Goal: Task Accomplishment & Management: Use online tool/utility

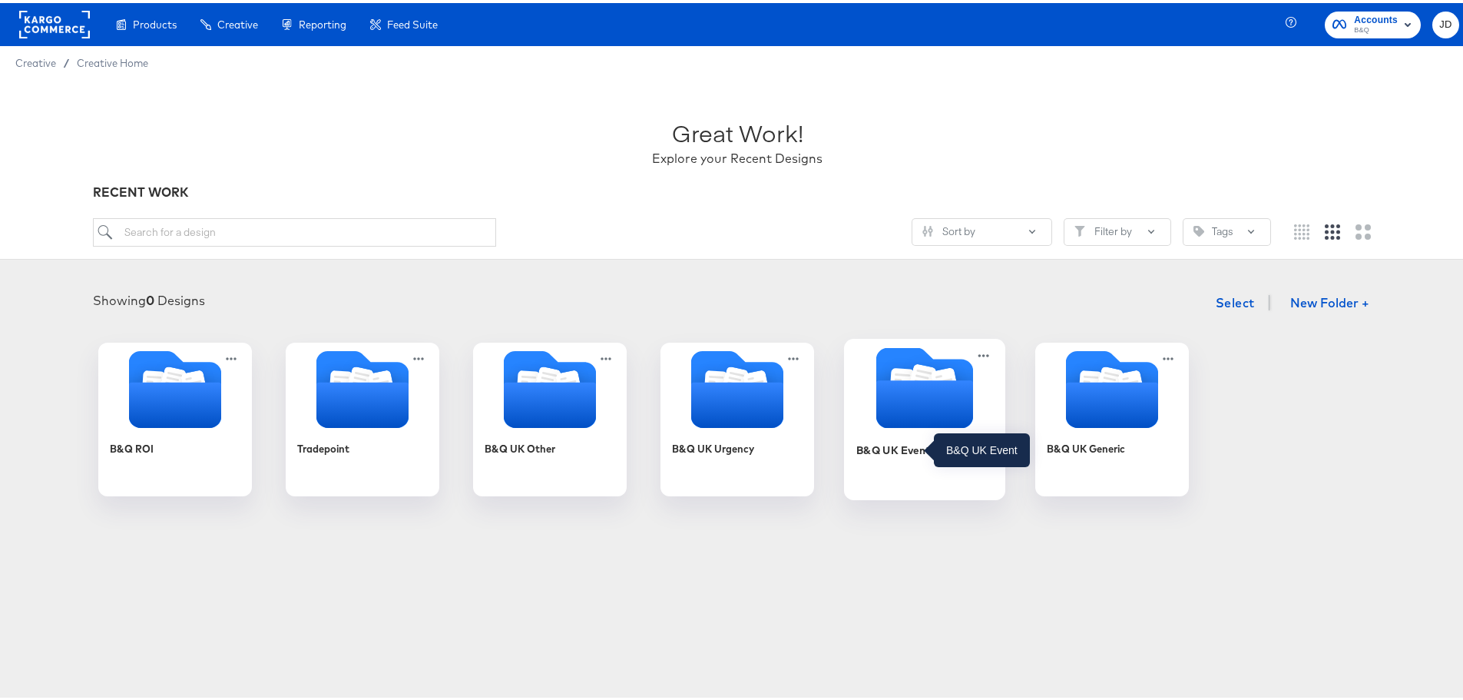
click at [883, 451] on div "B&Q UK Event" at bounding box center [893, 446] width 75 height 15
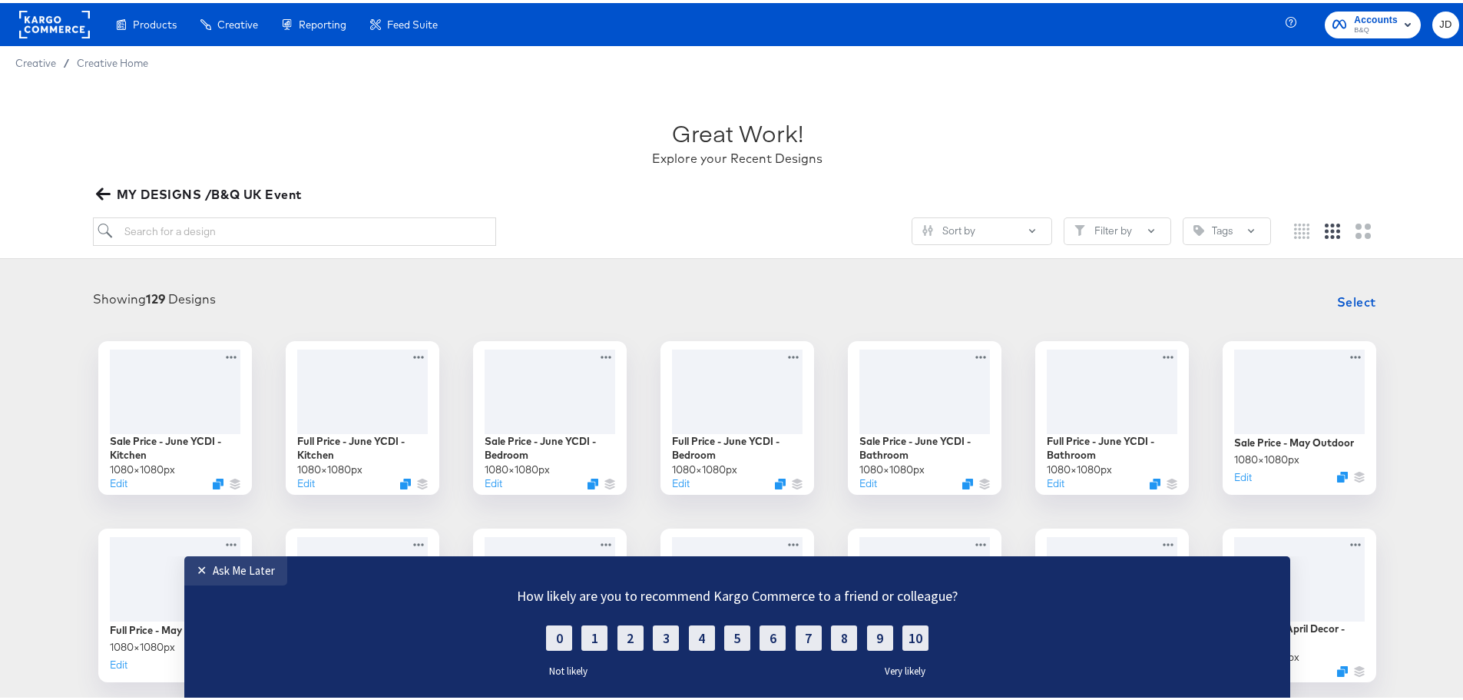
click at [22, 442] on div "Sale Price - June YCDI - Kitchen 1080 × 1080 px Edit Full Price - June YCDI - K…" at bounding box center [737, 696] width 1444 height 716
click at [253, 576] on div "Ask Me Later" at bounding box center [244, 569] width 62 height 15
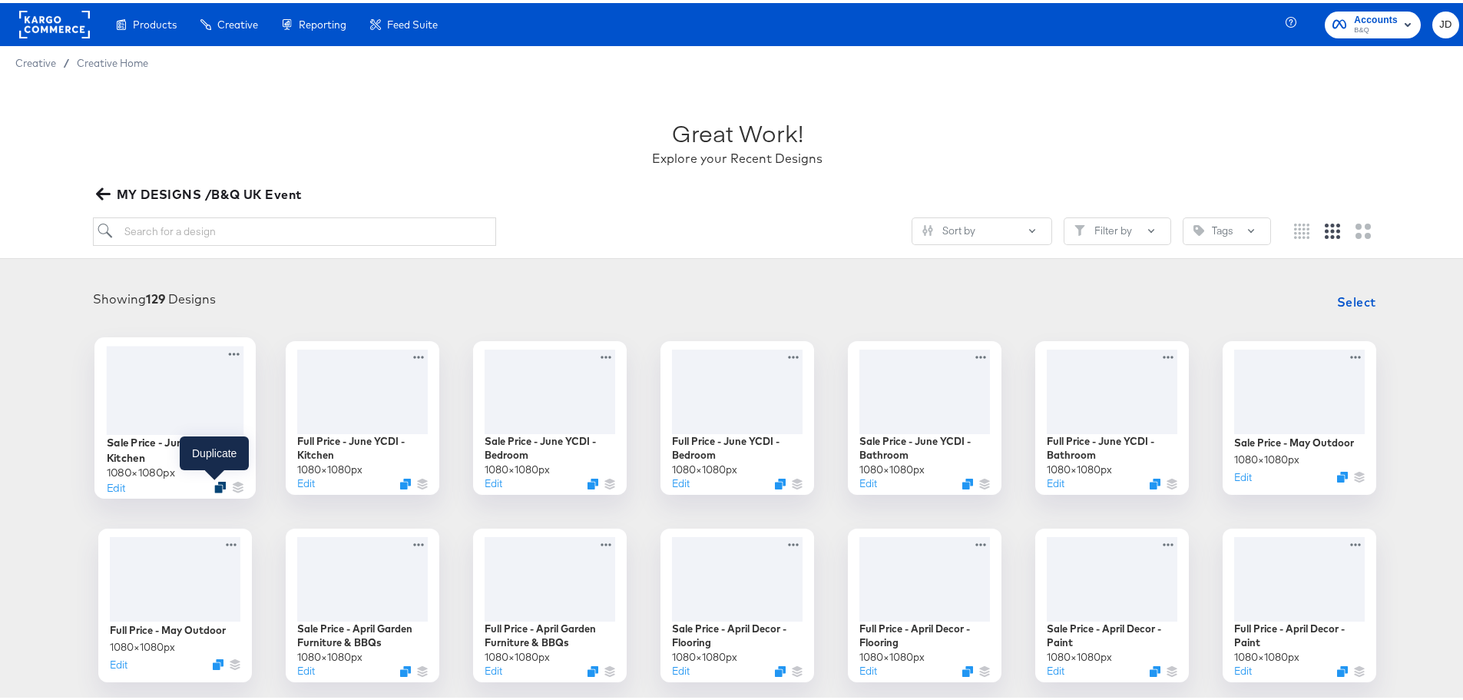
click at [214, 482] on icon "Duplicate" at bounding box center [220, 484] width 12 height 12
click at [225, 347] on icon at bounding box center [233, 351] width 19 height 16
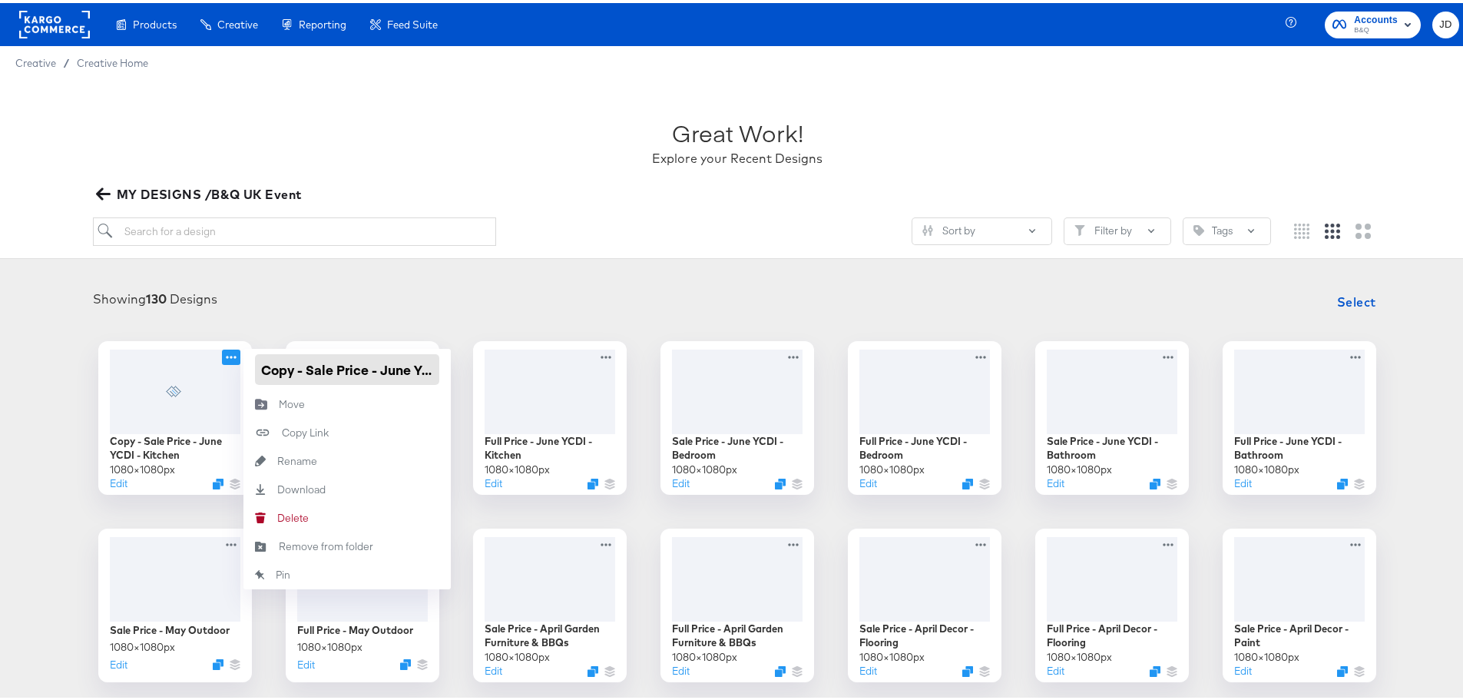
drag, startPoint x: 301, startPoint y: 369, endPoint x: 241, endPoint y: 369, distance: 59.9
click at [243, 369] on div "Copy - Sale Price - June YCDI - Kitchen" at bounding box center [346, 366] width 207 height 41
drag, startPoint x: 331, startPoint y: 369, endPoint x: 396, endPoint y: 371, distance: 64.6
click at [396, 371] on input "Sale Price - June YCDI - Kitchen" at bounding box center [347, 366] width 184 height 31
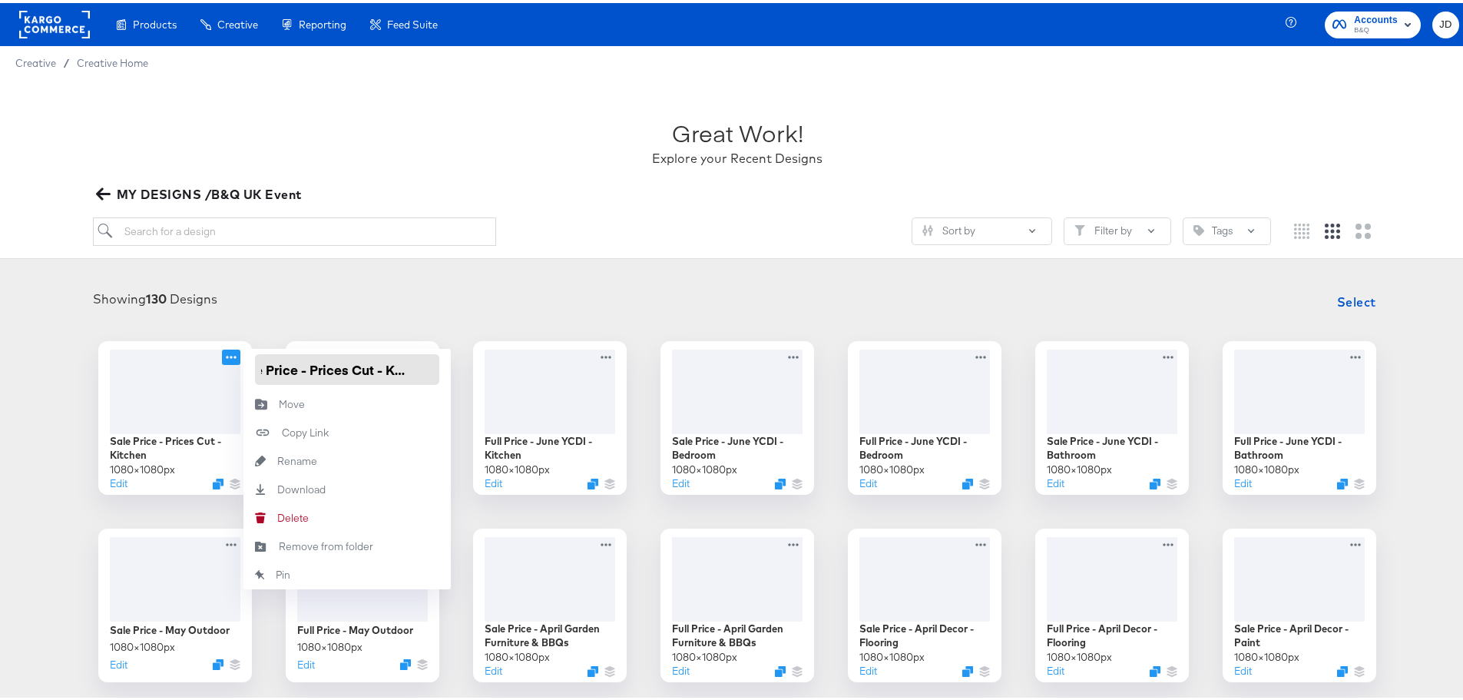
drag, startPoint x: 396, startPoint y: 370, endPoint x: 447, endPoint y: 370, distance: 51.5
click at [447, 370] on div "Sale Price - Prices Cut - Kitchen 1080 × 1080 px Edit Sale Price - Prices Cut -…" at bounding box center [737, 696] width 1444 height 716
type input "Sale Price - Prices Cut"
click at [400, 273] on div "Showing 130 Designs Select Sale Price - Prices Cut 1080 × 1080 px Edit Sale Pri…" at bounding box center [737, 668] width 1475 height 801
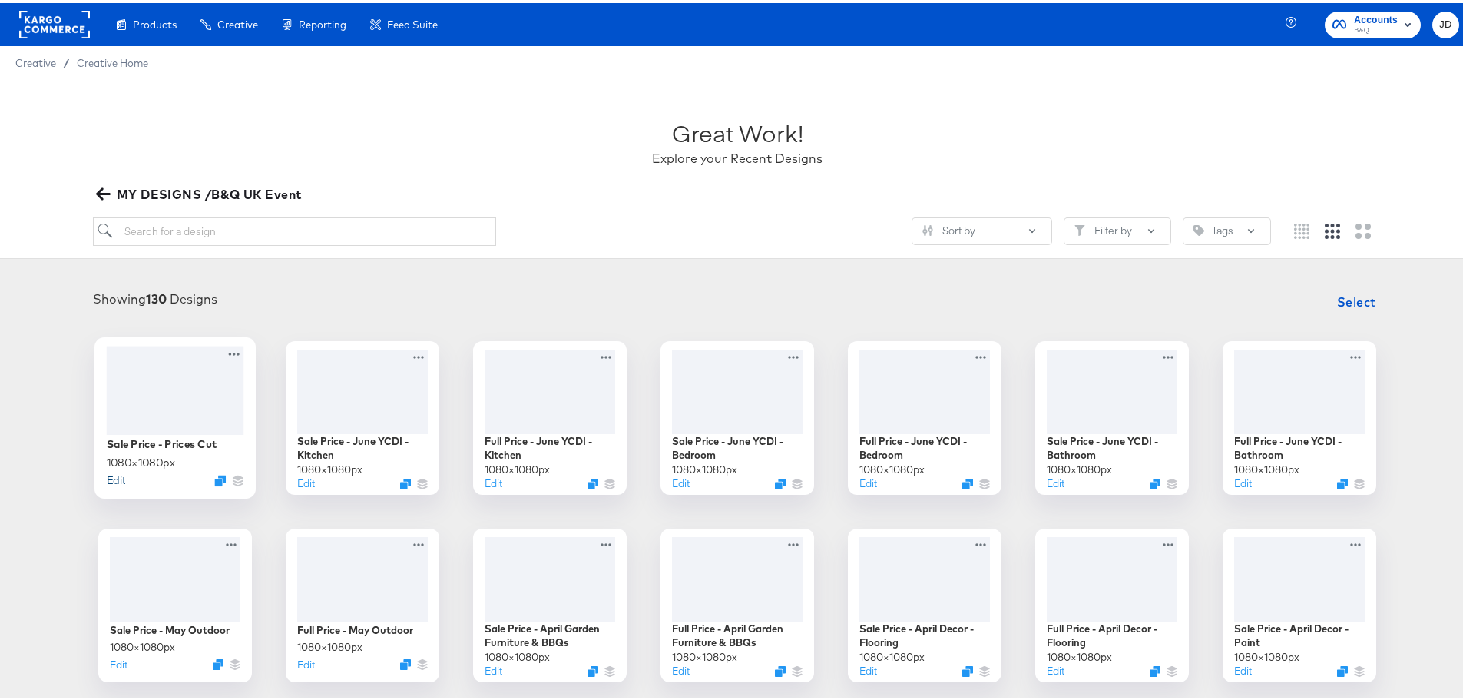
click at [111, 475] on button "Edit" at bounding box center [116, 476] width 18 height 15
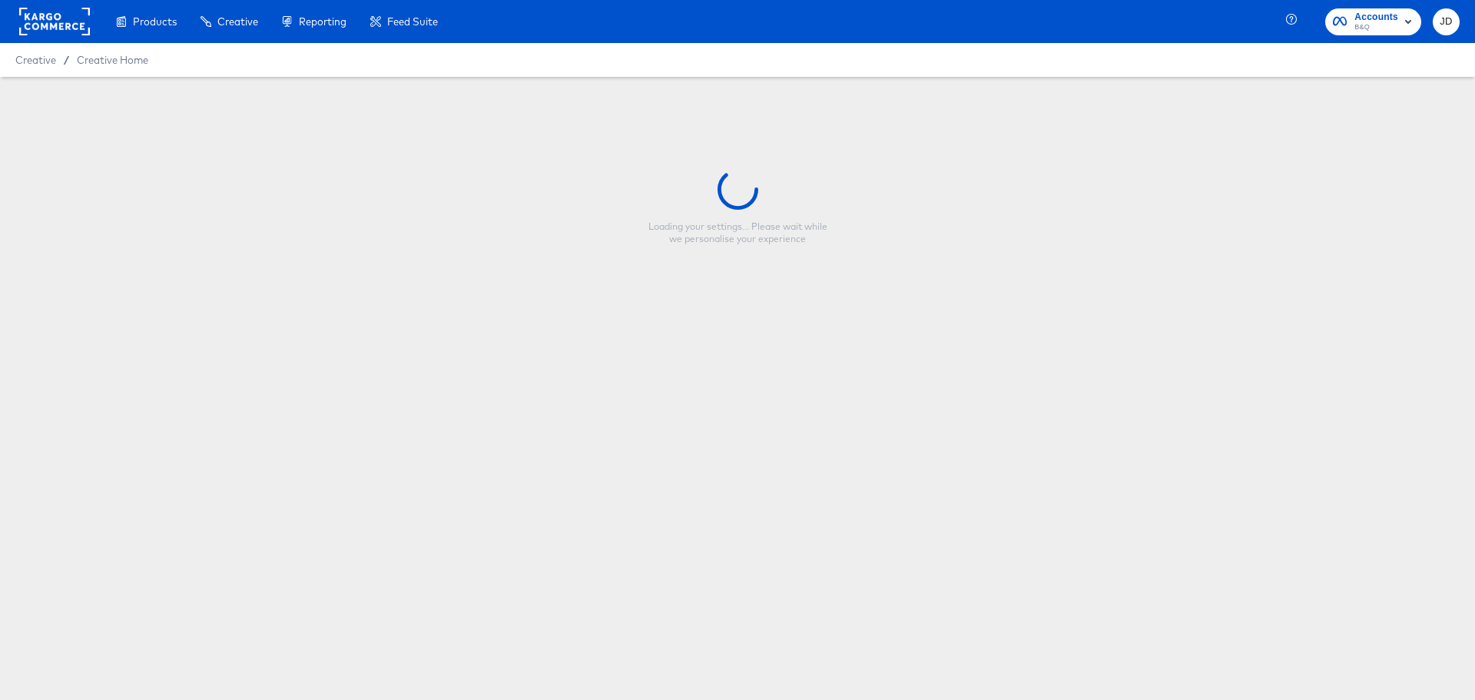
type input "Sale Price - Prices Cut"
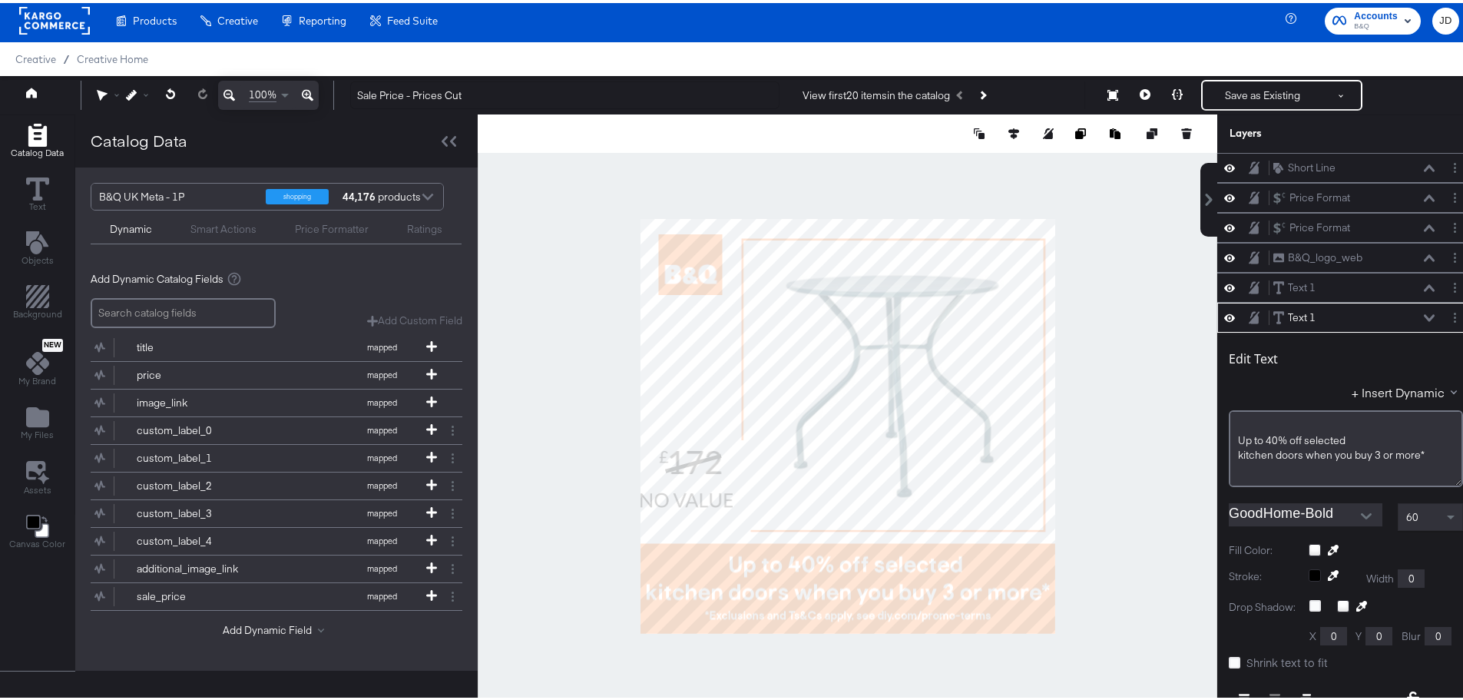
scroll to position [150, 0]
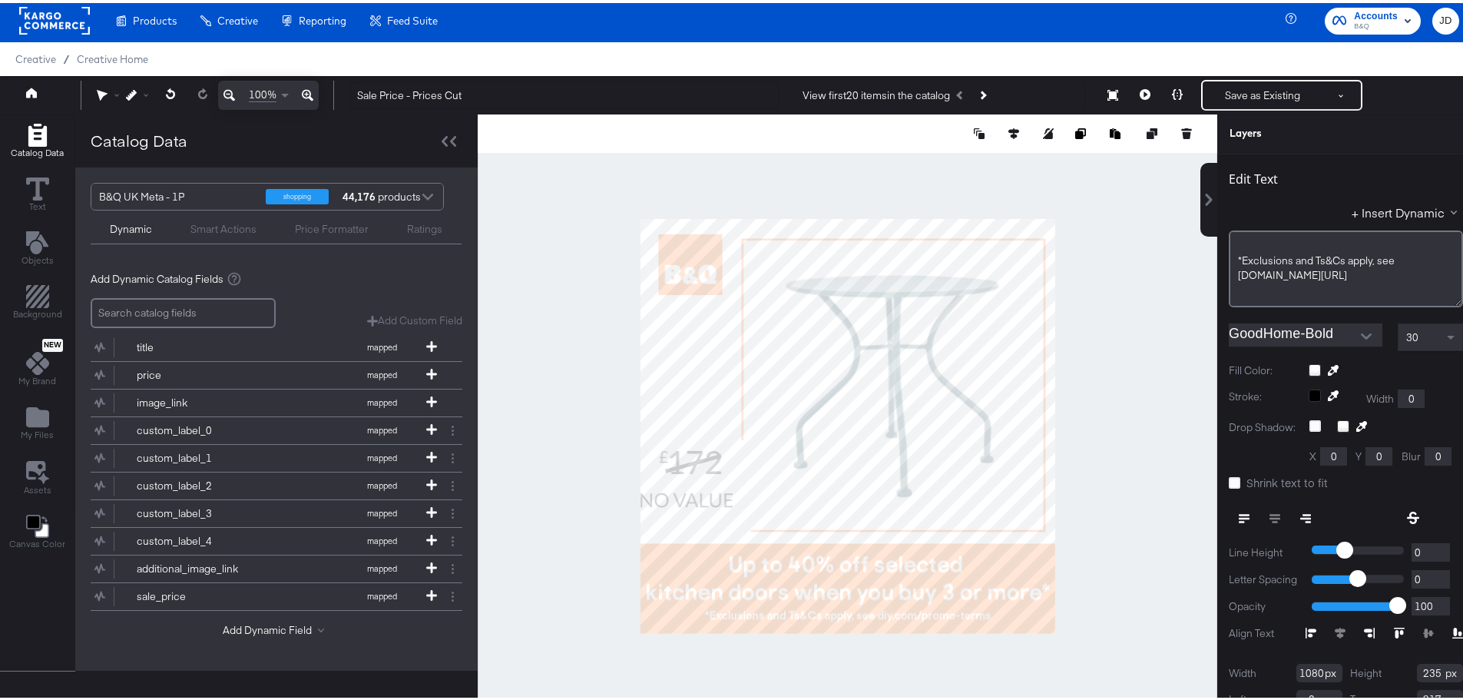
click at [1094, 308] on div at bounding box center [848, 423] width 740 height 624
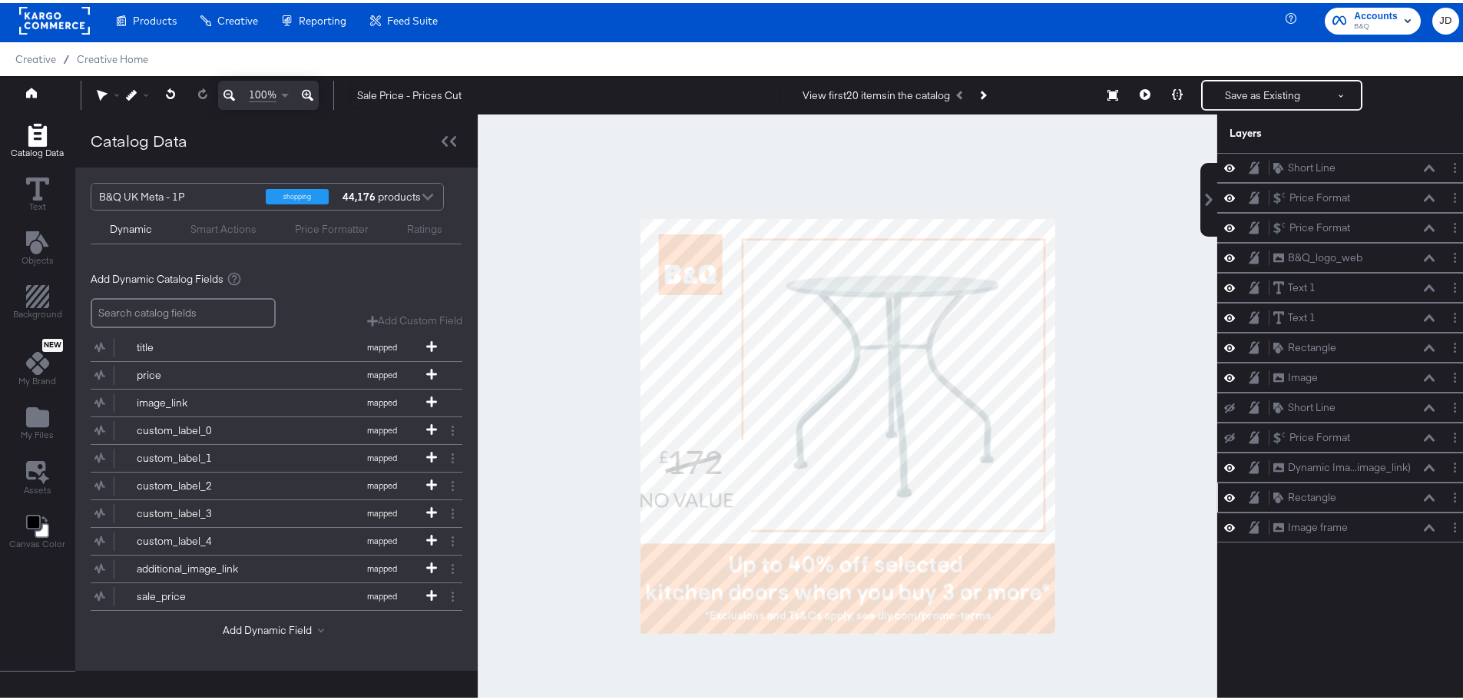
click at [1395, 496] on div "Rectangle Rectangle" at bounding box center [1354, 494] width 163 height 16
click at [1421, 498] on div "Rectangle Rectangle" at bounding box center [1354, 494] width 163 height 16
click at [1424, 493] on icon at bounding box center [1429, 495] width 11 height 8
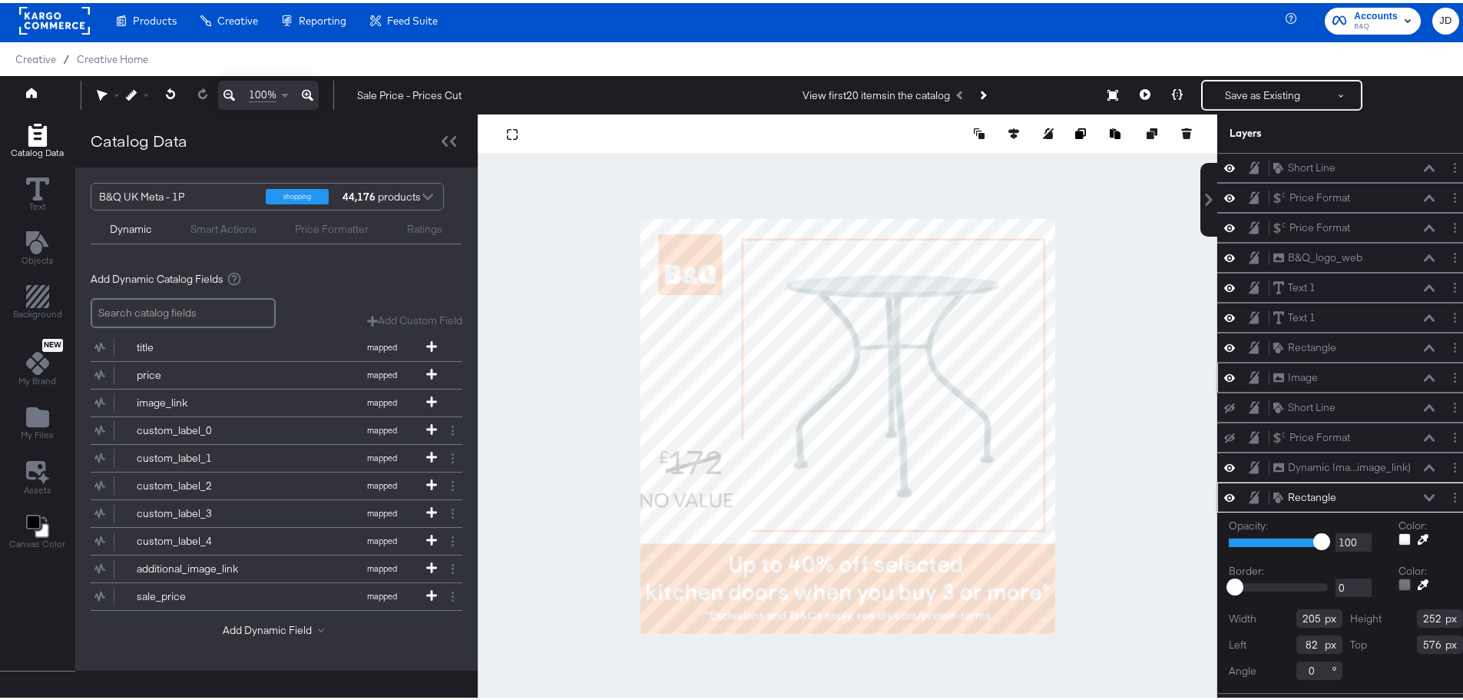
click at [1424, 374] on icon at bounding box center [1429, 374] width 11 height 7
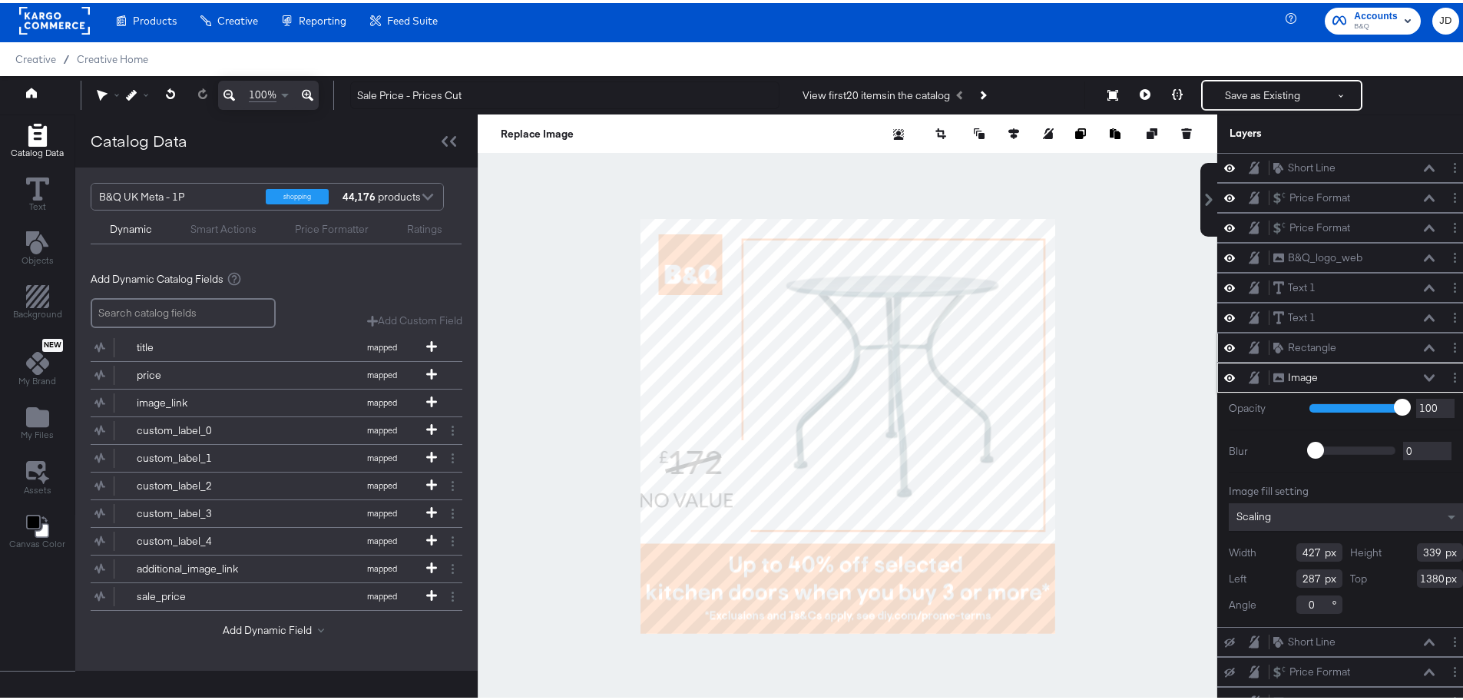
click at [1424, 343] on icon at bounding box center [1429, 345] width 11 height 8
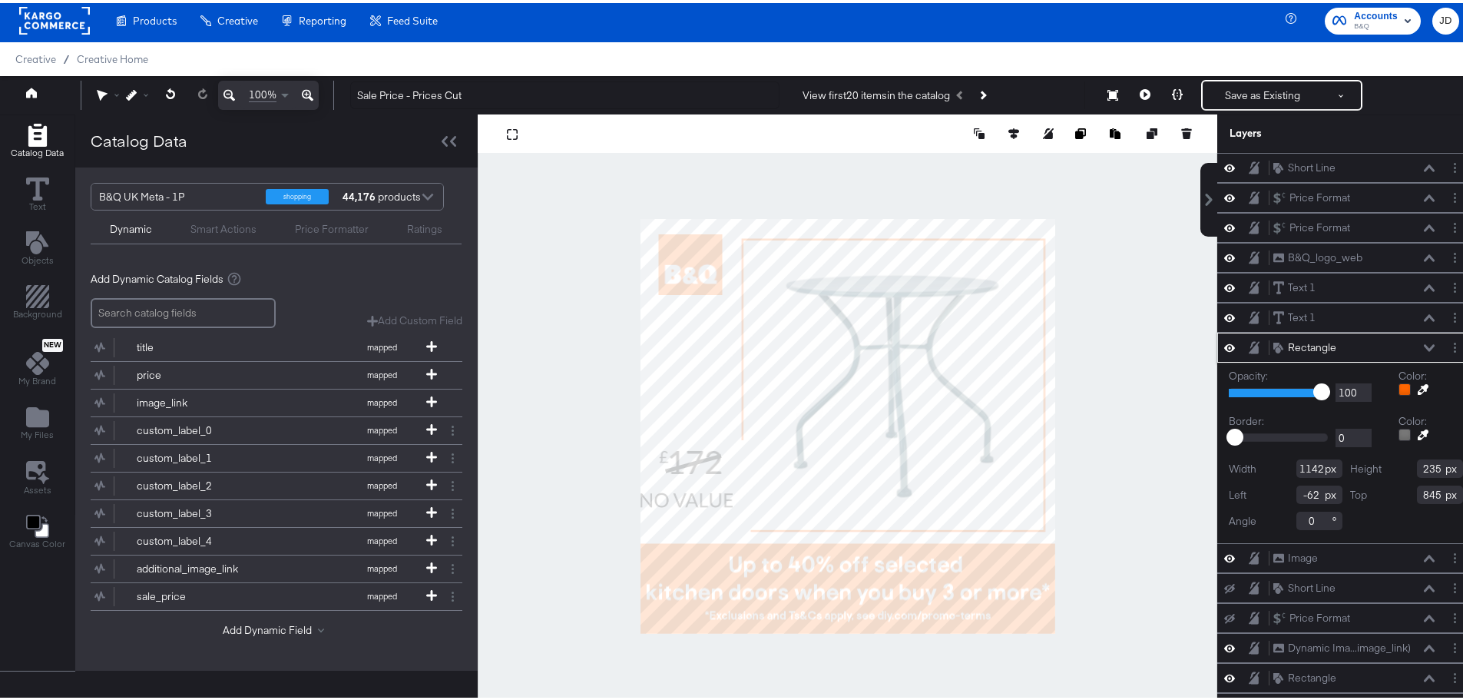
drag, startPoint x: 1303, startPoint y: 489, endPoint x: 1283, endPoint y: 489, distance: 20.0
click at [1297, 489] on input "-62" at bounding box center [1320, 491] width 46 height 18
click at [1360, 514] on div "Width 1142 Height 235 Left 3 Top 845 Angle 0" at bounding box center [1346, 491] width 234 height 71
click at [1297, 490] on input "3" at bounding box center [1320, 491] width 46 height 18
type input "5"
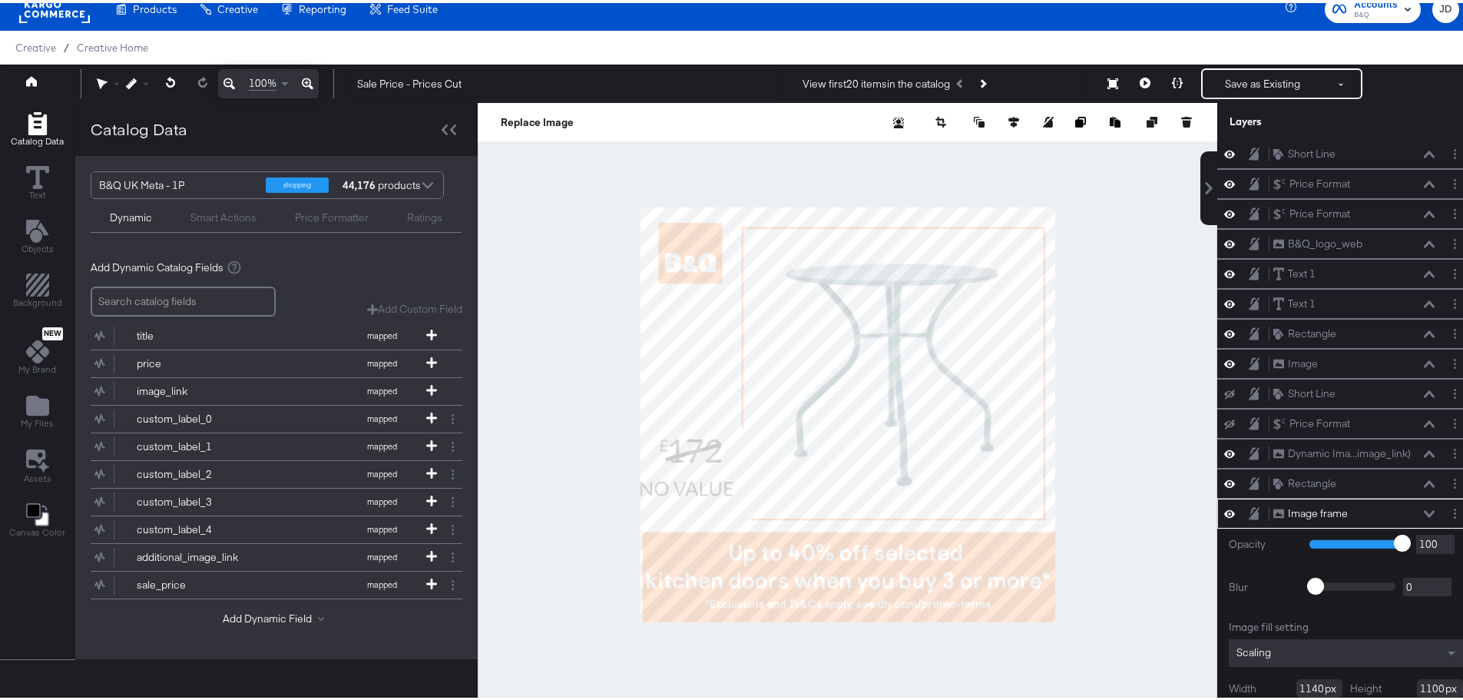
scroll to position [62, 0]
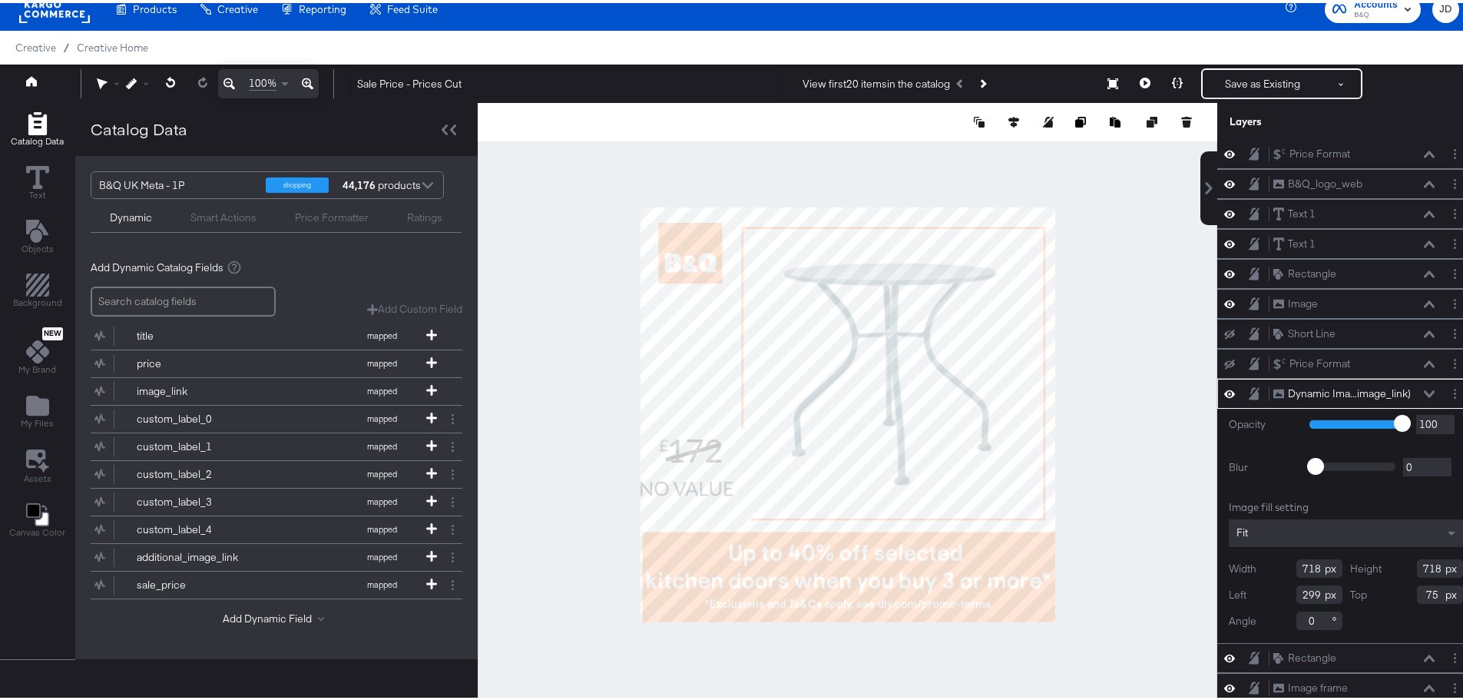
type input "293"
type input "74"
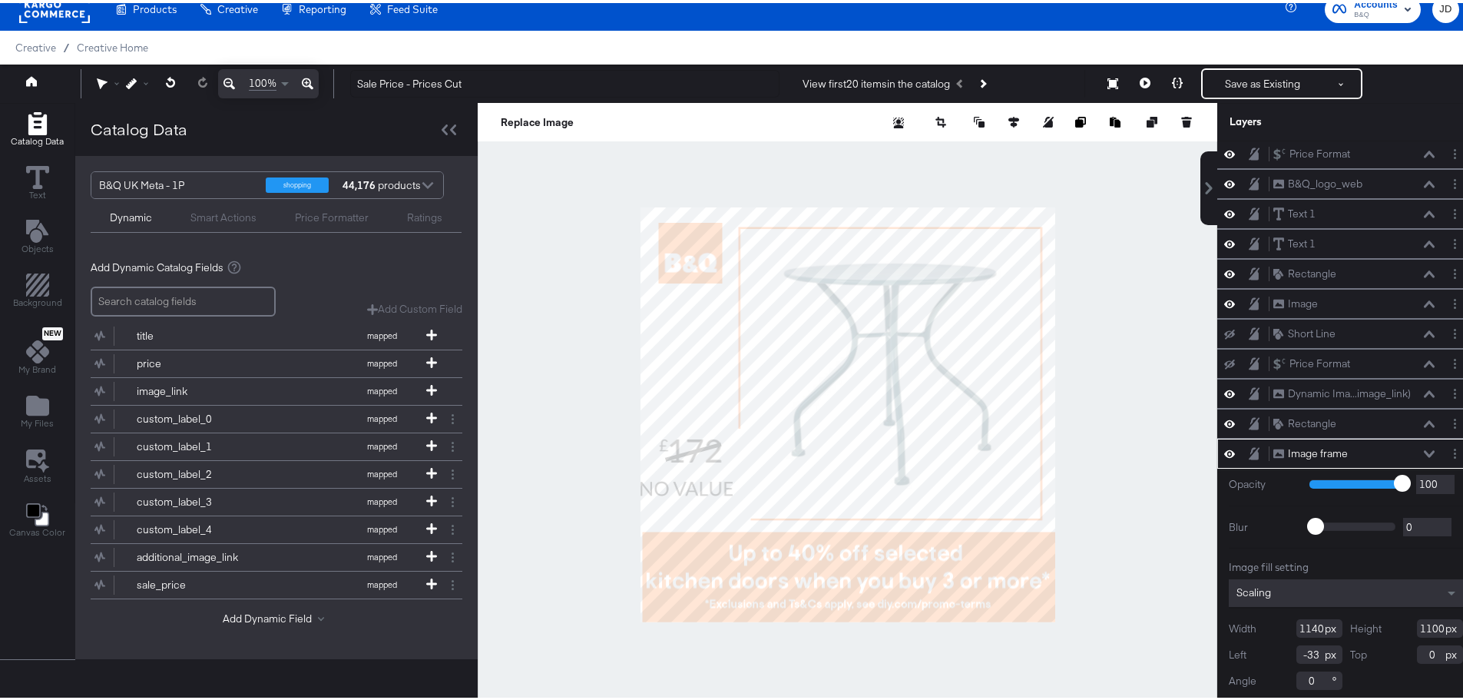
type input "-41"
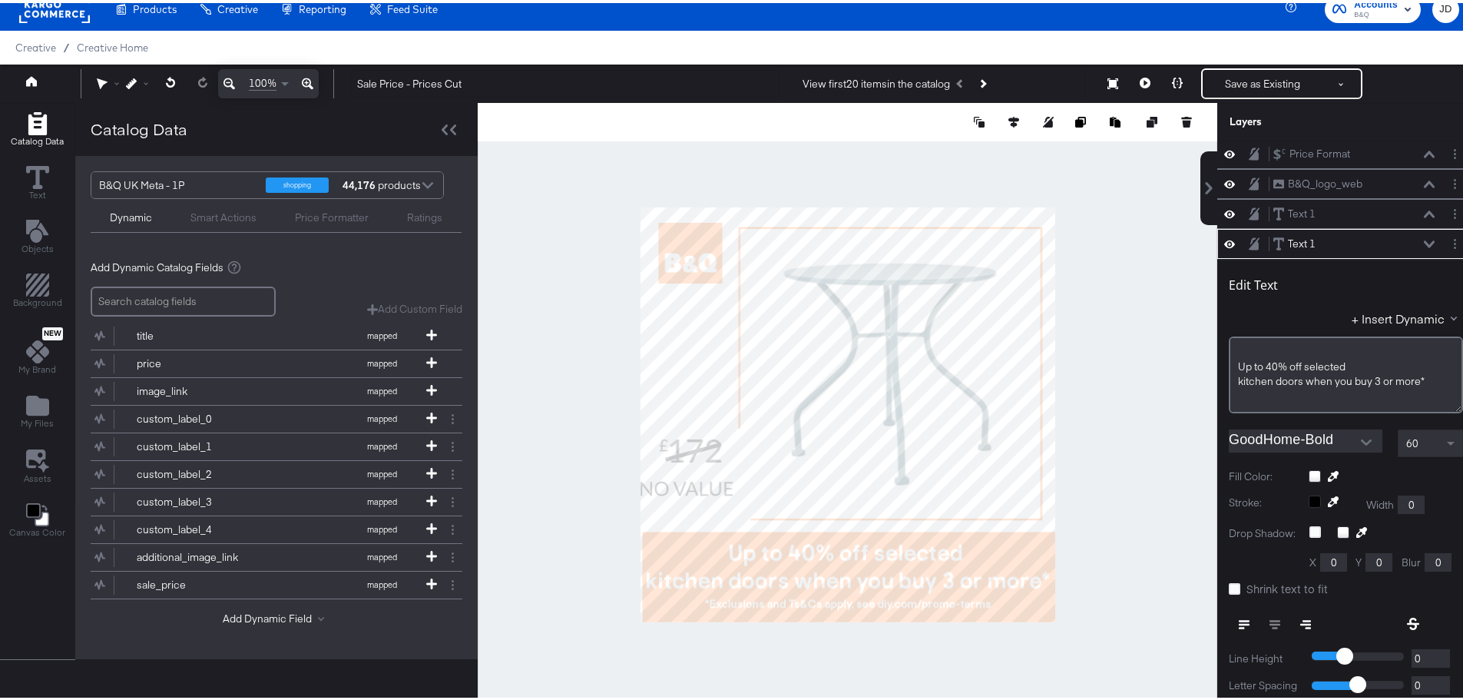
scroll to position [150, 0]
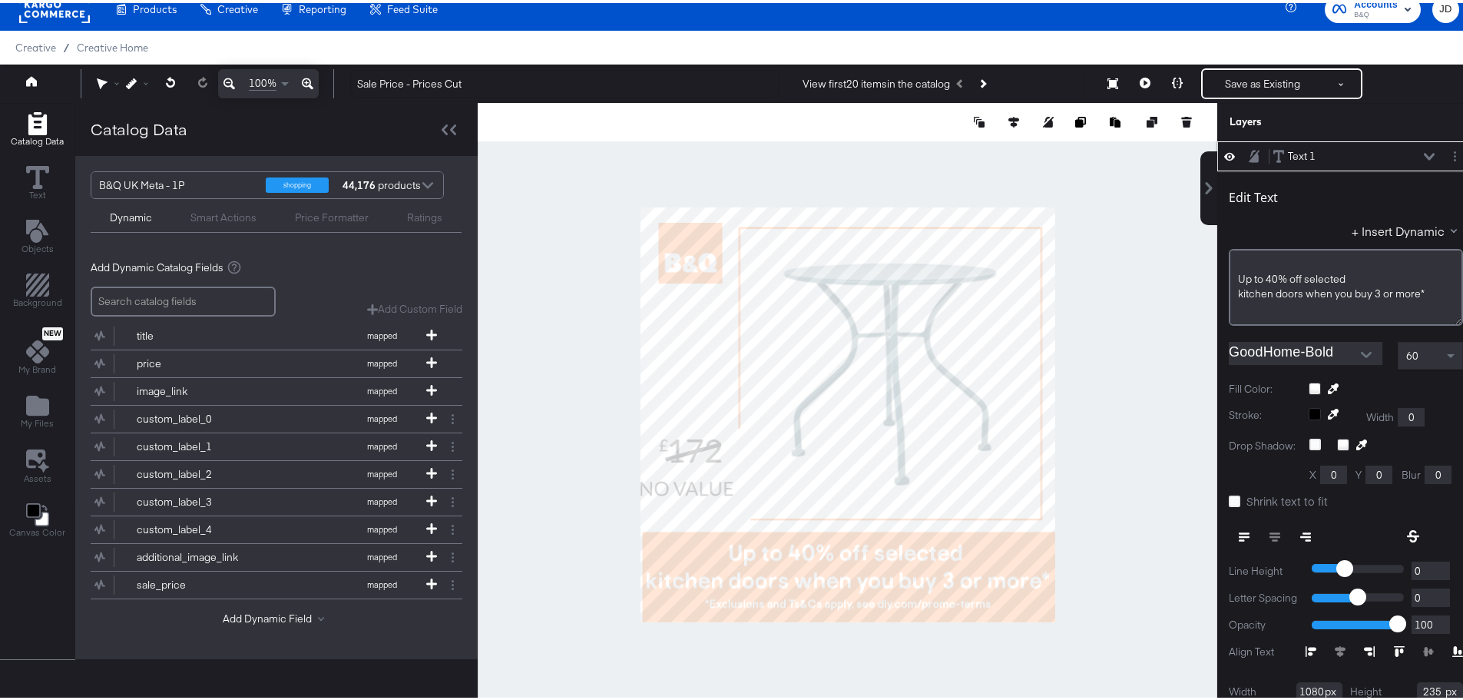
click at [1424, 153] on icon at bounding box center [1429, 154] width 11 height 8
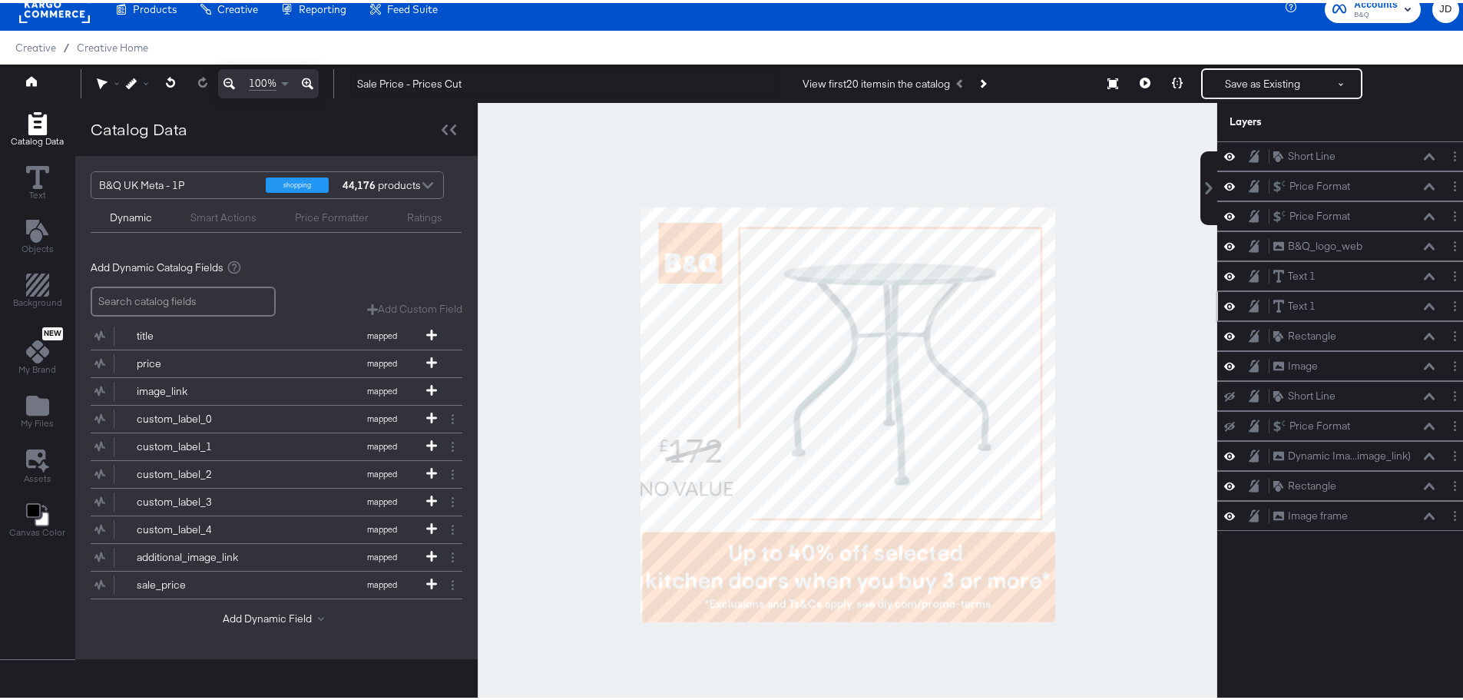
scroll to position [0, 0]
click at [1416, 340] on div "Rectangle Rectangle" at bounding box center [1354, 333] width 163 height 16
click at [1410, 303] on div "Text 1 Text 1" at bounding box center [1354, 303] width 163 height 16
click at [1423, 303] on button at bounding box center [1429, 303] width 12 height 9
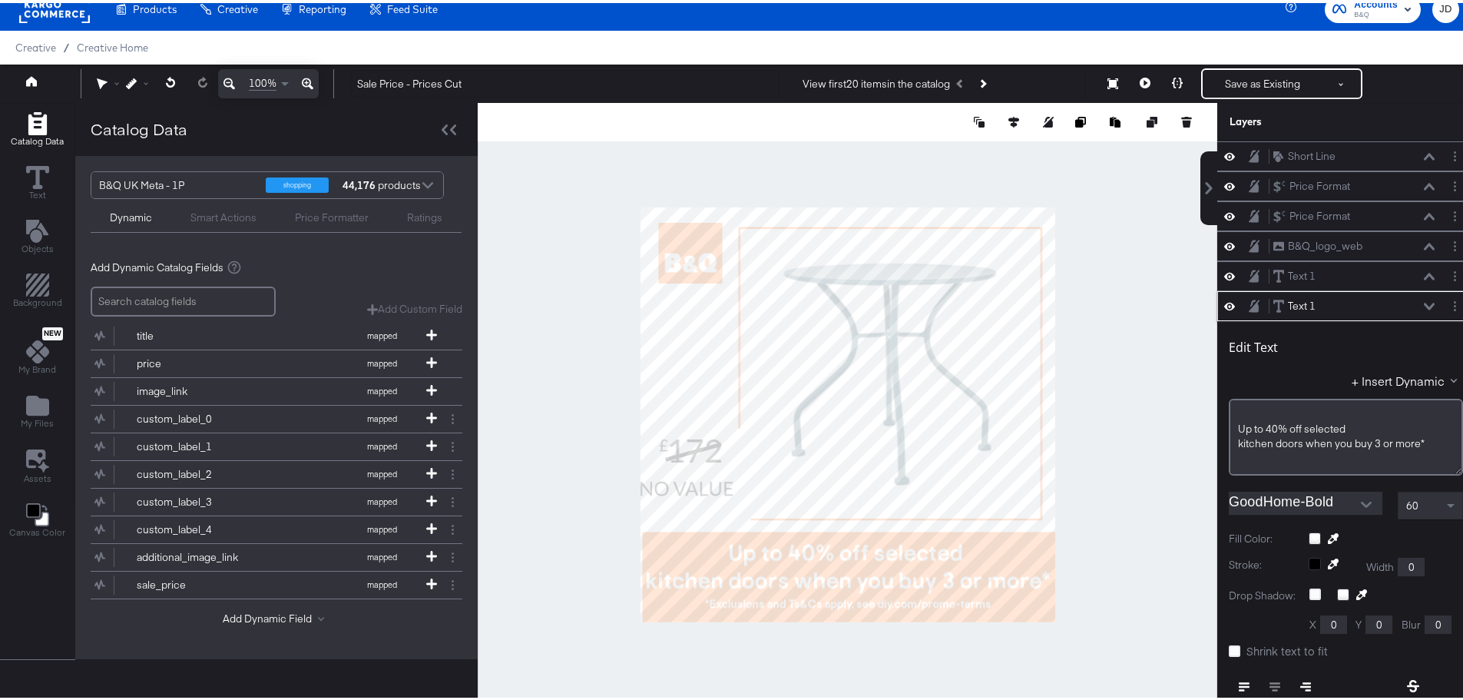
scroll to position [150, 0]
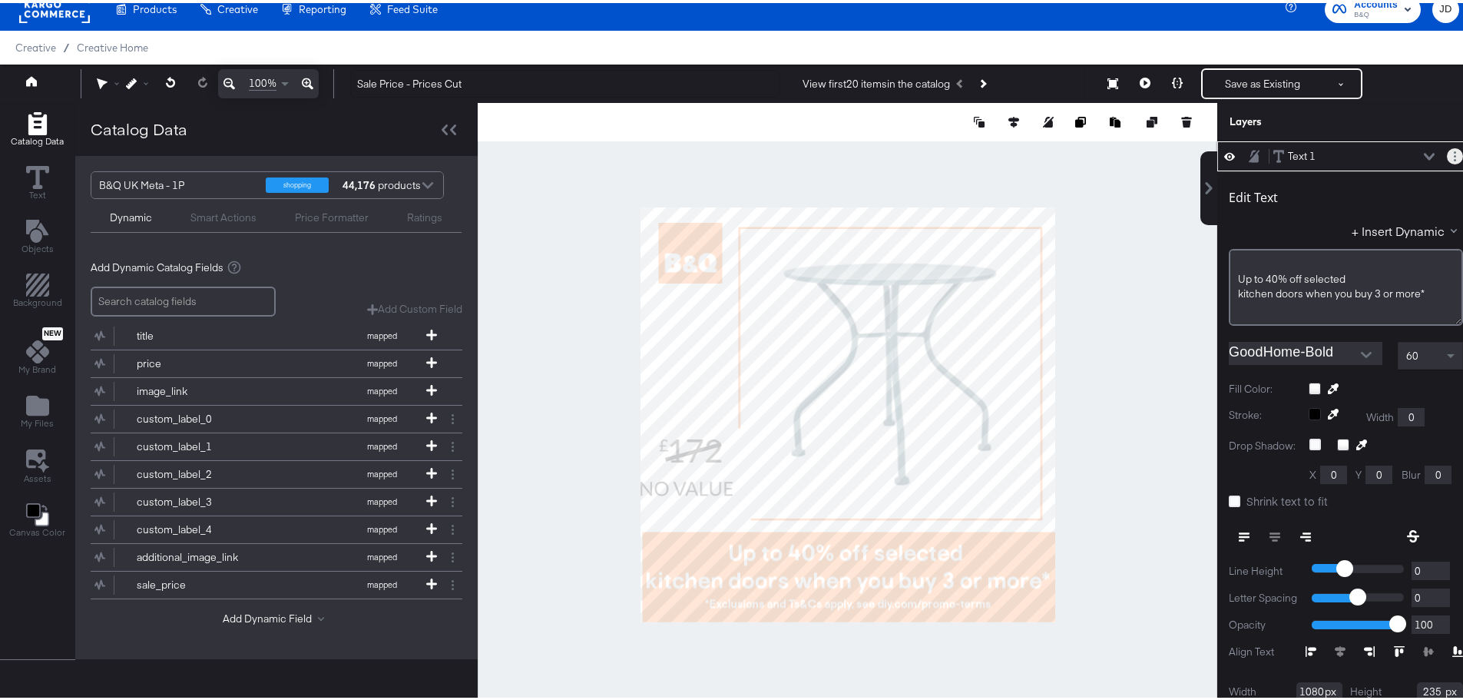
drag, startPoint x: 1307, startPoint y: 154, endPoint x: 1434, endPoint y: 151, distance: 126.8
click at [1447, 151] on button "Layer Options" at bounding box center [1455, 153] width 16 height 16
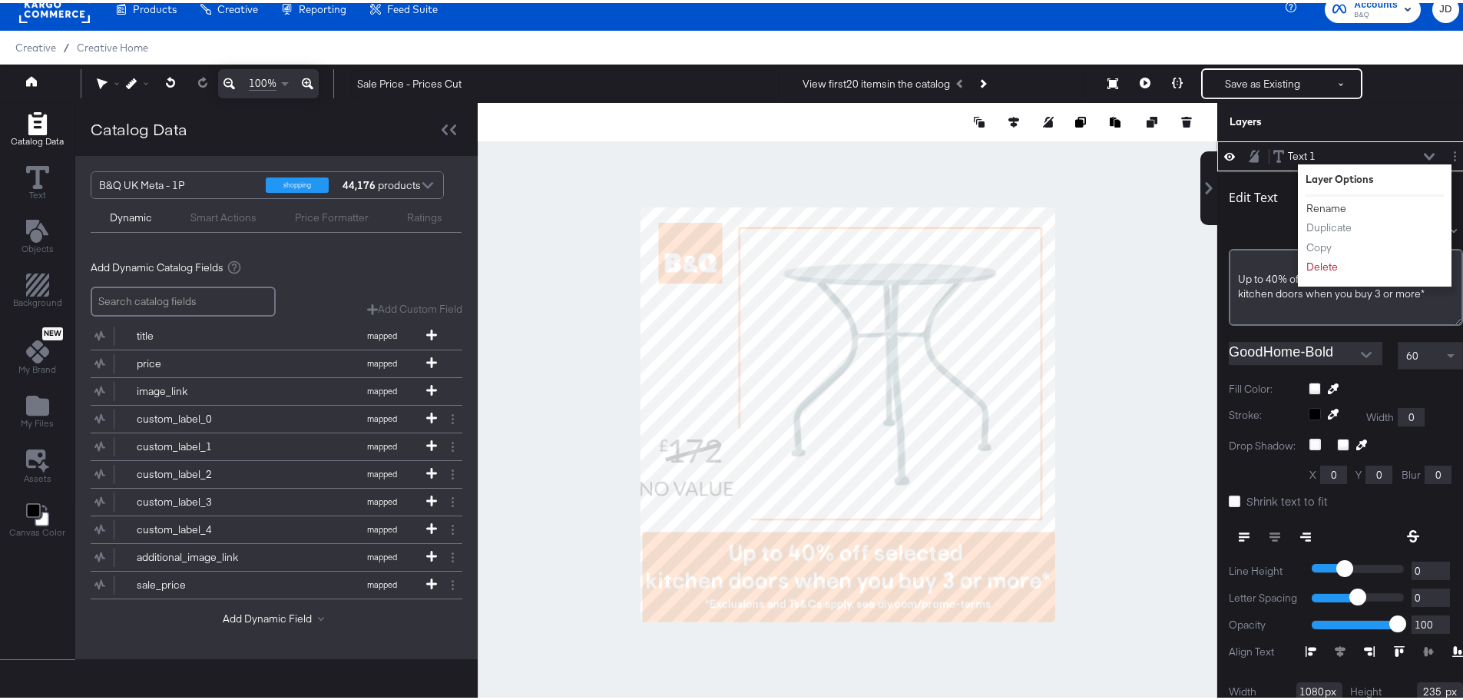
click at [1327, 202] on button "Rename" at bounding box center [1326, 205] width 41 height 16
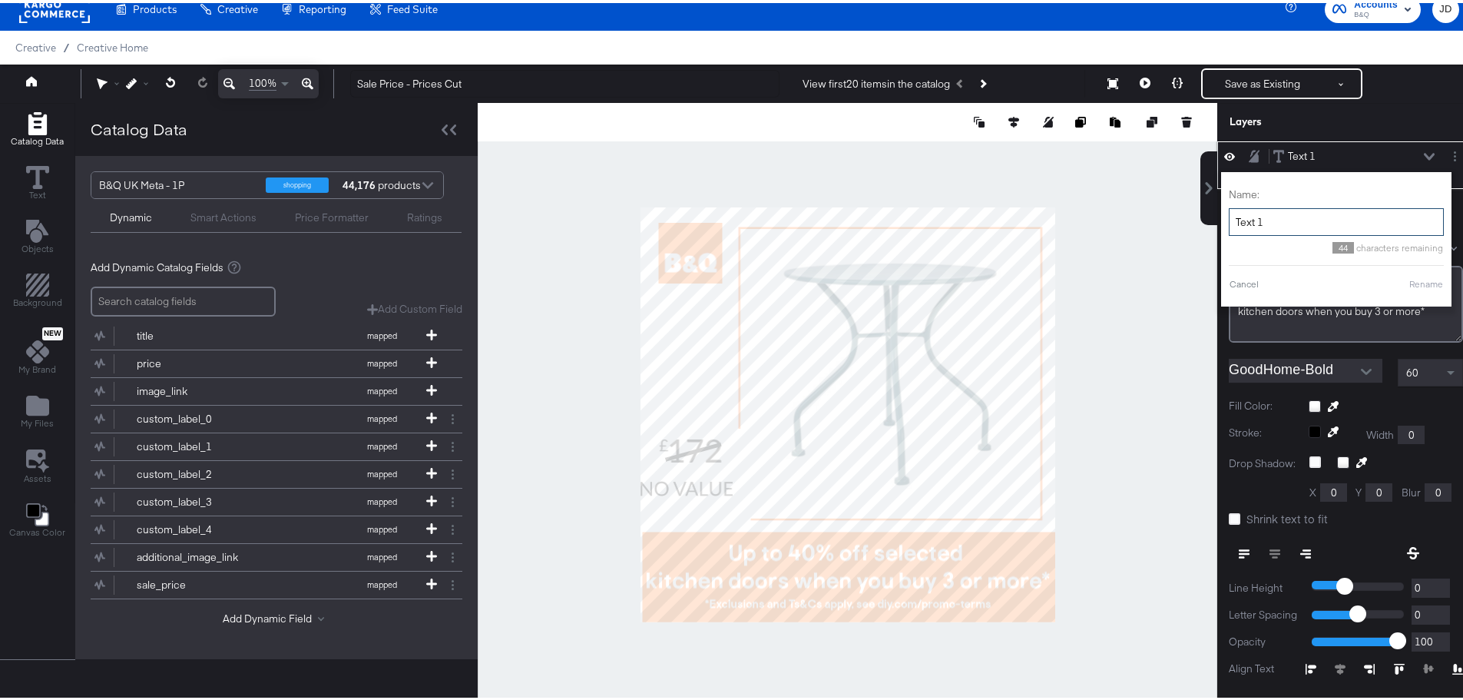
drag, startPoint x: 1261, startPoint y: 225, endPoint x: 1226, endPoint y: 224, distance: 35.4
click at [1229, 224] on input "Text 1" at bounding box center [1336, 219] width 215 height 28
type input "Main Copy"
click at [1389, 284] on button "Rename" at bounding box center [1406, 281] width 35 height 14
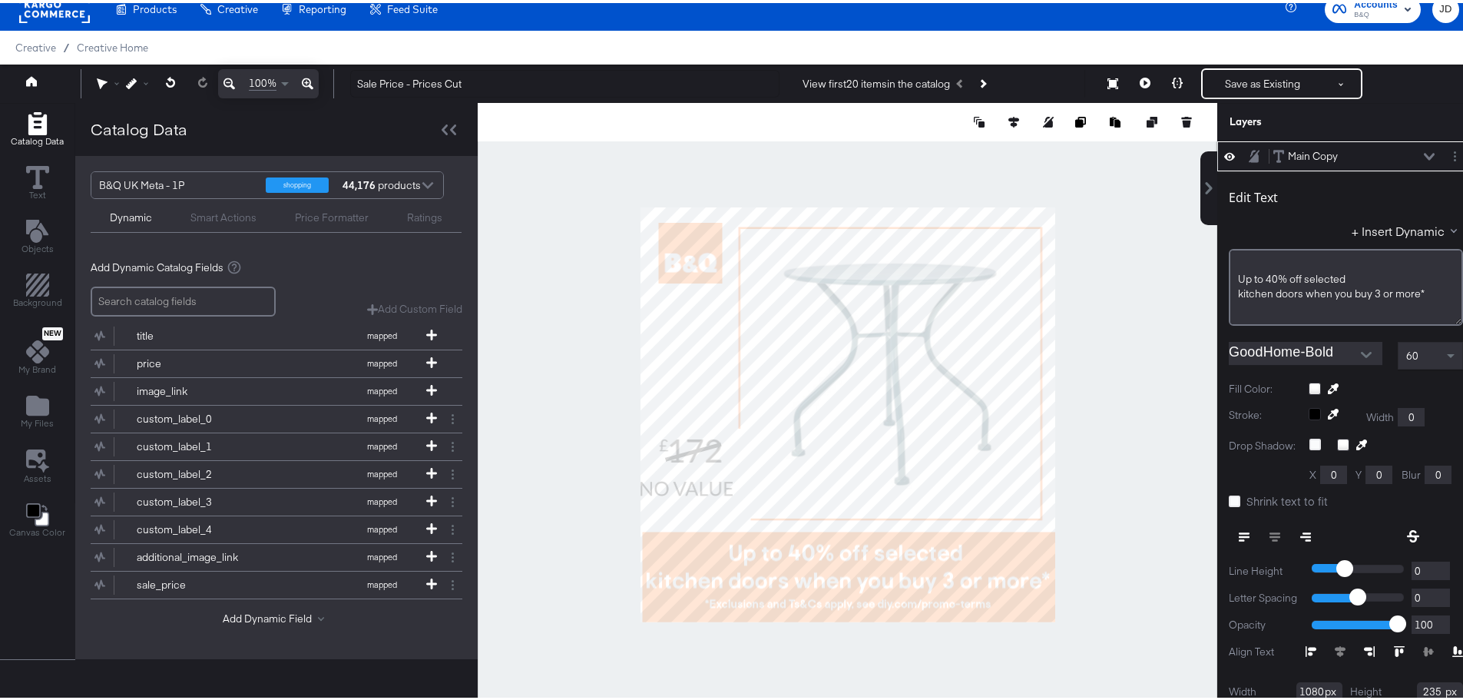
click at [1423, 149] on button at bounding box center [1429, 153] width 12 height 9
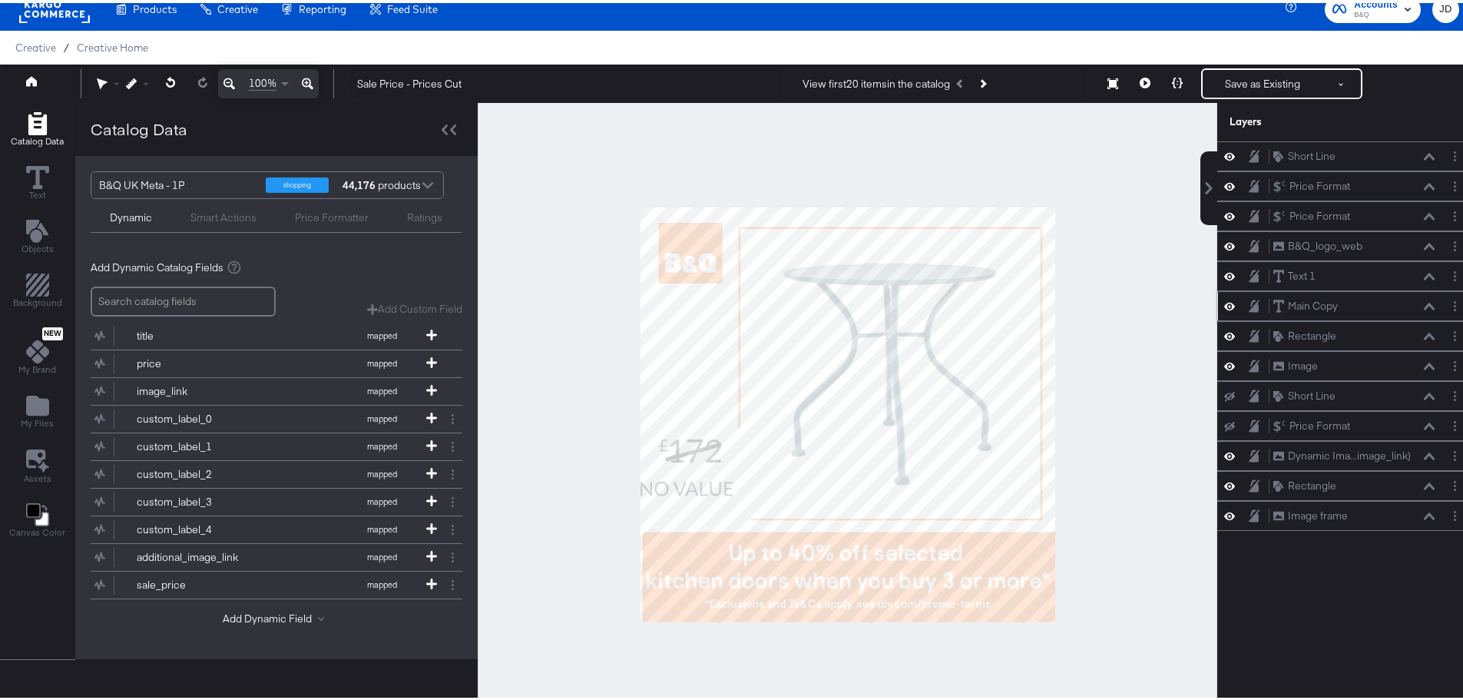
scroll to position [0, 0]
click at [1419, 278] on div "Text 1 Text 1" at bounding box center [1354, 273] width 163 height 16
click at [1424, 276] on icon at bounding box center [1429, 274] width 11 height 8
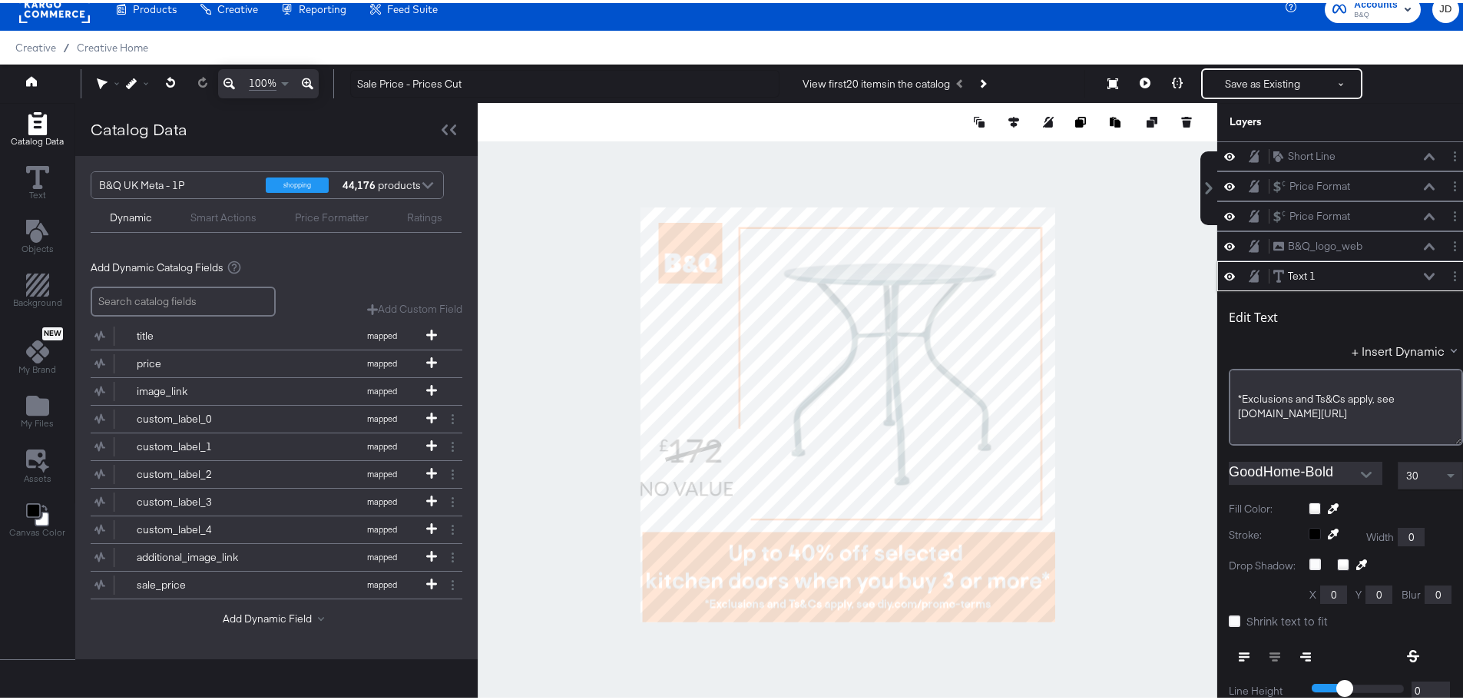
scroll to position [120, 0]
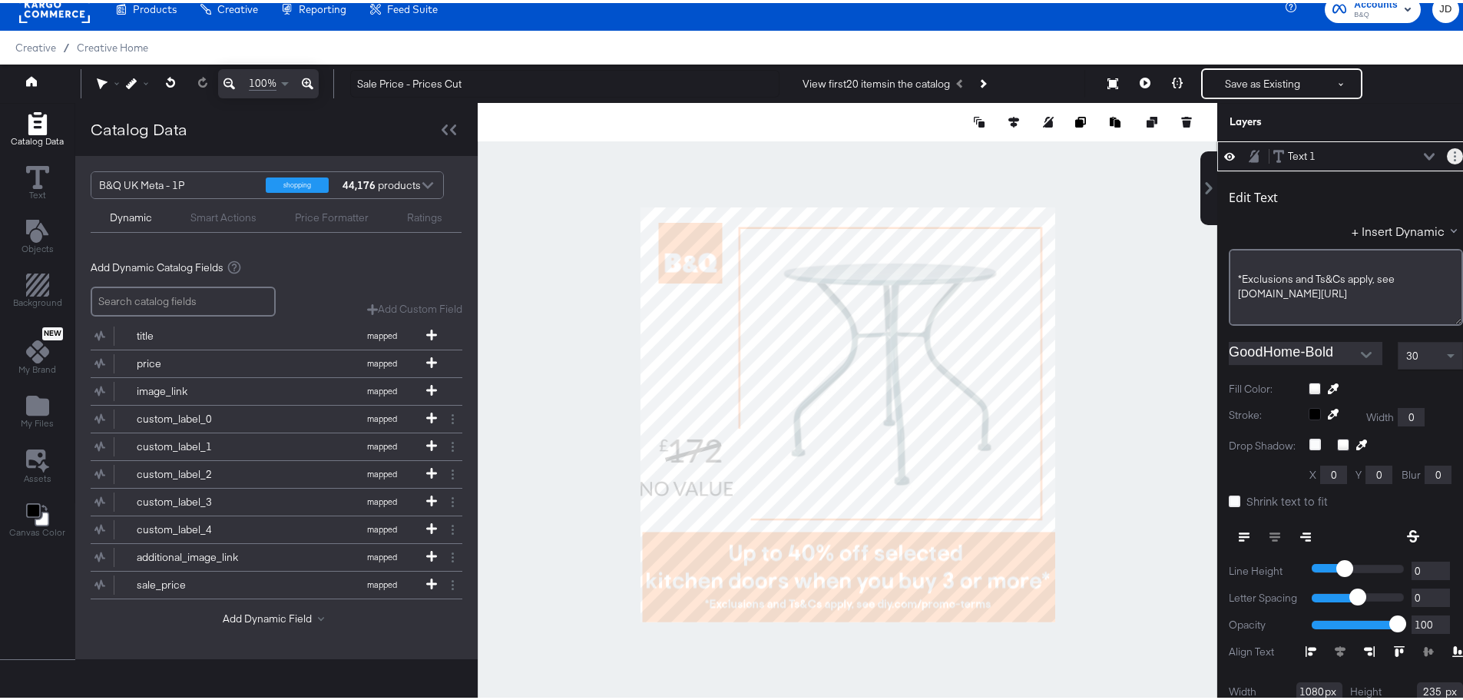
click at [1447, 155] on button "Layer Options" at bounding box center [1455, 153] width 16 height 16
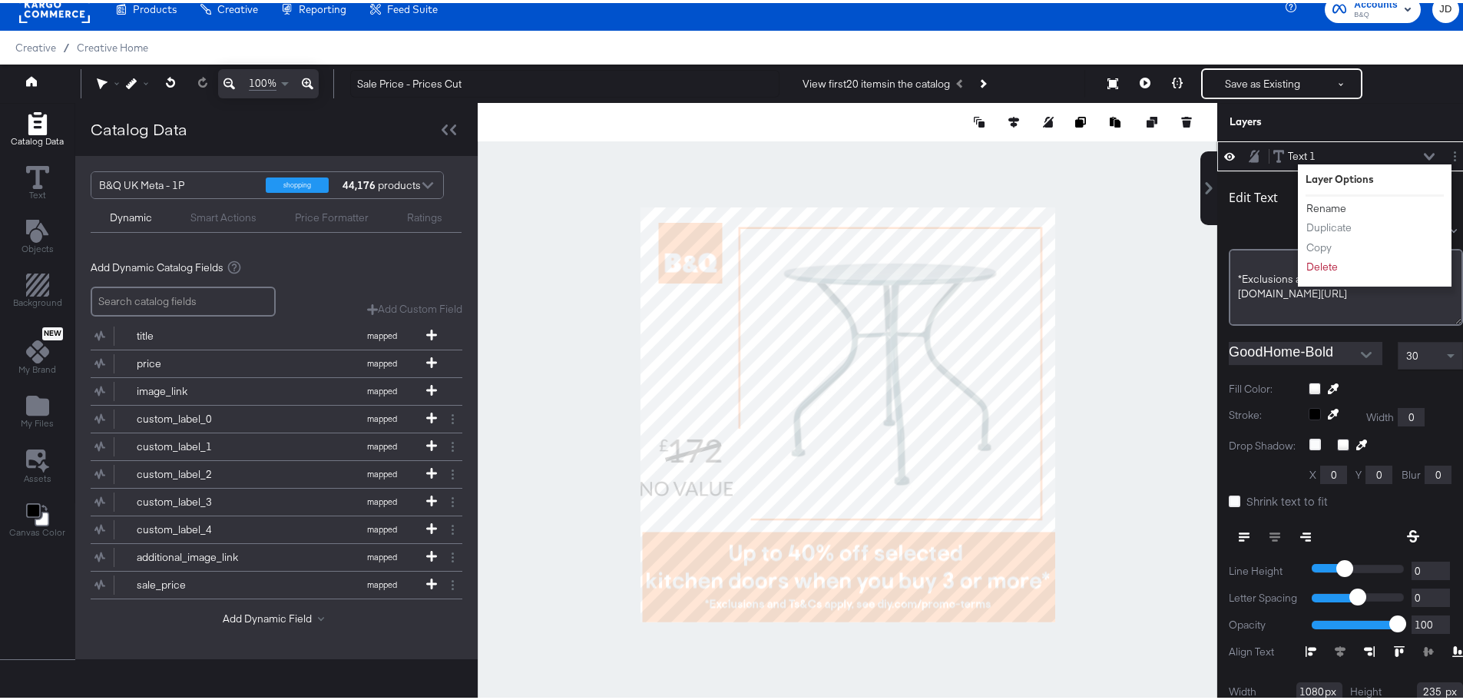
click at [1315, 204] on button "Rename" at bounding box center [1326, 205] width 41 height 16
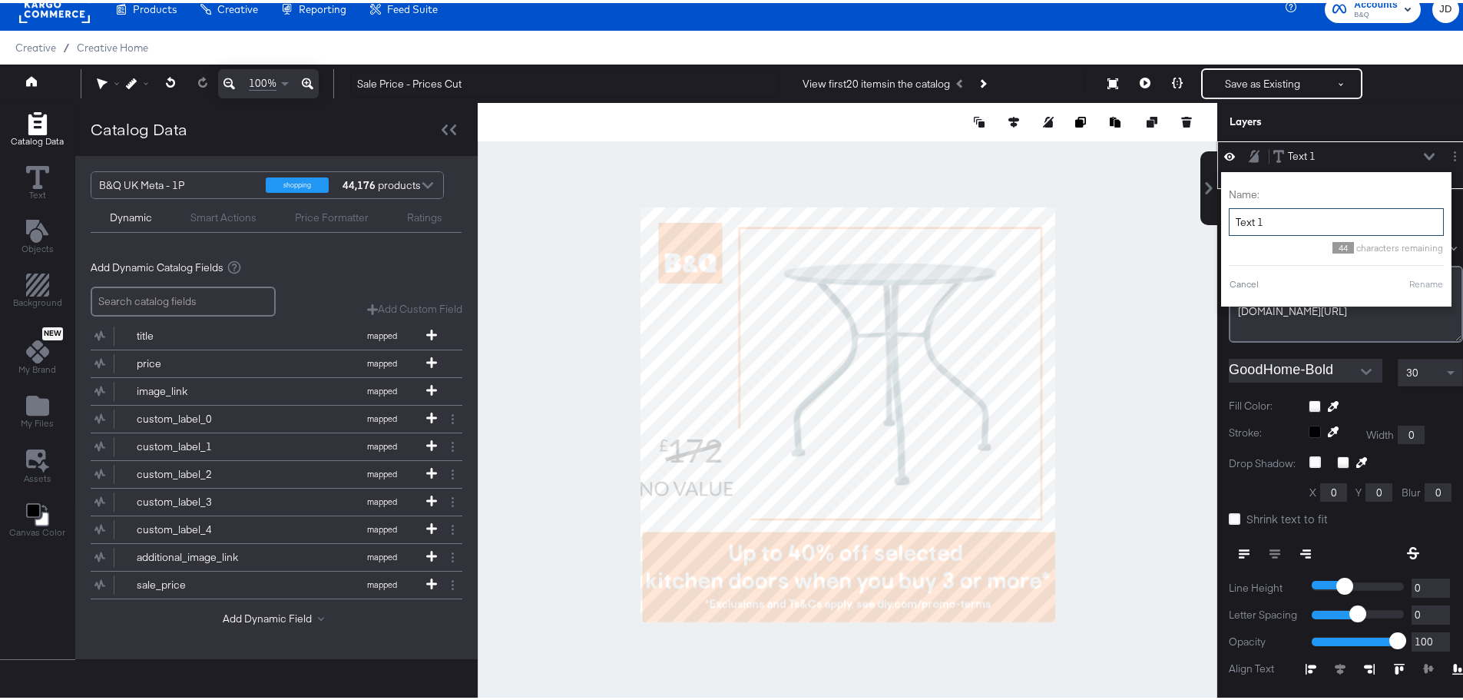
drag, startPoint x: 1254, startPoint y: 227, endPoint x: 1229, endPoint y: 223, distance: 25.8
click at [1229, 223] on input "Text 1" at bounding box center [1336, 219] width 215 height 28
type input "Ts & Cs"
click at [1389, 280] on button "Rename" at bounding box center [1406, 281] width 35 height 14
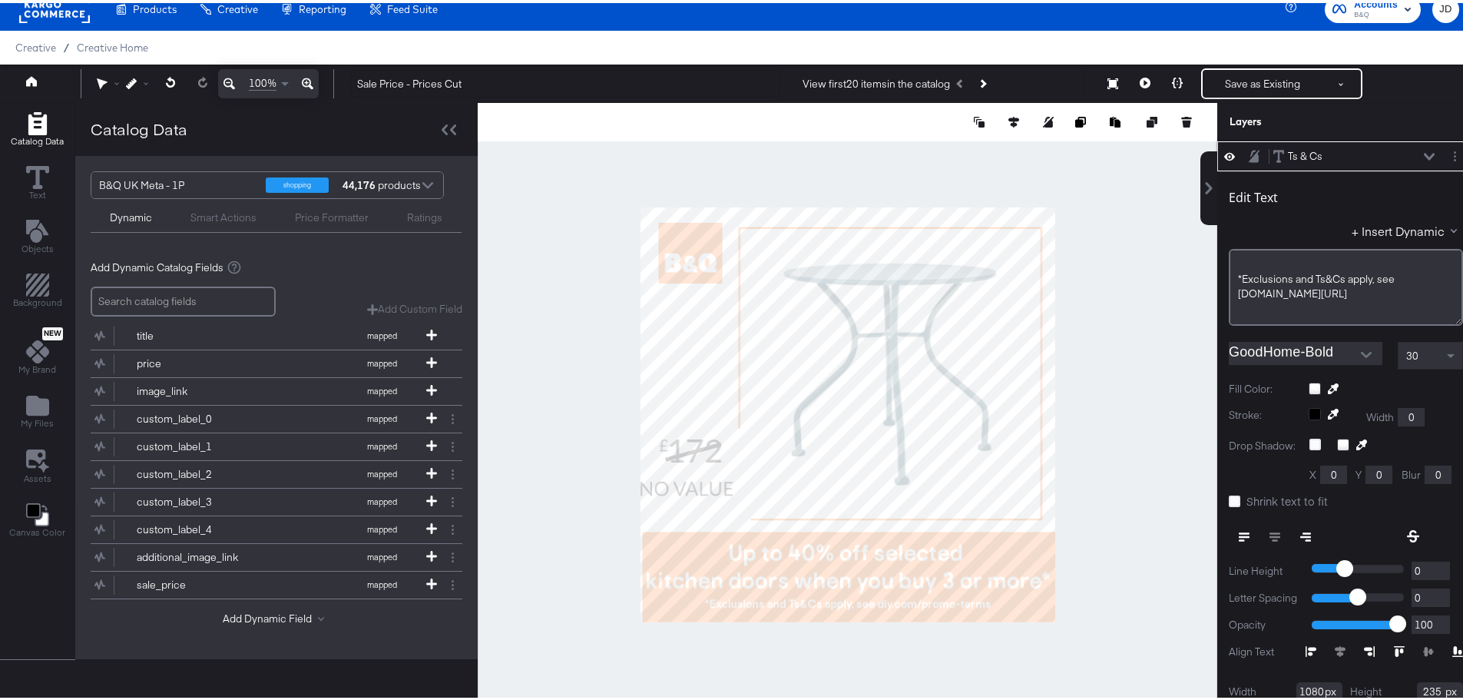
click at [1424, 154] on icon at bounding box center [1429, 153] width 11 height 7
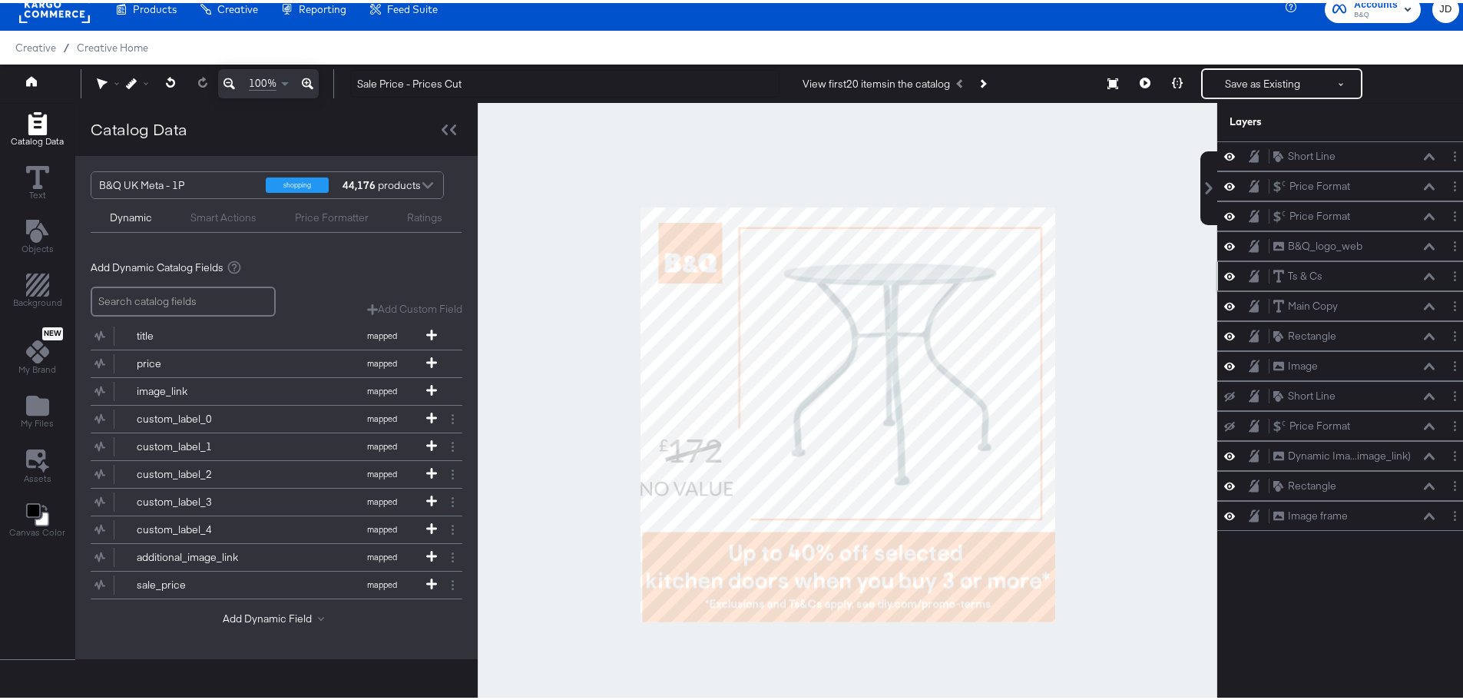
scroll to position [0, 0]
click at [1400, 338] on div "Rectangle Rectangle" at bounding box center [1354, 333] width 163 height 16
click at [1424, 330] on icon at bounding box center [1429, 334] width 11 height 8
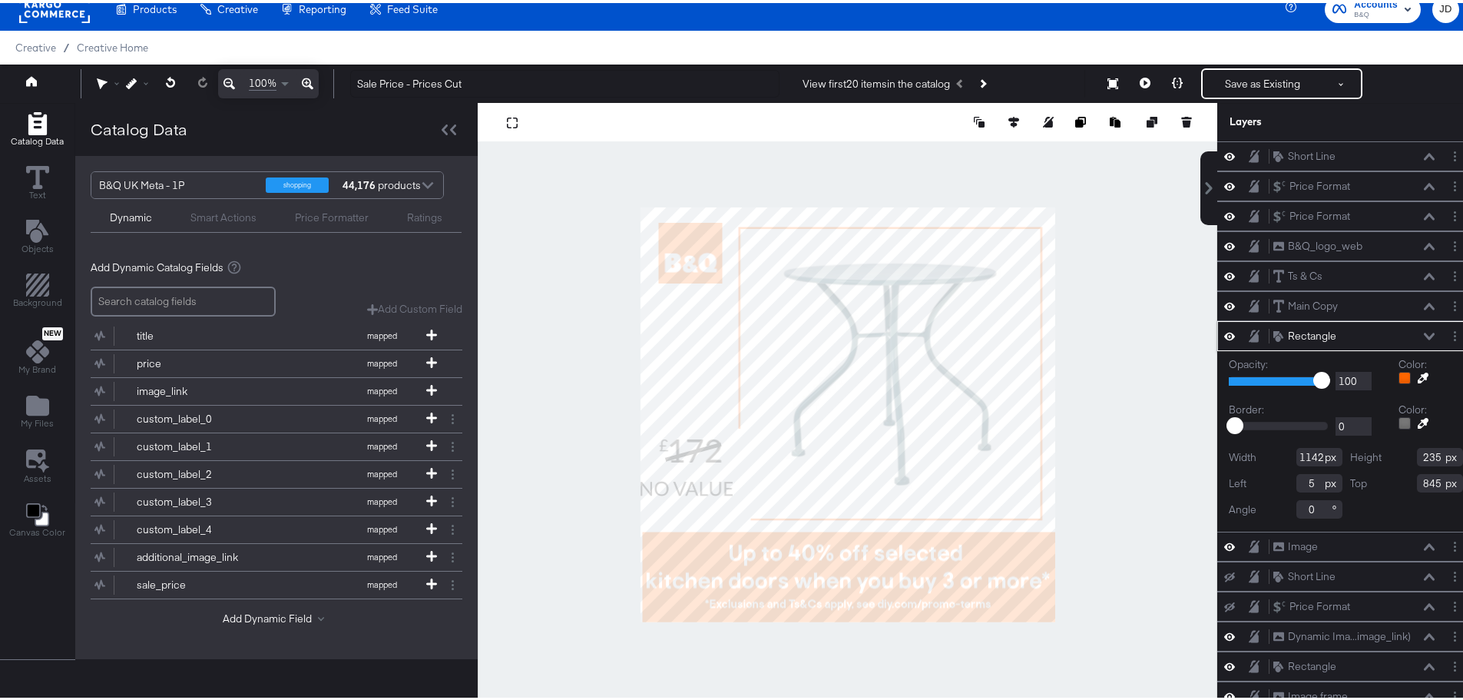
click at [1297, 480] on input "5" at bounding box center [1320, 480] width 46 height 18
type input "10"
click at [1300, 452] on input "1142" at bounding box center [1320, 454] width 46 height 18
click at [1305, 452] on div "Width 1142" at bounding box center [1286, 454] width 114 height 18
click at [1383, 511] on div "Width 1100 Height 235 Left 10 Top 845 Angle 0" at bounding box center [1346, 480] width 234 height 71
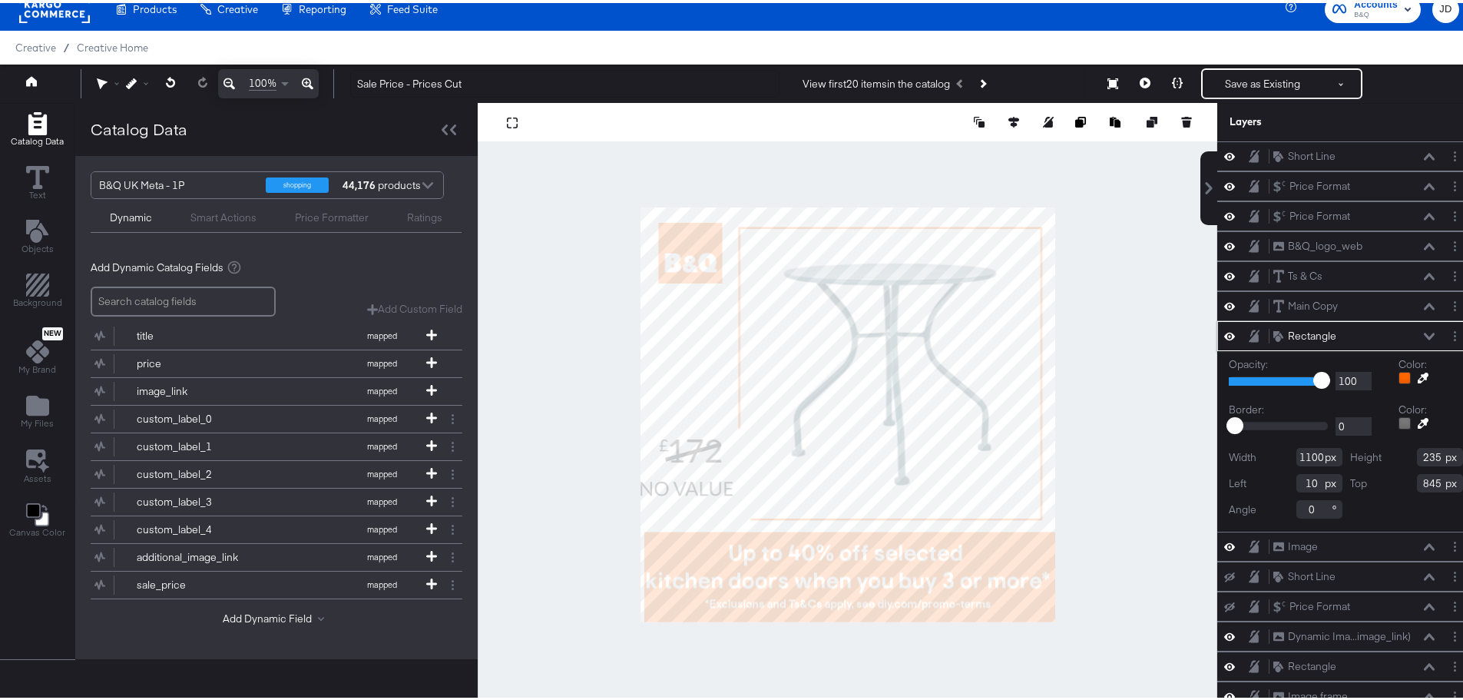
click at [1297, 454] on input "1100" at bounding box center [1320, 454] width 46 height 18
type input "1055"
click at [1298, 477] on input "10" at bounding box center [1320, 480] width 46 height 18
type input "15"
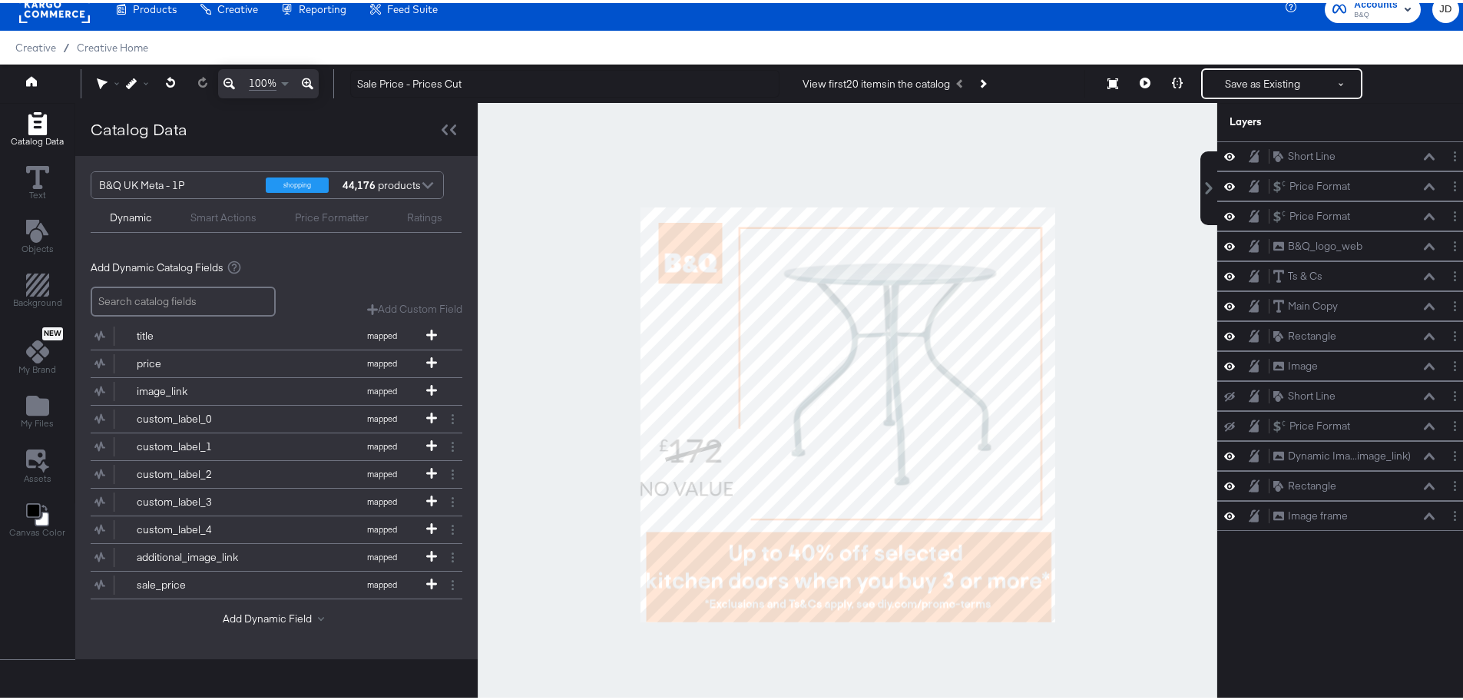
click at [1138, 536] on div at bounding box center [848, 412] width 740 height 624
click at [1424, 334] on icon at bounding box center [1429, 333] width 11 height 7
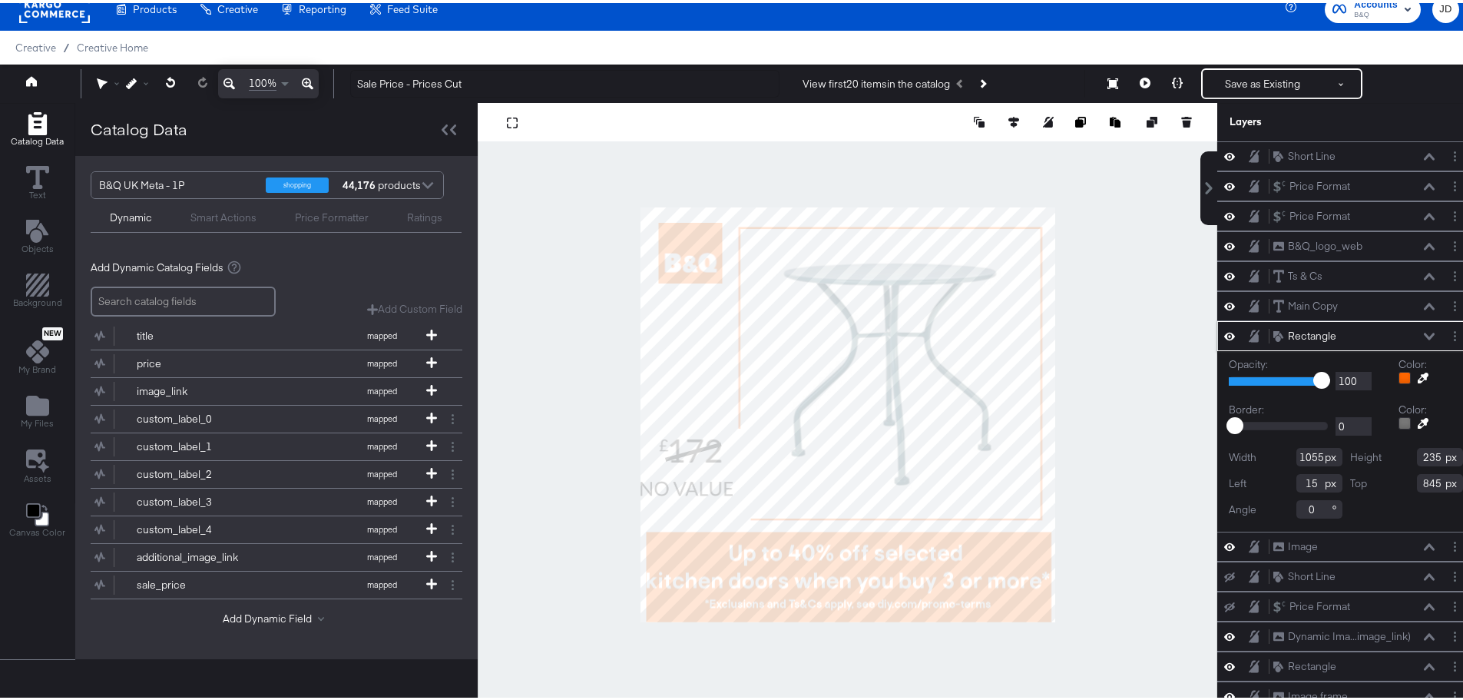
click at [1299, 479] on input "15" at bounding box center [1320, 480] width 46 height 18
type input "12"
click at [1141, 544] on div at bounding box center [848, 412] width 740 height 624
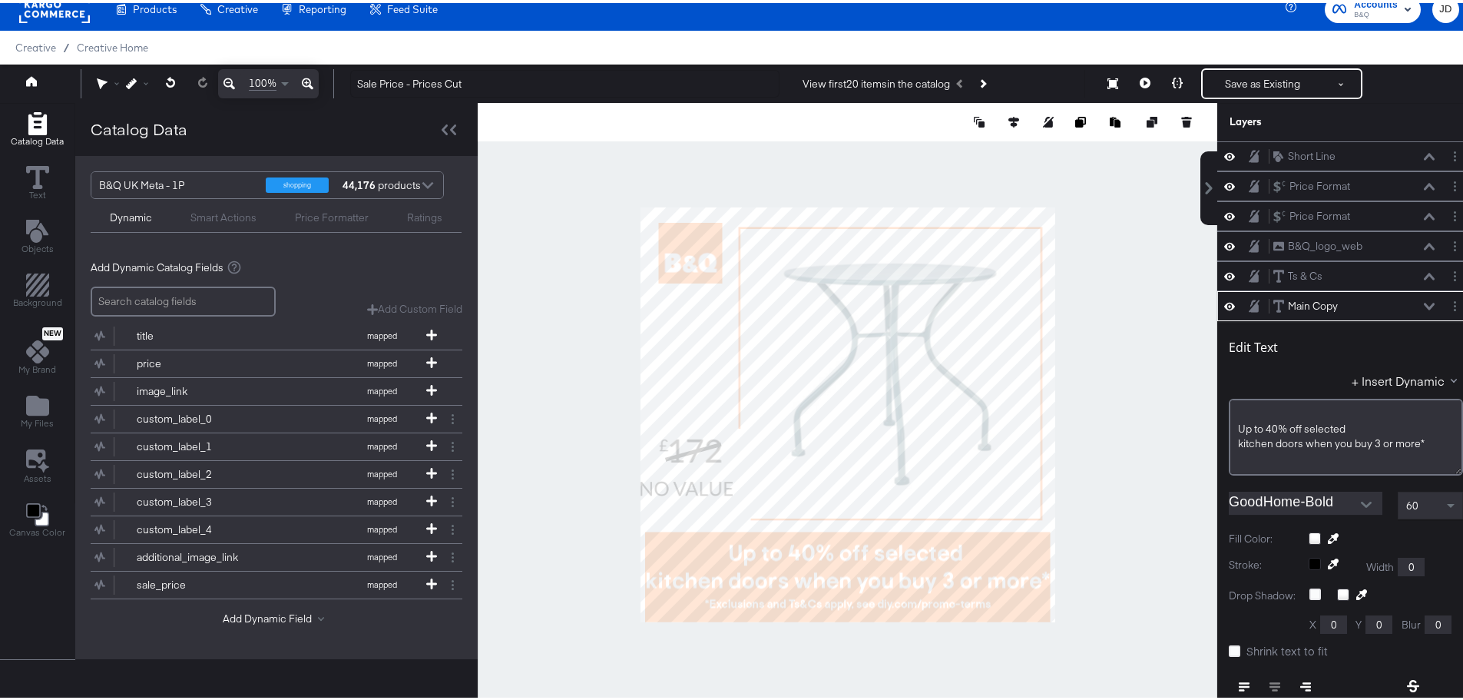
scroll to position [150, 0]
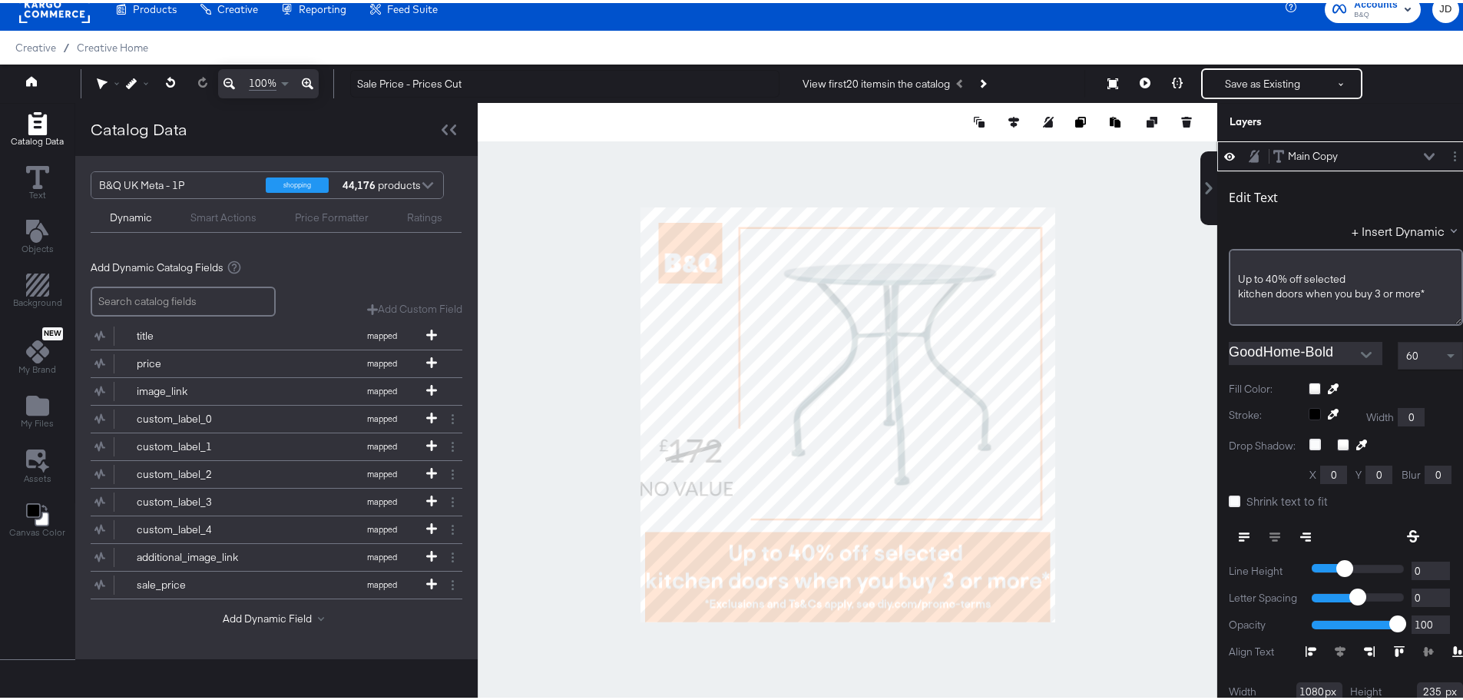
click at [1424, 150] on icon at bounding box center [1429, 154] width 11 height 8
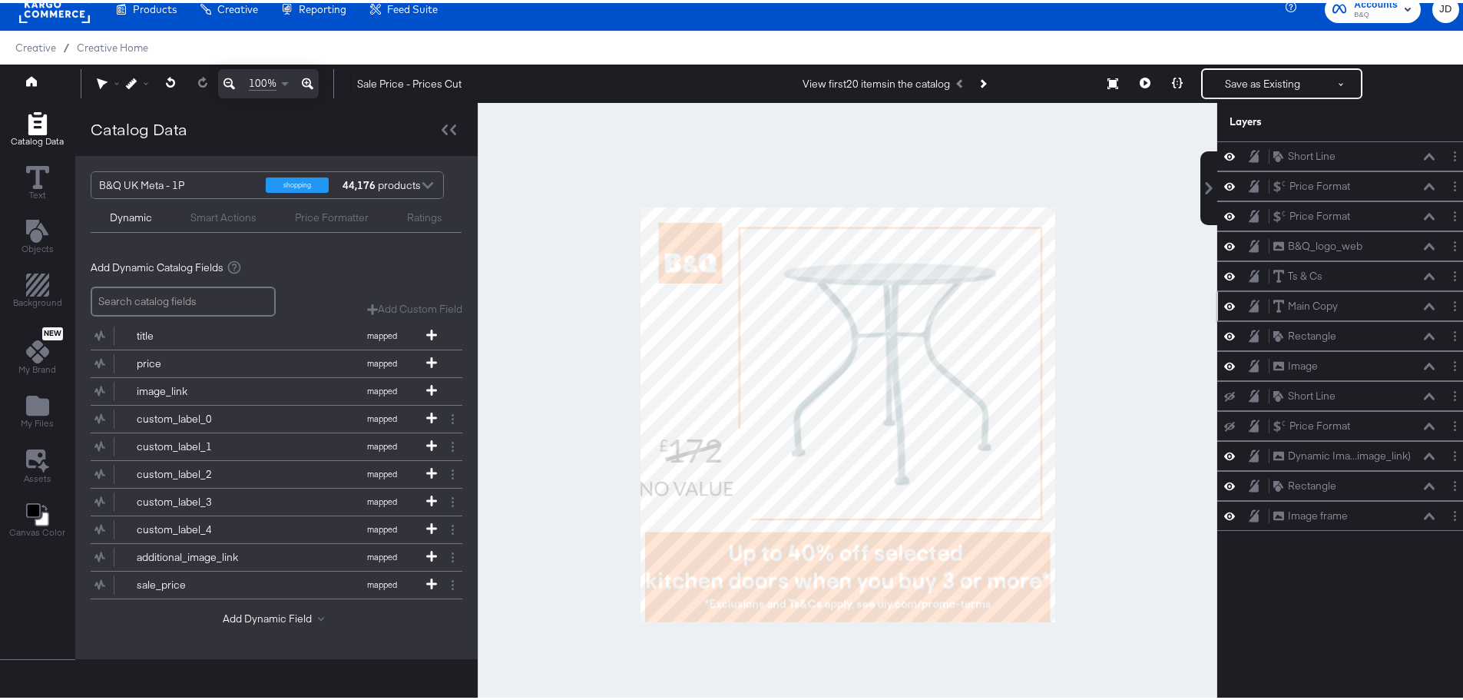
scroll to position [0, 0]
click at [1424, 334] on icon at bounding box center [1429, 334] width 11 height 8
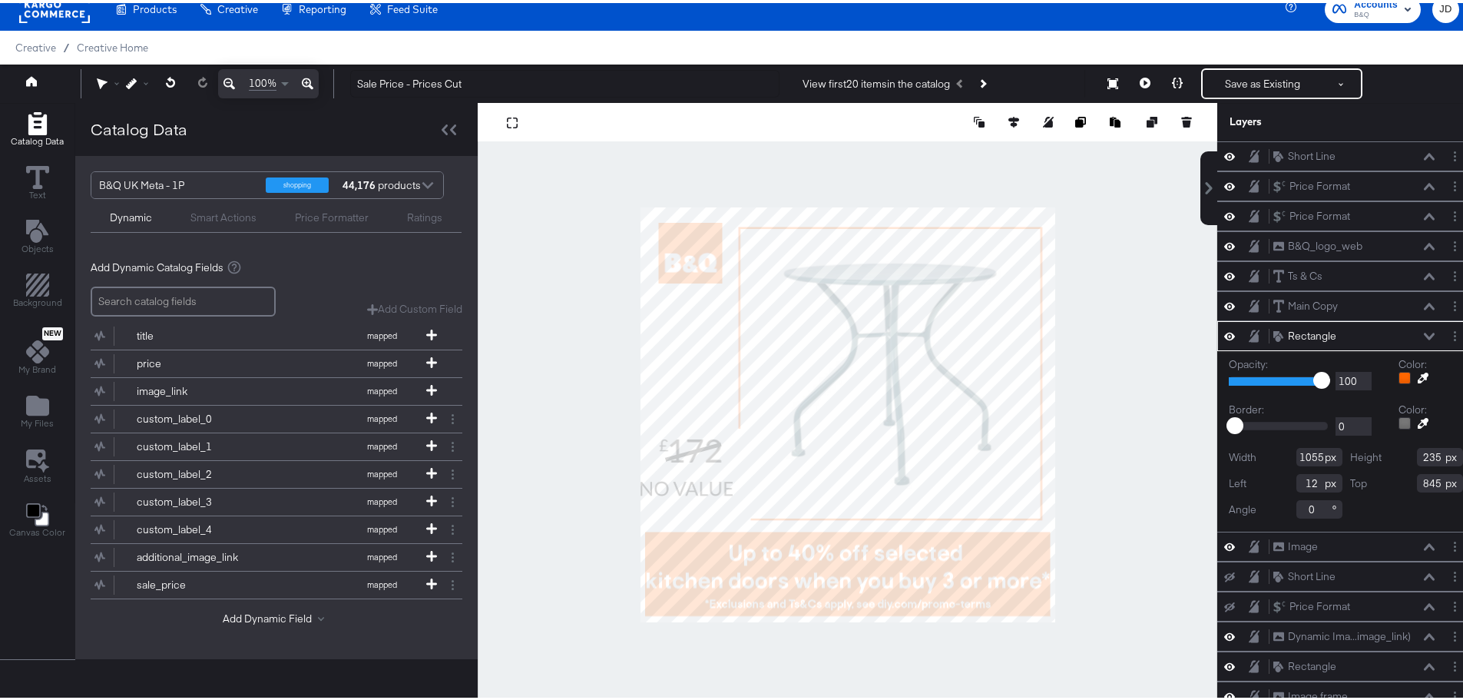
type input "219"
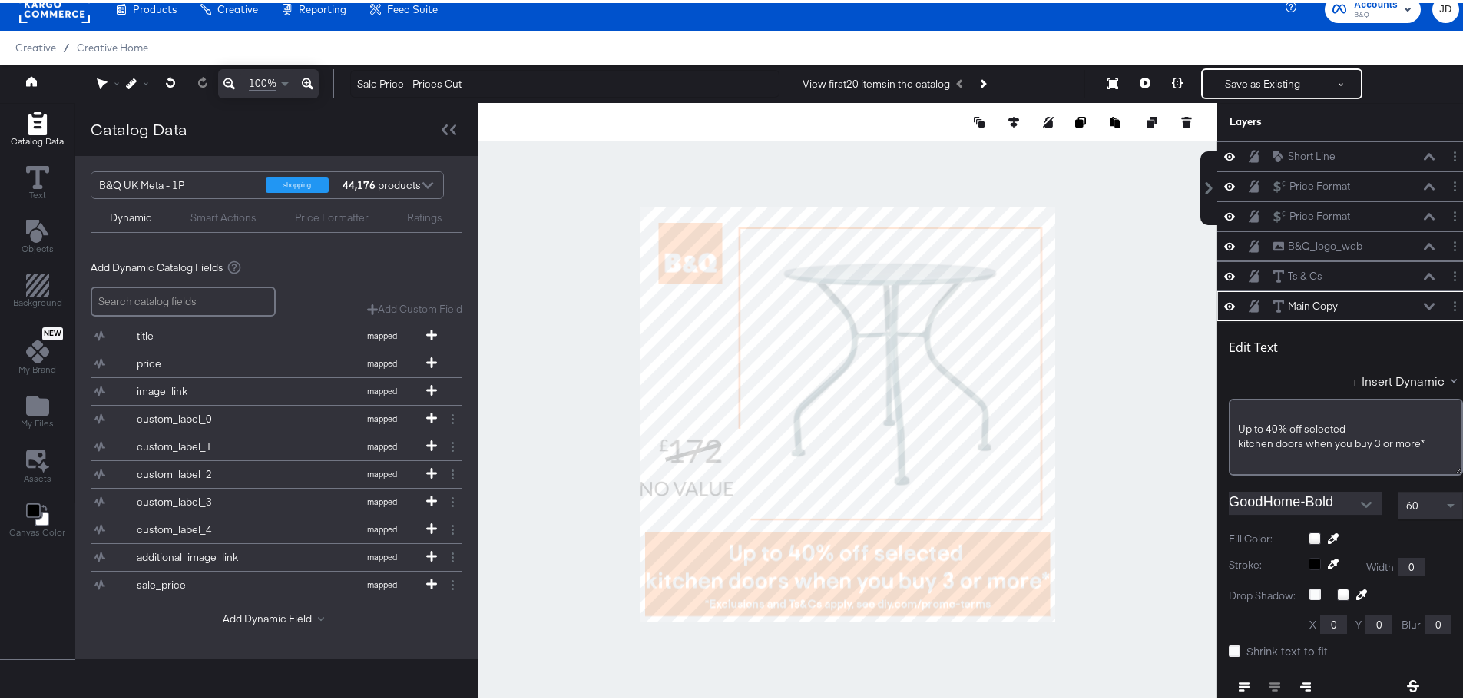
scroll to position [150, 0]
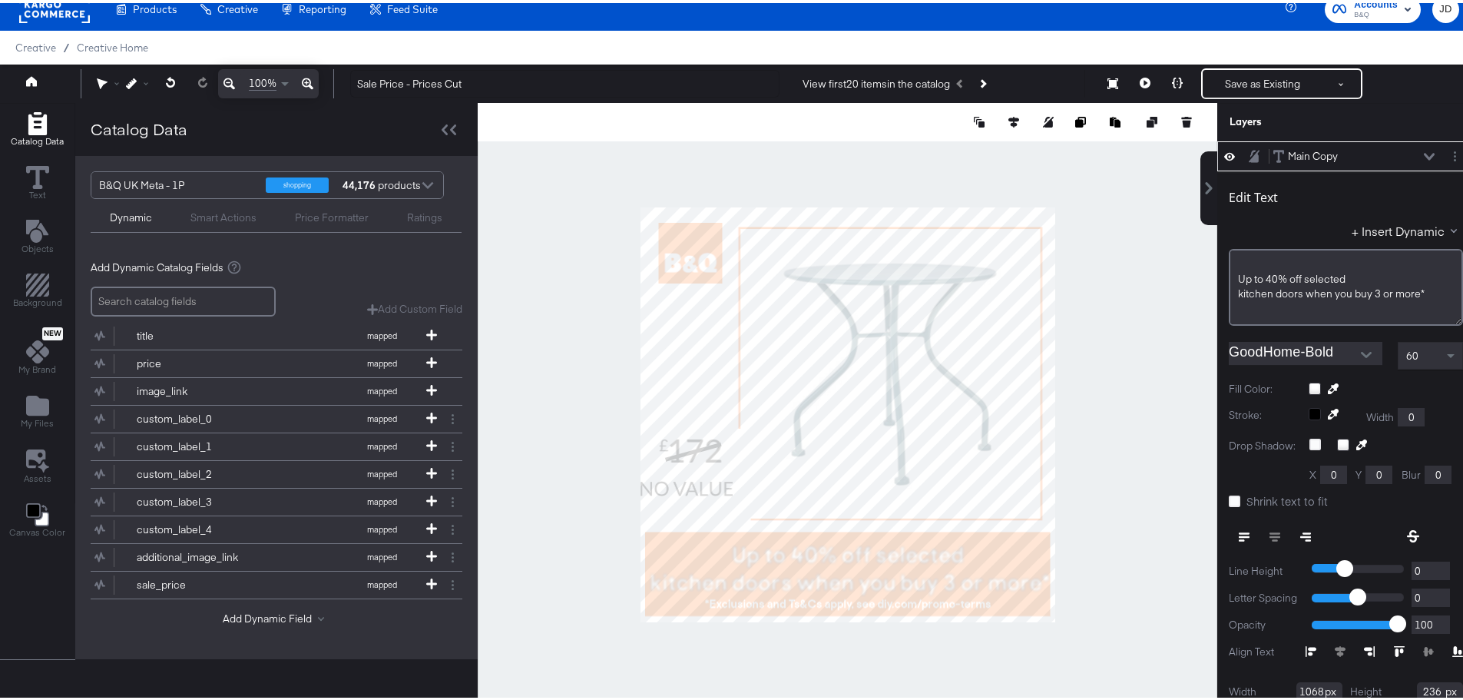
type input "1068"
type input "236"
type input "12"
type input "828"
type input "1055"
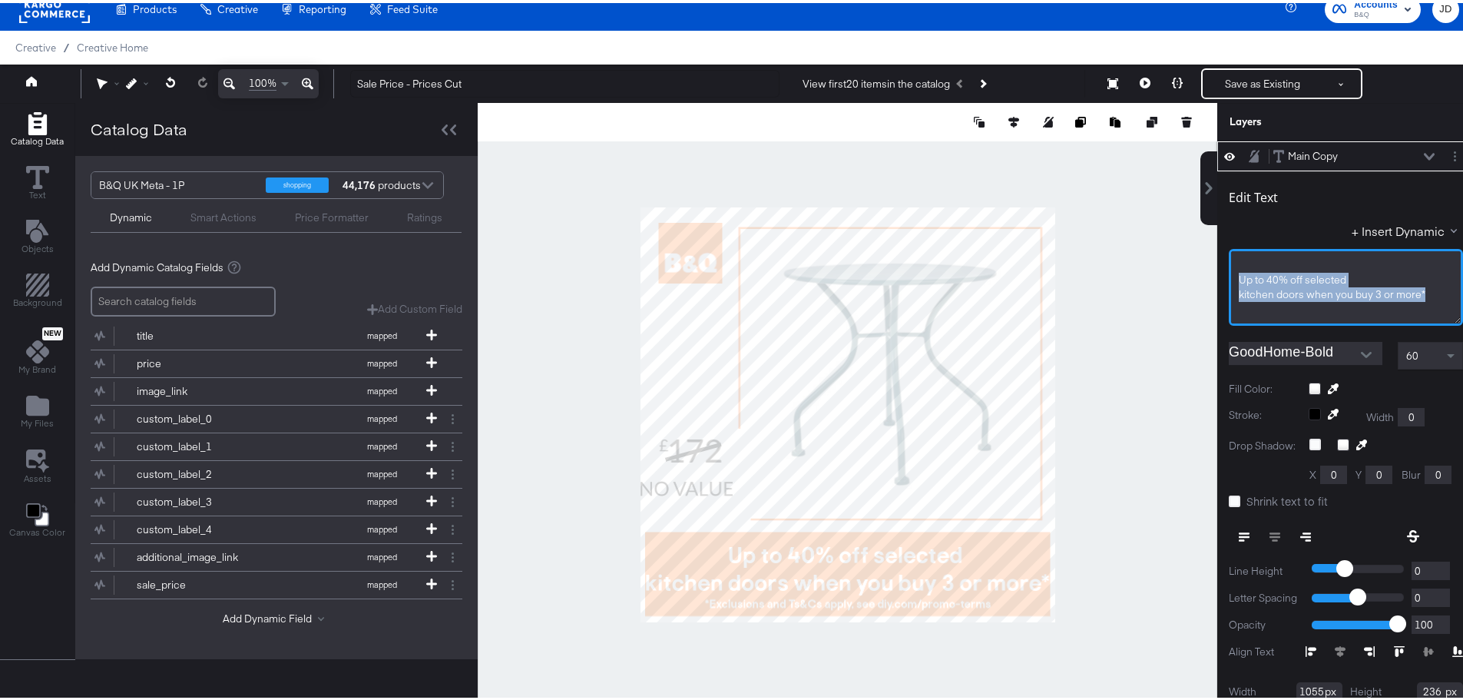
drag, startPoint x: 1377, startPoint y: 290, endPoint x: 1226, endPoint y: 277, distance: 151.9
click at [1229, 277] on div "﻿ Up to 40% off selected kitchen doors when you buy 3 or more* ﻿ ﻿ ﻿ ﻿ ﻿ ﻿ ﻿ ﻿ …" at bounding box center [1346, 284] width 234 height 77
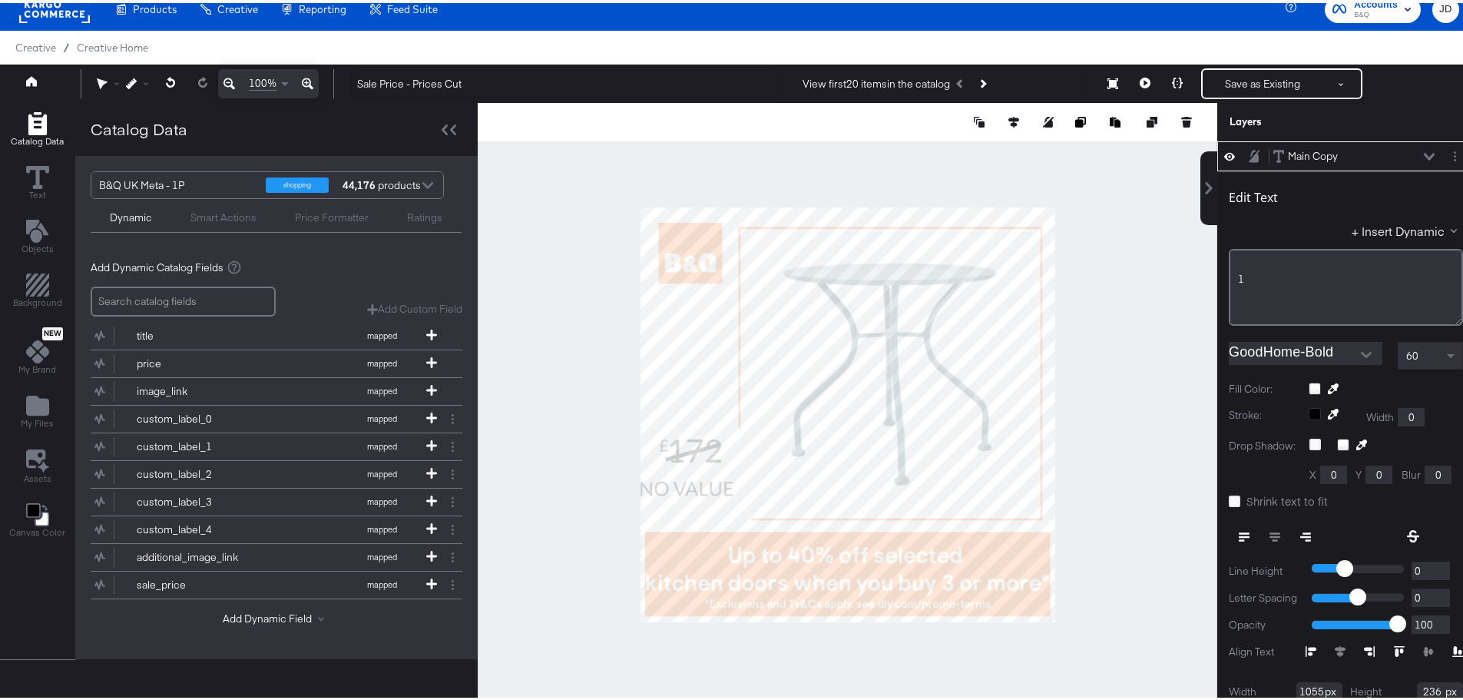
click at [1242, 277] on div "1" at bounding box center [1346, 276] width 216 height 15
click at [1238, 277] on div "1" at bounding box center [1346, 276] width 216 height 15
click at [1240, 277] on div "1" at bounding box center [1346, 276] width 216 height 15
click at [1123, 535] on div at bounding box center [848, 412] width 740 height 624
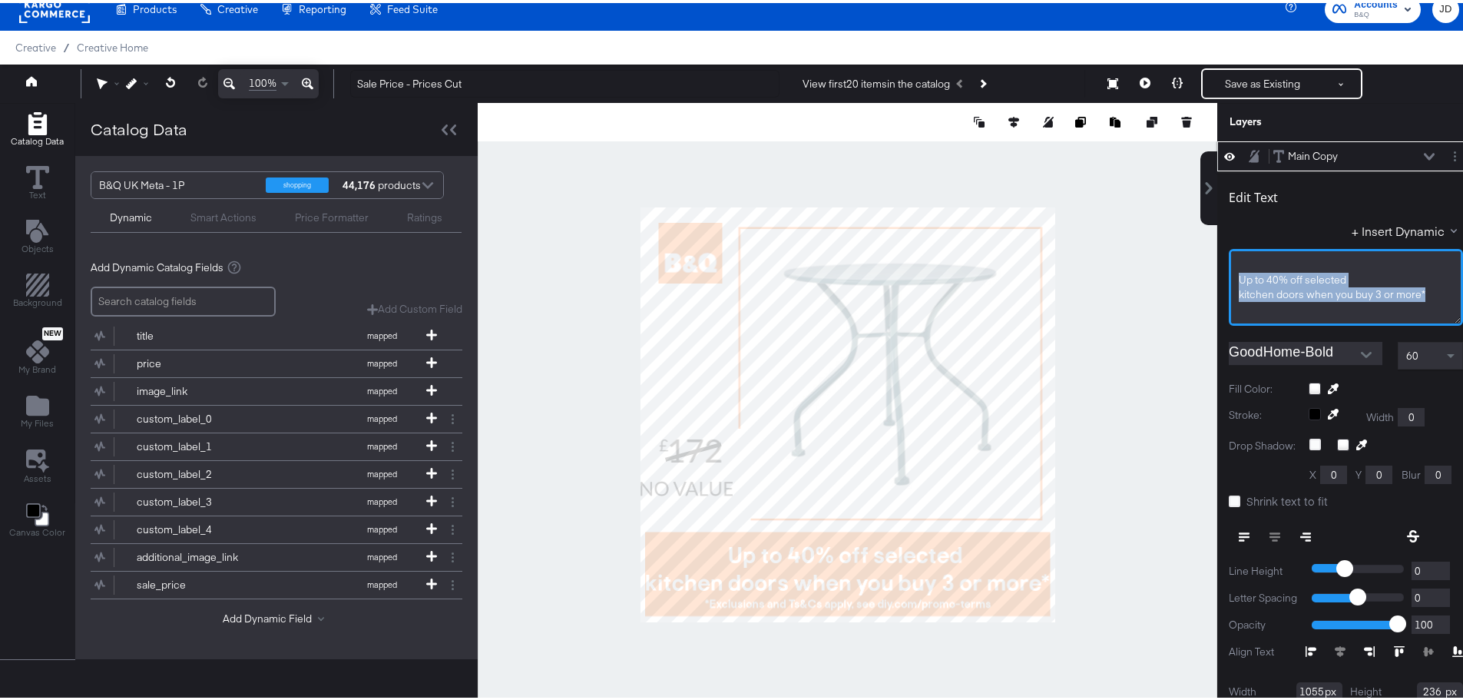
drag, startPoint x: 1228, startPoint y: 277, endPoint x: 1412, endPoint y: 290, distance: 184.0
click at [1412, 290] on div "﻿ Up to 40% off selected kitchen doors when you buy 3 or more* ﻿ ﻿ ﻿ ﻿ ﻿ ﻿ ﻿ ﻿ …" at bounding box center [1346, 284] width 234 height 77
click at [1253, 286] on div "﻿" at bounding box center [1346, 291] width 214 height 15
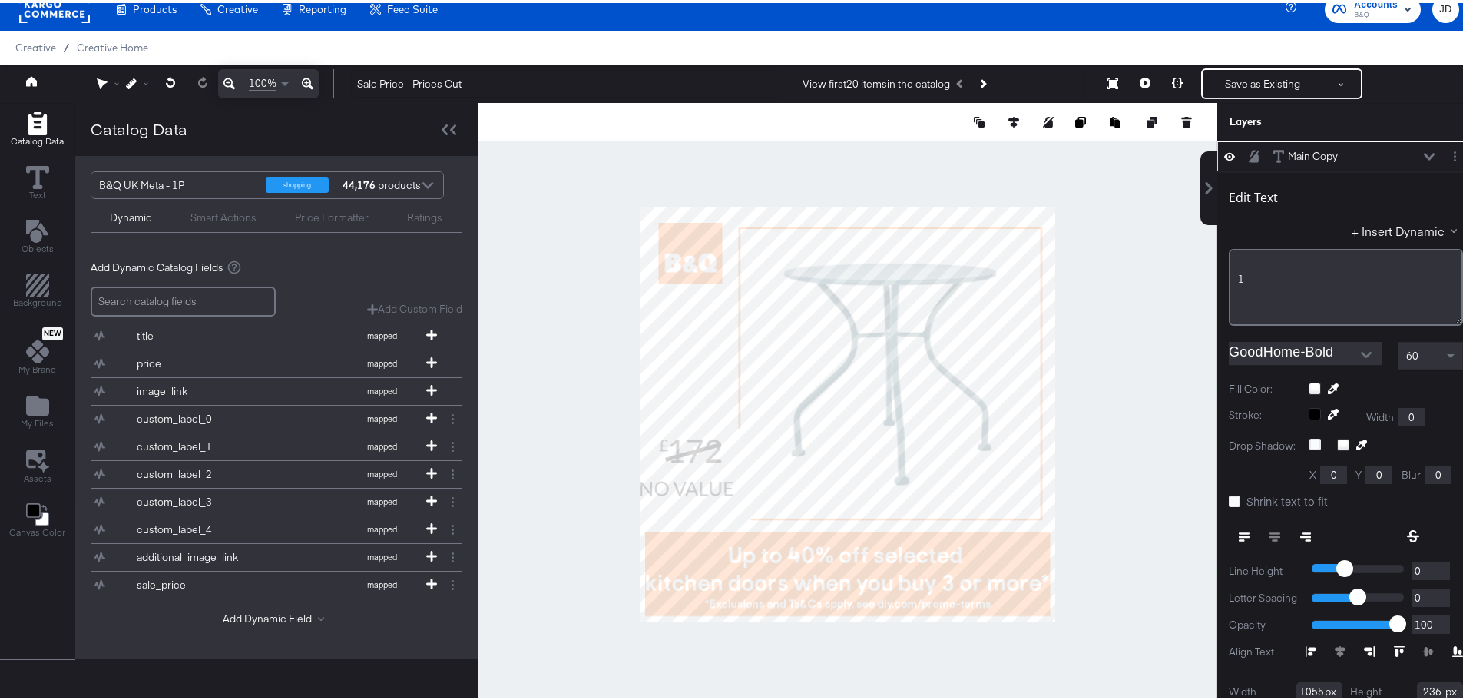
click at [1247, 278] on div "1" at bounding box center [1346, 276] width 216 height 15
click at [1257, 275] on div "1" at bounding box center [1346, 276] width 216 height 15
click at [1239, 293] on div "﻿" at bounding box center [1346, 291] width 214 height 15
click at [1239, 293] on span "100s ﻿of Prices Cut" at bounding box center [1282, 291] width 87 height 14
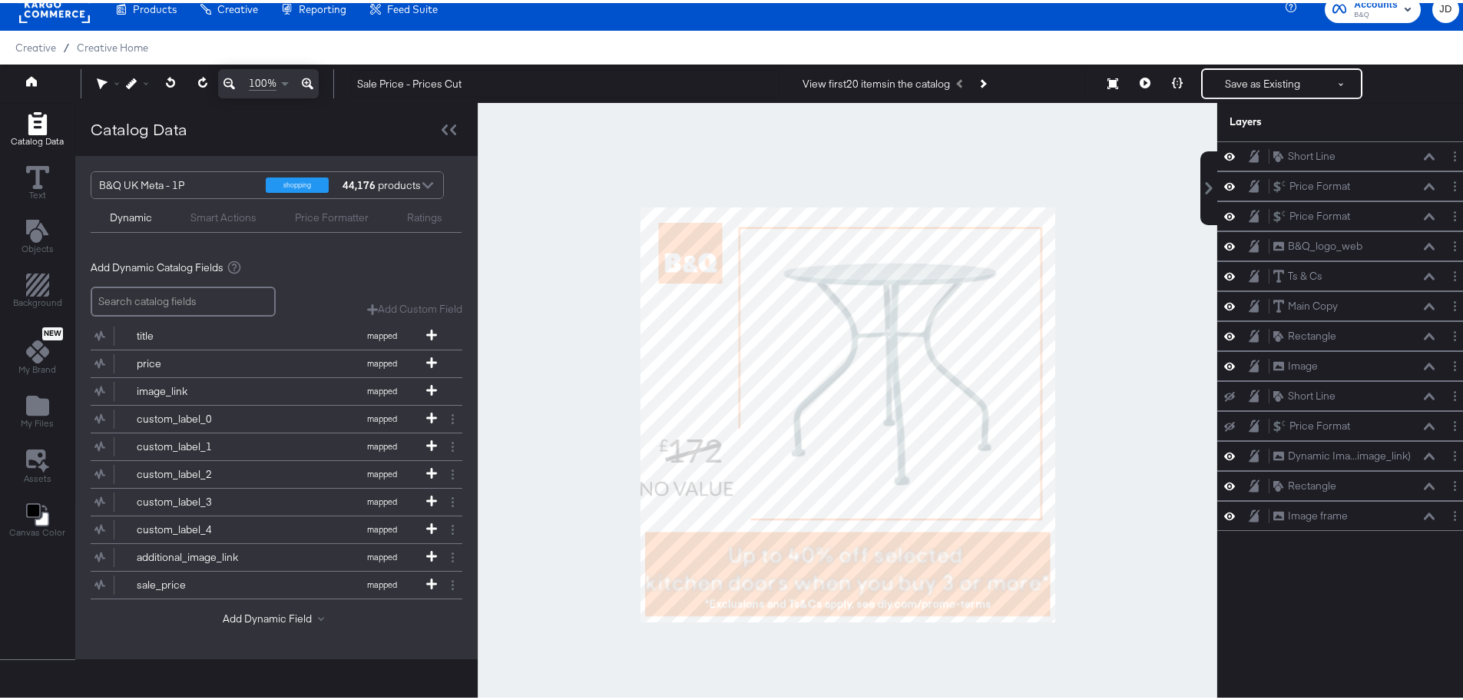
scroll to position [0, 0]
click at [1339, 316] on div "Main Copy Main Copy" at bounding box center [1345, 303] width 257 height 30
click at [1339, 304] on div "Main Copy Main Copy" at bounding box center [1354, 303] width 163 height 16
click at [1424, 303] on icon at bounding box center [1429, 304] width 11 height 8
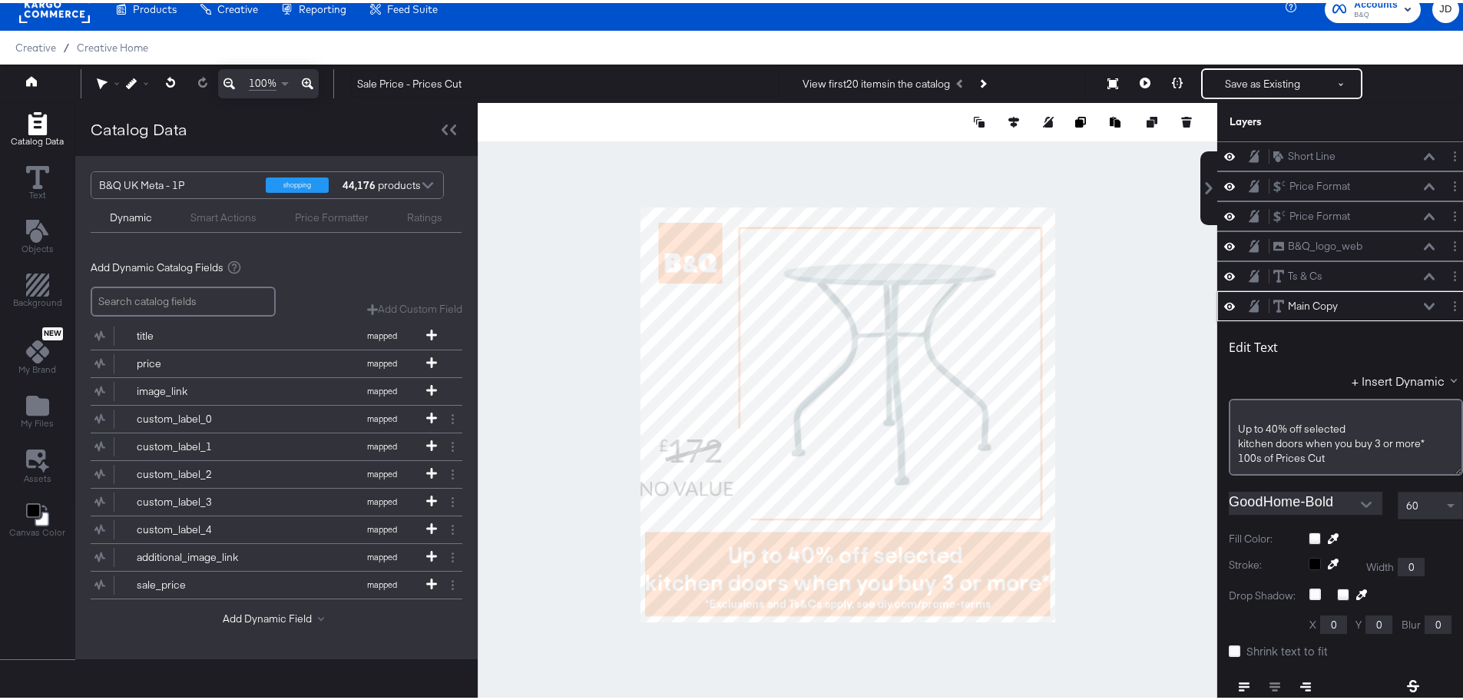
scroll to position [150, 0]
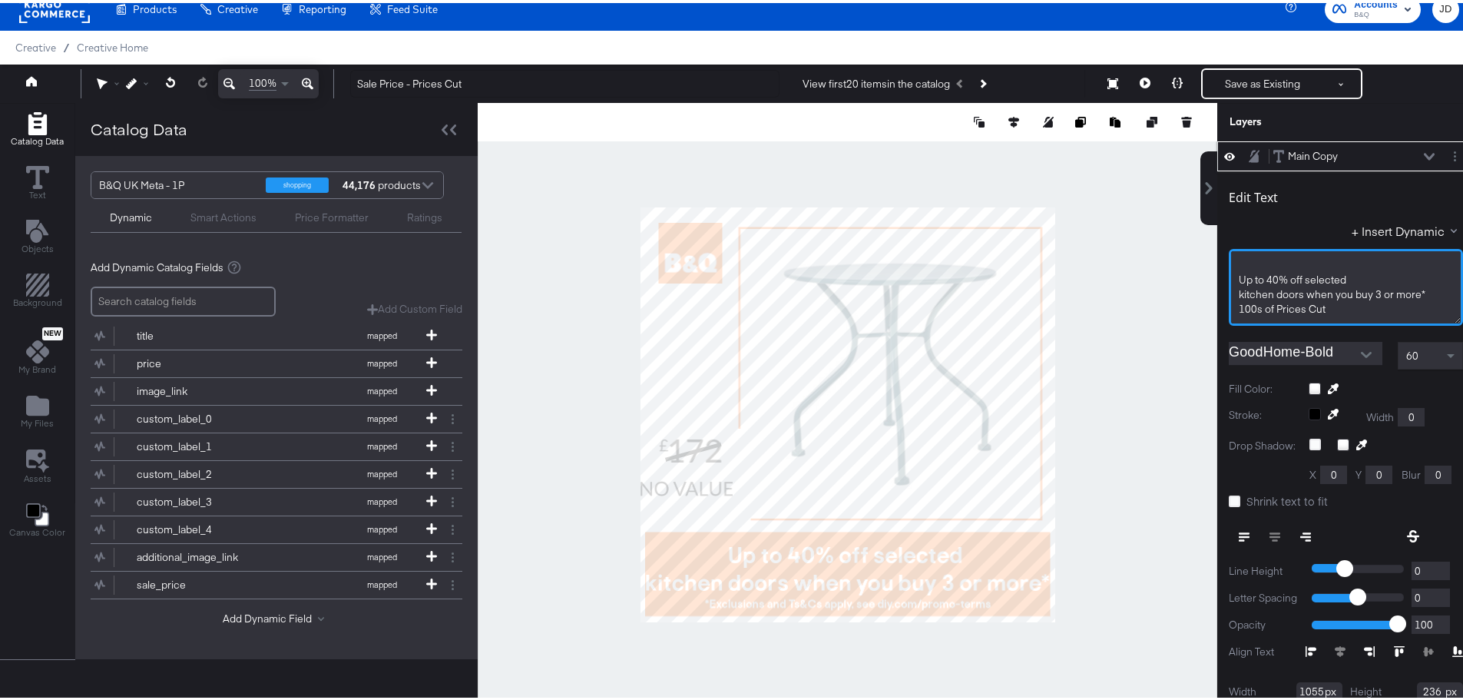
click at [1340, 303] on div "100s ﻿of Prices Cut" at bounding box center [1346, 306] width 214 height 15
drag, startPoint x: 1226, startPoint y: 304, endPoint x: 1226, endPoint y: 280, distance: 24.6
click at [1229, 280] on div "﻿ Up to 40% off selected kitchen doors when you buy 3 or more* 100s ﻿of Prices …" at bounding box center [1346, 284] width 234 height 77
click at [1323, 279] on div "100s ﻿of Prices Cut" at bounding box center [1346, 277] width 214 height 15
click at [1250, 265] on div "﻿" at bounding box center [1346, 263] width 214 height 15
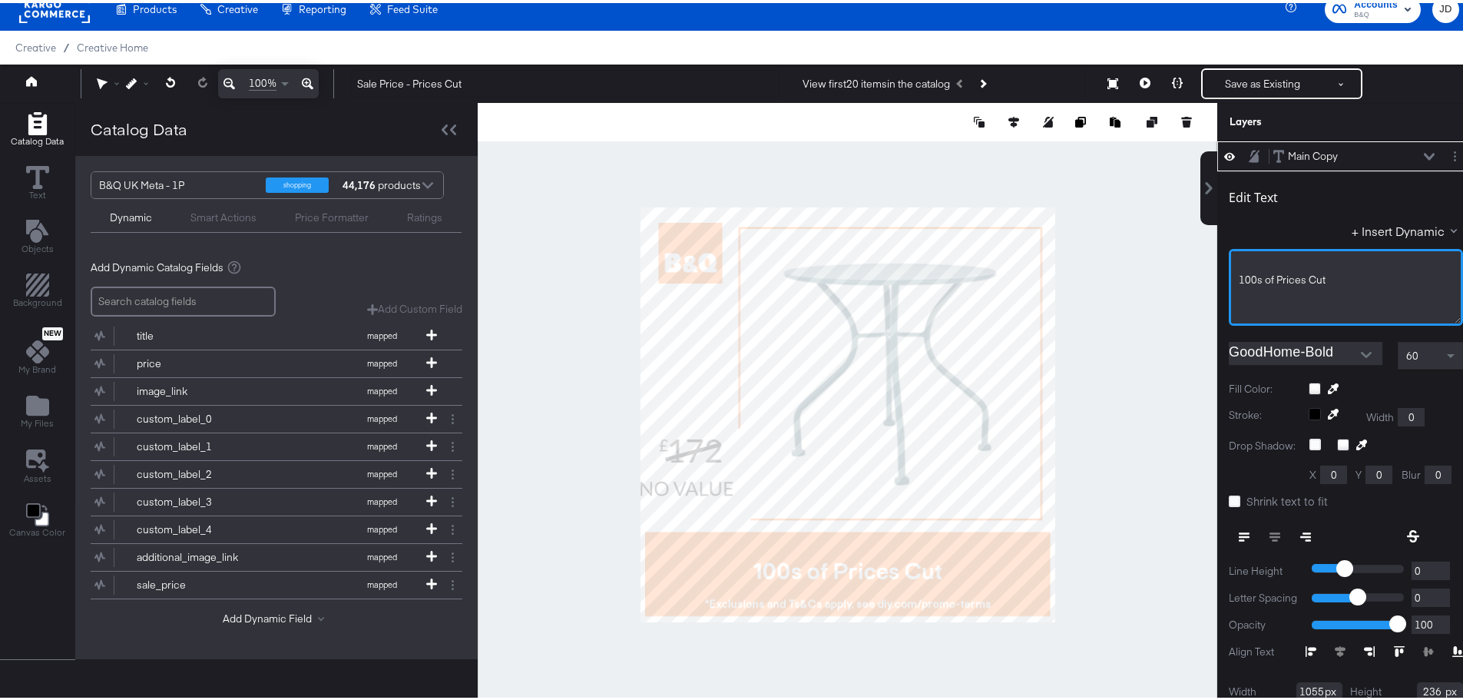
click at [1229, 278] on div "﻿ 100s ﻿of Prices Cut ﻿ ﻿ ﻿ ﻿ ﻿ ﻿ ﻿ ﻿ ﻿" at bounding box center [1346, 284] width 234 height 77
click at [1239, 287] on div "﻿" at bounding box center [1346, 291] width 214 height 15
click at [1239, 293] on div "﻿" at bounding box center [1346, 291] width 214 height 15
click at [1240, 299] on div "﻿" at bounding box center [1346, 306] width 214 height 15
click at [1250, 295] on div "﻿" at bounding box center [1346, 291] width 214 height 15
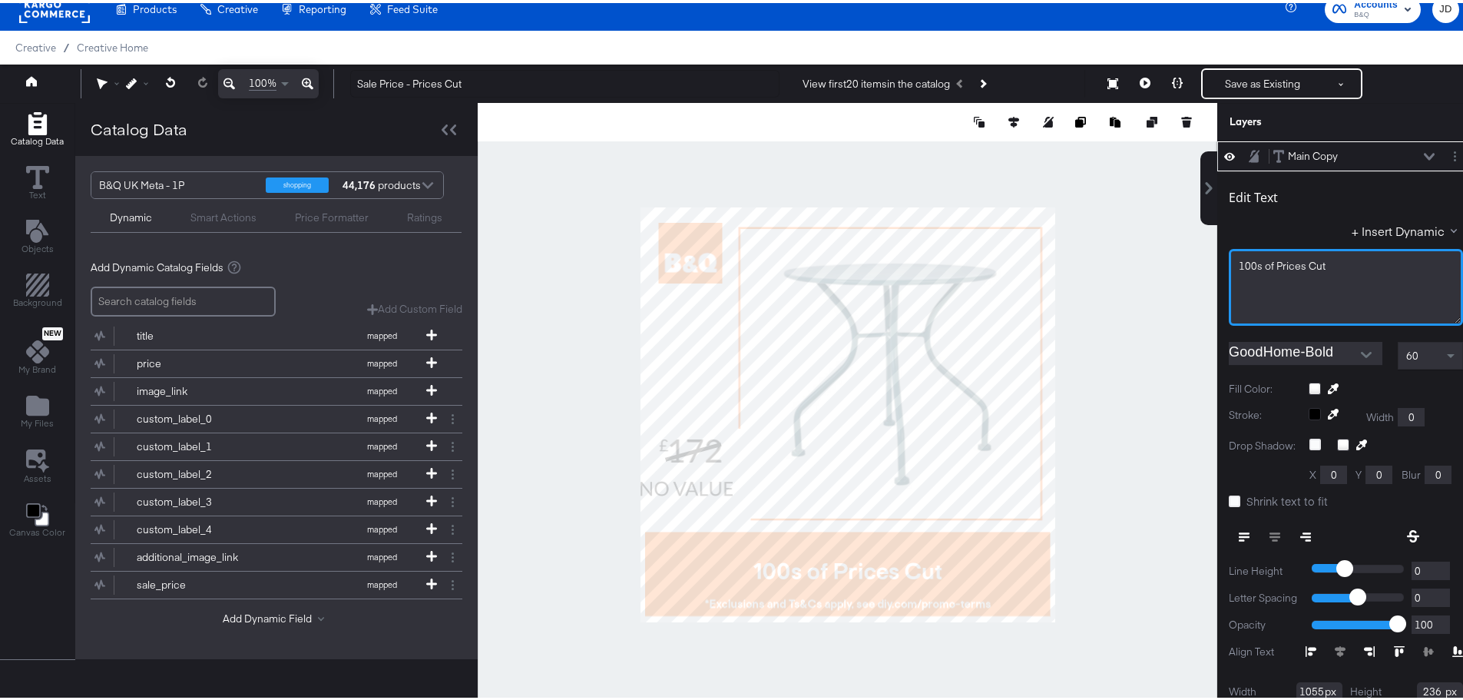
click at [1246, 303] on div "100s ﻿of Prices Cut" at bounding box center [1346, 284] width 234 height 77
click at [1372, 250] on div "100s ﻿of Prices Cut" at bounding box center [1346, 284] width 234 height 77
click at [1434, 396] on div "Edit Text + Insert Dynamic 100s ﻿of Prices Cut GoodHome-Bold 60 Fill Color: Str…" at bounding box center [1345, 465] width 257 height 595
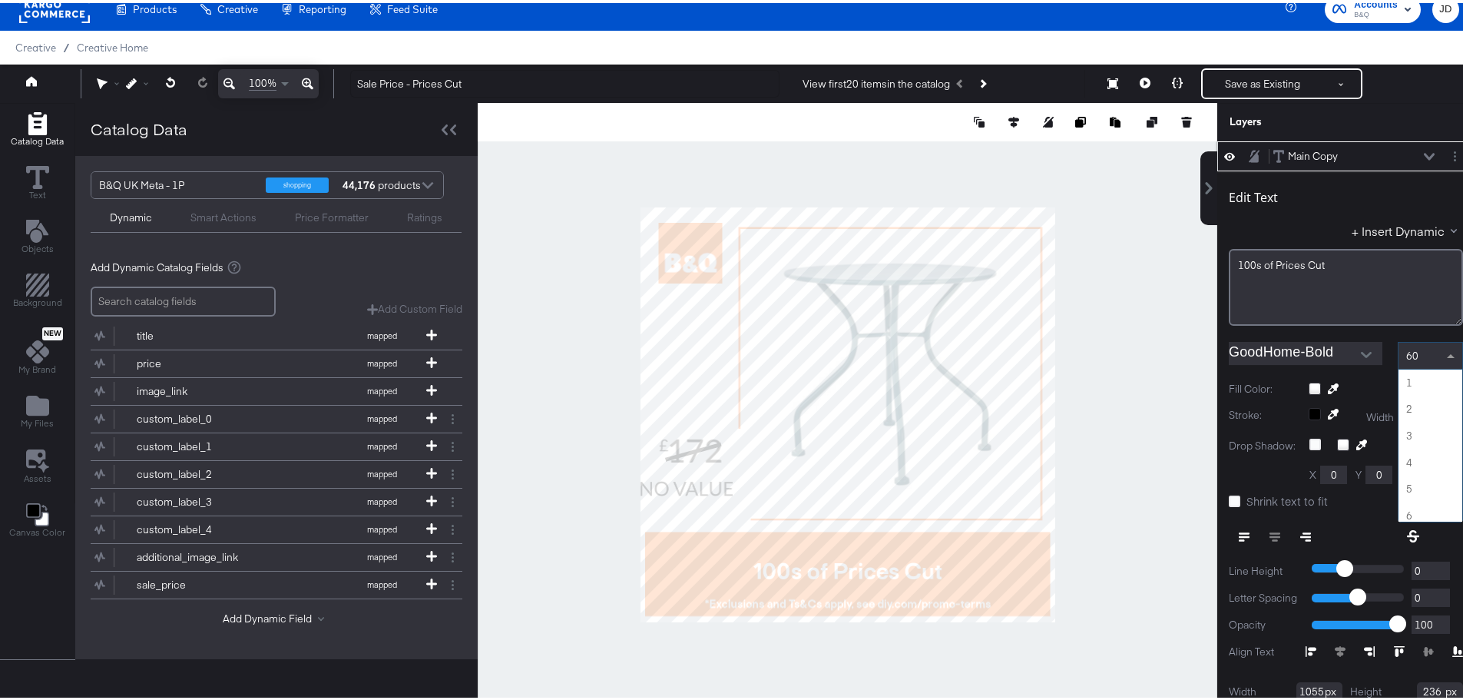
click at [1443, 343] on span at bounding box center [1452, 352] width 19 height 26
click at [1447, 353] on span at bounding box center [1451, 353] width 8 height 5
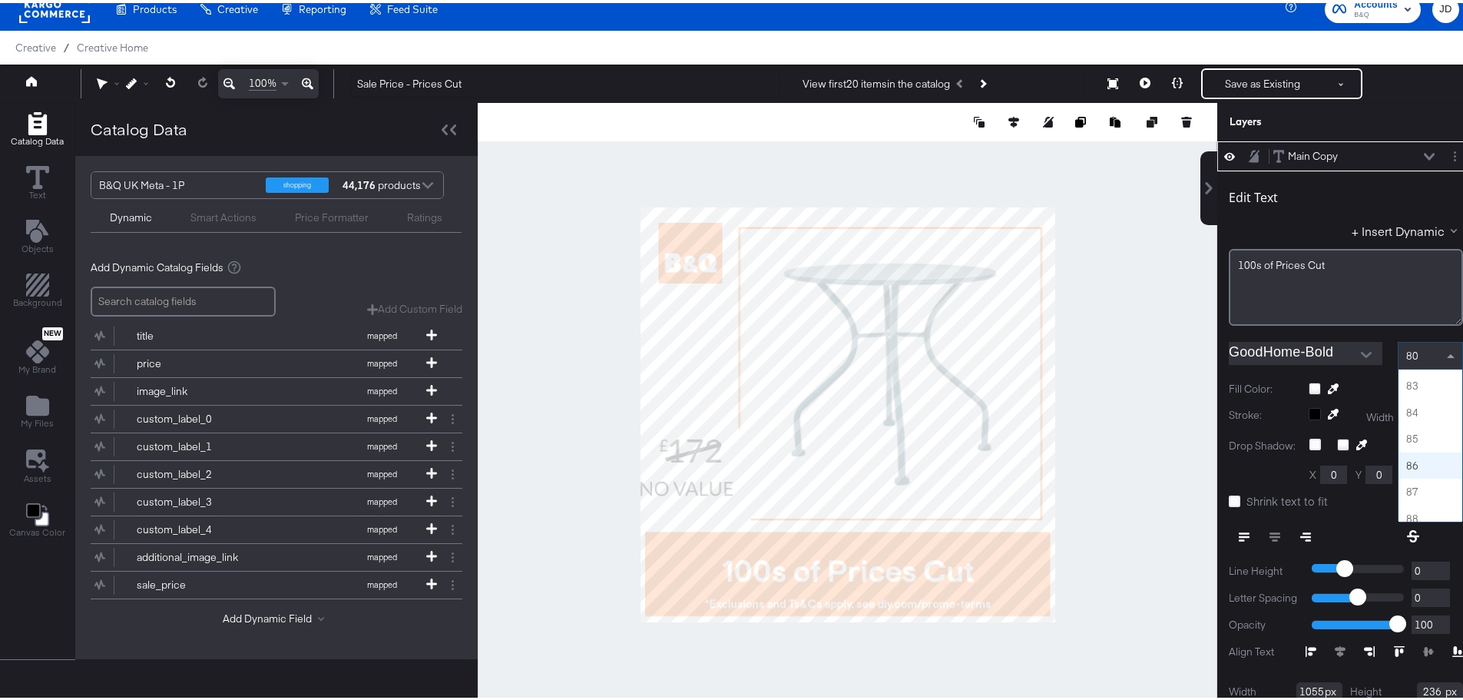
scroll to position [2251, 0]
click at [1424, 151] on icon at bounding box center [1429, 154] width 11 height 8
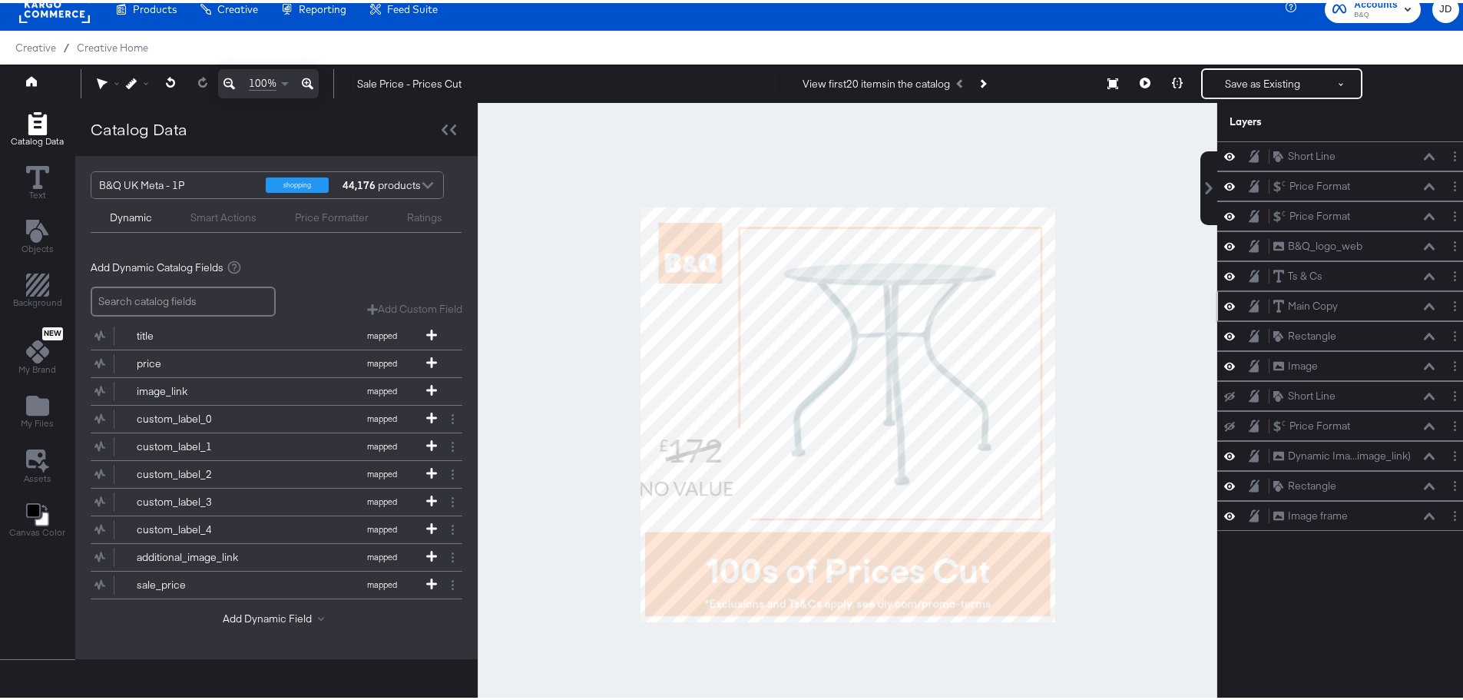
scroll to position [0, 0]
click at [1406, 275] on div "Ts & Cs Ts & Cs" at bounding box center [1354, 273] width 163 height 16
click at [1424, 274] on icon at bounding box center [1429, 273] width 11 height 7
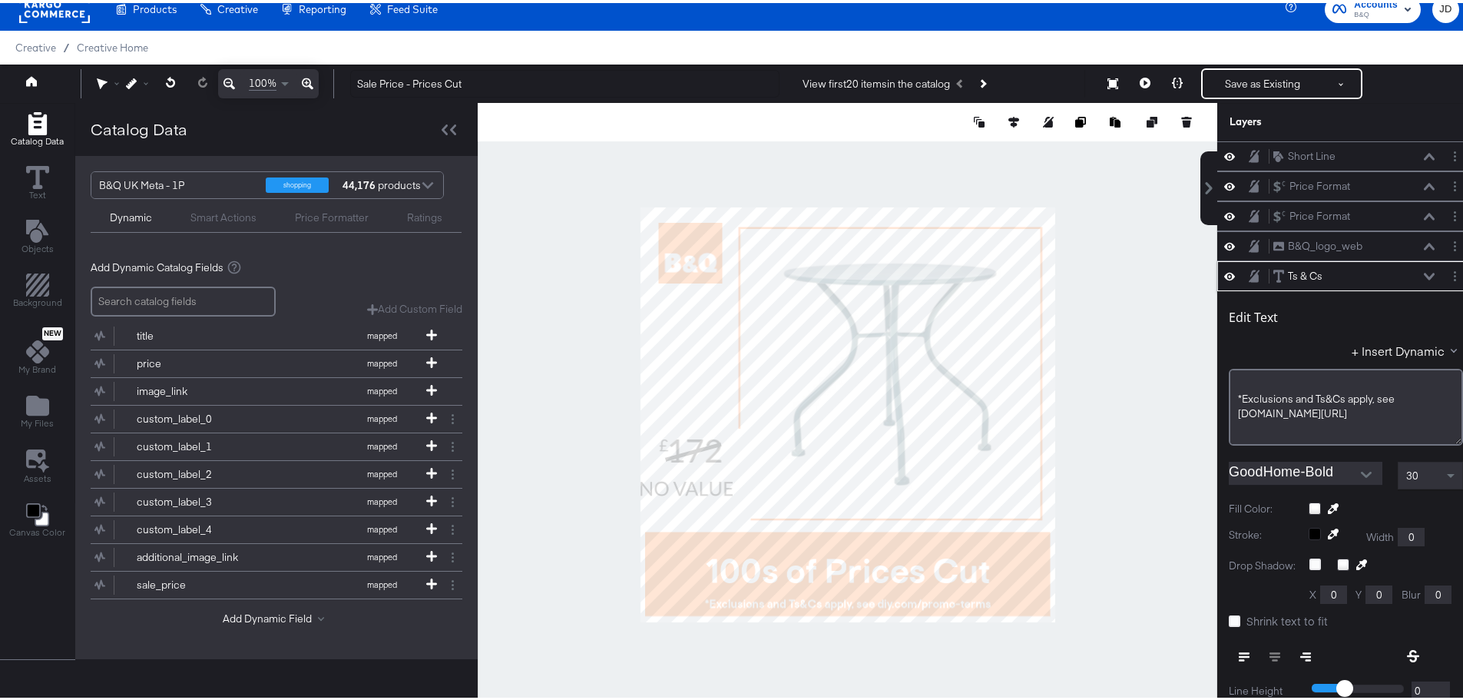
scroll to position [120, 0]
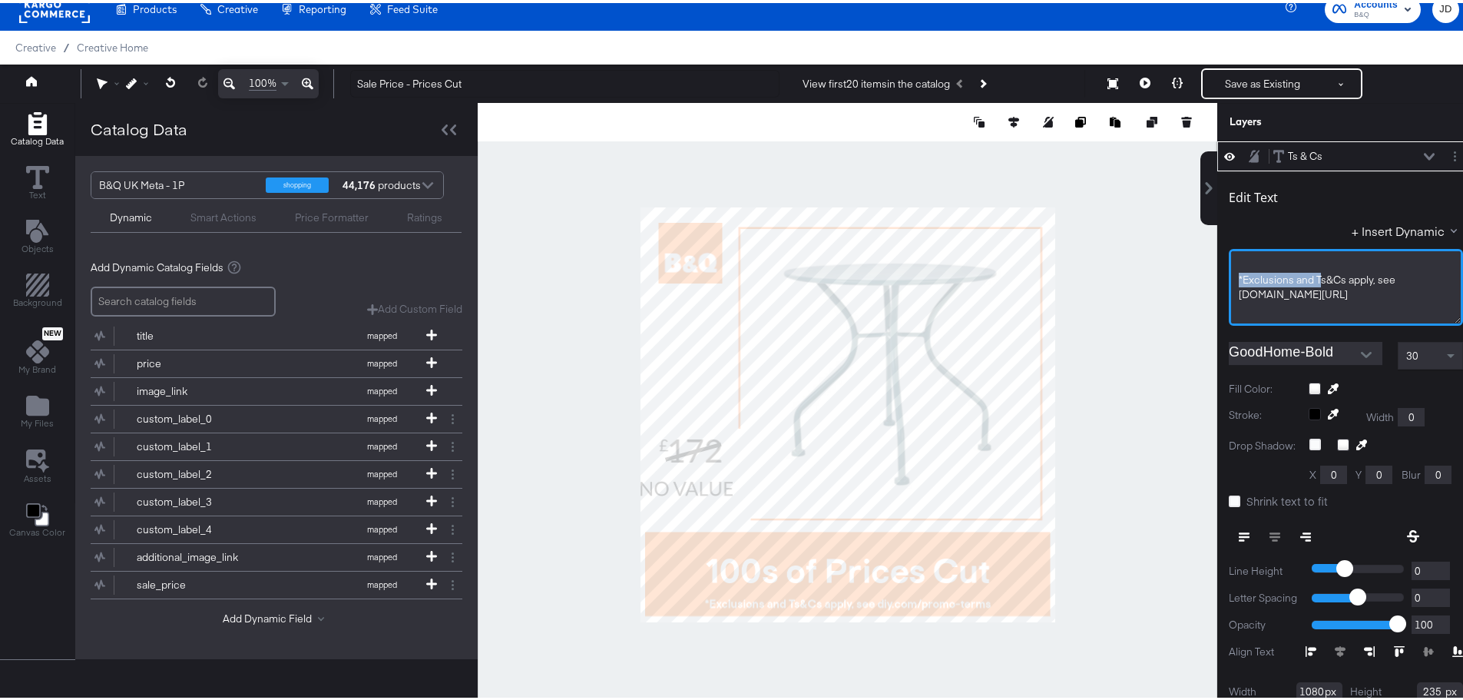
drag, startPoint x: 1307, startPoint y: 277, endPoint x: 1227, endPoint y: 275, distance: 80.7
click at [1229, 275] on div "﻿ *Exclusions and Ts&Cs apply, see diy.com/promo-terms ﻿ ﻿ ﻿ ﻿ ﻿ ﻿ ﻿ ﻿ ﻿ ﻿" at bounding box center [1346, 284] width 234 height 77
drag, startPoint x: 1344, startPoint y: 277, endPoint x: 1415, endPoint y: 278, distance: 70.7
click at [1415, 278] on div "Ts&Cs apply, see diy.com/promo-terms" at bounding box center [1346, 277] width 214 height 15
click at [1154, 424] on div at bounding box center [848, 412] width 740 height 624
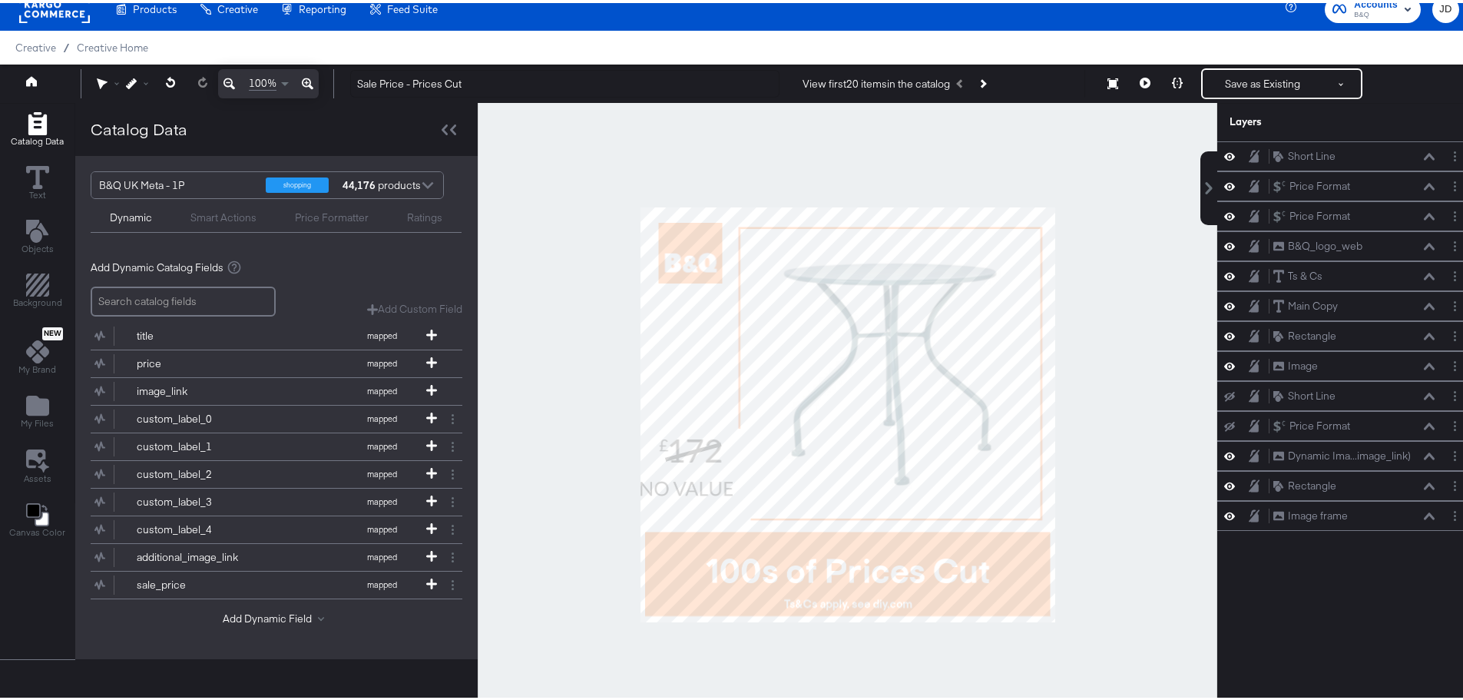
scroll to position [62, 0]
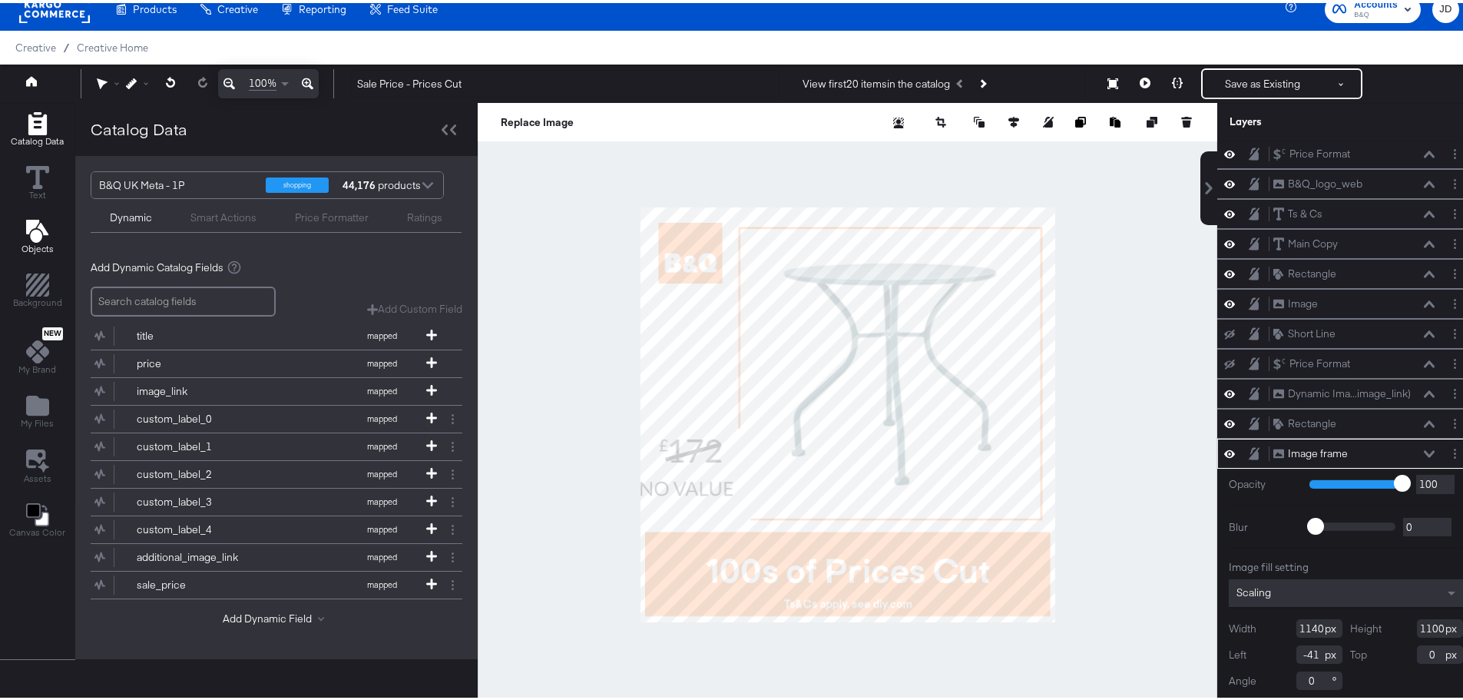
click at [45, 230] on icon "Add Text" at bounding box center [36, 228] width 22 height 23
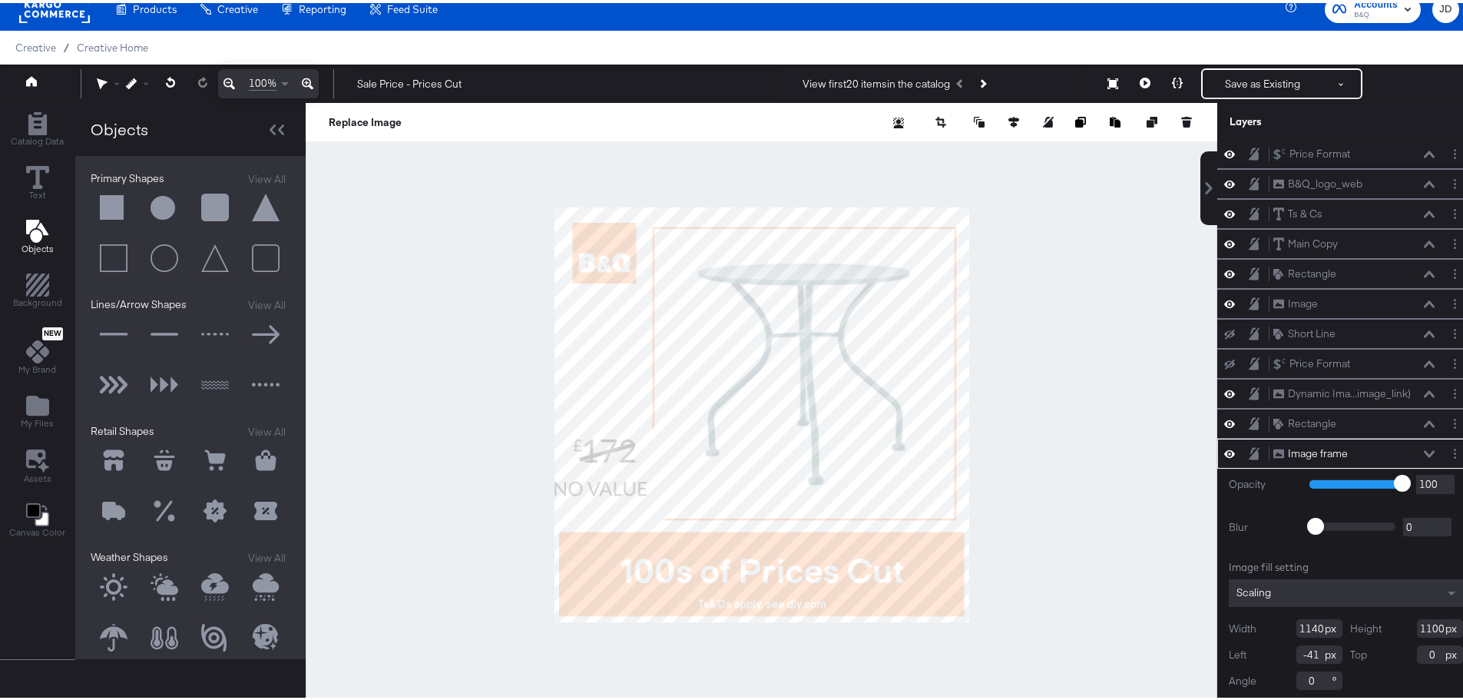
click at [111, 207] on button at bounding box center [114, 205] width 46 height 46
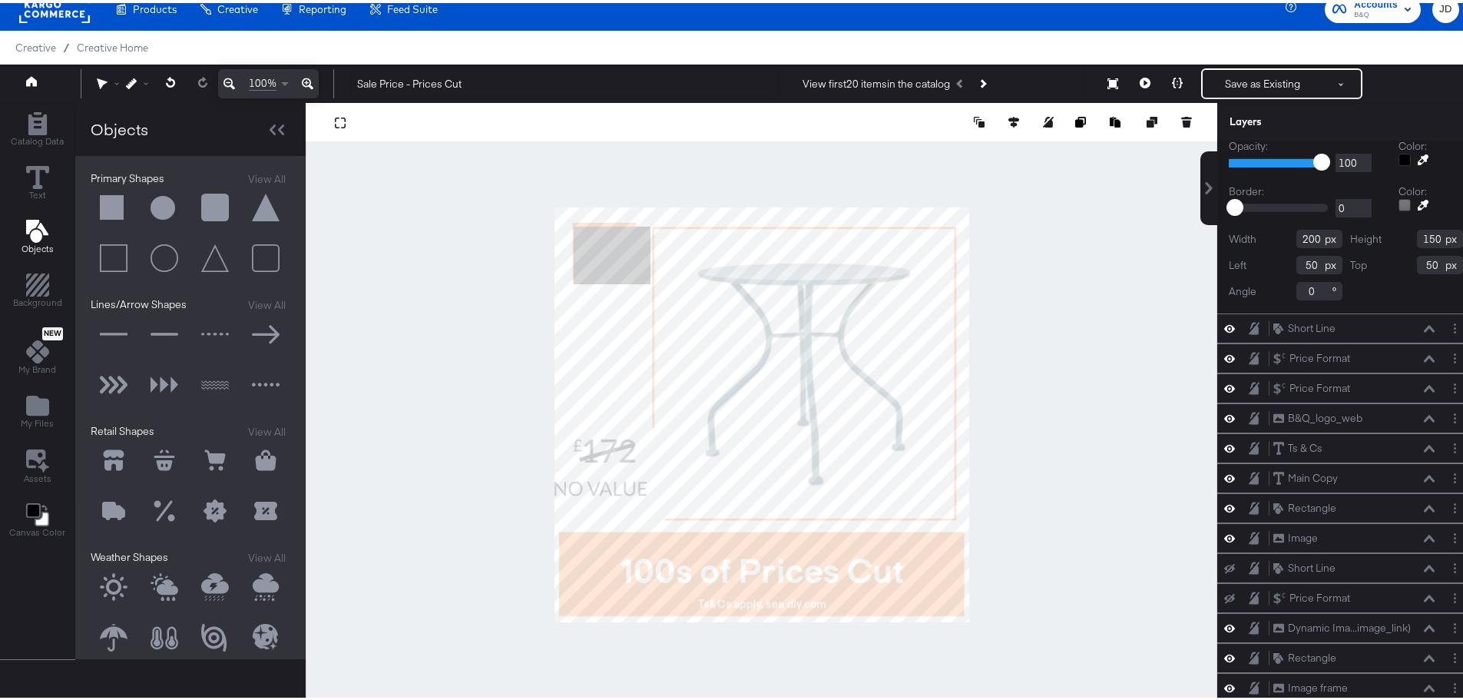
scroll to position [0, 0]
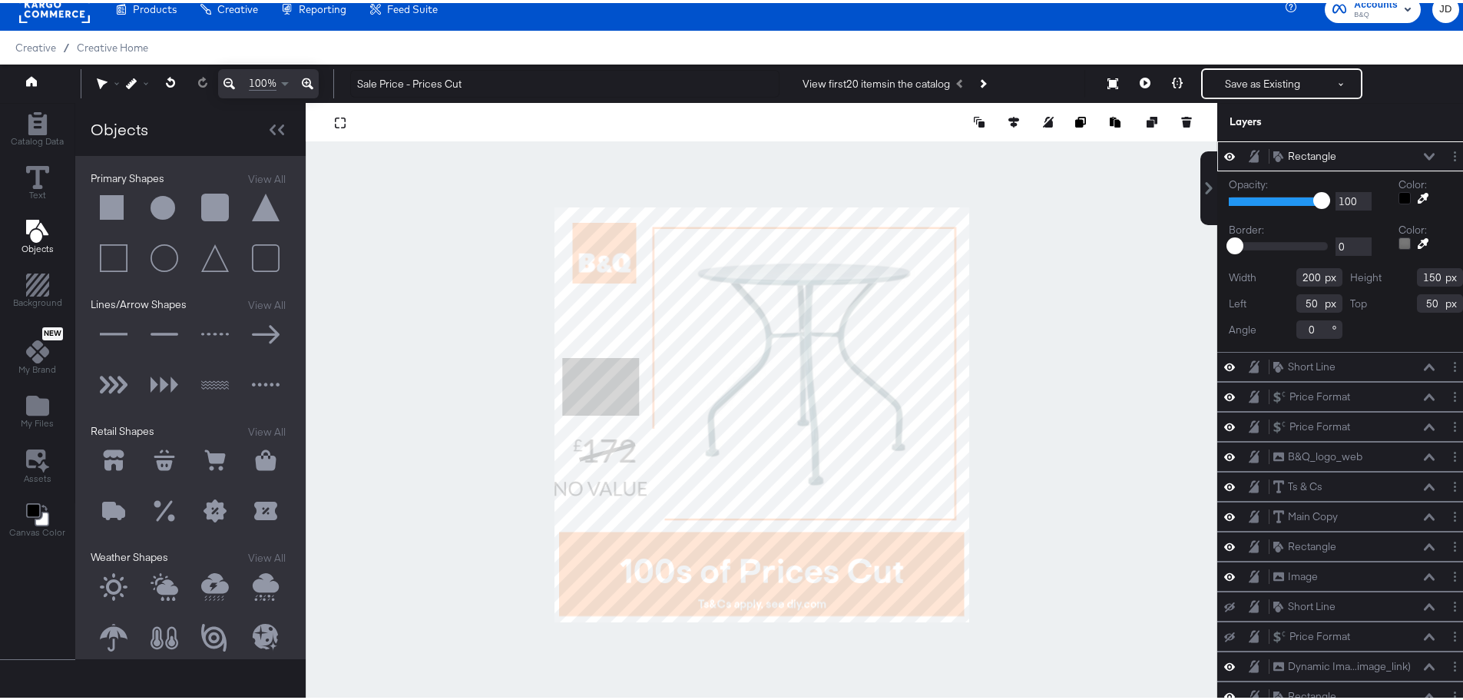
type input "21"
type input "392"
click at [1399, 197] on div at bounding box center [1405, 195] width 12 height 12
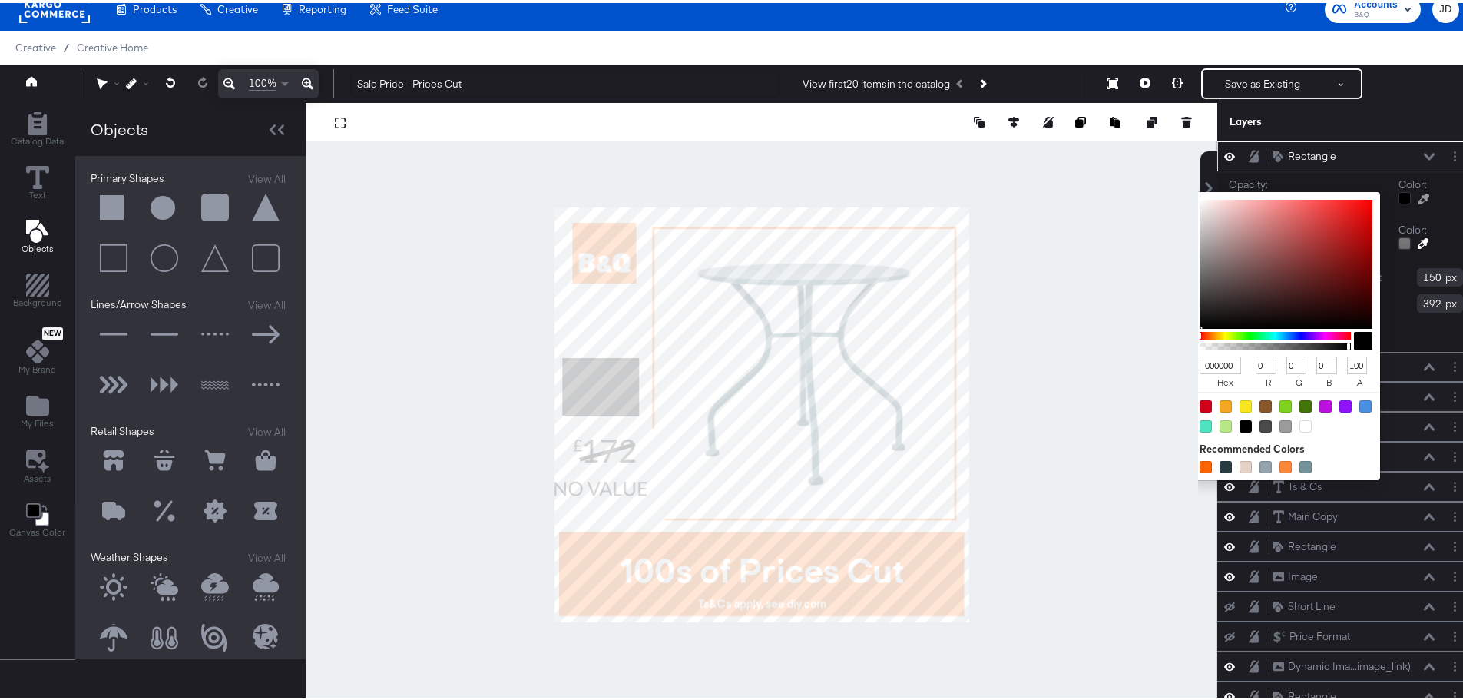
click at [1240, 403] on div at bounding box center [1246, 403] width 12 height 12
type input "F8E71C"
type input "248"
type input "231"
type input "28"
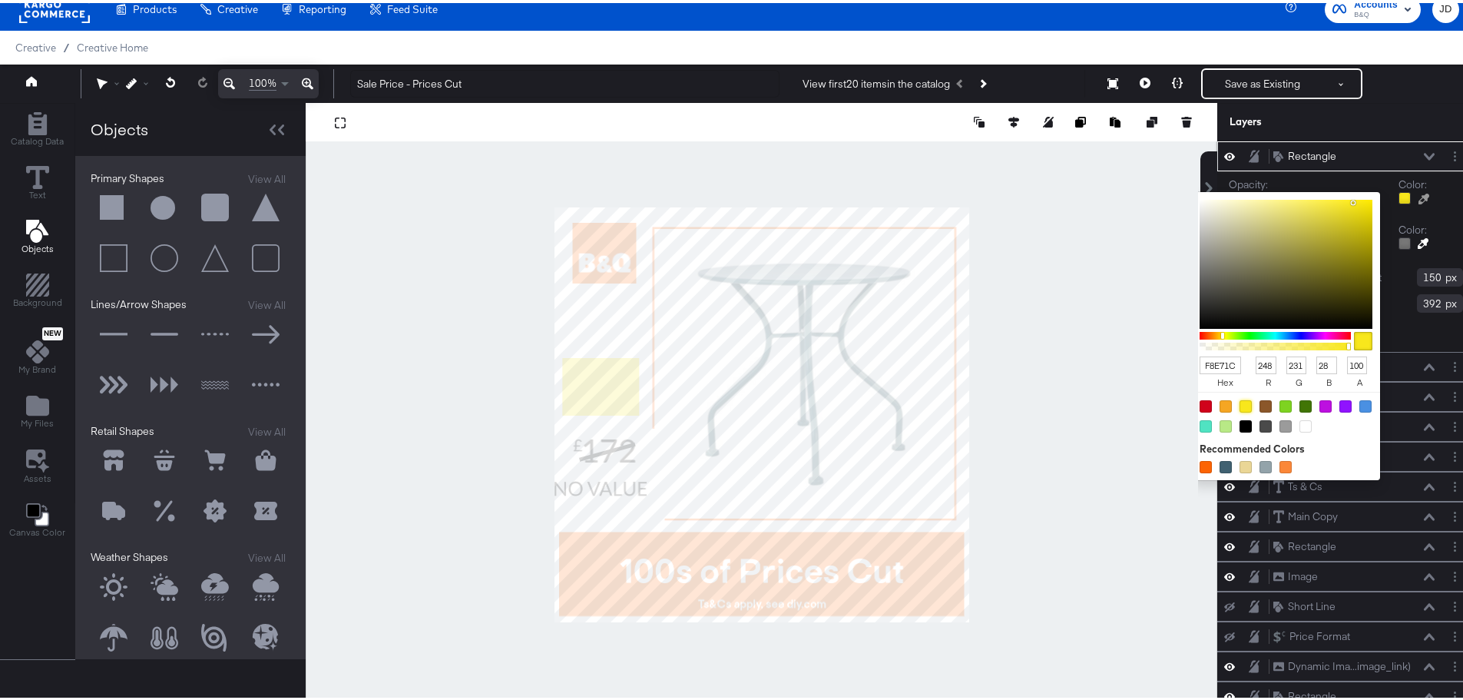
click at [1327, 429] on div at bounding box center [1286, 413] width 188 height 48
click at [1433, 211] on div "Opacity: 1 100 100 Color: F8E71C hex 248 r 231 g 28 b 100 a Recommended Colors …" at bounding box center [1345, 258] width 257 height 181
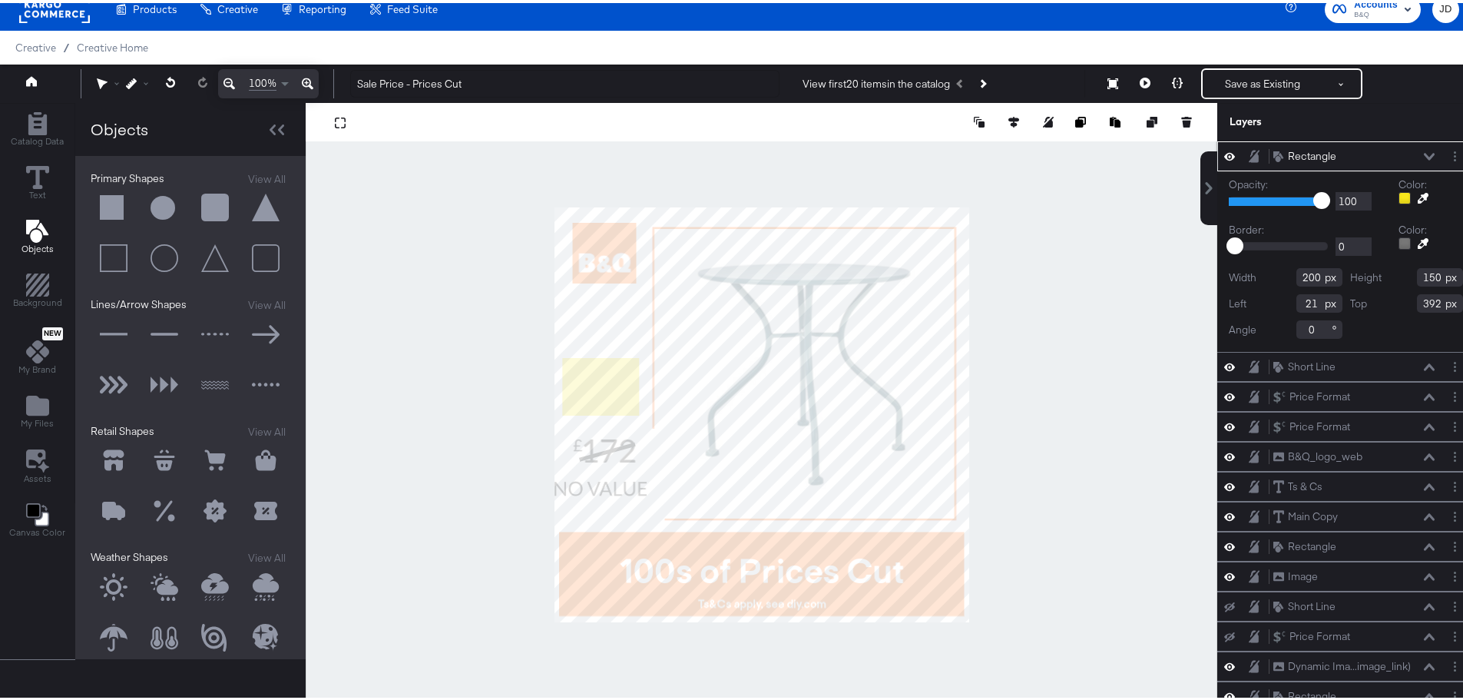
click at [1418, 197] on icon at bounding box center [1423, 195] width 11 height 11
click at [1085, 375] on div at bounding box center [761, 412] width 910 height 624
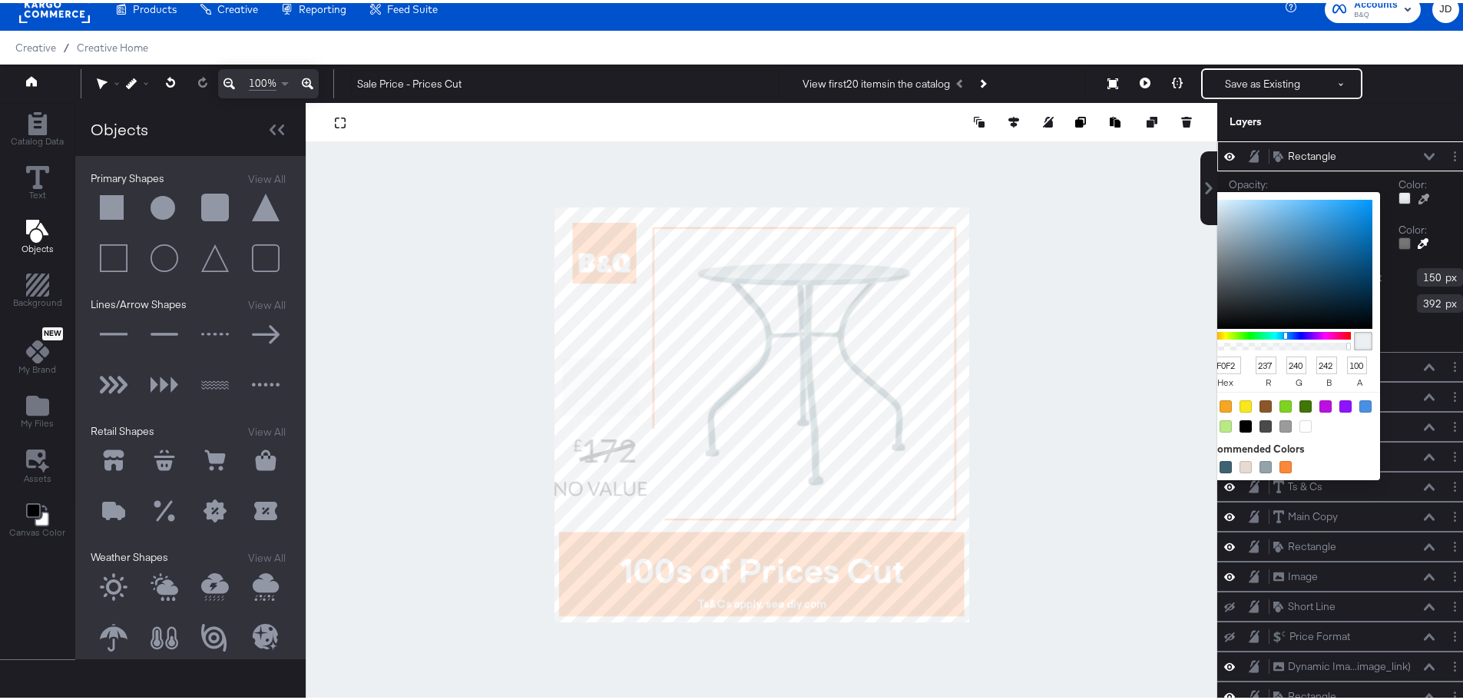
click at [1399, 196] on div at bounding box center [1405, 195] width 12 height 12
type input "F2F2ED"
type input "242"
type input "237"
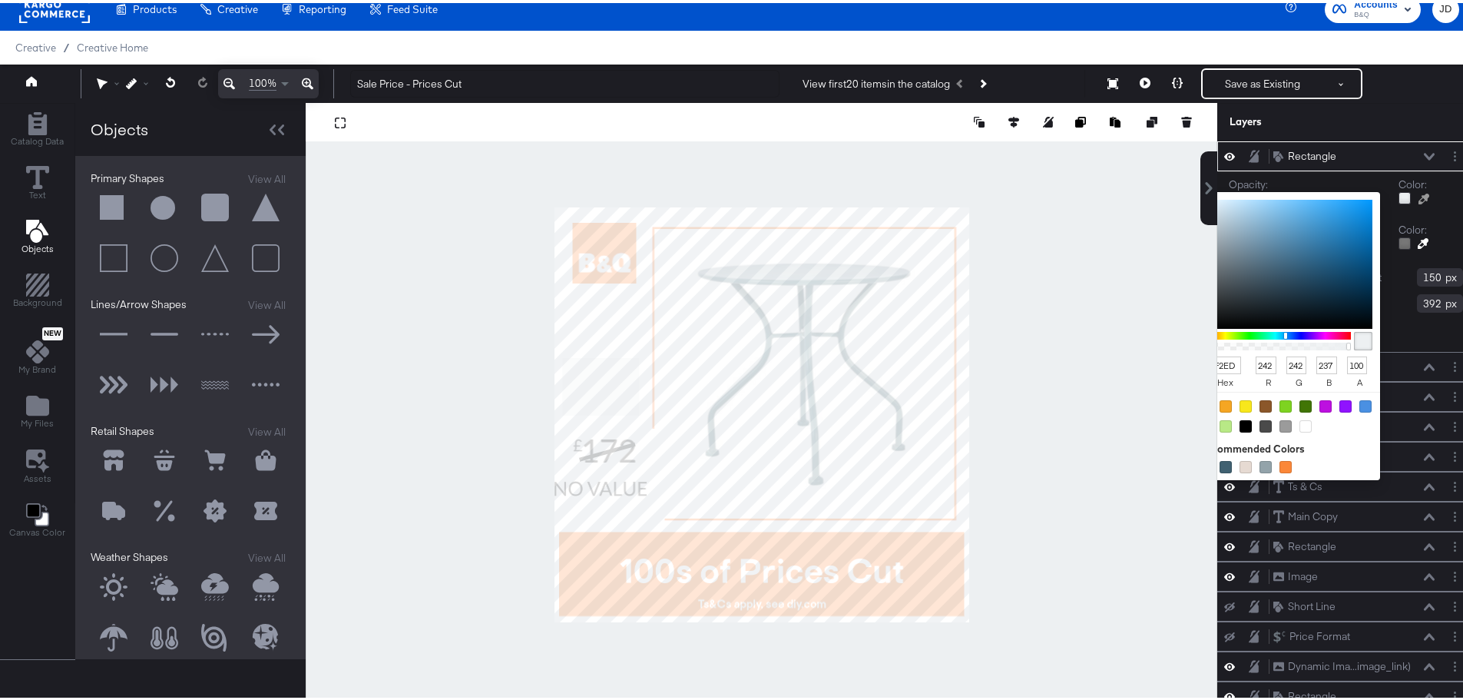
click at [1204, 334] on div at bounding box center [1275, 333] width 151 height 8
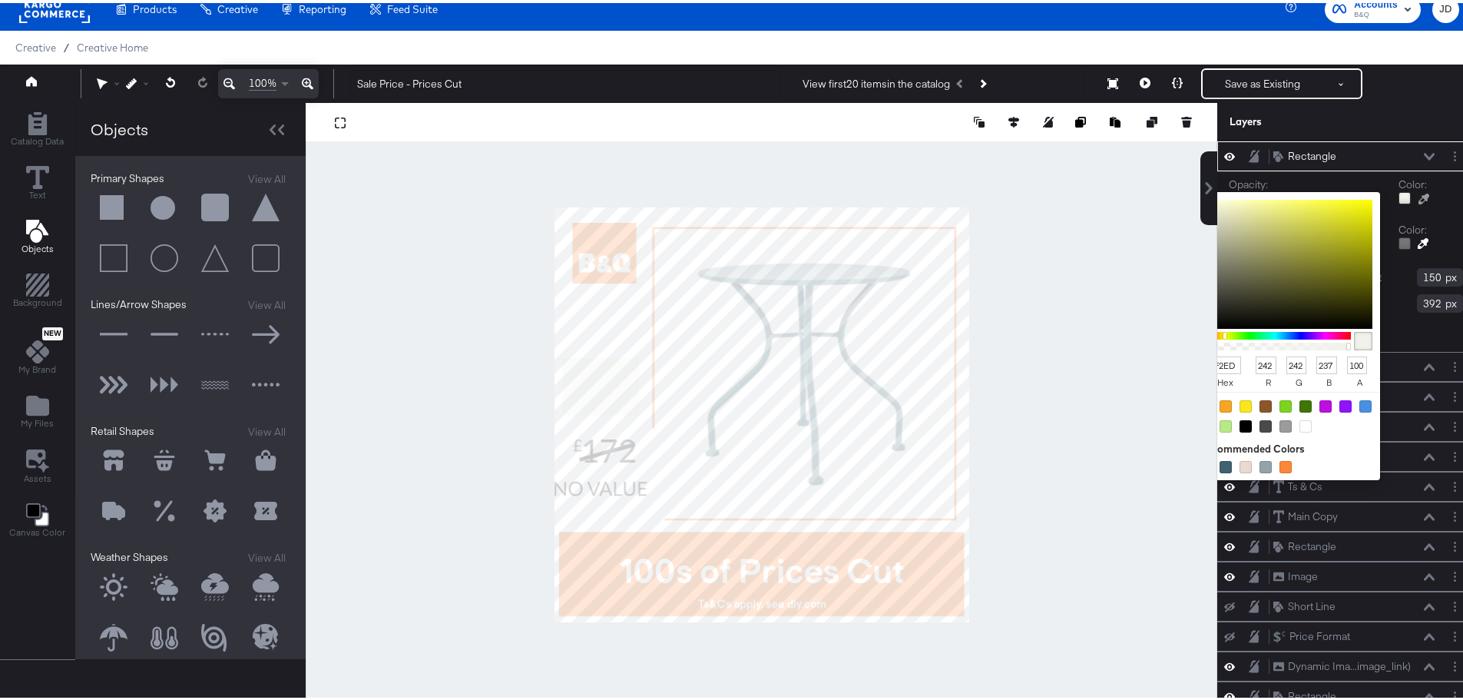
type input "F7F708"
type input "247"
type input "8"
type input "F5F500"
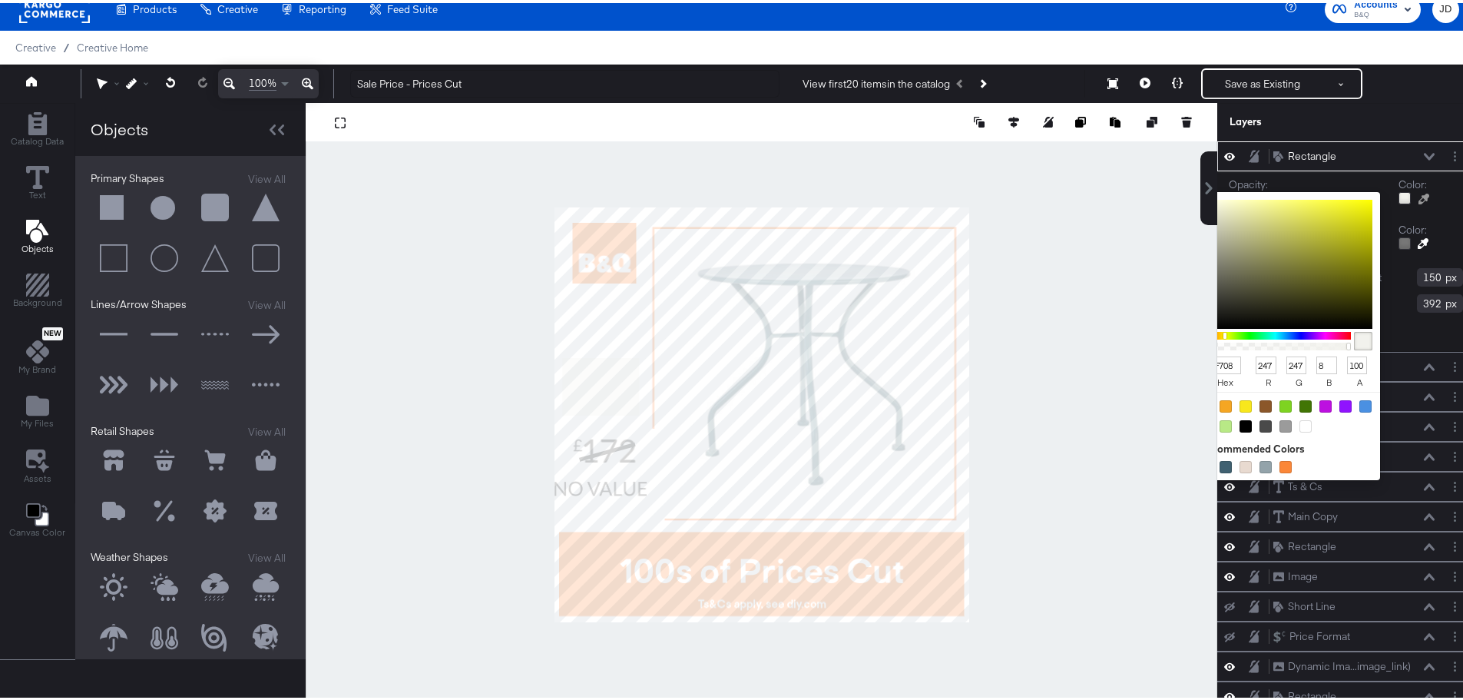
type input "245"
type input "0"
type input "FEFE00"
type input "254"
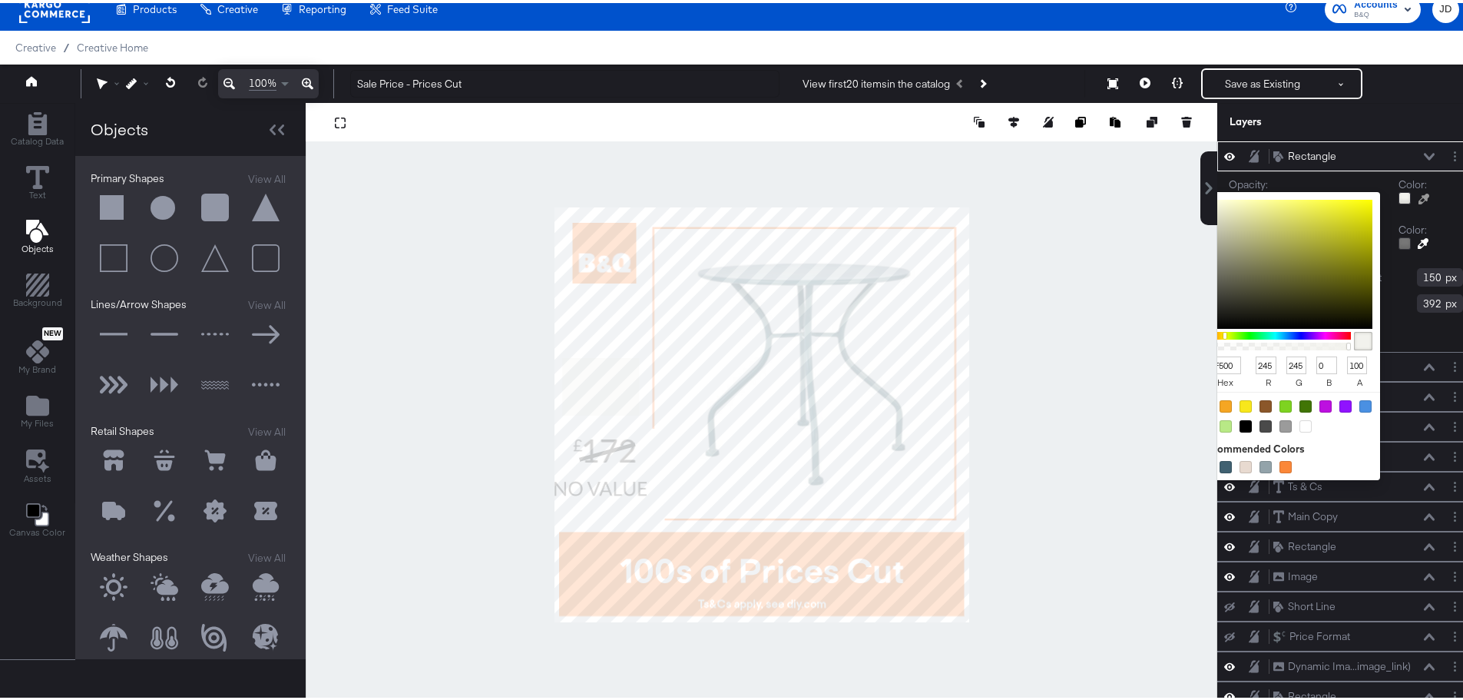
type input "254"
type input "FFFF00"
type input "255"
drag, startPoint x: 1355, startPoint y: 201, endPoint x: 1367, endPoint y: 196, distance: 13.4
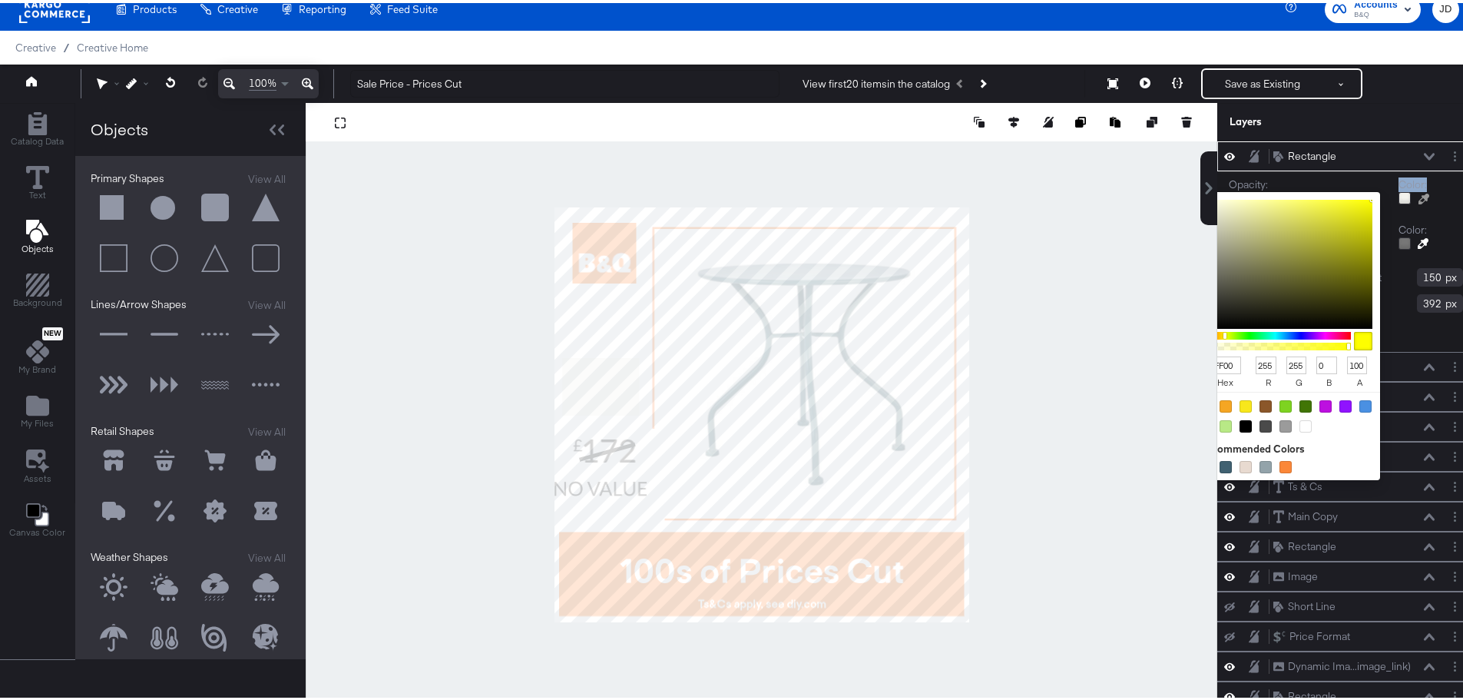
click at [1367, 196] on div "Opacity: 1 100 100 Color: FFFF00 hex 255 r 255 g 0 b 100 a Recommended Colors" at bounding box center [1346, 190] width 234 height 33
click at [1354, 335] on div at bounding box center [1363, 338] width 18 height 18
click at [1333, 455] on div "Recommended Colors" at bounding box center [1288, 454] width 176 height 31
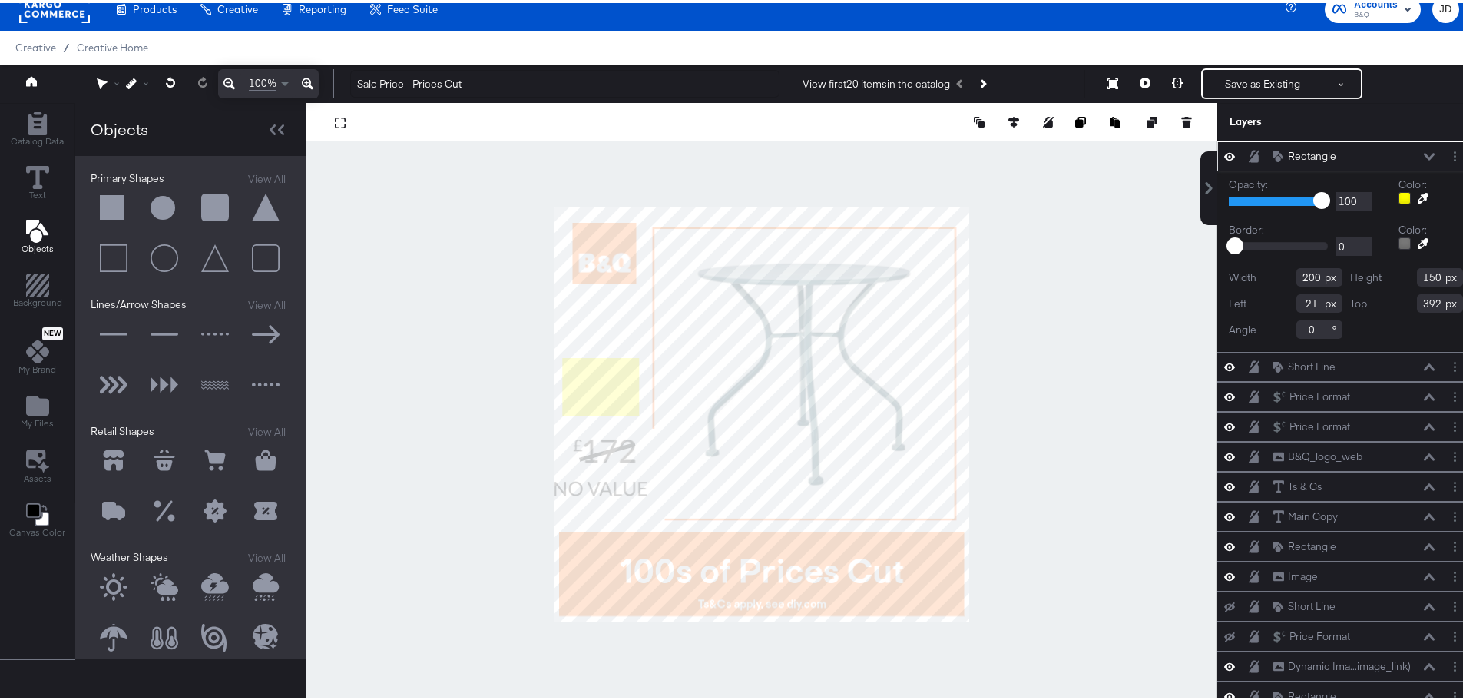
click at [1065, 383] on div at bounding box center [762, 412] width 912 height 624
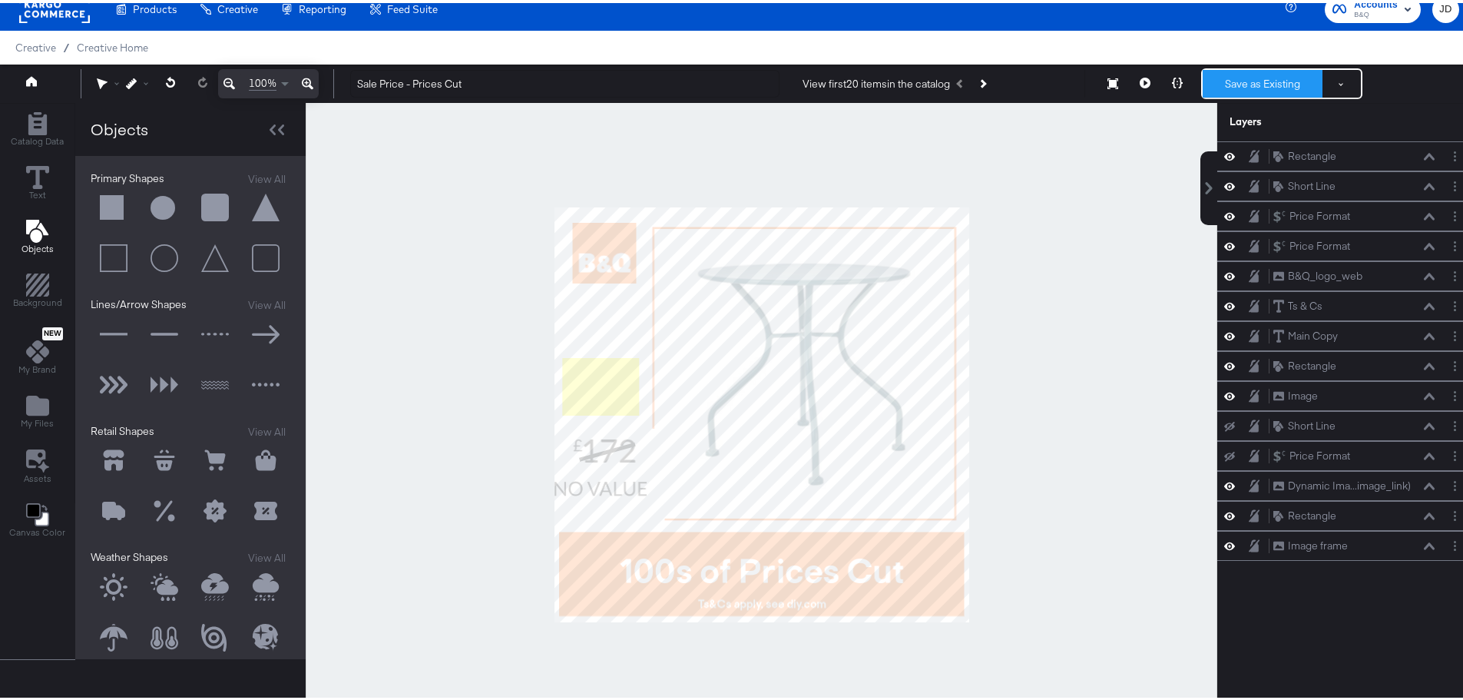
click at [1269, 79] on button "Save as Existing" at bounding box center [1263, 81] width 120 height 28
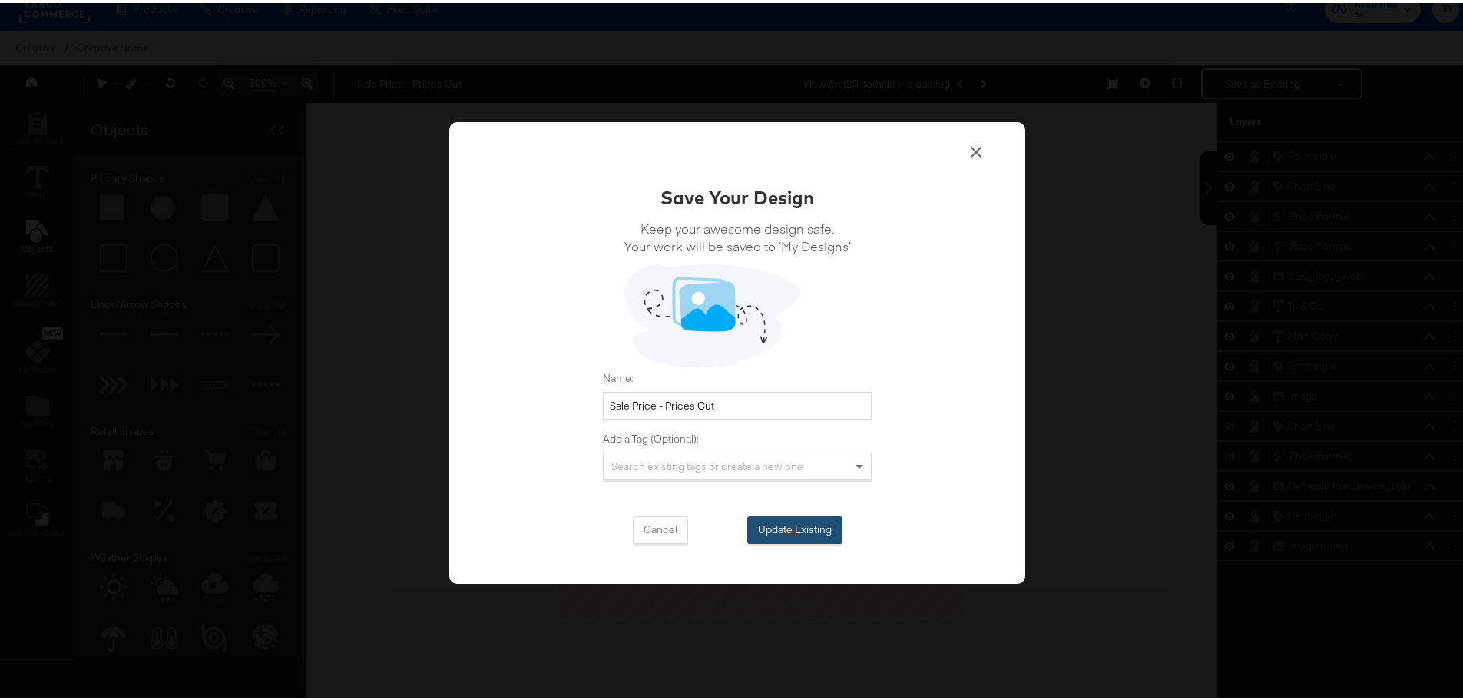
click at [803, 516] on button "Update Existing" at bounding box center [794, 527] width 95 height 28
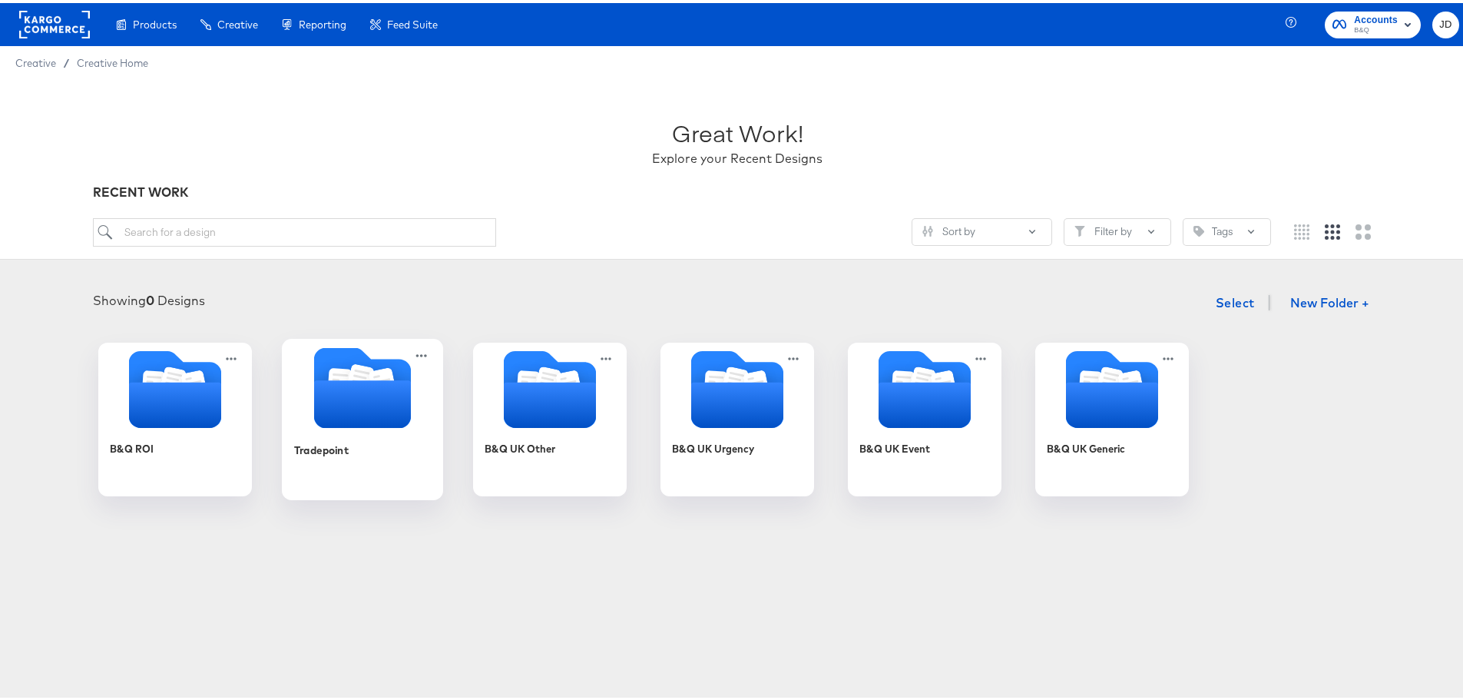
click at [392, 460] on div "Tradepoint" at bounding box center [362, 458] width 137 height 59
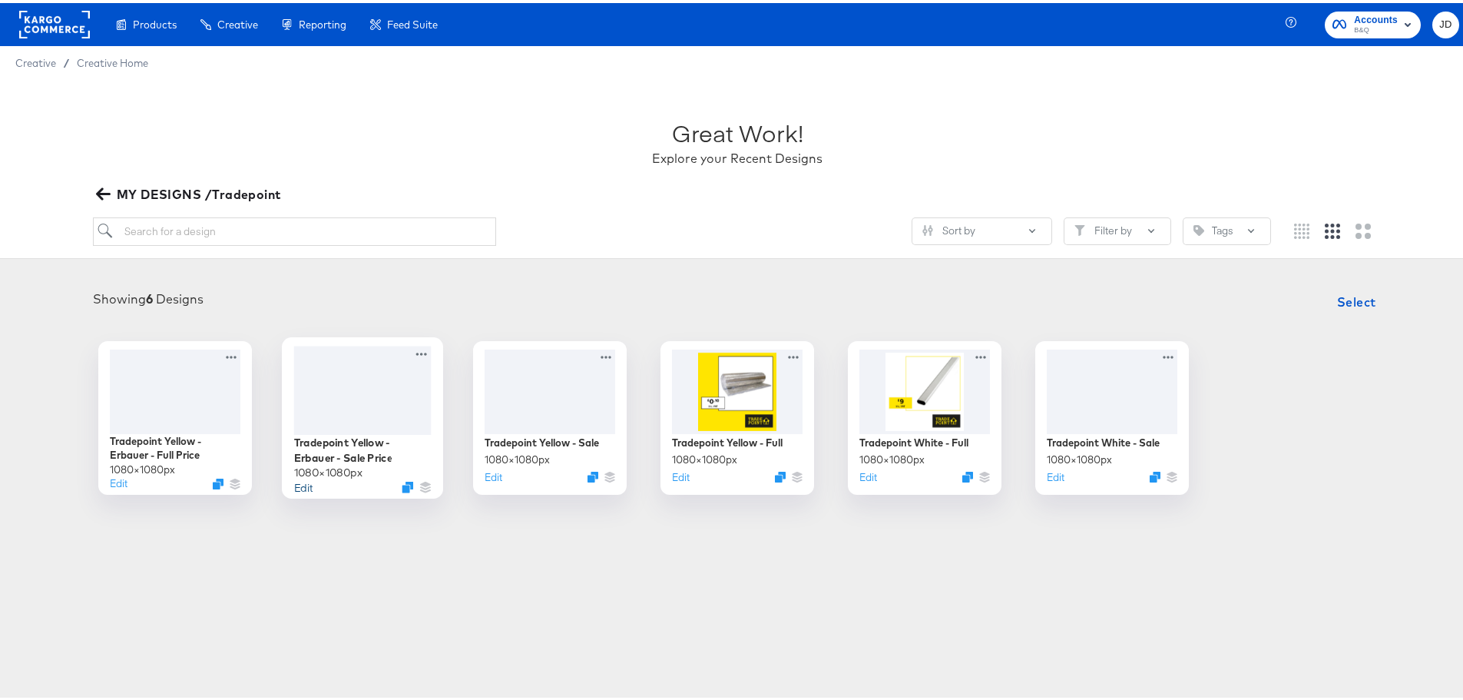
click at [301, 483] on button "Edit" at bounding box center [303, 483] width 18 height 15
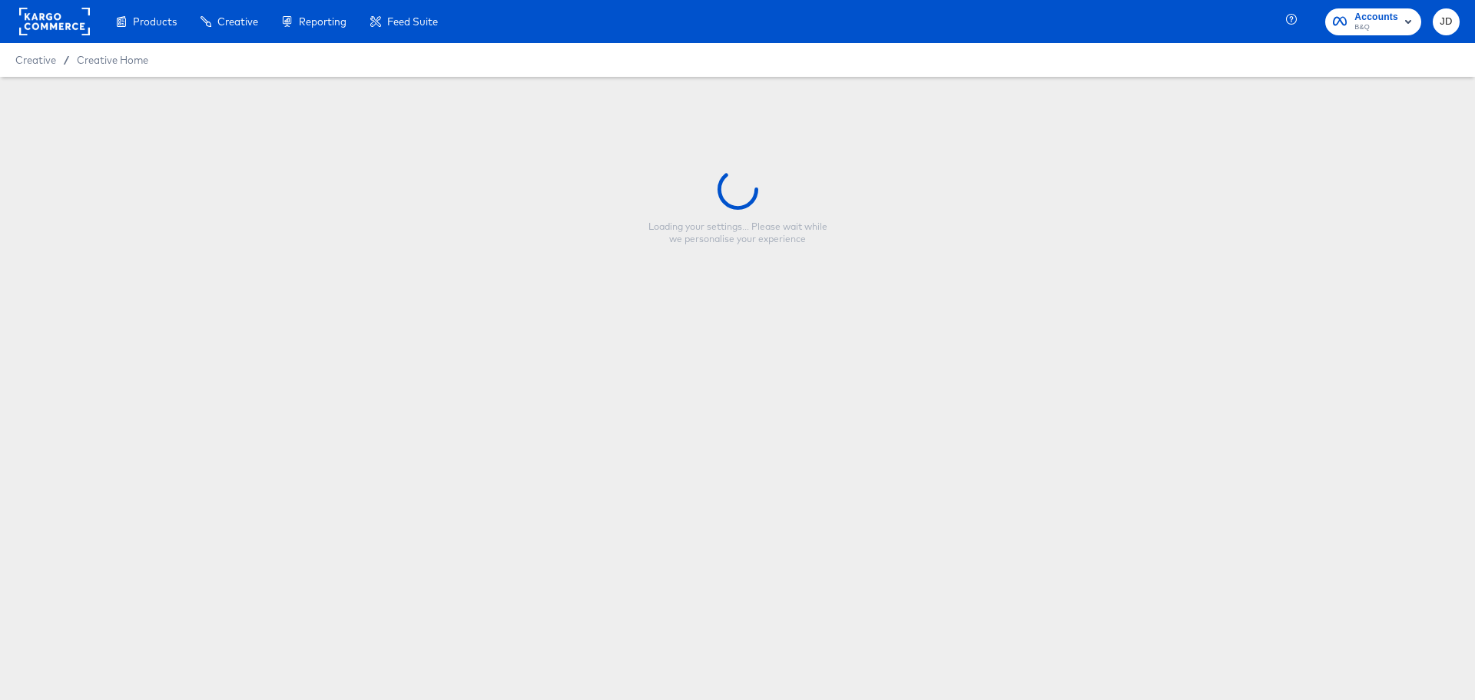
type input "Tradepoint Yellow - Erbauer - Sale Price"
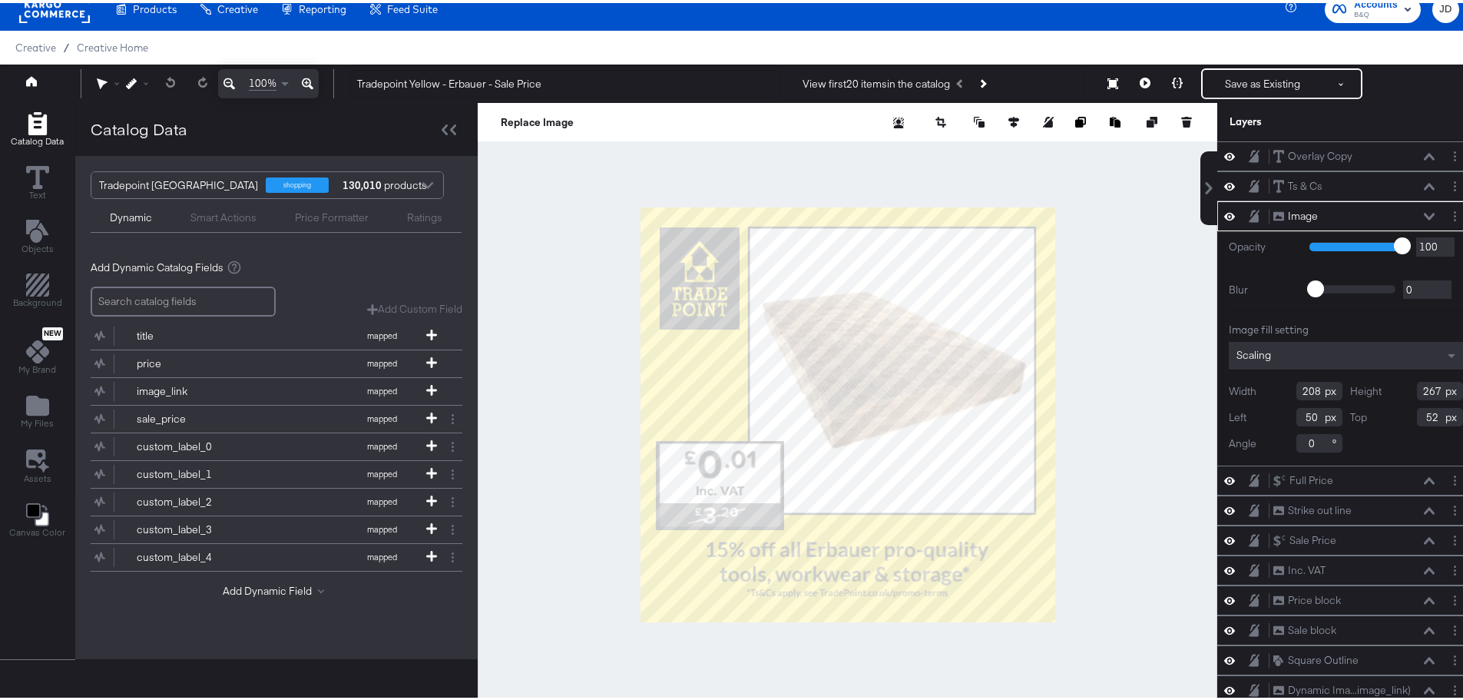
scroll to position [32, 0]
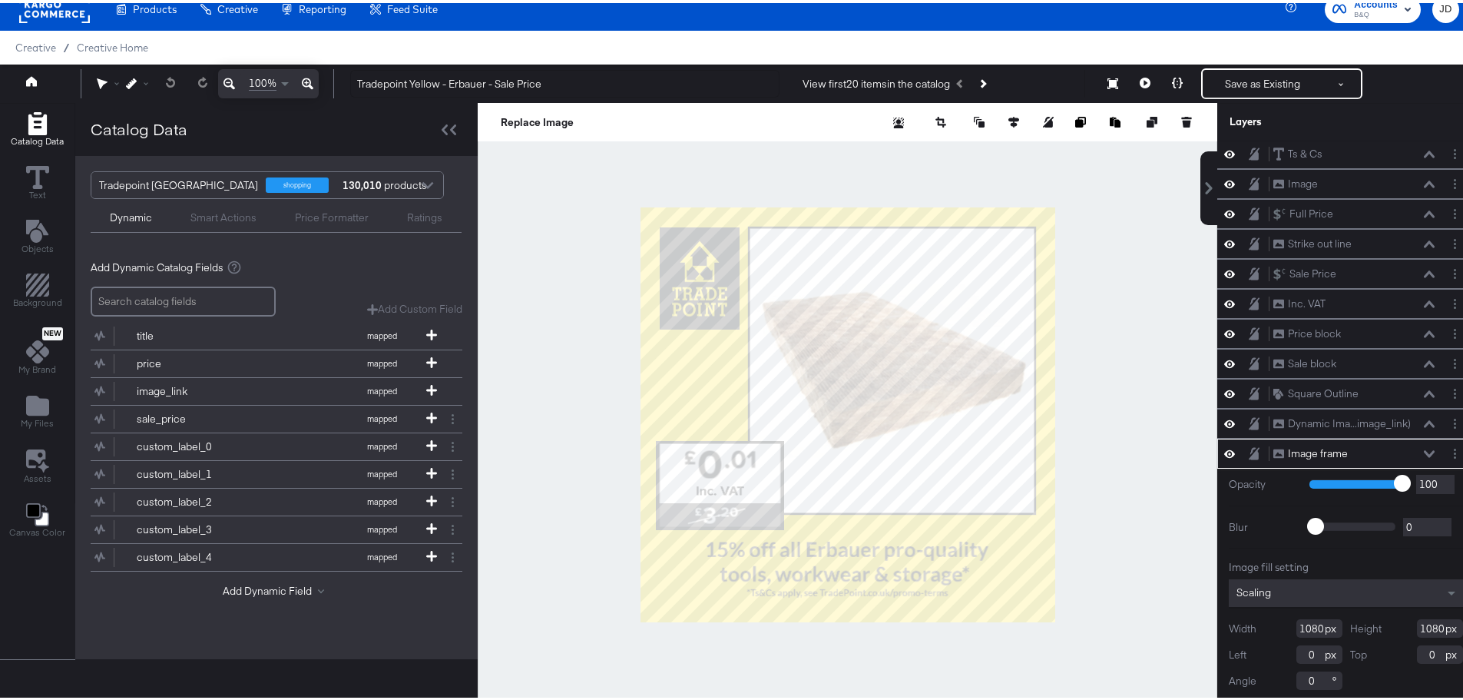
click at [535, 297] on div at bounding box center [848, 412] width 740 height 624
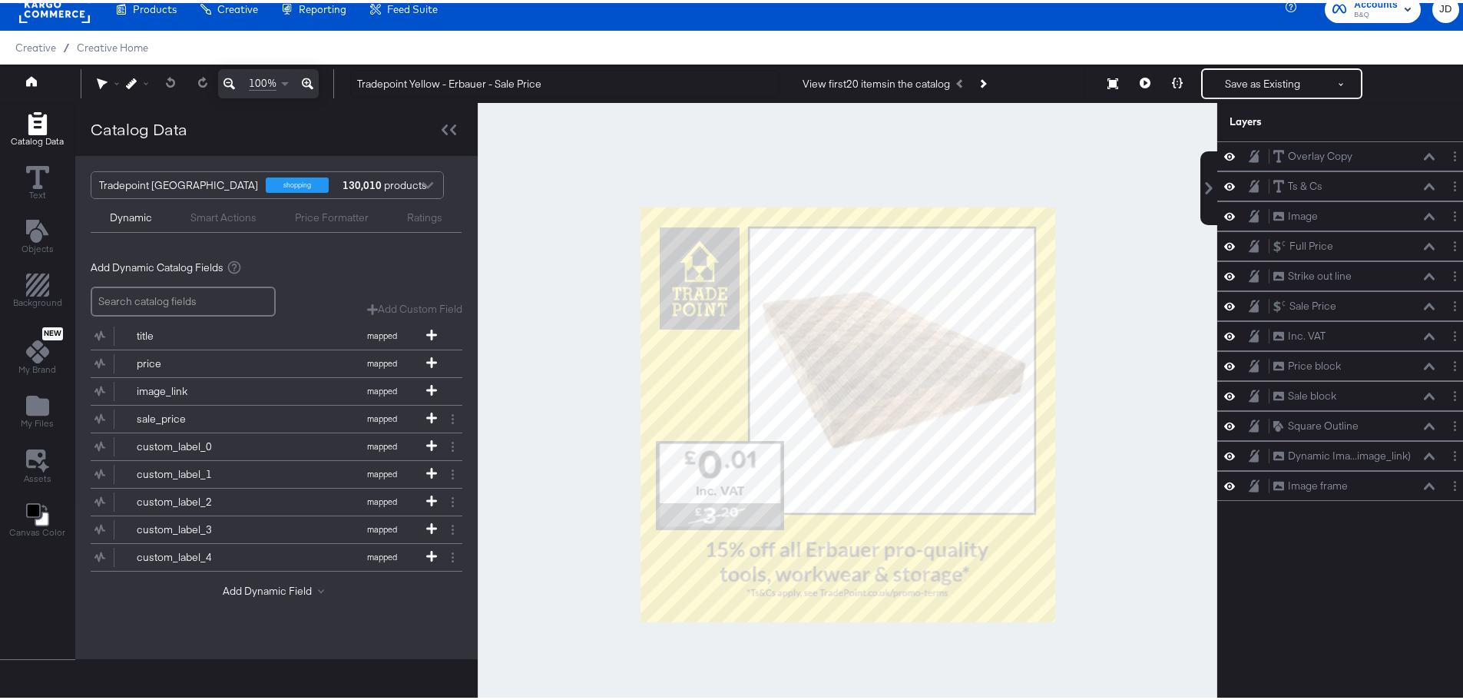
scroll to position [0, 0]
click at [25, 231] on div "Objects" at bounding box center [38, 234] width 32 height 35
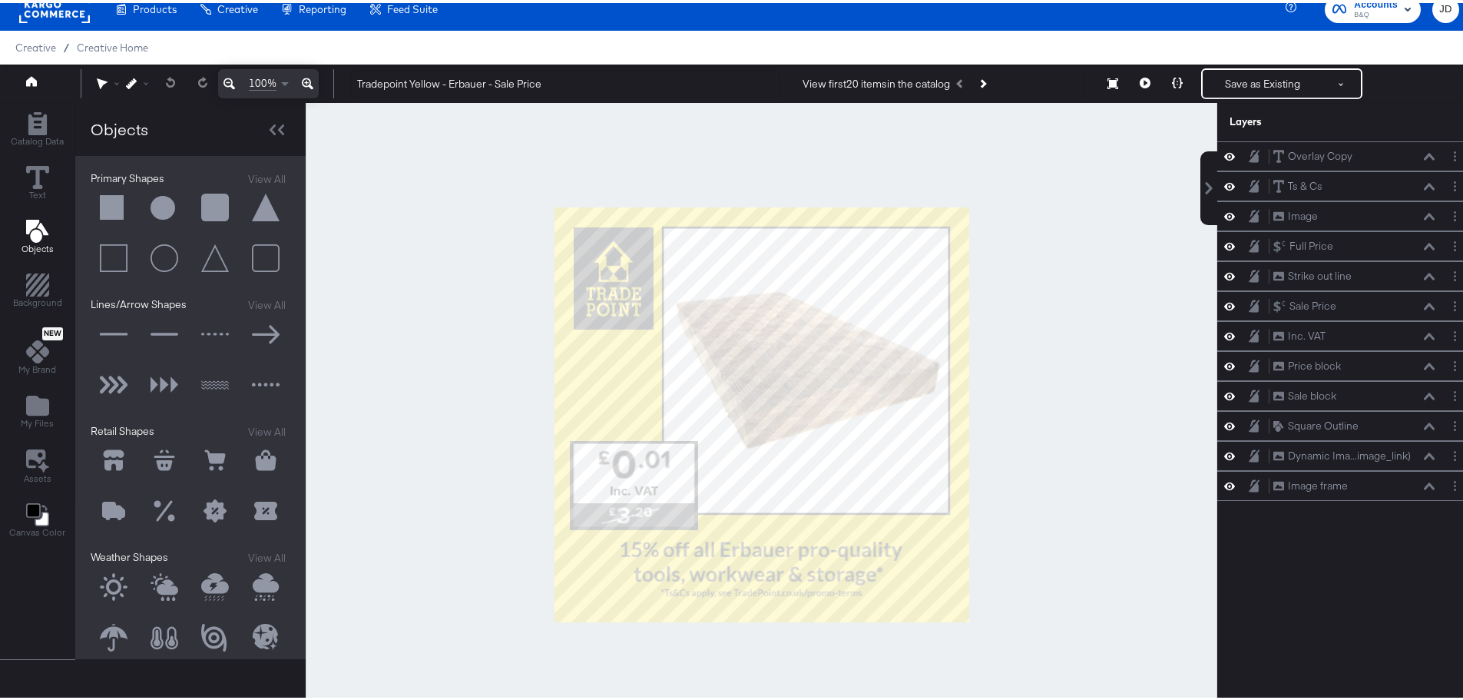
click at [113, 200] on button at bounding box center [114, 205] width 46 height 46
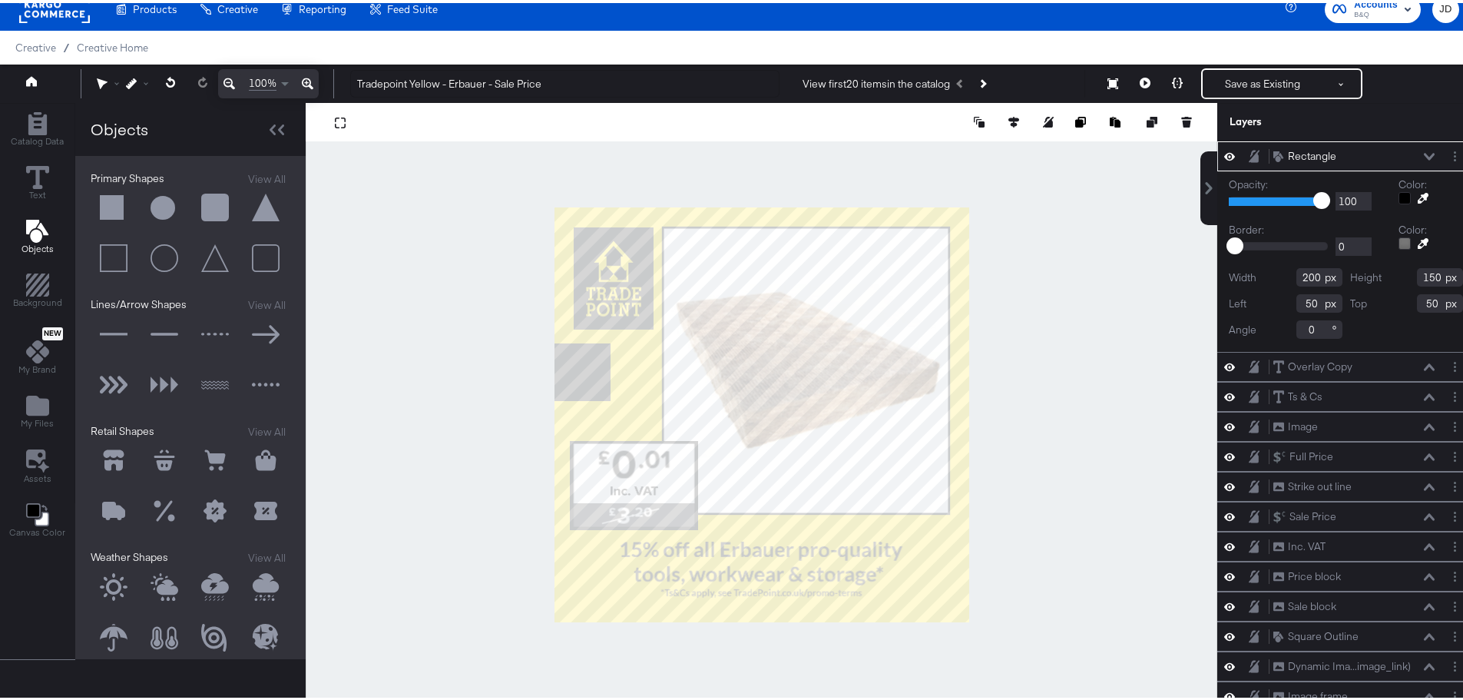
type input "-54"
type input "354"
click at [1418, 196] on icon at bounding box center [1423, 195] width 11 height 11
click at [632, 369] on div at bounding box center [761, 412] width 910 height 624
click at [1399, 197] on div at bounding box center [1405, 195] width 12 height 12
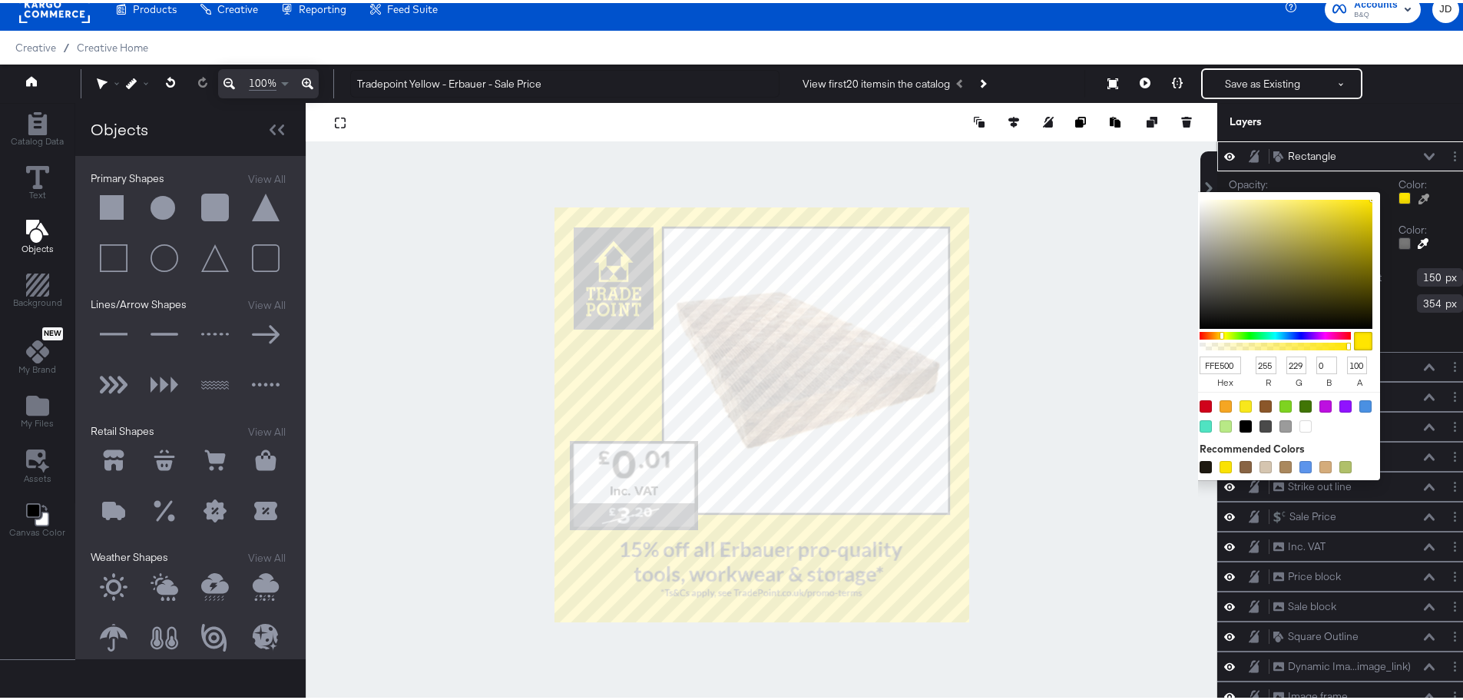
click at [1214, 363] on input "FFE500" at bounding box center [1220, 362] width 41 height 18
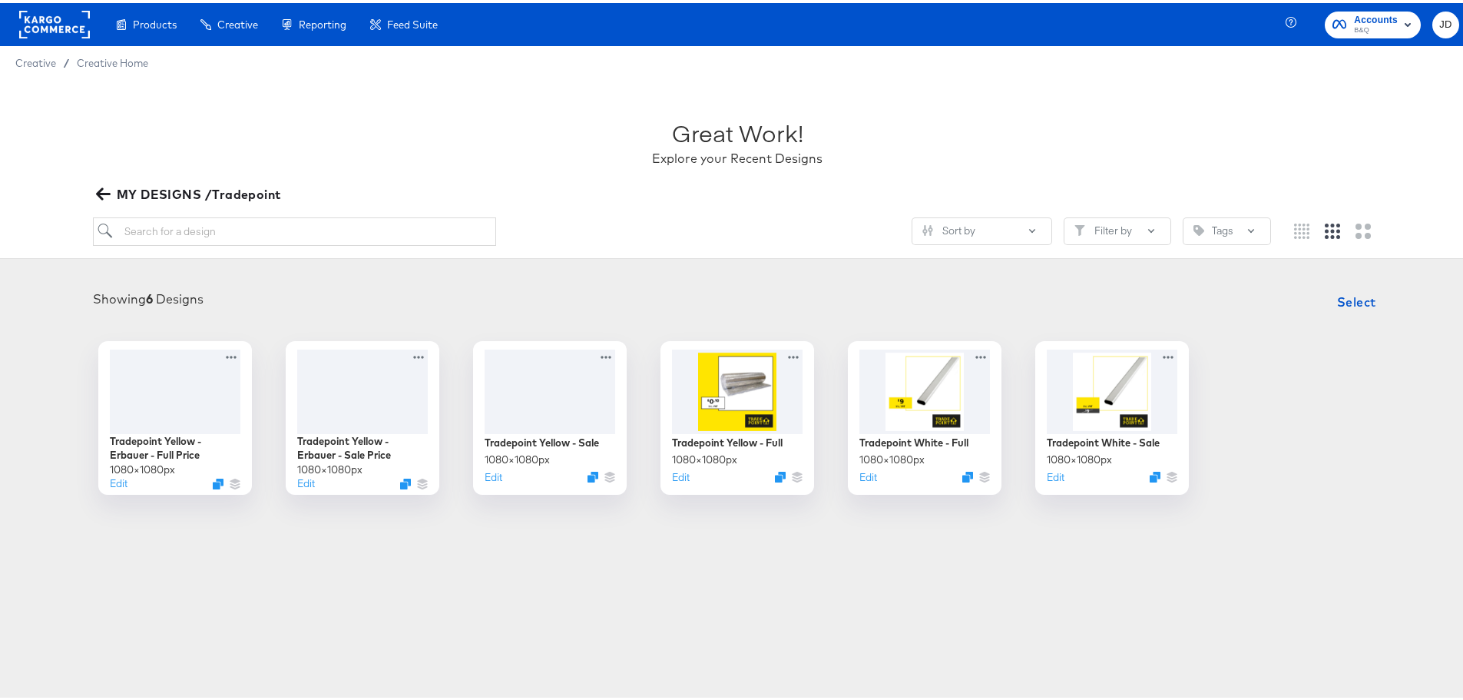
click at [105, 188] on icon "button" at bounding box center [103, 191] width 15 height 15
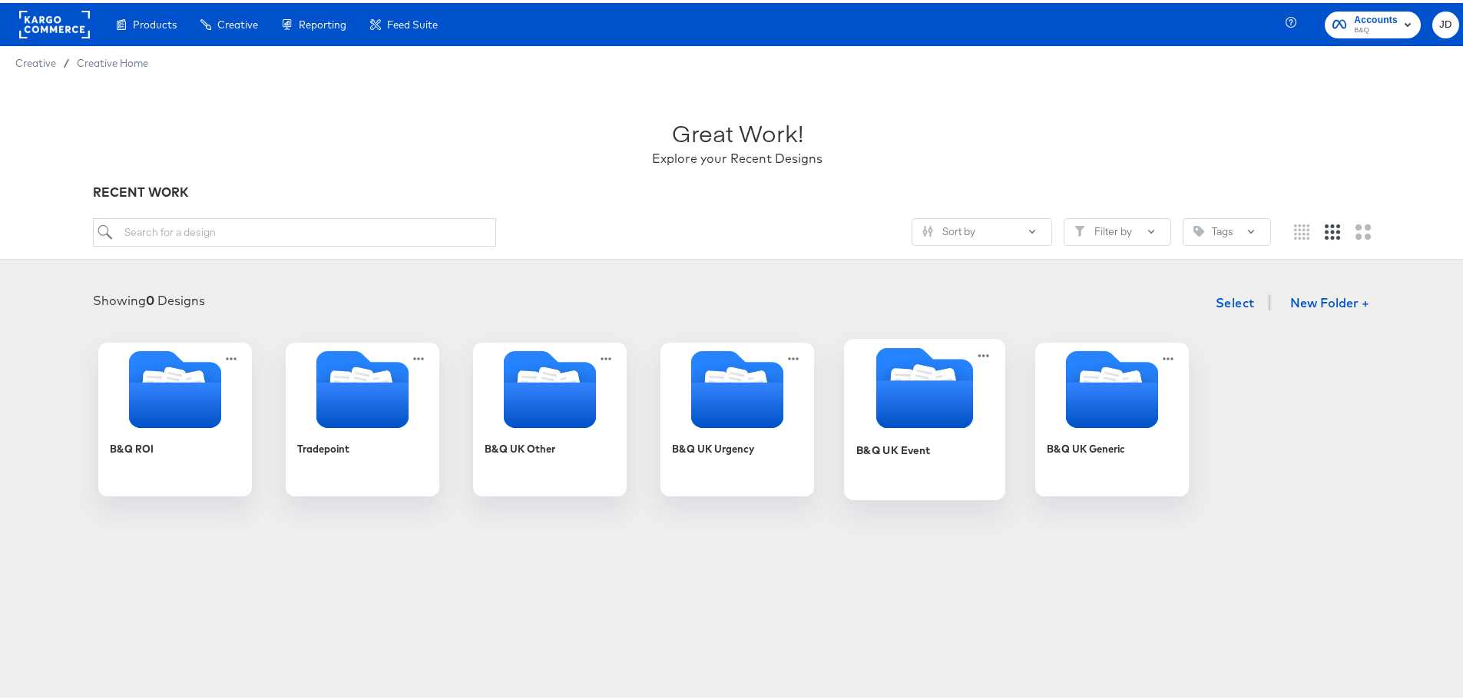
click at [958, 429] on div "B&Q UK Event" at bounding box center [924, 458] width 137 height 59
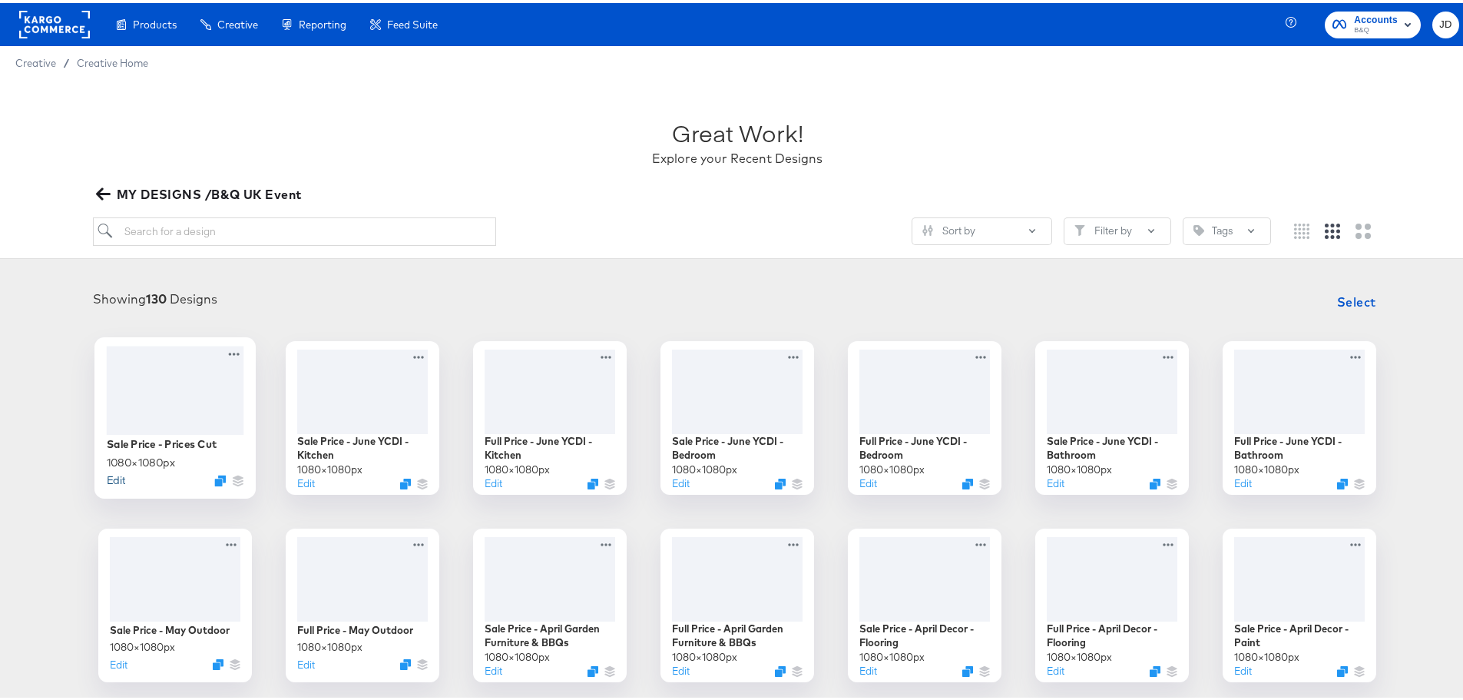
click at [112, 482] on button "Edit" at bounding box center [116, 476] width 18 height 15
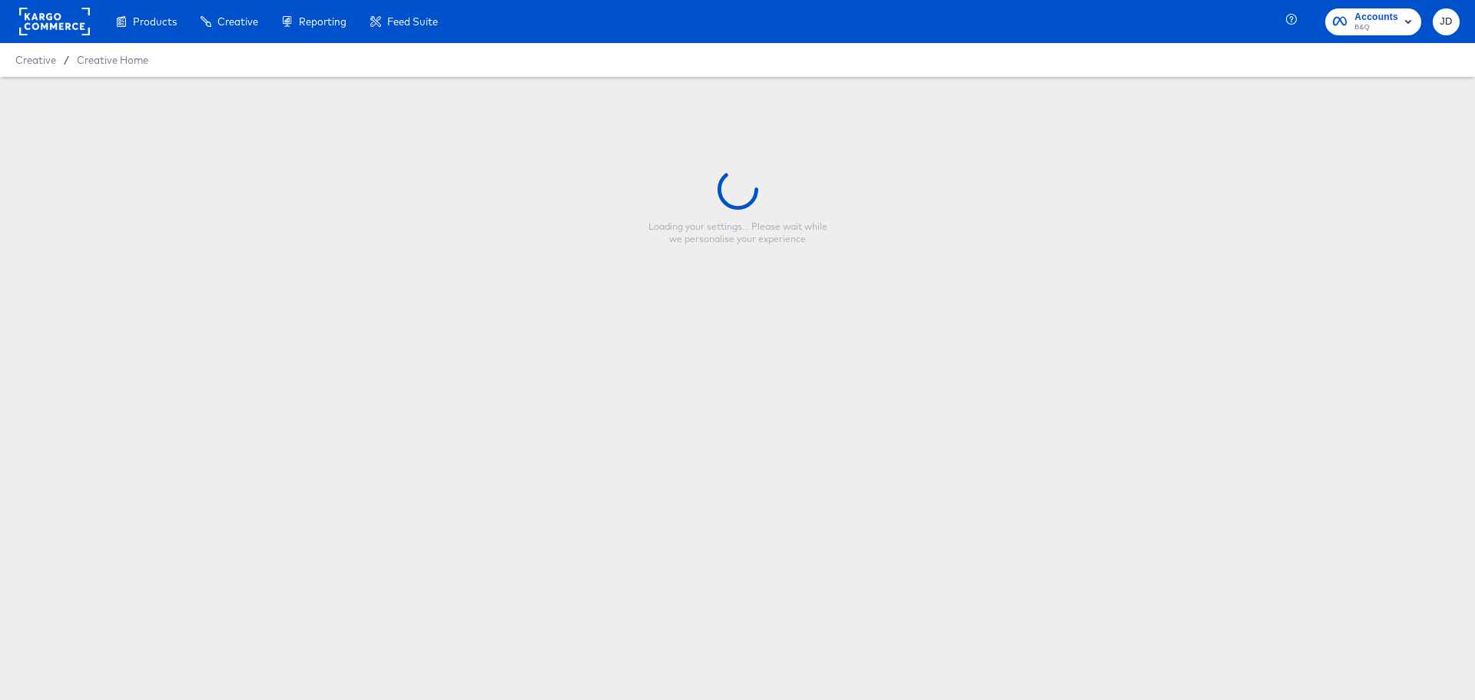
type input "Sale Price - Prices Cut"
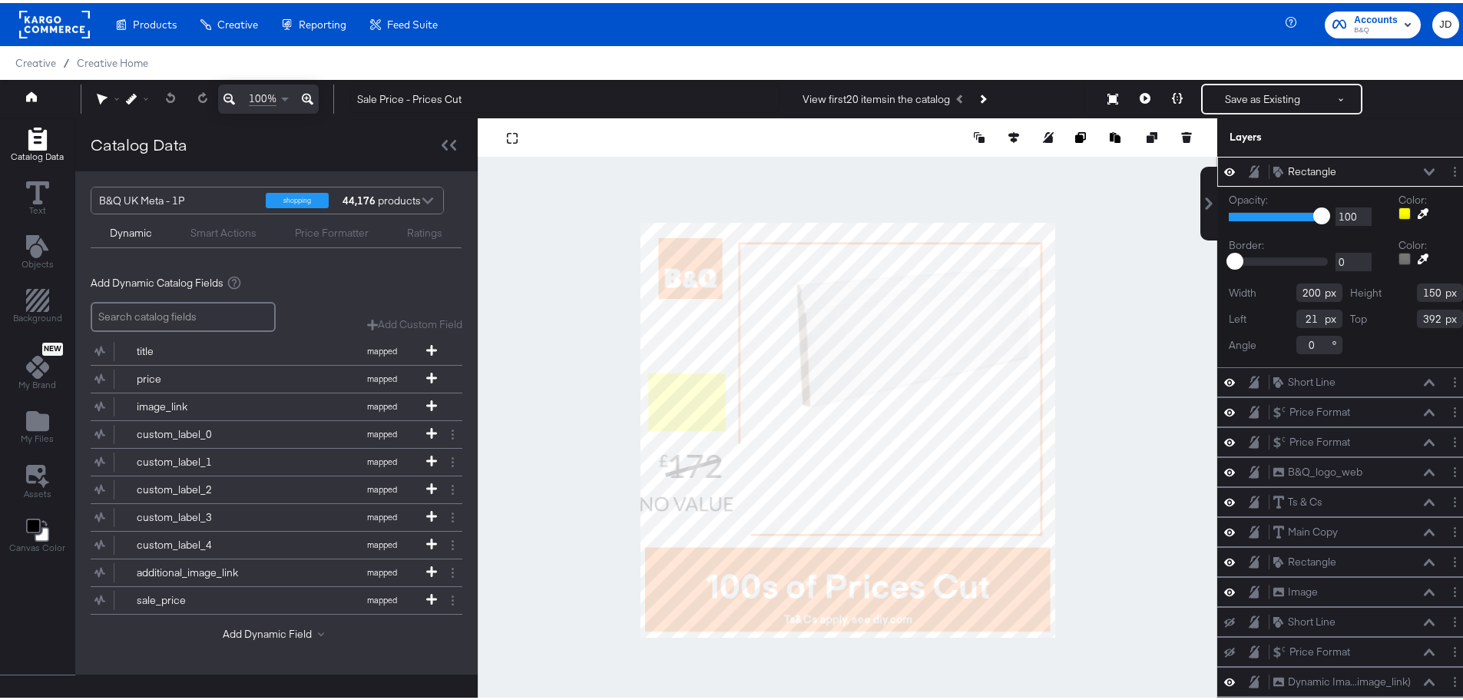
click at [1418, 211] on icon at bounding box center [1423, 210] width 11 height 11
click at [1399, 210] on div at bounding box center [1405, 210] width 12 height 12
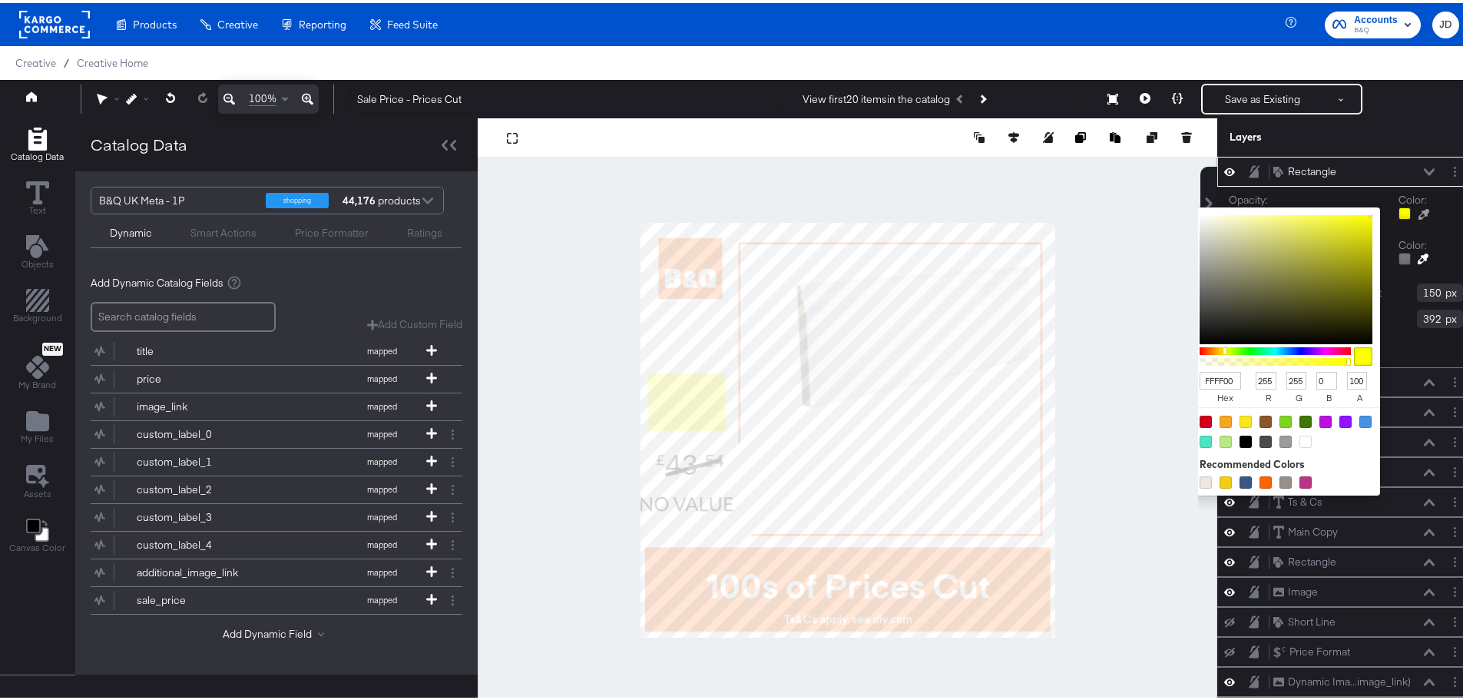
drag, startPoint x: 1215, startPoint y: 373, endPoint x: 1201, endPoint y: 373, distance: 13.8
click at [1201, 373] on input "FFFF00" at bounding box center [1220, 378] width 41 height 18
click at [1202, 378] on input "FFFF00" at bounding box center [1220, 378] width 41 height 18
click at [1200, 378] on input "FFFF00" at bounding box center [1220, 378] width 41 height 18
type input "FFFE00"
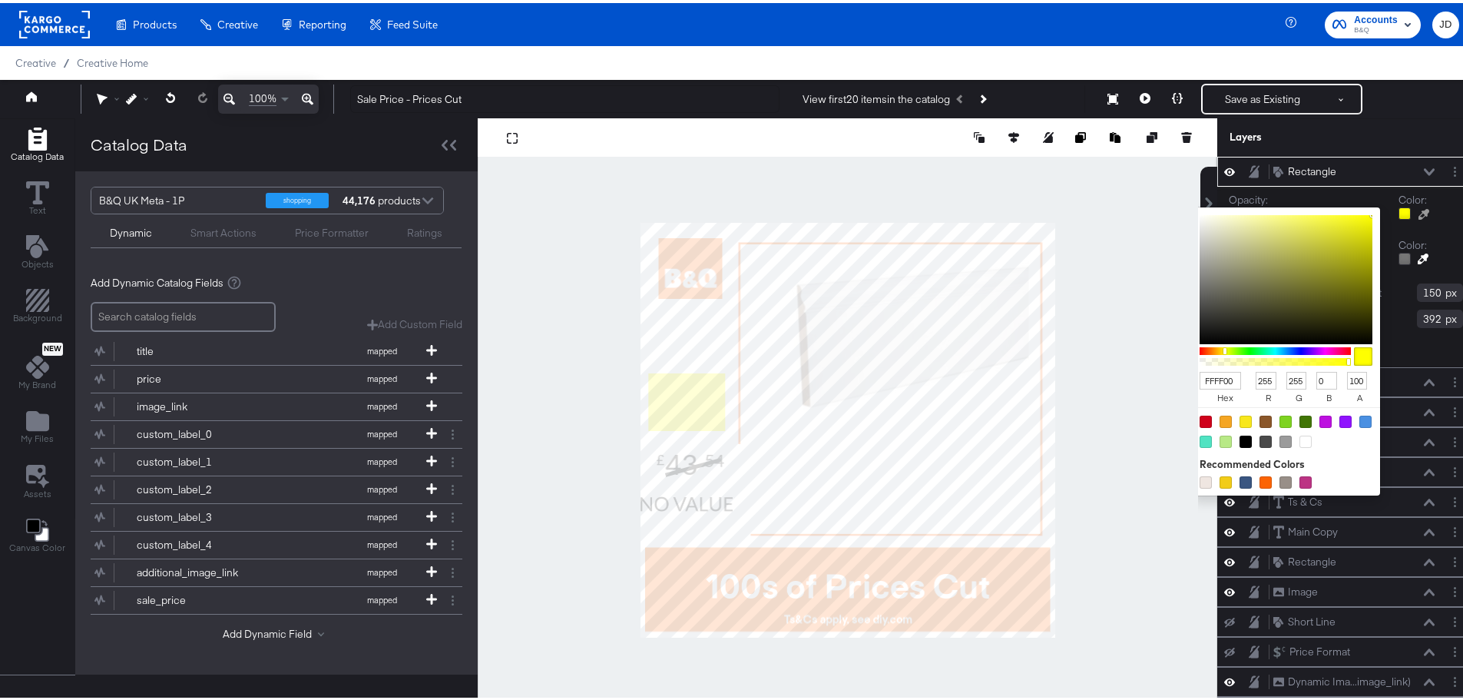
type input "254"
click at [1207, 380] on input "FFFE00" at bounding box center [1220, 378] width 41 height 18
type input "FFFE50"
type input "80"
type input "FFFE50"
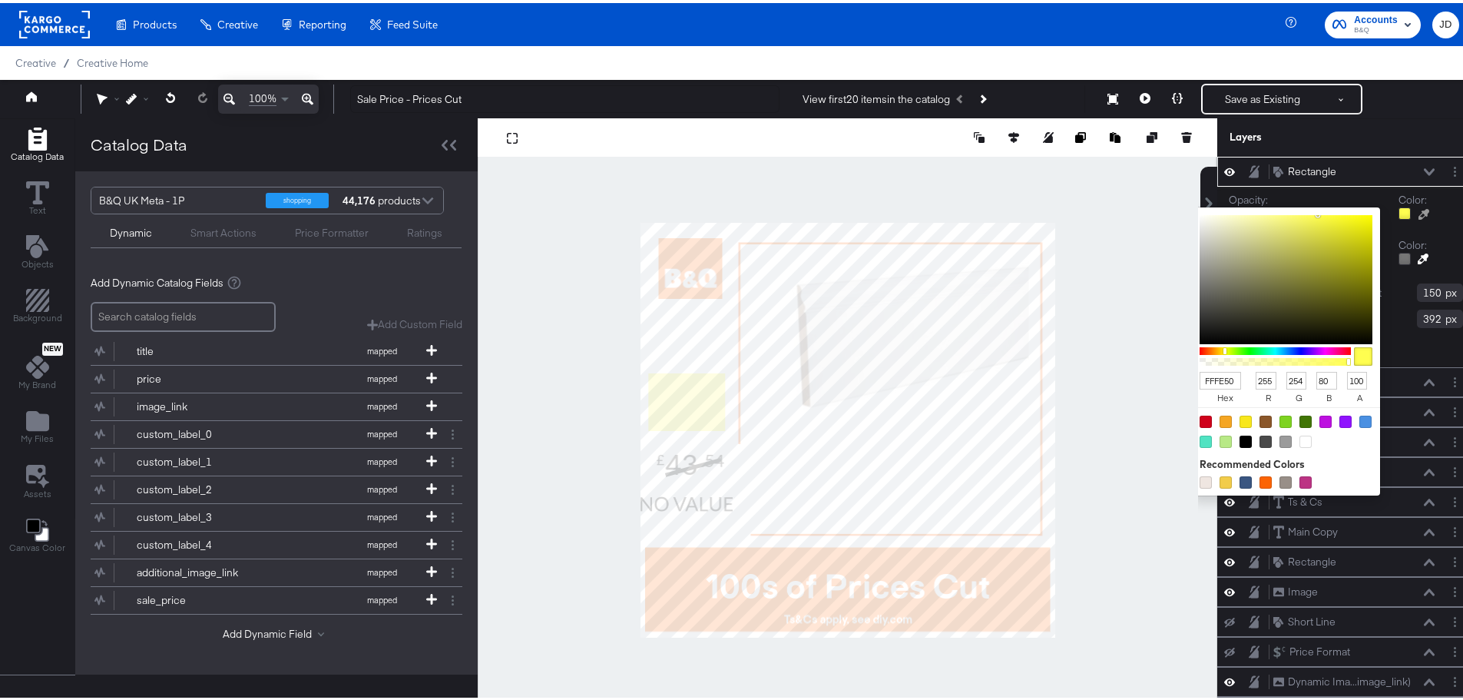
click at [1224, 384] on div "FFFE50 hex" at bounding box center [1225, 386] width 51 height 35
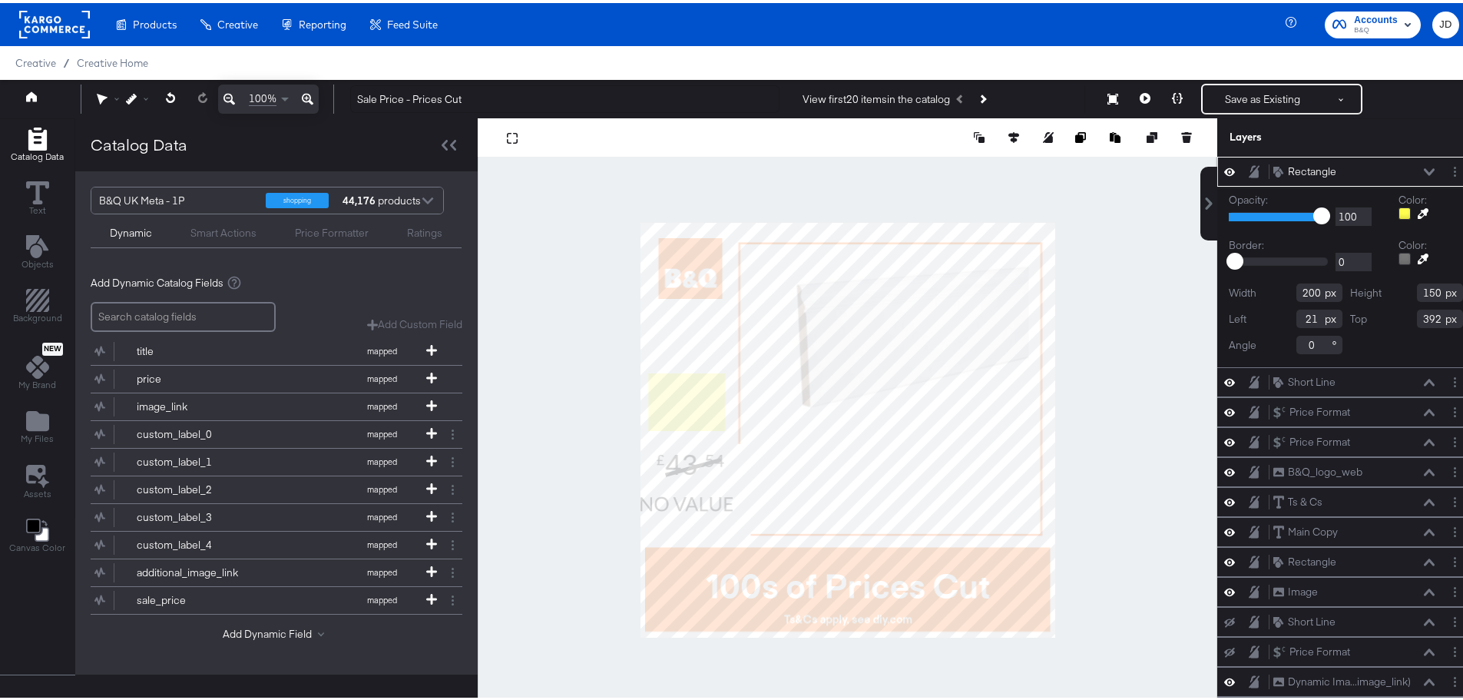
click at [1399, 207] on div at bounding box center [1405, 210] width 12 height 12
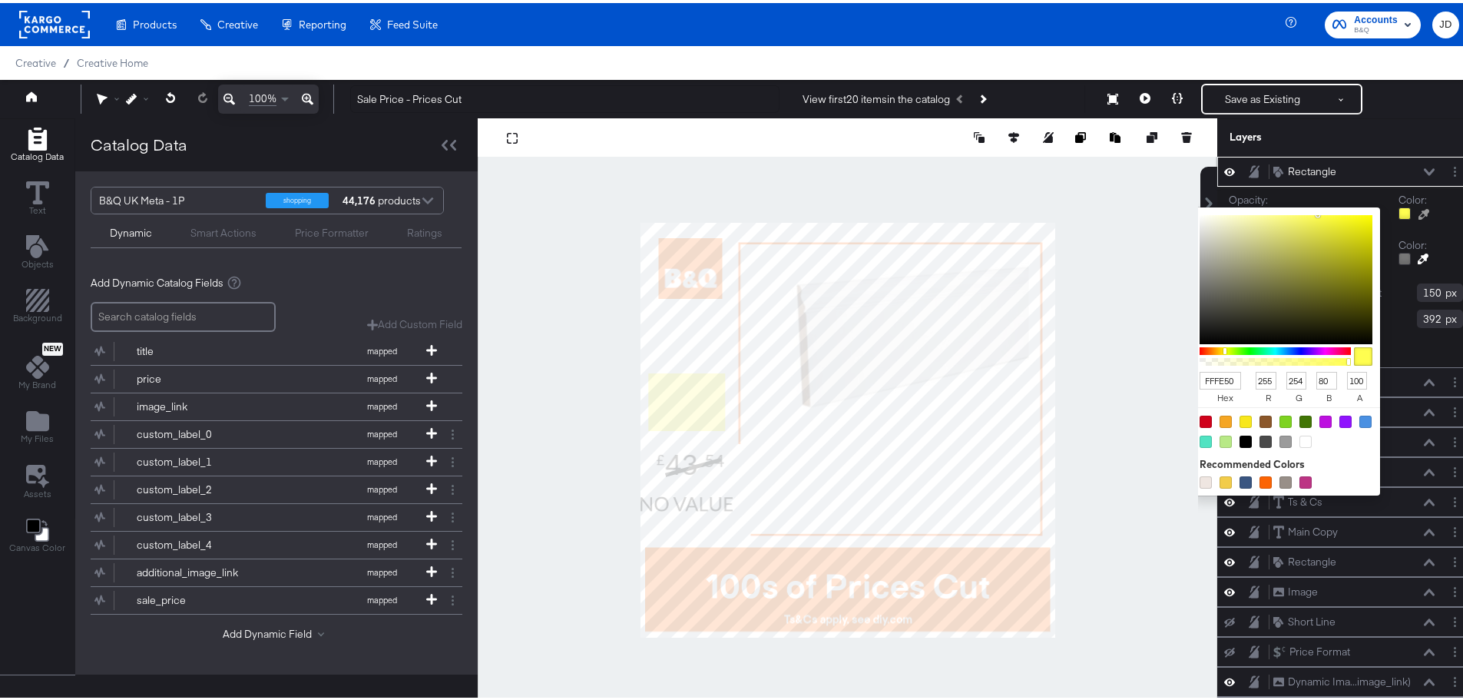
click at [1210, 379] on input "FFFE50" at bounding box center [1220, 378] width 41 height 18
type input "FFFE500"
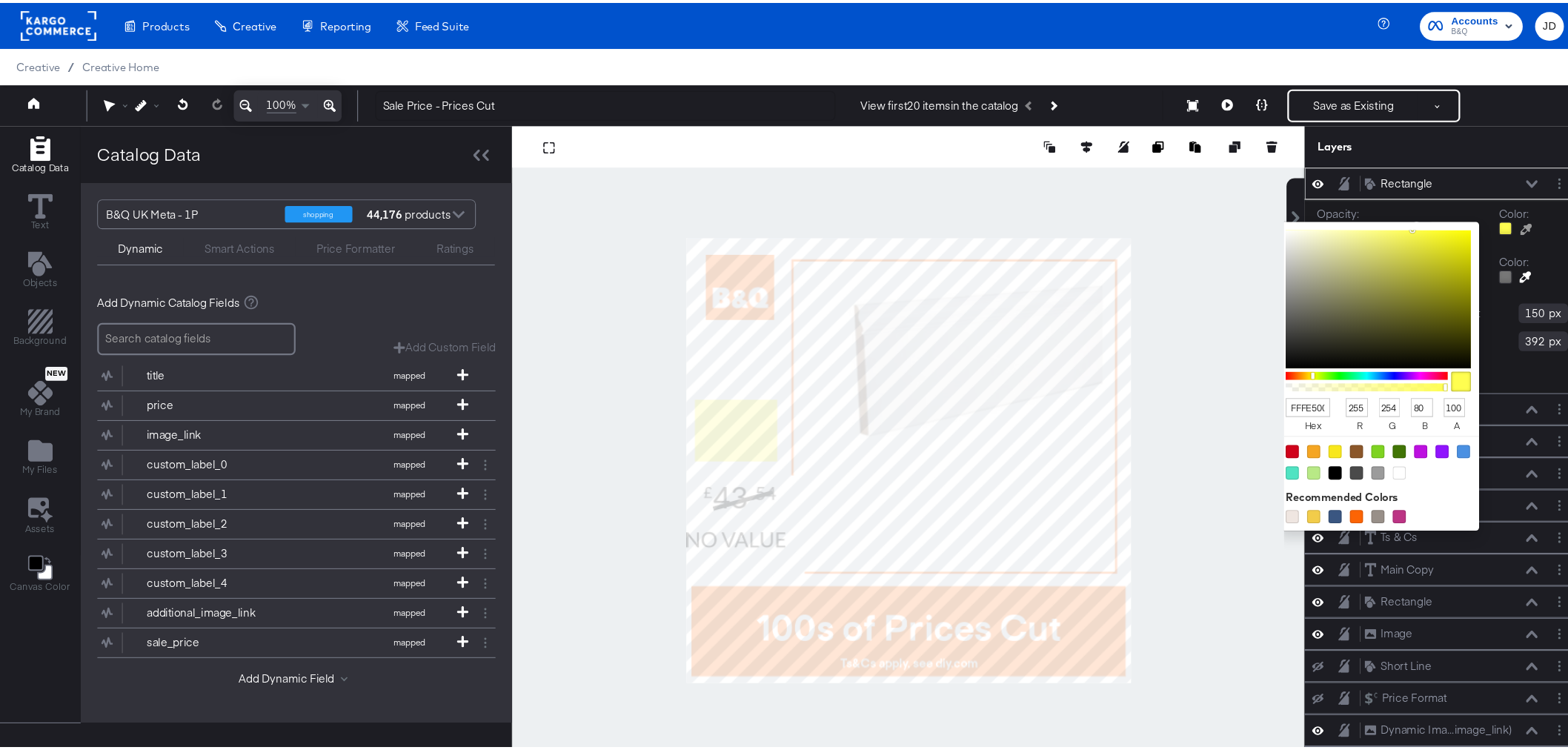
scroll to position [0, 4]
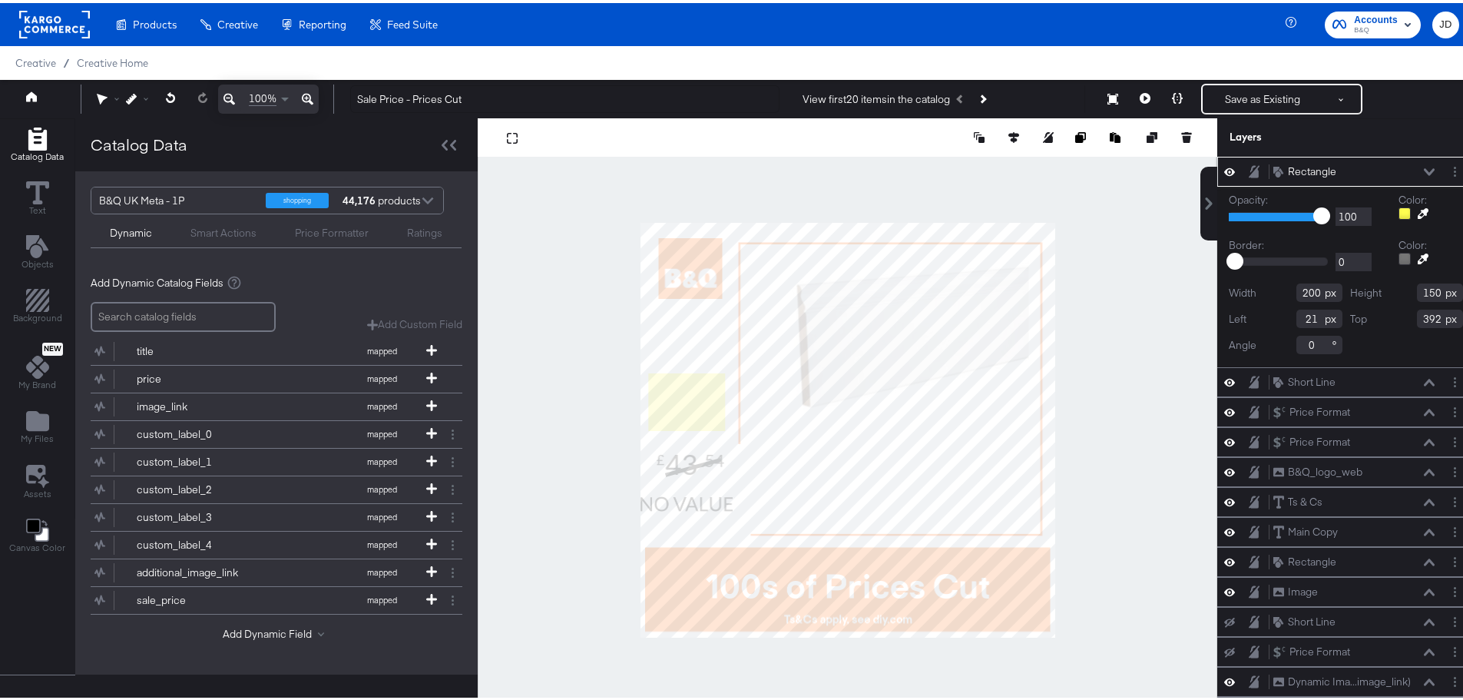
click at [1418, 207] on icon at bounding box center [1423, 210] width 11 height 11
click at [1399, 208] on div at bounding box center [1405, 210] width 12 height 12
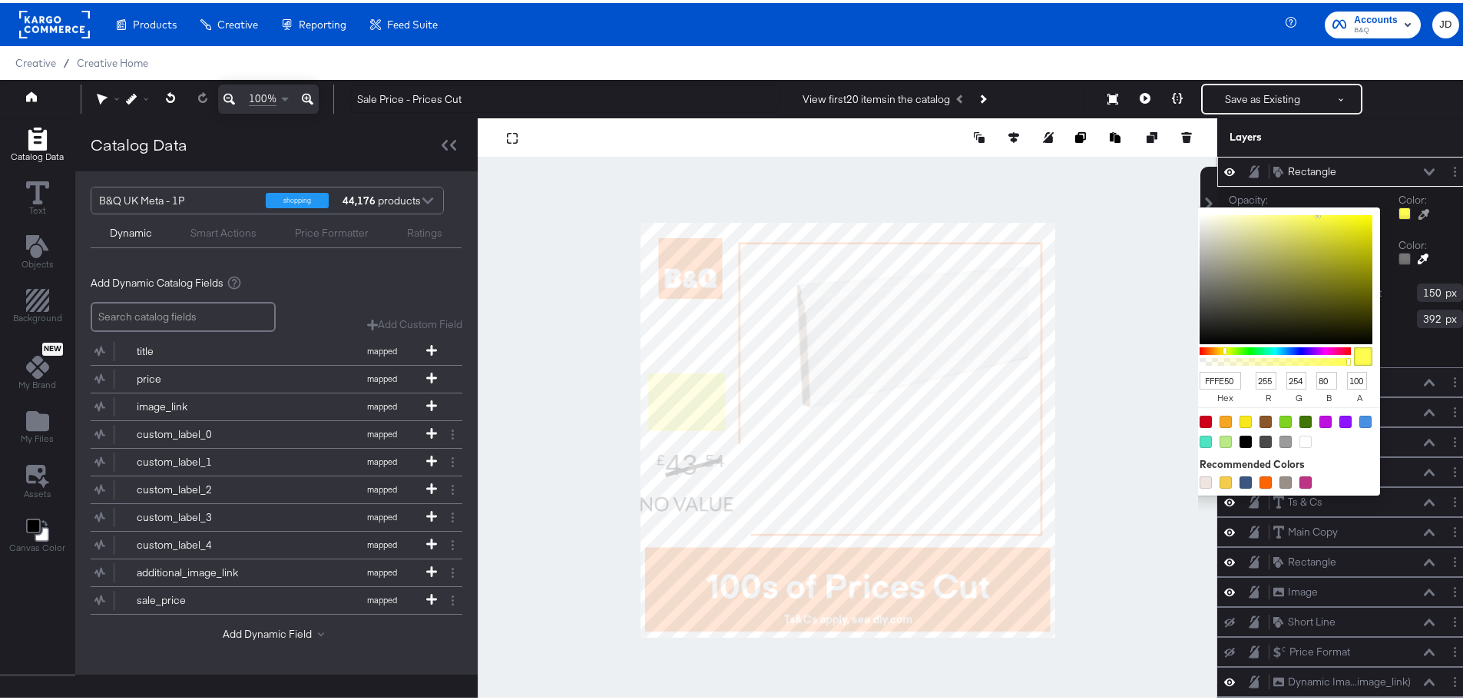
drag, startPoint x: 1214, startPoint y: 381, endPoint x: 1171, endPoint y: 385, distance: 43.9
click at [1171, 154] on div "Catalog Data Text Objects Background New My Brand My Files Assets Canvas Color …" at bounding box center [737, 134] width 1475 height 38
click at [1200, 379] on input "hex" at bounding box center [1220, 378] width 41 height 18
type input "FFE"
type input "255"
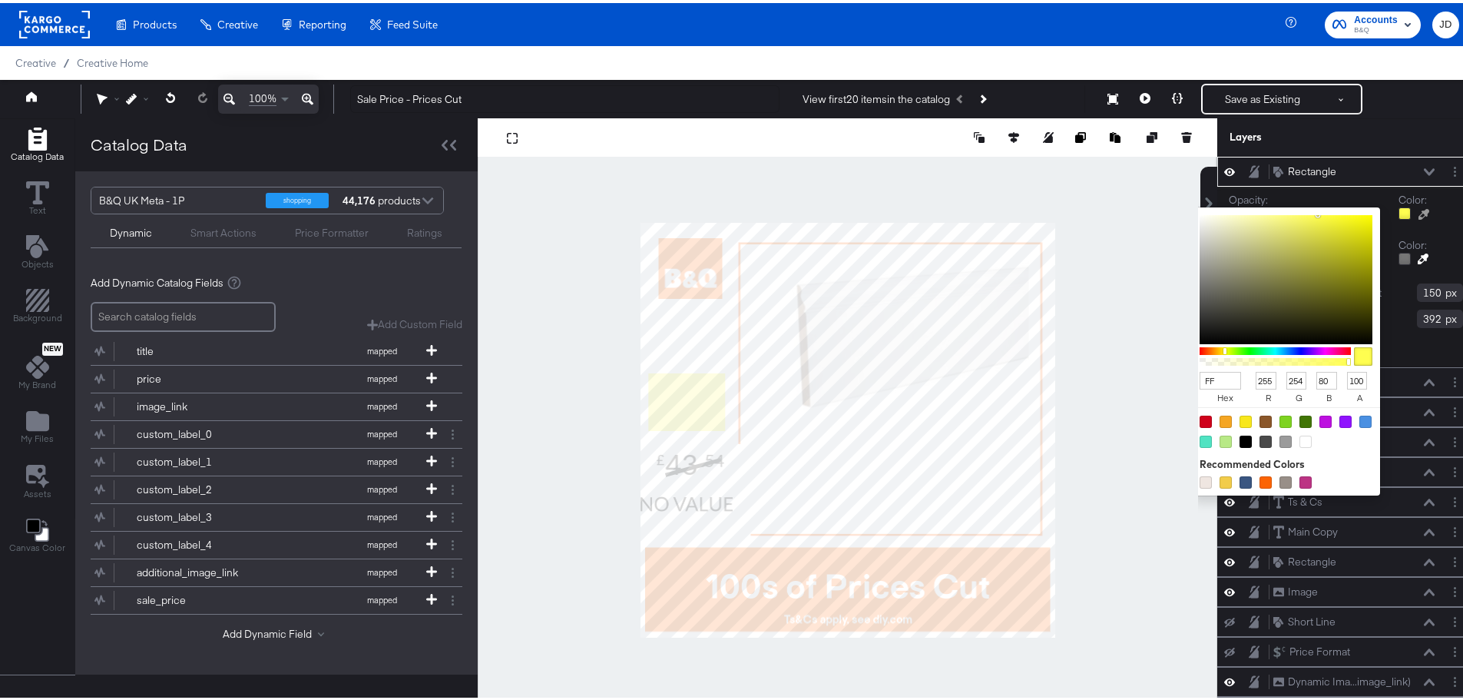
type input "238"
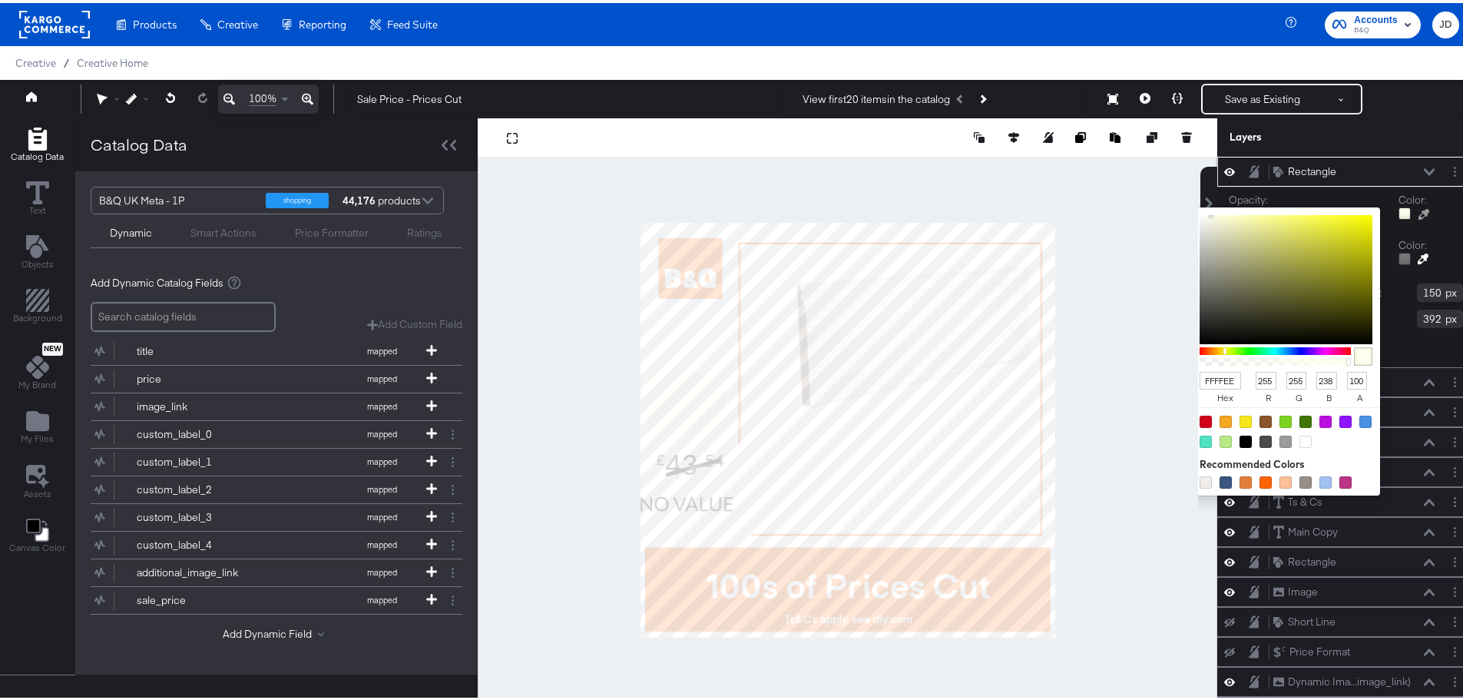
click at [1201, 381] on input "FFFFEE" at bounding box center [1220, 378] width 41 height 18
drag, startPoint x: 1209, startPoint y: 380, endPoint x: 1222, endPoint y: 380, distance: 13.1
click at [1222, 380] on div "FFFFEE hex" at bounding box center [1225, 386] width 51 height 35
type input "FFF"
type input "255"
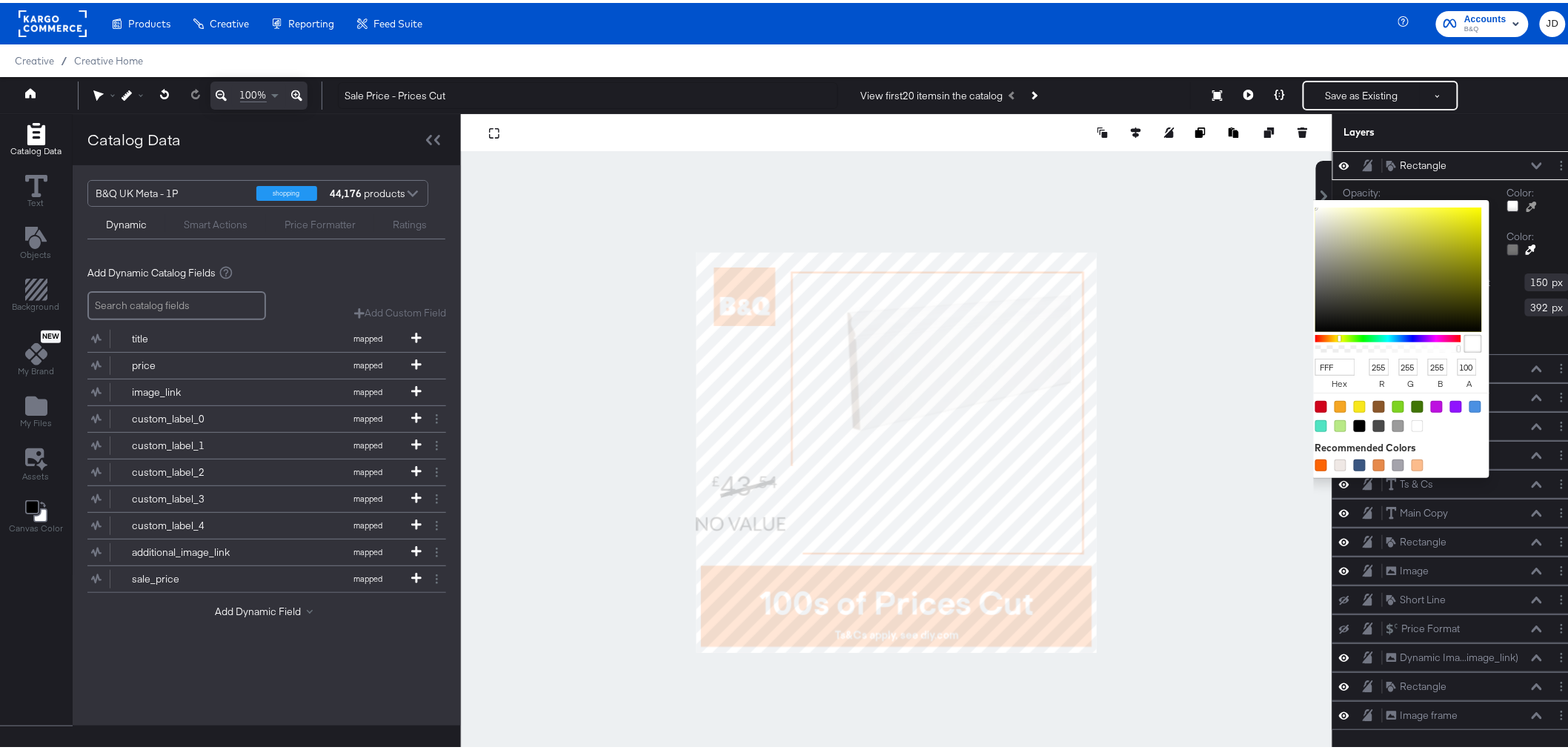
click at [1327, 364] on input "FFF" at bounding box center [1334, 365] width 40 height 17
click at [1325, 366] on input "FFF" at bounding box center [1334, 365] width 40 height 17
type input "FFE"
type input "238"
type input "FFE500"
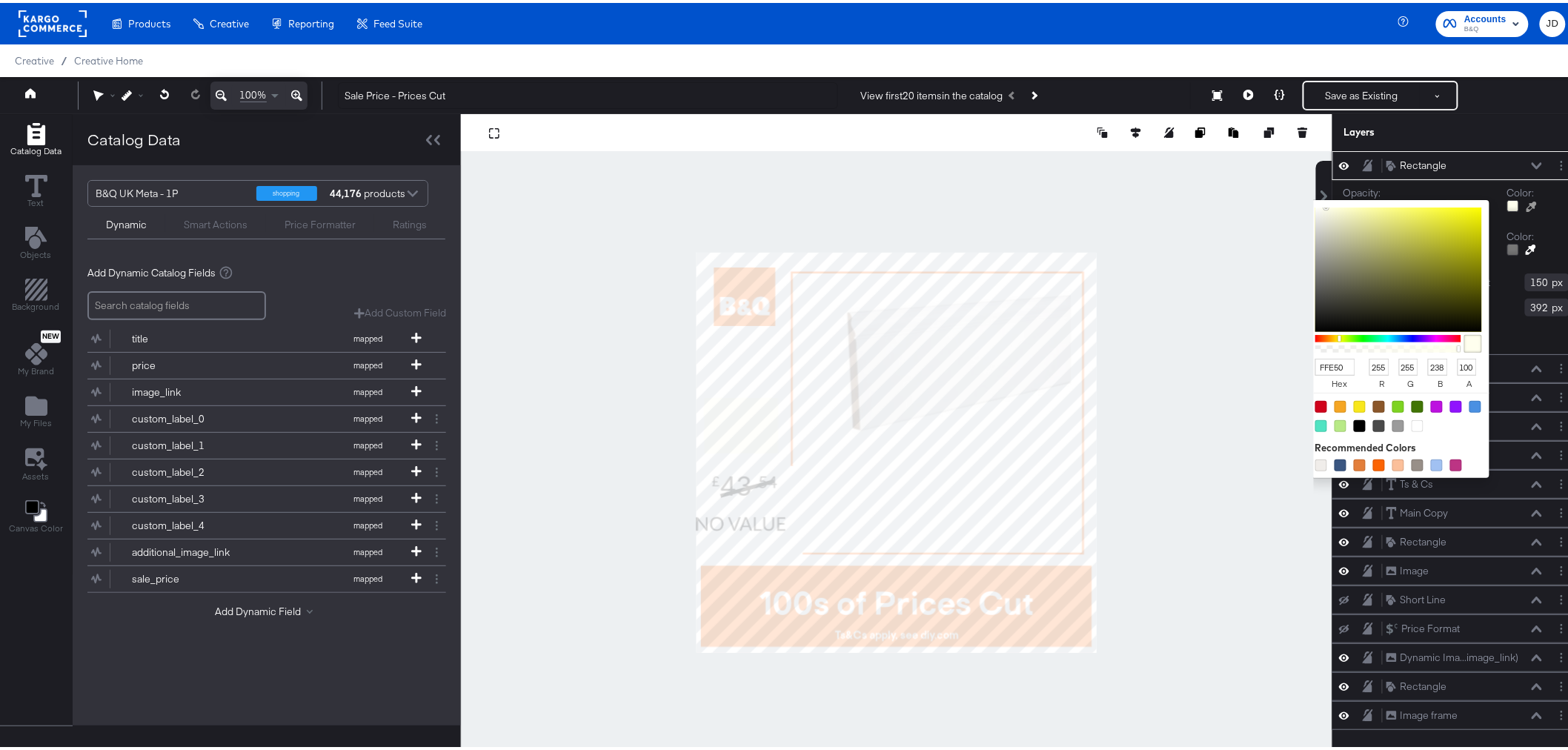
type input "229"
type input "0"
type input "FFE500"
click at [1350, 366] on div "FFE500 hex" at bounding box center [1339, 373] width 49 height 34
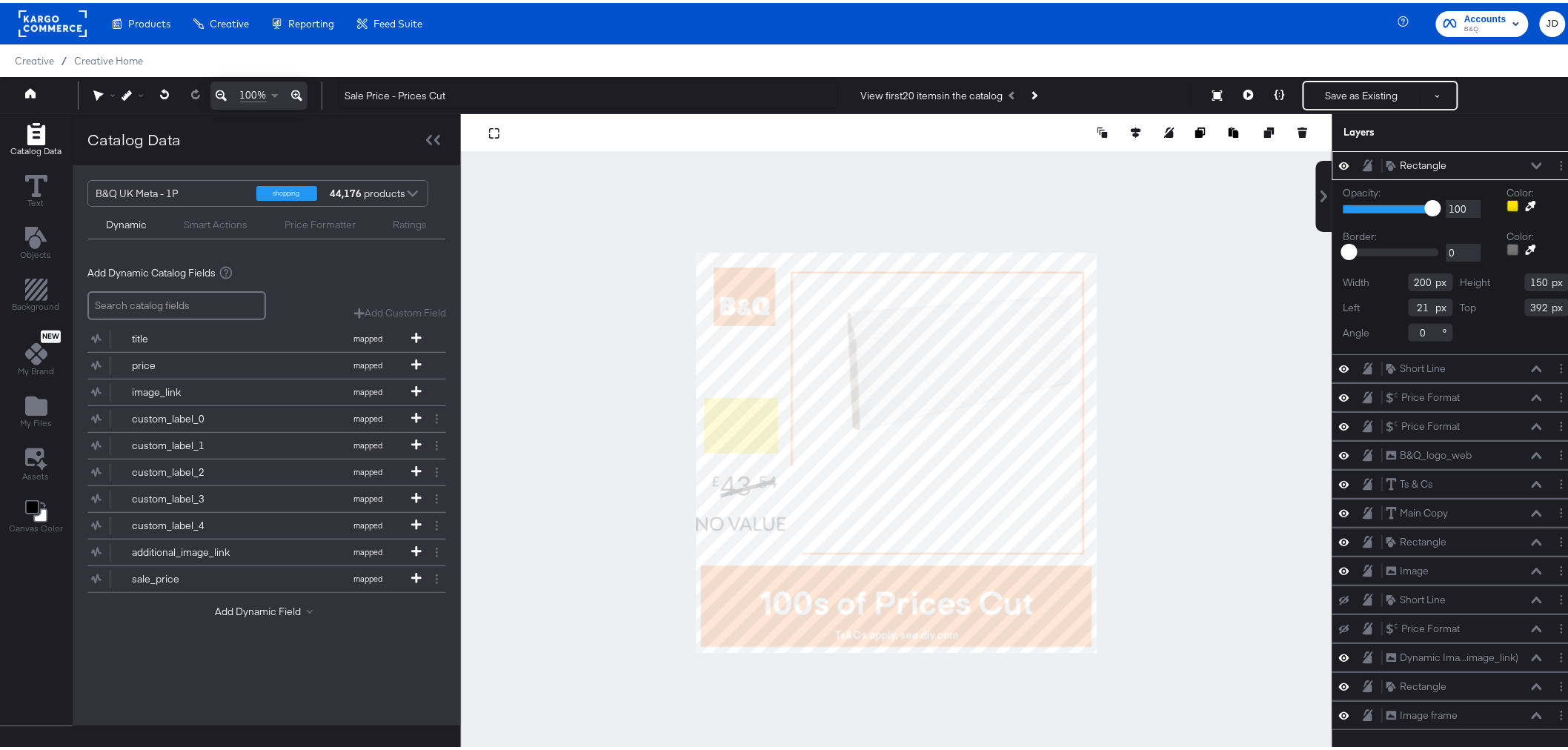
click at [1411, 160] on icon at bounding box center [1537, 163] width 11 height 8
type input "25"
type input "612"
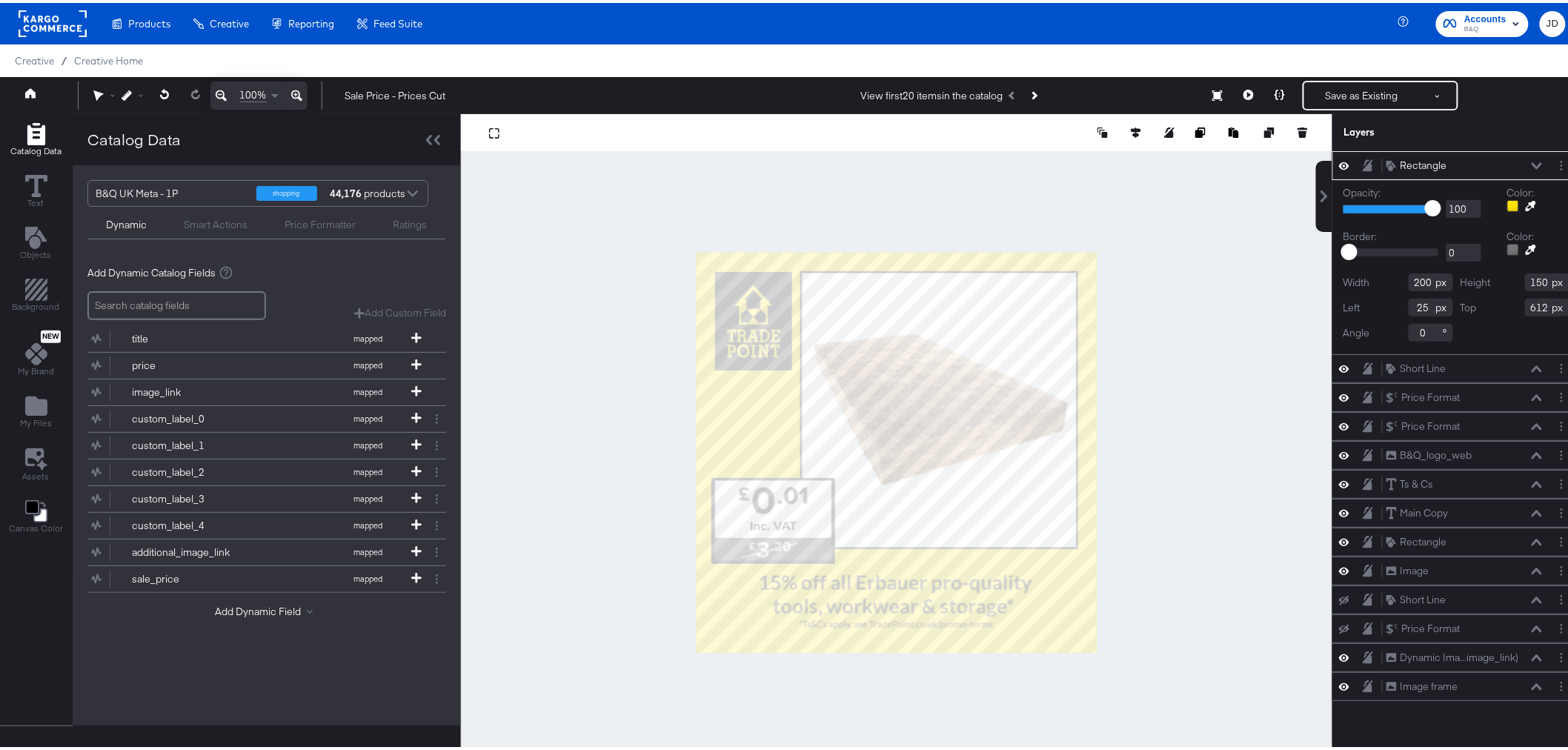
click at [1521, 158] on div "Rectangle Rectangle" at bounding box center [1464, 163] width 157 height 15
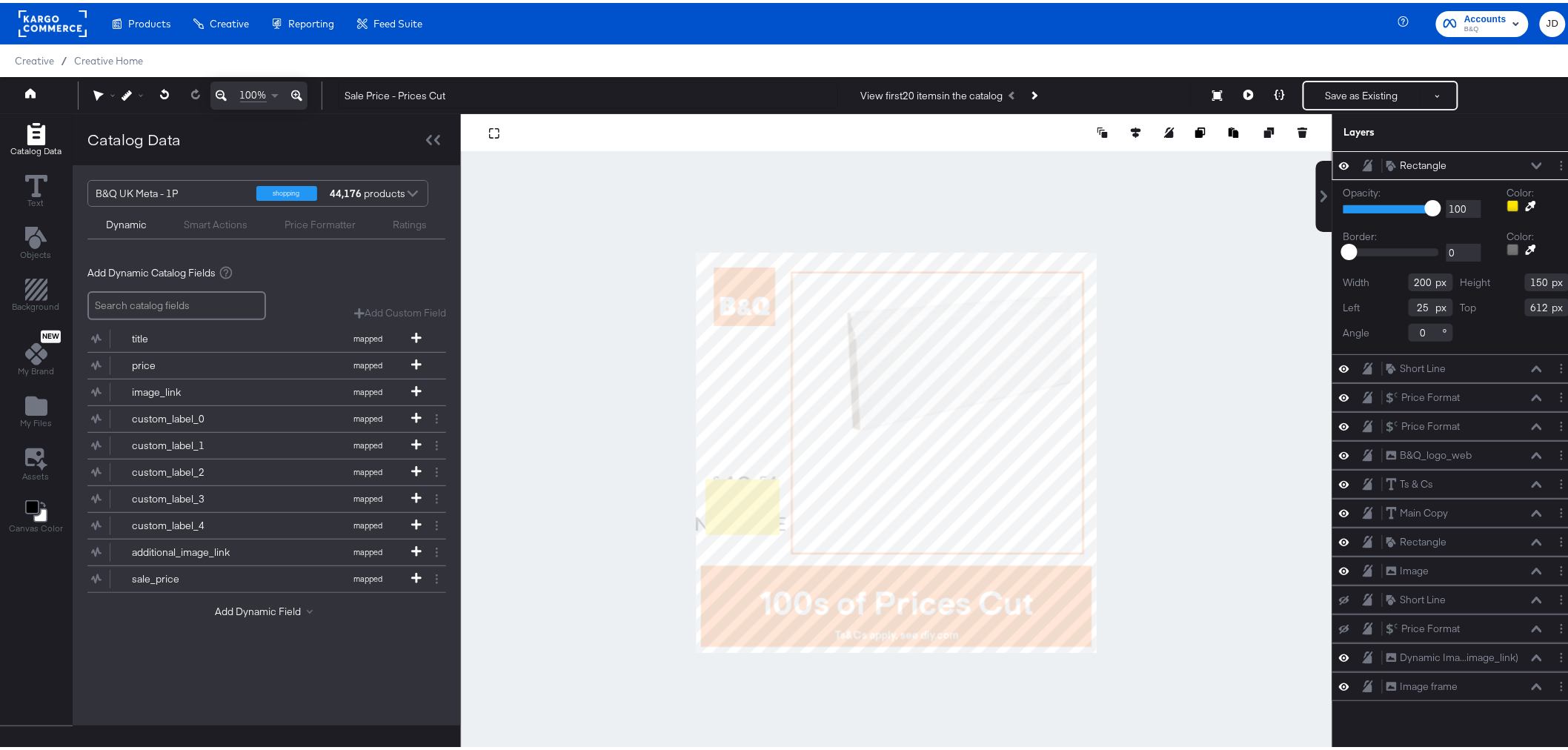
click at [1532, 161] on icon at bounding box center [1537, 162] width 11 height 7
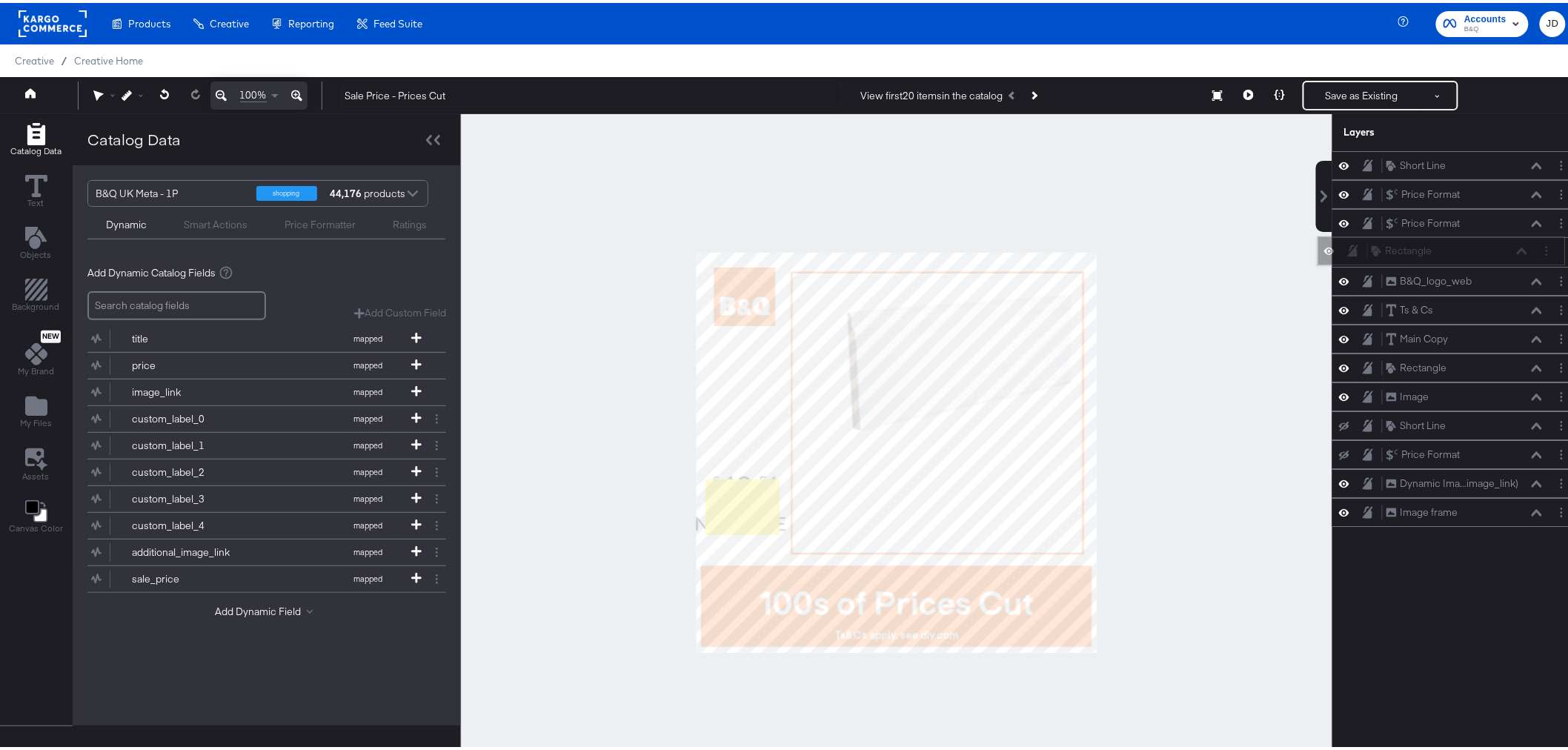
drag, startPoint x: 1461, startPoint y: 213, endPoint x: 1458, endPoint y: 254, distance: 41.1
click at [1458, 254] on div "Rectangle Rectangle" at bounding box center [1449, 248] width 157 height 15
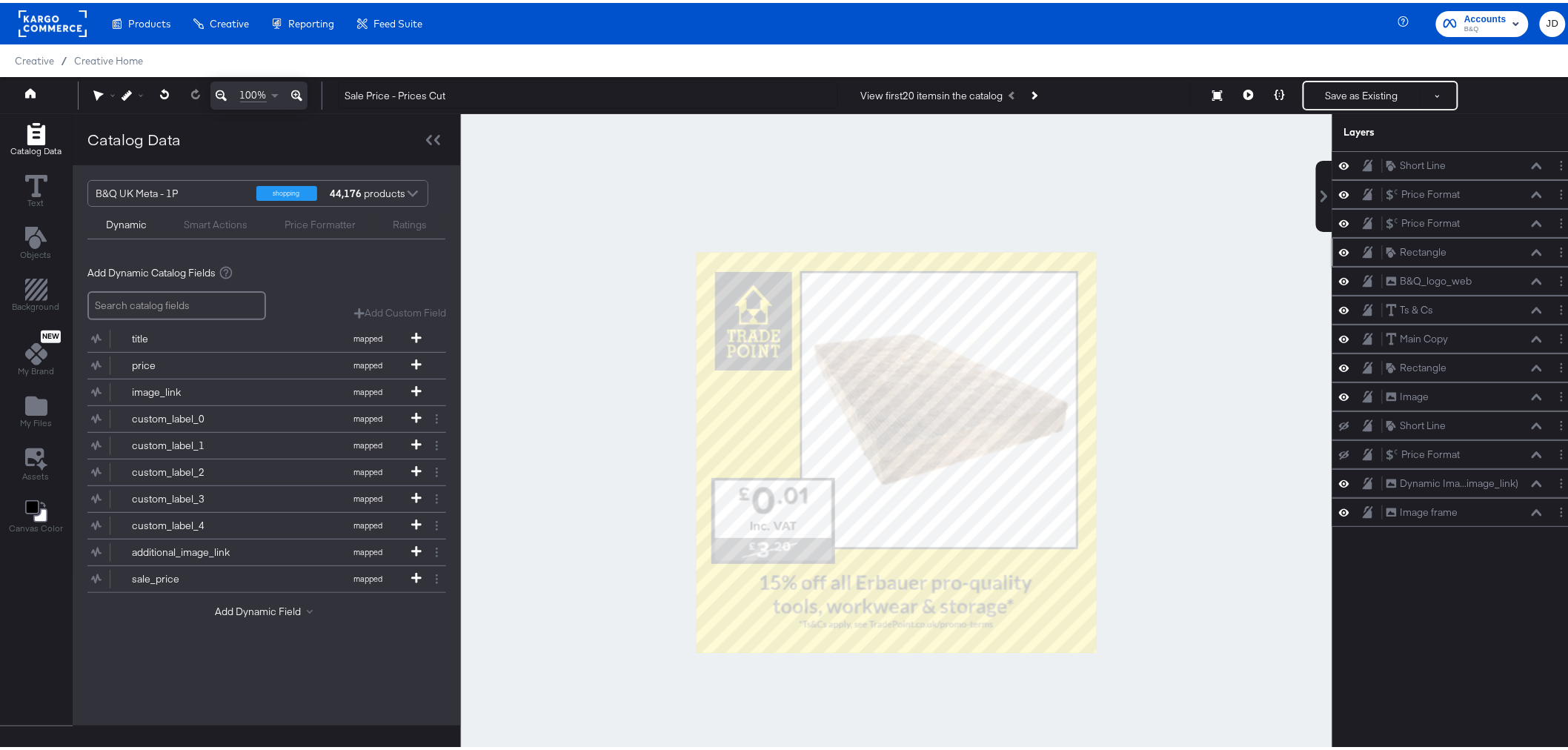
click at [1532, 248] on icon at bounding box center [1537, 250] width 11 height 8
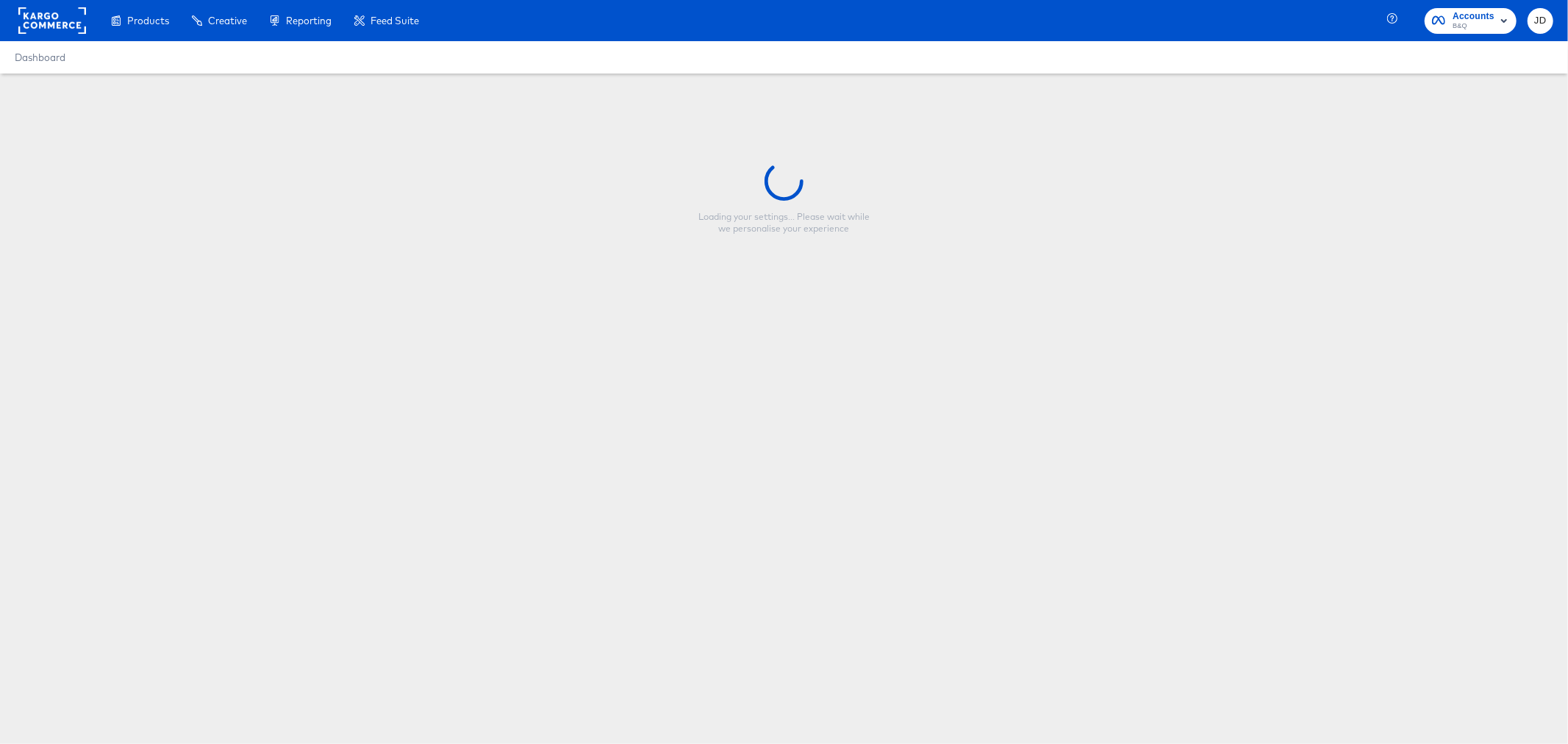
type input "Sale Price - Prices Cut"
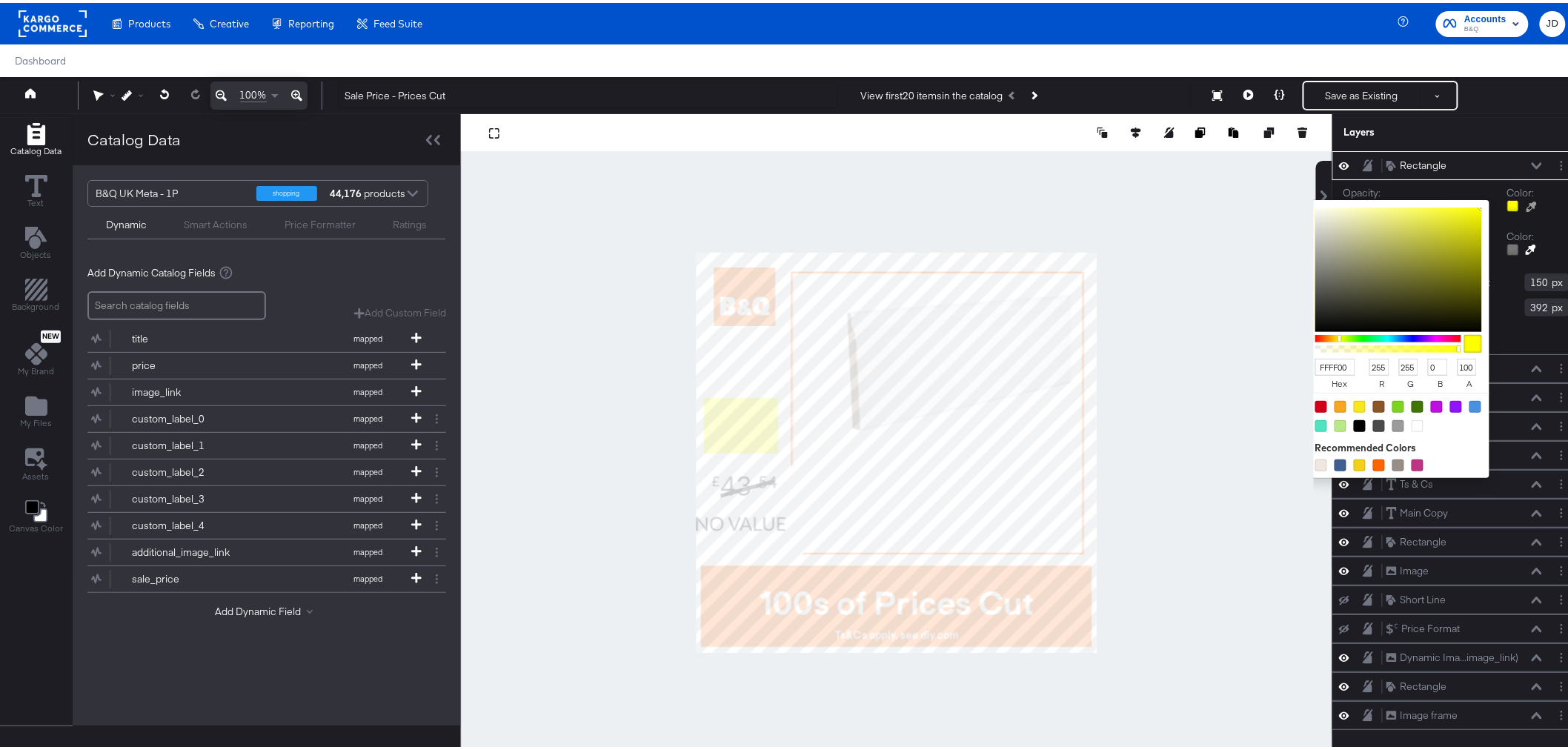
click at [1507, 203] on div at bounding box center [1513, 203] width 12 height 12
drag, startPoint x: 1318, startPoint y: 366, endPoint x: 1328, endPoint y: 367, distance: 10.0
click at [1328, 367] on input "FFFF00" at bounding box center [1334, 365] width 40 height 17
type input "FFE500"
type input "229"
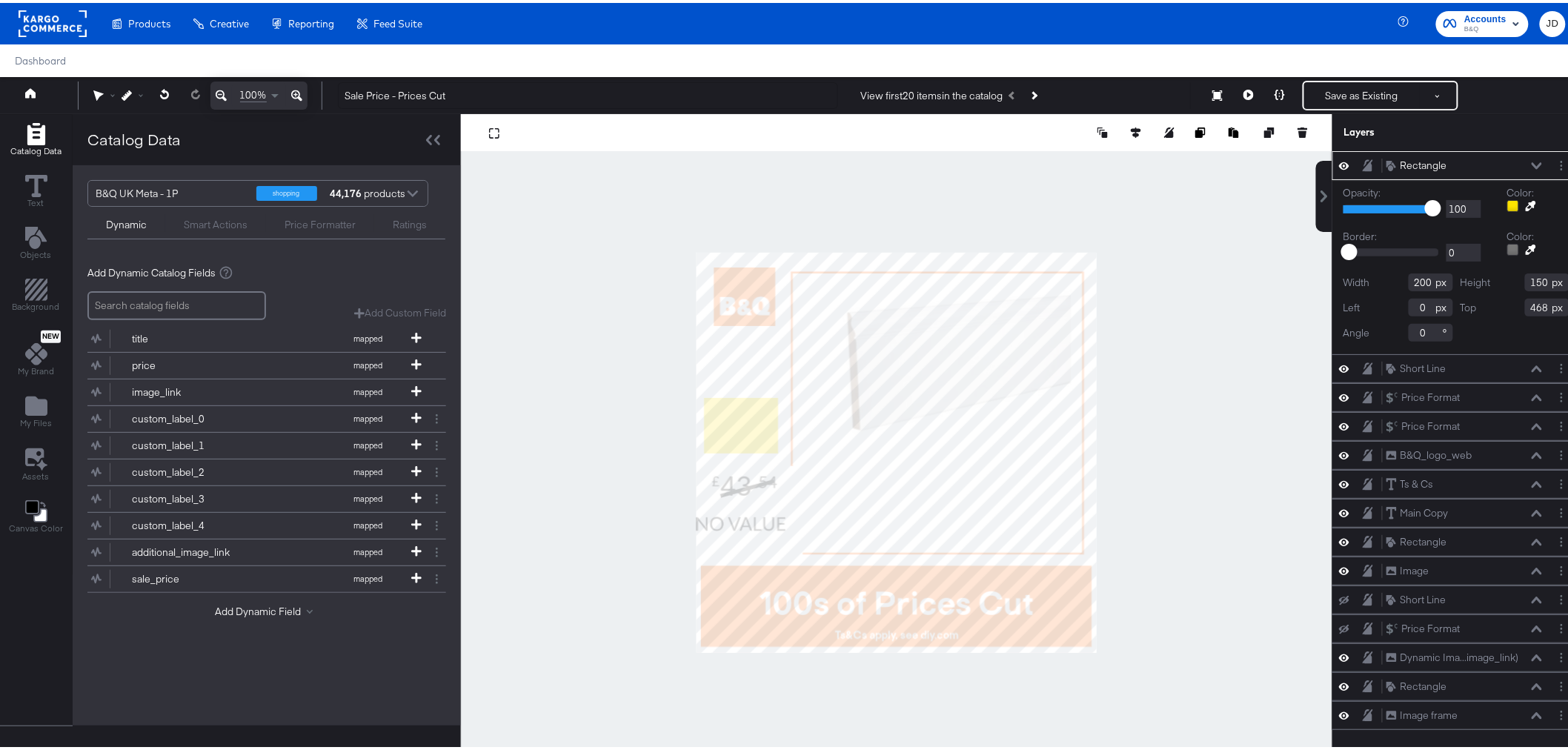
type input "0"
type input "468"
type input "14"
type input "661"
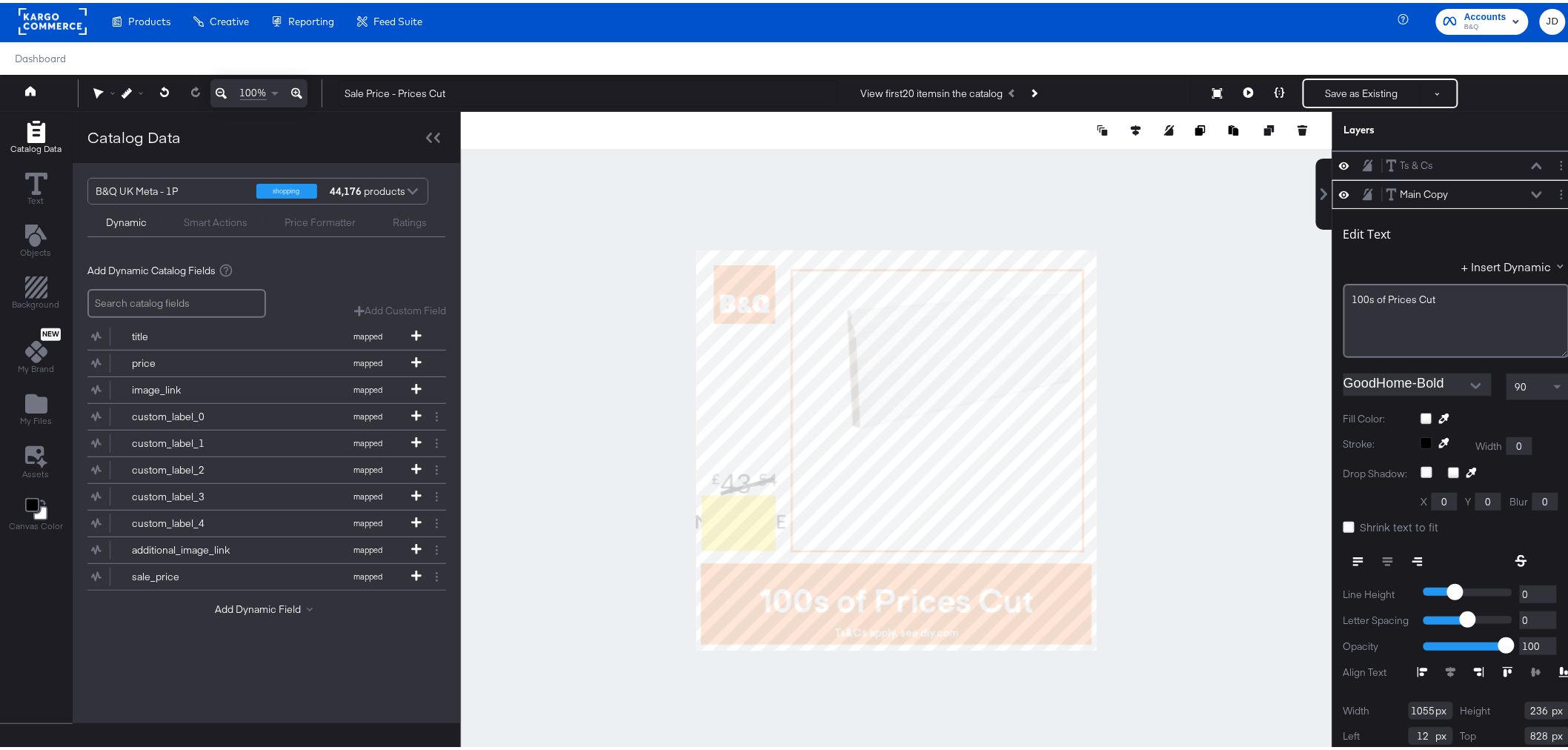
scroll to position [172, 0]
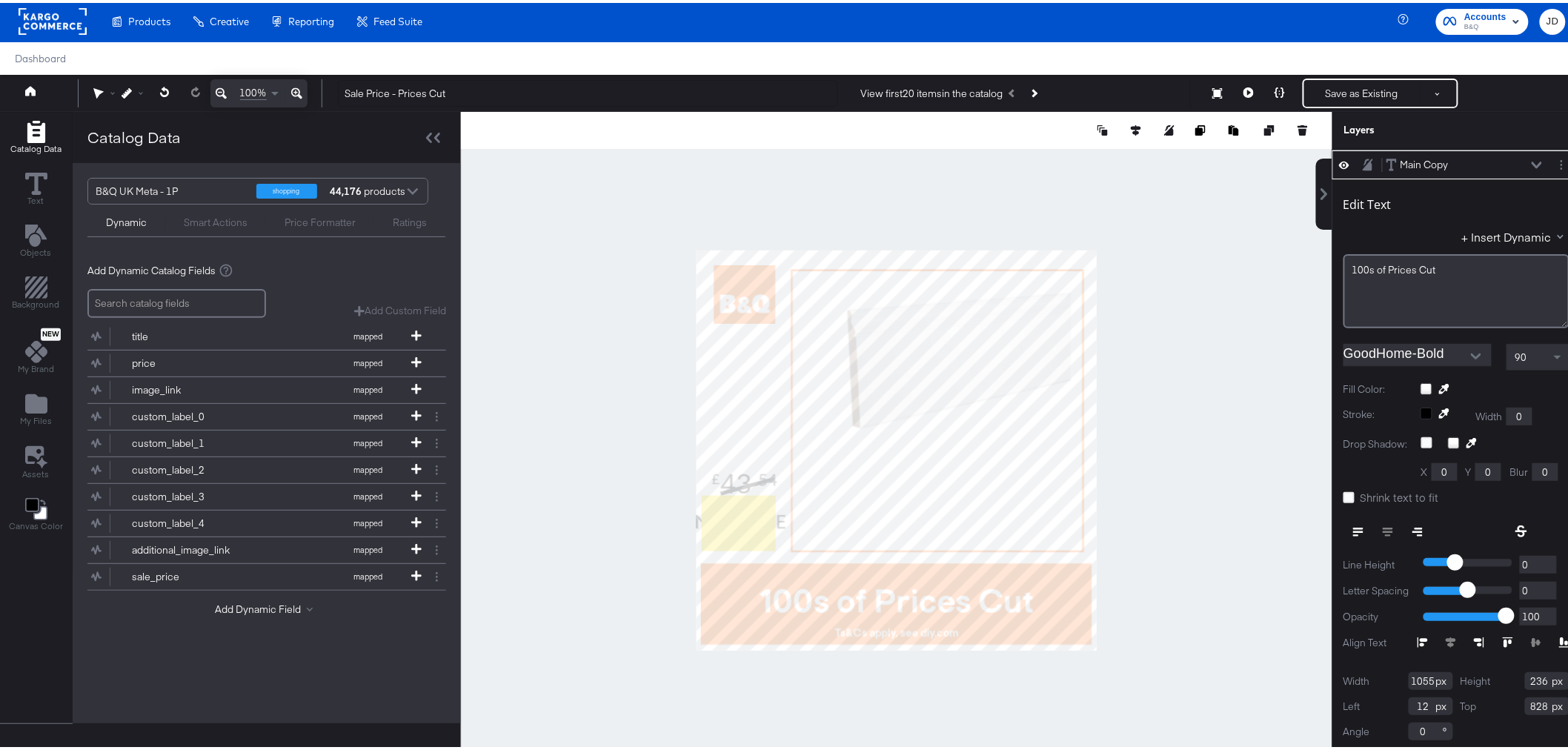
click at [1531, 158] on button at bounding box center [1537, 162] width 12 height 9
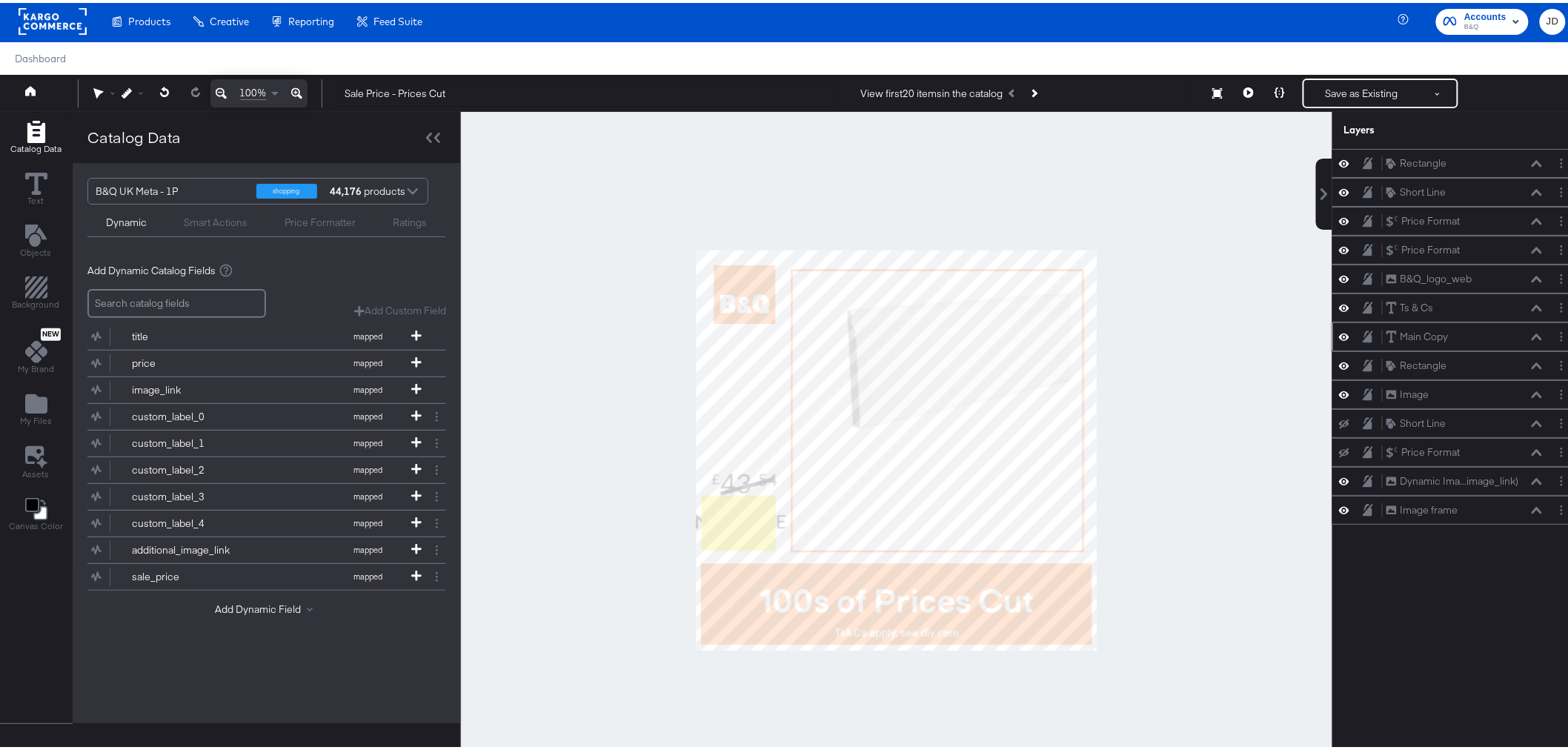
scroll to position [0, 0]
click at [1532, 366] on icon at bounding box center [1537, 364] width 11 height 8
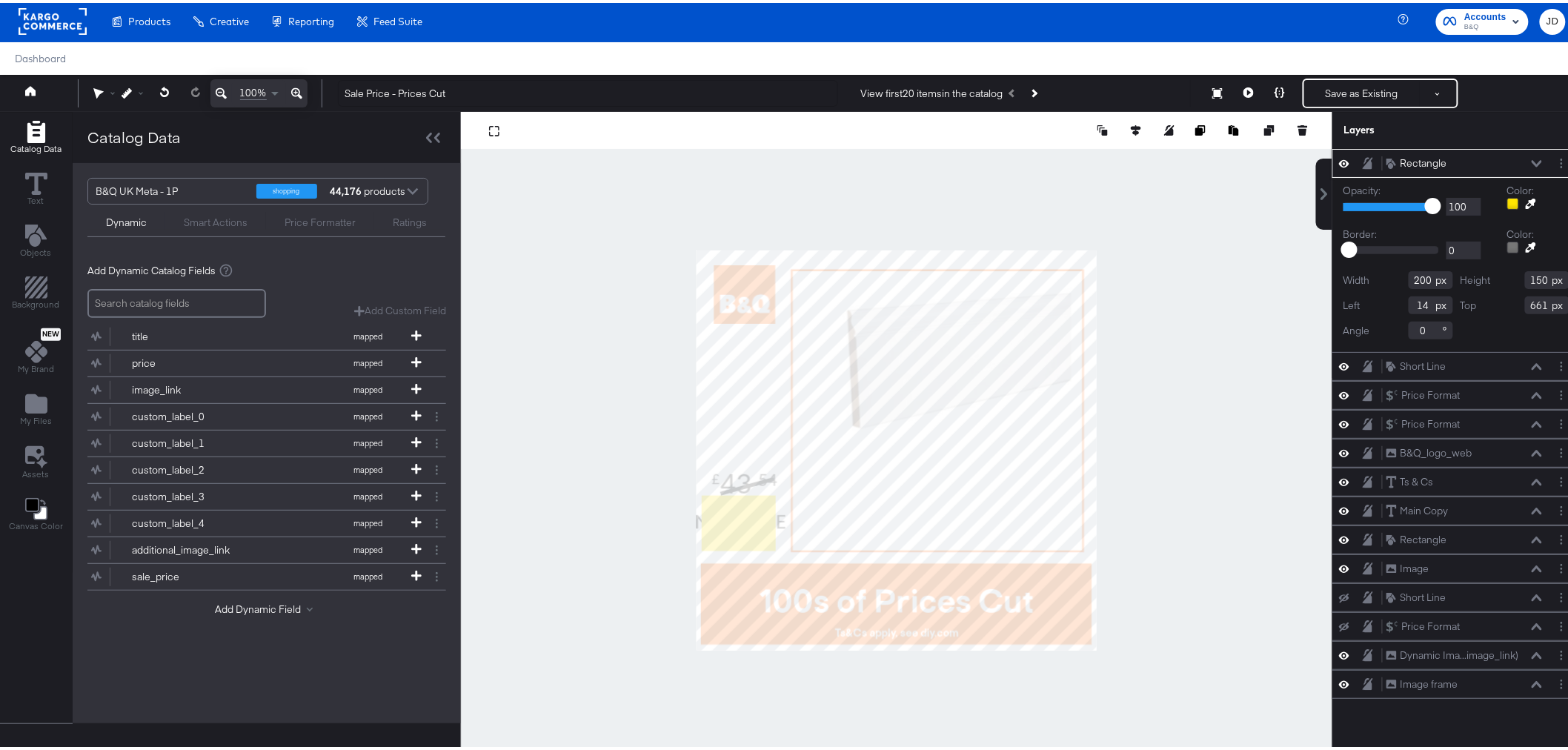
click at [1417, 301] on input "14" at bounding box center [1431, 302] width 44 height 17
type input "12"
type input "215"
type input "142"
type input "227"
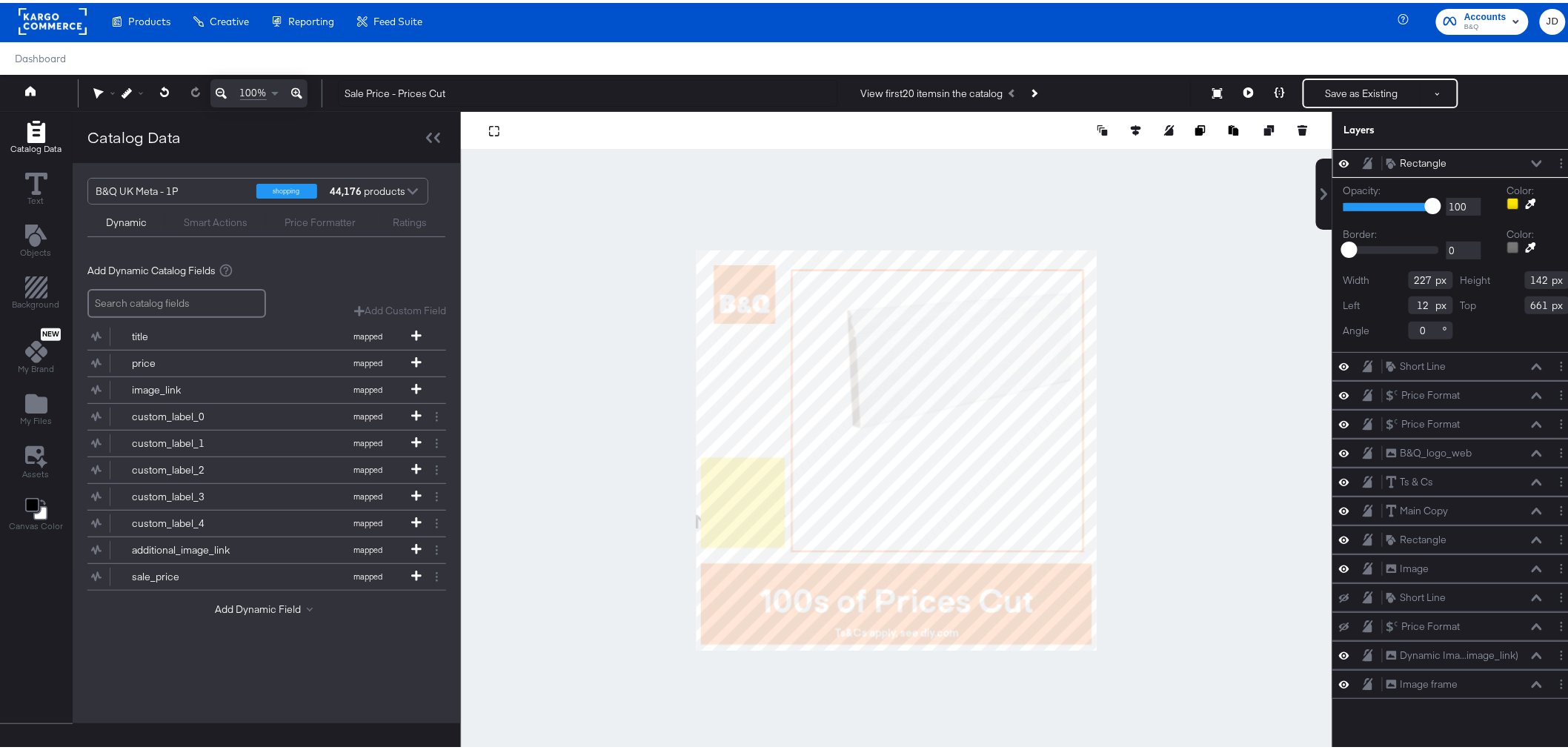
type input "559"
type input "244"
click at [1191, 482] on div at bounding box center [896, 447] width 871 height 677
click at [1181, 501] on div at bounding box center [896, 447] width 871 height 677
type input "24"
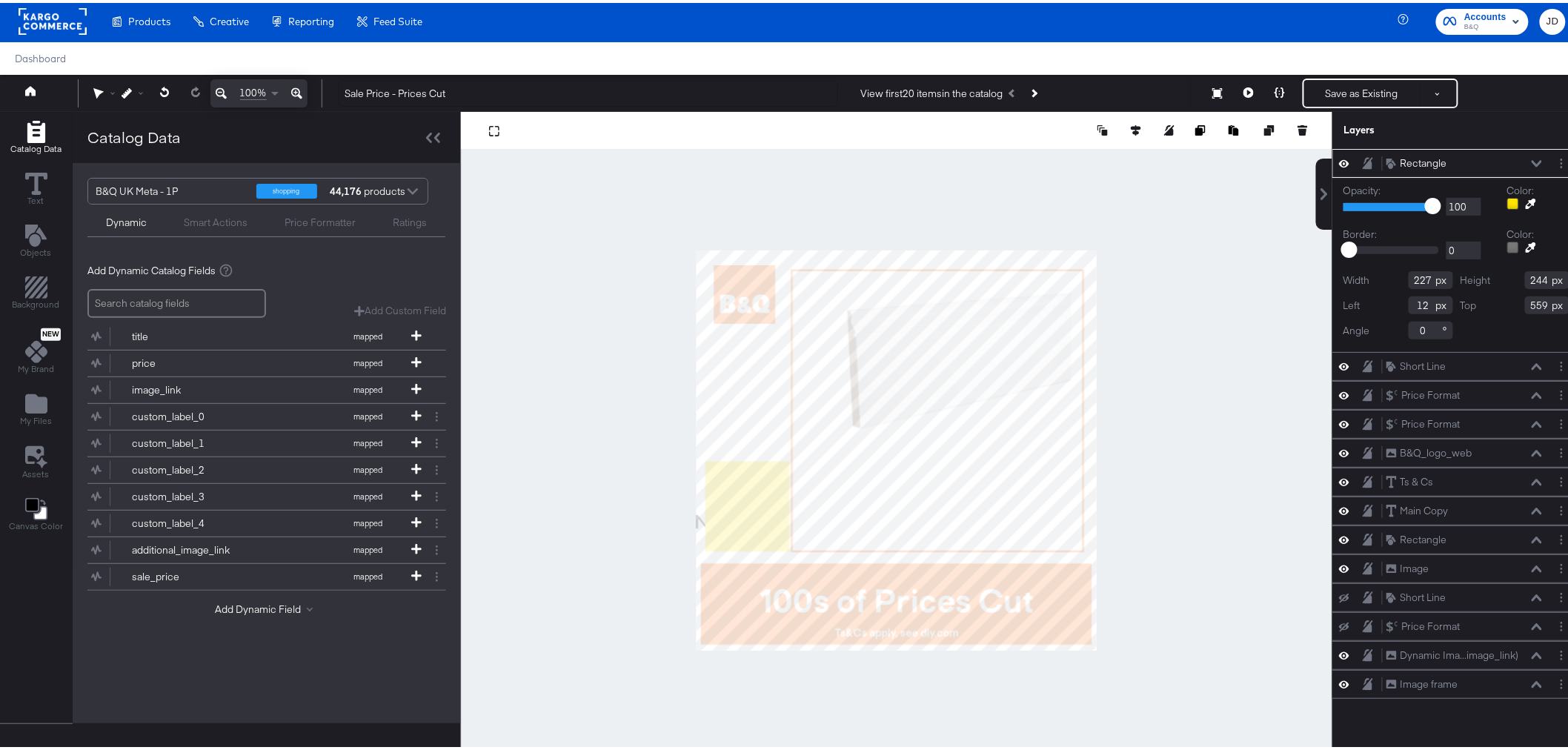
type input "569"
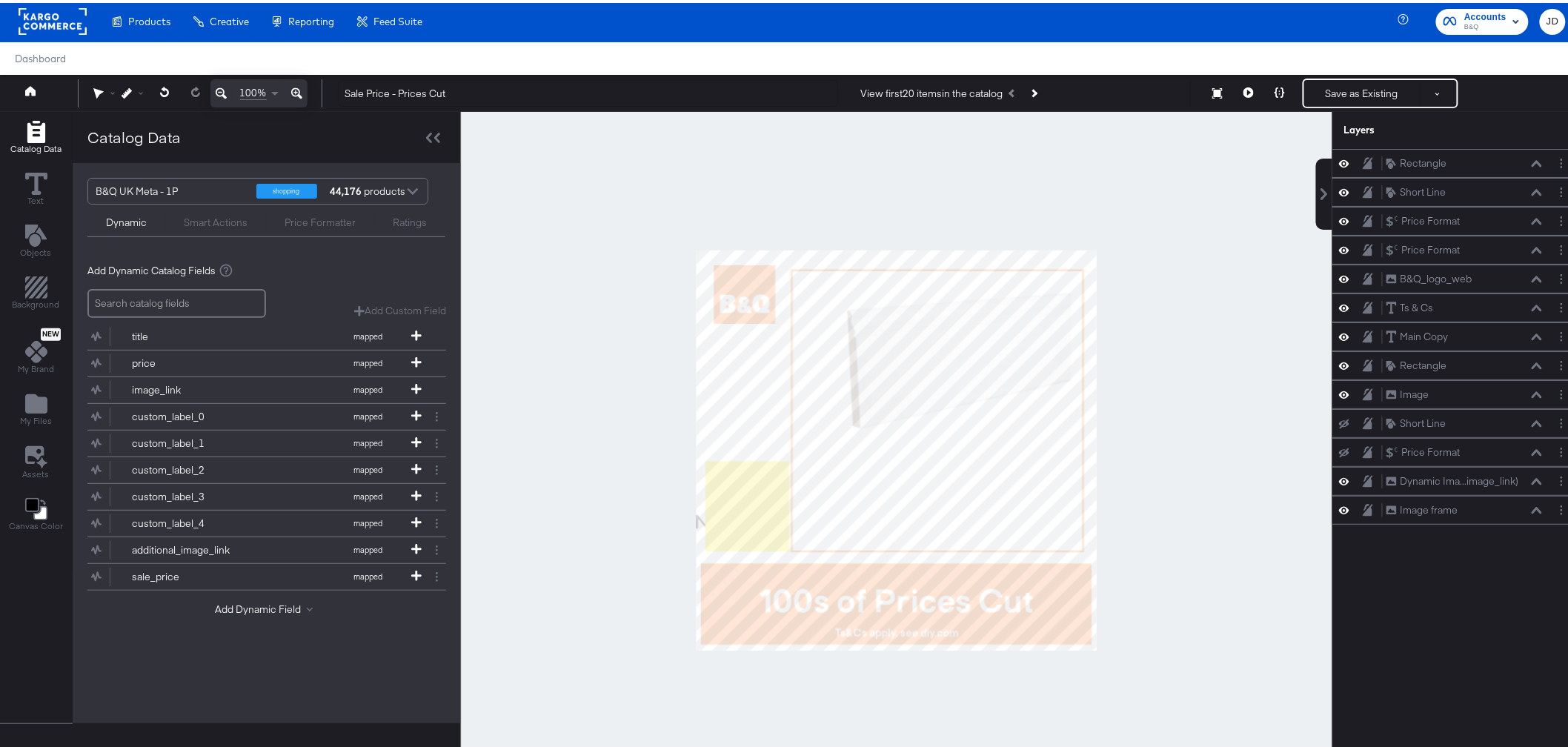
click at [1174, 490] on div at bounding box center [896, 447] width 871 height 677
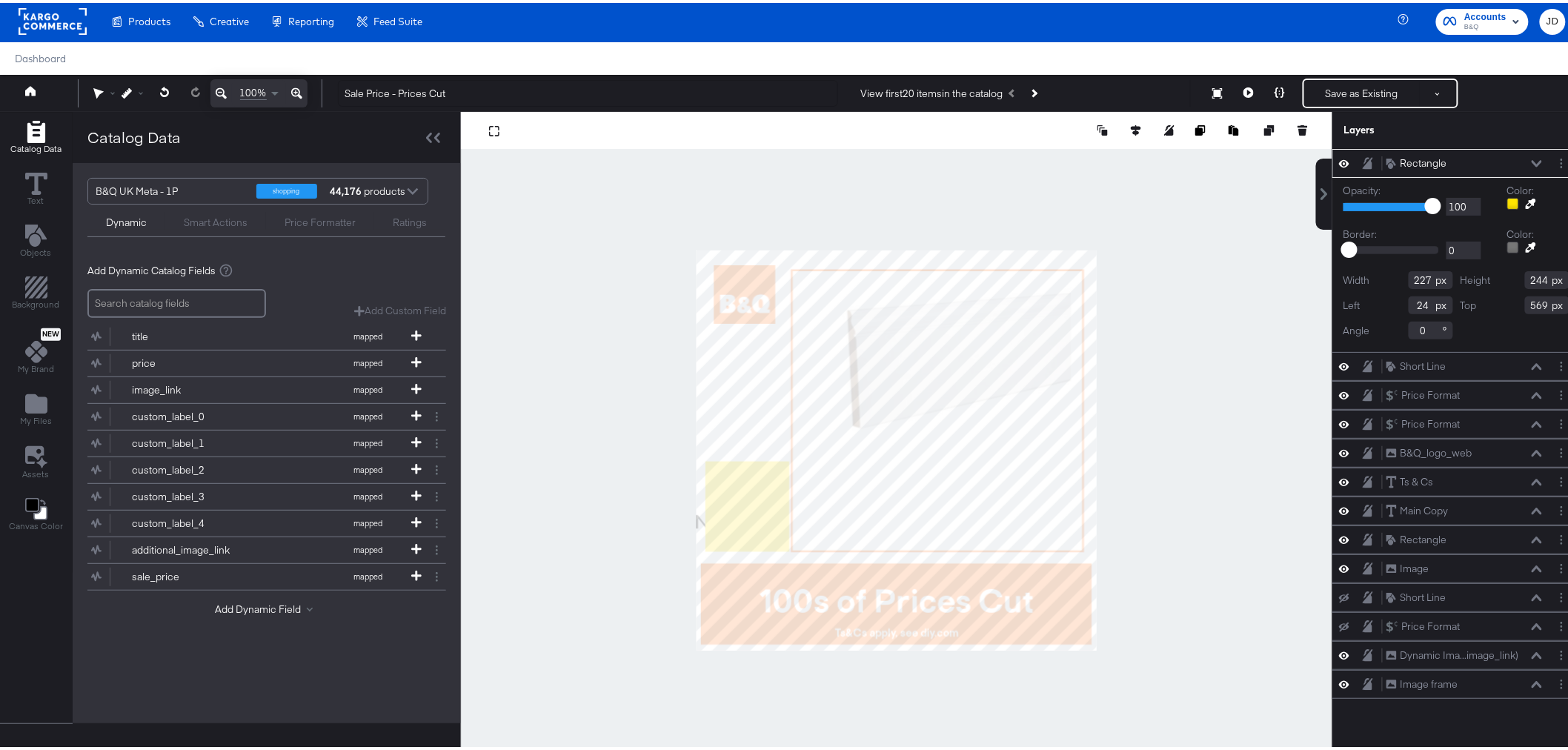
click at [1507, 200] on div at bounding box center [1513, 201] width 12 height 12
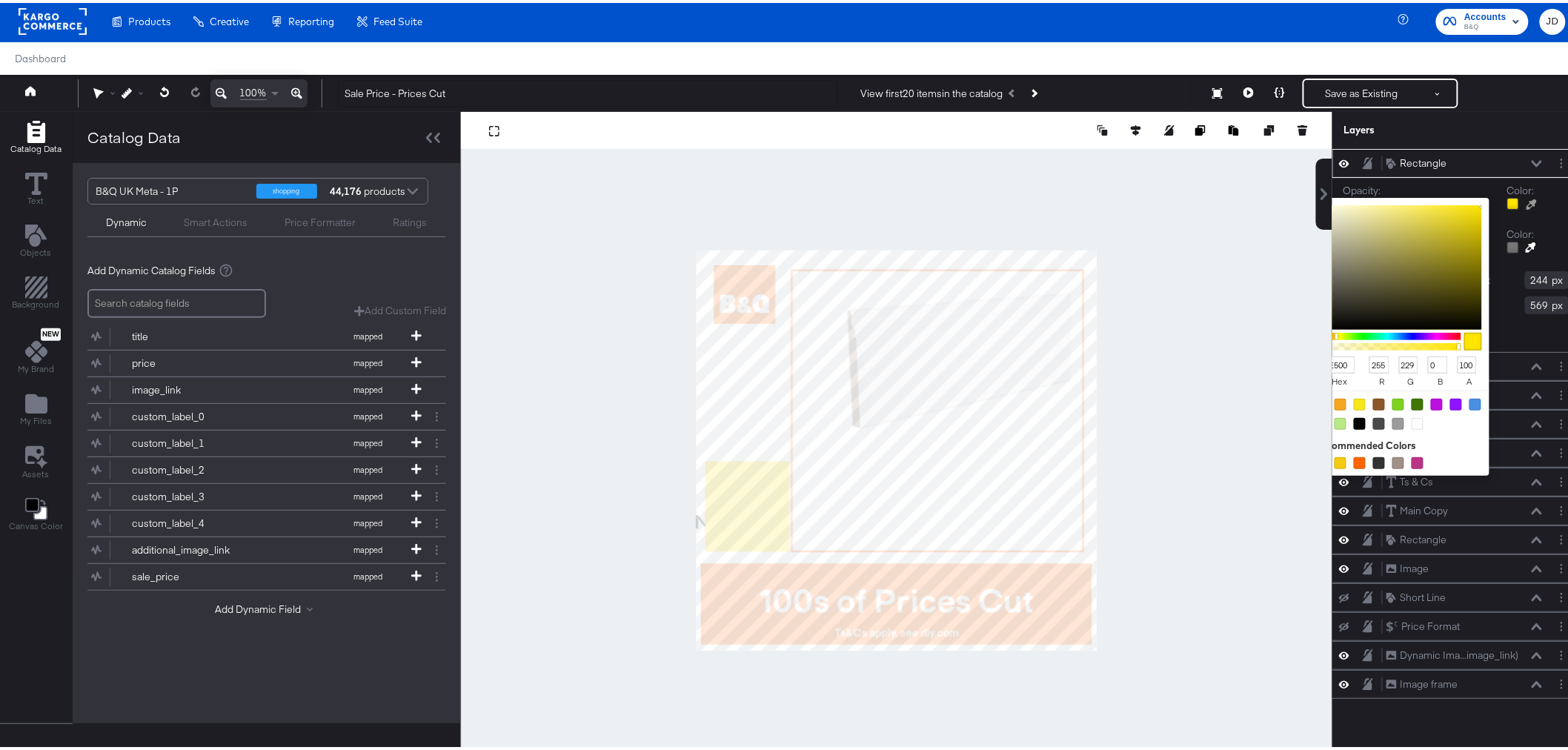
click at [1554, 203] on div "Color: FFE500 hex 255 r 229 g 0 b 100 a Recommended Colors" at bounding box center [1538, 196] width 63 height 32
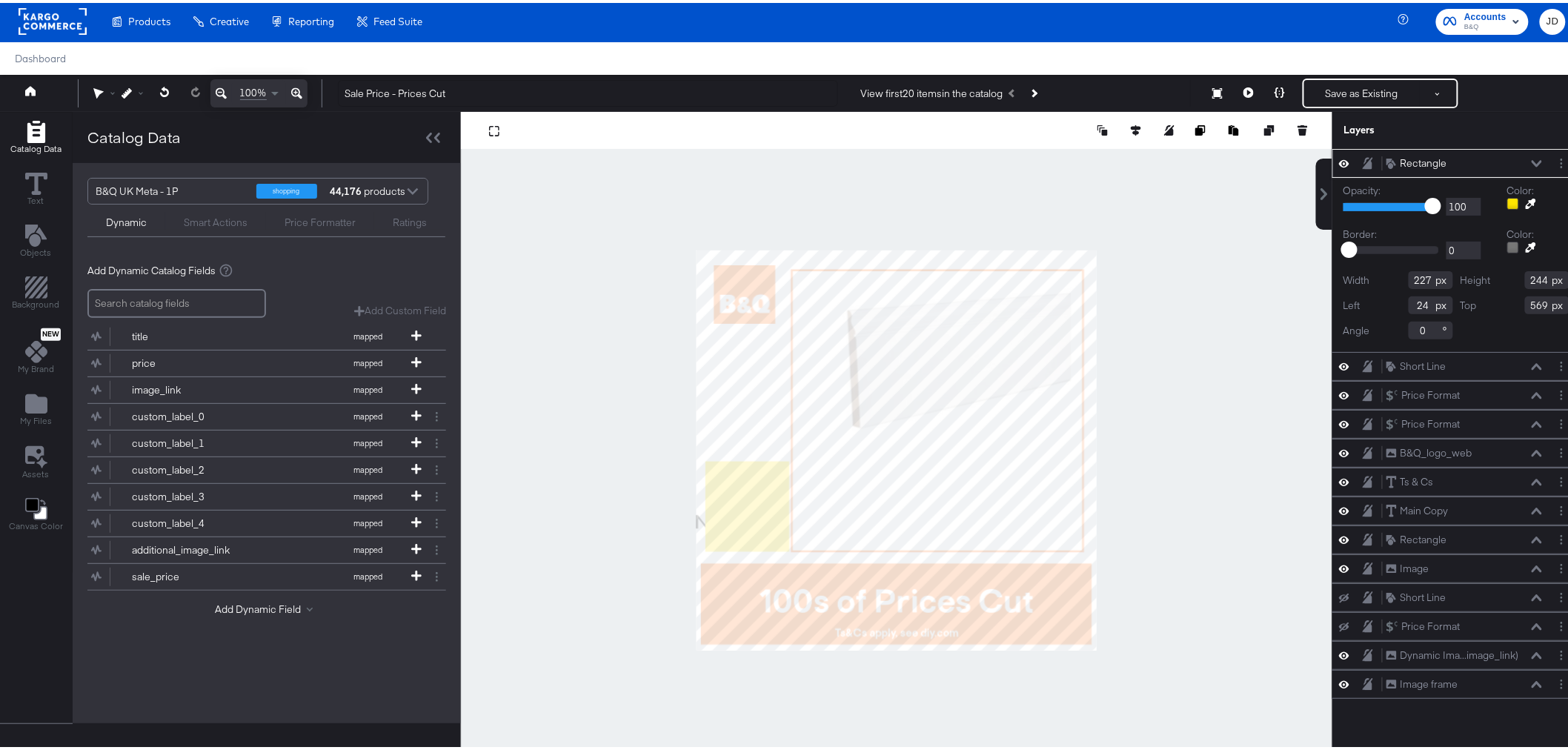
drag, startPoint x: 1412, startPoint y: 158, endPoint x: 1460, endPoint y: 161, distance: 48.1
click at [1460, 161] on div "Rectangle Rectangle" at bounding box center [1464, 160] width 157 height 15
click at [1532, 160] on icon at bounding box center [1537, 161] width 11 height 8
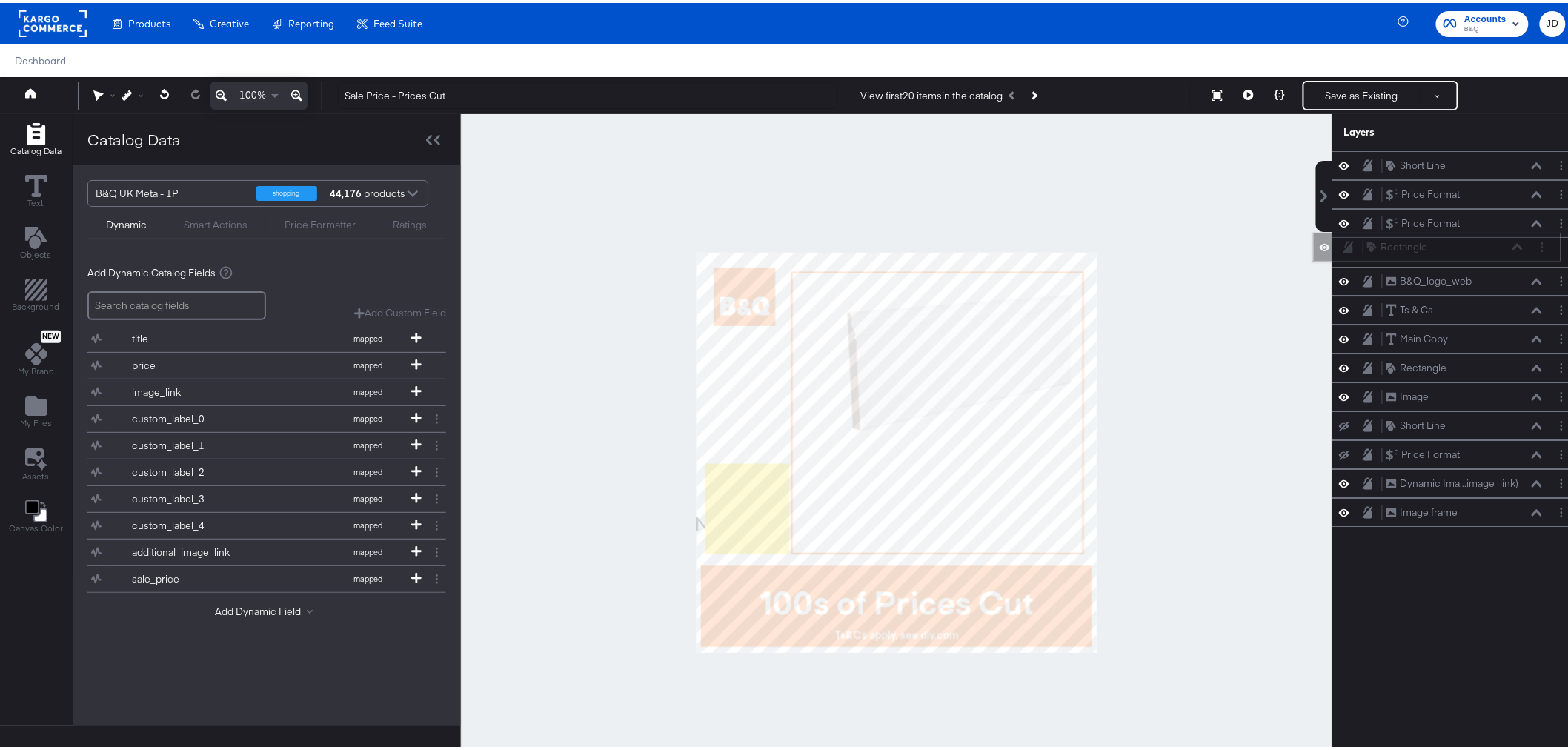
drag, startPoint x: 1449, startPoint y: 159, endPoint x: 1443, endPoint y: 249, distance: 90.2
click at [1443, 249] on div "Rectangle Rectangle" at bounding box center [1444, 244] width 157 height 15
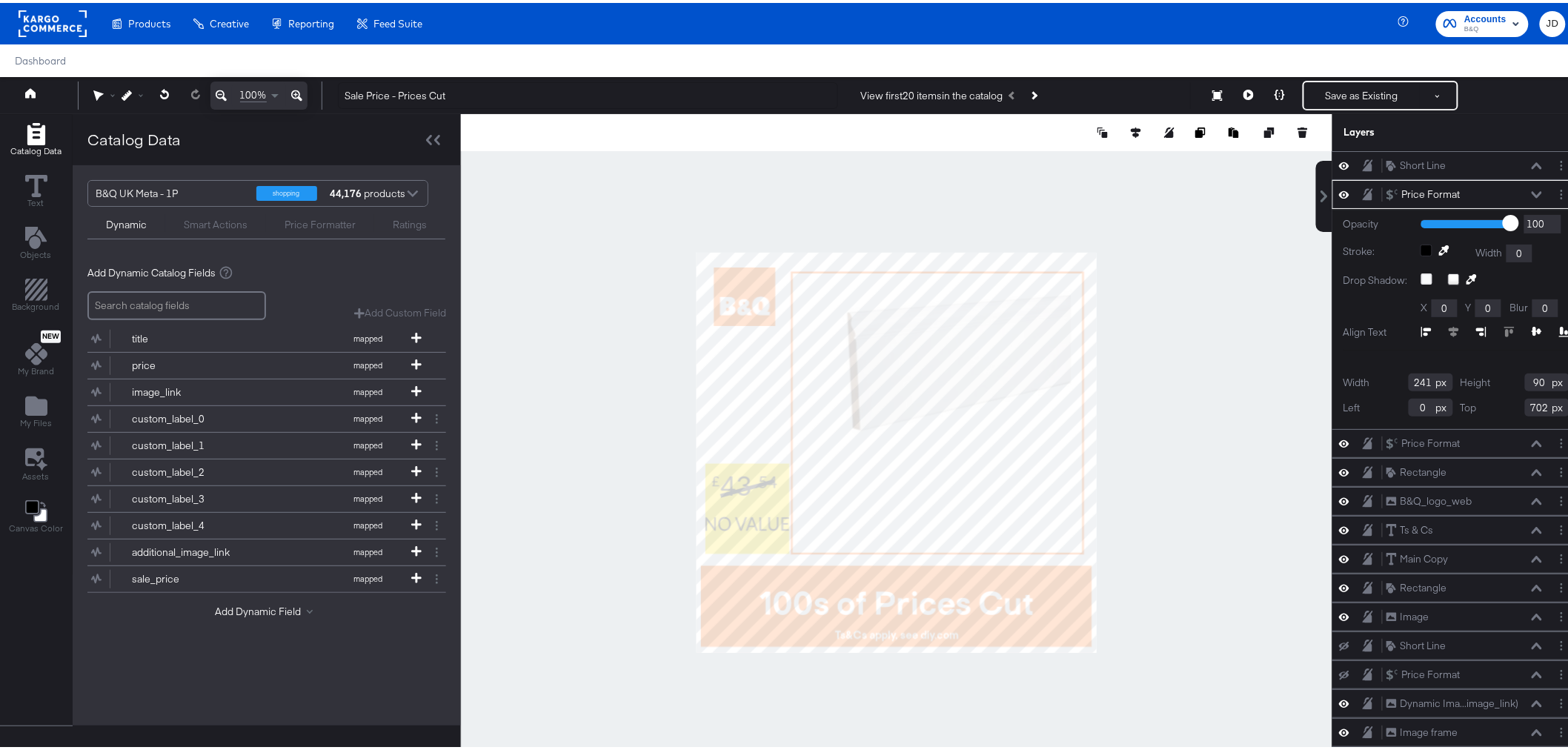
type input "227"
type input "24"
type input "718"
click at [1532, 324] on icon at bounding box center [1537, 328] width 11 height 9
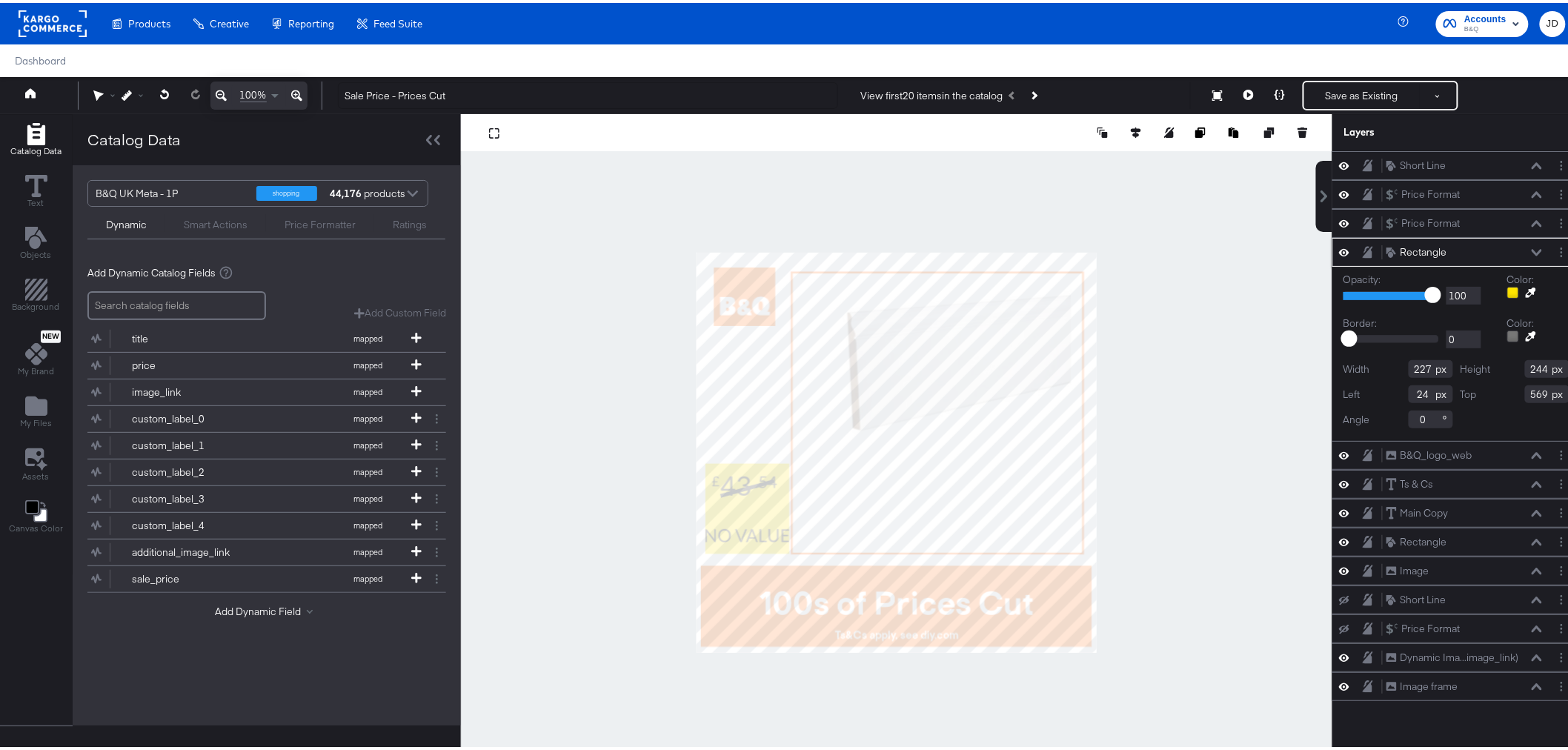
drag, startPoint x: 1407, startPoint y: 388, endPoint x: 1416, endPoint y: 388, distance: 9.0
click at [1416, 388] on input "24" at bounding box center [1431, 391] width 44 height 17
type input "12"
click at [1499, 417] on div "Width 227 Height 244 Left 12 Top 569 Angle 0" at bounding box center [1457, 391] width 226 height 69
click at [591, 435] on div at bounding box center [896, 449] width 871 height 677
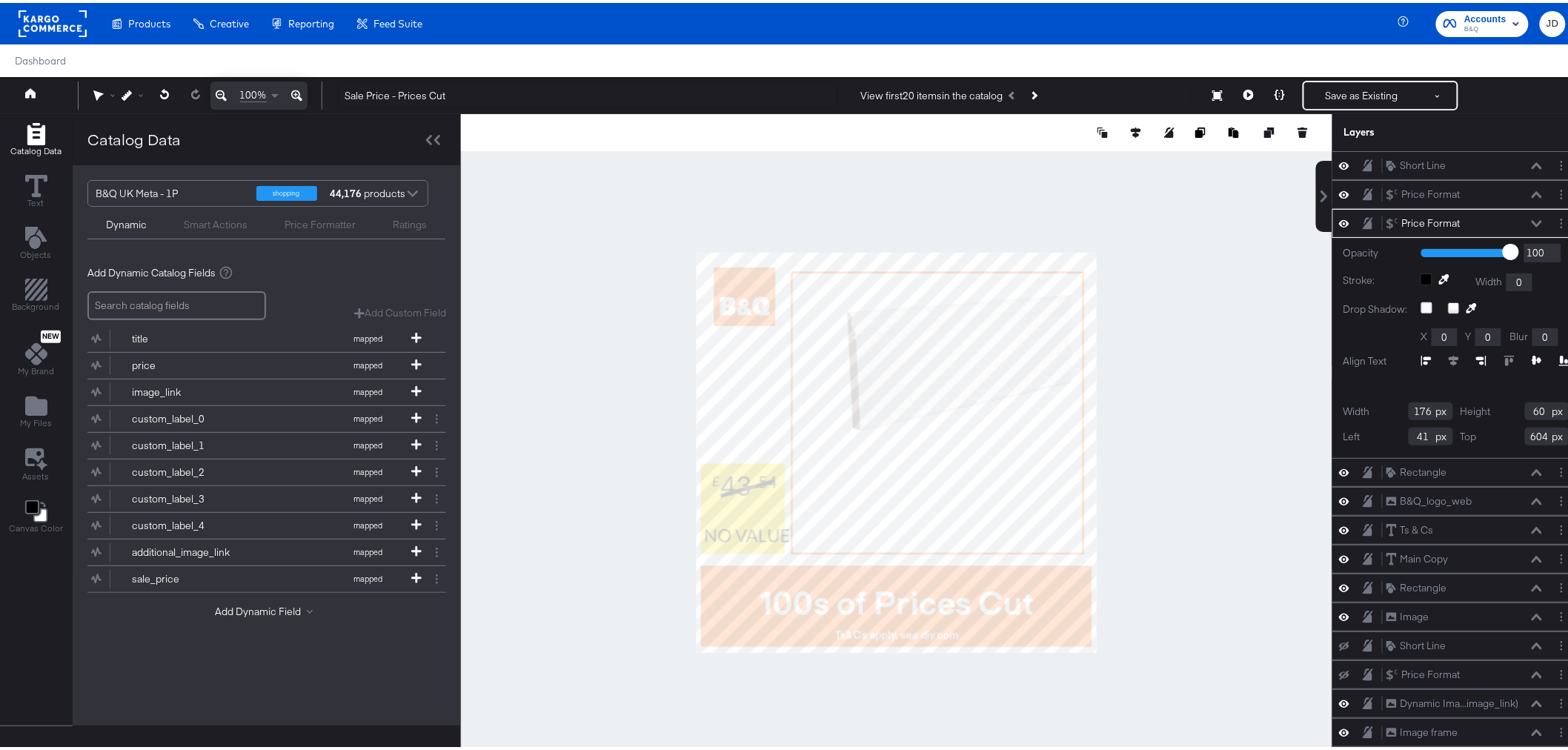
click at [1532, 360] on icon at bounding box center [1537, 357] width 11 height 9
type input "180"
type input "49"
type input "47"
type input "612"
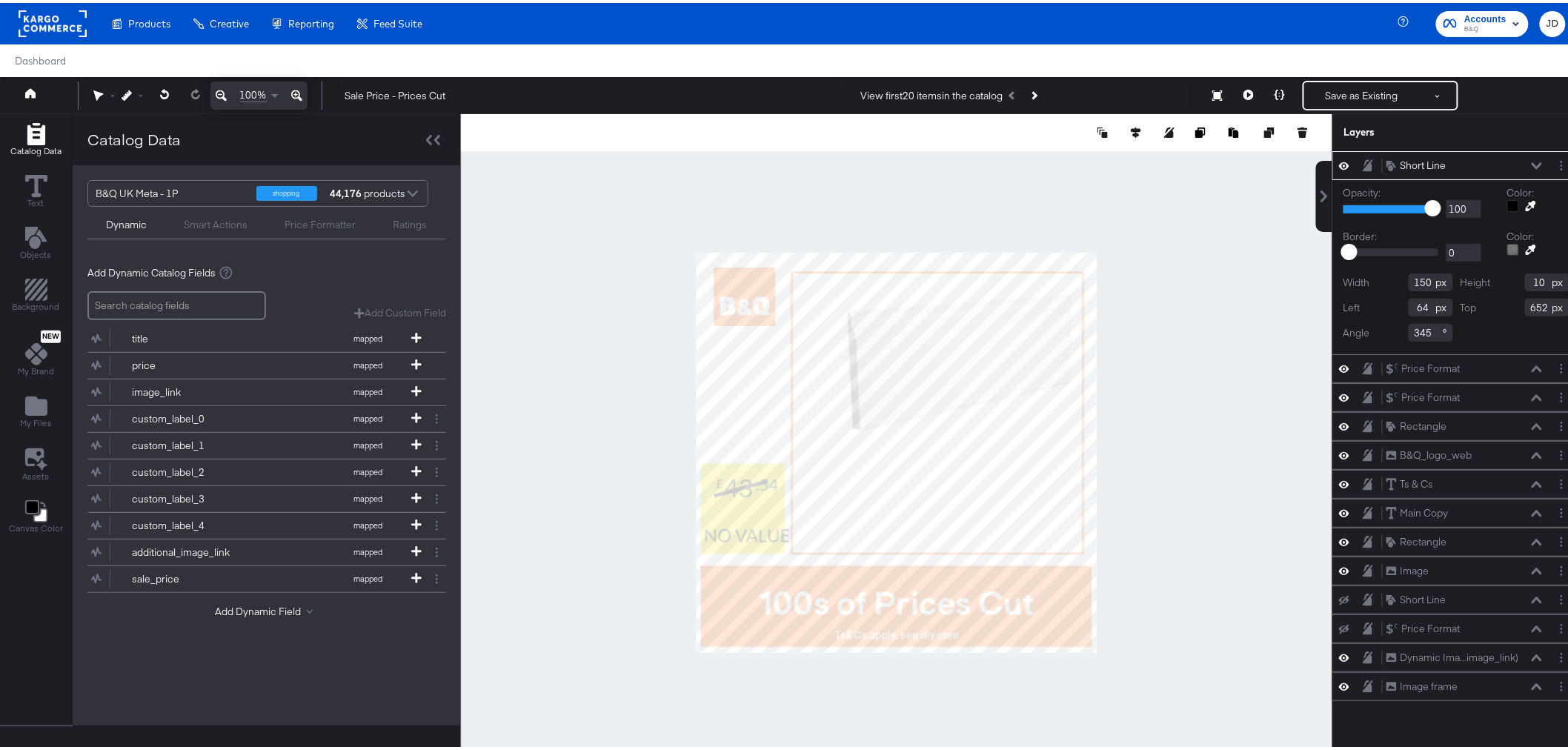
type input "47"
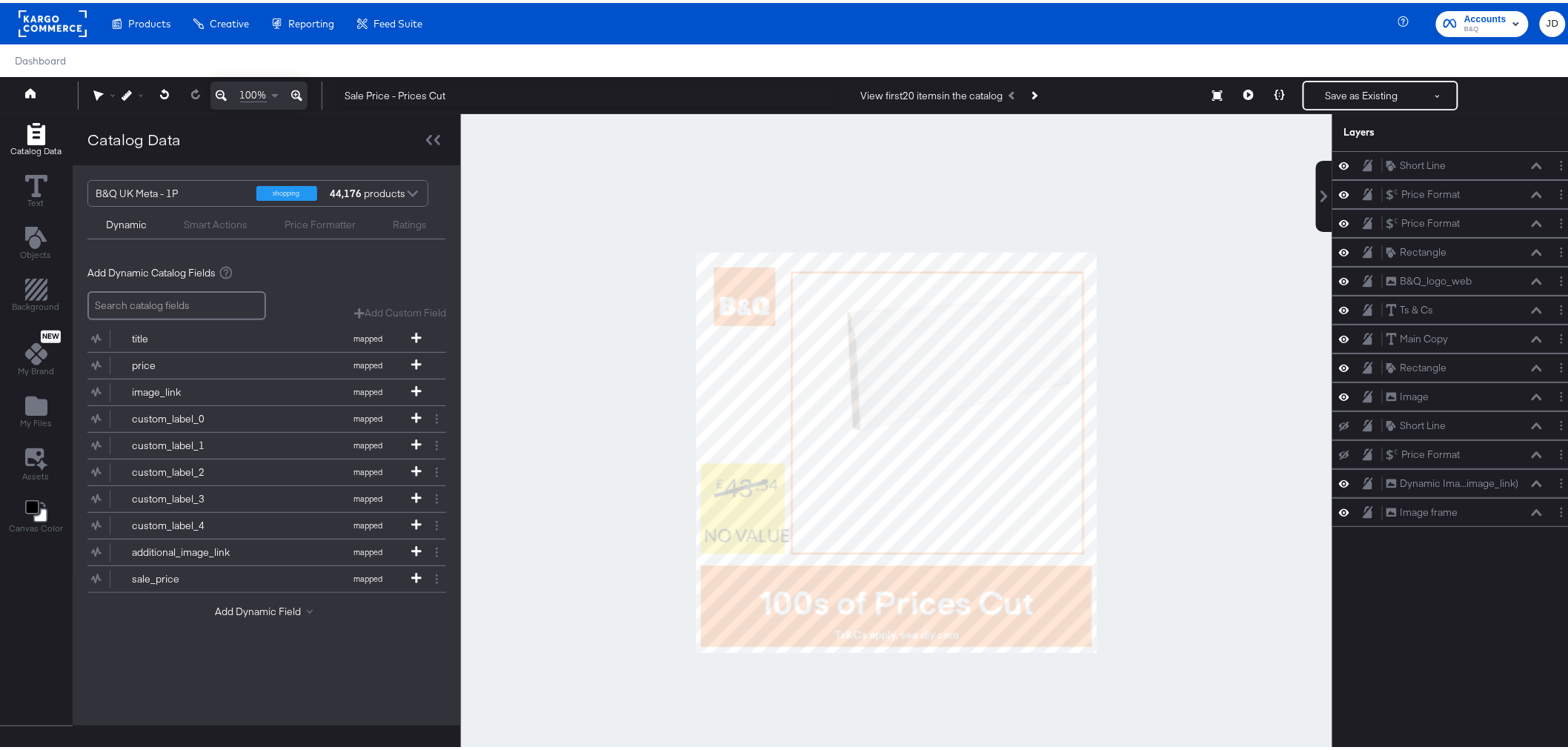
click at [640, 494] on div at bounding box center [896, 449] width 871 height 677
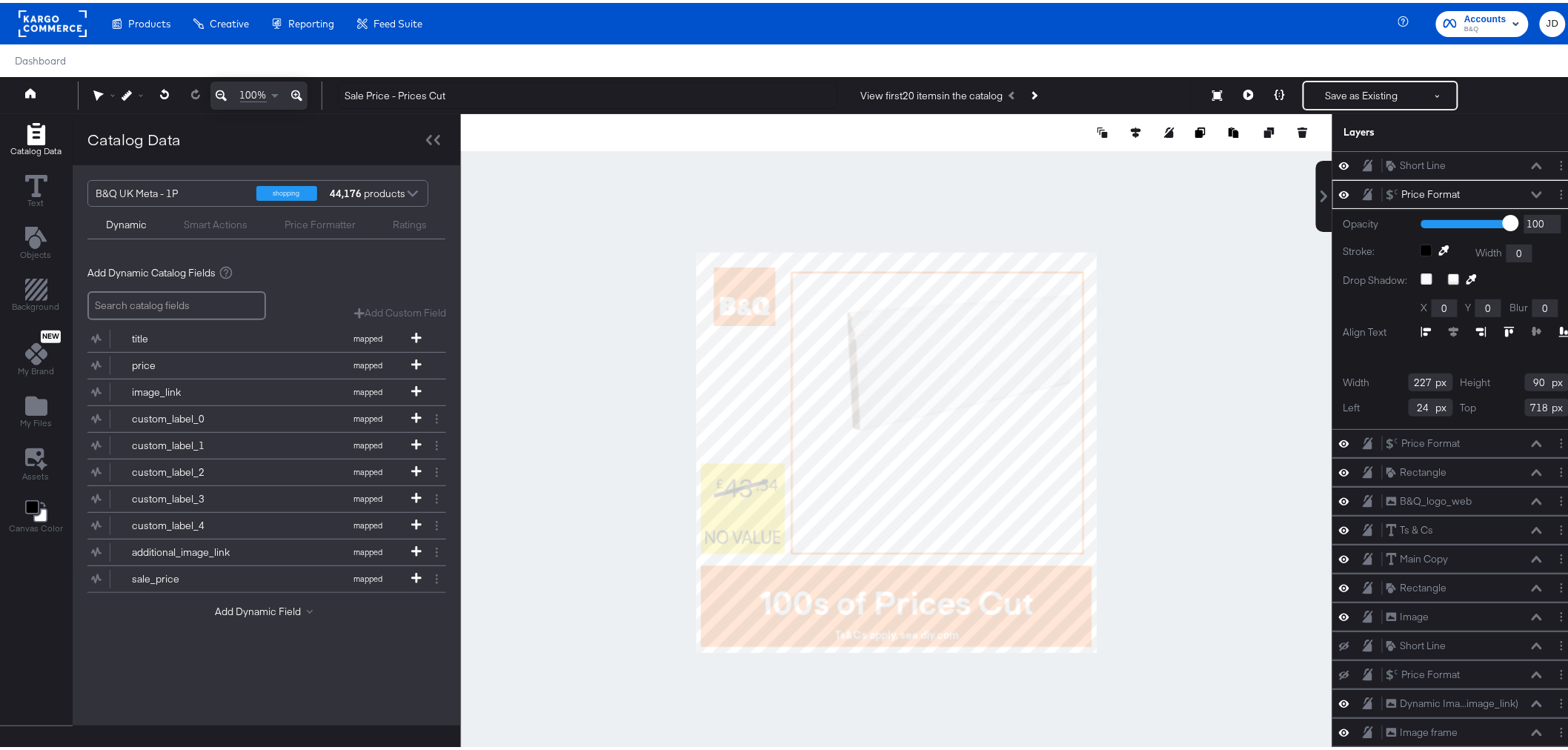
type input "203"
type input "92"
type input "721"
click at [628, 529] on div at bounding box center [896, 449] width 871 height 677
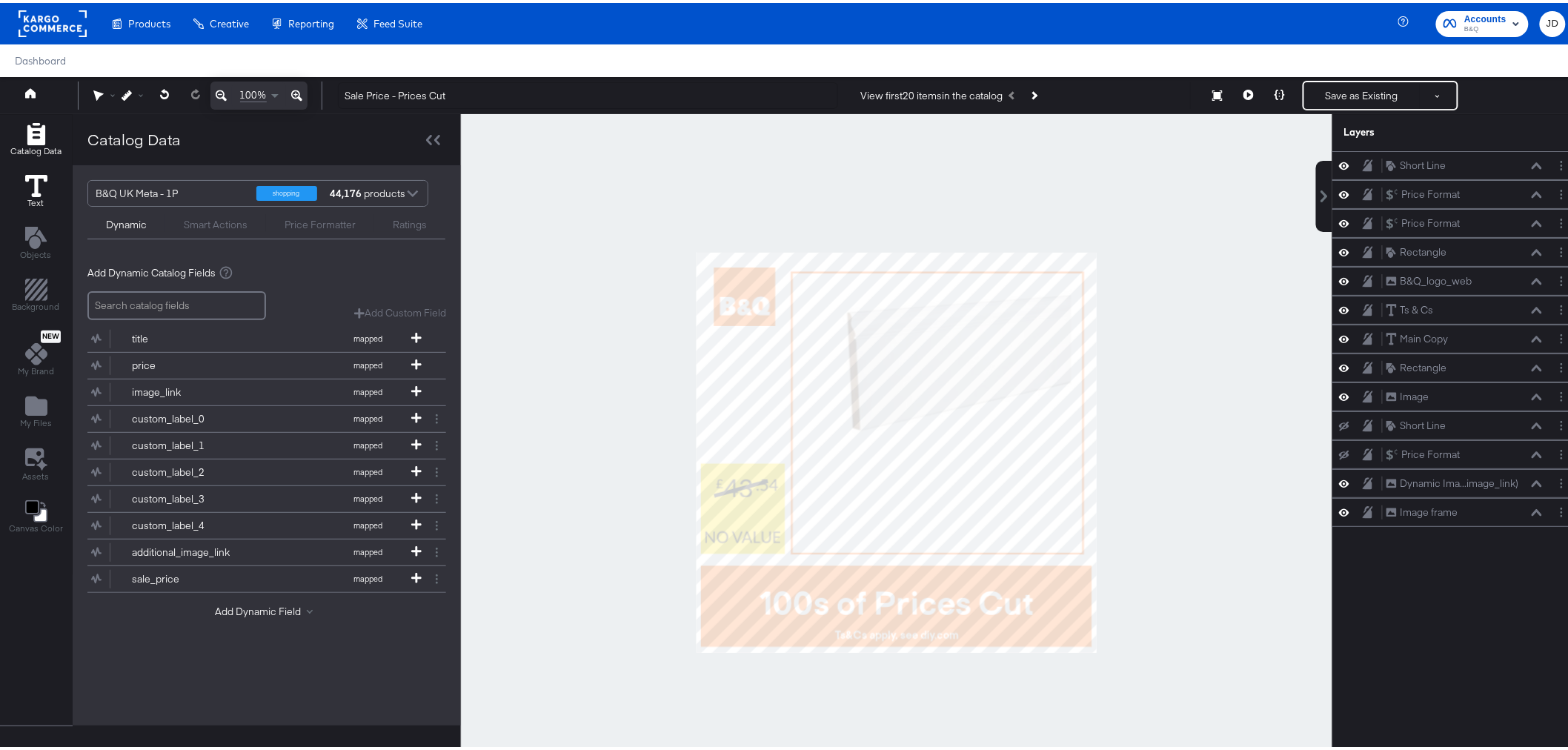
click at [43, 193] on icon at bounding box center [36, 182] width 22 height 22
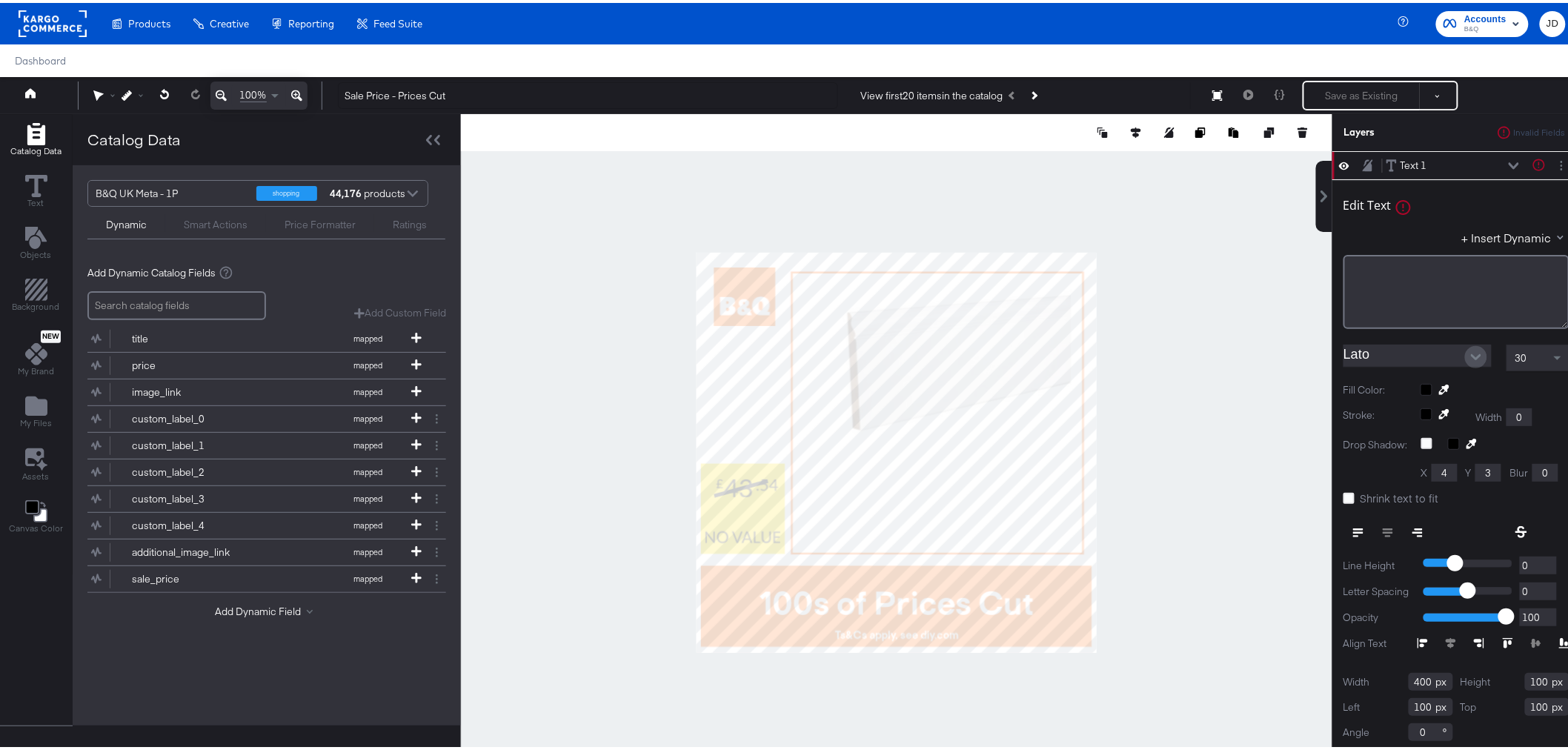
click at [1466, 353] on button "Open" at bounding box center [1476, 354] width 22 height 22
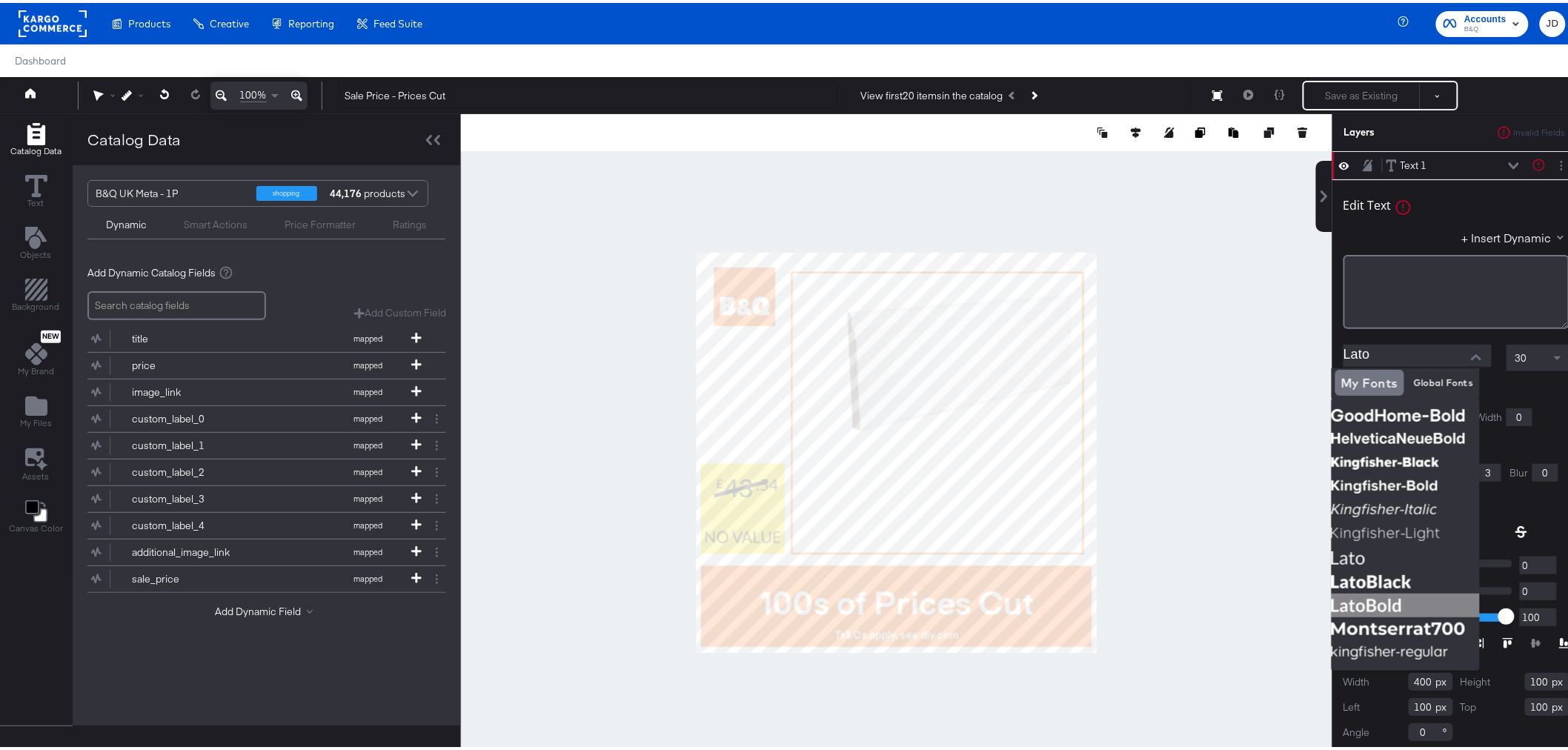
click at [1401, 602] on img at bounding box center [1406, 602] width 149 height 24
type input "LatoBold"
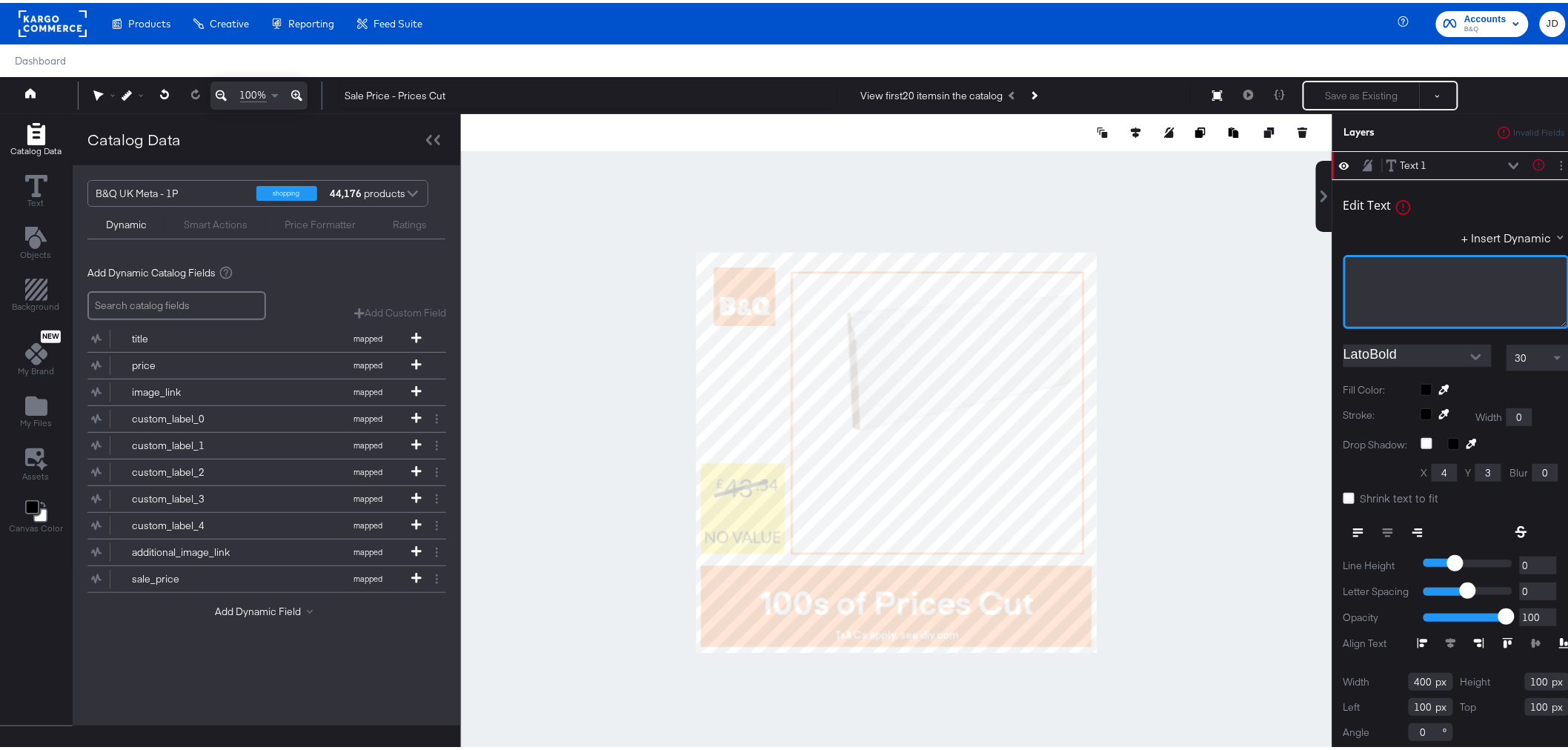
click at [1363, 280] on div "﻿" at bounding box center [1457, 289] width 226 height 74
click at [1554, 161] on button "Layer Options" at bounding box center [1562, 163] width 15 height 15
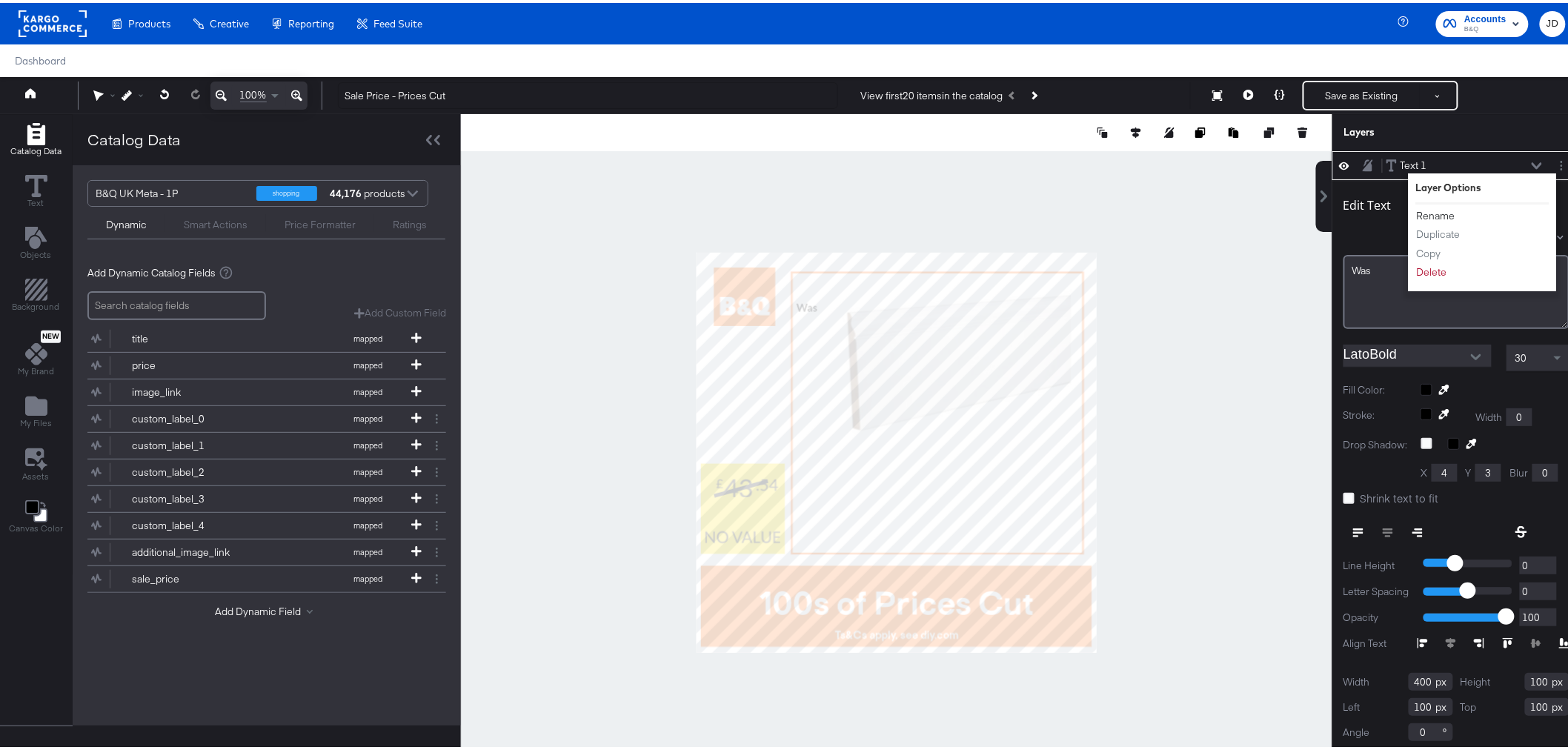
click at [1426, 207] on button "Rename" at bounding box center [1436, 213] width 40 height 15
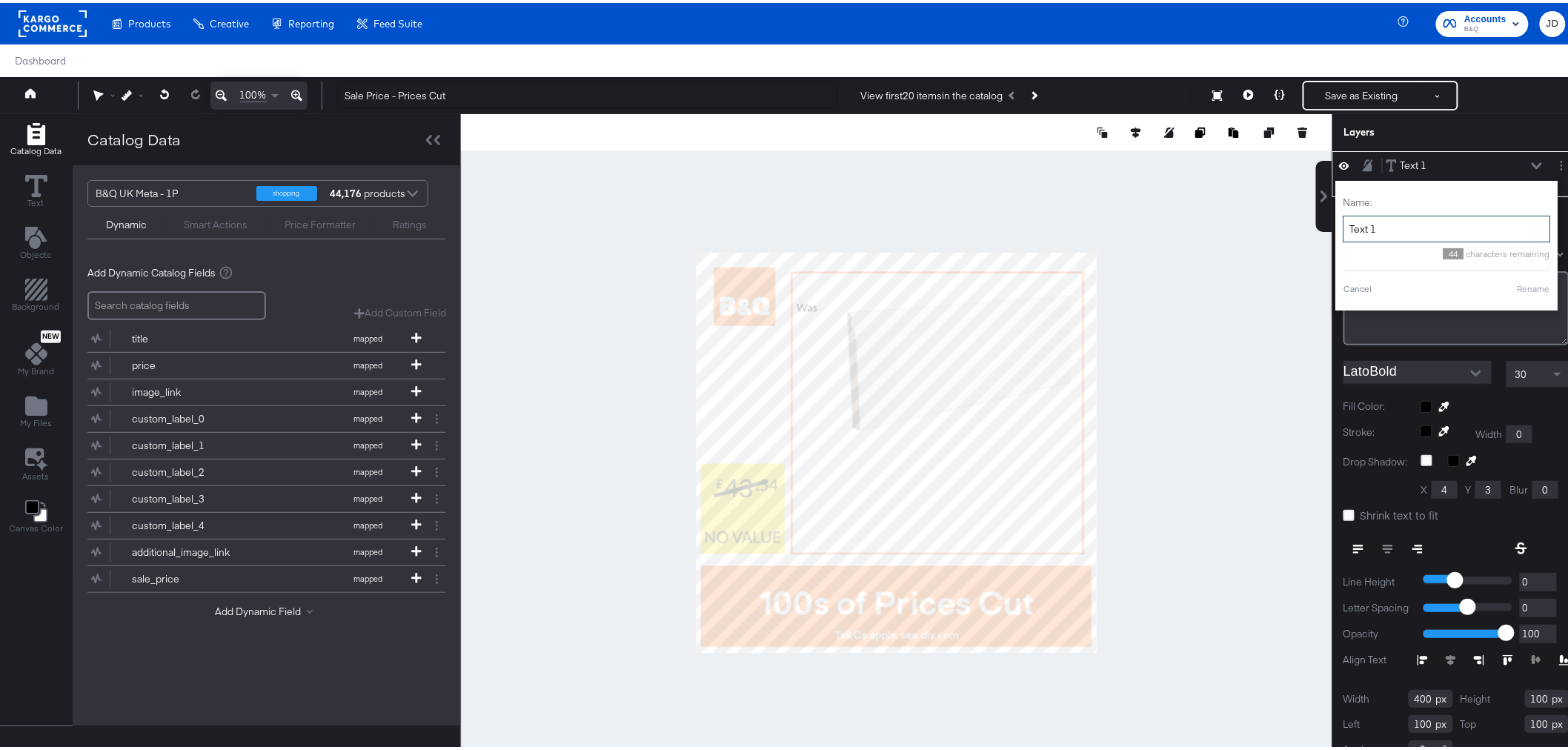
drag, startPoint x: 1383, startPoint y: 228, endPoint x: 1333, endPoint y: 229, distance: 50.0
click at [1344, 229] on input "Text 1" at bounding box center [1447, 226] width 207 height 27
type input "Was"
click at [1499, 286] on button "Rename" at bounding box center [1515, 287] width 34 height 14
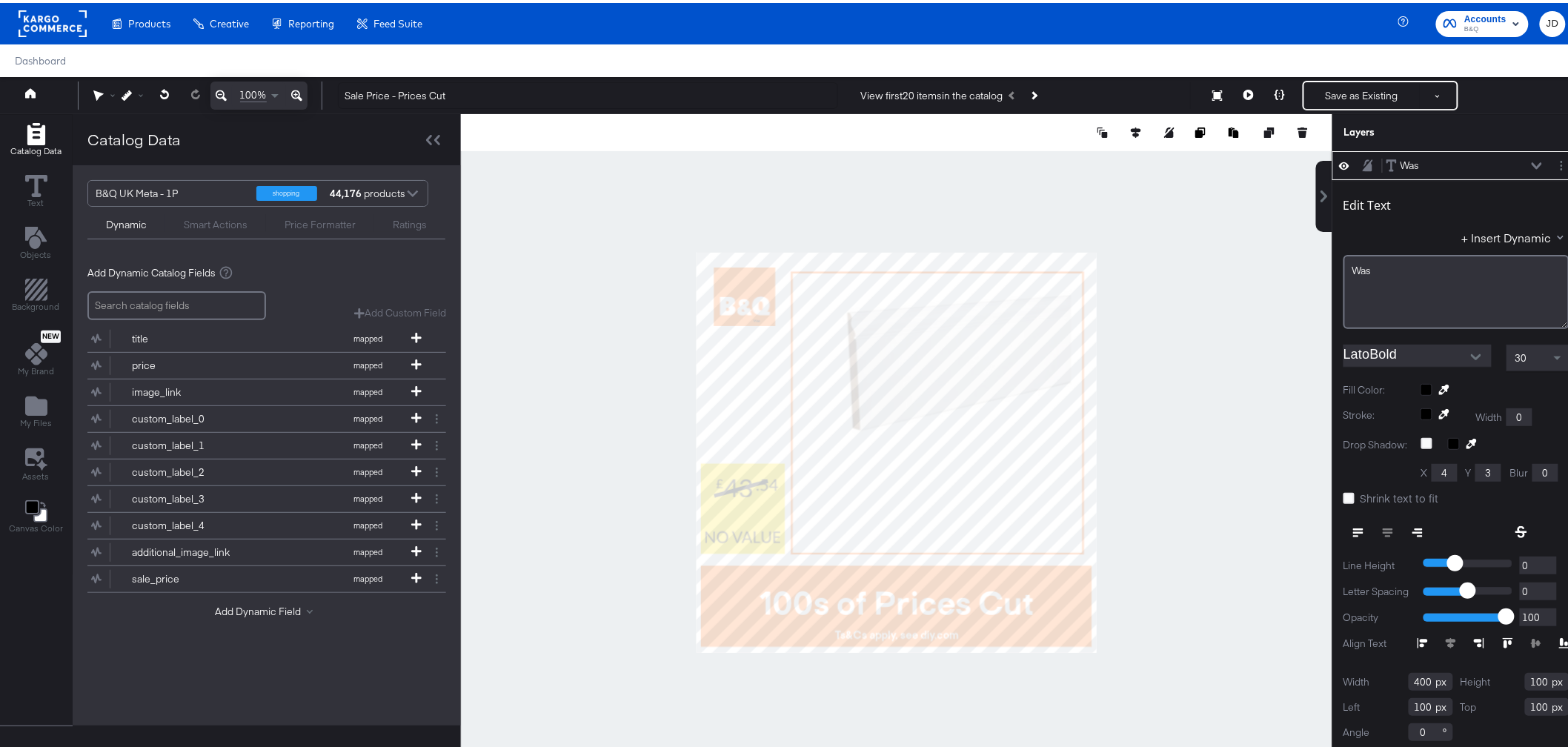
type input "127"
type input "31"
type input "169"
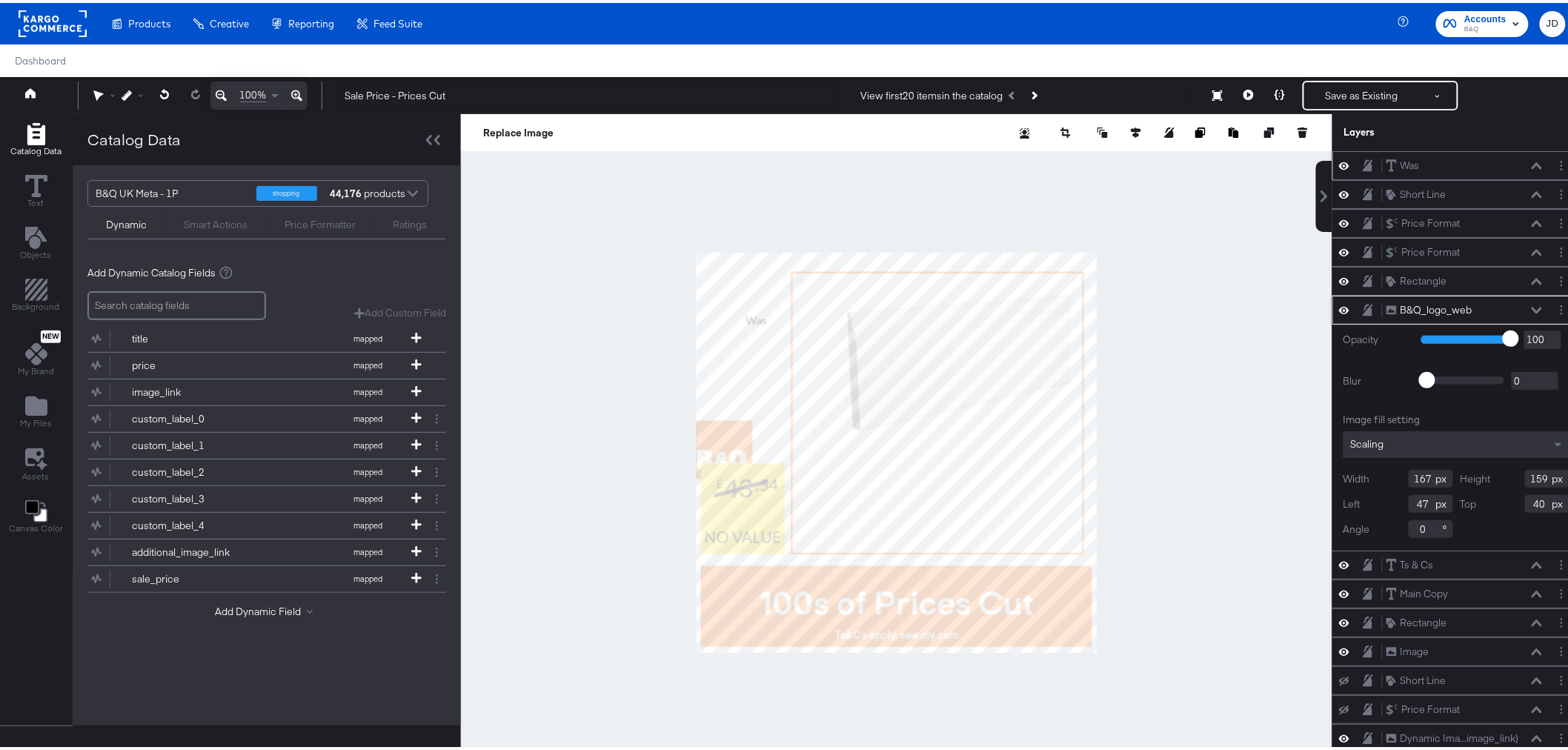
type input "-15"
type input "453"
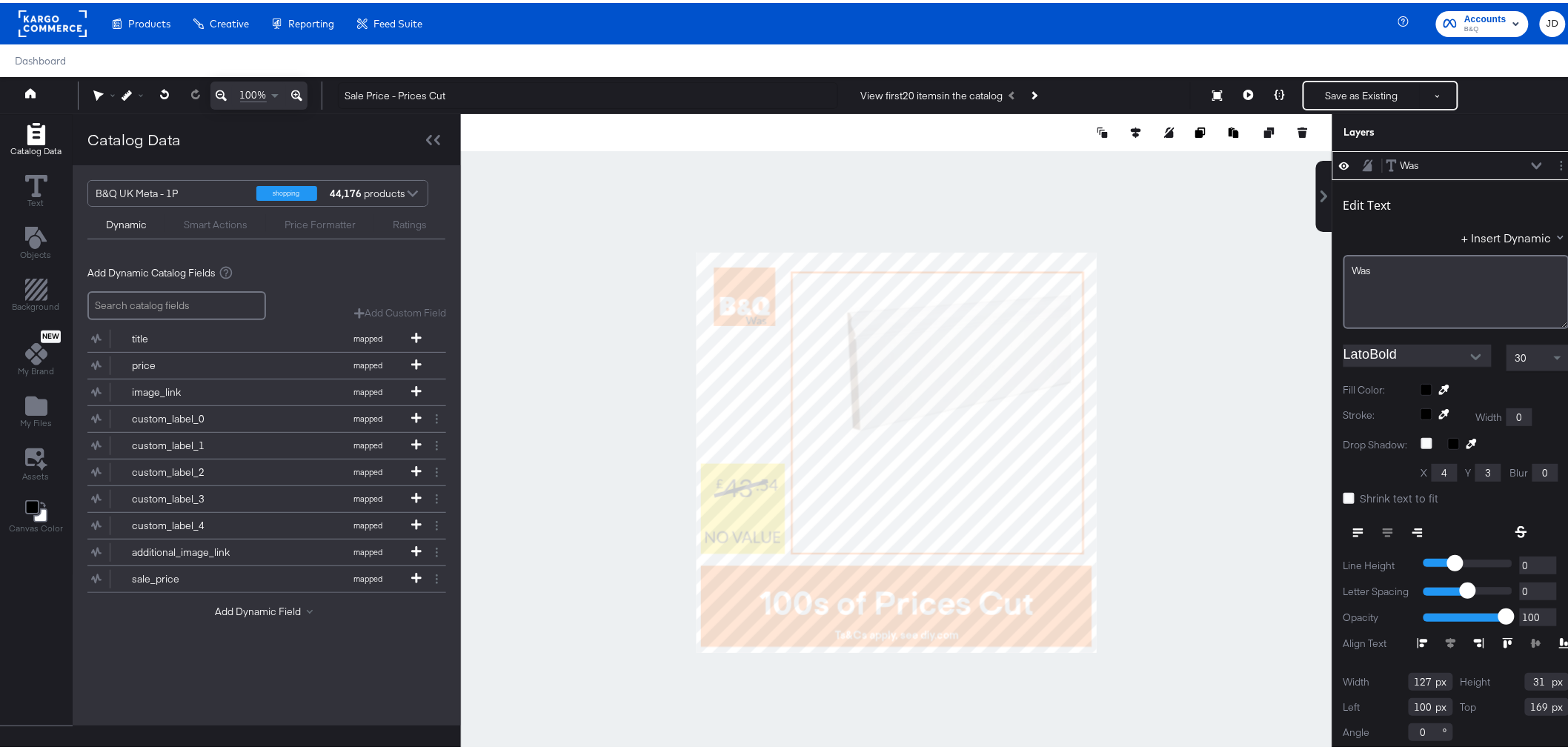
scroll to position [14, 0]
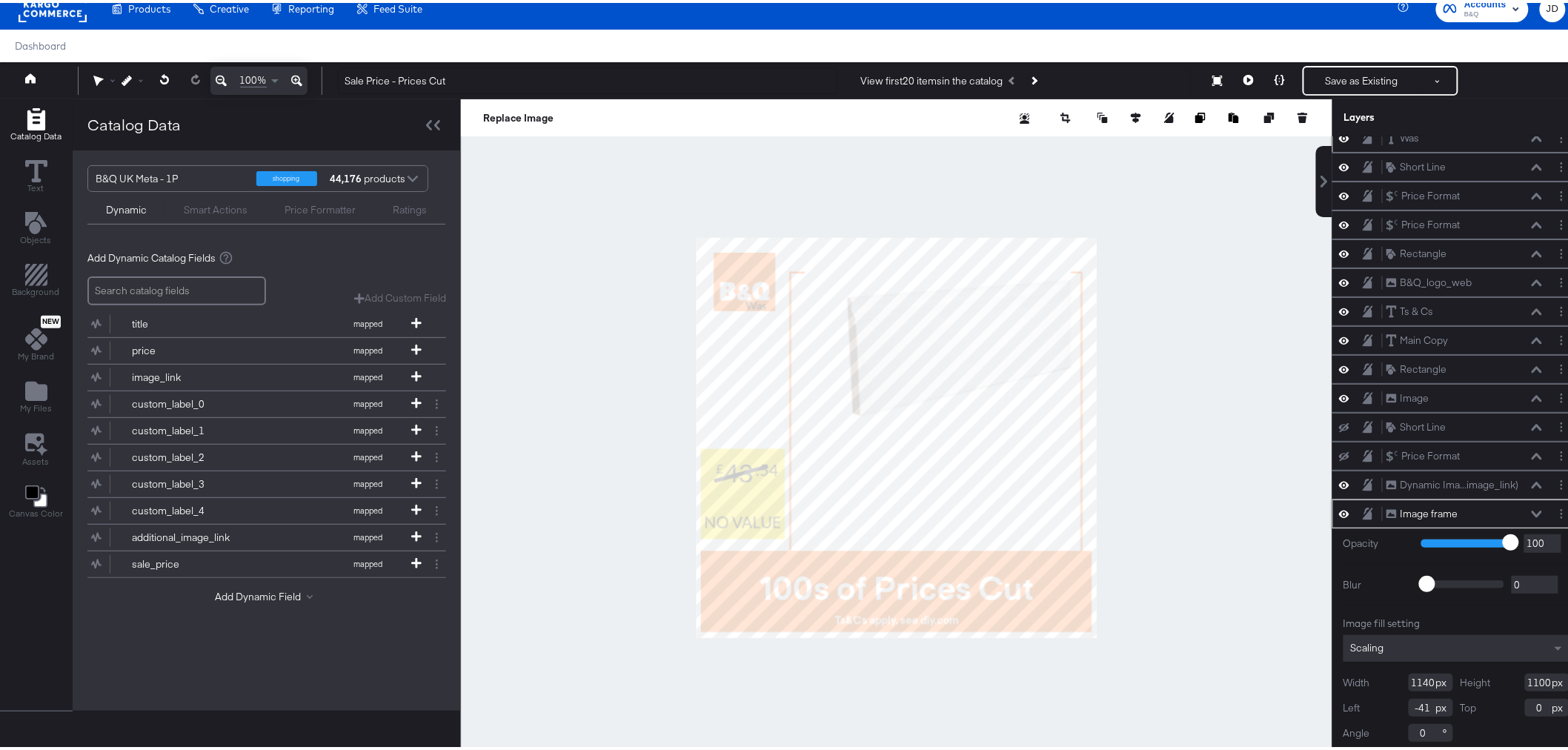
type input "-45"
type input "40"
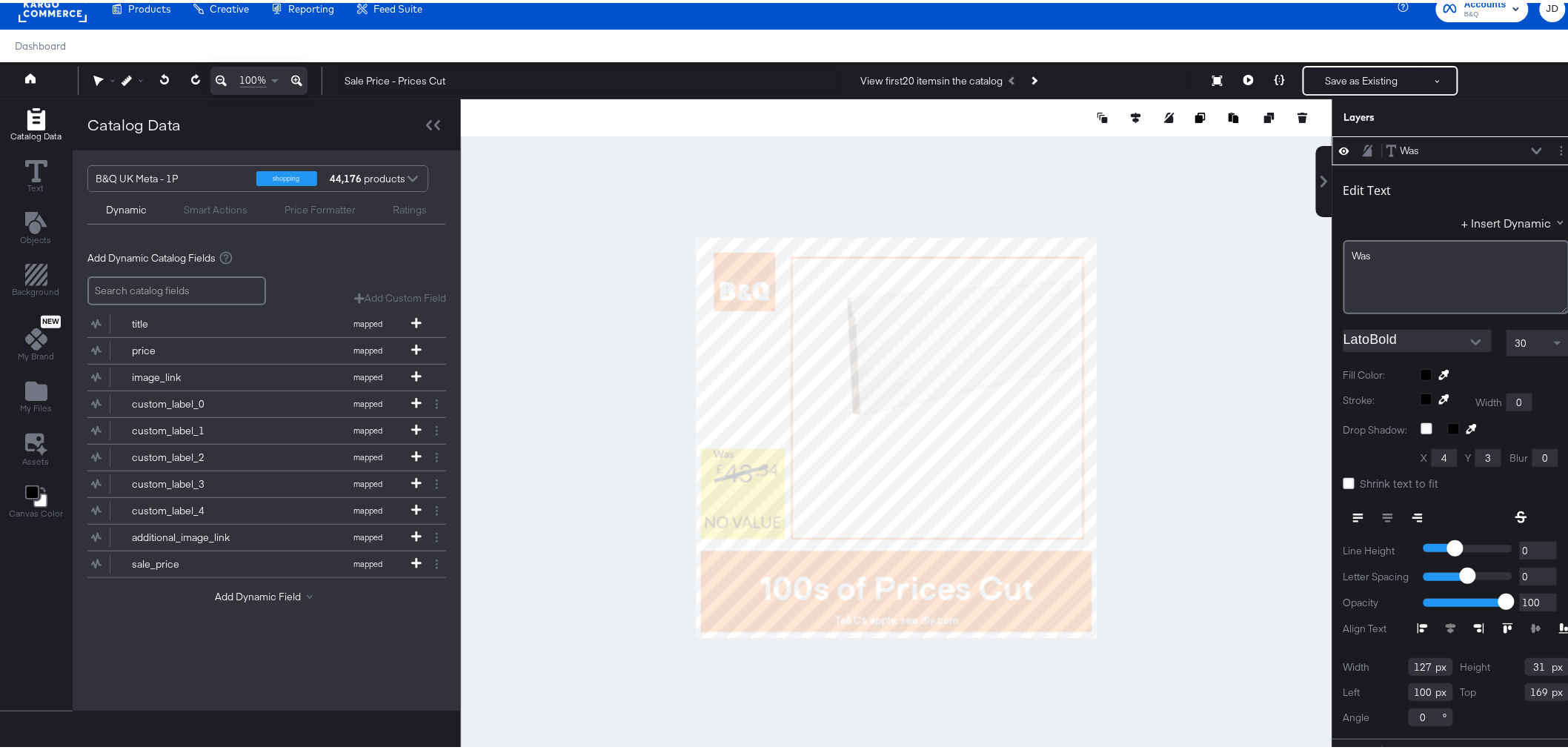
type input "12"
type input "569"
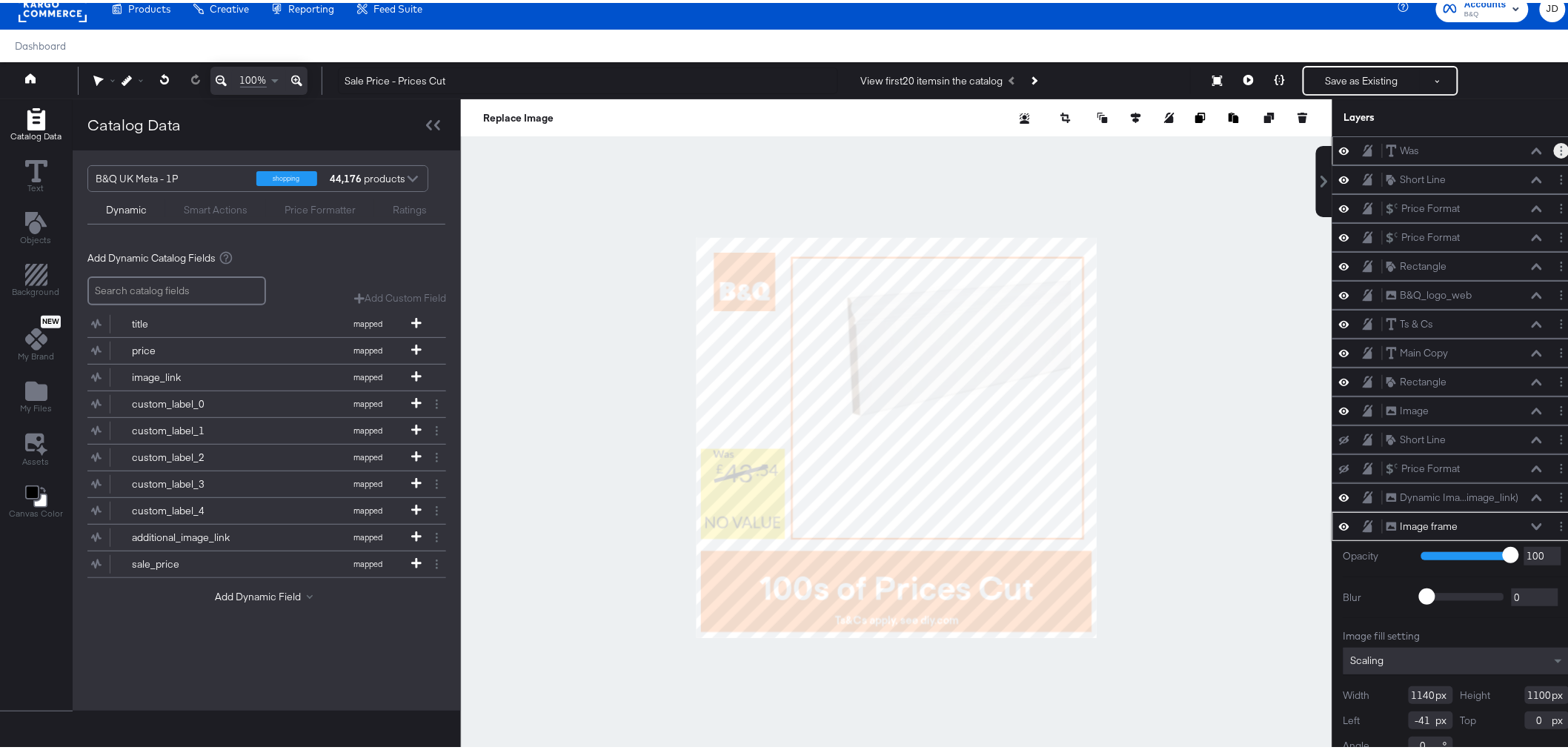
click at [1554, 145] on button "Layer Options" at bounding box center [1562, 148] width 15 height 15
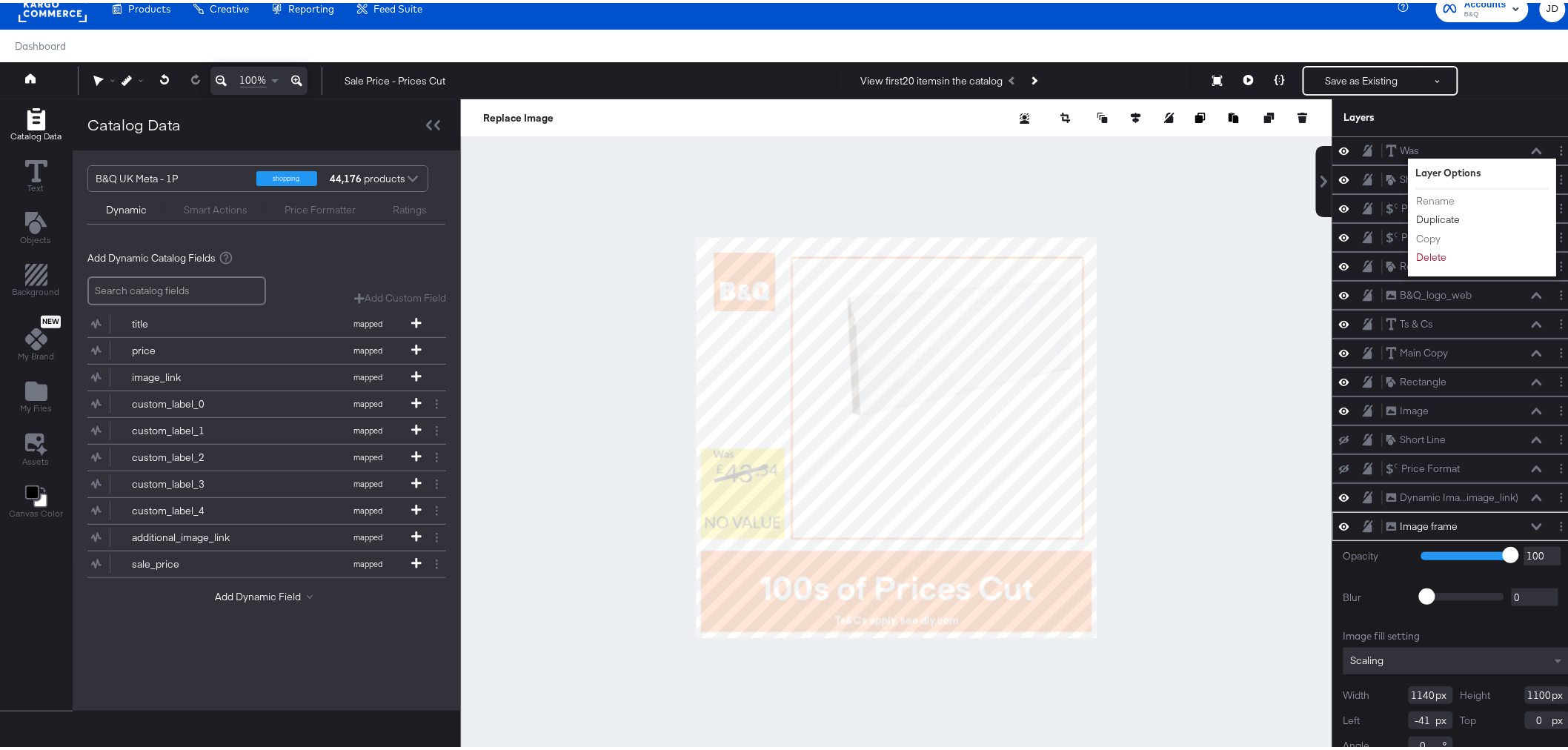
click at [1430, 215] on button "Duplicate" at bounding box center [1439, 217] width 45 height 15
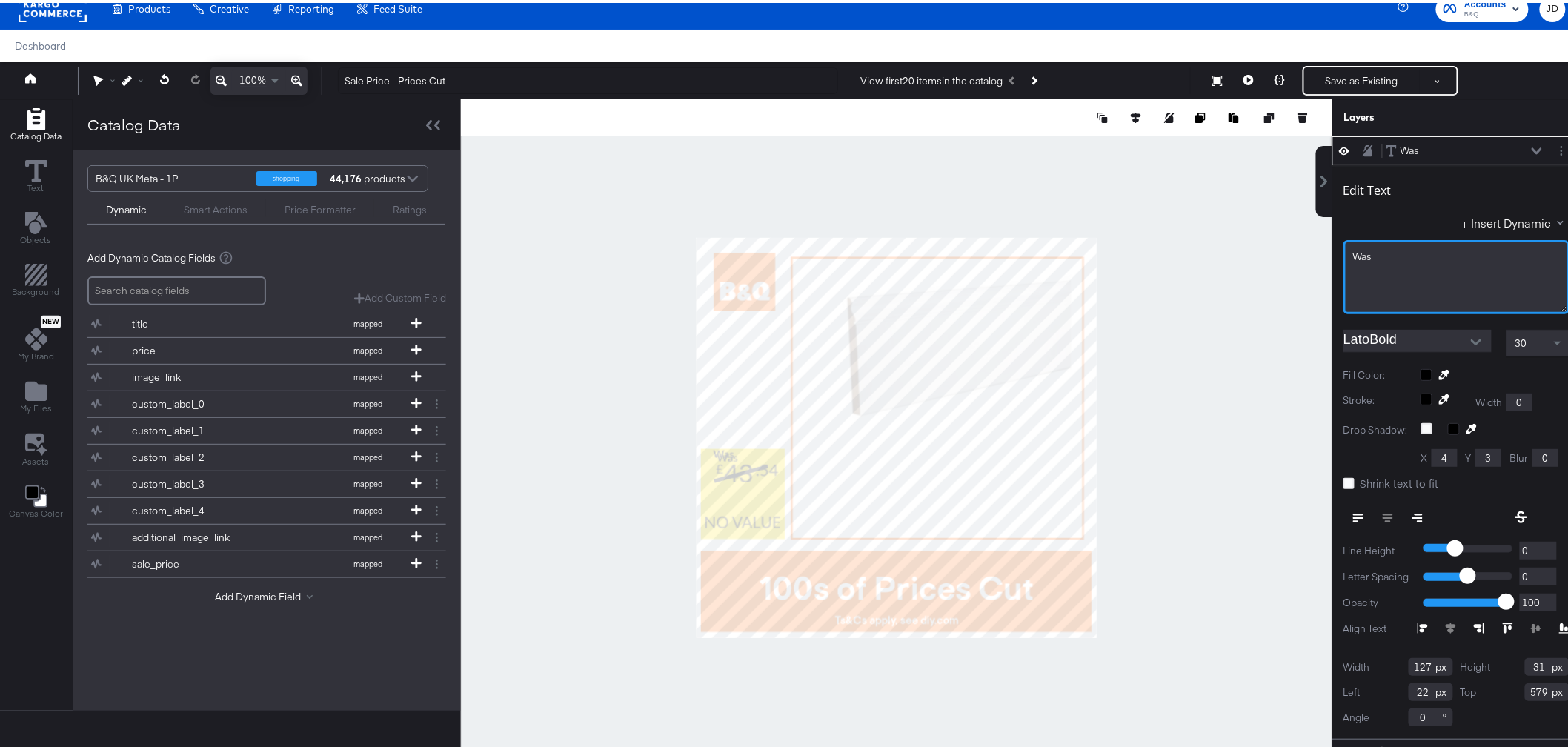
click at [1344, 254] on div "Was﻿" at bounding box center [1457, 274] width 226 height 74
type input "24"
type input "612"
type input "12"
type input "677"
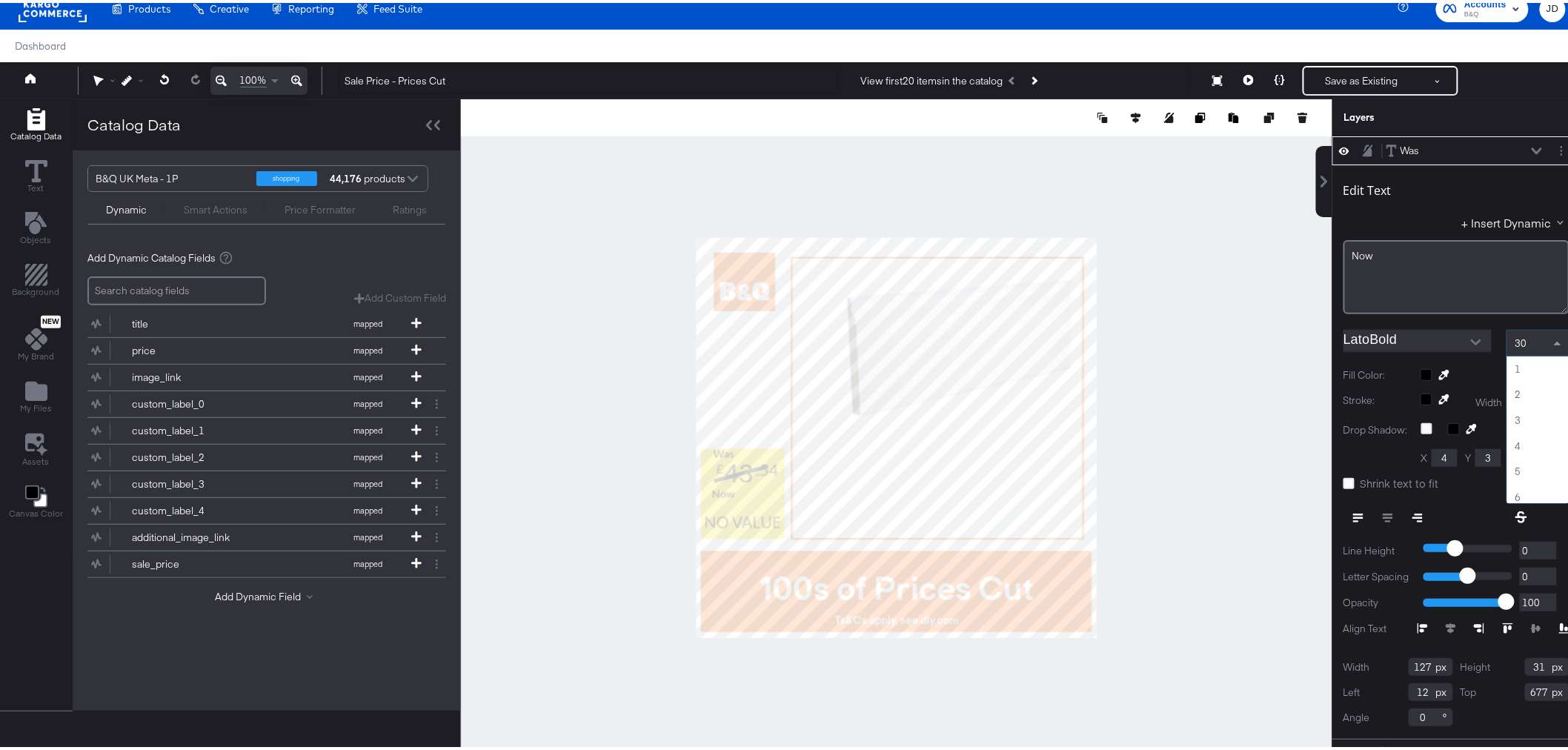
click at [1551, 338] on span at bounding box center [1559, 340] width 18 height 25
type input "37"
type input "684"
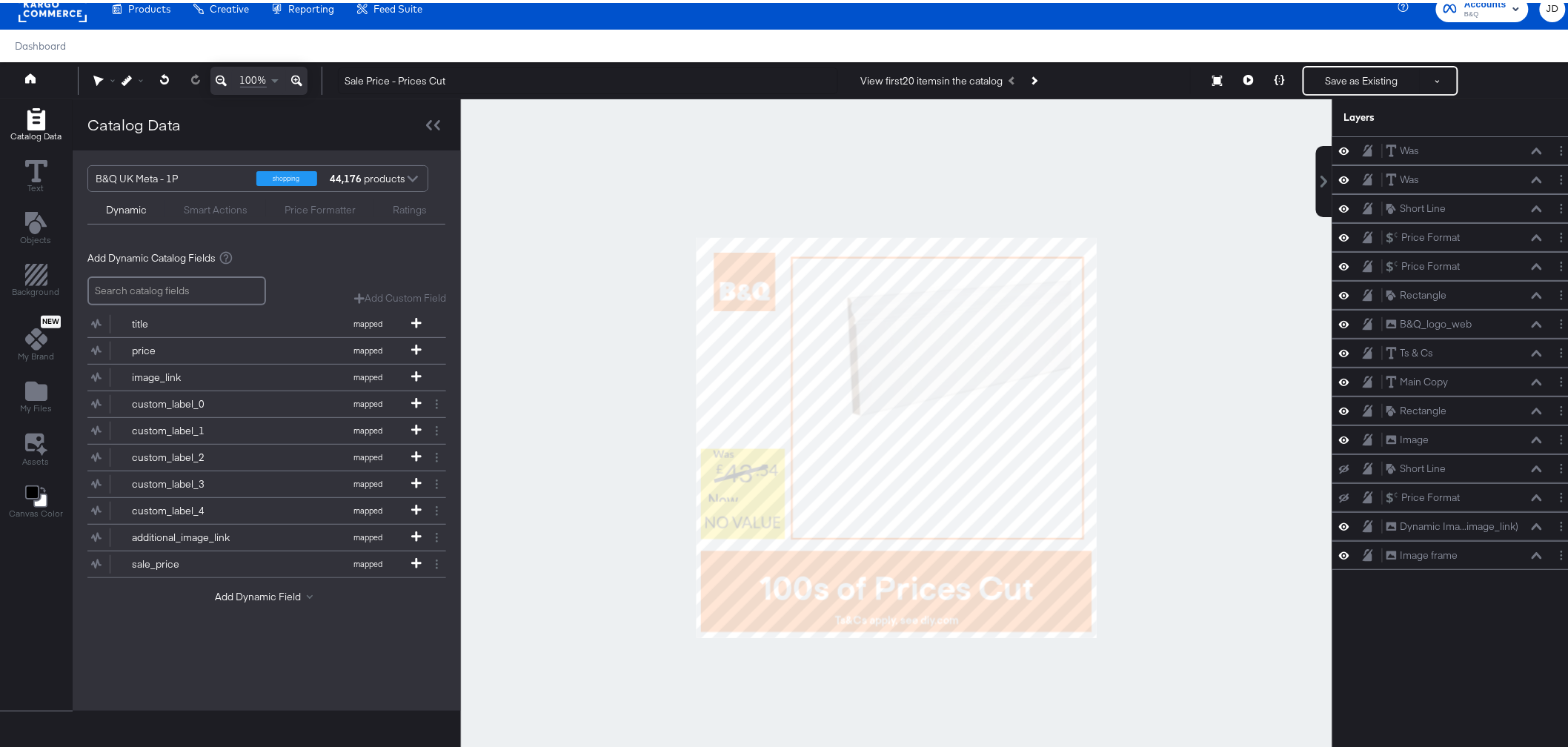
click at [647, 498] on div at bounding box center [896, 434] width 871 height 677
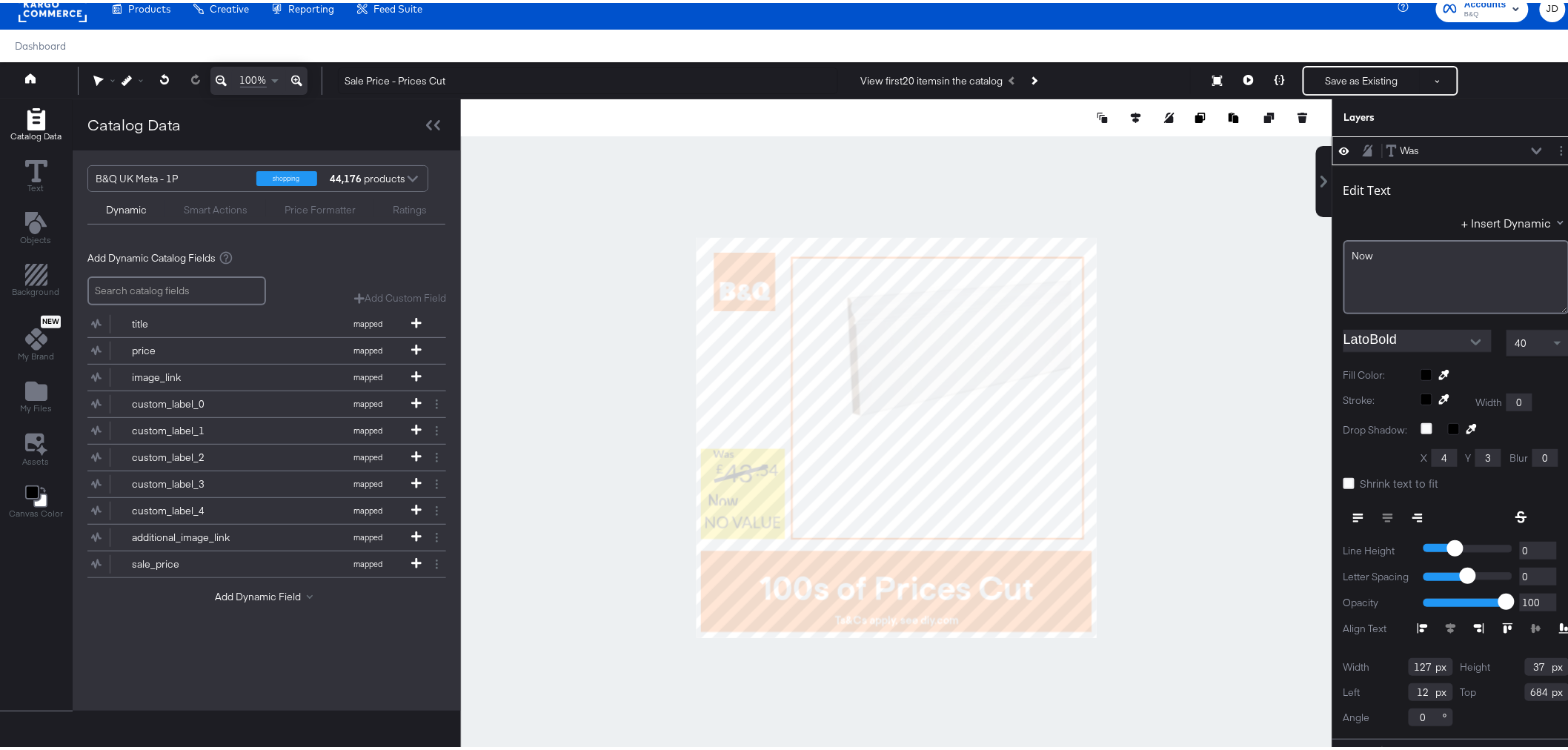
type input "49"
click at [638, 485] on div at bounding box center [896, 434] width 871 height 677
type input "676"
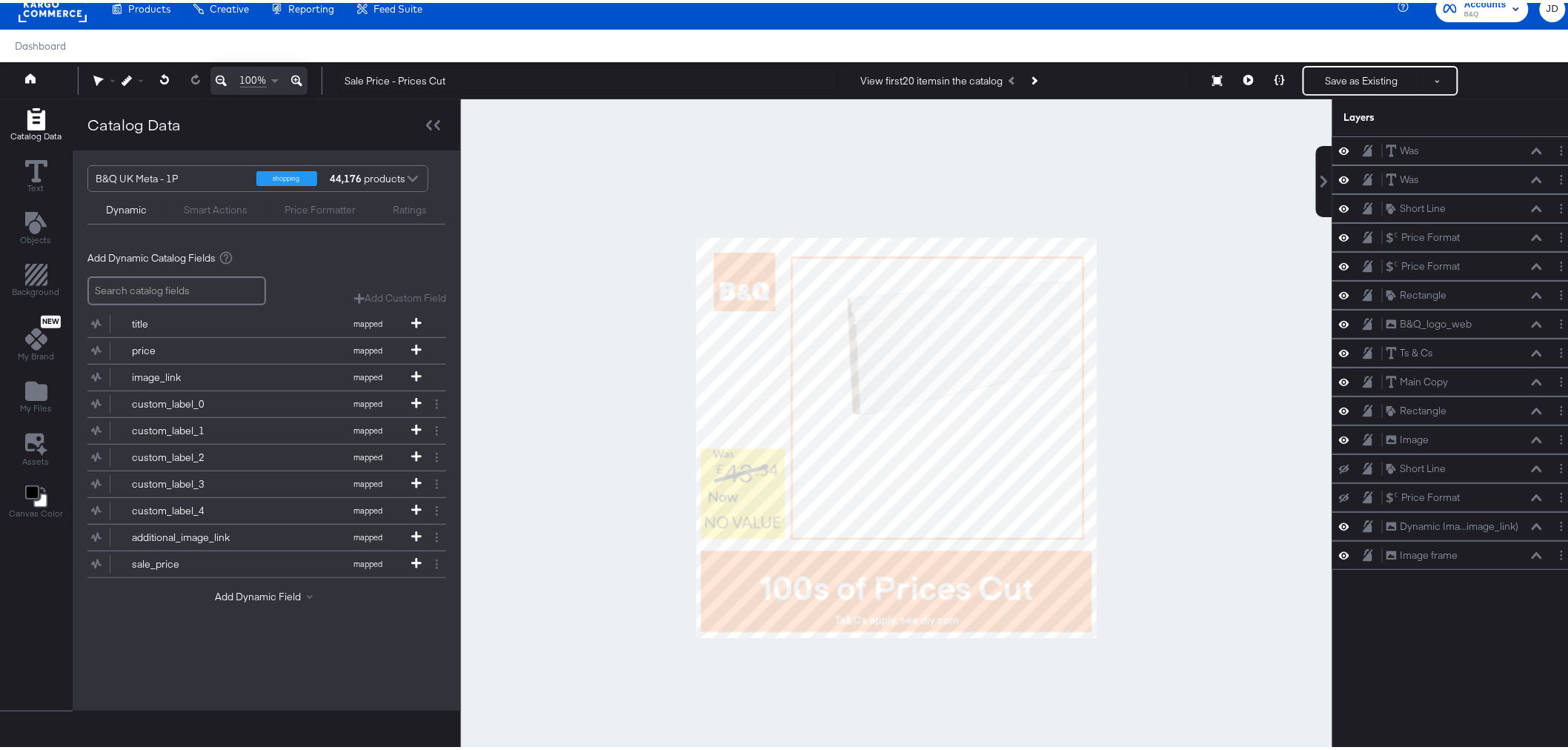
click at [1197, 300] on div at bounding box center [896, 434] width 871 height 677
click at [1275, 74] on icon at bounding box center [1279, 77] width 11 height 11
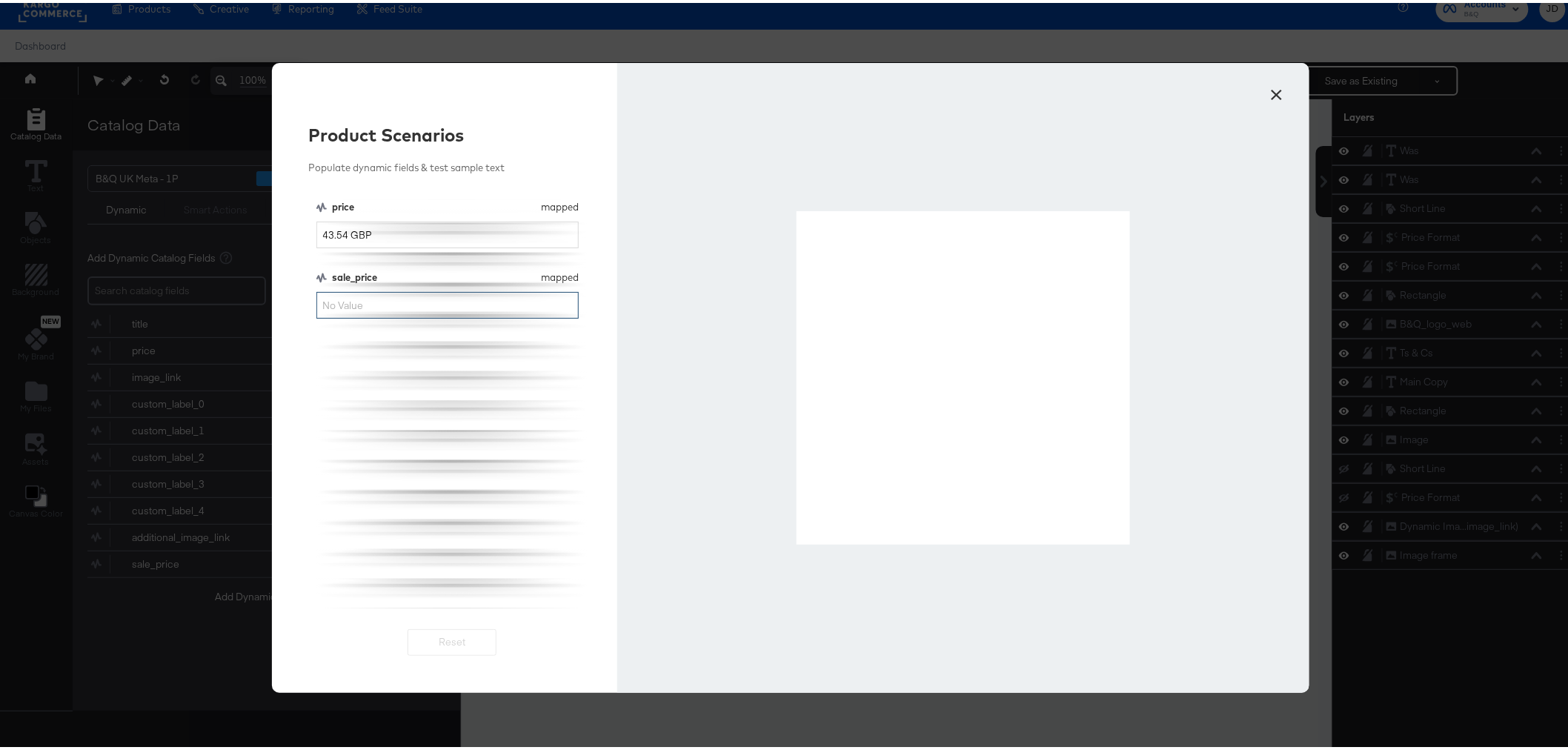
click at [380, 302] on input "sale_price" at bounding box center [448, 303] width 263 height 27
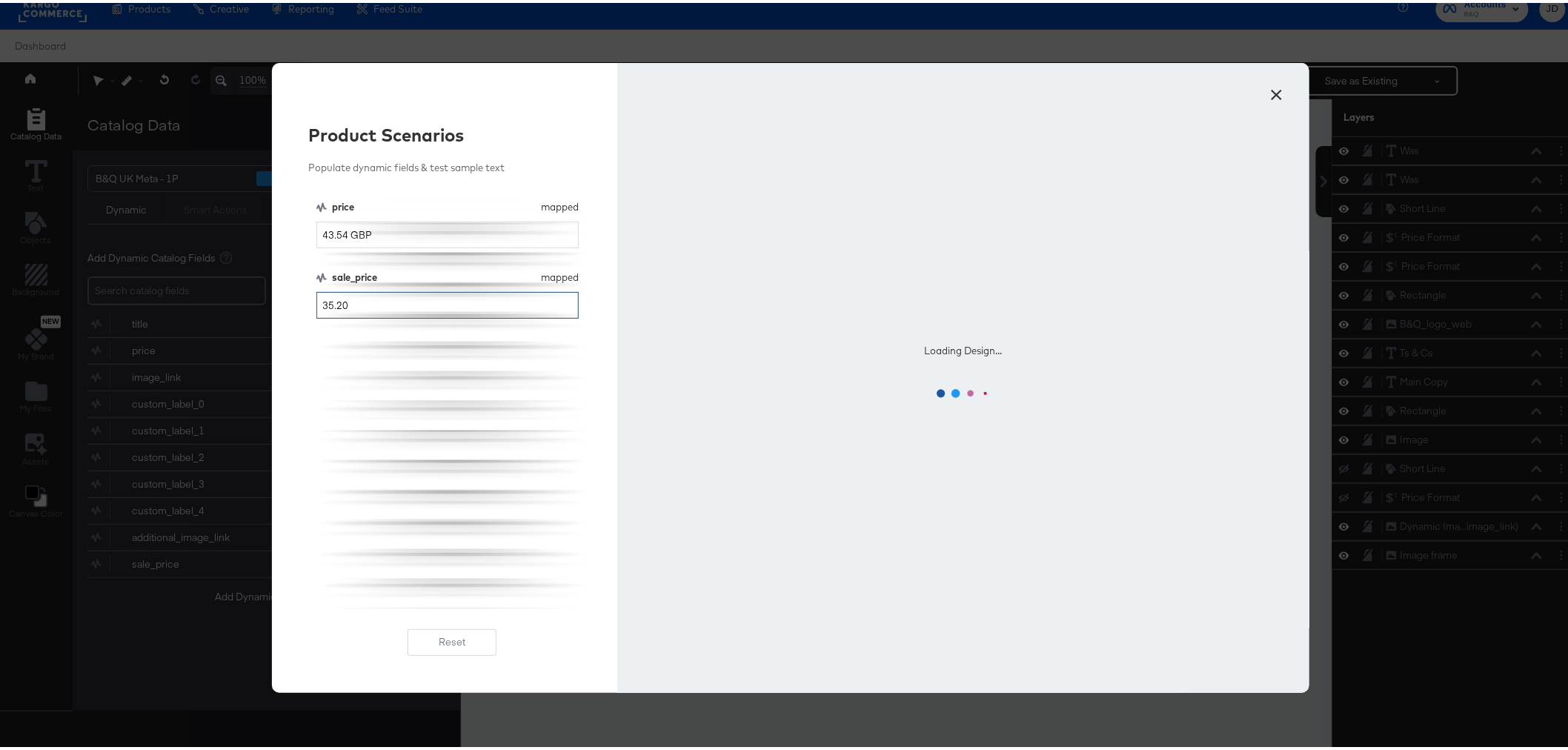
type input "35.20"
click at [476, 416] on div "price mapped price 43.54 GBP sale_price mapped sale_price 35.20" at bounding box center [453, 401] width 272 height 408
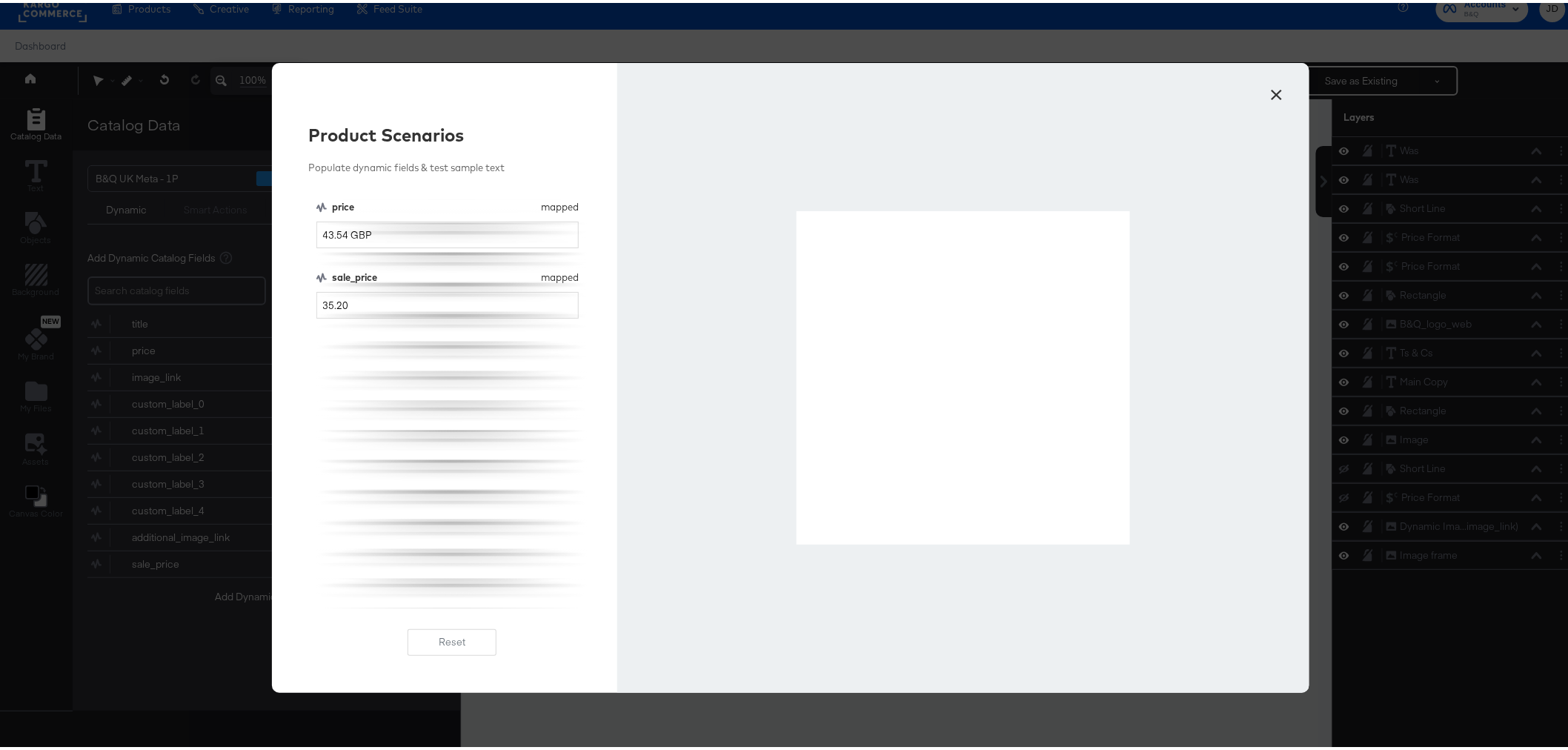
click at [1271, 88] on button "×" at bounding box center [1278, 89] width 27 height 27
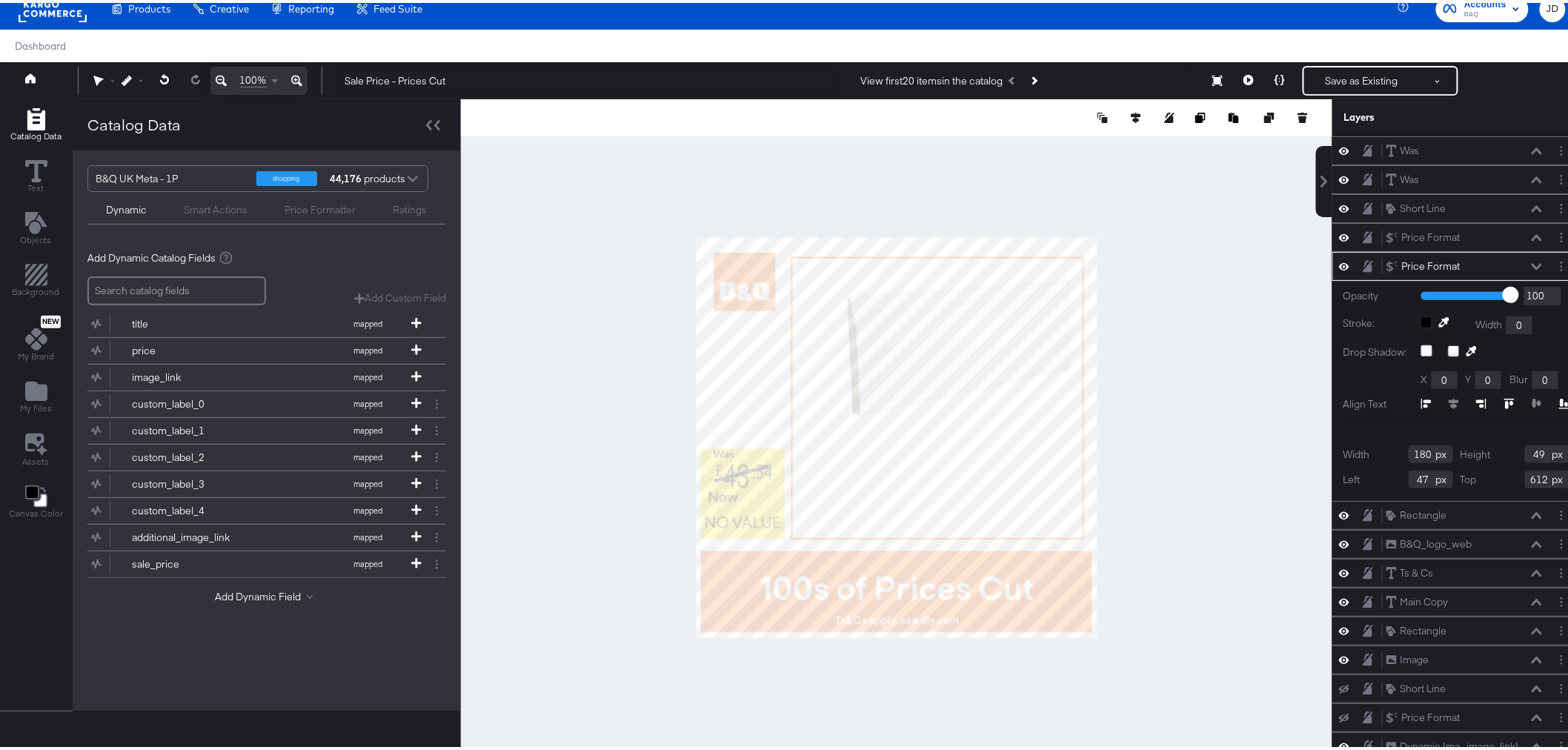
type input "164"
type input "64"
click at [602, 498] on div at bounding box center [896, 434] width 871 height 677
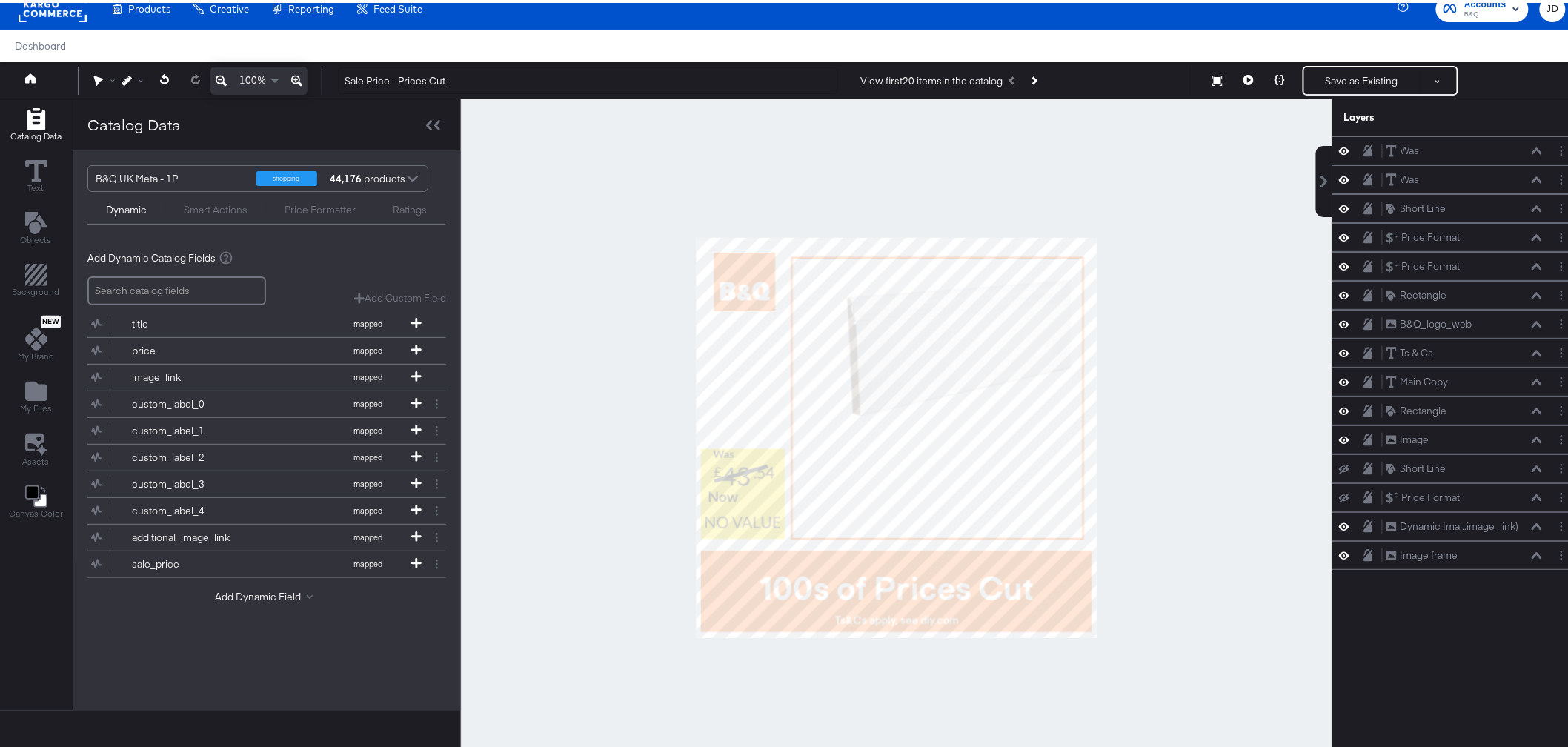
click at [1149, 212] on div at bounding box center [896, 434] width 871 height 677
click at [1275, 72] on icon at bounding box center [1279, 77] width 11 height 11
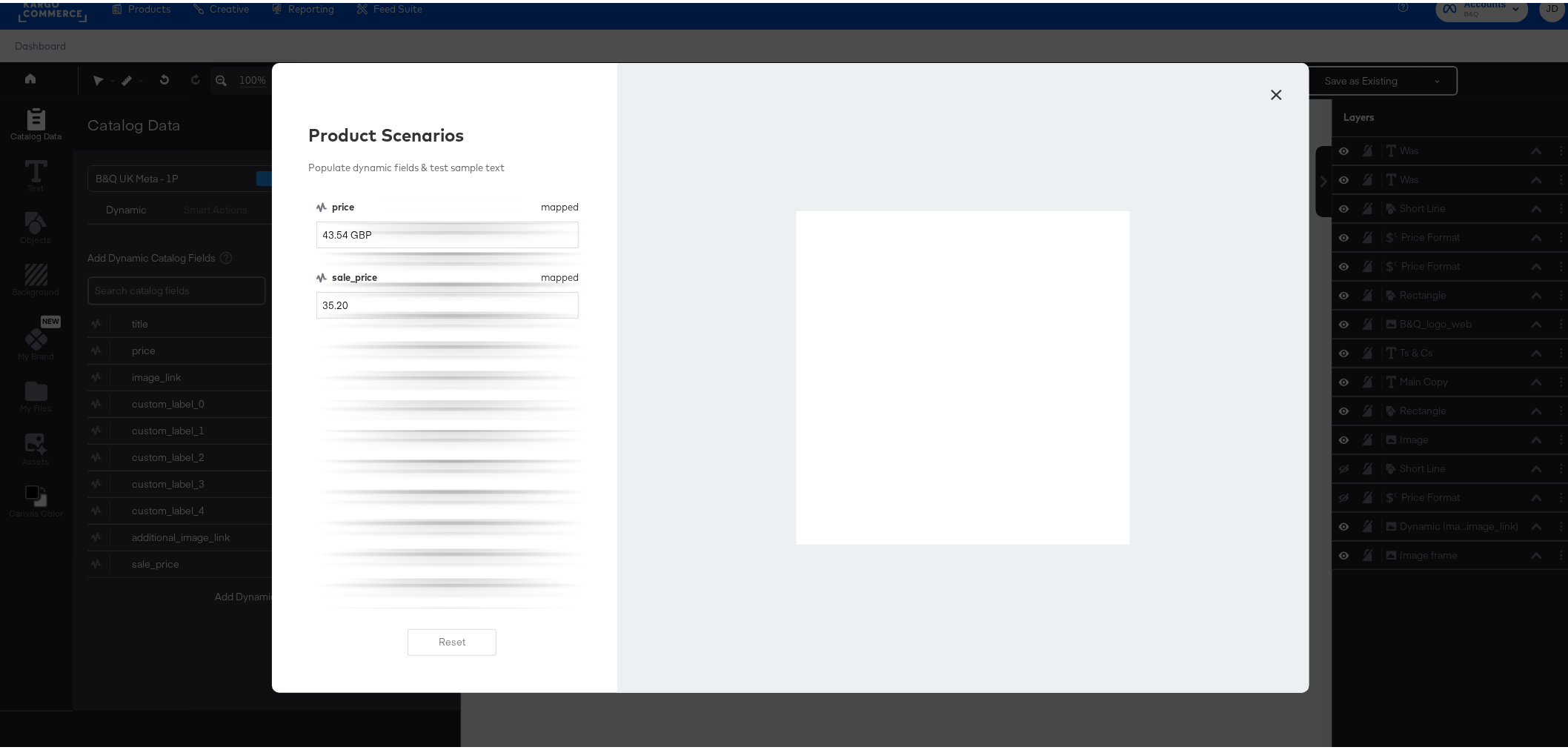
click at [661, 390] on div at bounding box center [963, 375] width 692 height 630
click at [1270, 93] on button "×" at bounding box center [1278, 89] width 27 height 27
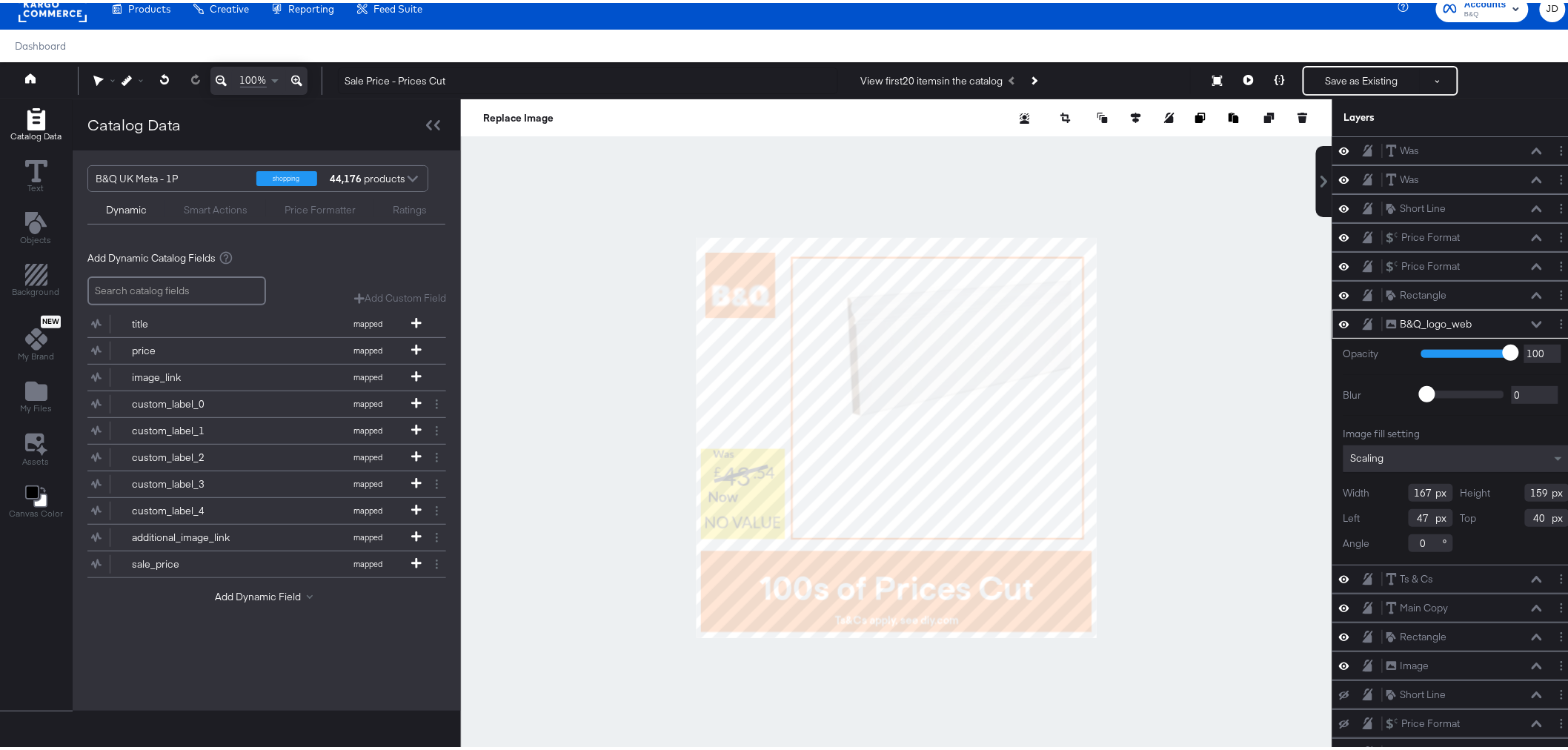
type input "190"
type input "178"
type input "24"
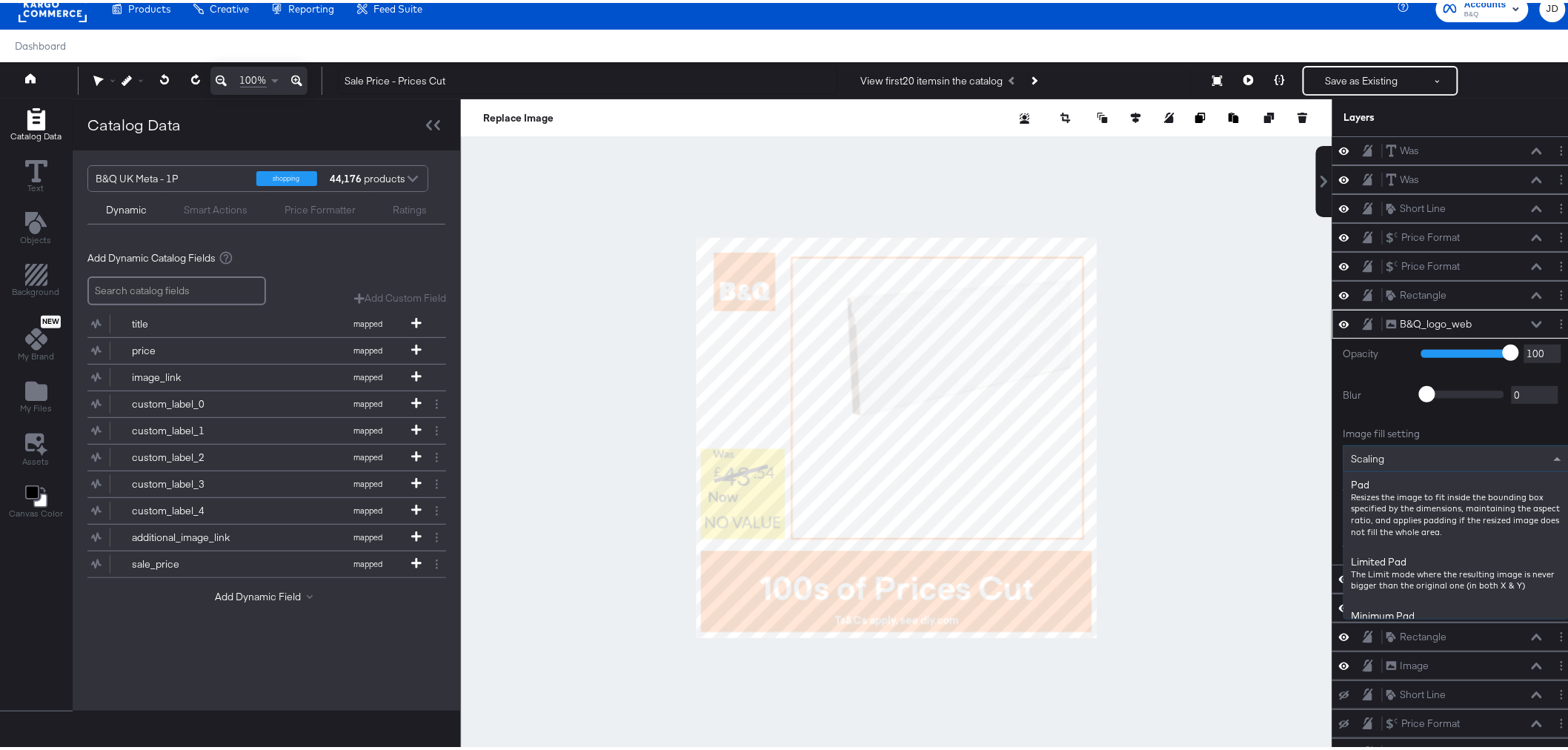
click at [1417, 450] on div "Scaling" at bounding box center [1456, 456] width 225 height 25
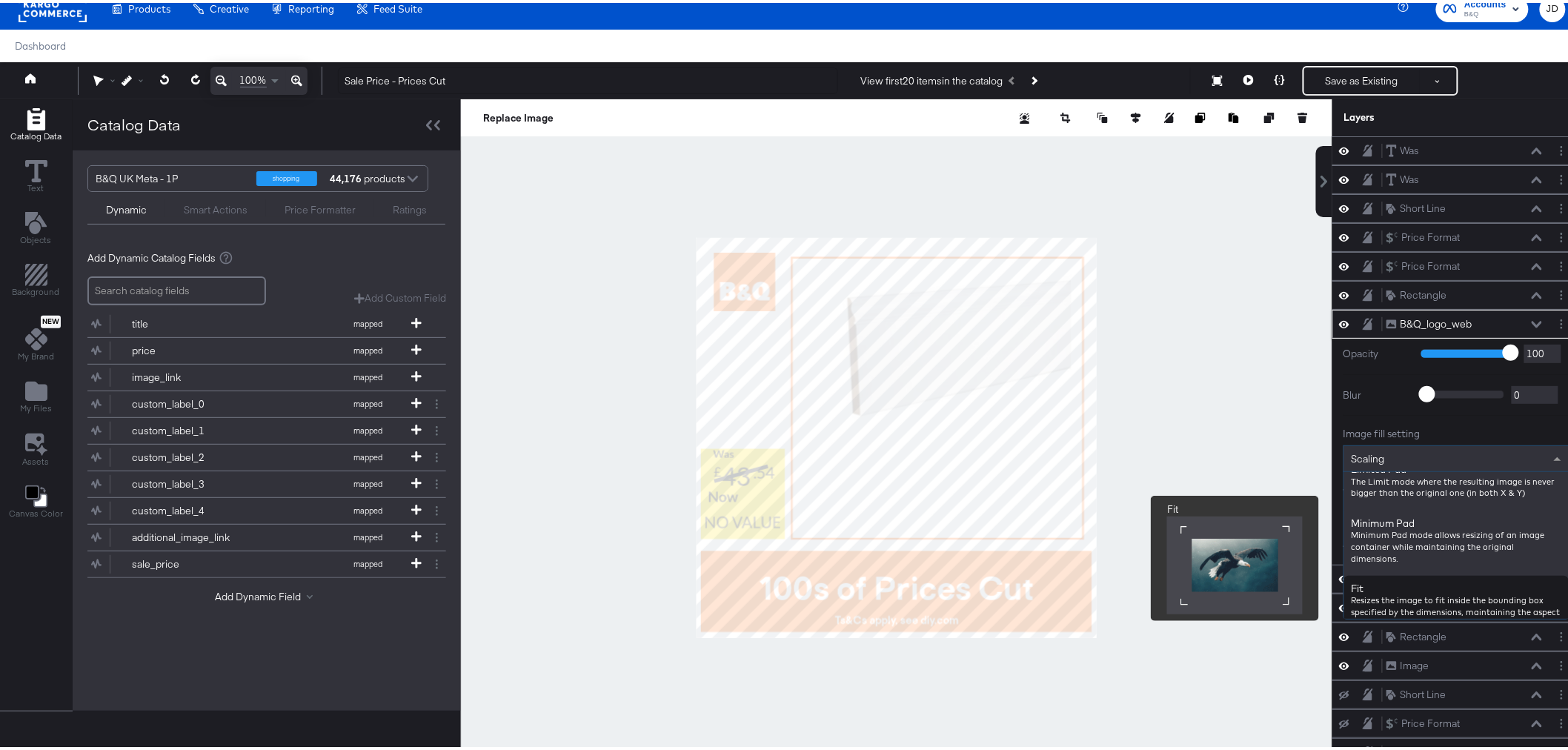
scroll to position [0, 0]
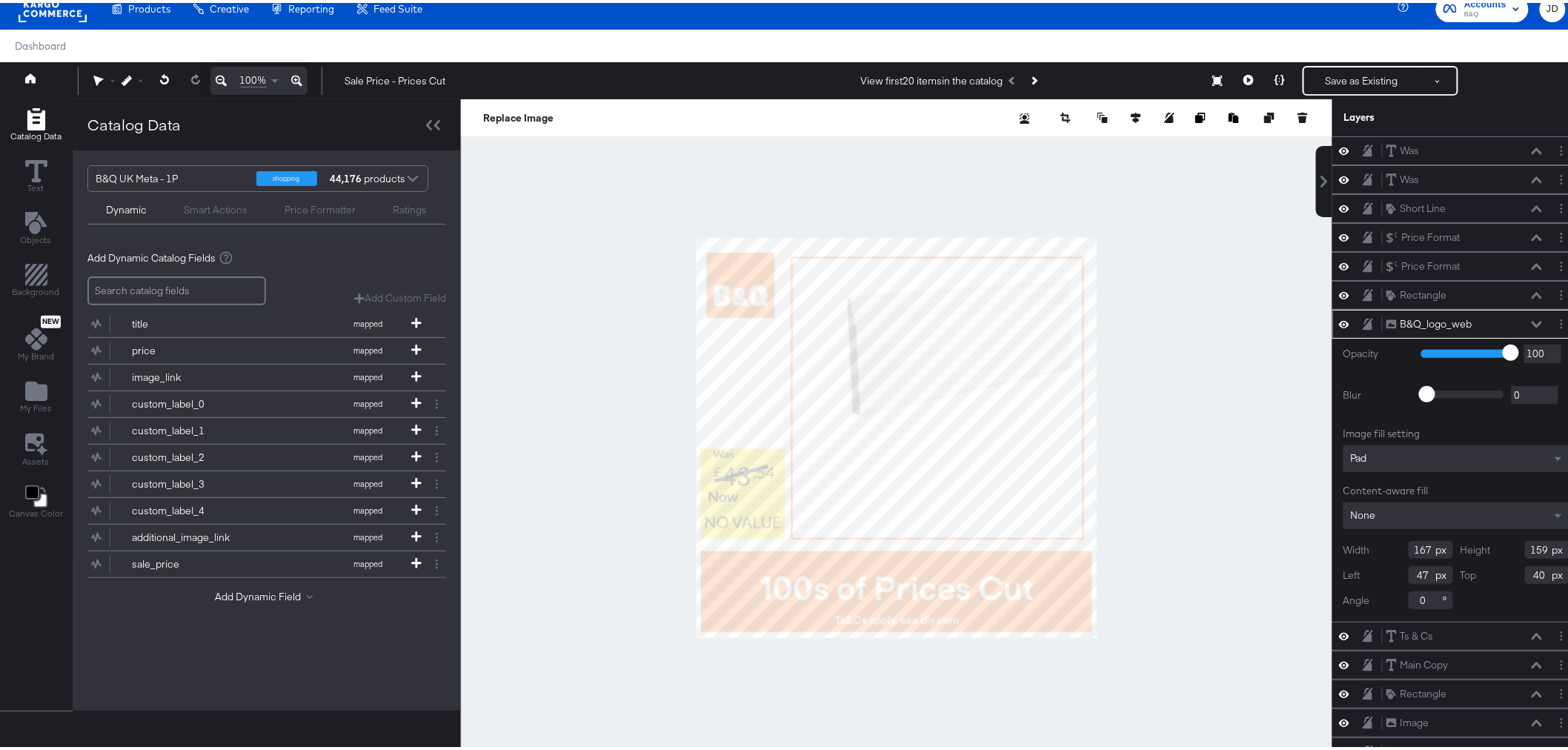
type input "190"
type input "178"
type input "24"
click at [611, 382] on div at bounding box center [896, 434] width 871 height 677
type input "202"
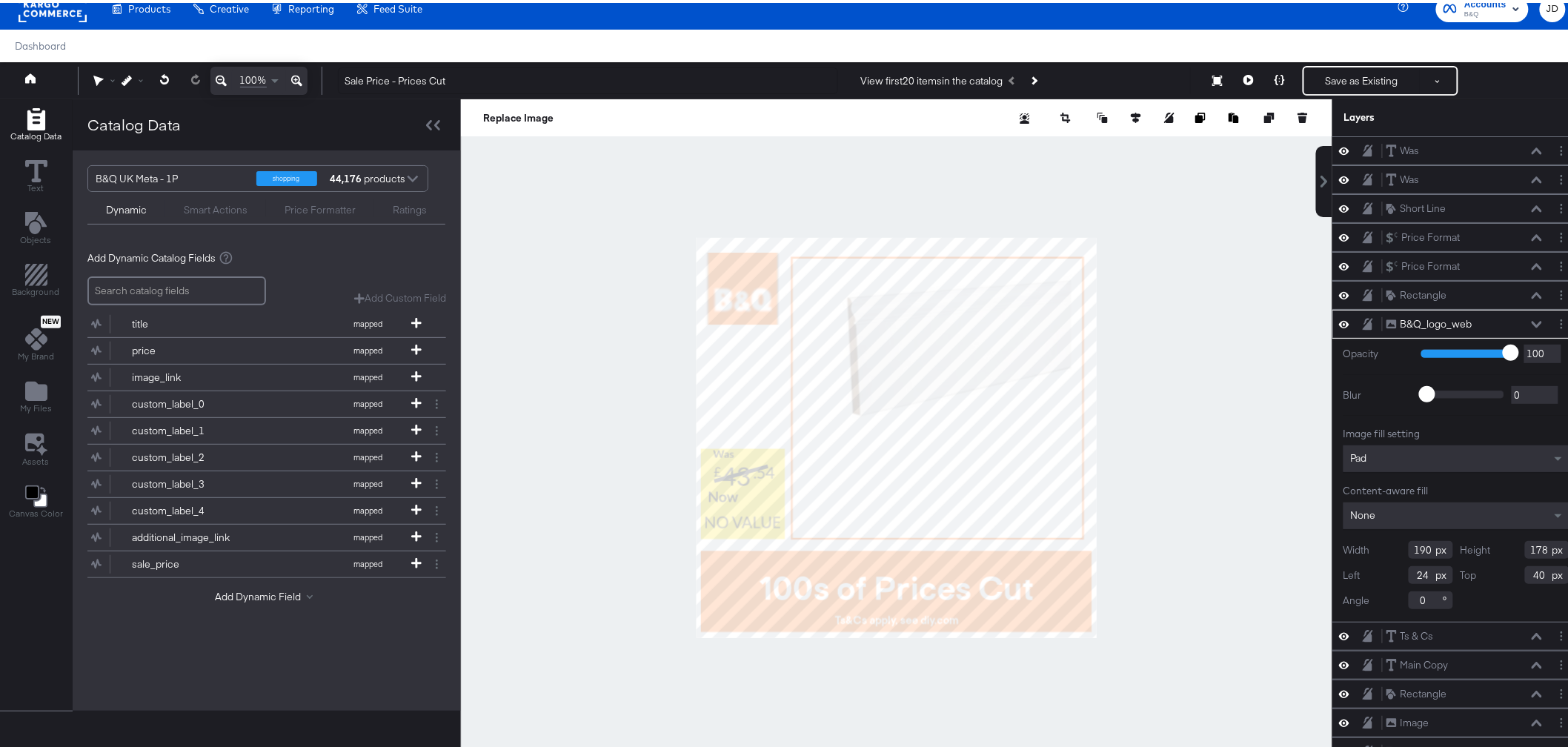
type input "194"
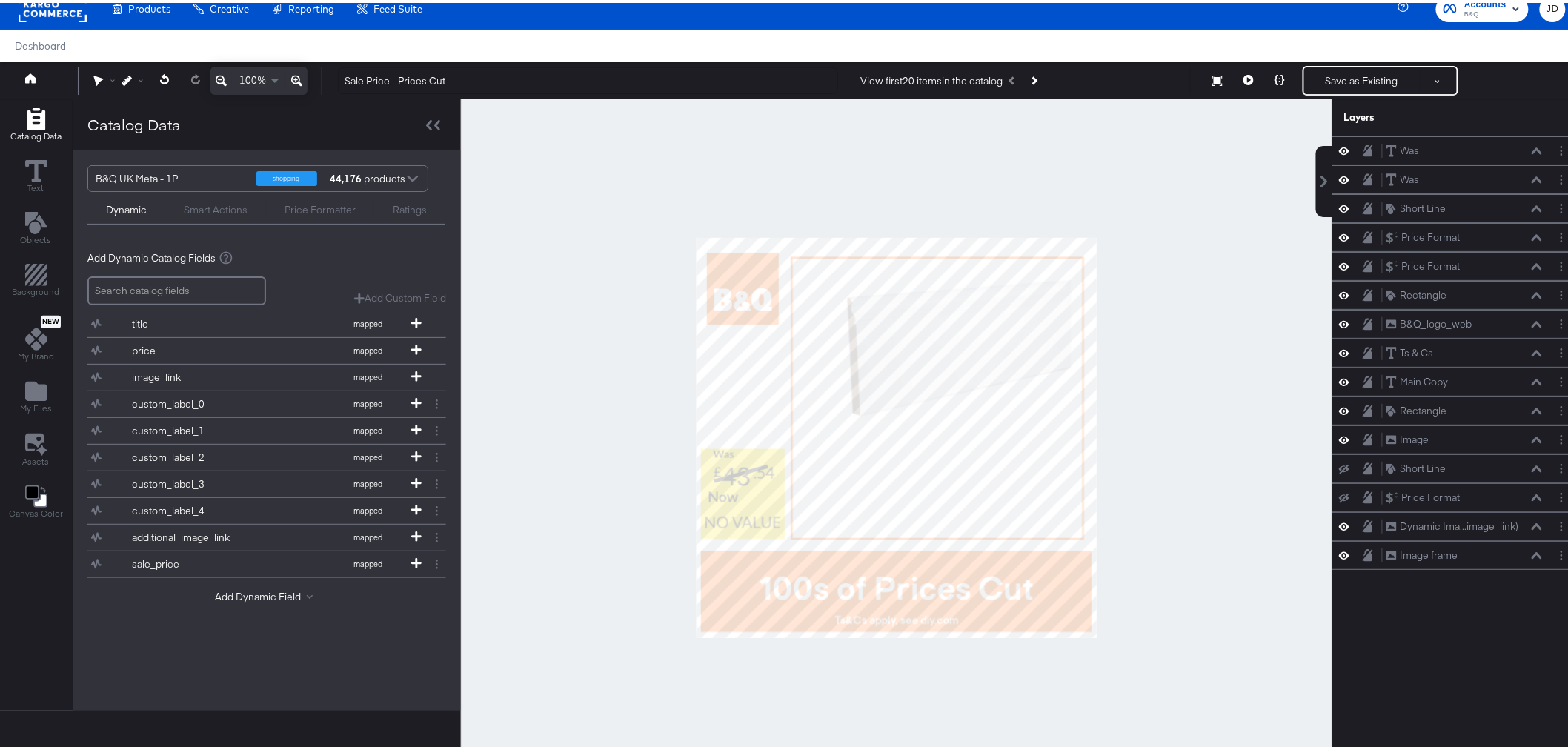
click at [611, 332] on div at bounding box center [896, 434] width 871 height 677
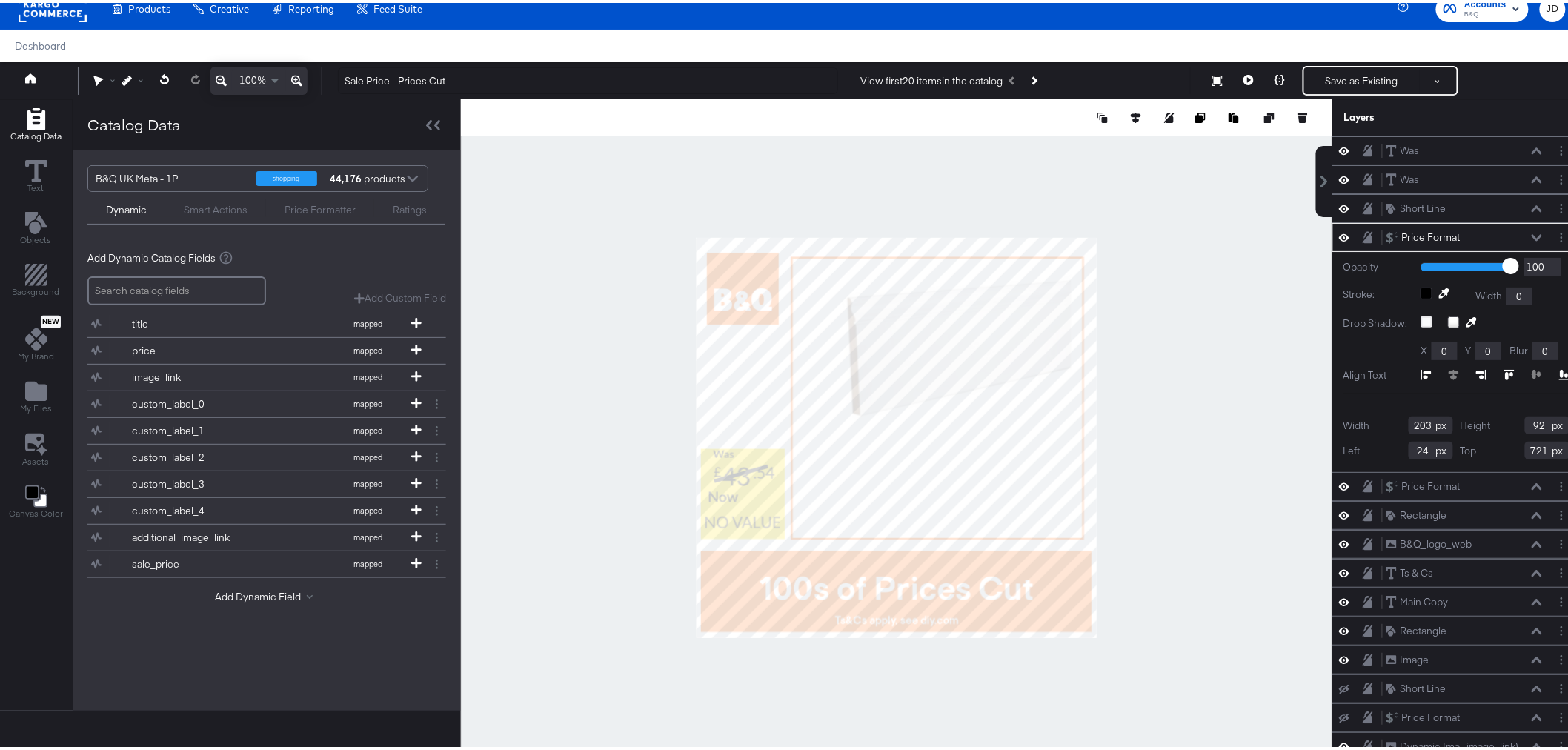
click at [1233, 250] on div at bounding box center [896, 434] width 871 height 677
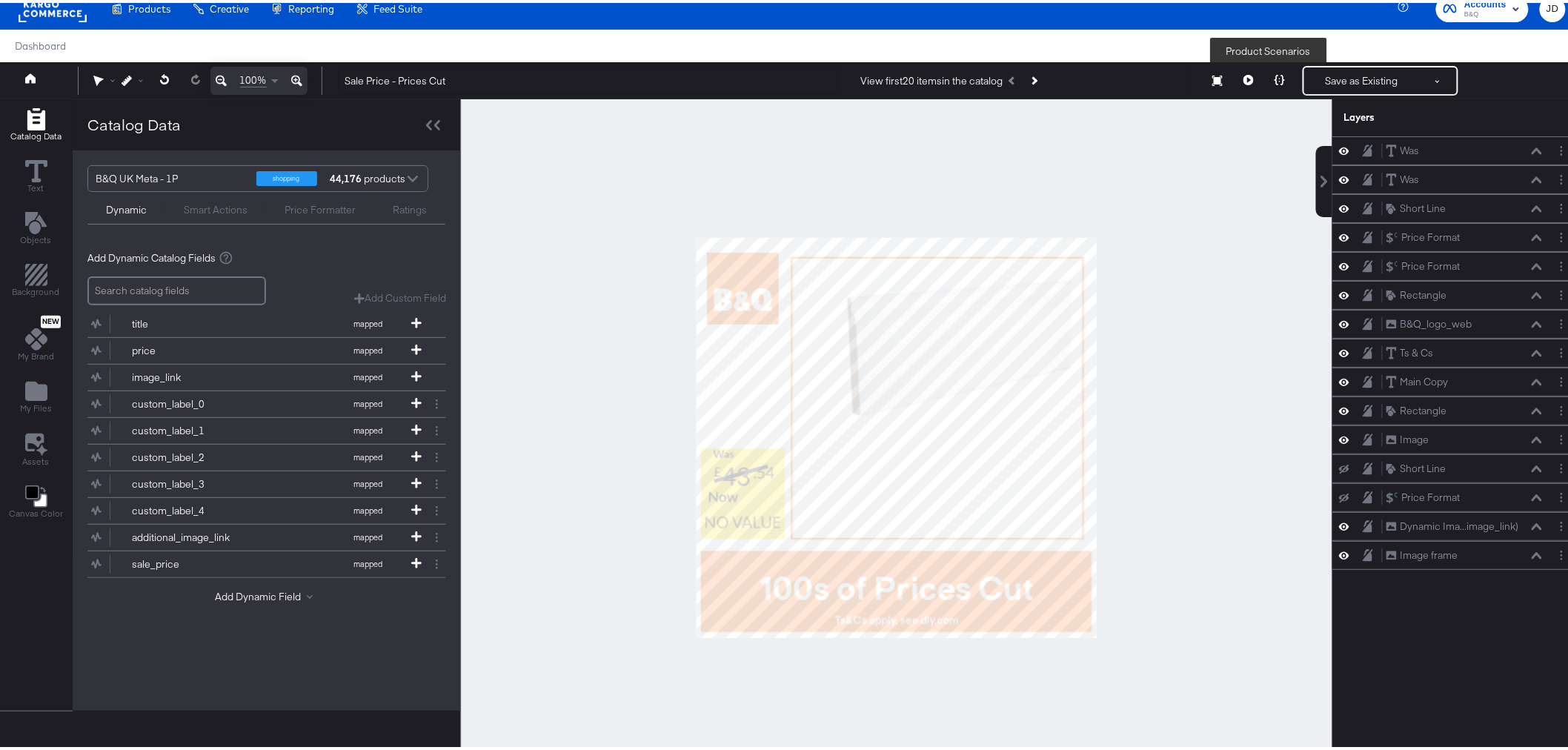
click at [1264, 71] on button at bounding box center [1279, 77] width 31 height 30
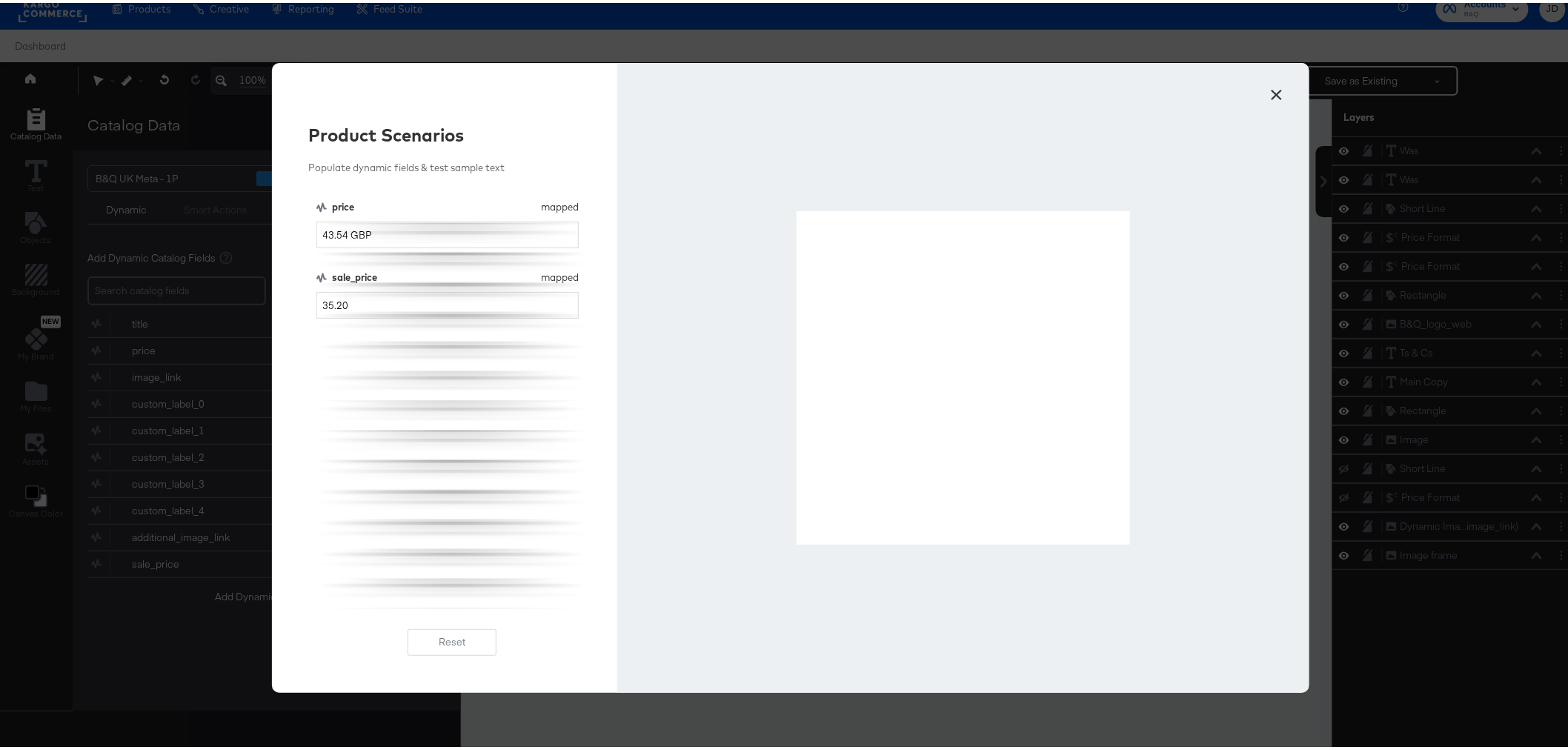
click at [1267, 90] on button "×" at bounding box center [1278, 89] width 27 height 27
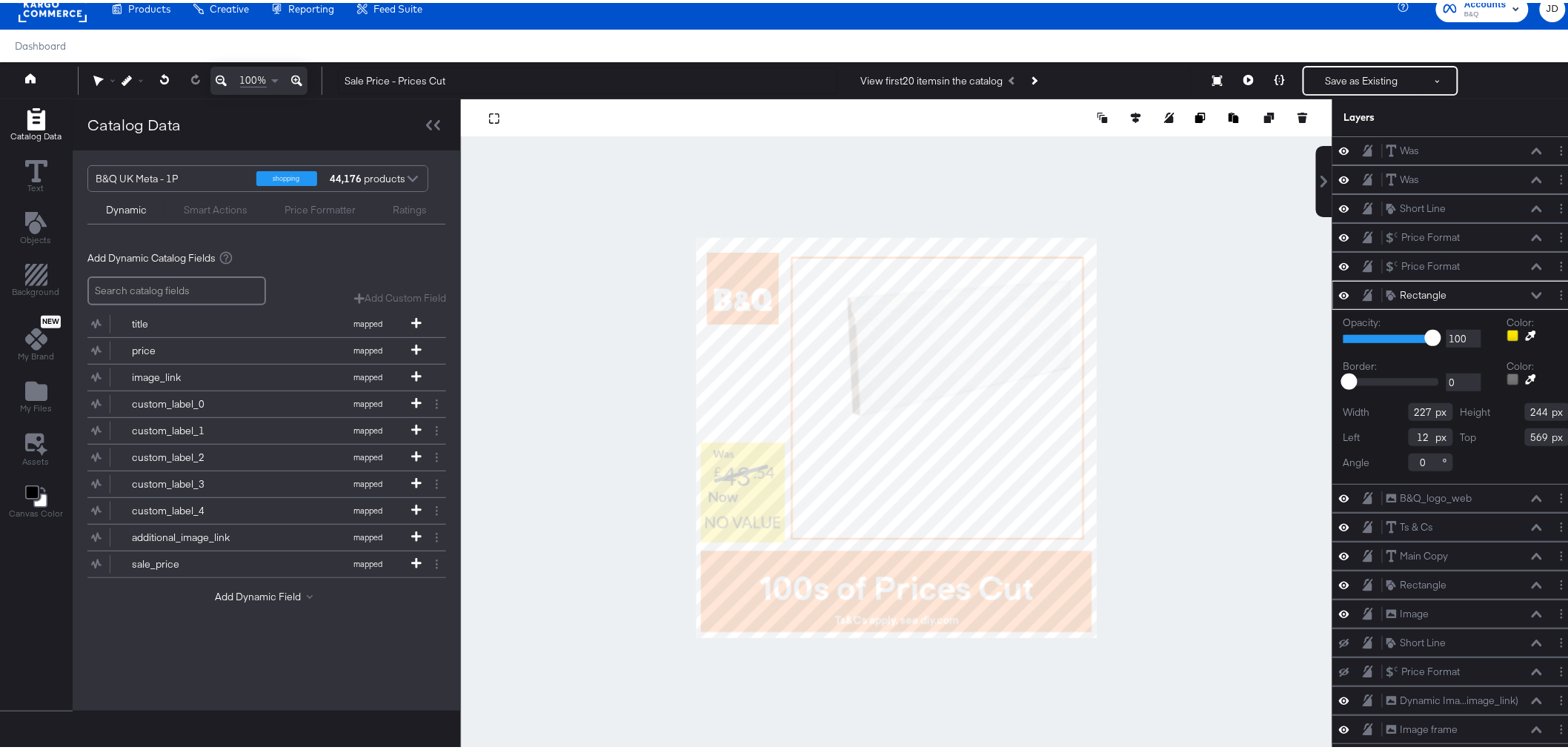
type input "553"
type input "270"
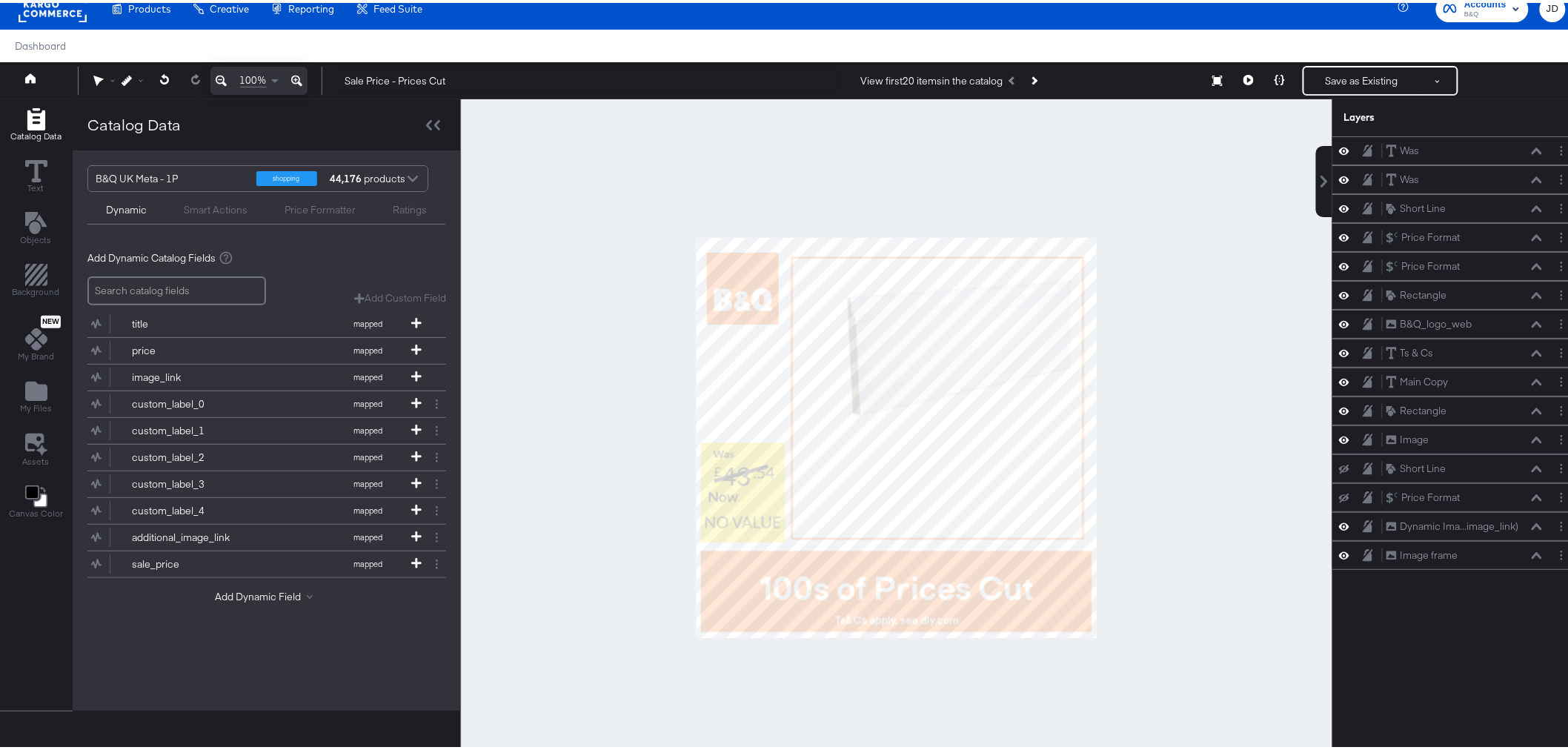
click at [1194, 414] on div at bounding box center [896, 434] width 871 height 677
click at [1264, 80] on button at bounding box center [1279, 77] width 31 height 30
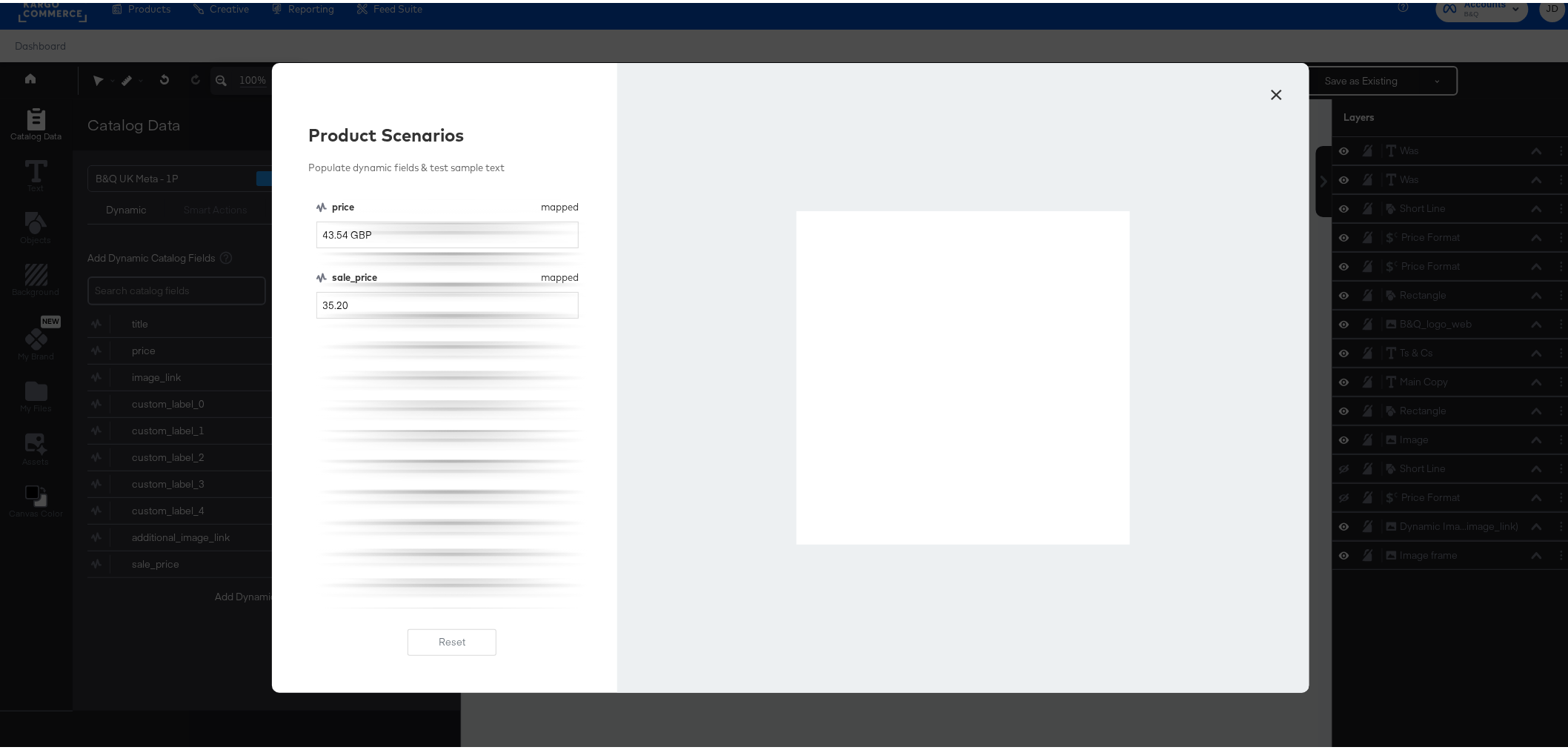
click at [1228, 368] on div at bounding box center [963, 375] width 692 height 630
click at [1271, 87] on button "×" at bounding box center [1278, 89] width 27 height 27
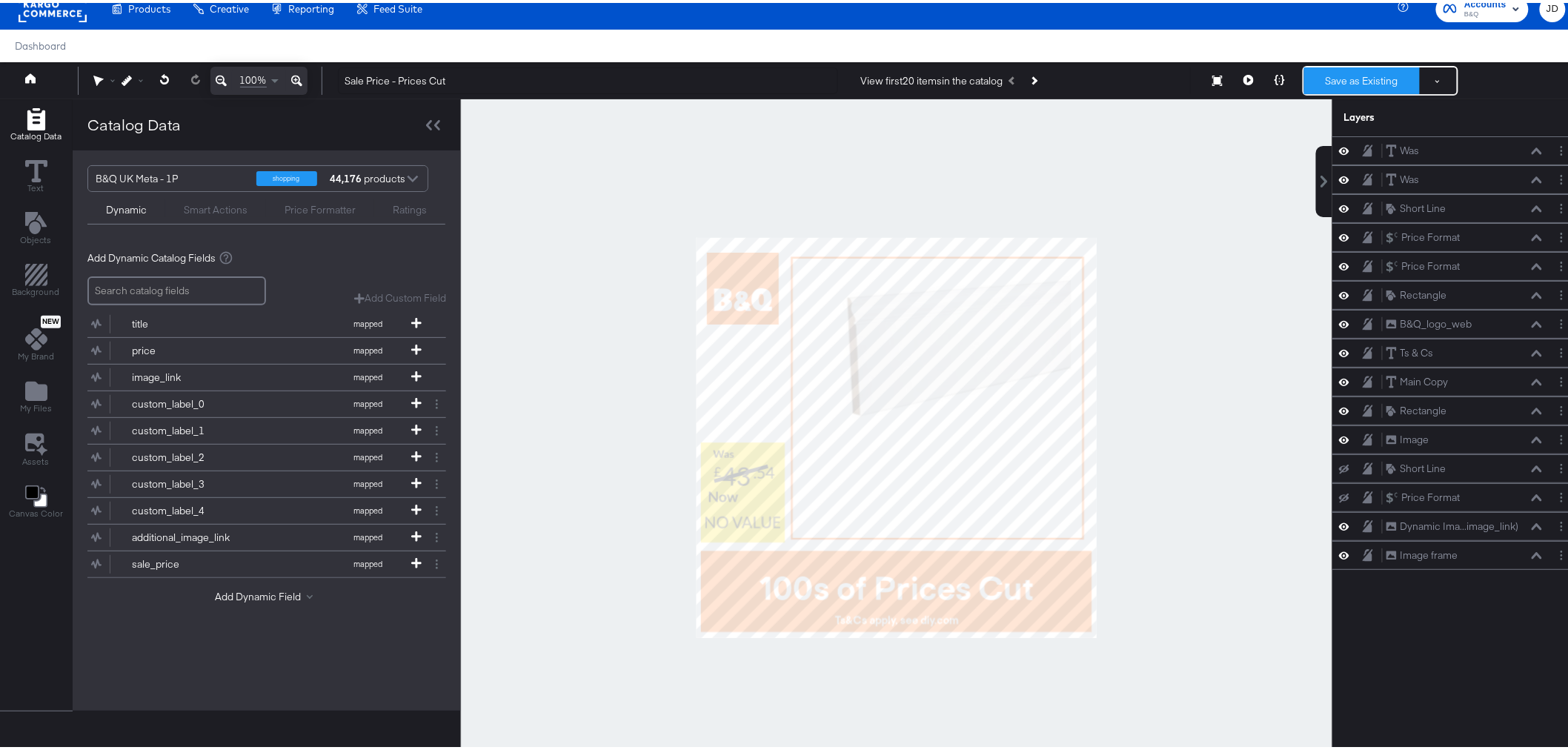
click at [1318, 76] on button "Save as Existing" at bounding box center [1362, 78] width 116 height 27
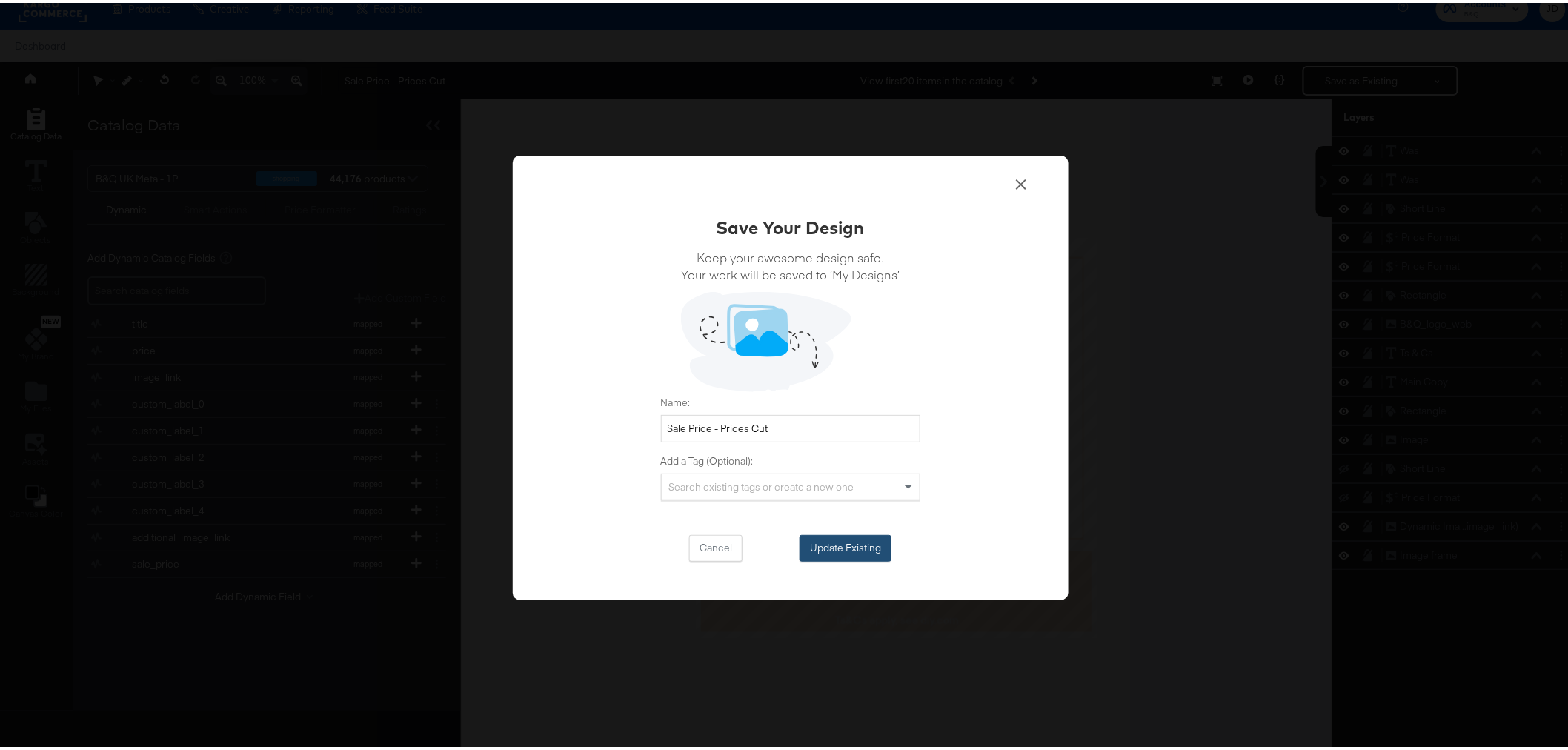
click at [855, 539] on button "Update Existing" at bounding box center [845, 545] width 92 height 27
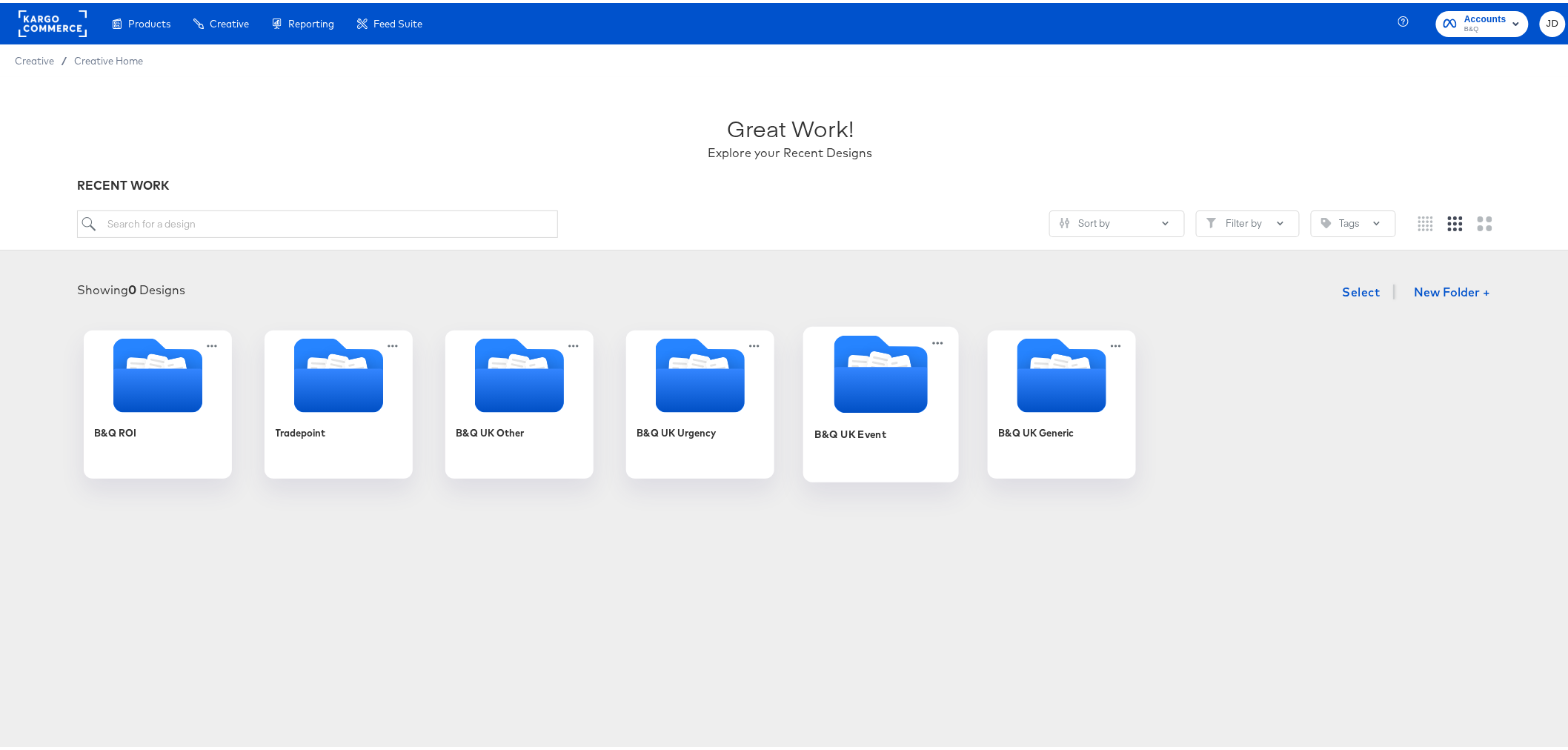
click at [842, 453] on div "B&Q UK Event" at bounding box center [880, 442] width 132 height 57
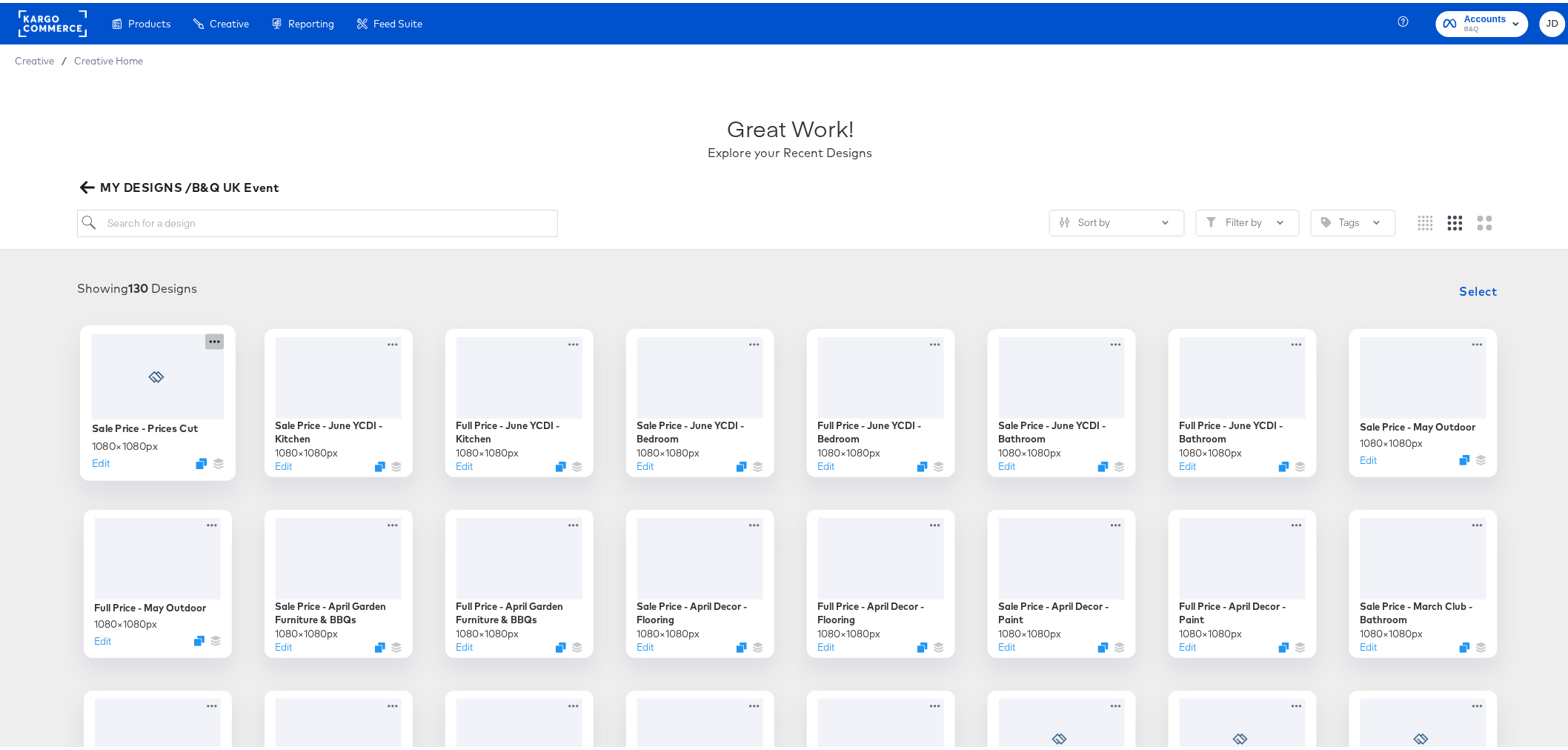
click at [206, 342] on icon at bounding box center [214, 339] width 18 height 15
click at [104, 484] on div "Sale Price - Prices Cut 1080 × 1080 px Edit Sale Price - June YCDI - Kitchen 10…" at bounding box center [790, 672] width 1552 height 691
click at [196, 458] on icon "Duplicate" at bounding box center [202, 461] width 12 height 12
click at [206, 341] on icon at bounding box center [214, 339] width 18 height 15
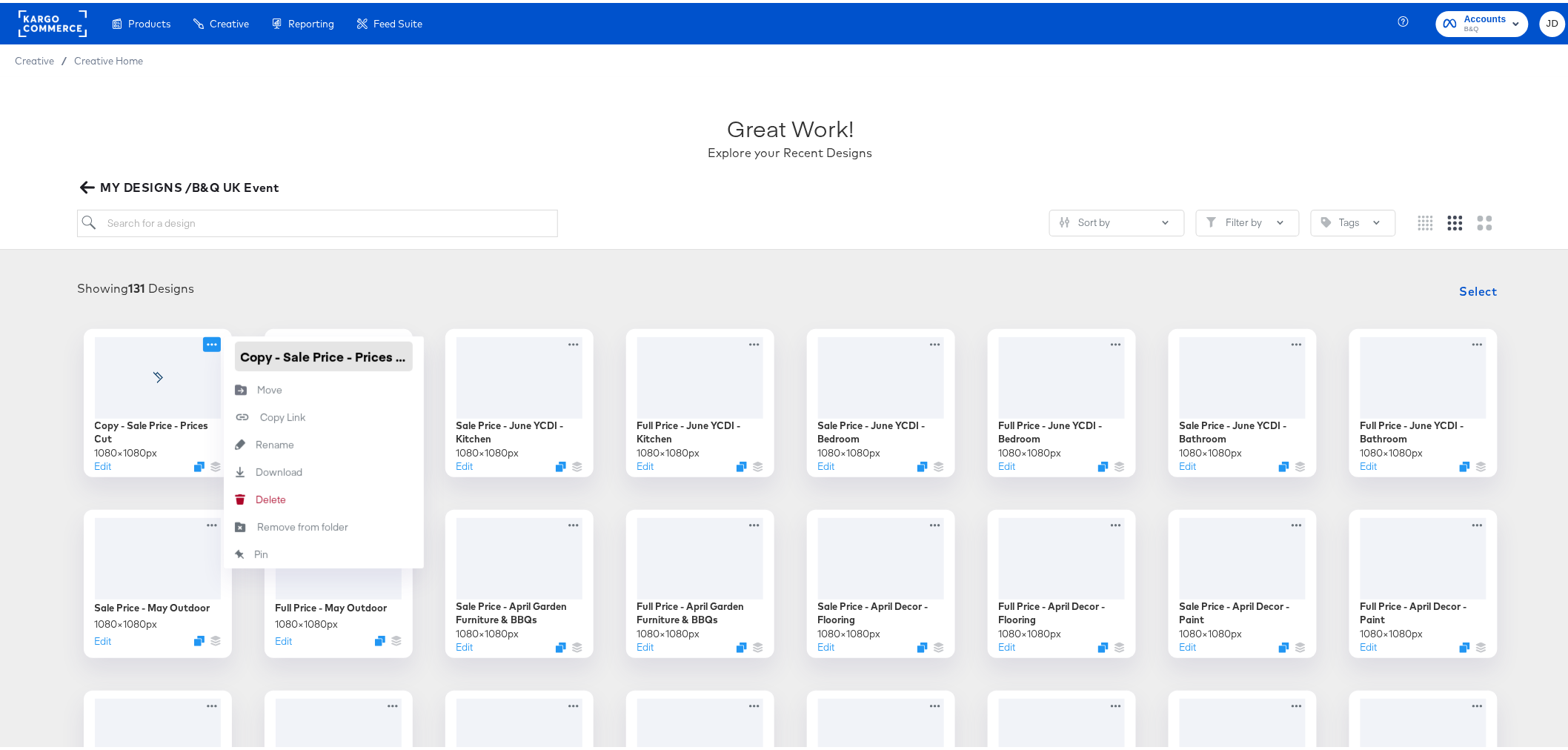
drag, startPoint x: 302, startPoint y: 356, endPoint x: 239, endPoint y: 356, distance: 63.0
click at [239, 356] on input "Copy - Sale Price - Prices Cut" at bounding box center [323, 353] width 178 height 30
type input "Full Price - Prices Cut"
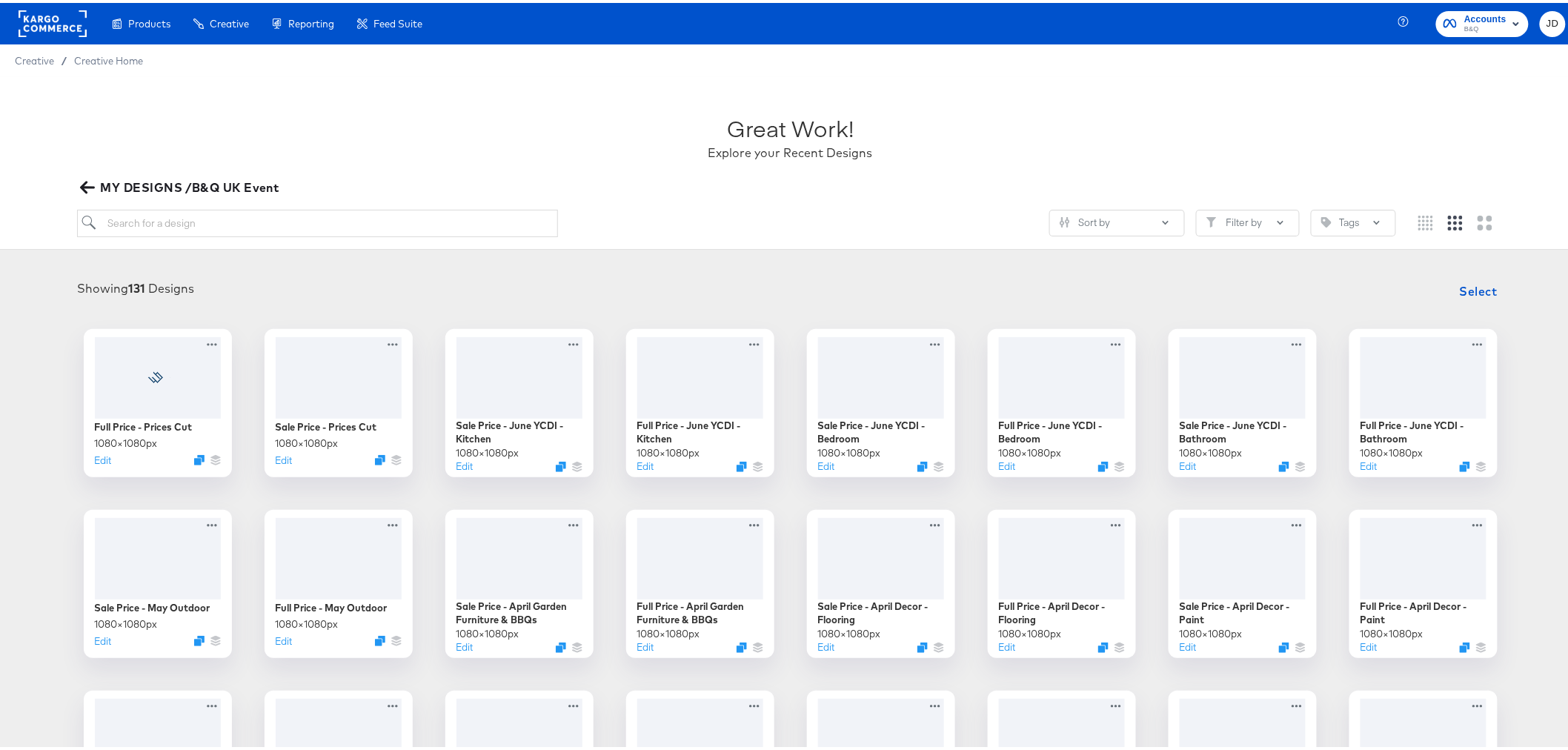
click at [24, 451] on div "Full Price - Prices Cut 1080 × 1080 px Edit Sale Price - Prices Cut 1080 × 1080…" at bounding box center [790, 672] width 1552 height 691
click at [94, 459] on button "Edit" at bounding box center [99, 459] width 17 height 14
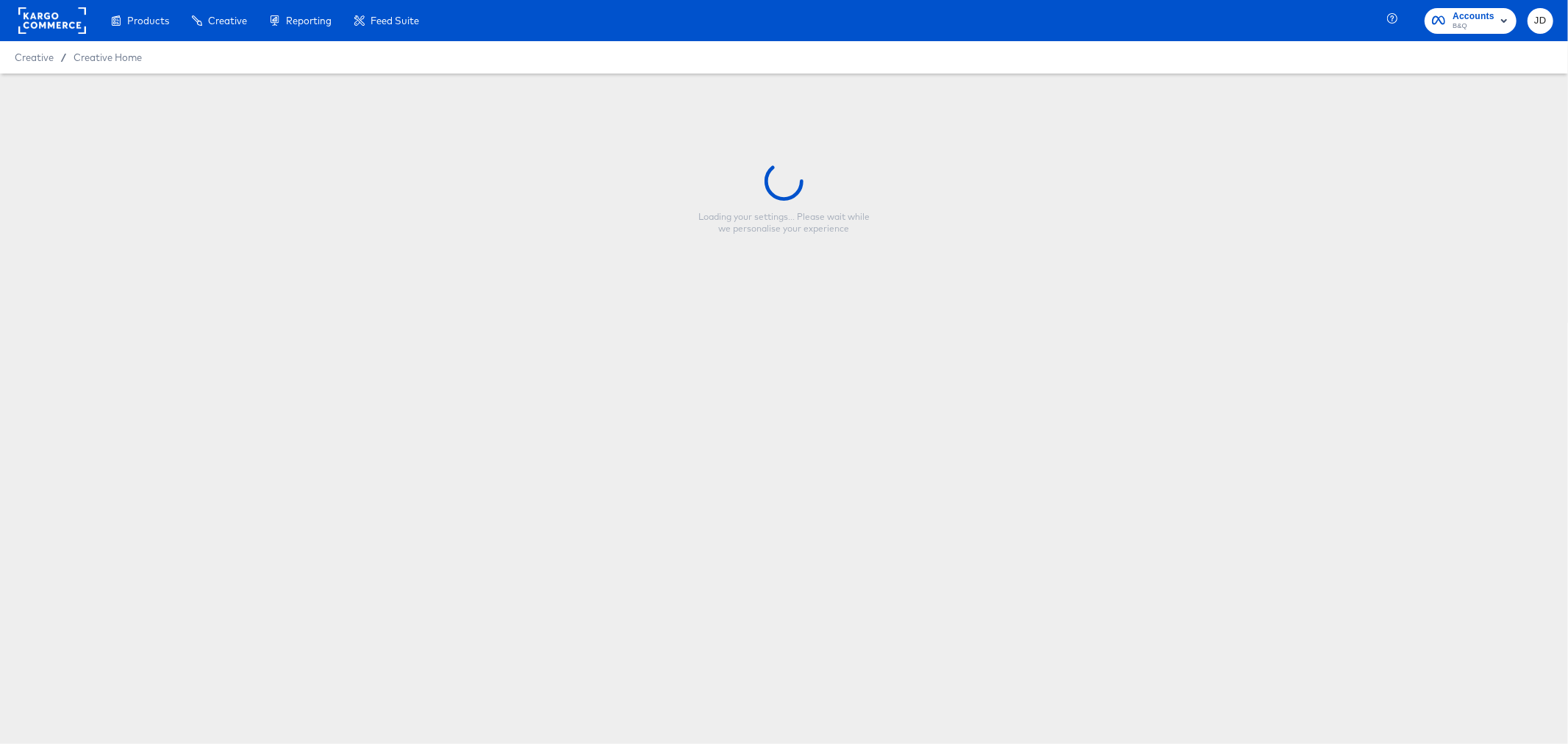
type input "Full Price - Prices Cut"
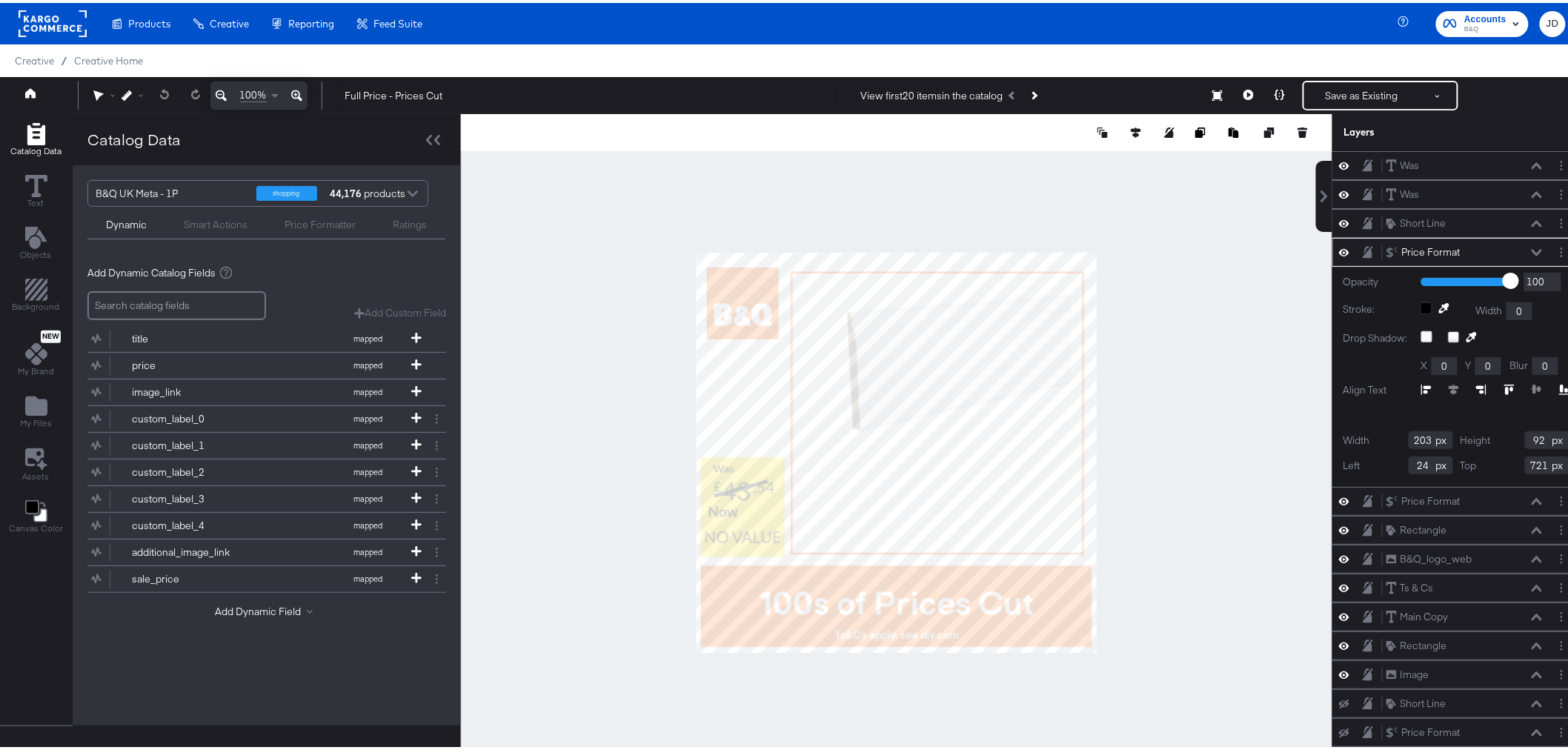
type input "22"
type input "725"
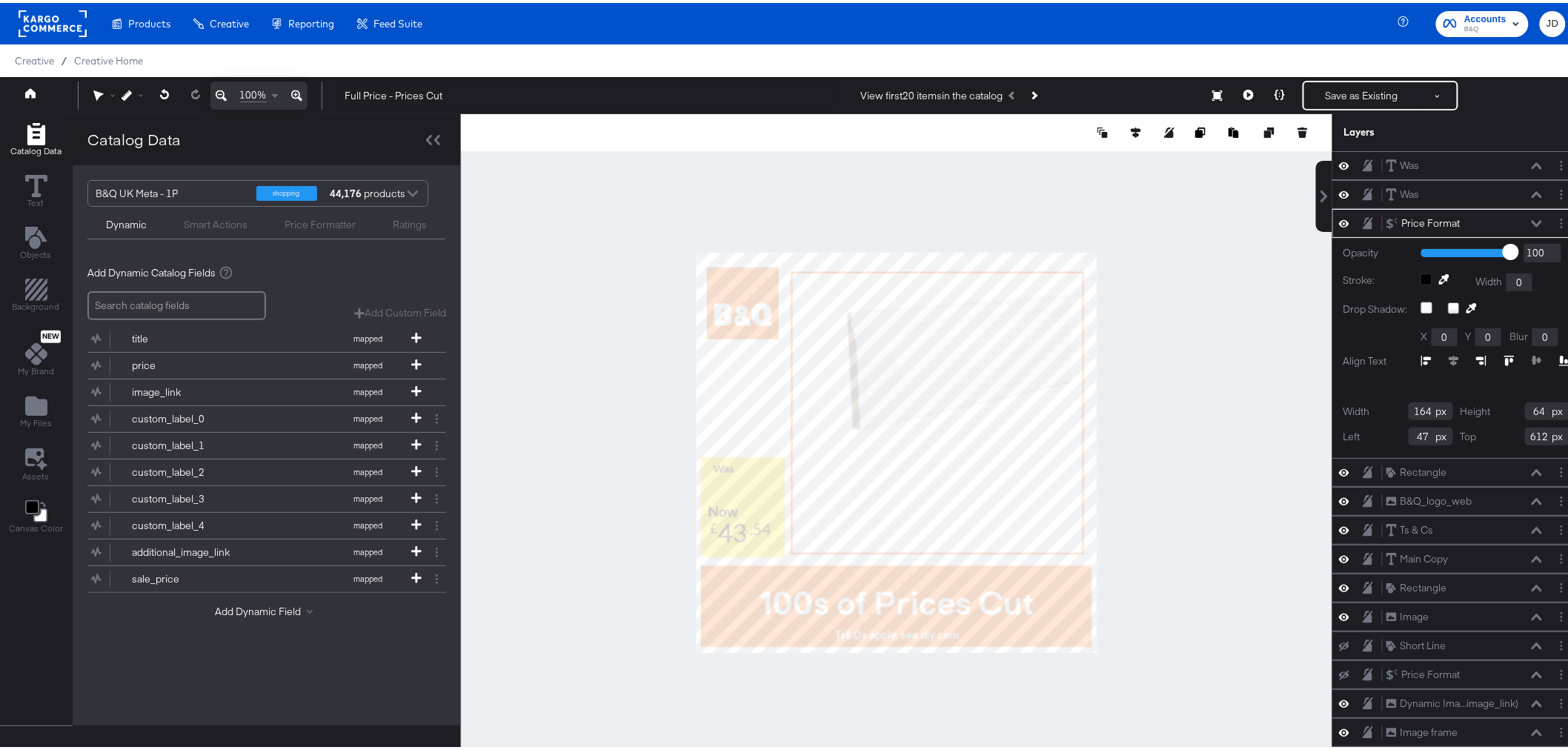
type input "37"
type input "725"
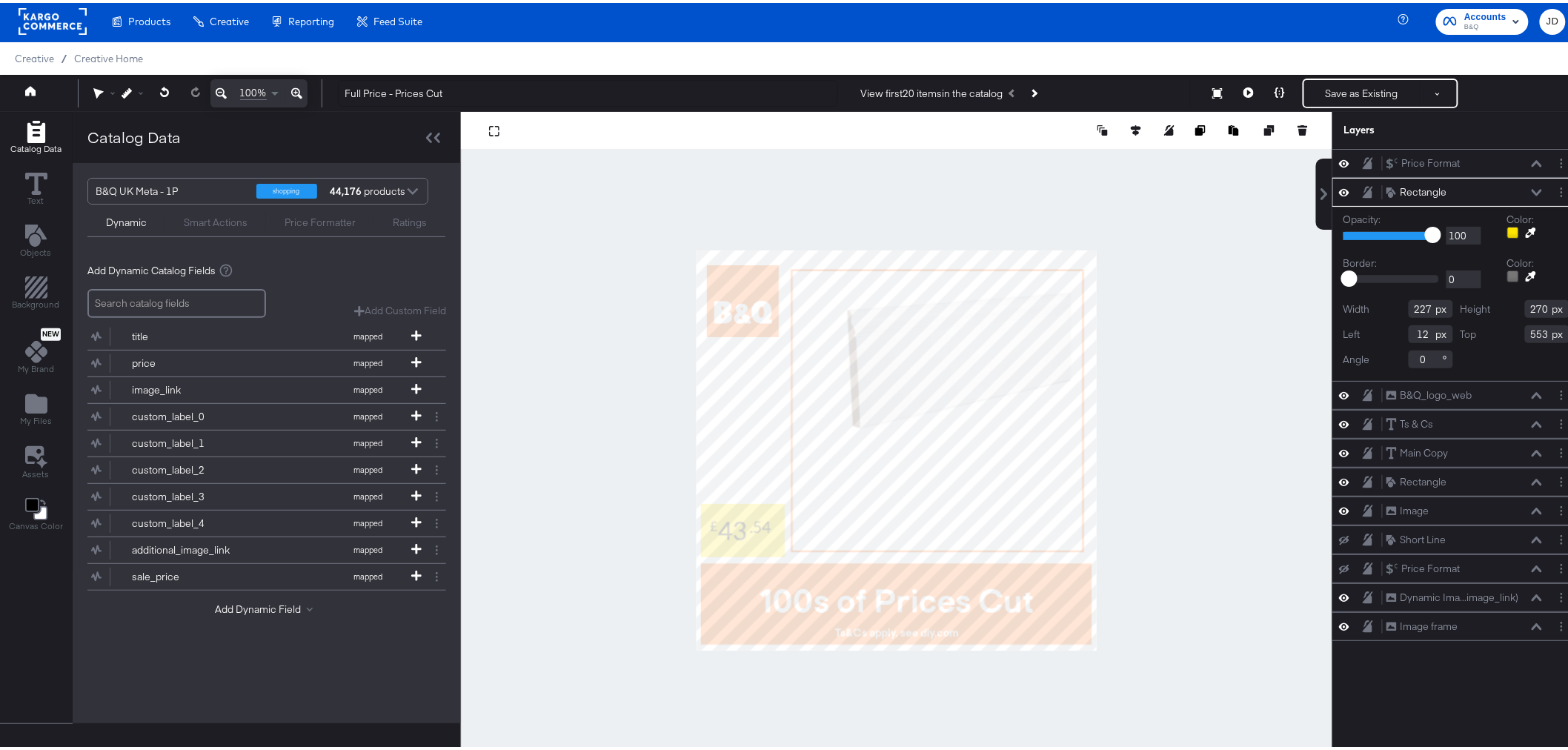
type input "684"
type input "144"
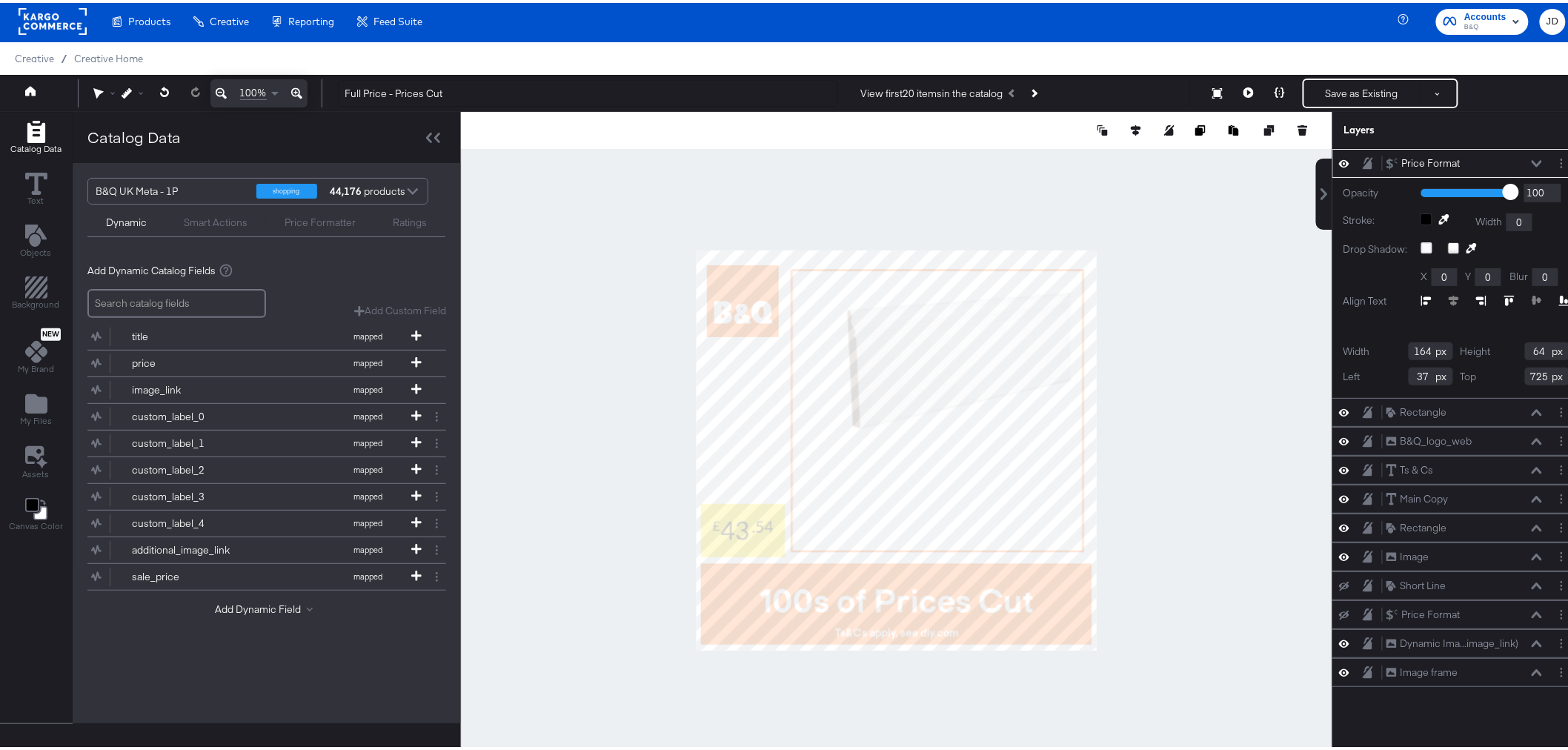
type input "44"
type input "724"
click at [1554, 161] on button "Layer Options" at bounding box center [1562, 160] width 15 height 15
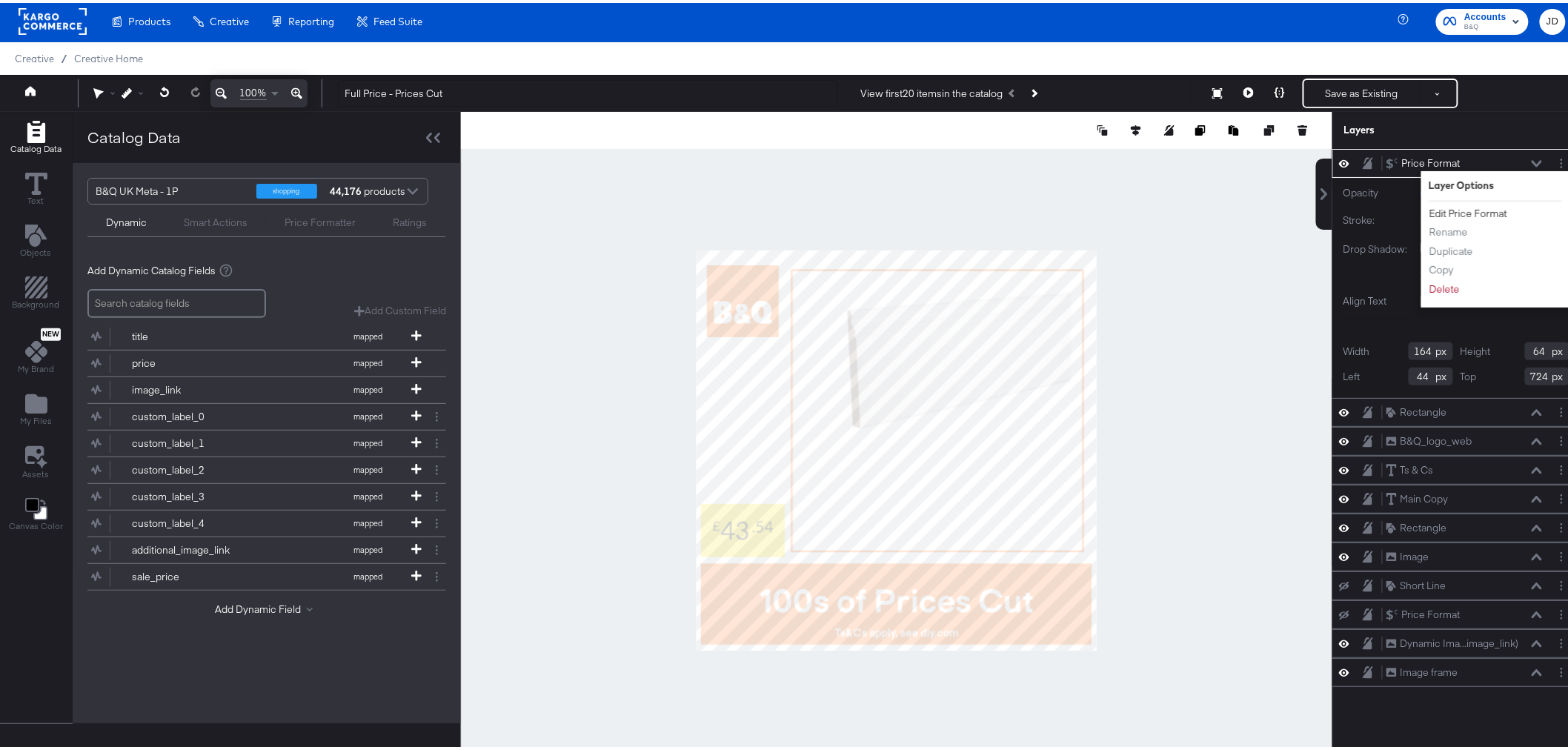
click at [1458, 208] on button "Edit Price Format" at bounding box center [1469, 210] width 79 height 15
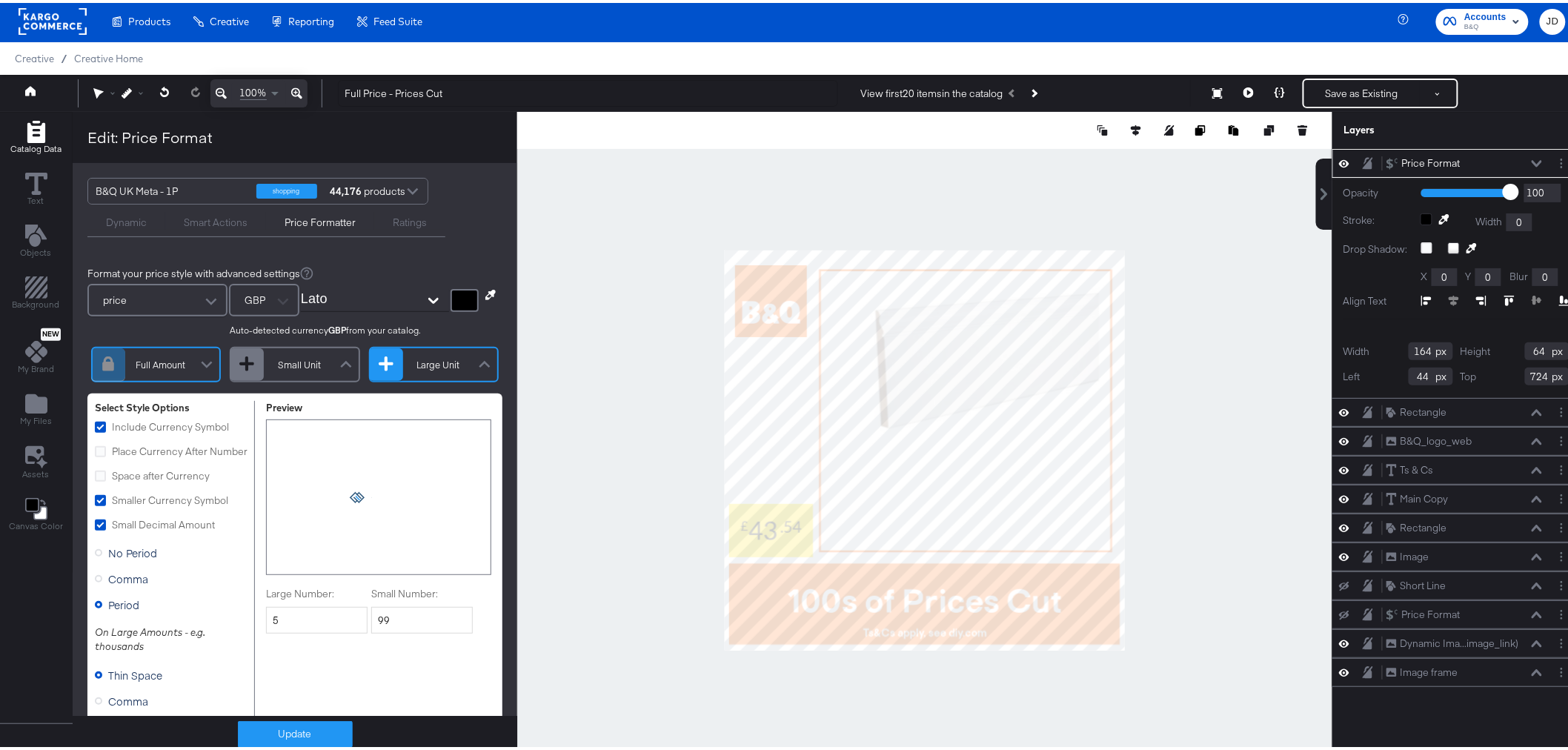
click at [428, 295] on icon "Open" at bounding box center [433, 298] width 11 height 6
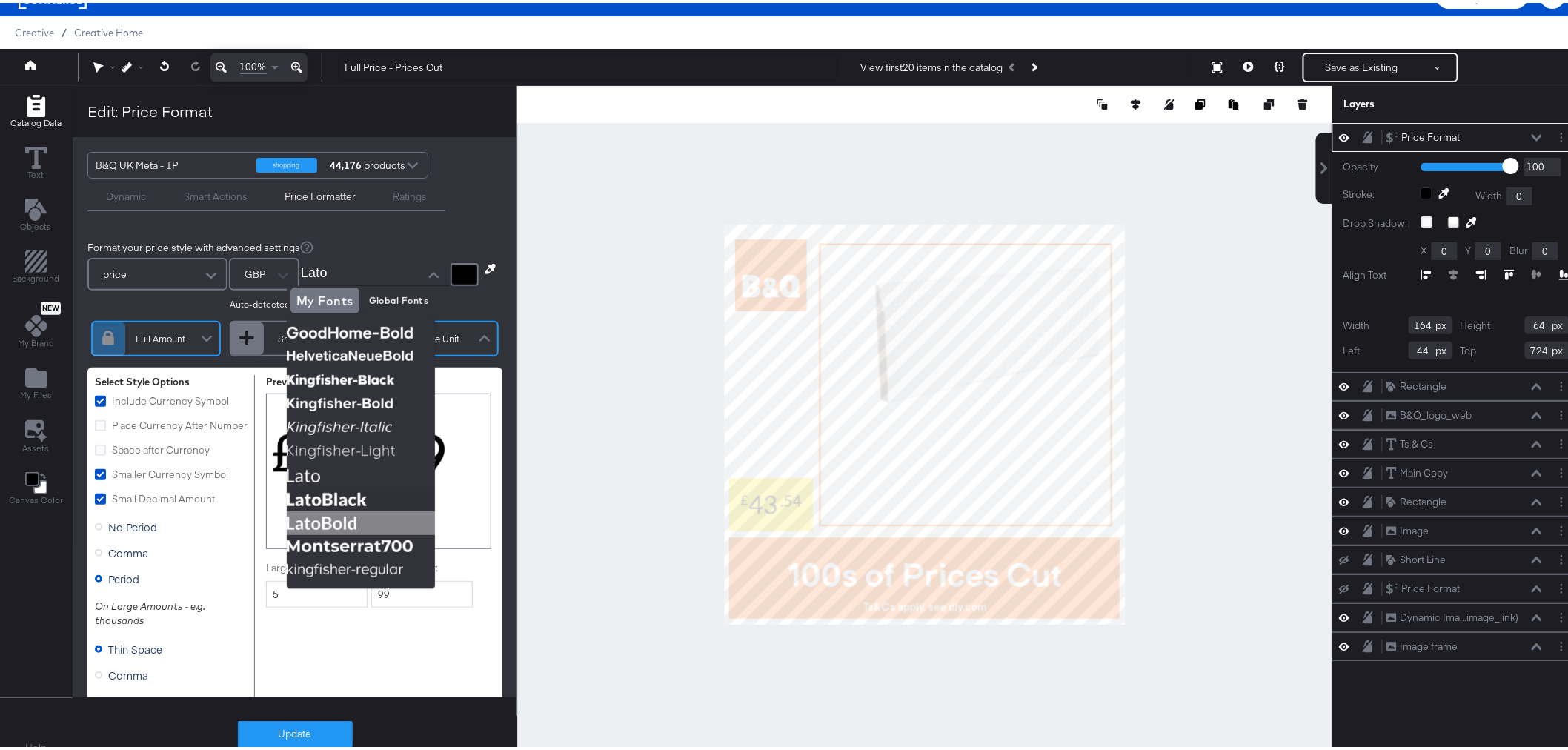
scroll to position [38, 0]
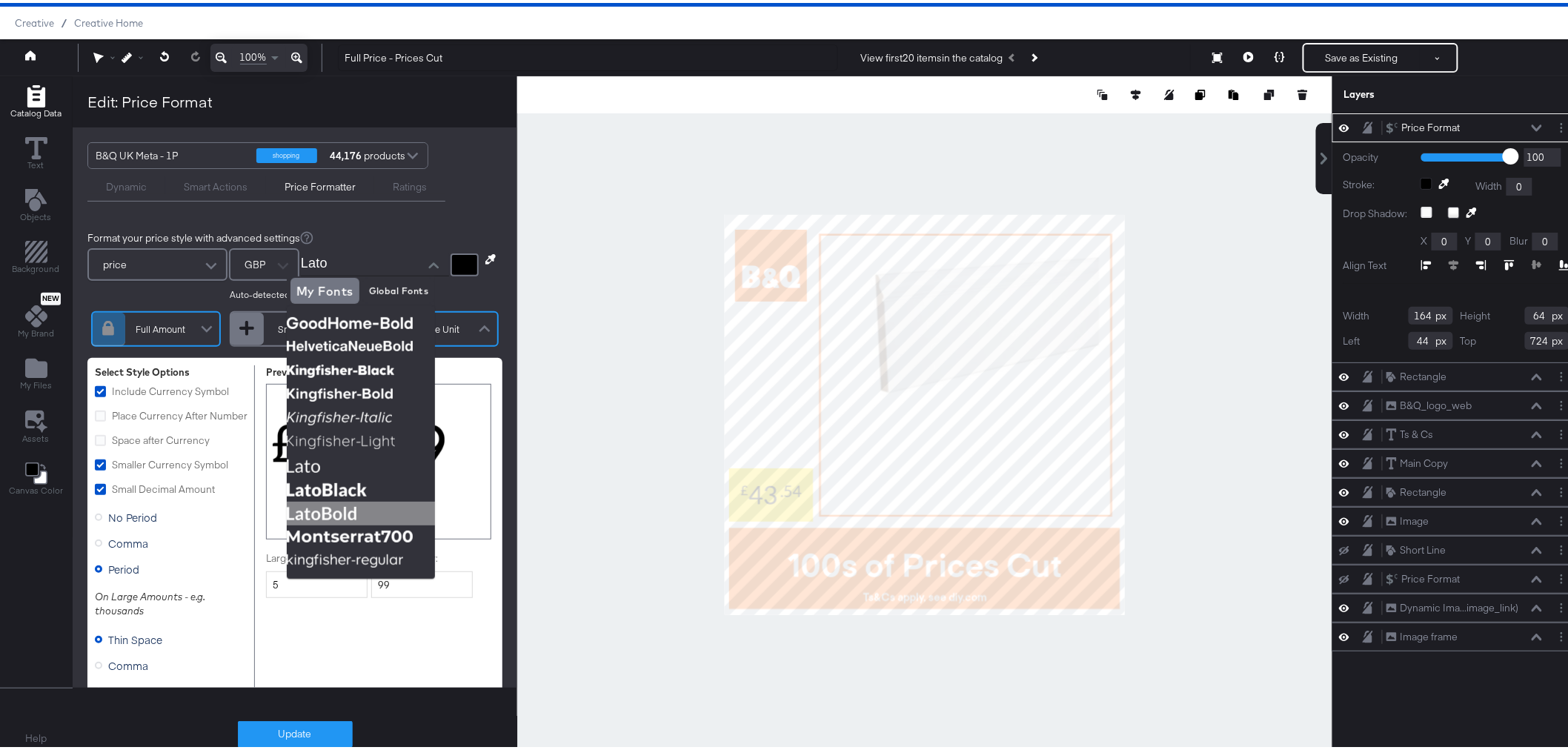
click at [360, 508] on img at bounding box center [361, 511] width 149 height 24
type input "LatoBold"
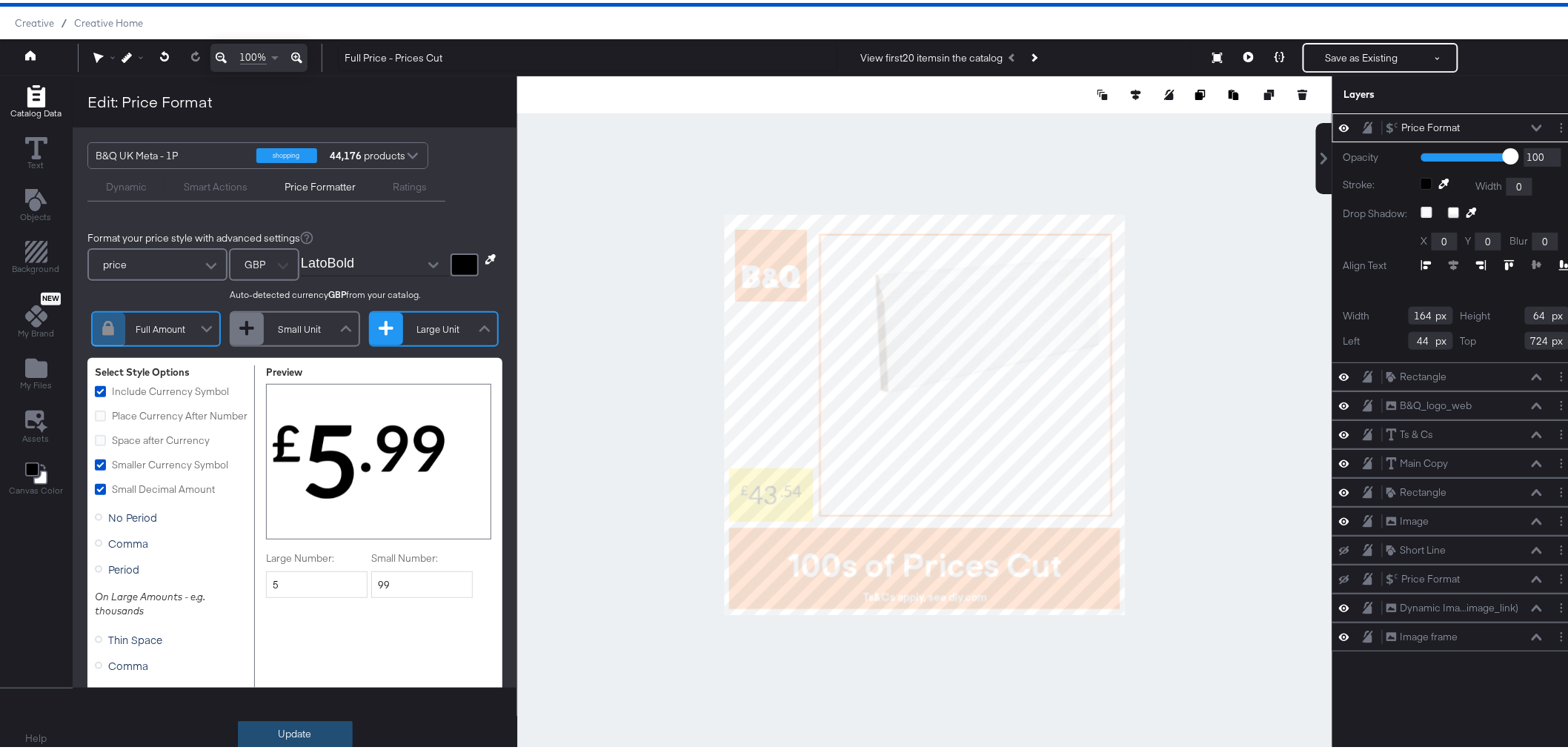
click at [296, 728] on button "Update" at bounding box center [295, 732] width 115 height 27
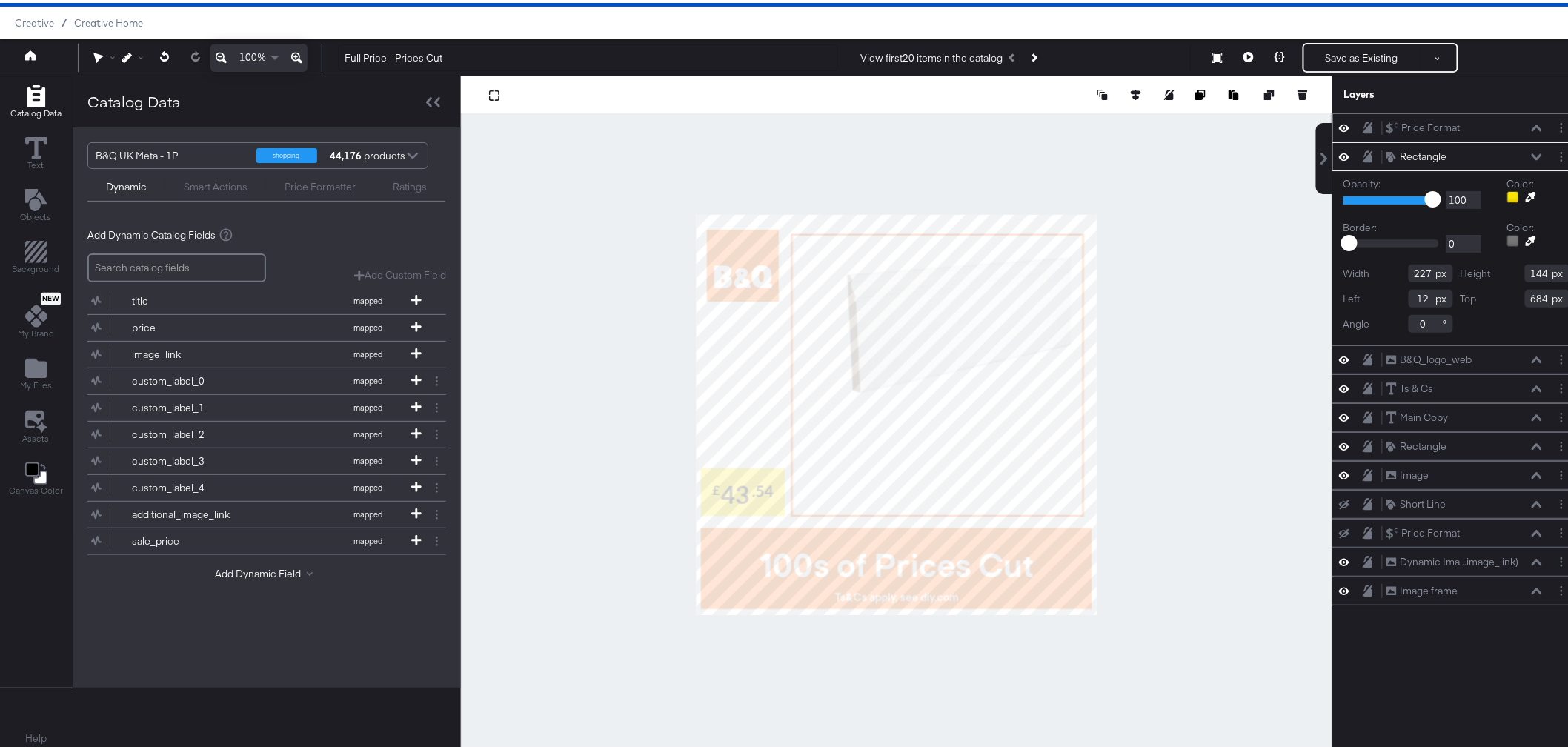
type input "129"
type input "699"
type input "114"
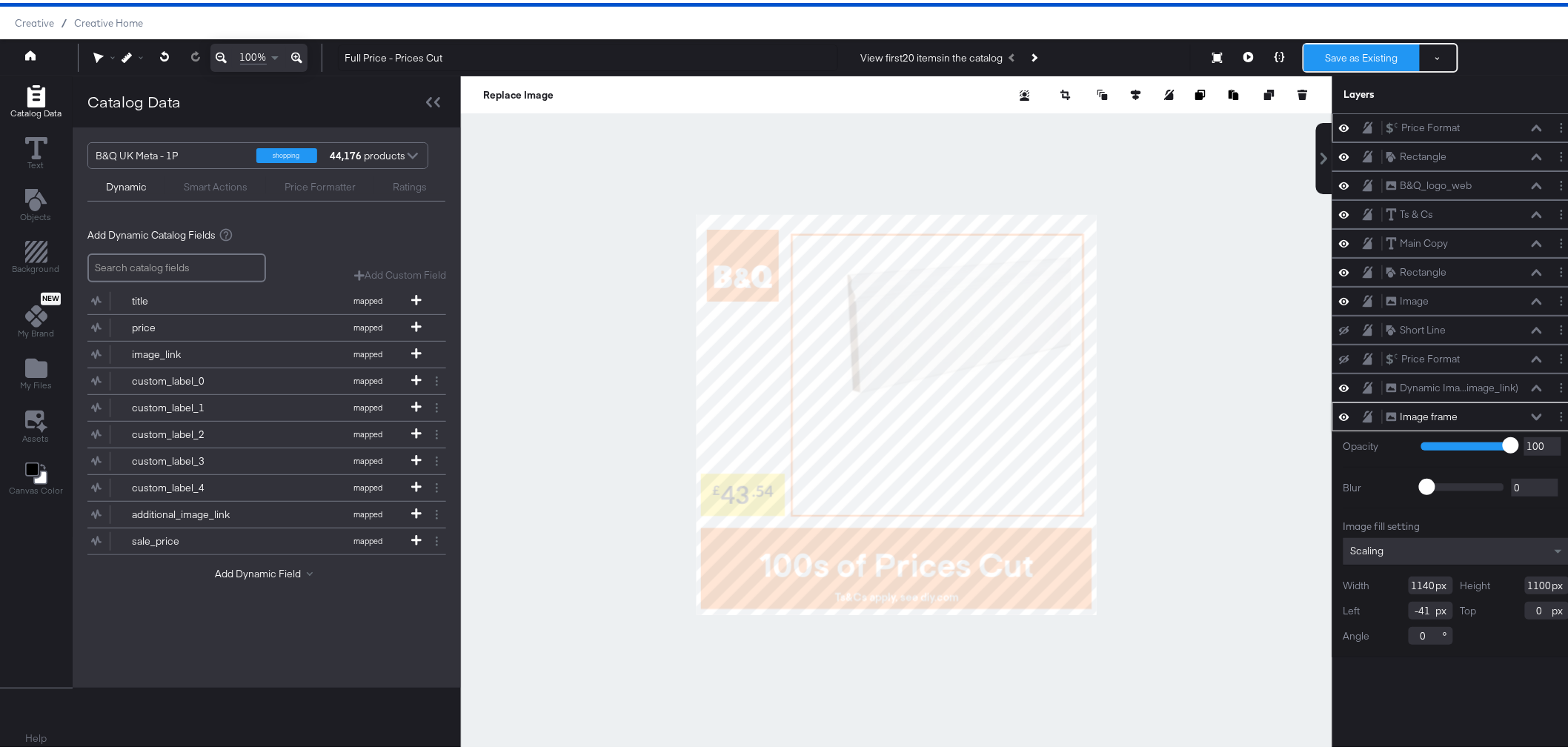
click at [1353, 59] on button "Save as Existing" at bounding box center [1362, 55] width 116 height 27
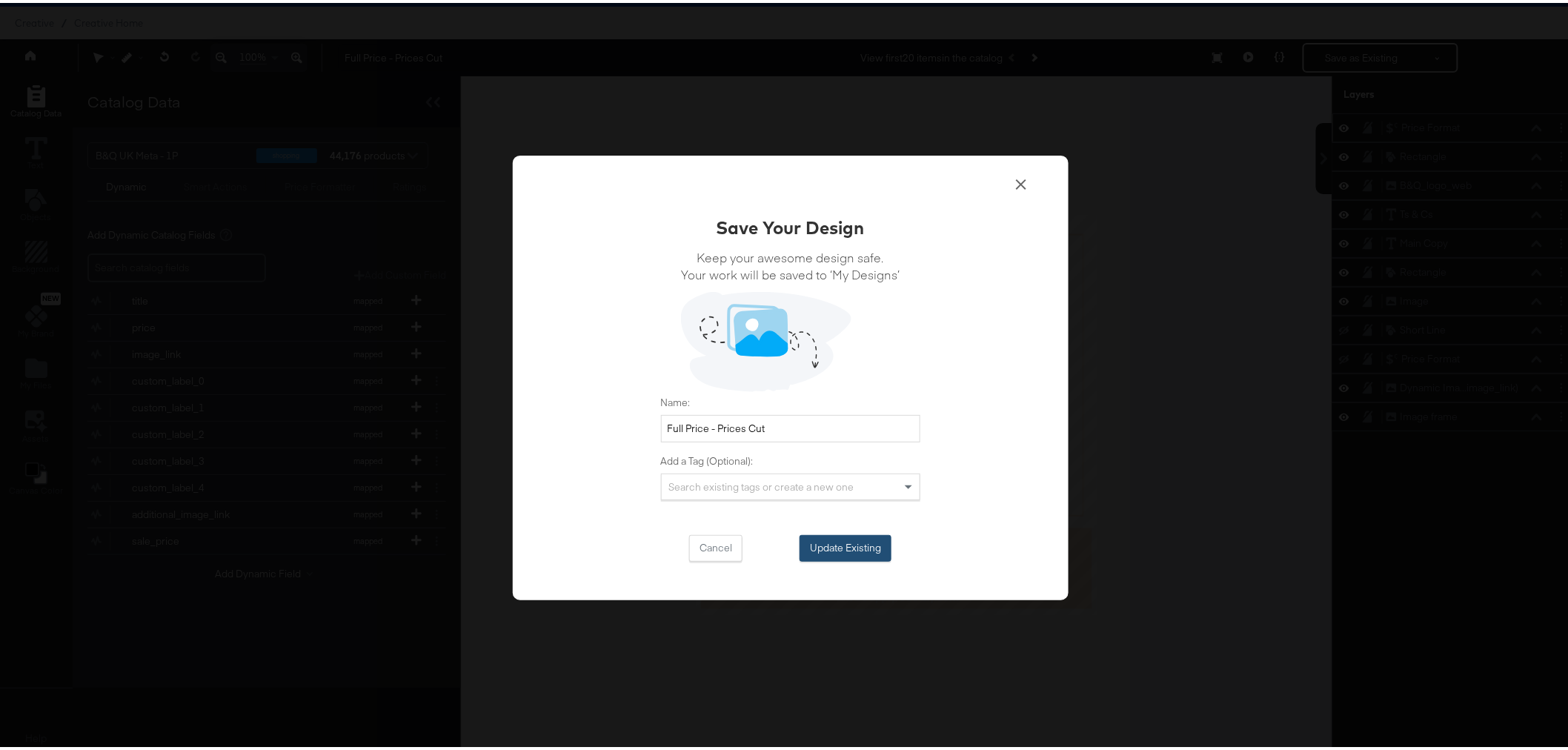
click at [818, 542] on button "Update Existing" at bounding box center [845, 545] width 92 height 27
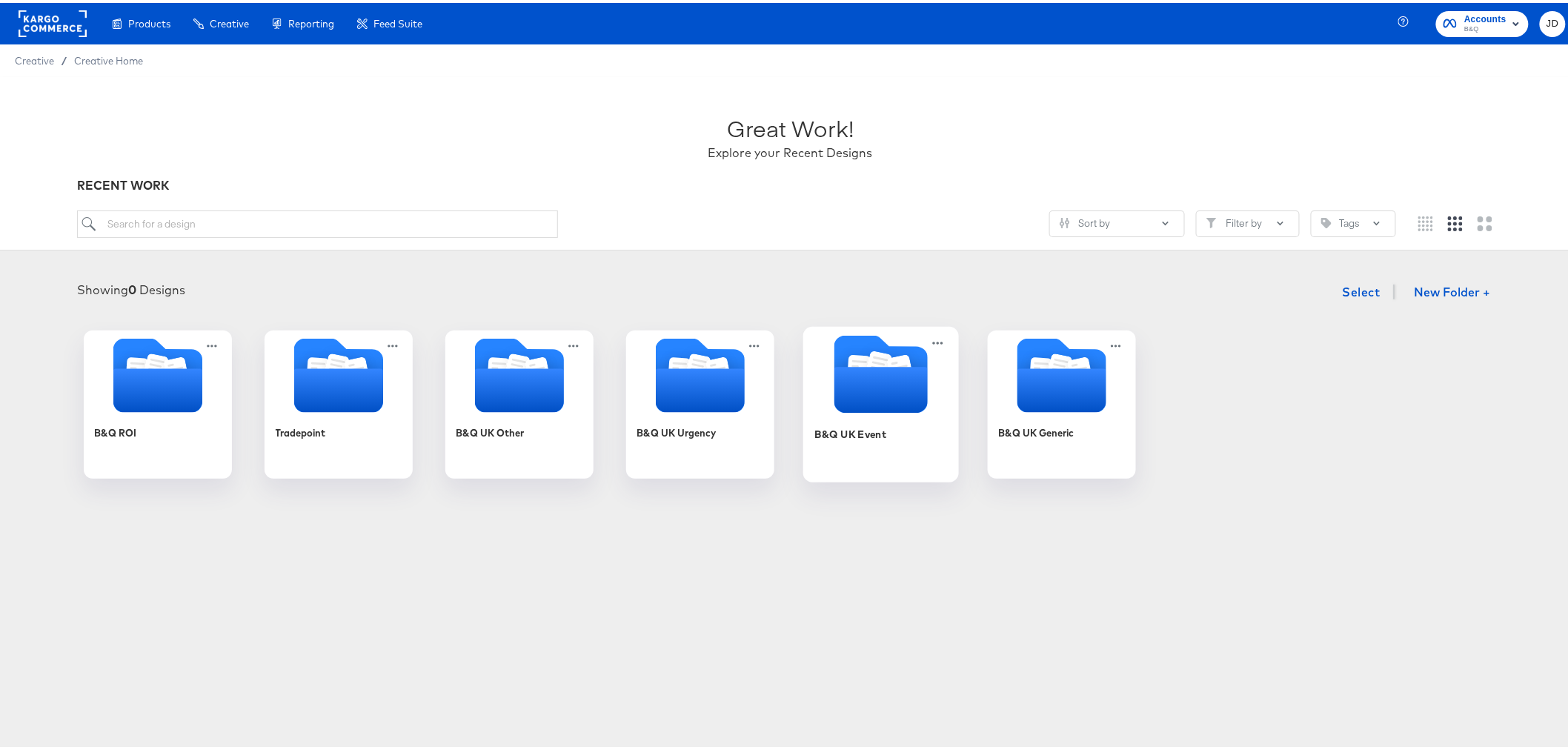
click at [836, 437] on div "B&Q UK Event" at bounding box center [850, 431] width 72 height 14
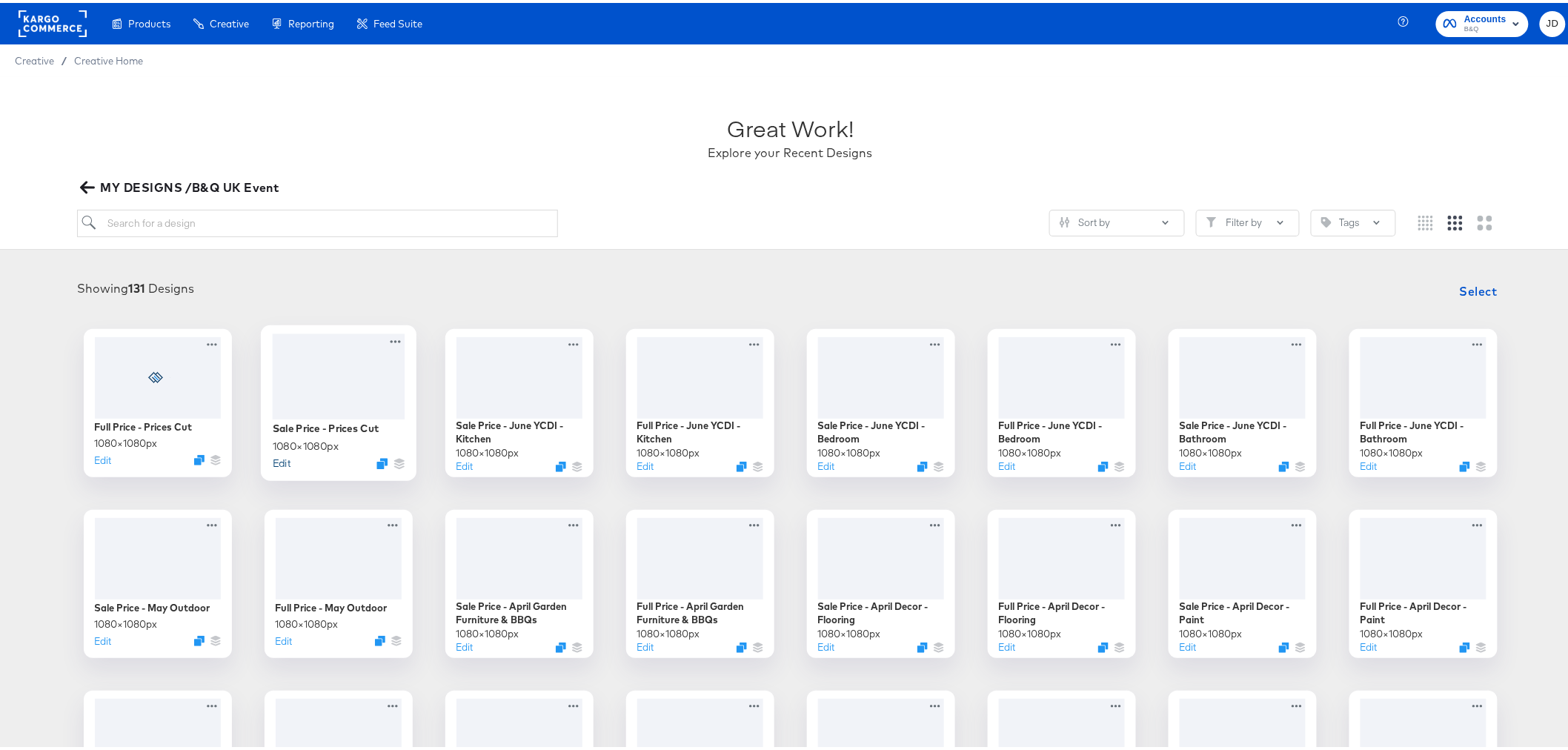
click at [275, 460] on button "Edit" at bounding box center [281, 459] width 17 height 14
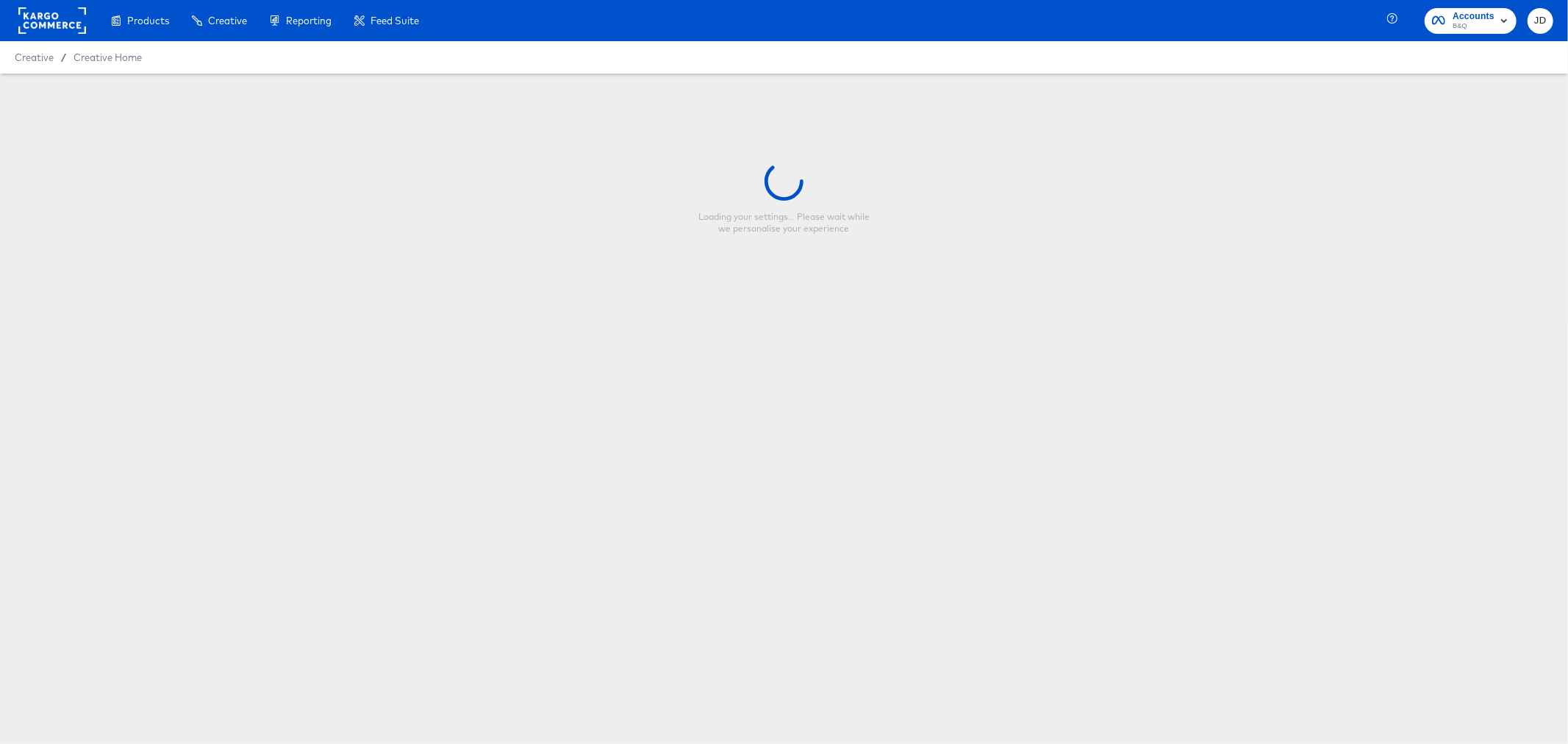
type input "Sale Price - Prices Cut"
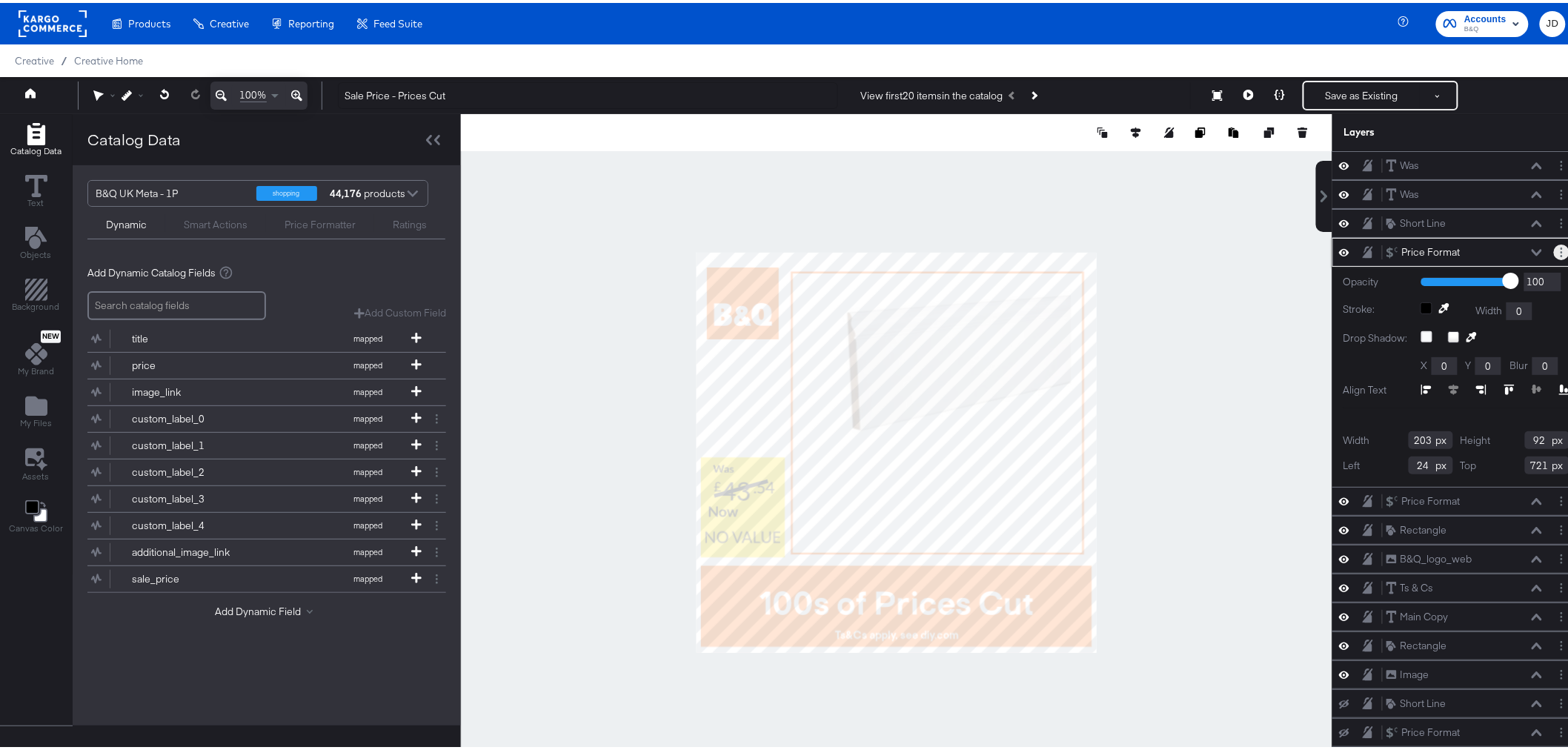
click at [1554, 247] on button "Layer Options" at bounding box center [1562, 249] width 15 height 15
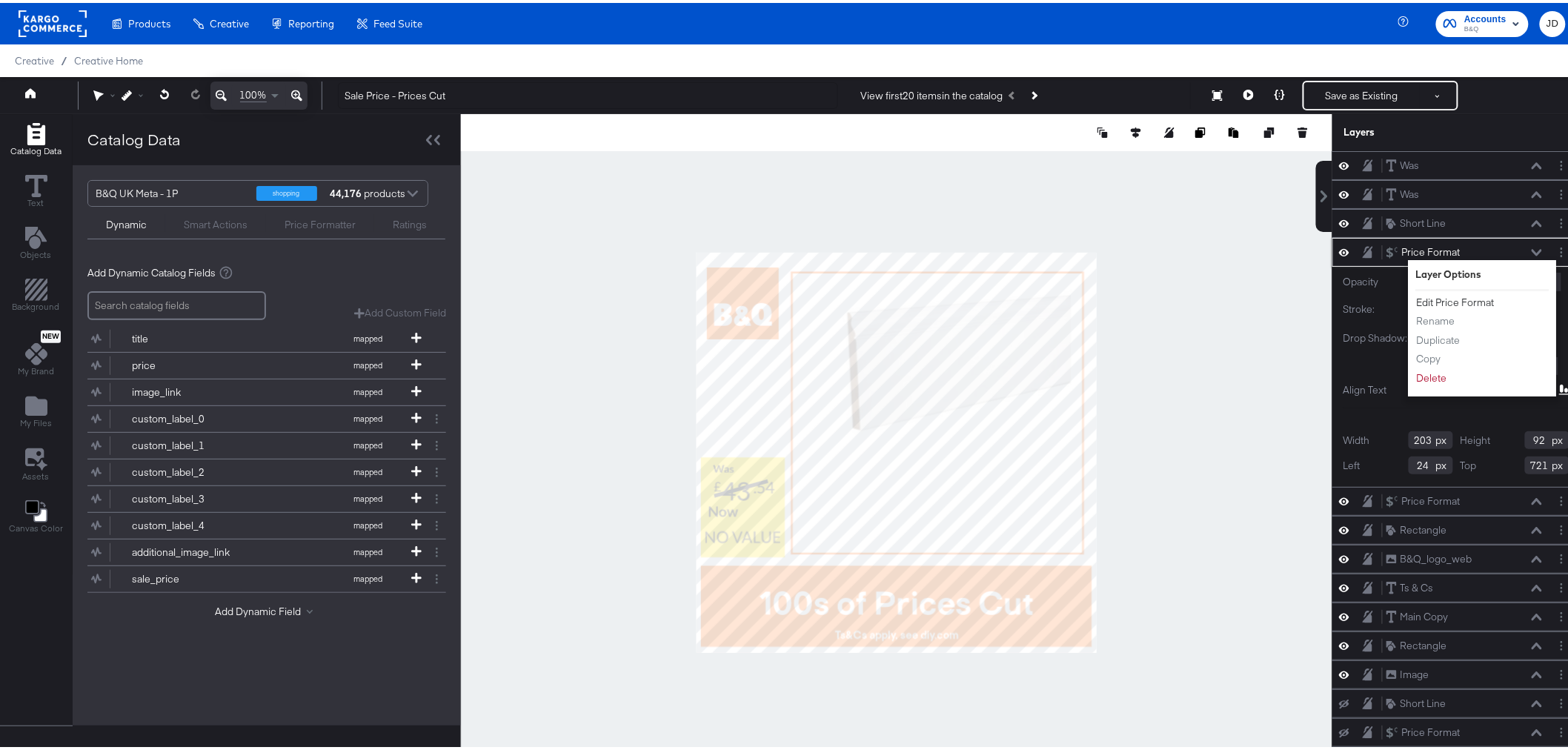
click at [1445, 302] on button "Edit Price Format" at bounding box center [1456, 300] width 79 height 15
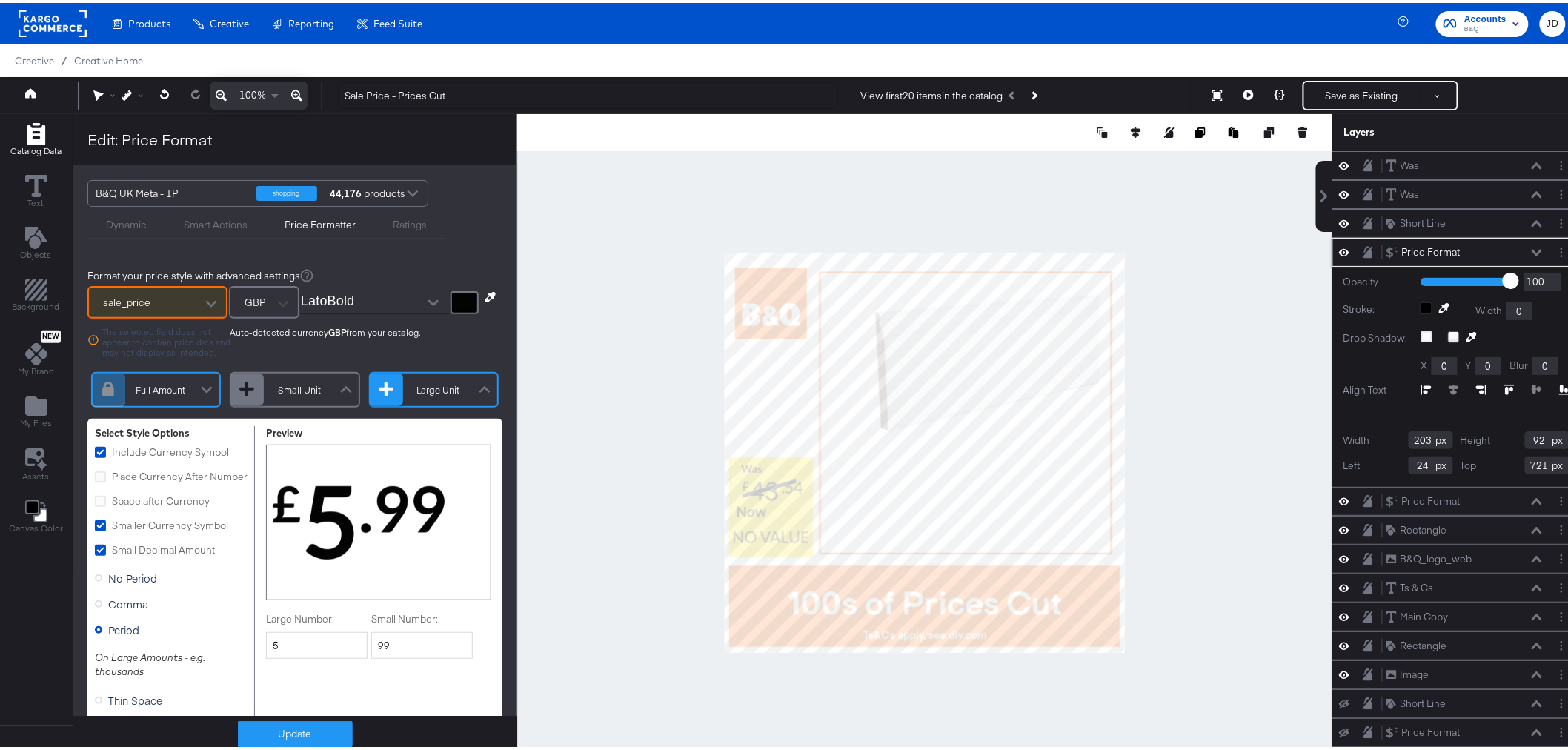
click at [589, 684] on div at bounding box center [924, 449] width 815 height 677
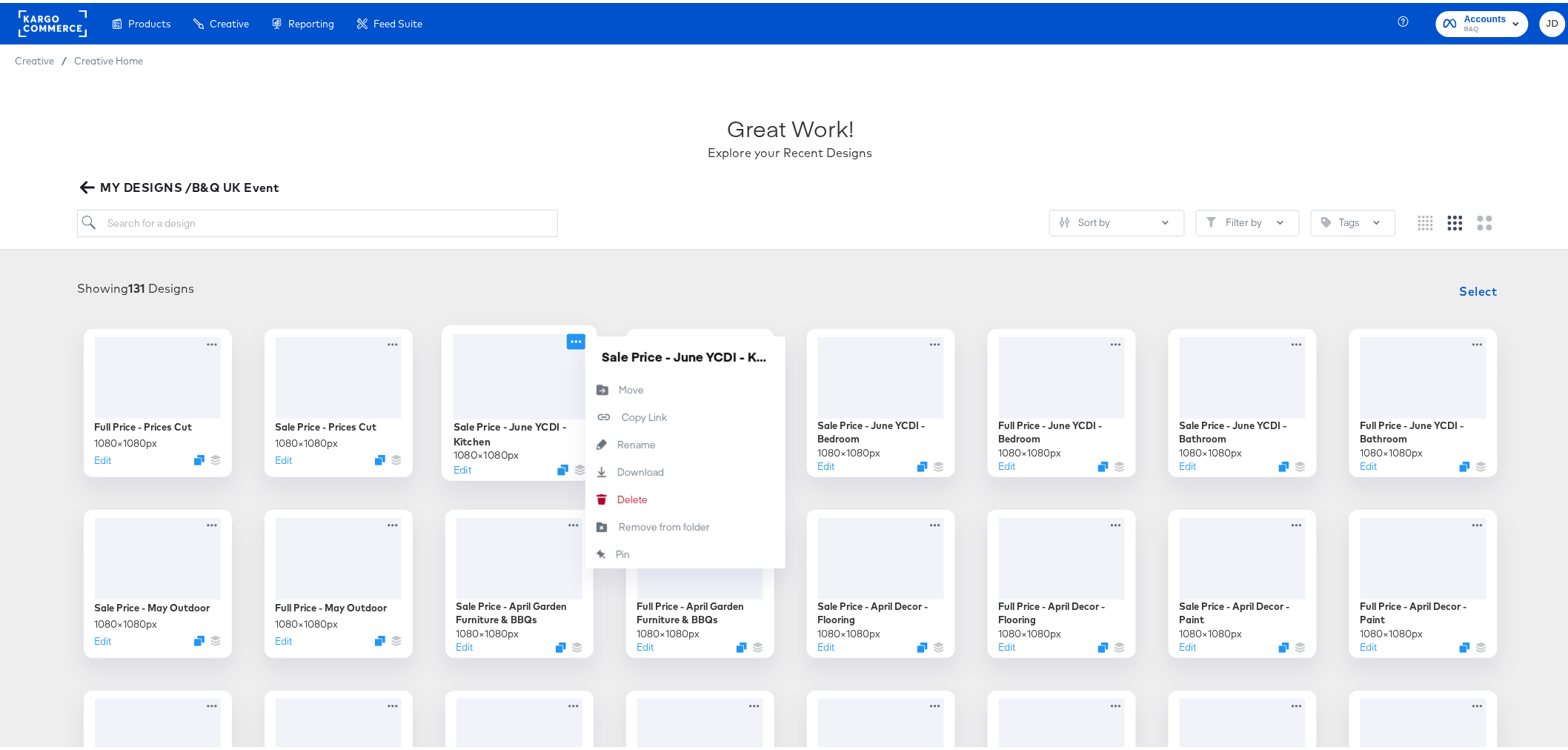
click at [567, 340] on icon at bounding box center [576, 339] width 18 height 15
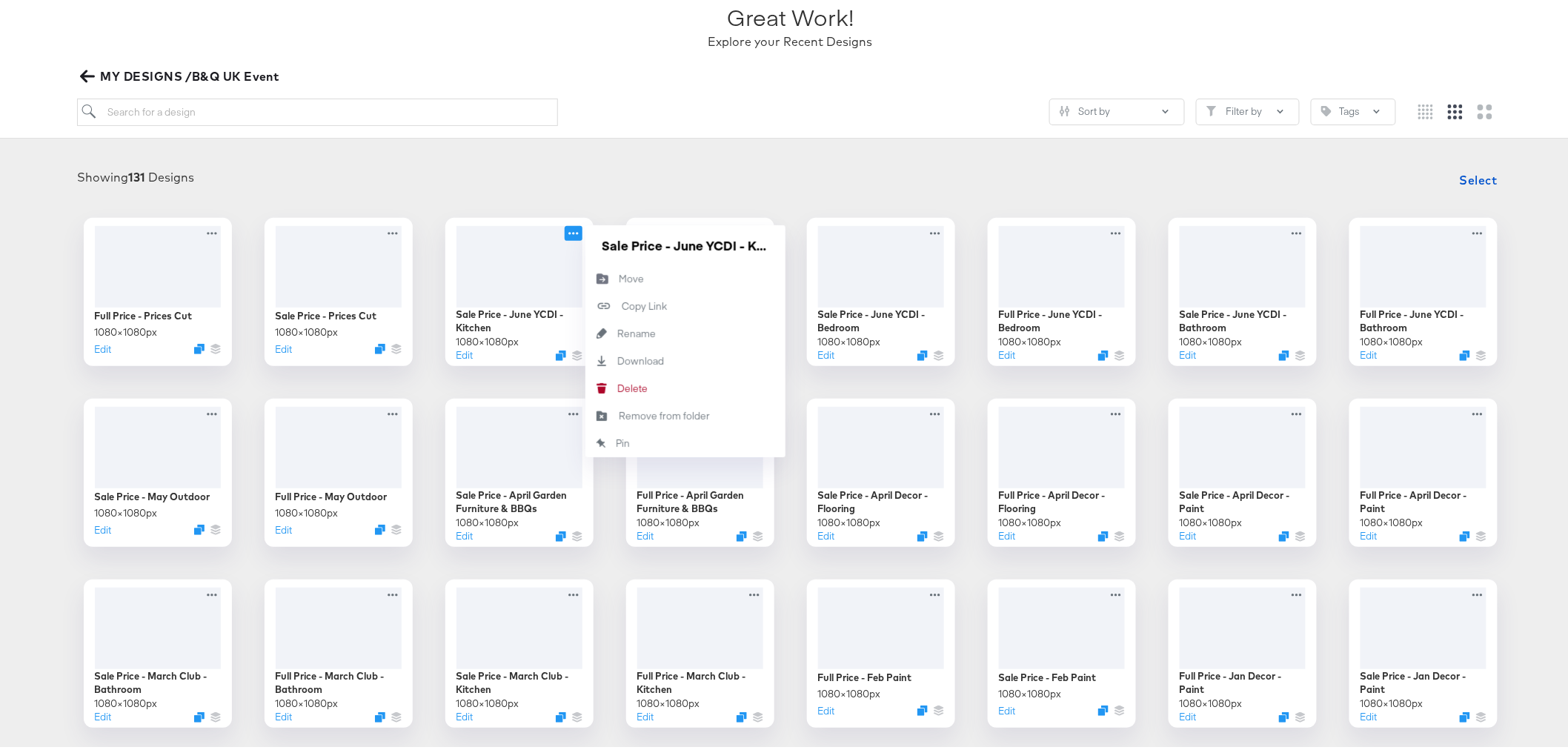
scroll to position [82, 0]
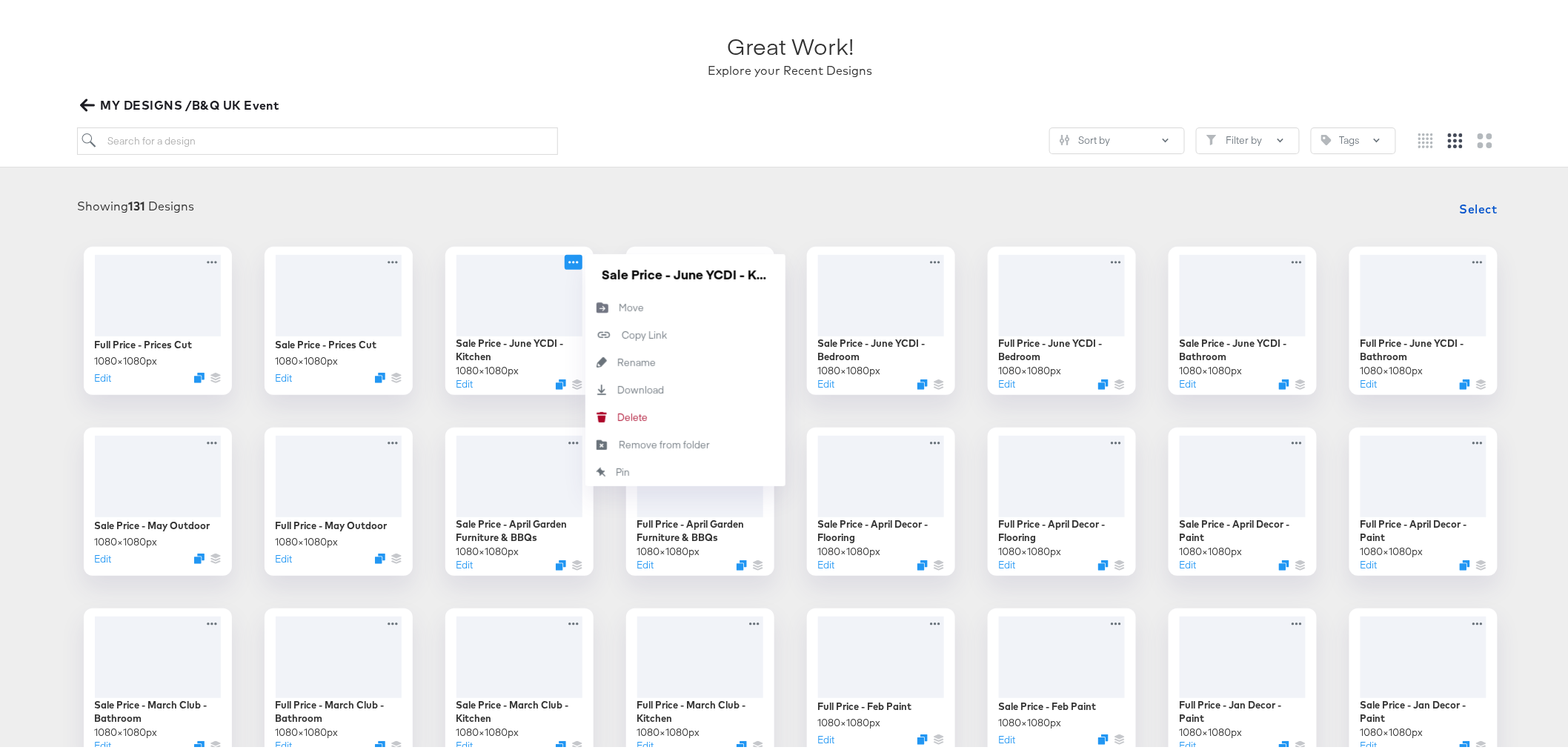
click at [519, 197] on div "Showing 131 Designs Select" at bounding box center [790, 206] width 1552 height 30
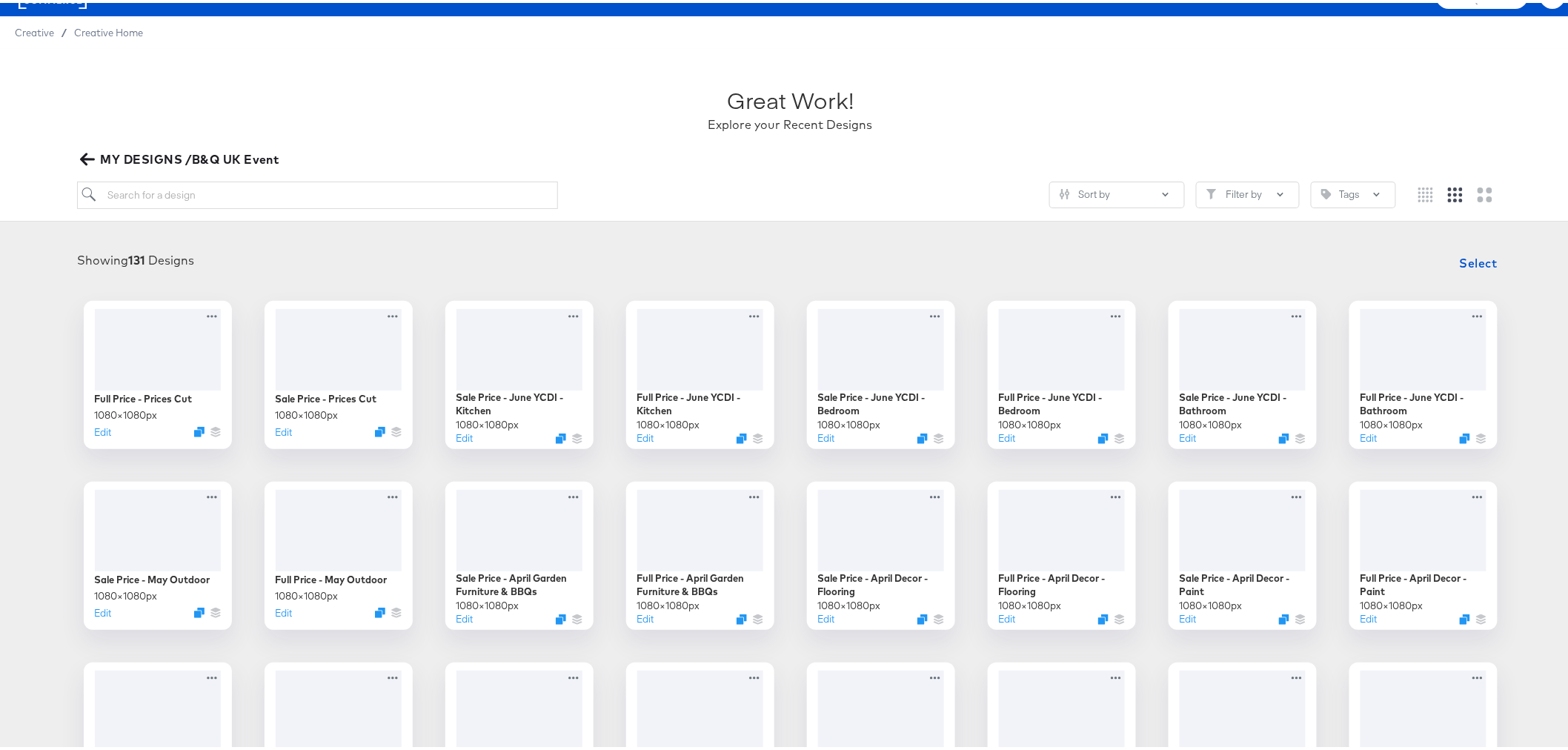
scroll to position [0, 0]
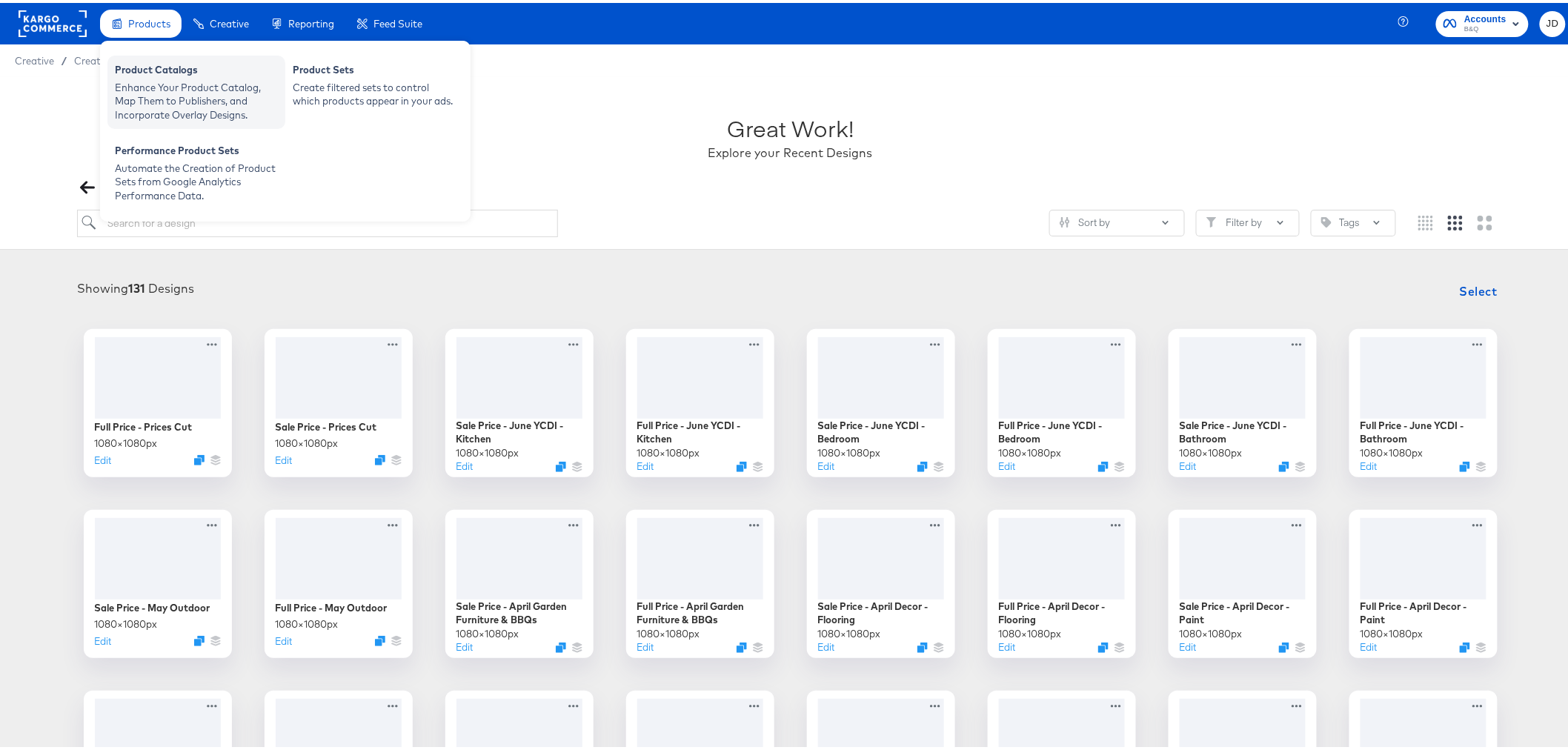
click at [146, 102] on div "Enhance Your Product Catalog, Map Them to Publishers, and Incorporate Overlay D…" at bounding box center [196, 98] width 163 height 42
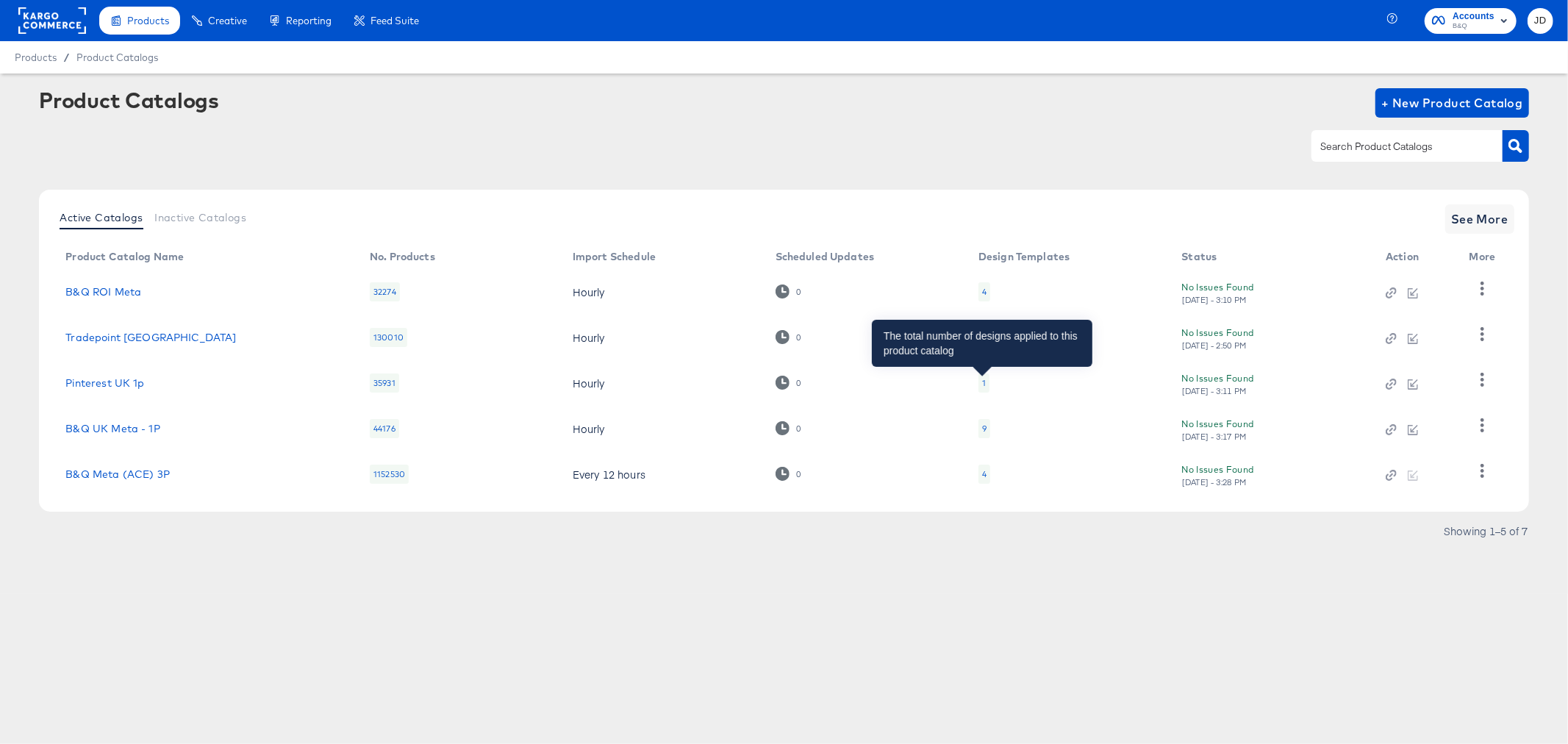
click at [984, 379] on div "1" at bounding box center [984, 383] width 4 height 11
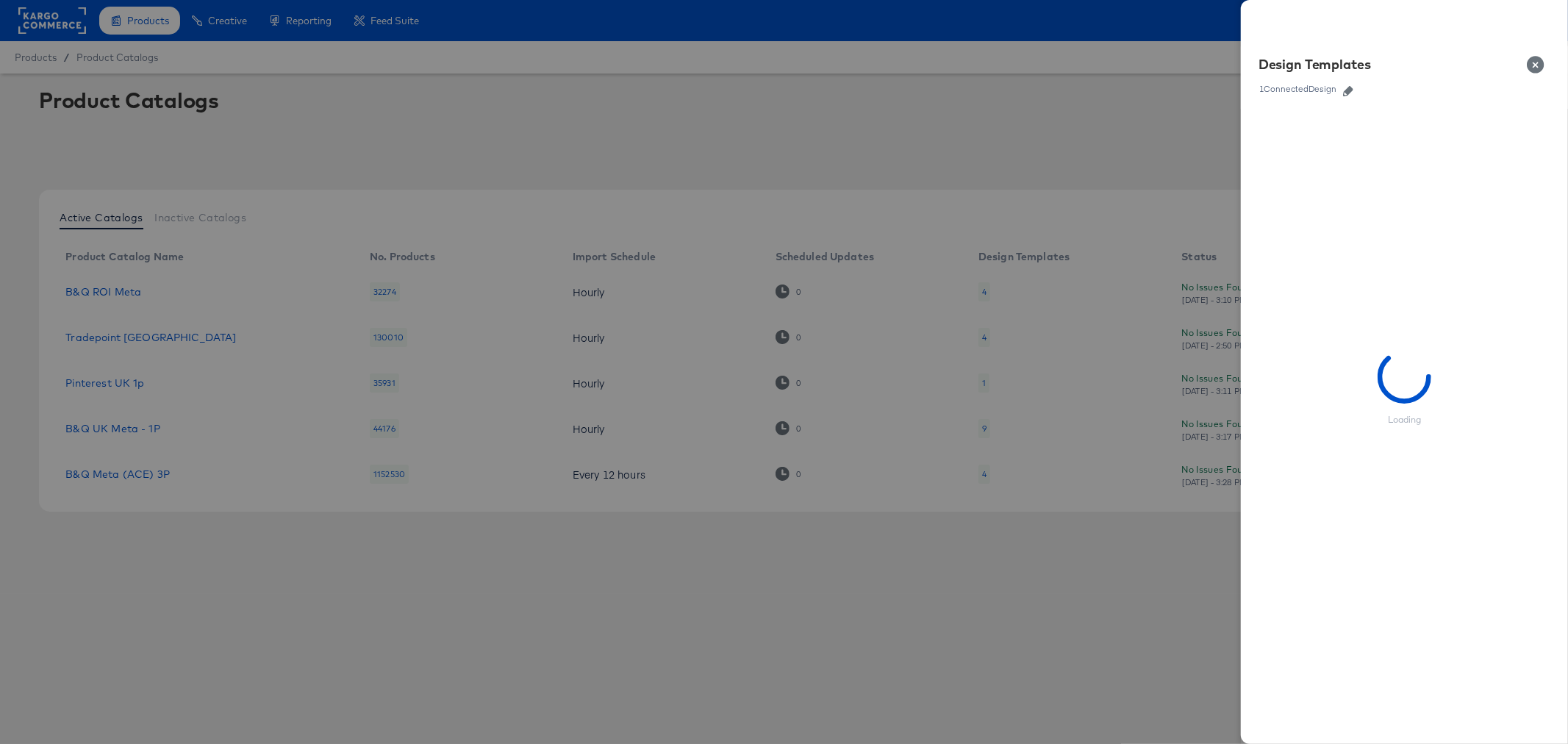
click at [1348, 87] on icon "button" at bounding box center [1348, 91] width 11 height 11
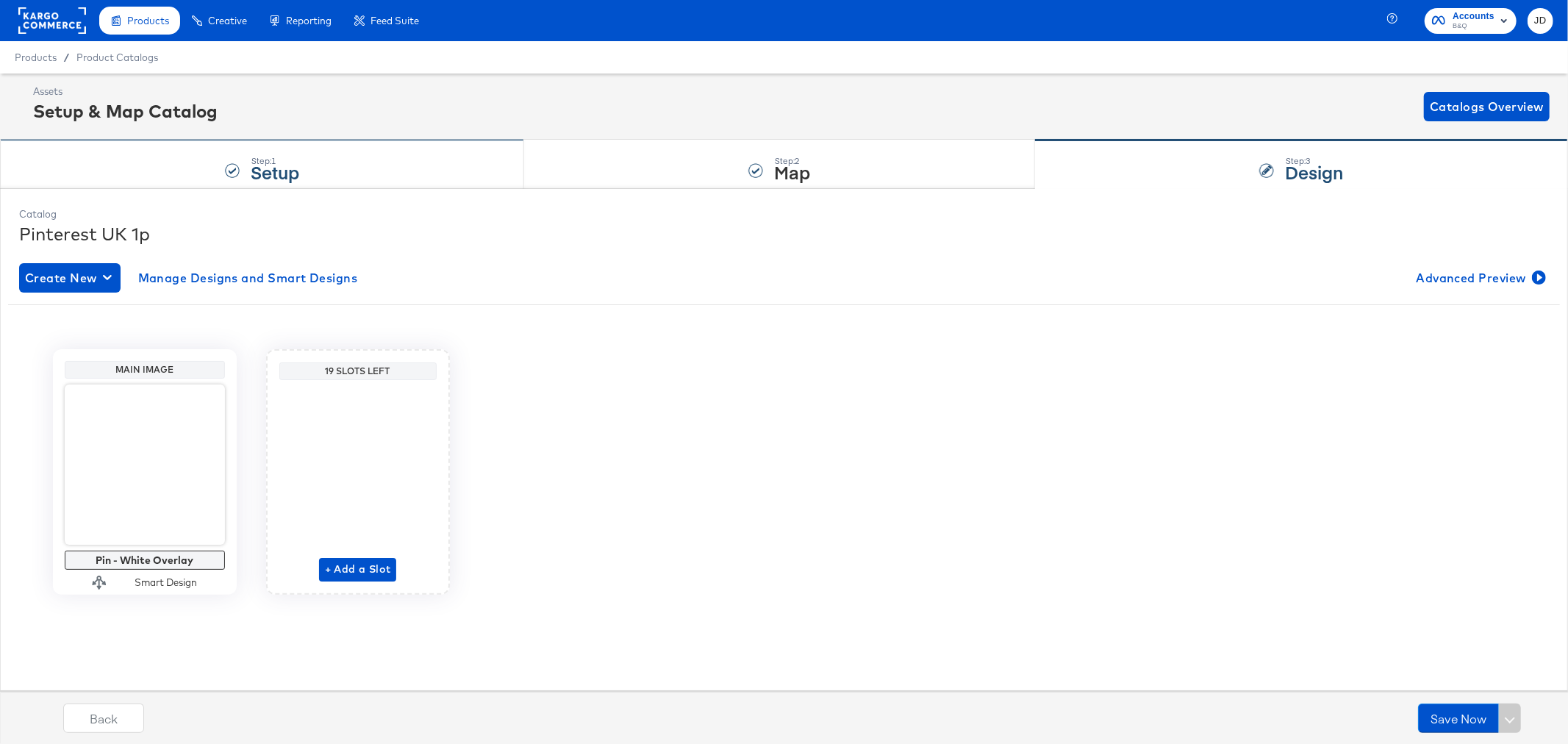
click at [312, 164] on div "Step: 1 Setup" at bounding box center [262, 165] width 525 height 49
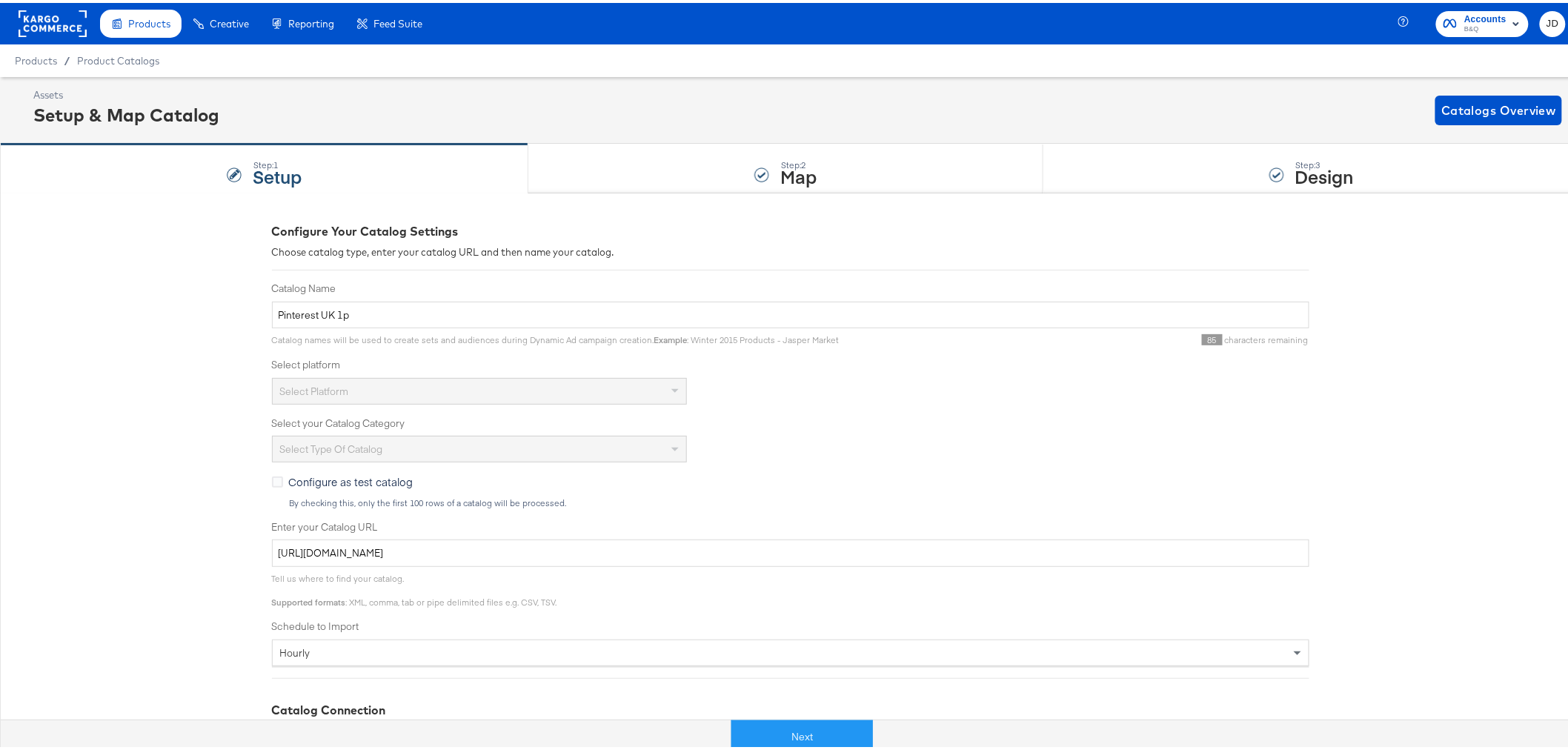
click at [33, 57] on span "Products" at bounding box center [36, 58] width 42 height 12
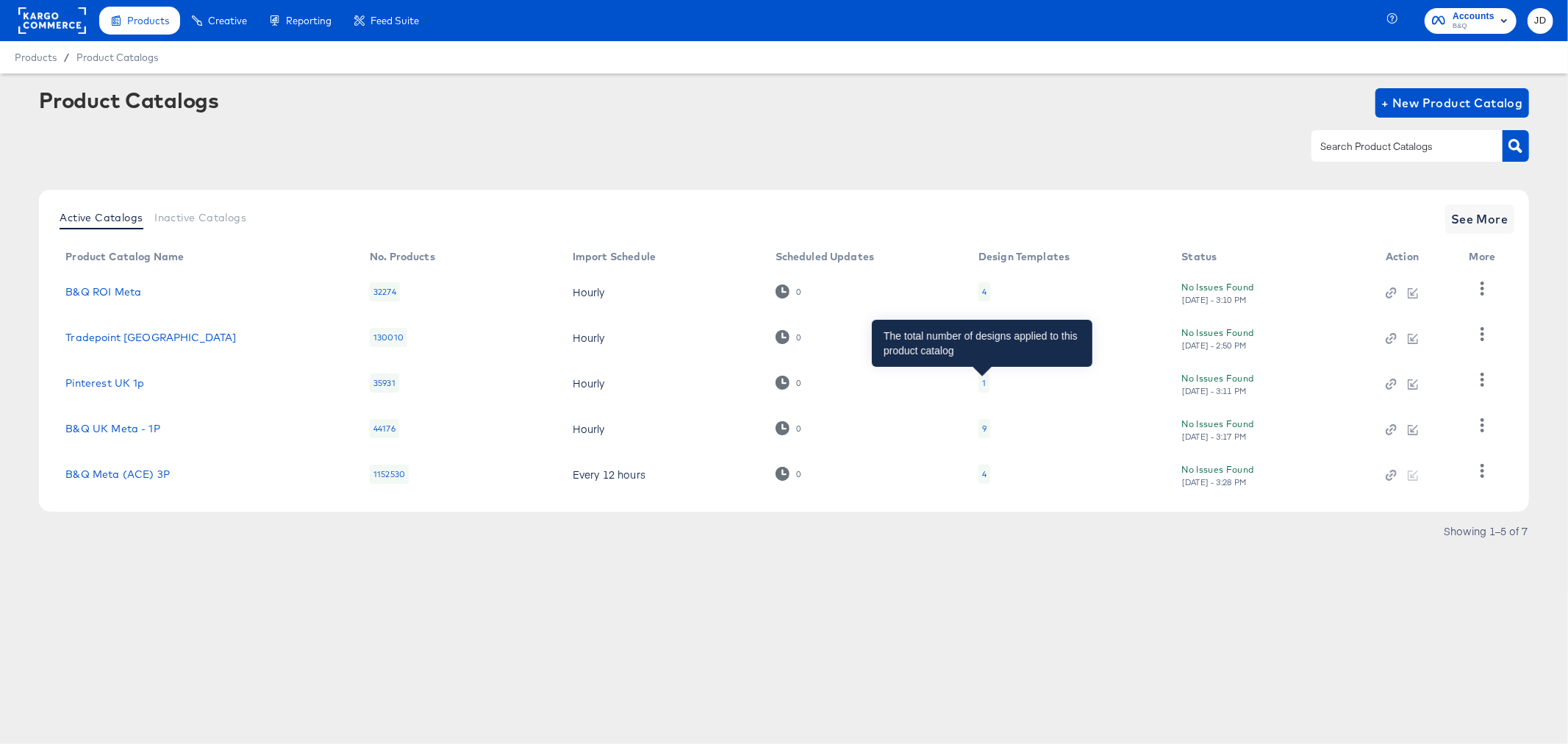
click at [982, 385] on div "1" at bounding box center [984, 383] width 4 height 11
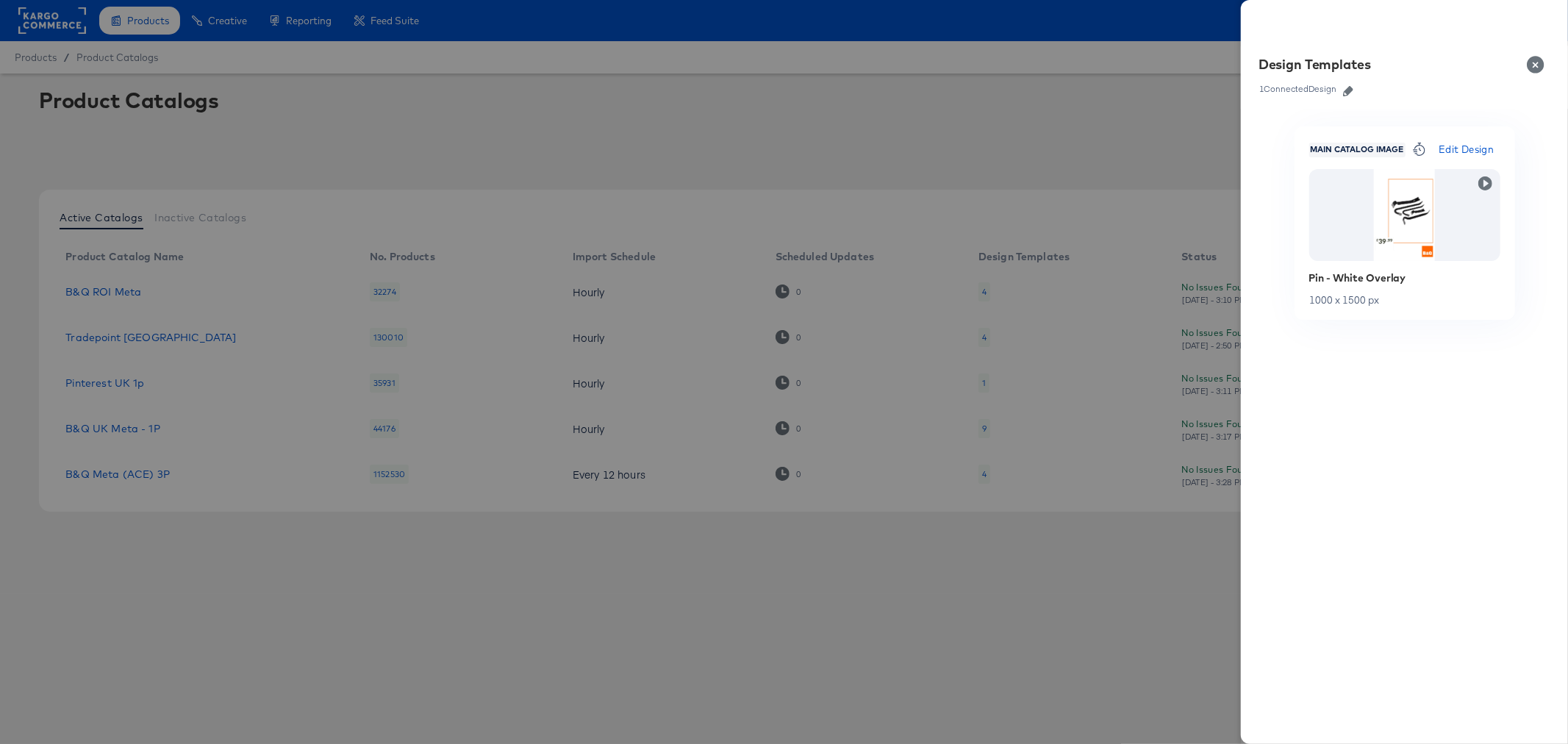
click at [1352, 86] on icon "button" at bounding box center [1348, 91] width 11 height 11
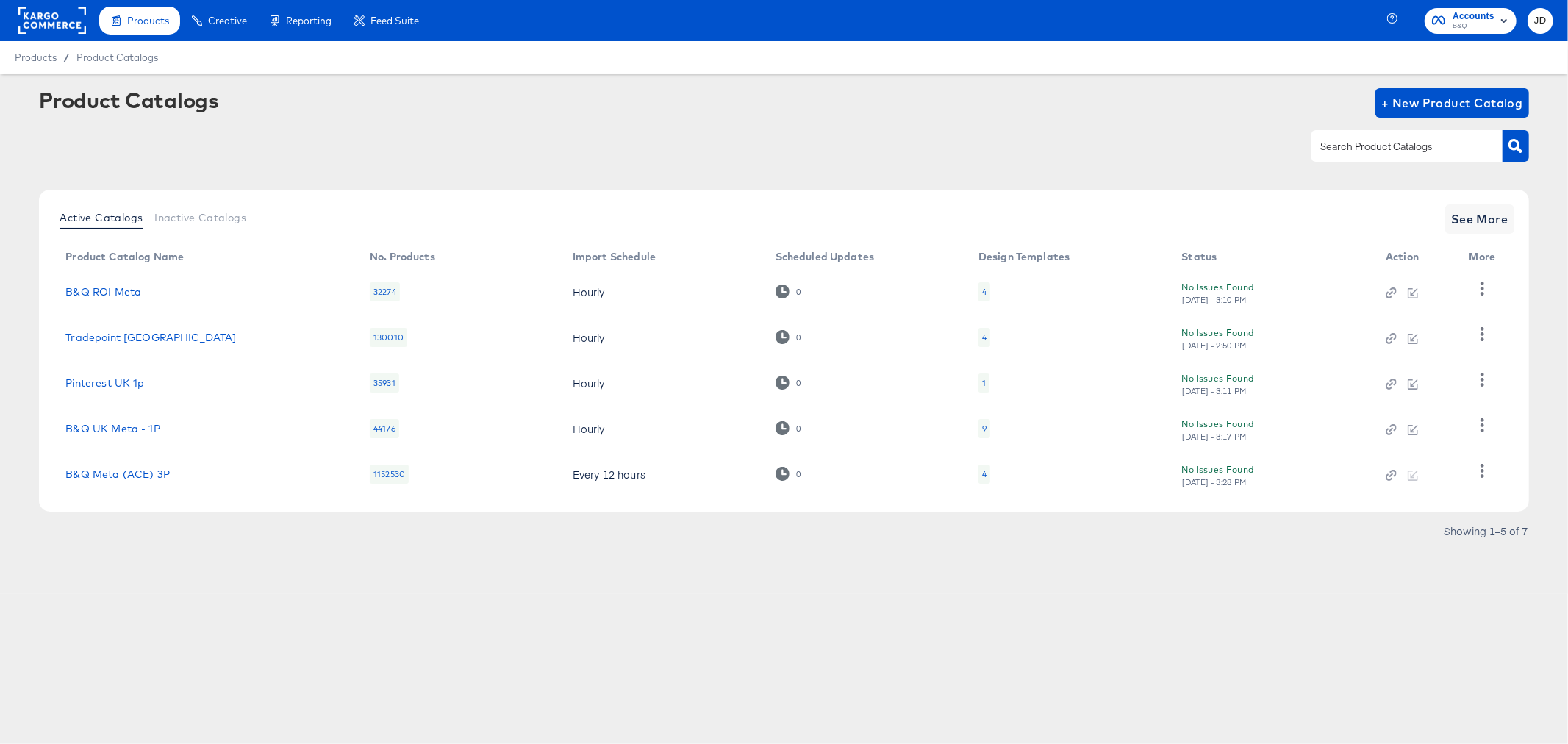
click at [988, 432] on div "9" at bounding box center [984, 429] width 11 height 19
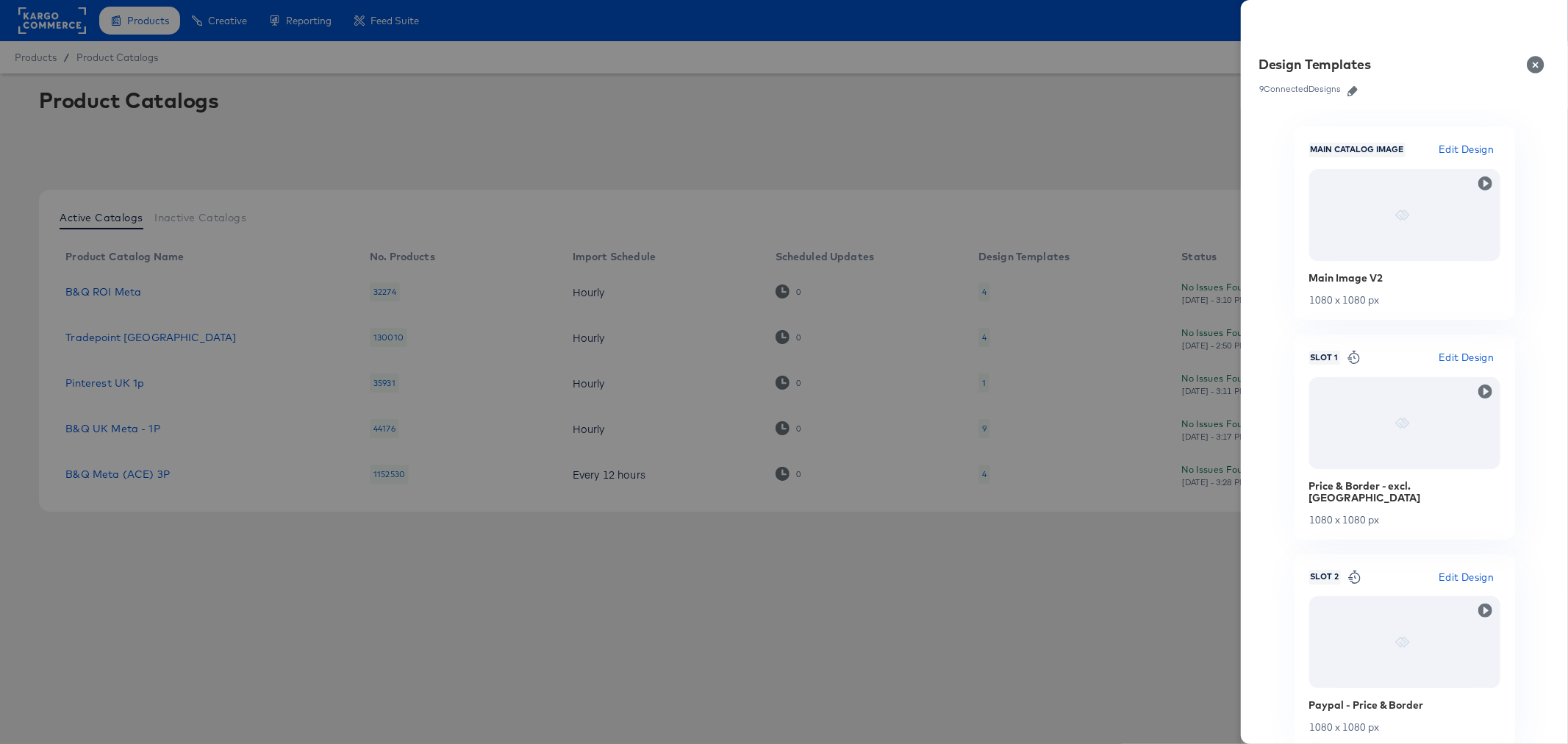
click at [1349, 90] on icon "button" at bounding box center [1353, 91] width 11 height 11
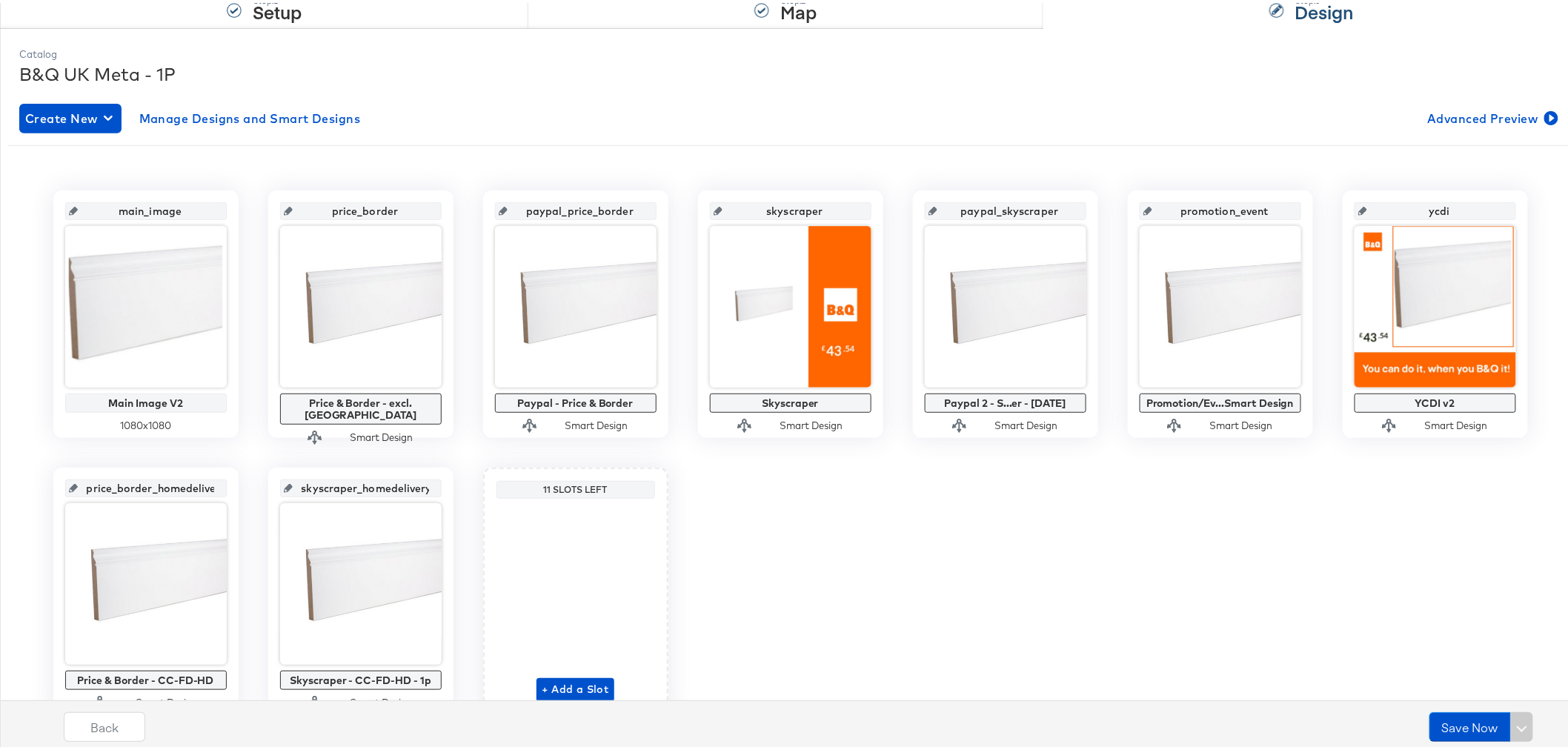
scroll to position [234, 0]
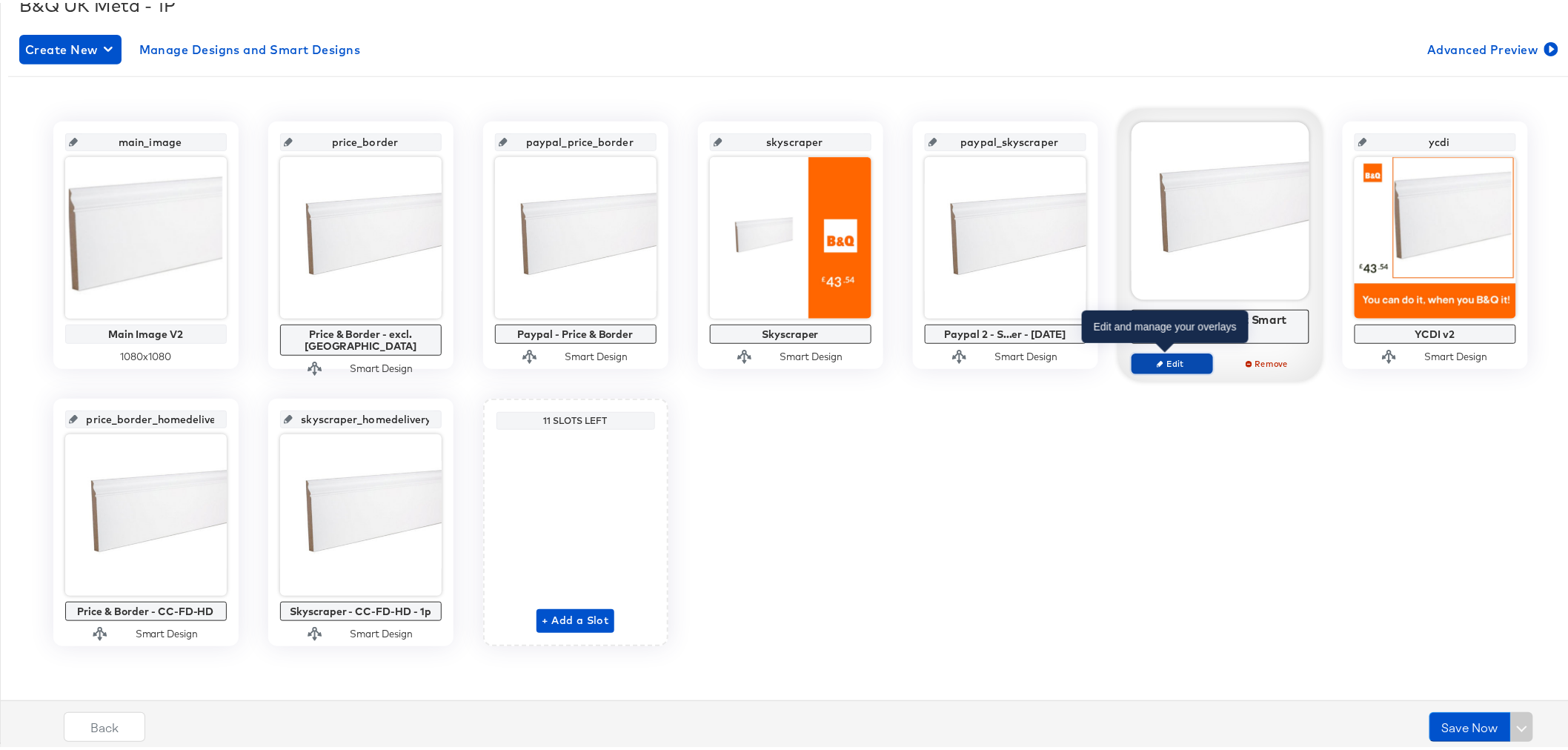
click at [1168, 360] on span "Edit" at bounding box center [1171, 361] width 69 height 12
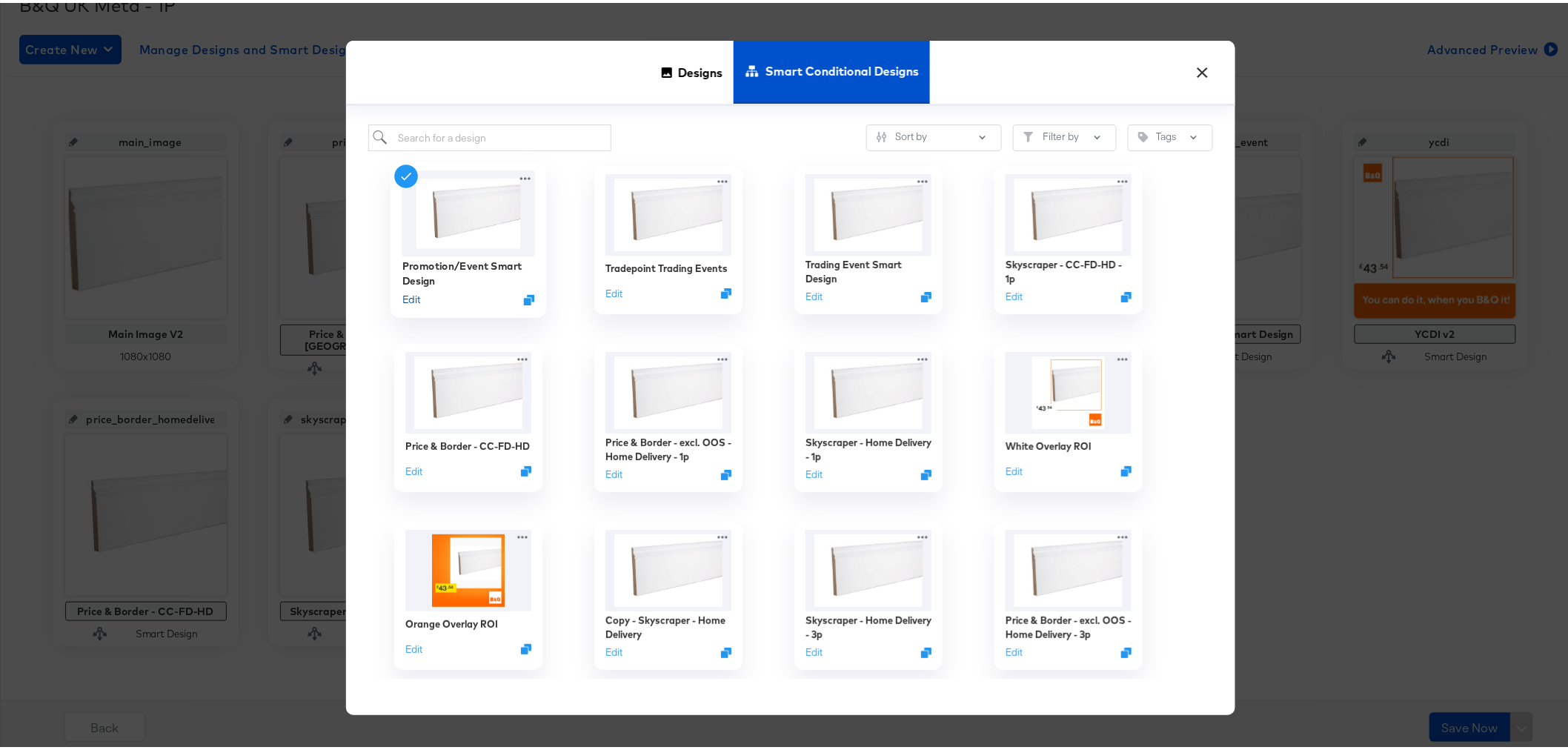
click at [410, 294] on button "Edit" at bounding box center [410, 296] width 17 height 14
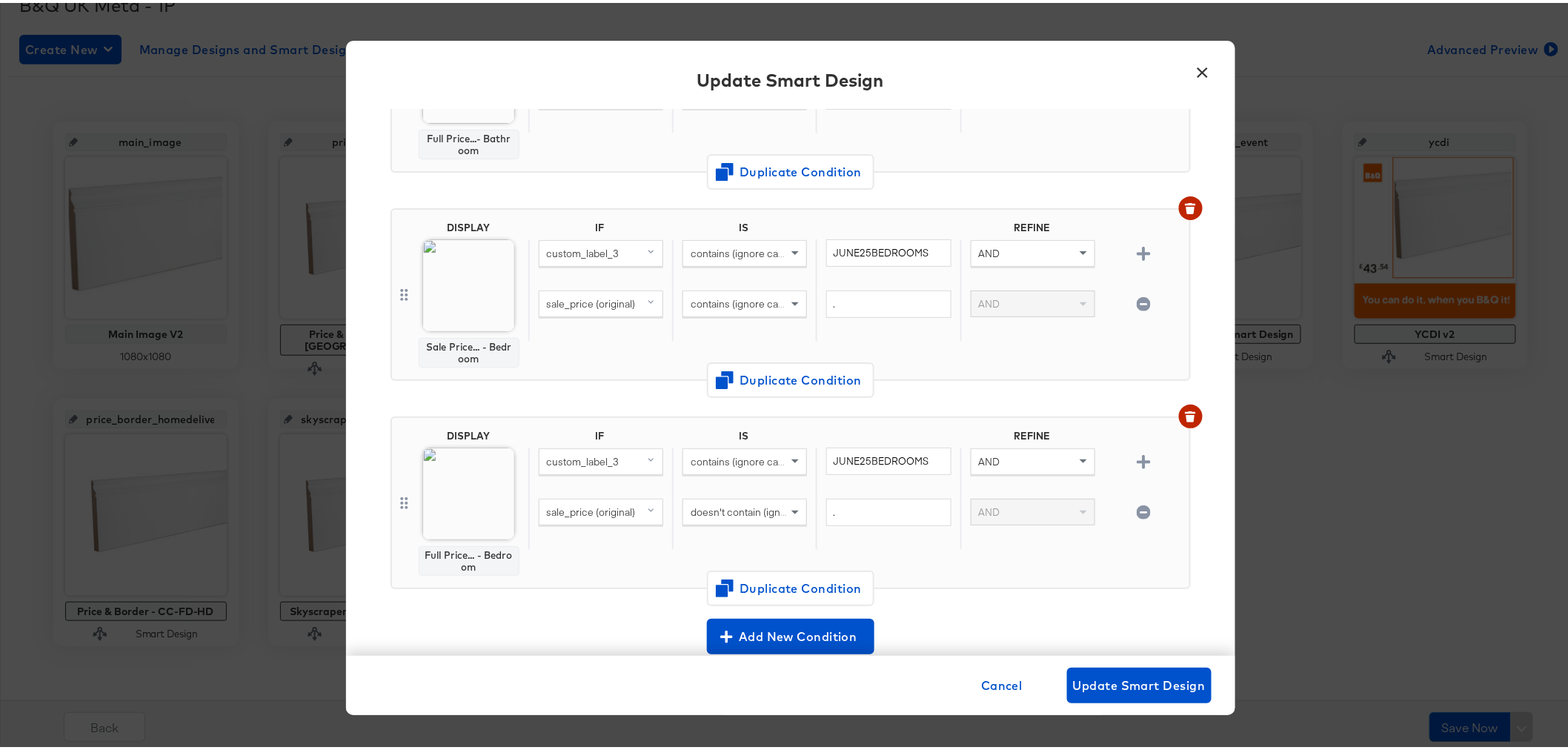
scroll to position [1235, 0]
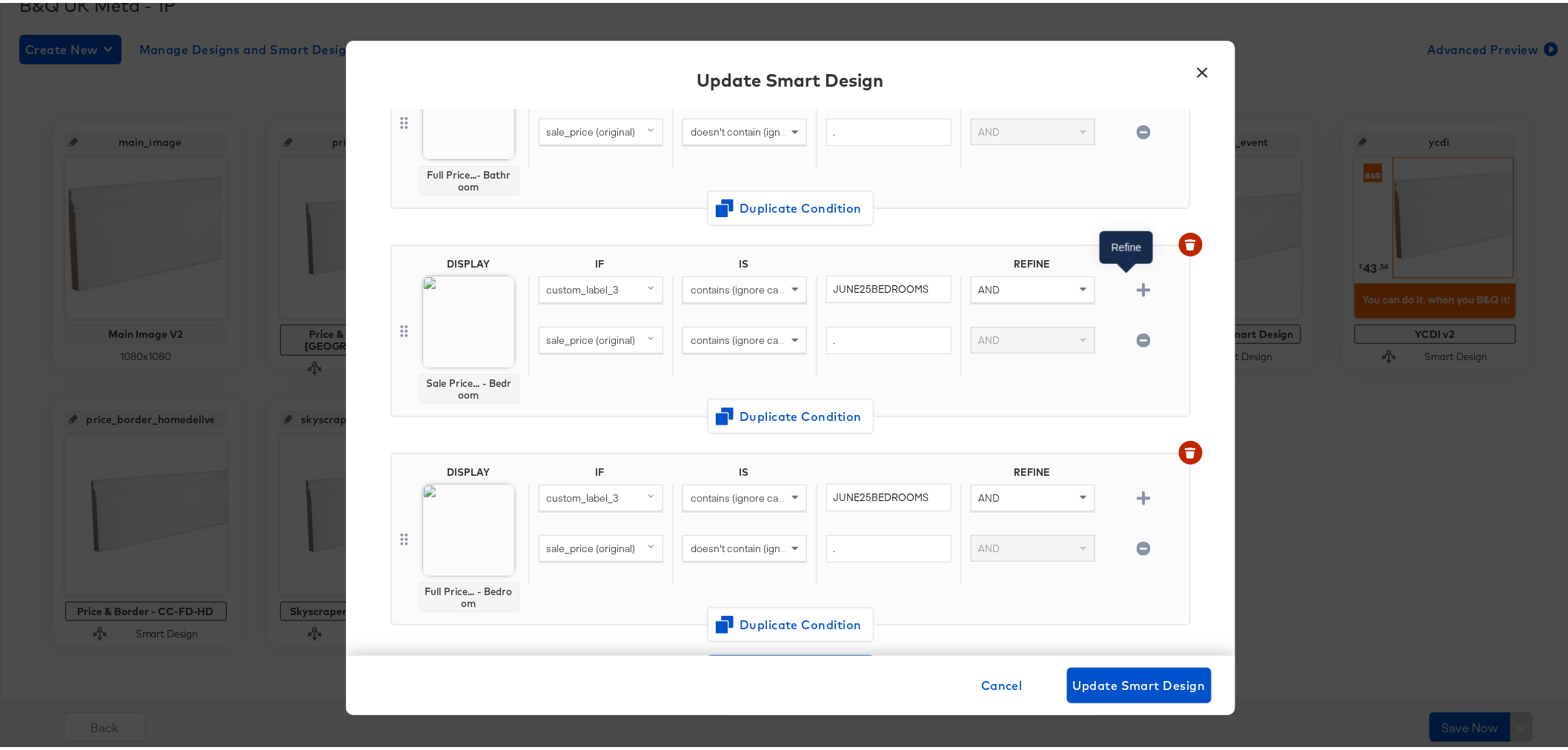
click at [1137, 280] on icon "button" at bounding box center [1143, 287] width 14 height 14
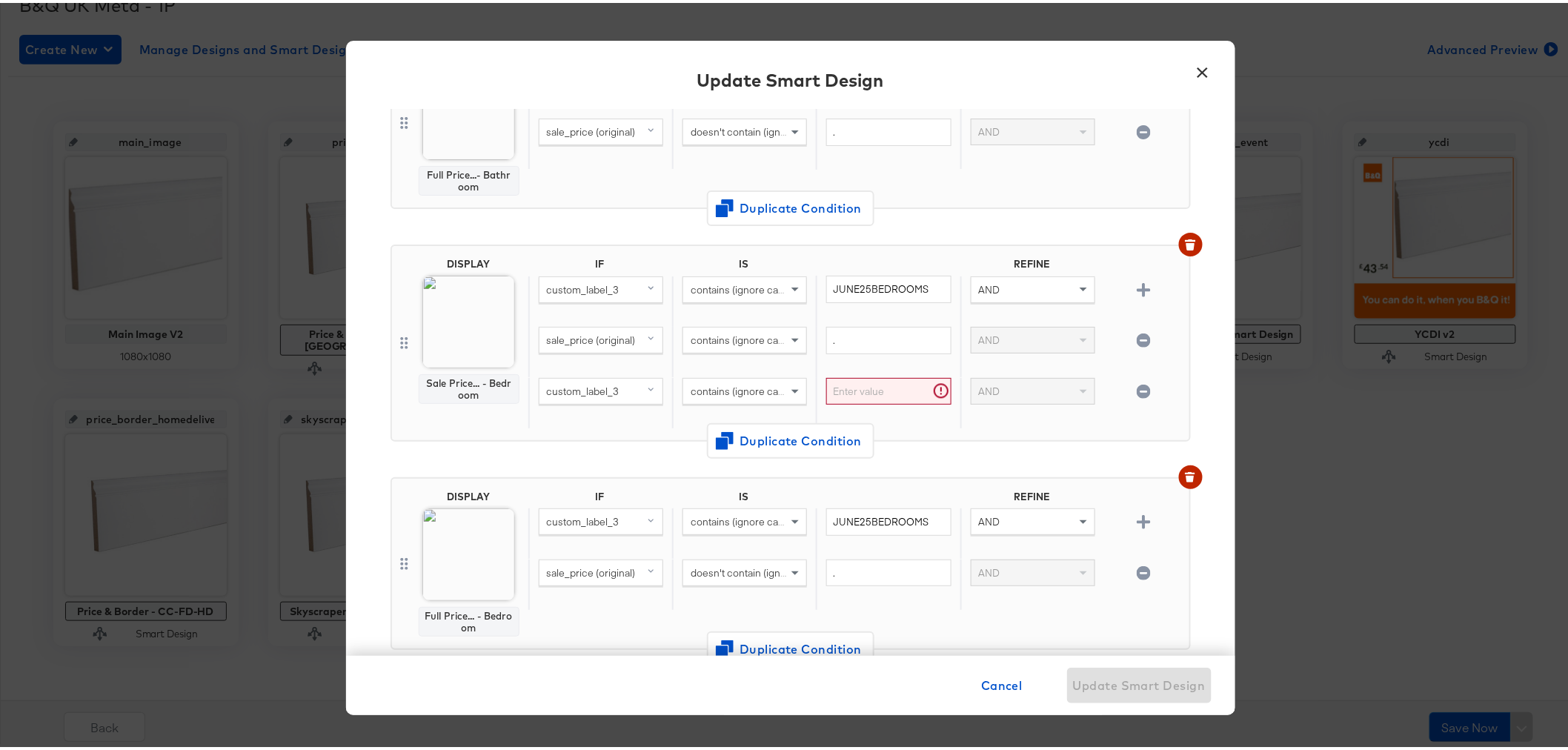
scroll to position [1259, 0]
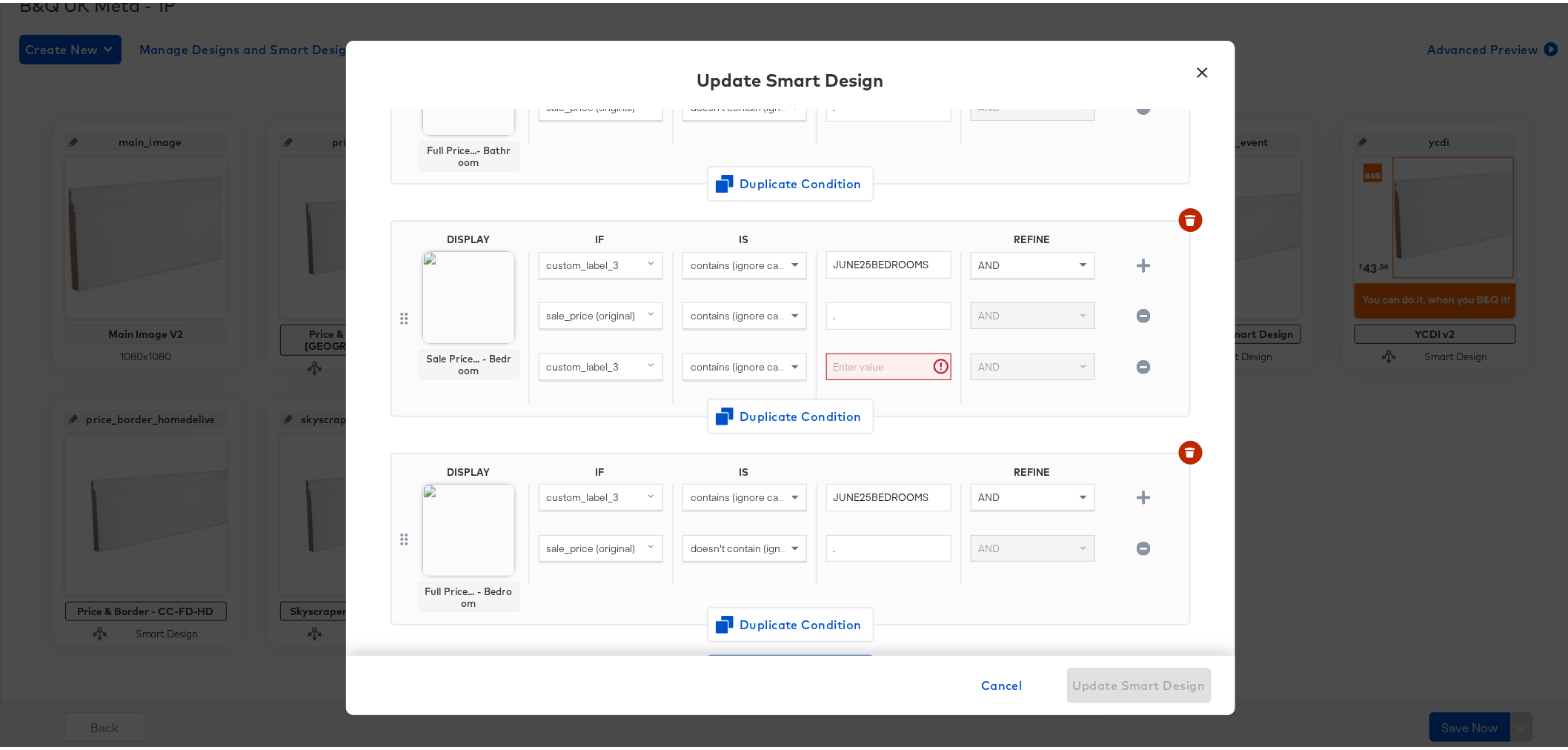
click at [628, 365] on div "custom_label_3" at bounding box center [601, 364] width 124 height 25
click at [1197, 254] on div "Input Smart Design Name * Promotion/Event Smart Design DISPLAY Sale Price...ay …" at bounding box center [791, 379] width 890 height 547
click at [1197, 74] on button "×" at bounding box center [1204, 67] width 27 height 27
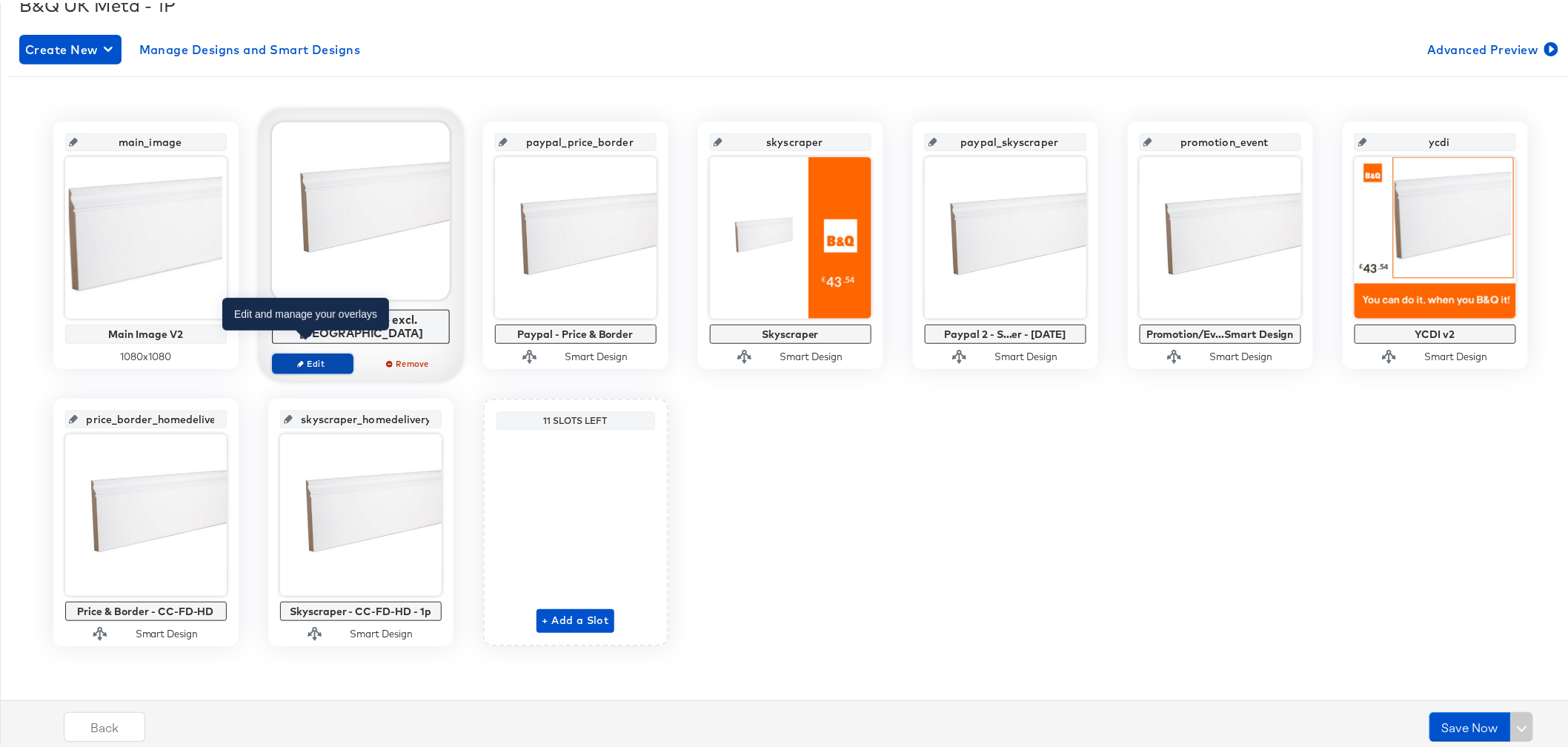
click at [329, 355] on span "Edit" at bounding box center [312, 361] width 69 height 12
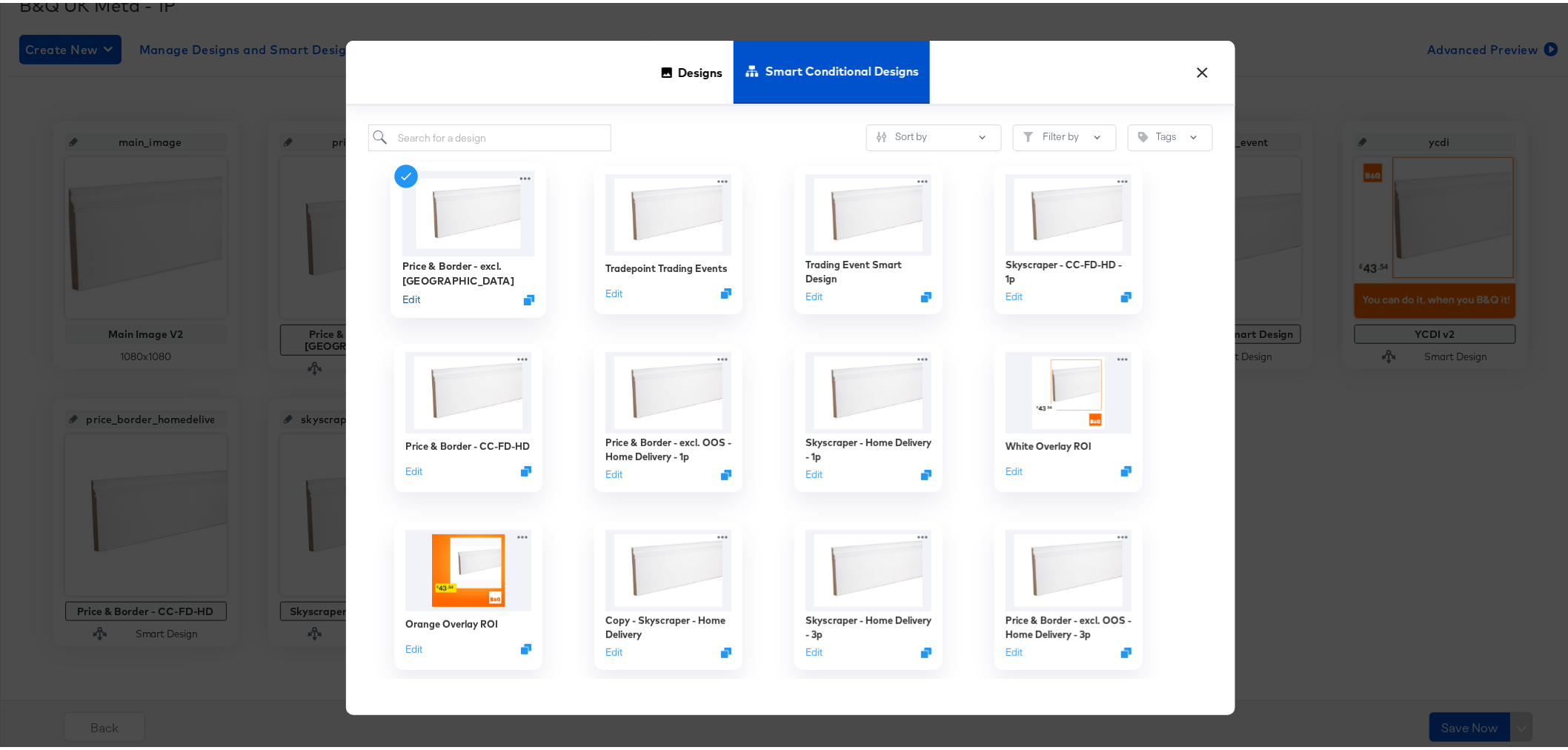
click at [406, 290] on button "Edit" at bounding box center [410, 296] width 17 height 14
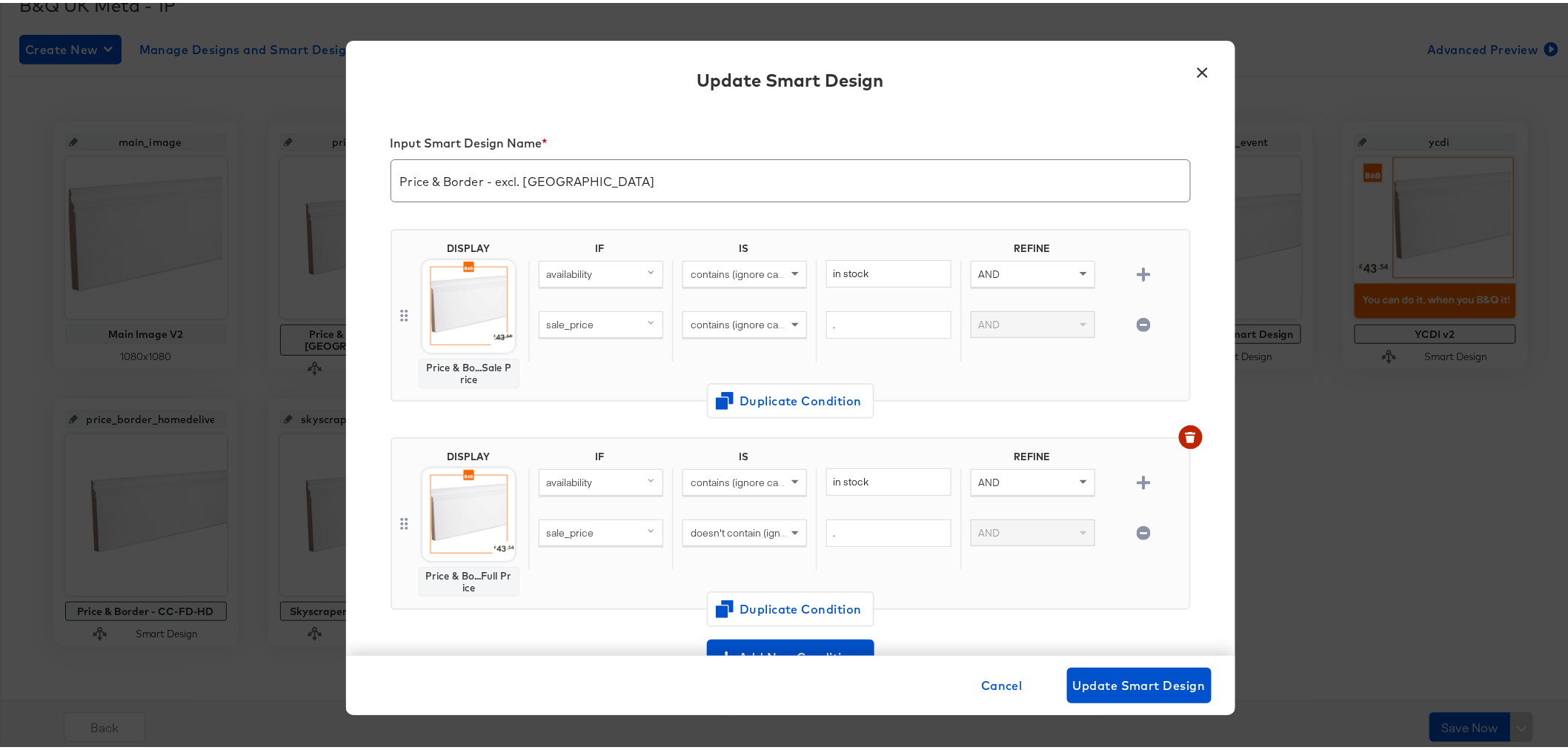
click at [1197, 64] on button "×" at bounding box center [1204, 67] width 27 height 27
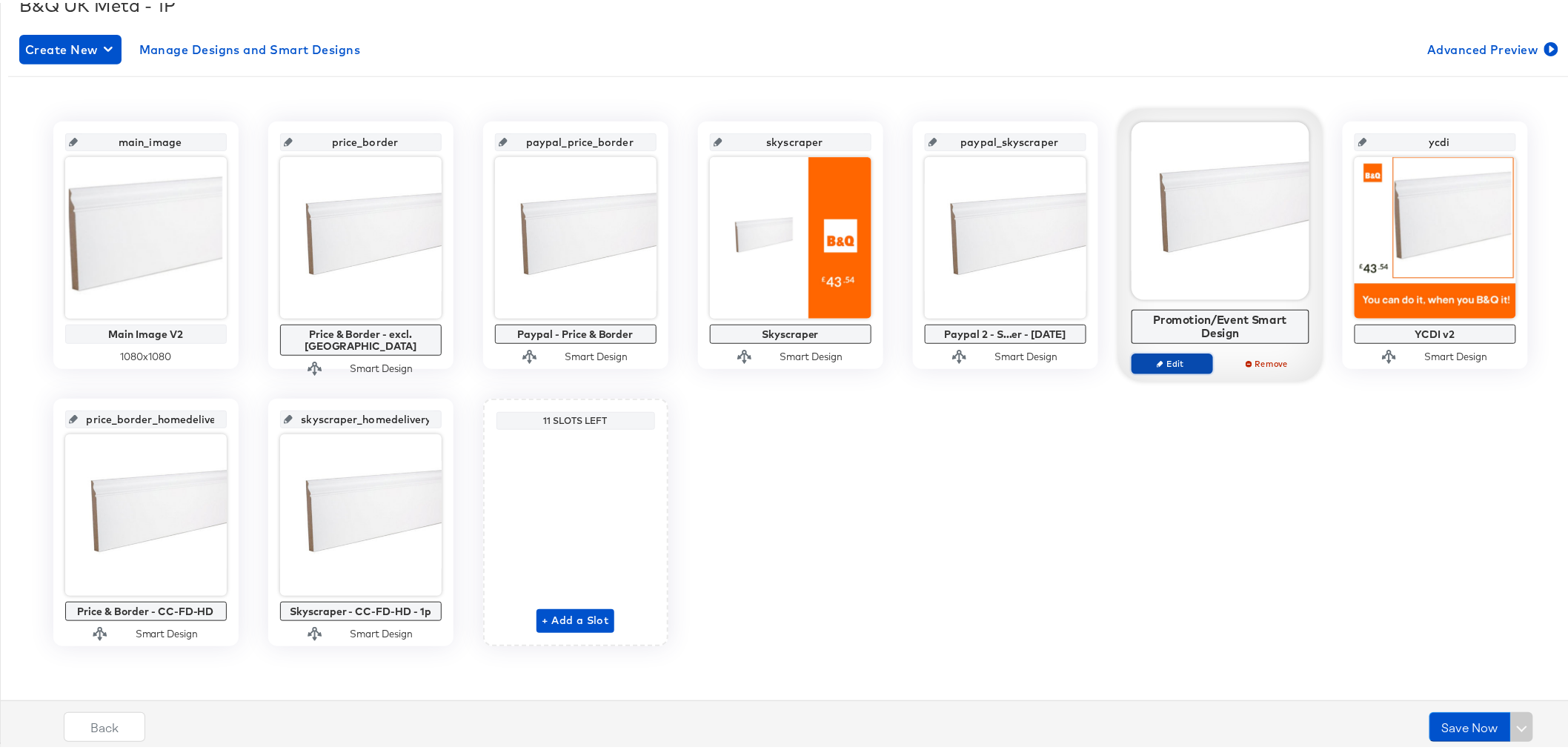
click at [1157, 360] on icon "button" at bounding box center [1160, 360] width 7 height 7
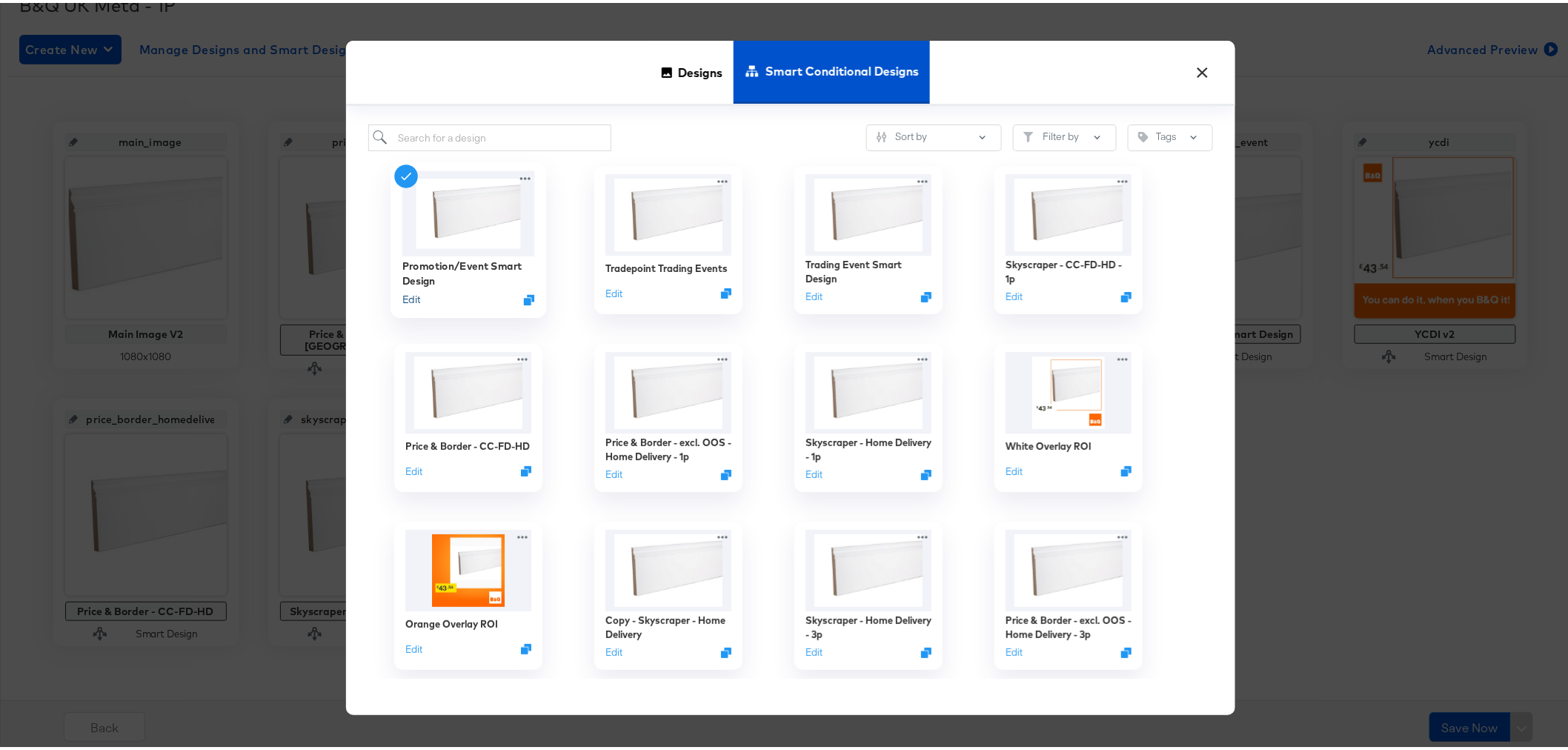
click at [401, 300] on button "Edit" at bounding box center [410, 296] width 17 height 14
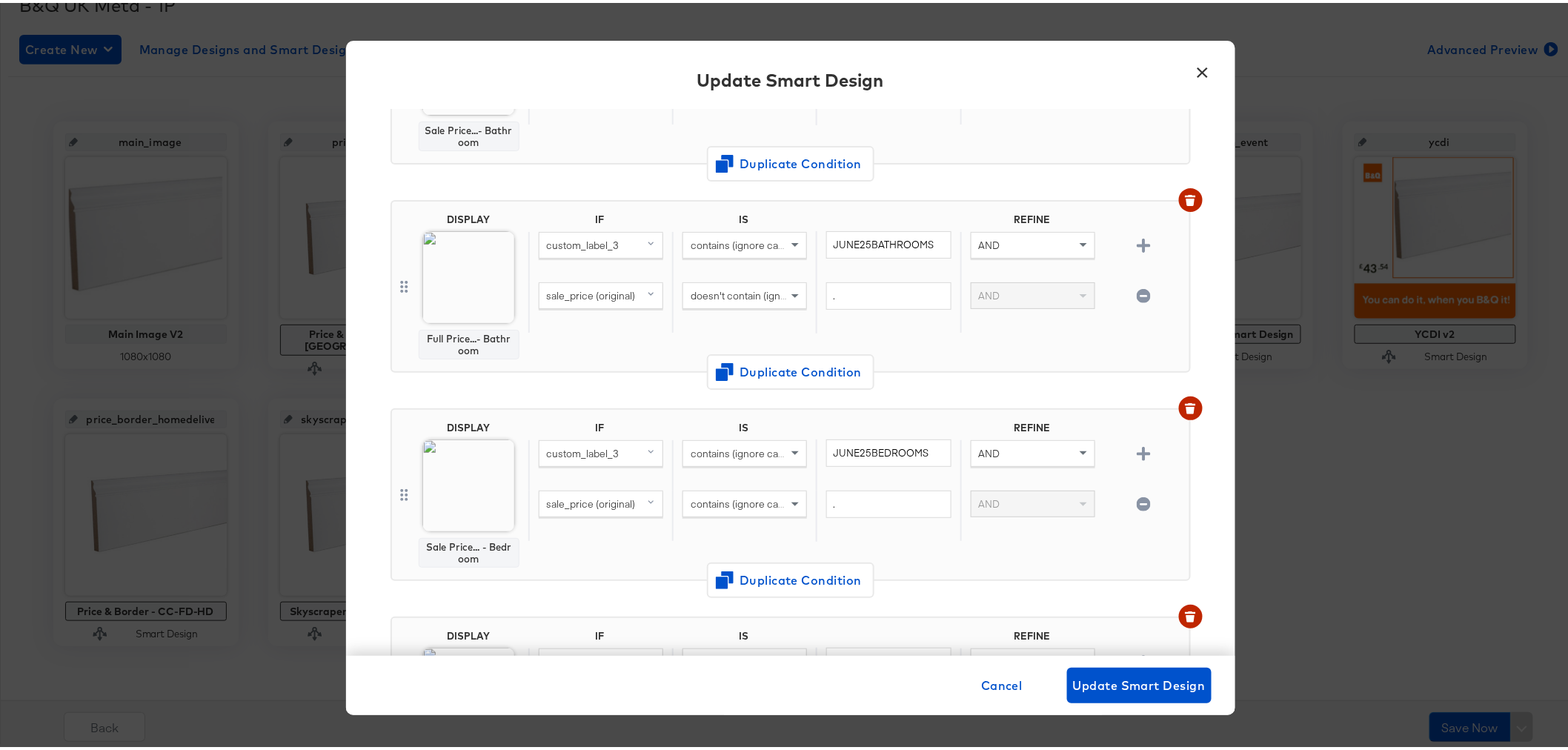
scroll to position [1482, 0]
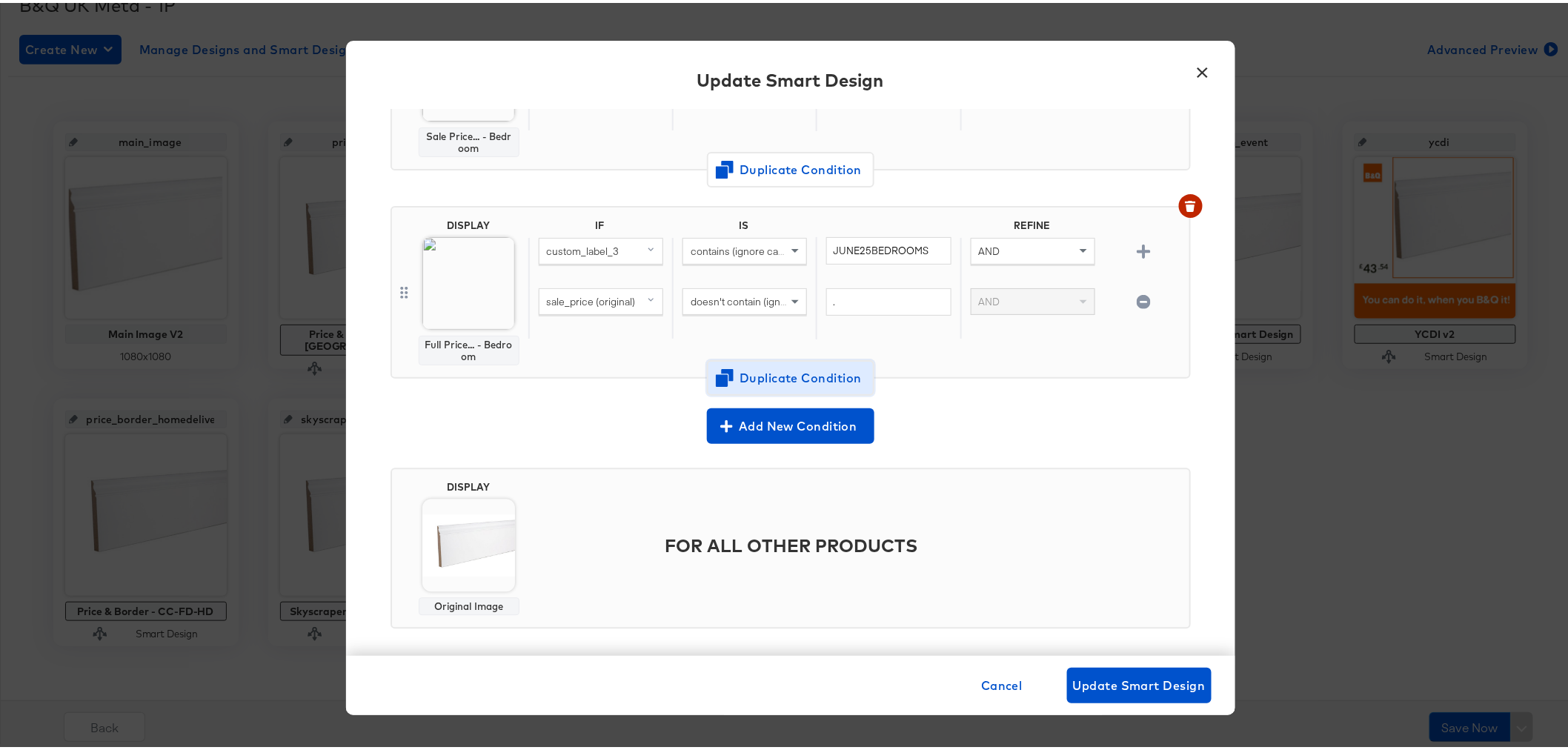
click at [776, 365] on span "Duplicate Condition" at bounding box center [790, 375] width 144 height 21
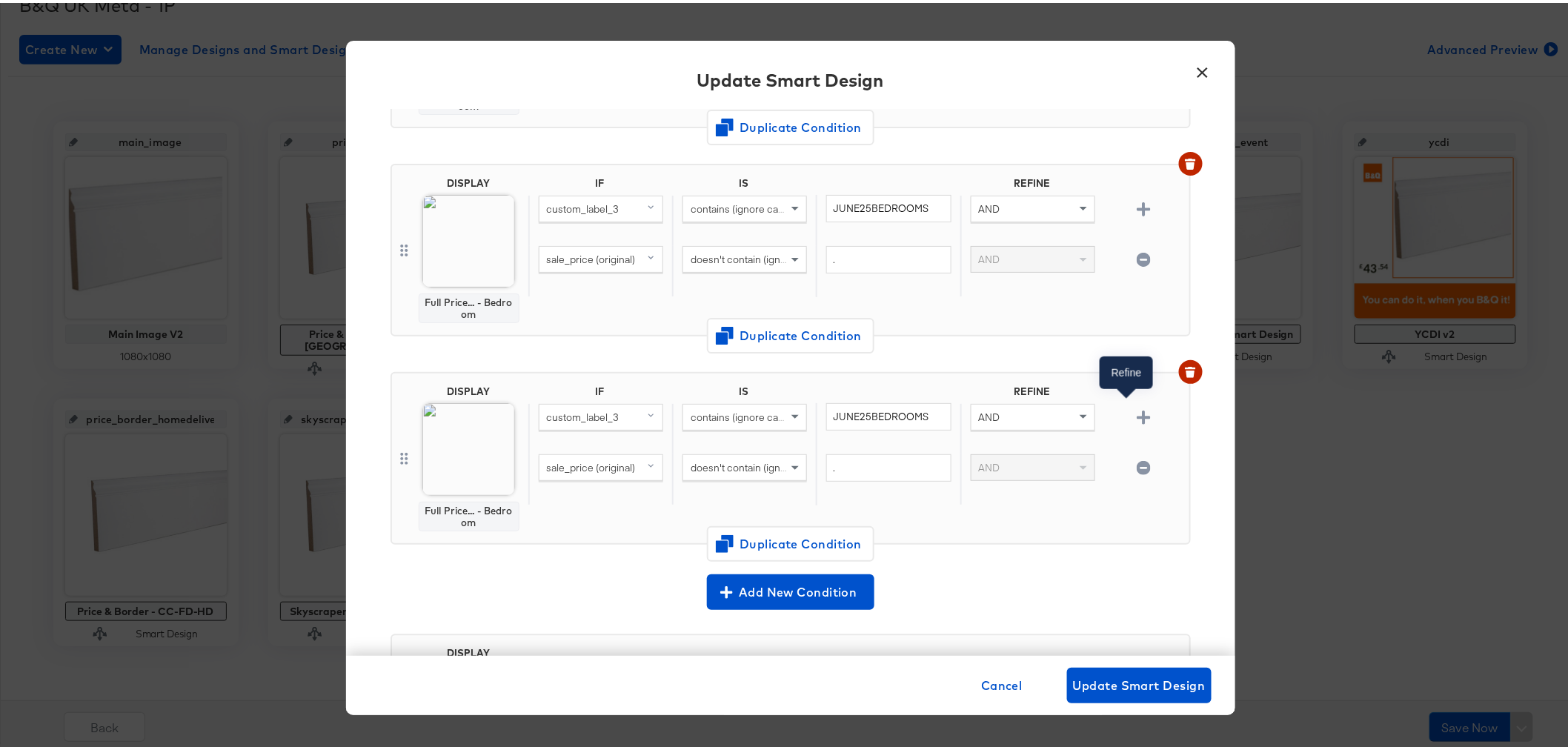
click at [1137, 407] on icon "button" at bounding box center [1143, 414] width 14 height 14
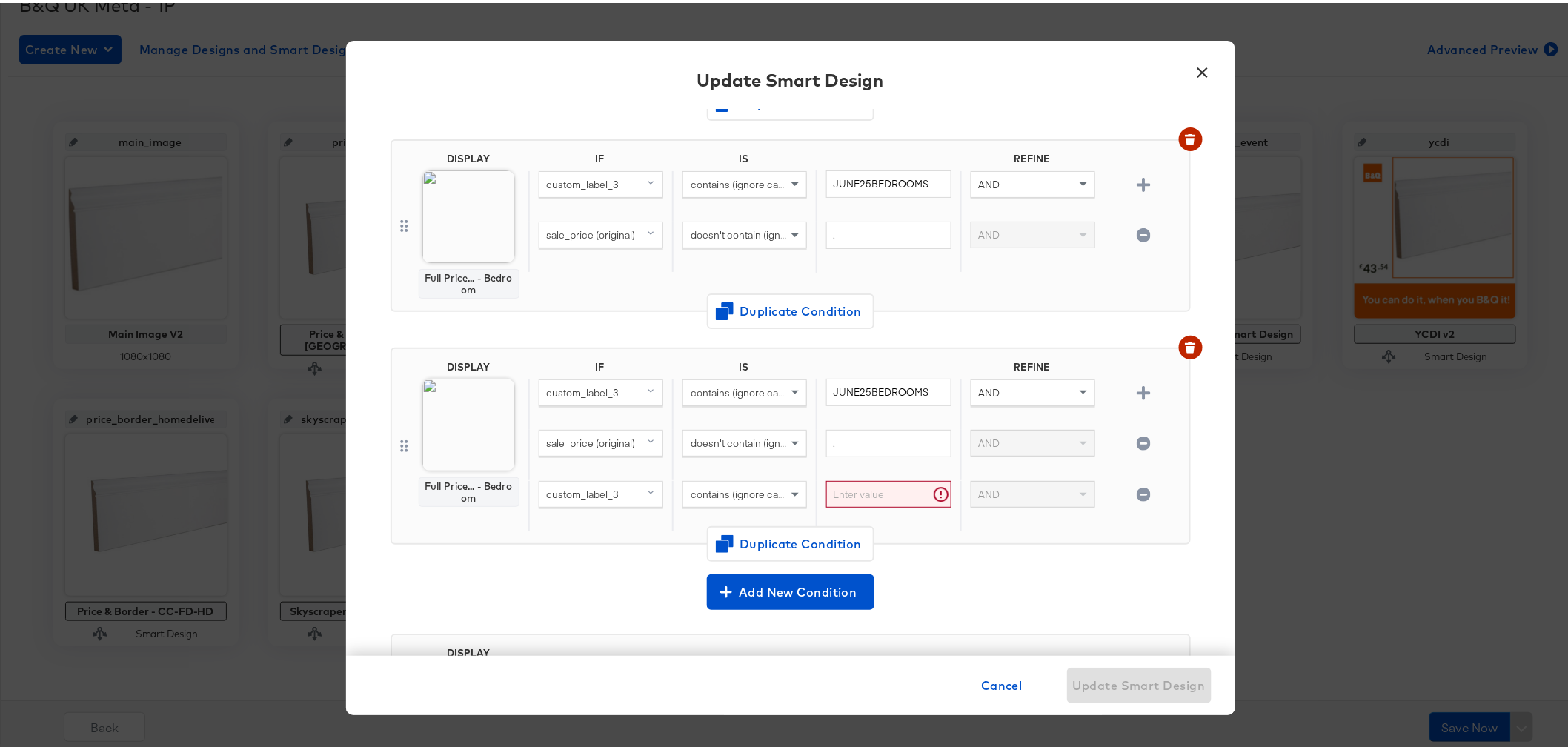
click at [602, 485] on span "custom_label_3" at bounding box center [583, 491] width 72 height 14
type input "ava"
click at [571, 587] on div "availability" at bounding box center [575, 594] width 63 height 14
click at [853, 481] on input "text" at bounding box center [888, 491] width 124 height 27
type input "in stock"
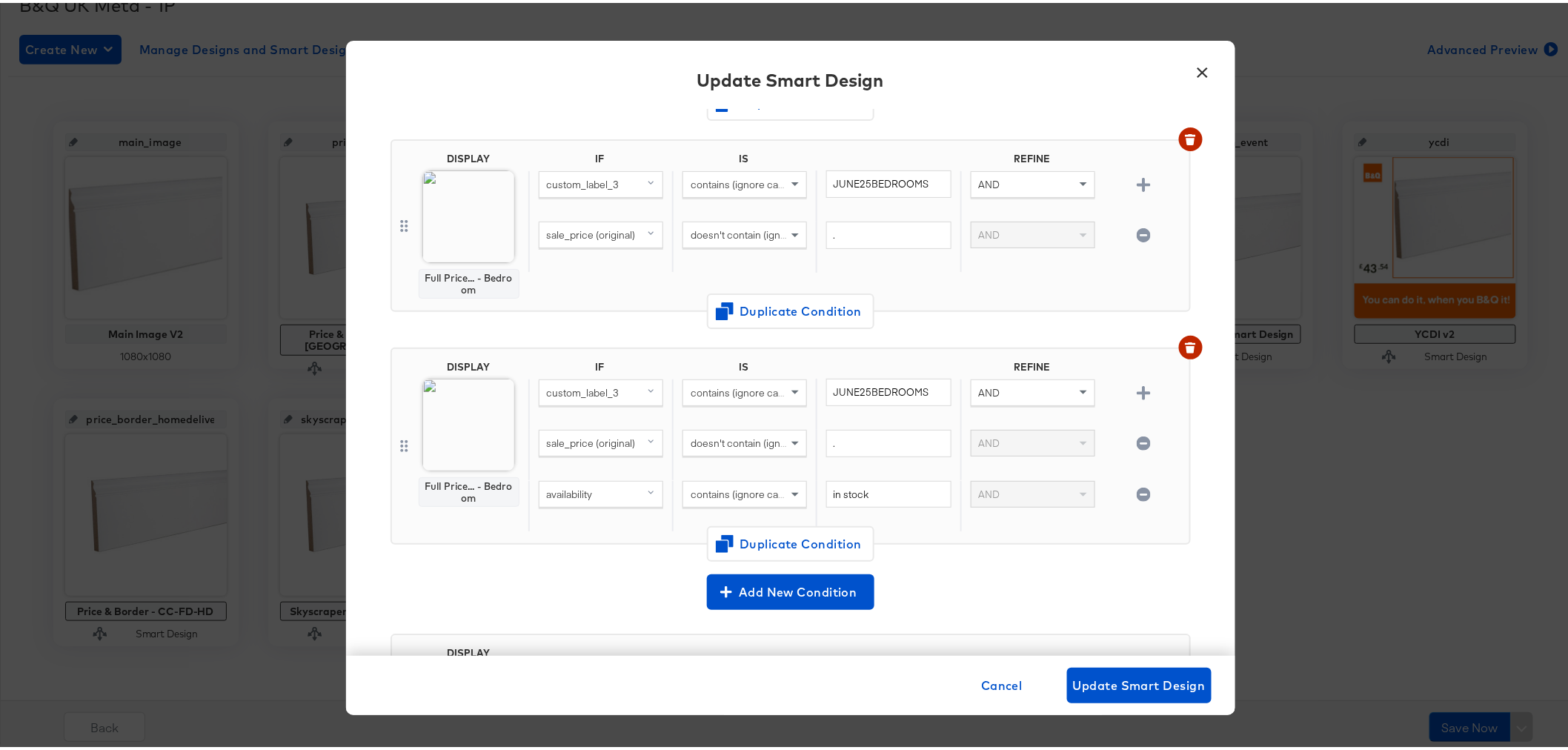
click at [951, 536] on div "DISPLAY Full Price... - Bedroom IF IS REFINE custom_label_3 contains (ignore ca…" at bounding box center [791, 449] width 801 height 233
drag, startPoint x: 916, startPoint y: 382, endPoint x: 804, endPoint y: 375, distance: 112.2
click at [816, 375] on div "JUNE25BEDROOMS" at bounding box center [888, 401] width 144 height 51
paste input "PRICESCUTSEPT2025"
type input "PRICESCUTSEPT2025"
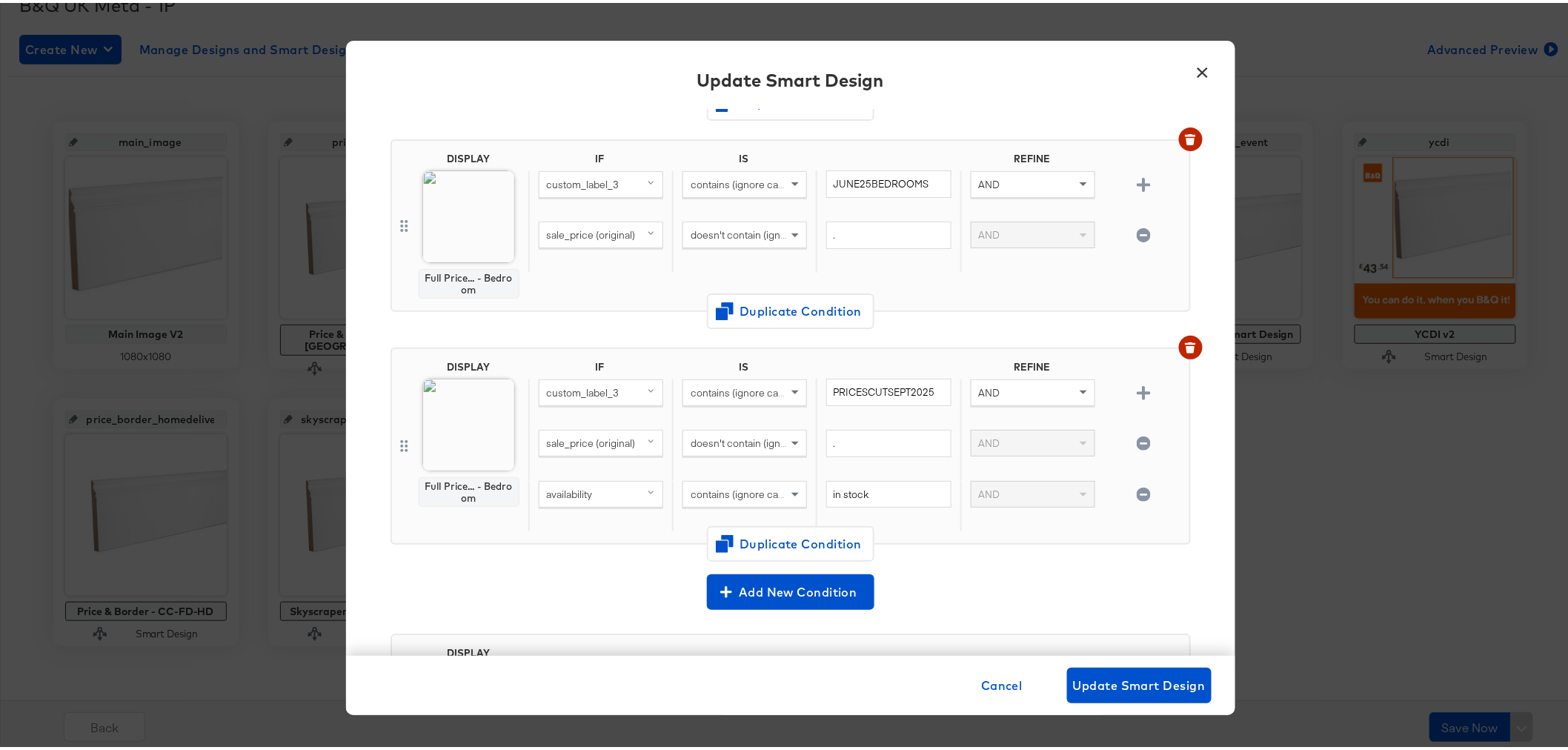
click at [1069, 571] on div "Add New Condition" at bounding box center [791, 589] width 801 height 36
click at [464, 399] on img at bounding box center [469, 422] width 93 height 93
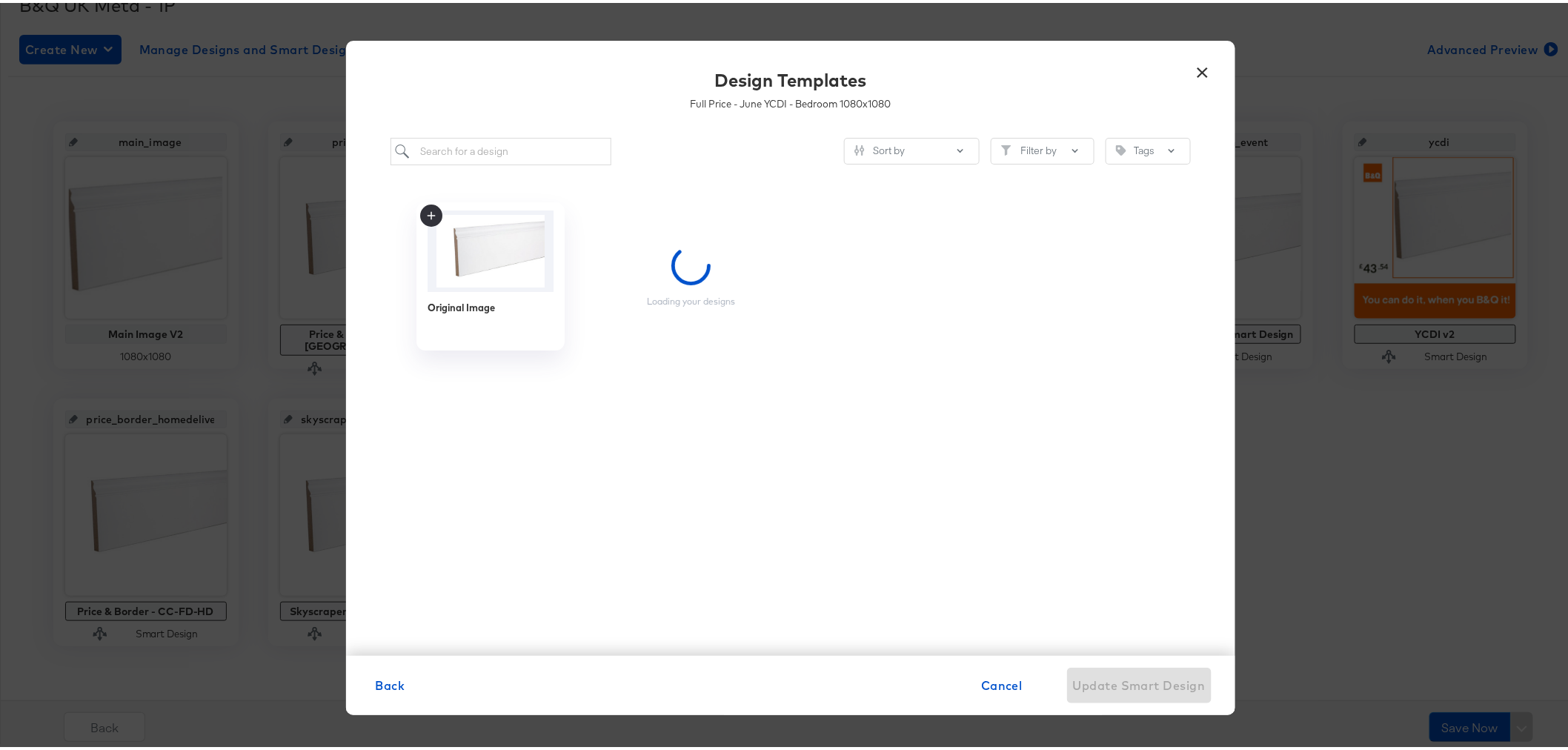
scroll to position [0, 0]
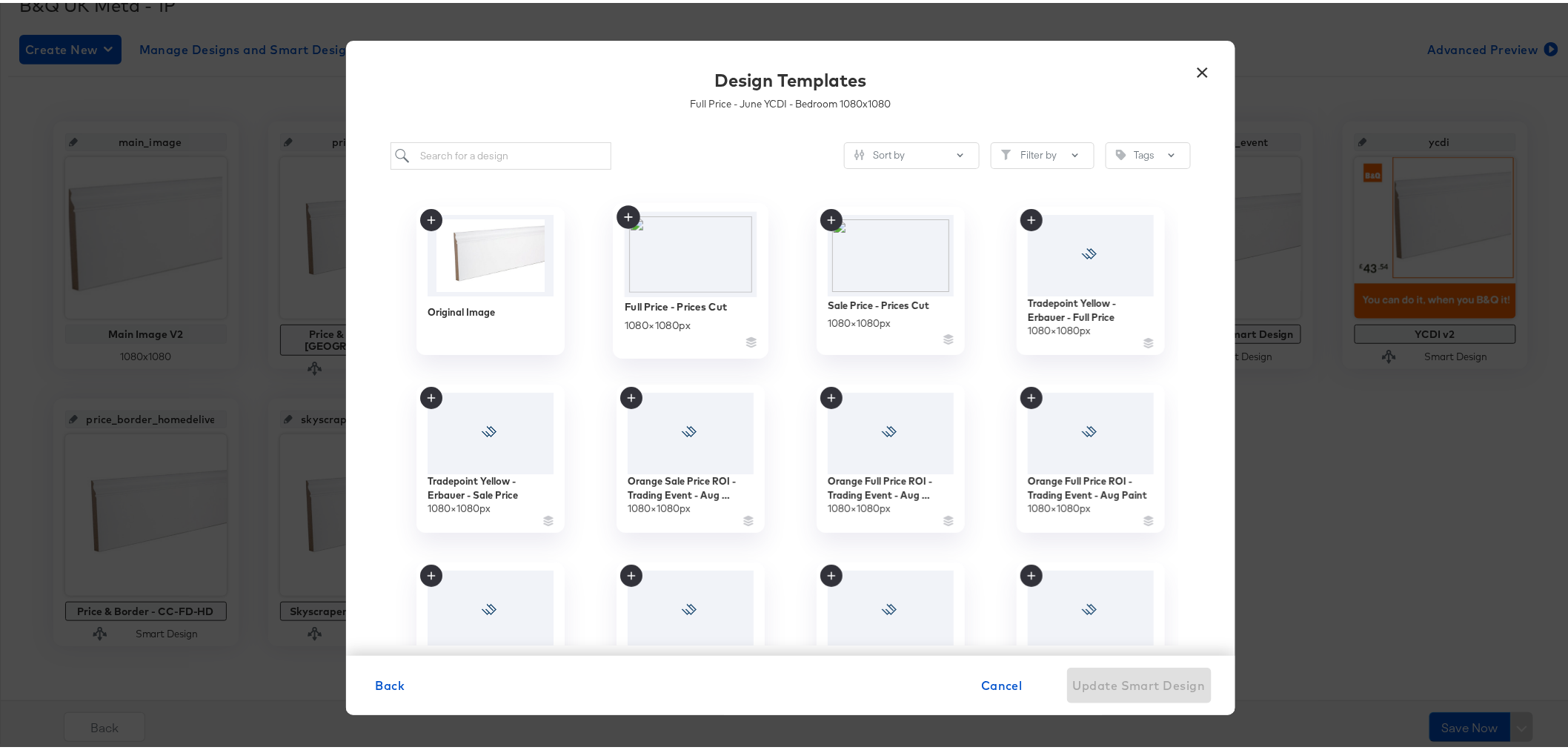
click at [721, 245] on img at bounding box center [690, 252] width 132 height 85
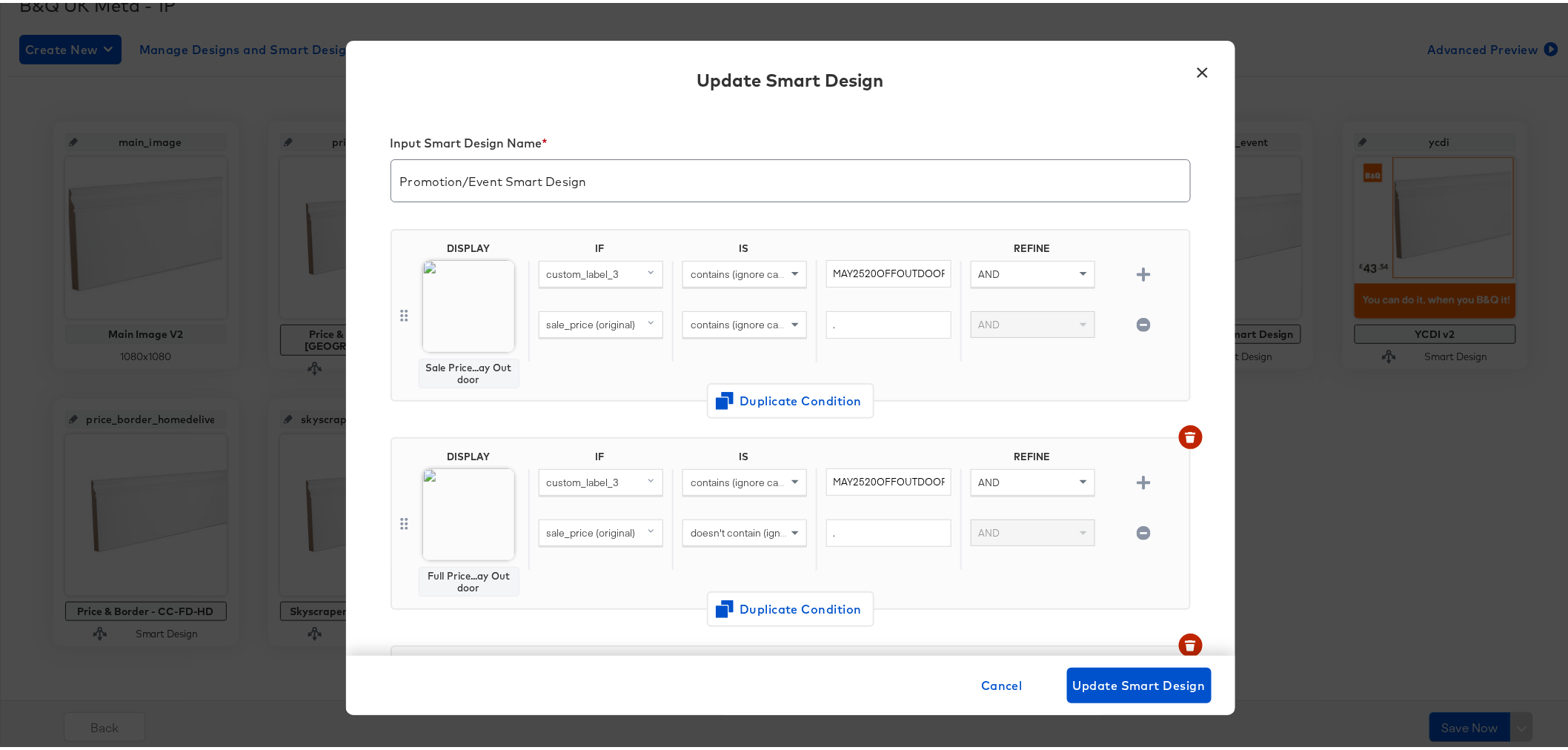
scroll to position [1548, 0]
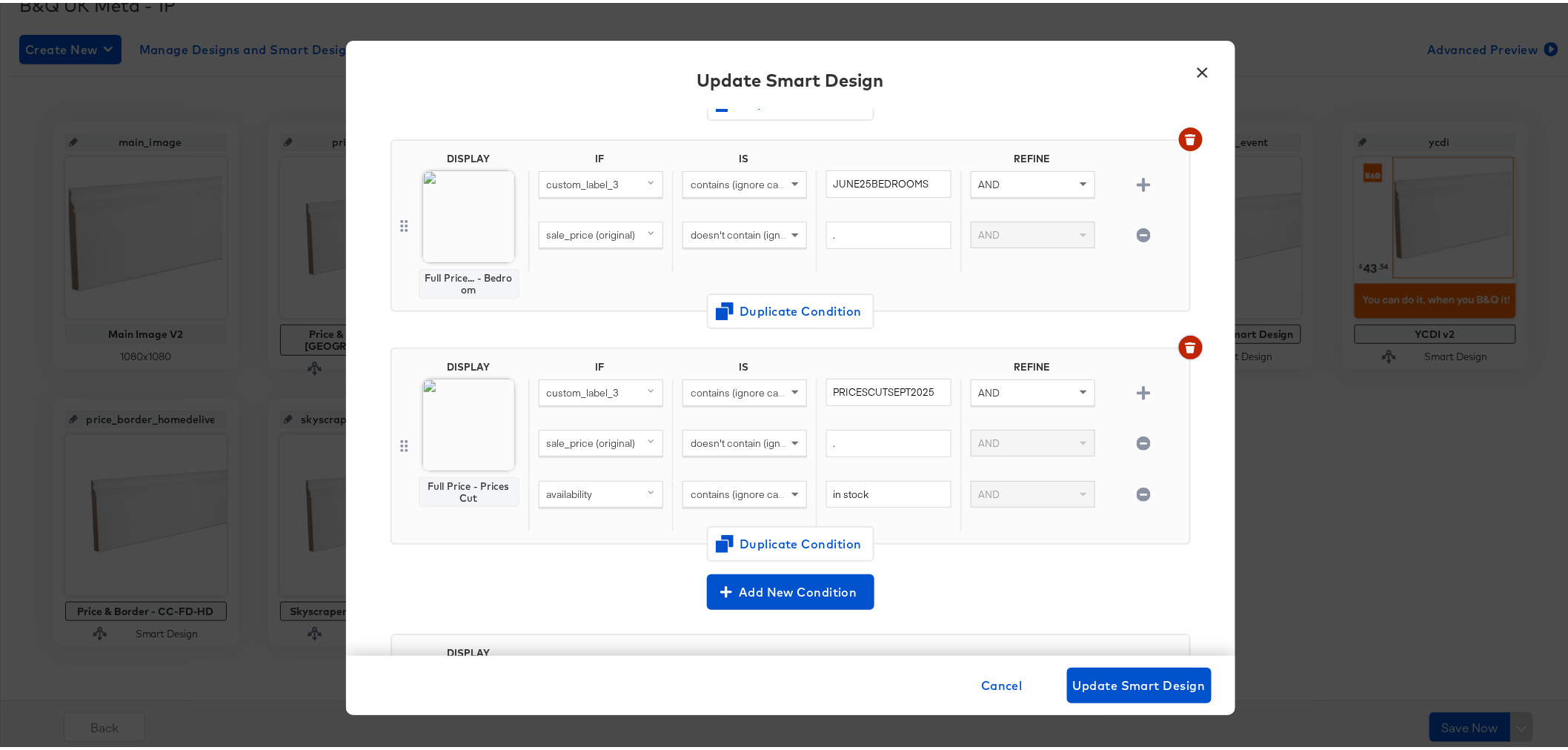
click at [1185, 340] on icon "button" at bounding box center [1190, 345] width 11 height 11
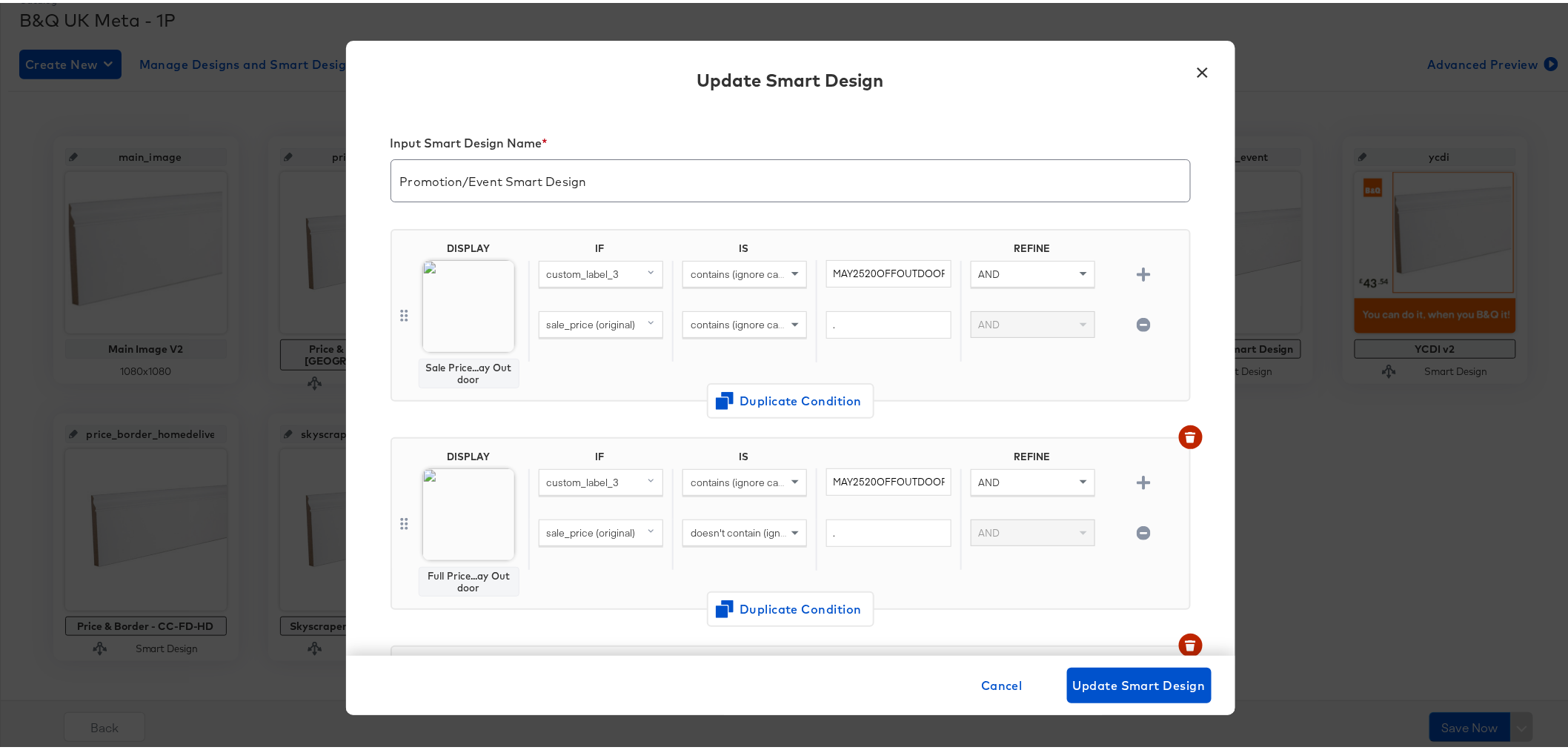
scroll to position [0, 0]
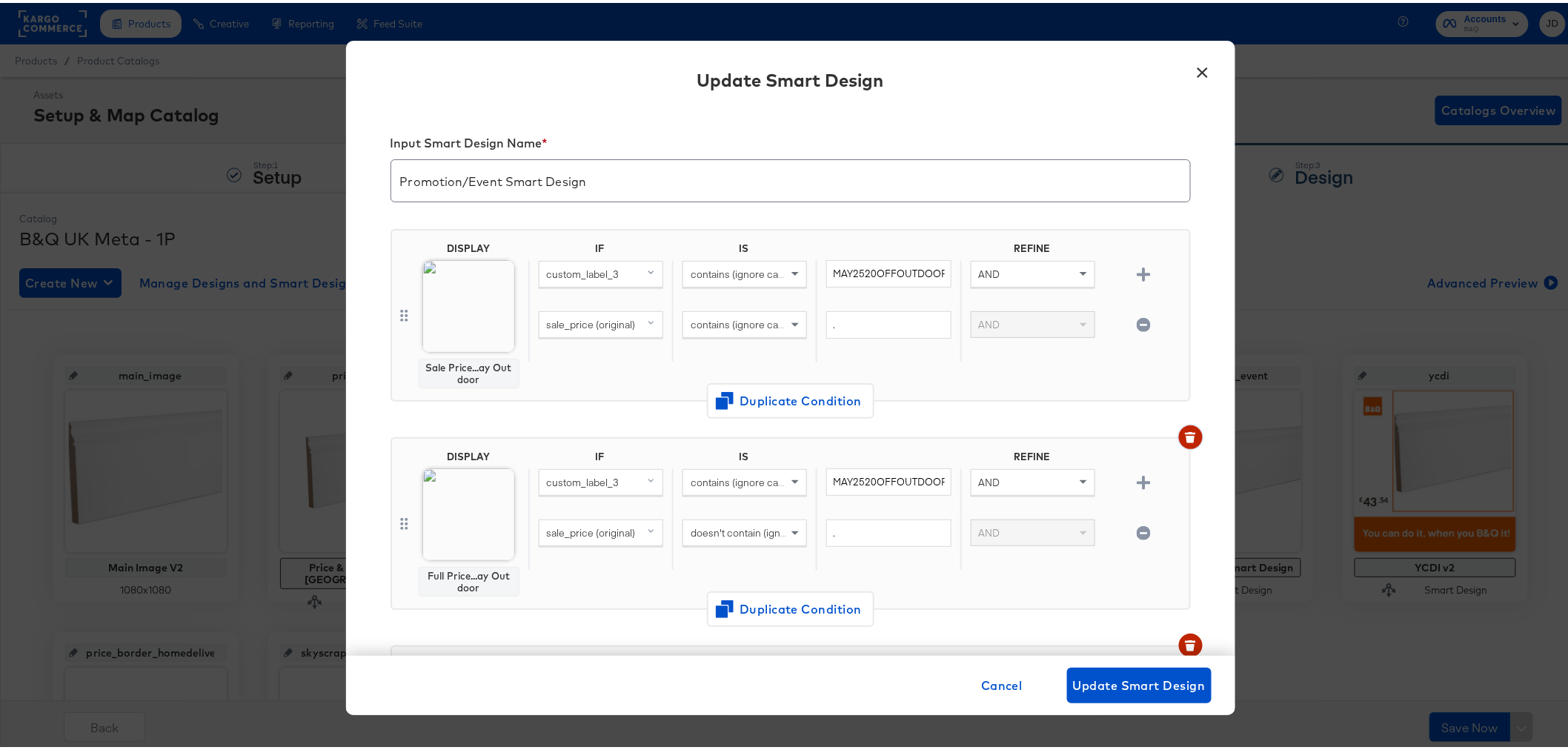
click at [1185, 434] on icon "button" at bounding box center [1190, 434] width 11 height 11
drag, startPoint x: 398, startPoint y: 529, endPoint x: 403, endPoint y: 445, distance: 84.1
click at [403, 445] on div "DISPLAY Sale Price... - Kitchen IF IS REFINE custom_label_3 contains (ignore ca…" at bounding box center [791, 520] width 801 height 173
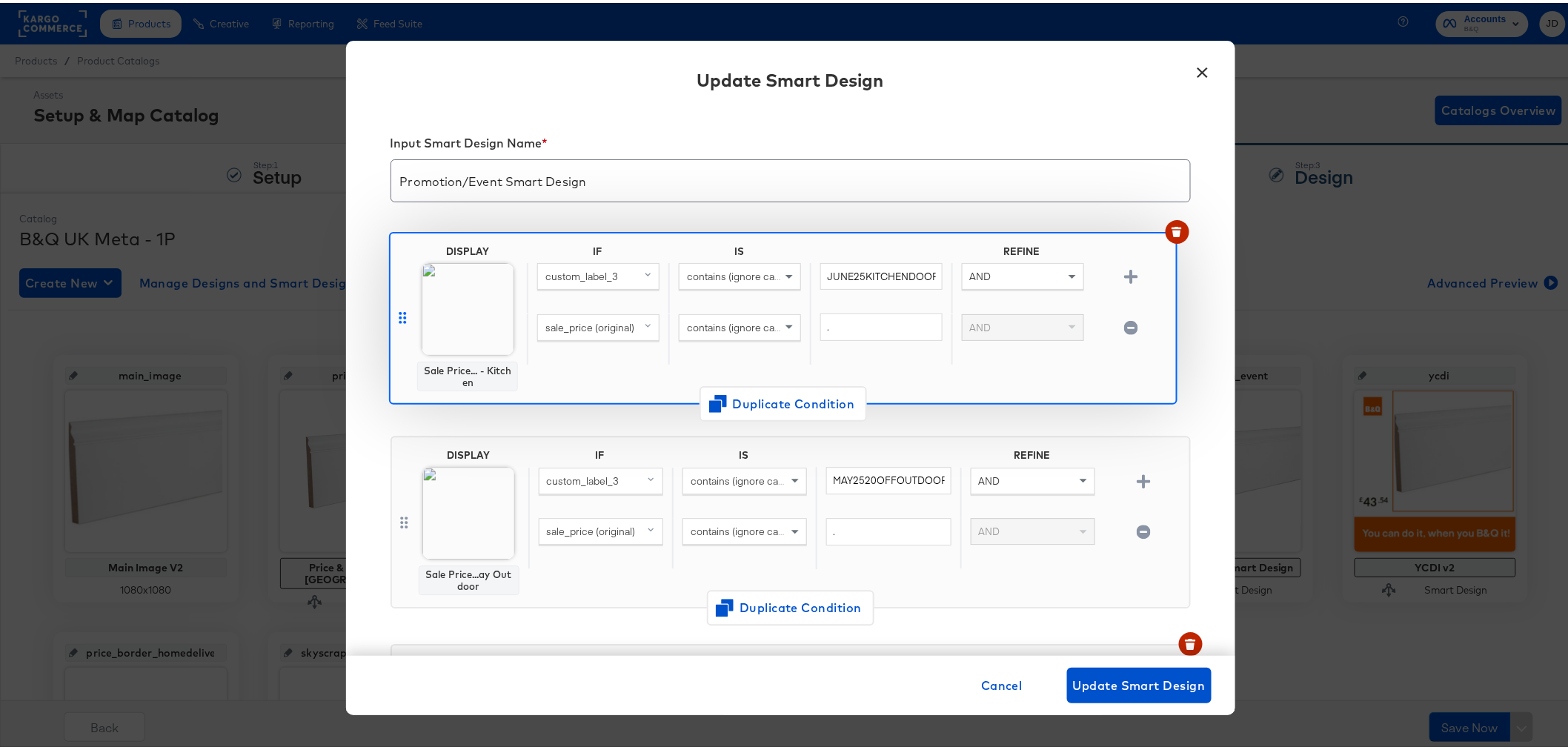
drag, startPoint x: 397, startPoint y: 519, endPoint x: 401, endPoint y: 307, distance: 212.0
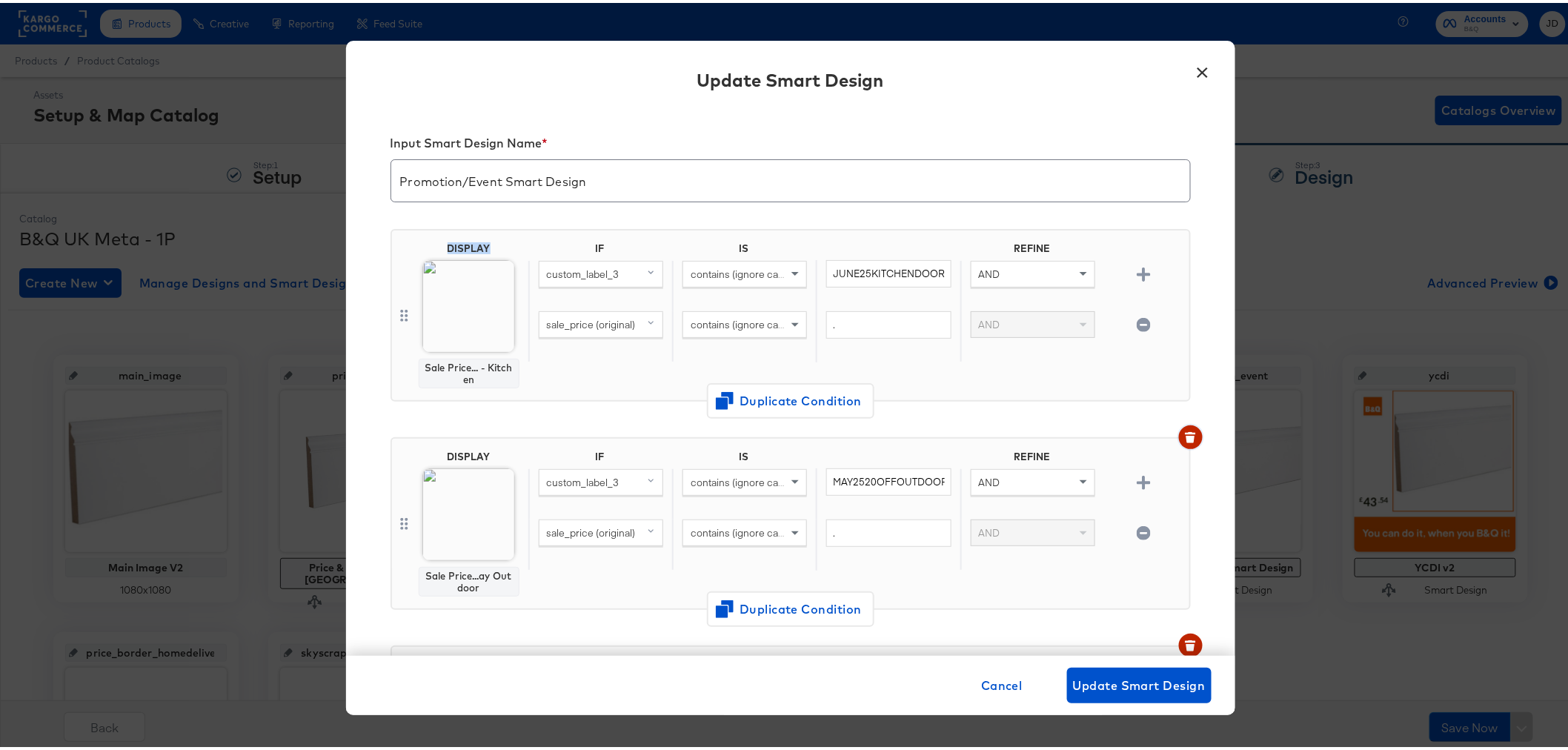
click at [1187, 434] on icon "button" at bounding box center [1191, 436] width 8 height 7
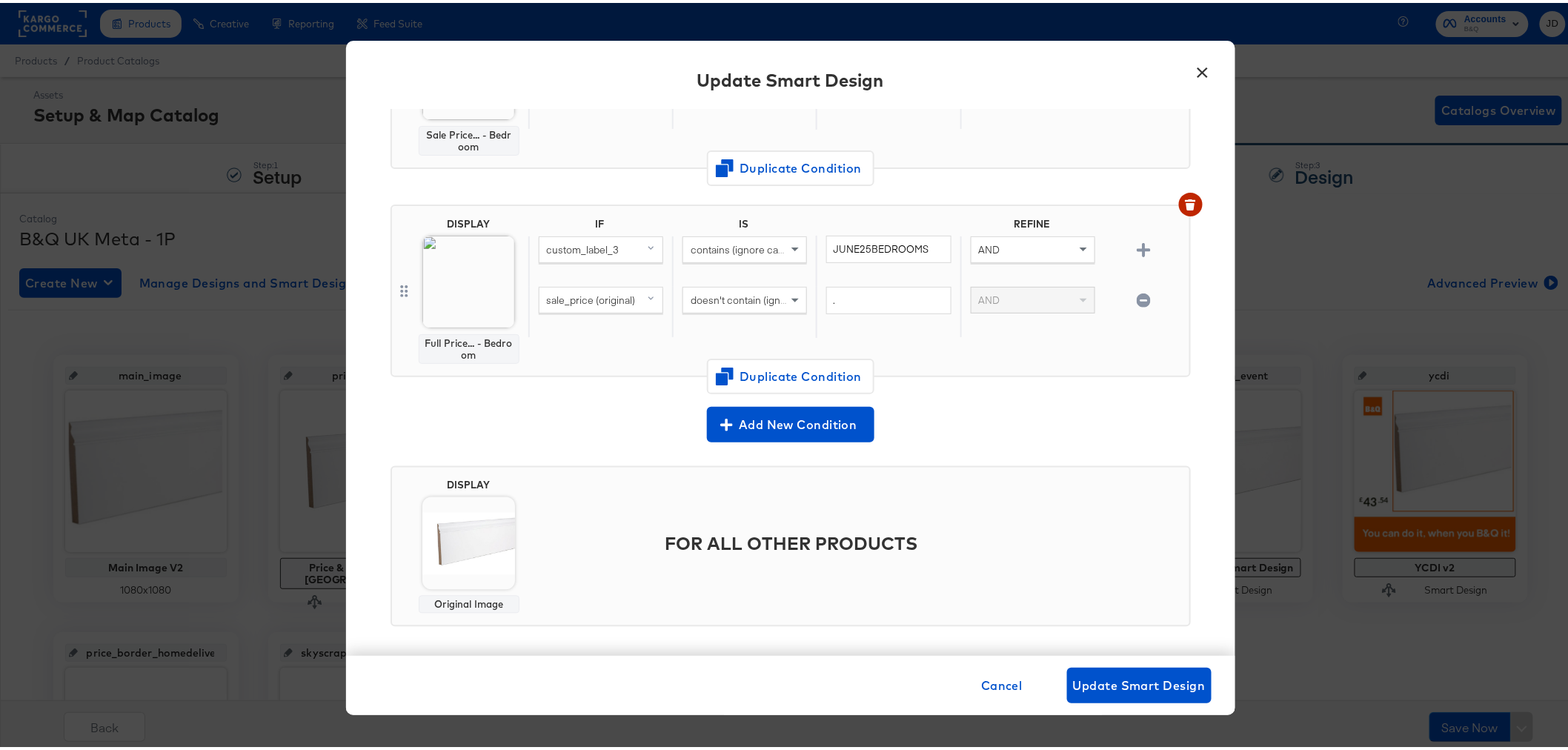
scroll to position [1068, 0]
click at [774, 366] on span "Duplicate Condition" at bounding box center [790, 373] width 144 height 21
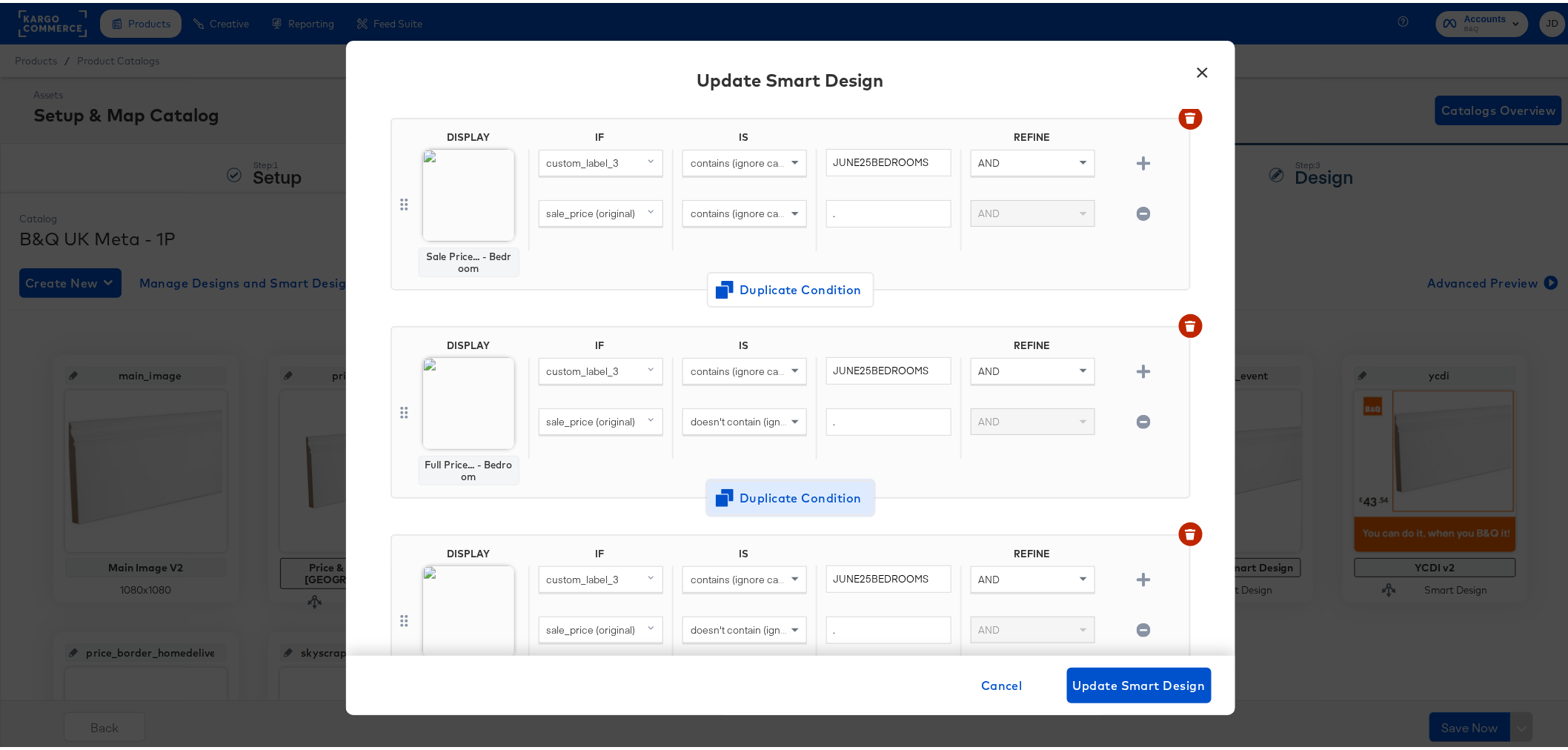
scroll to position [1027, 0]
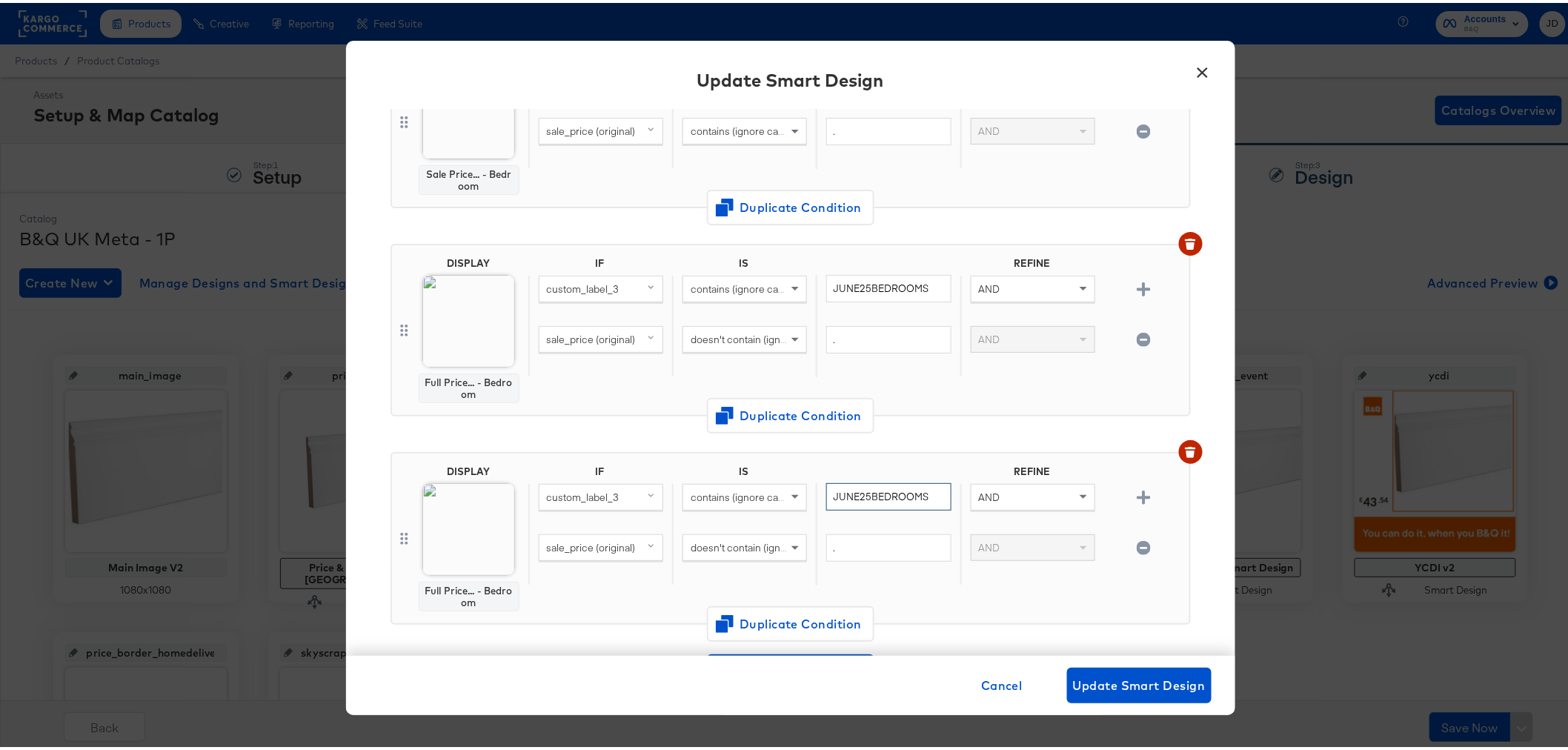
drag, startPoint x: 919, startPoint y: 486, endPoint x: 825, endPoint y: 487, distance: 94.0
click at [826, 487] on input "JUNE25BEDROOMS" at bounding box center [888, 494] width 124 height 27
click at [826, 485] on input "JUNE25BEDROOMS" at bounding box center [888, 494] width 124 height 27
drag, startPoint x: 823, startPoint y: 485, endPoint x: 974, endPoint y: 485, distance: 151.0
click at [974, 485] on div "custom_label_3 contains (ignore case) JUNE25BEDROOMS AND" at bounding box center [856, 506] width 655 height 51
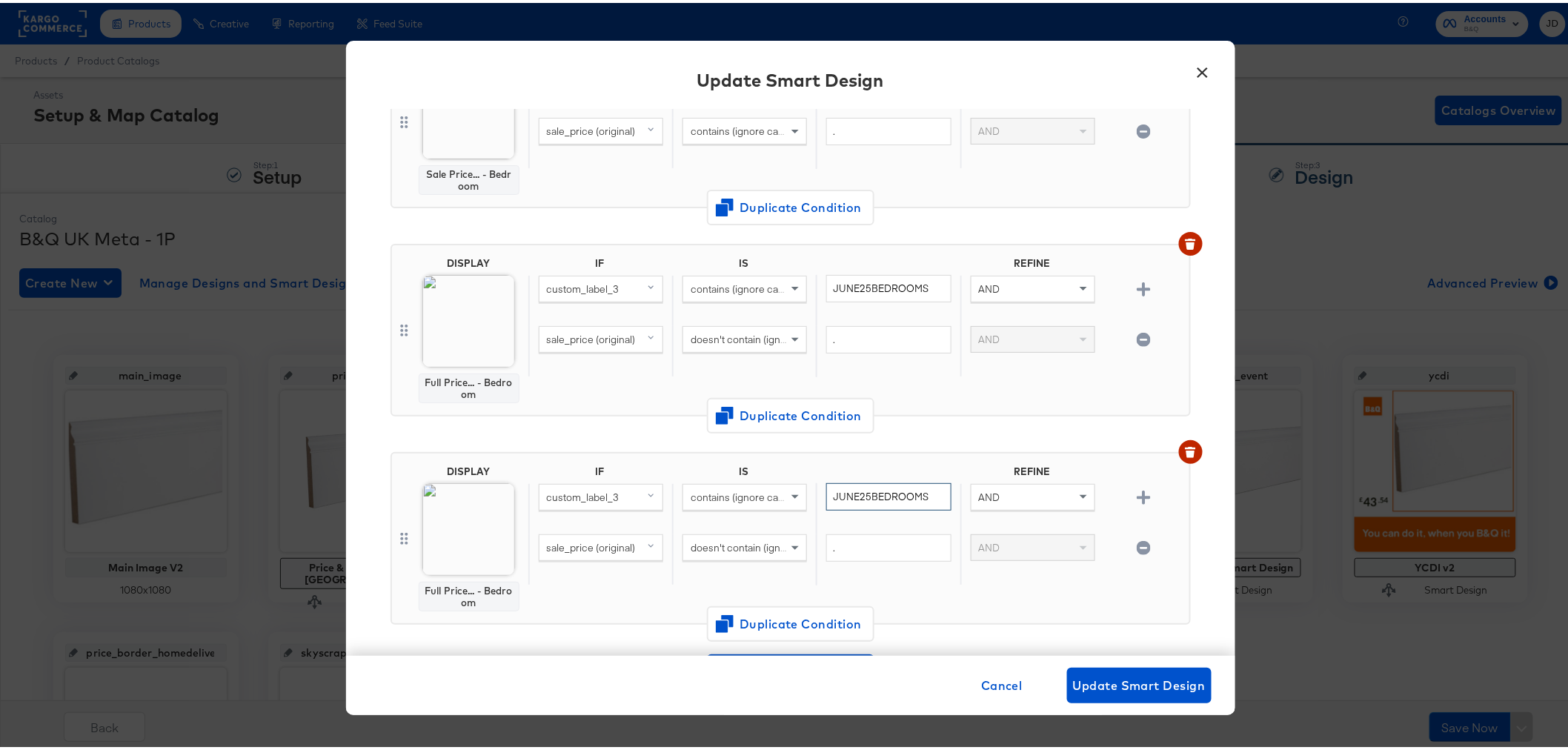
paste input "PRICESCUTSEPT2025"
type input "PRICESCUTSEPT2025"
click at [1149, 505] on div at bounding box center [1142, 507] width 78 height 39
click at [1137, 489] on icon "button" at bounding box center [1143, 494] width 14 height 14
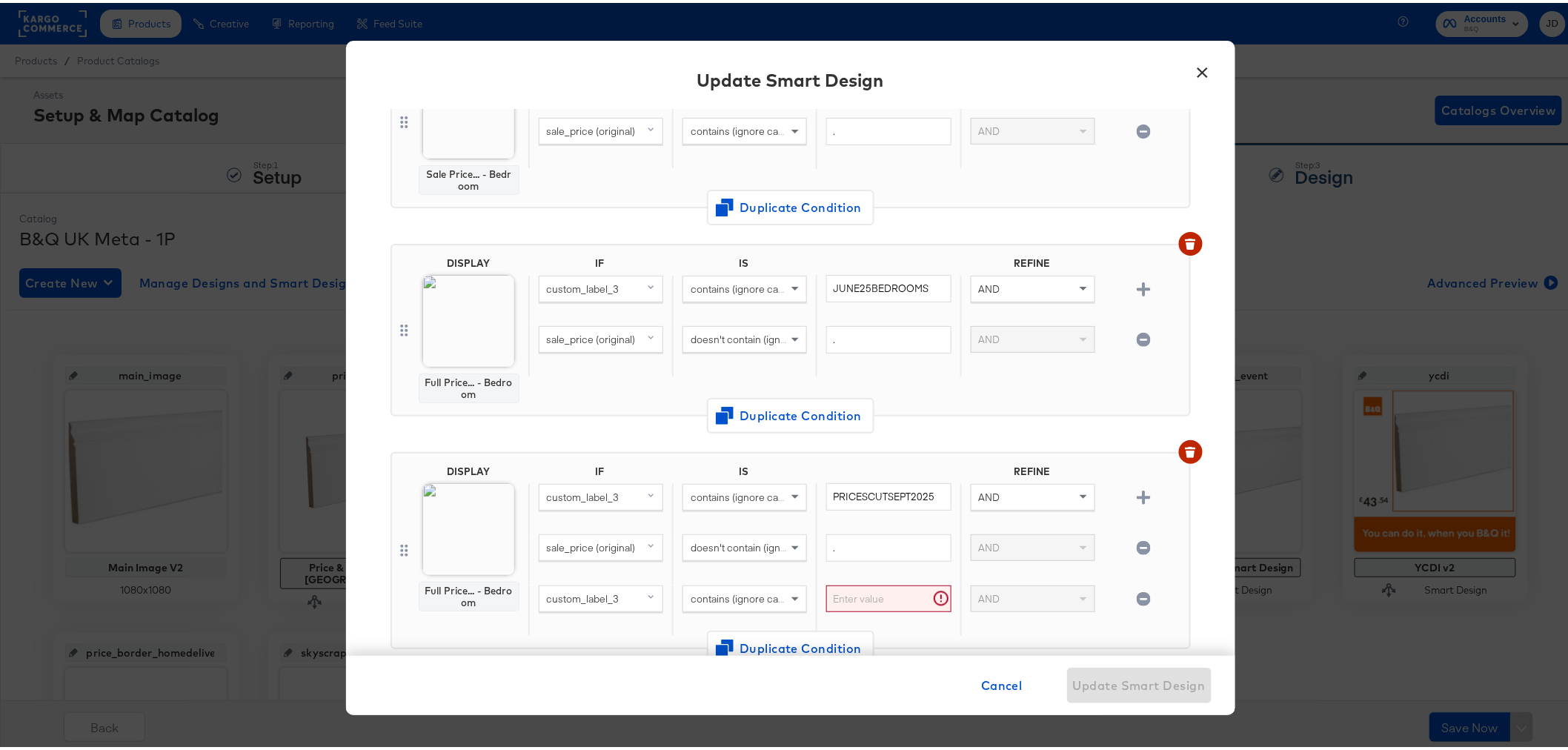
scroll to position [1050, 0]
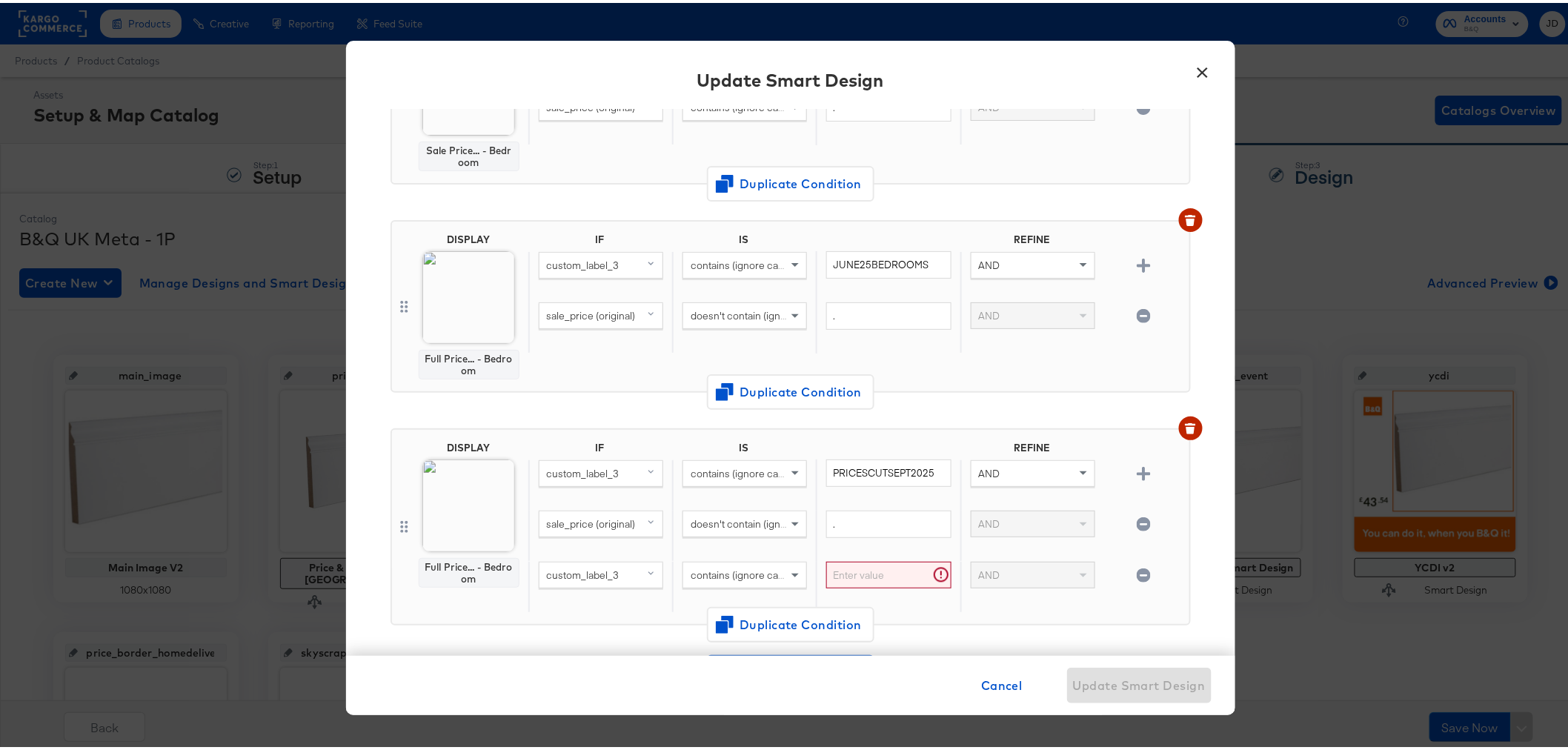
click at [586, 566] on span "custom_label_3" at bounding box center [583, 572] width 72 height 14
click at [881, 561] on input "text" at bounding box center [888, 572] width 124 height 27
click at [564, 566] on span "custom_label_3" at bounding box center [583, 572] width 72 height 14
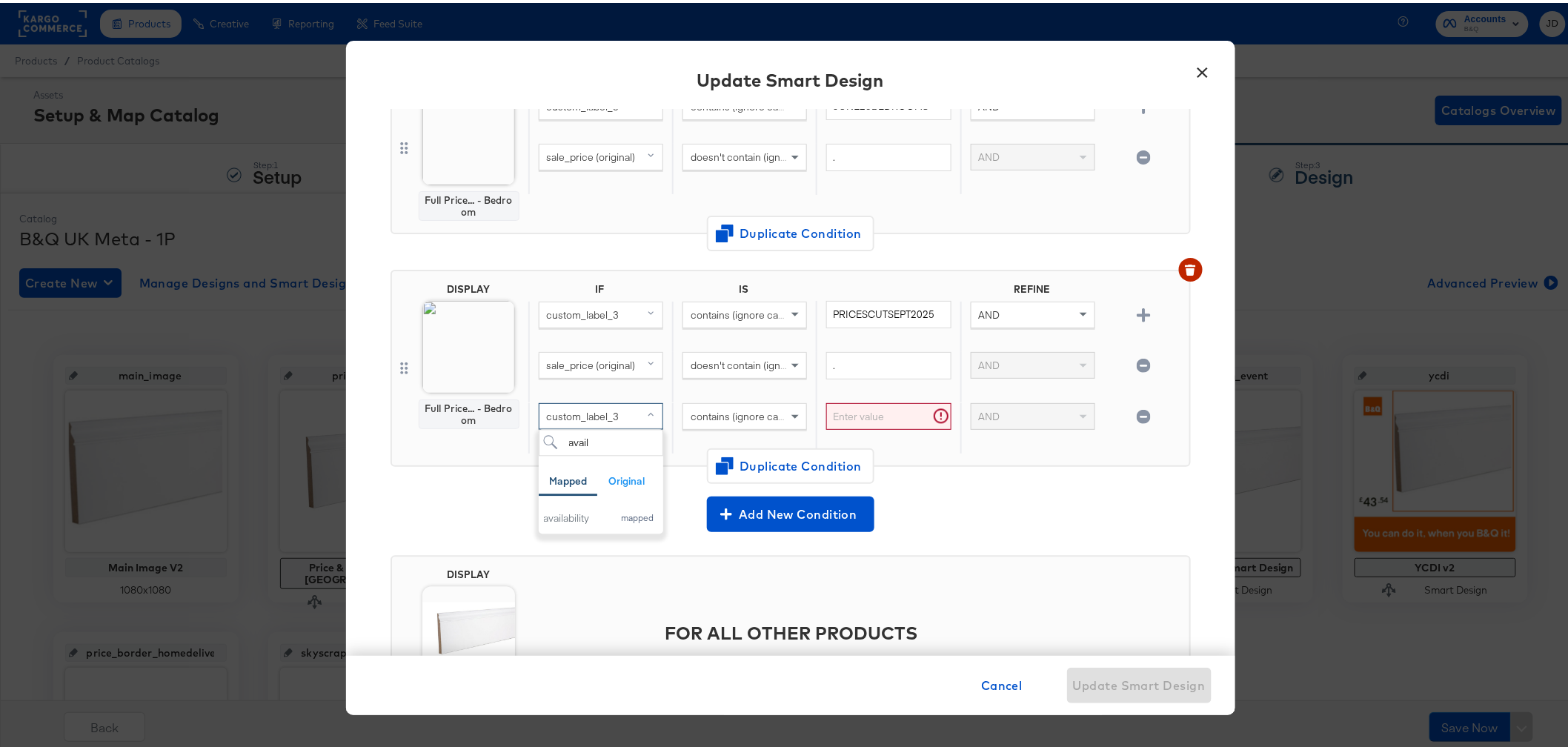
scroll to position [1216, 0]
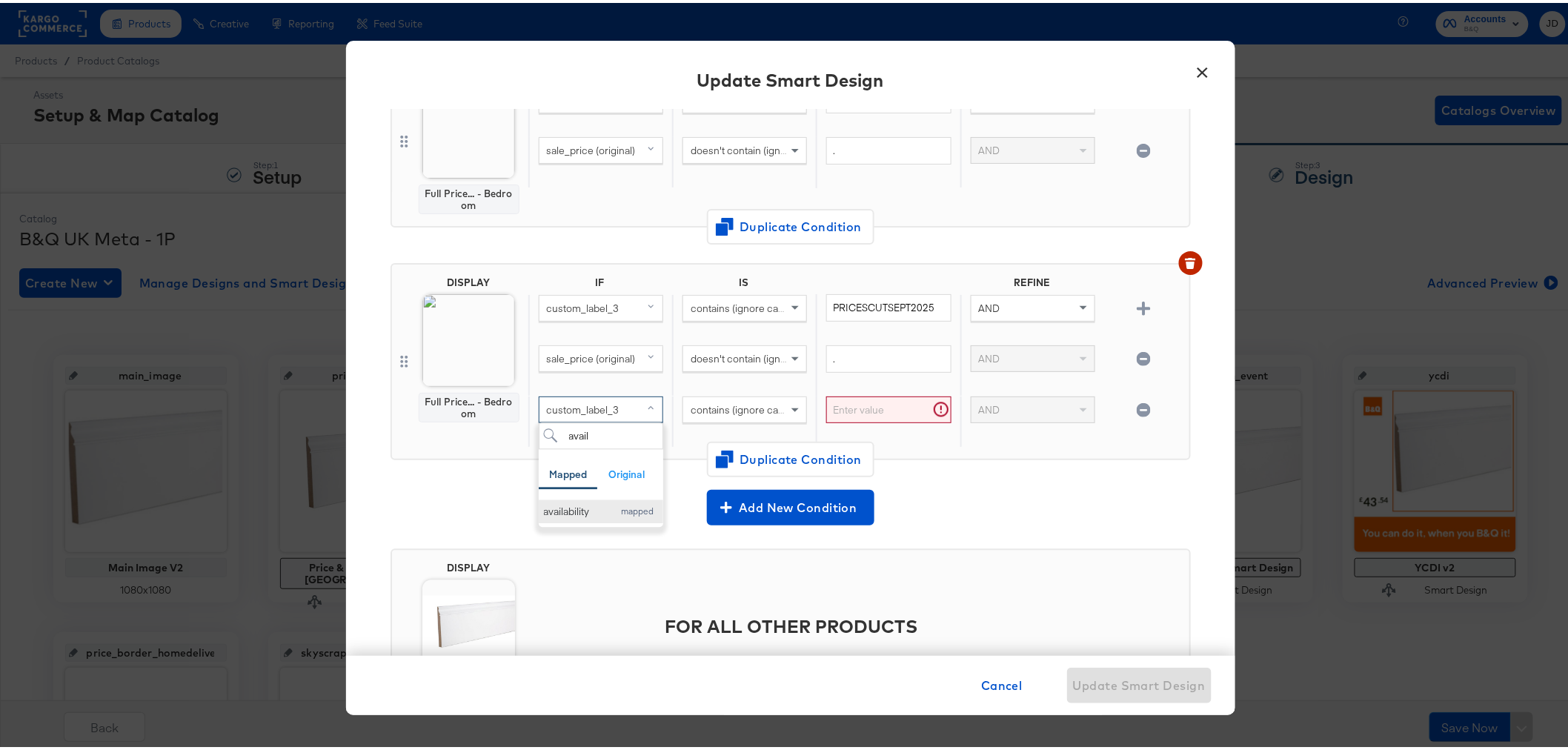
type input "avail"
click at [575, 503] on div "availability" at bounding box center [575, 510] width 63 height 14
click at [853, 397] on input "text" at bounding box center [888, 407] width 124 height 27
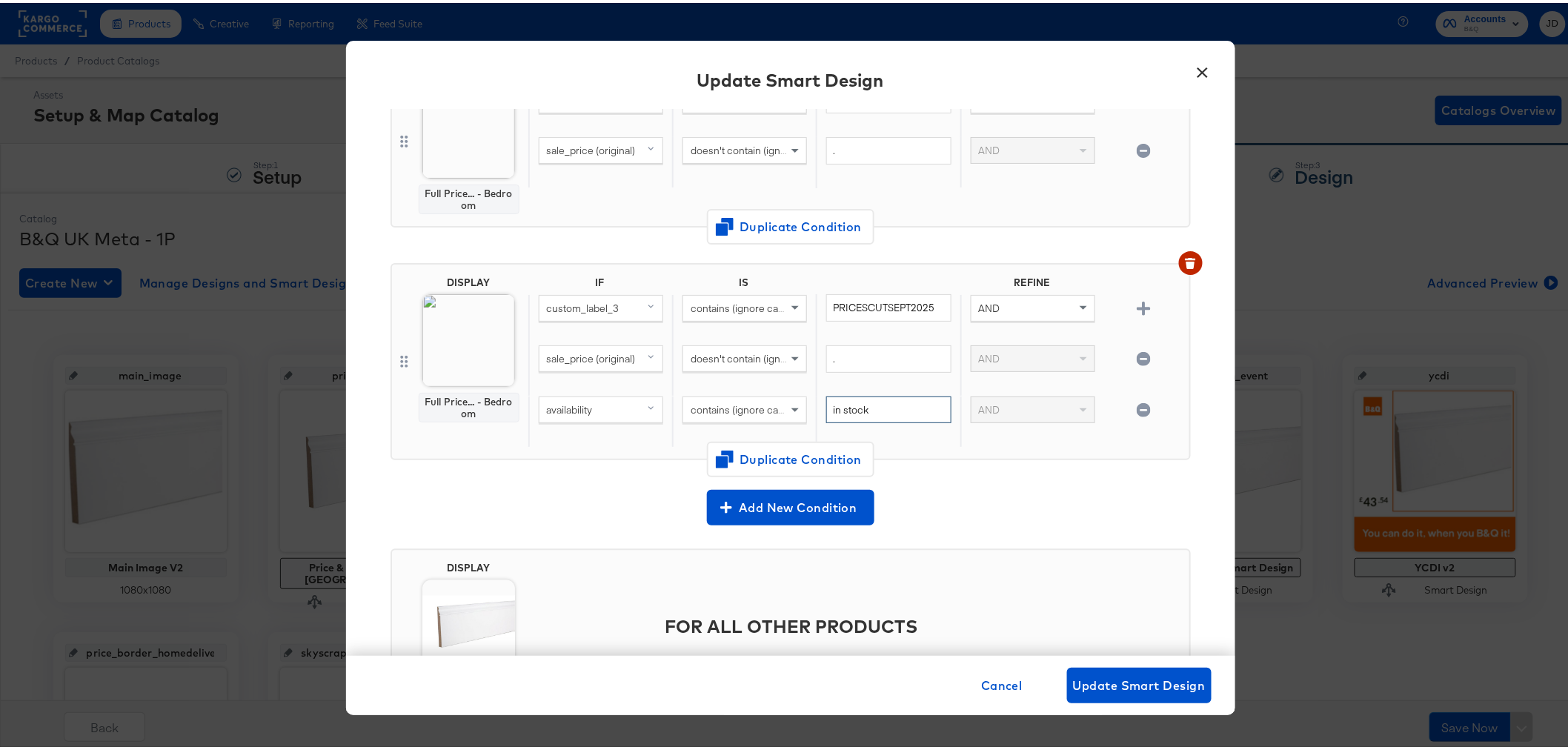
type input "in stock"
click at [1050, 436] on div "availability contains (ignore case) in stock AND" at bounding box center [856, 419] width 655 height 51
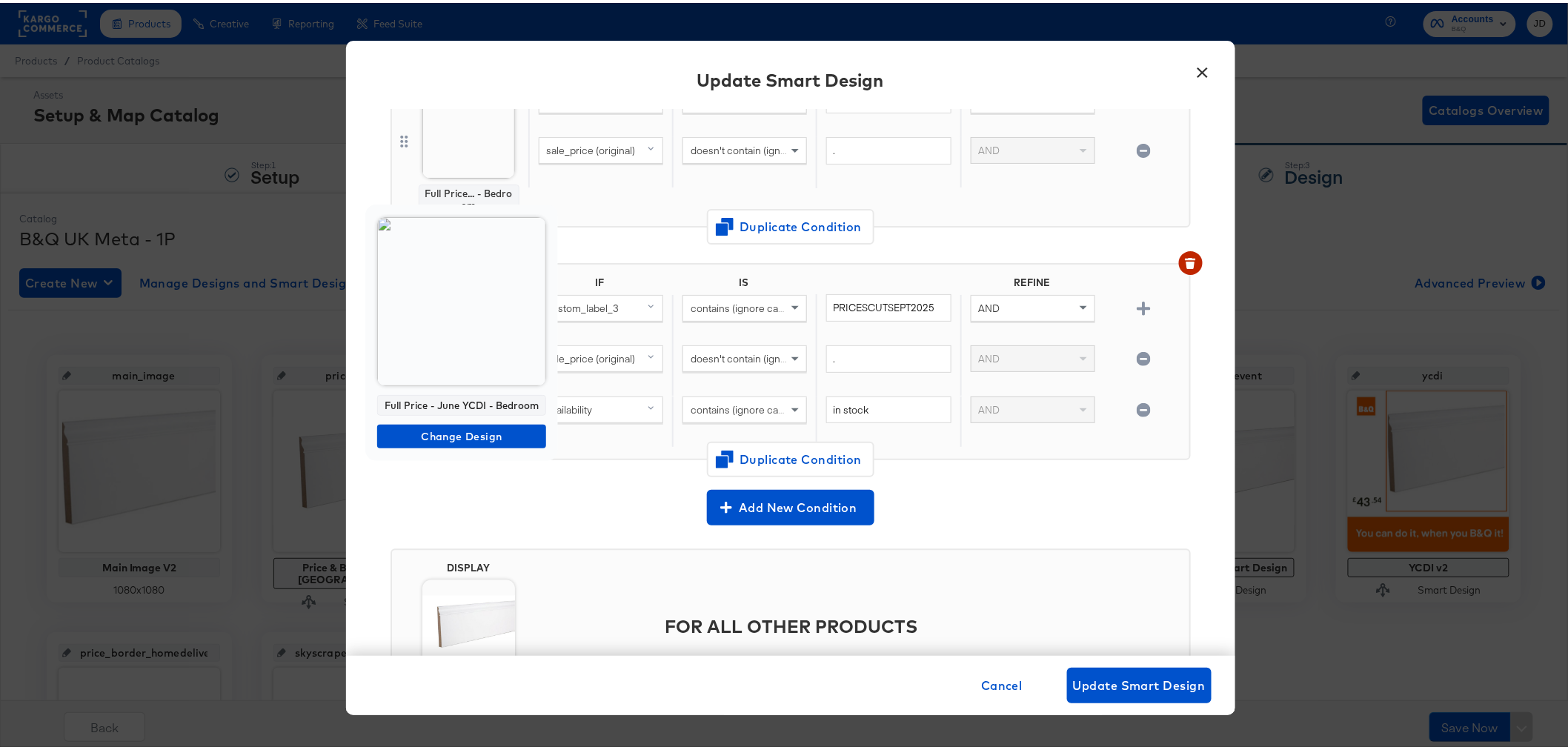
click at [459, 339] on img at bounding box center [461, 298] width 169 height 169
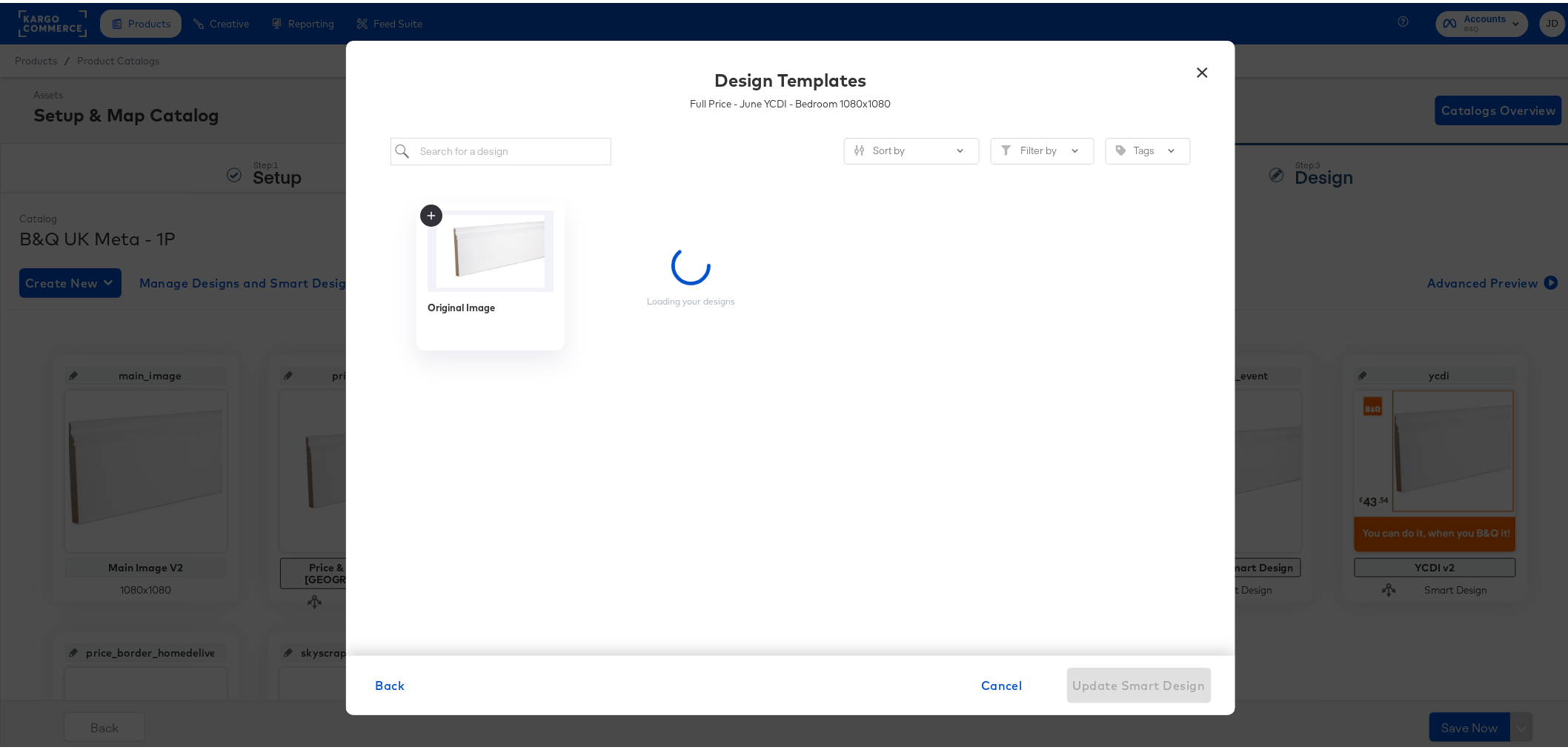
scroll to position [0, 0]
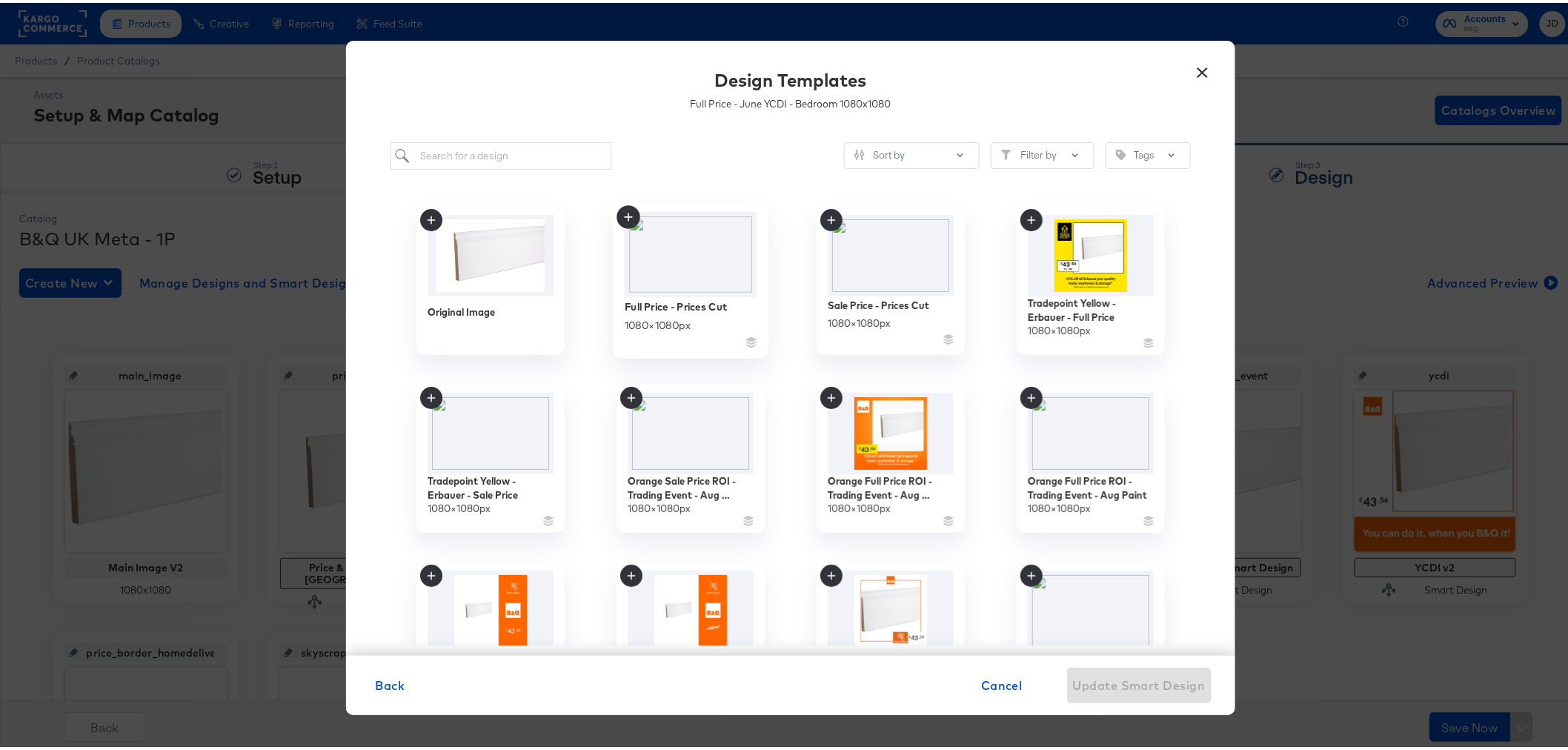
click at [682, 258] on img at bounding box center [690, 252] width 132 height 85
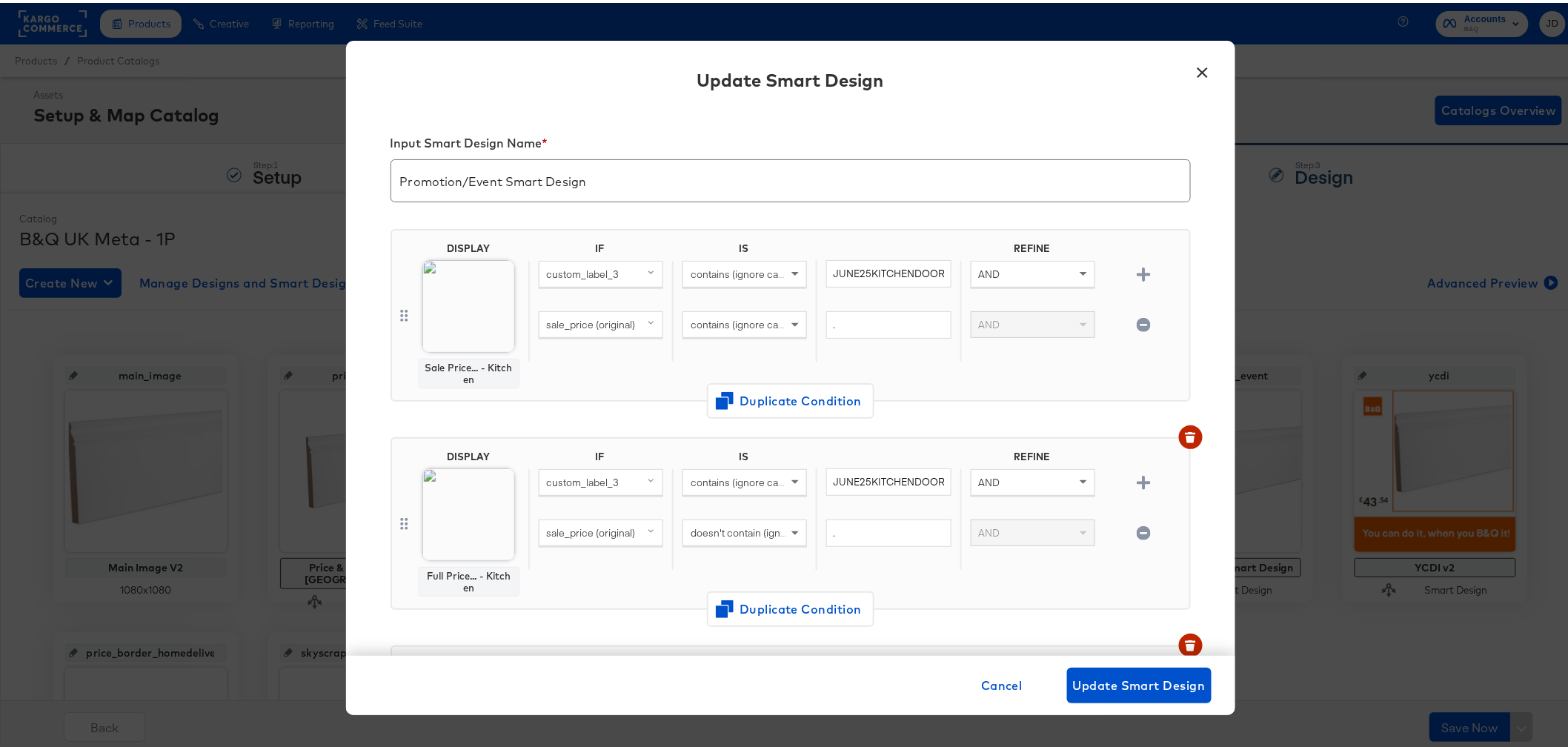
scroll to position [1216, 0]
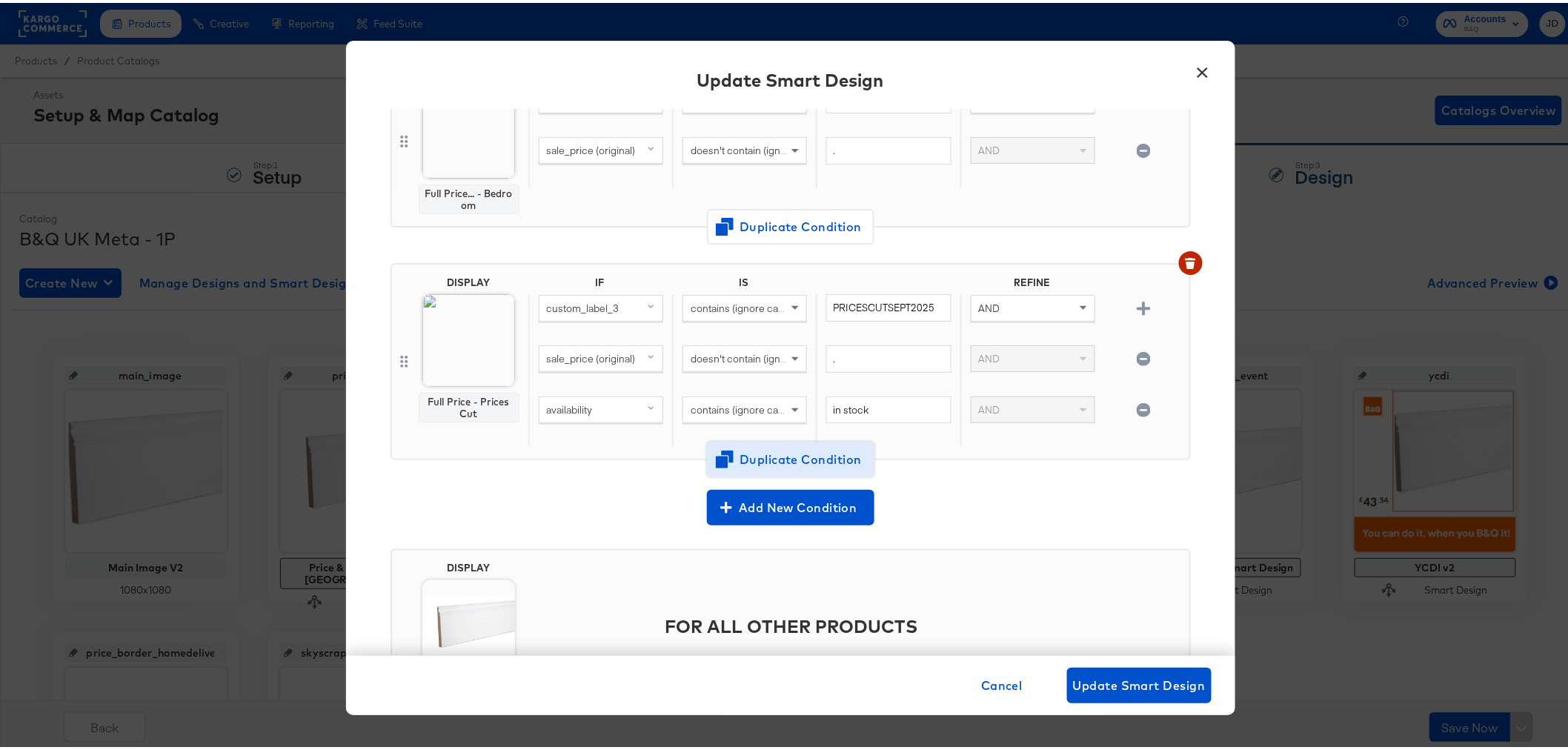
click at [826, 447] on span "Duplicate Condition" at bounding box center [790, 457] width 144 height 21
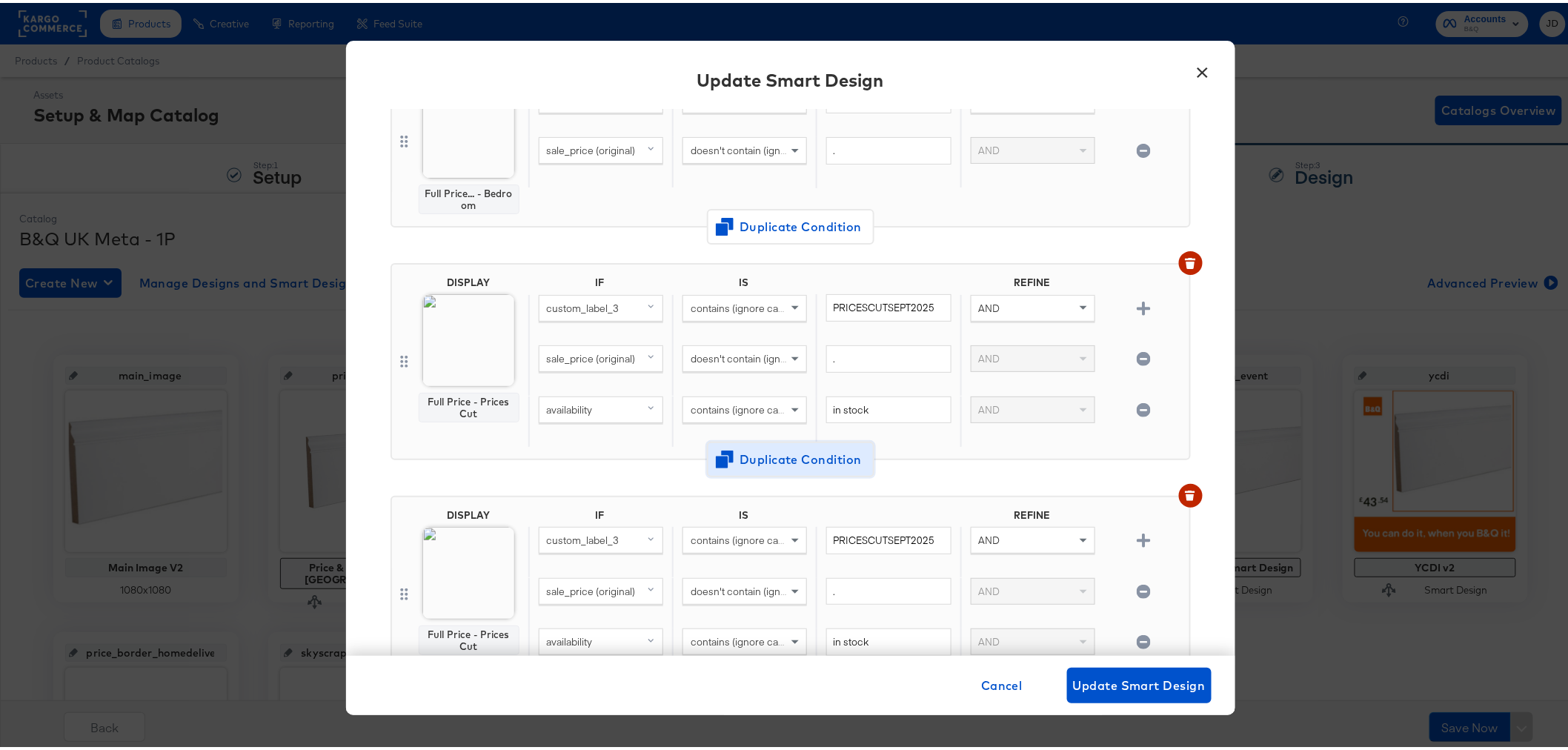
scroll to position [1447, 0]
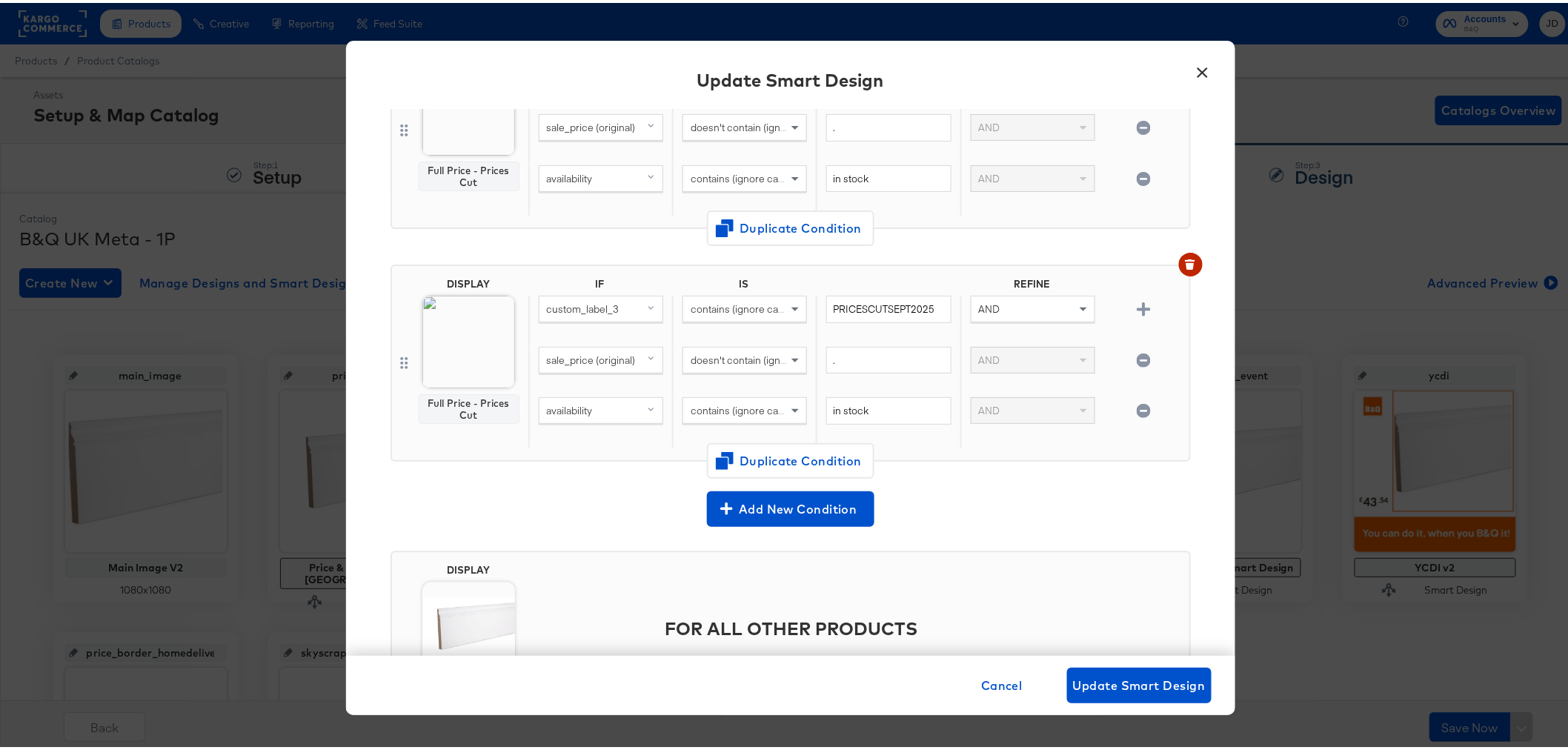
click at [743, 350] on span "doesn't contain (ignore case)" at bounding box center [756, 357] width 132 height 14
click at [436, 302] on body "Products Creative Reporting Feed Suite Accounts B&Q JD Products / Product Catal…" at bounding box center [790, 492] width 1581 height 985
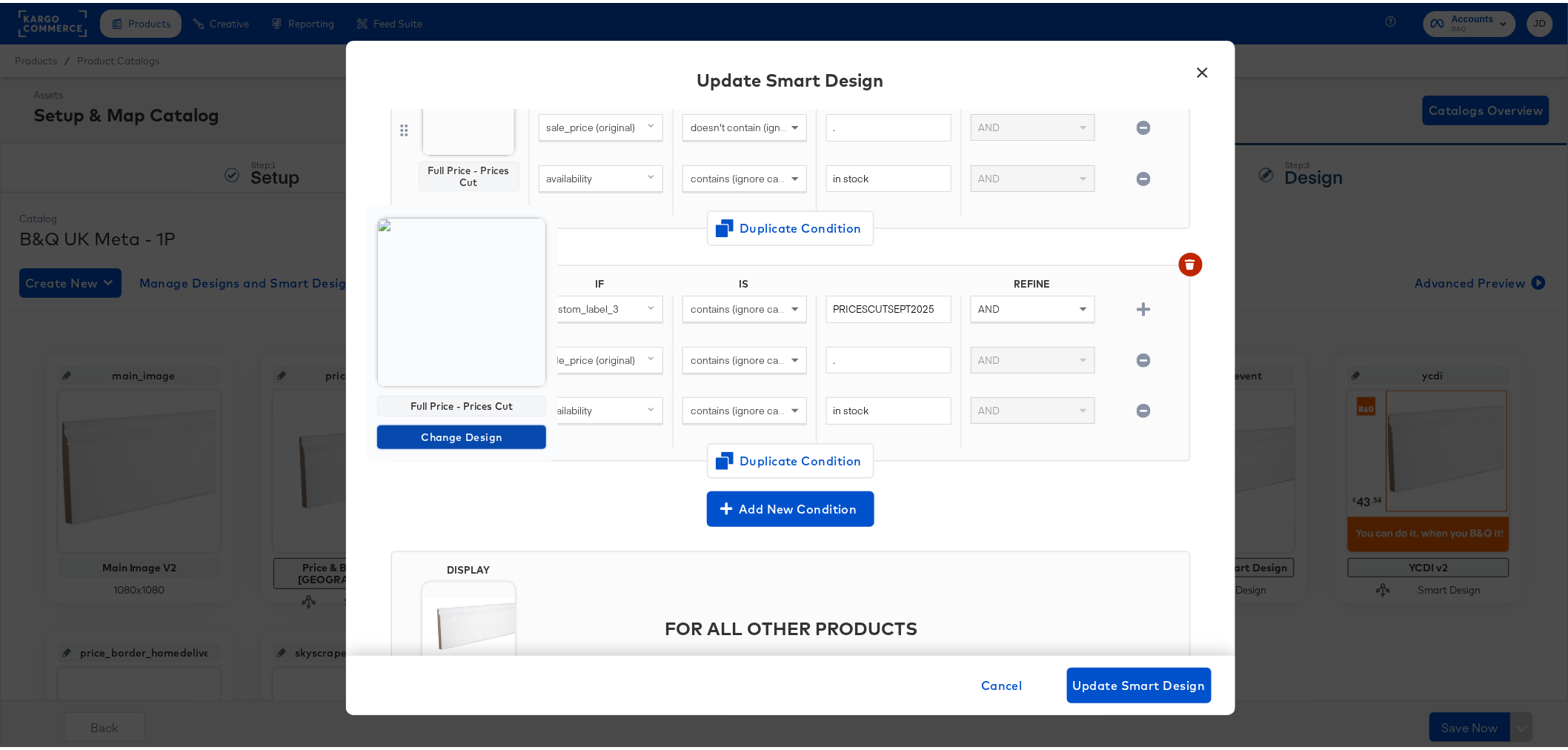
click at [453, 442] on span "Change Design" at bounding box center [461, 434] width 157 height 18
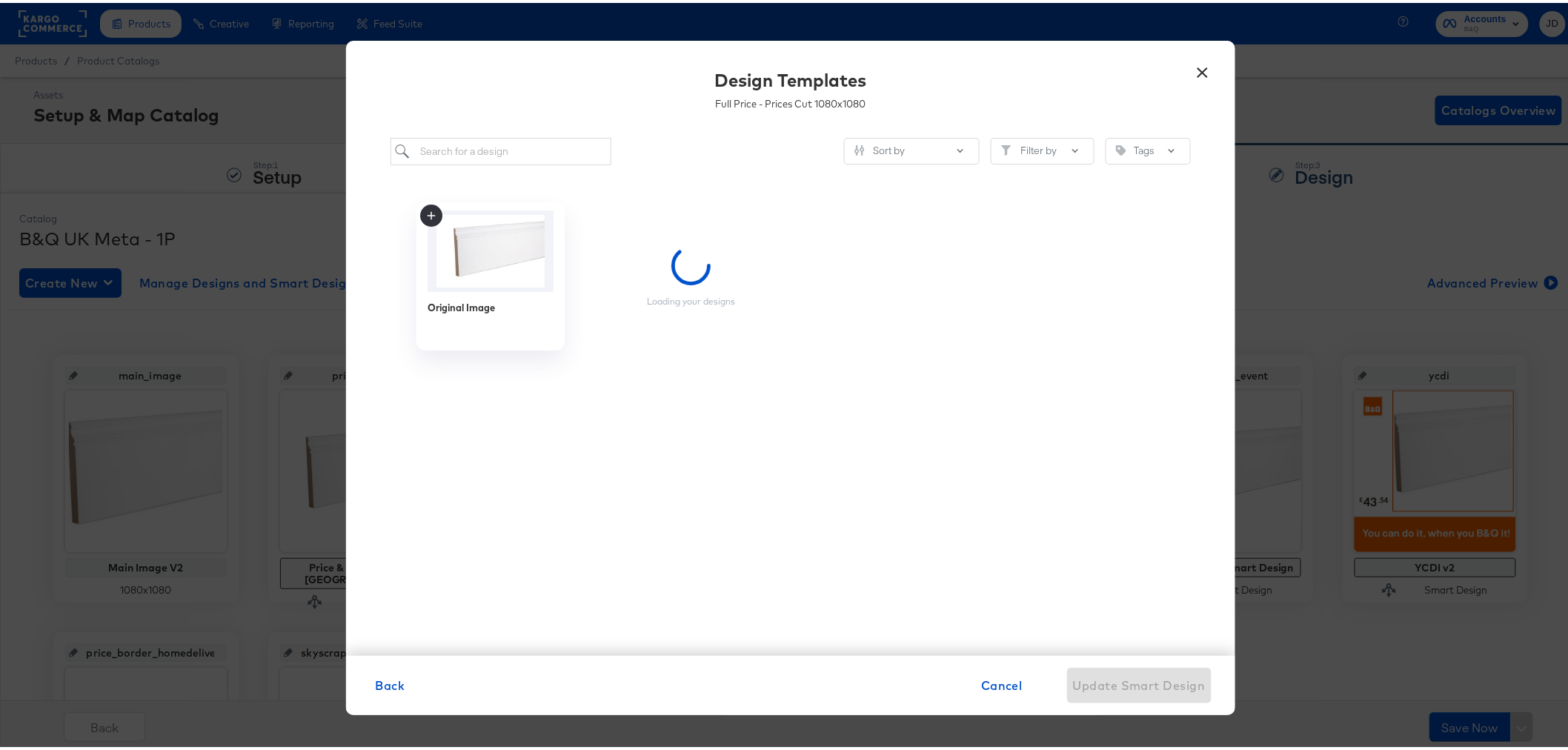
scroll to position [0, 0]
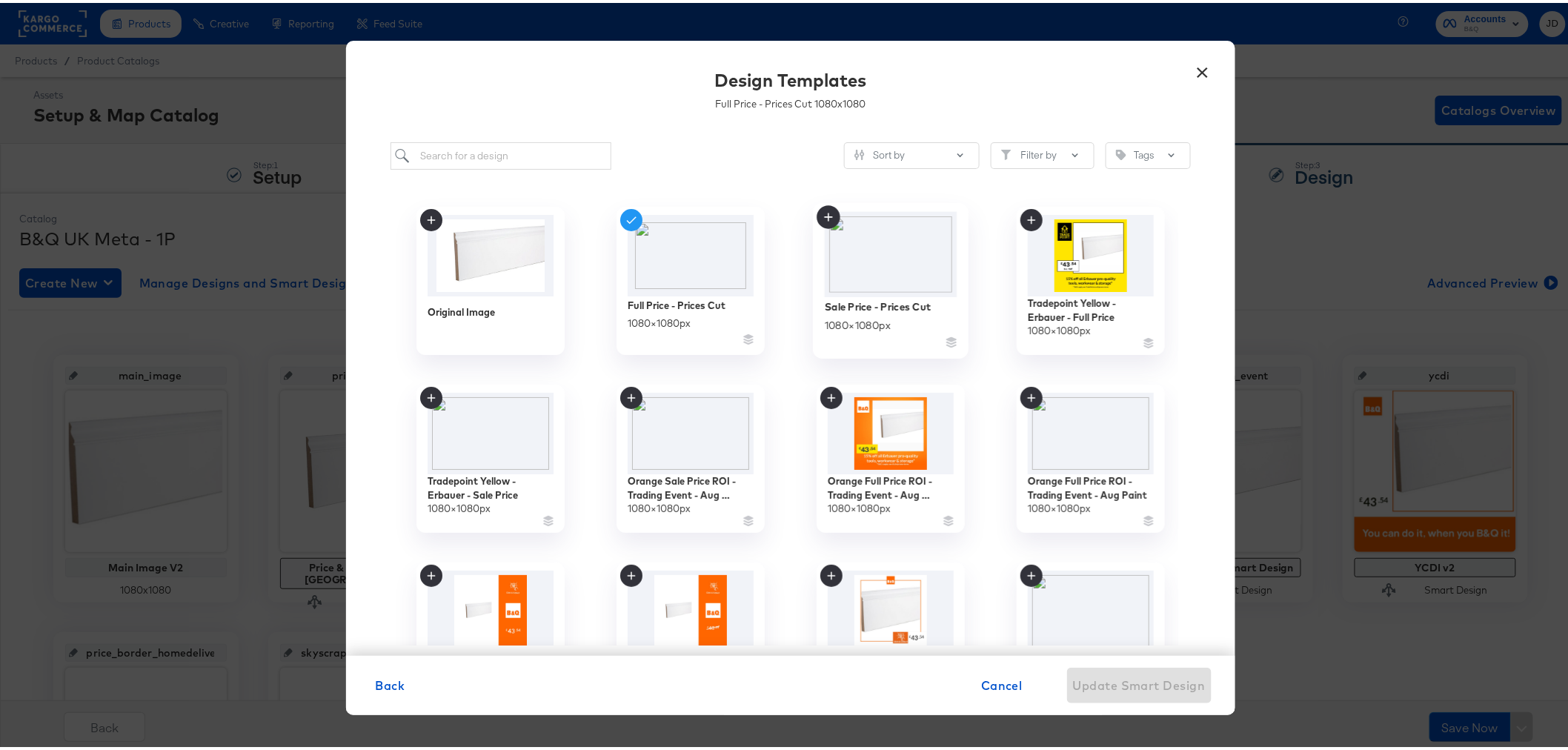
click at [899, 246] on img at bounding box center [890, 252] width 132 height 85
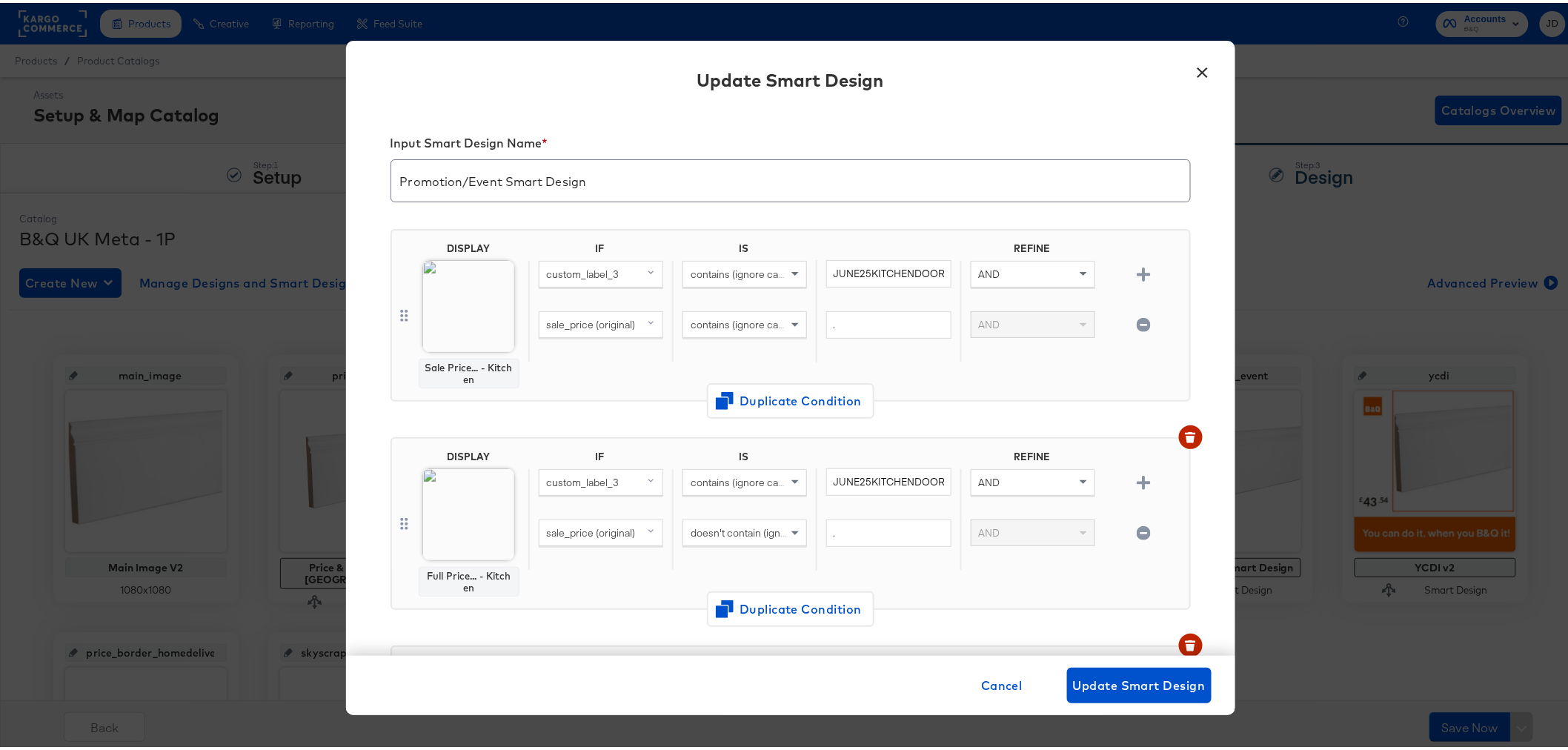
scroll to position [1447, 0]
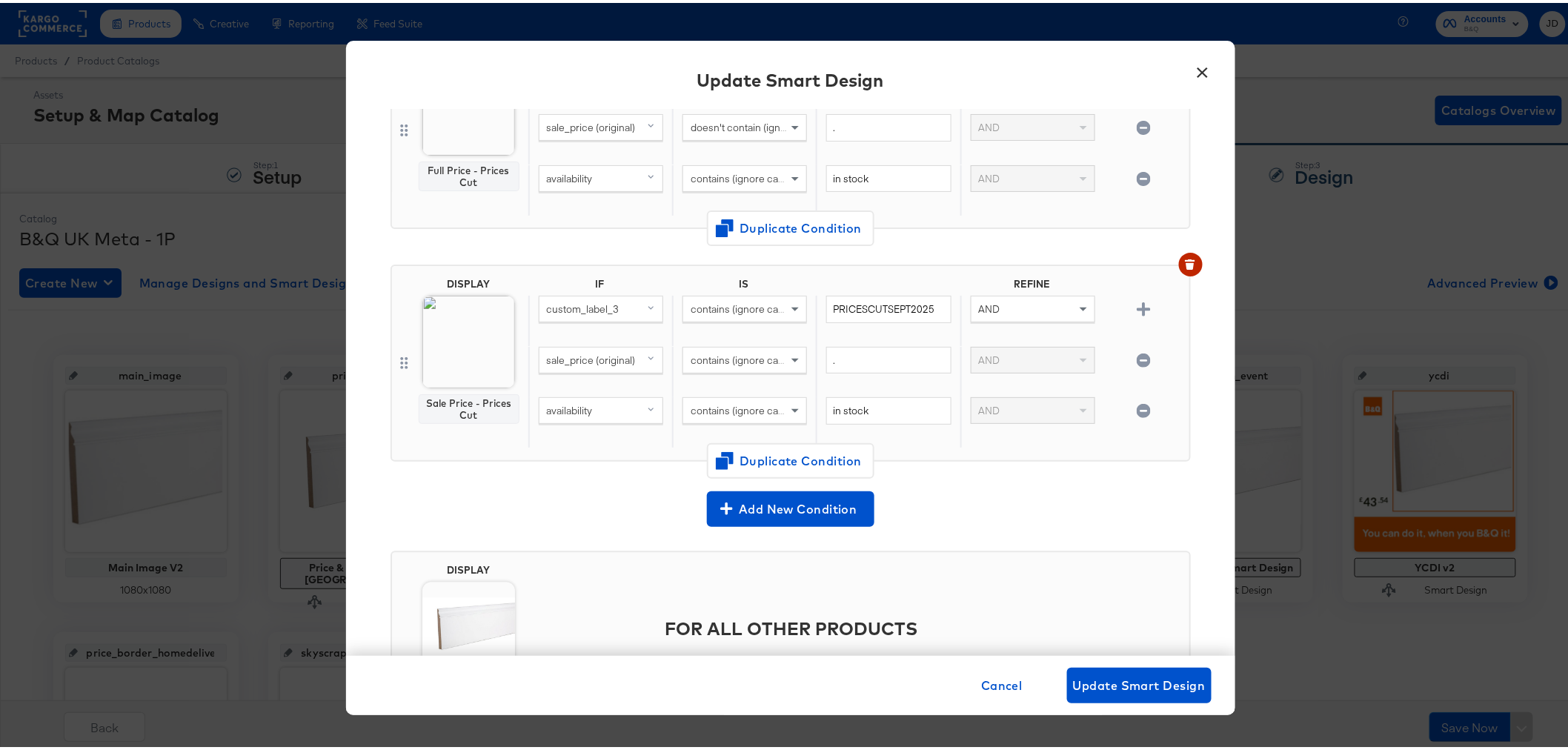
click at [997, 465] on div "DISPLAY Sale Price - Prices Cut IF IS REFINE custom_label_3 contains (ignore ca…" at bounding box center [791, 366] width 801 height 233
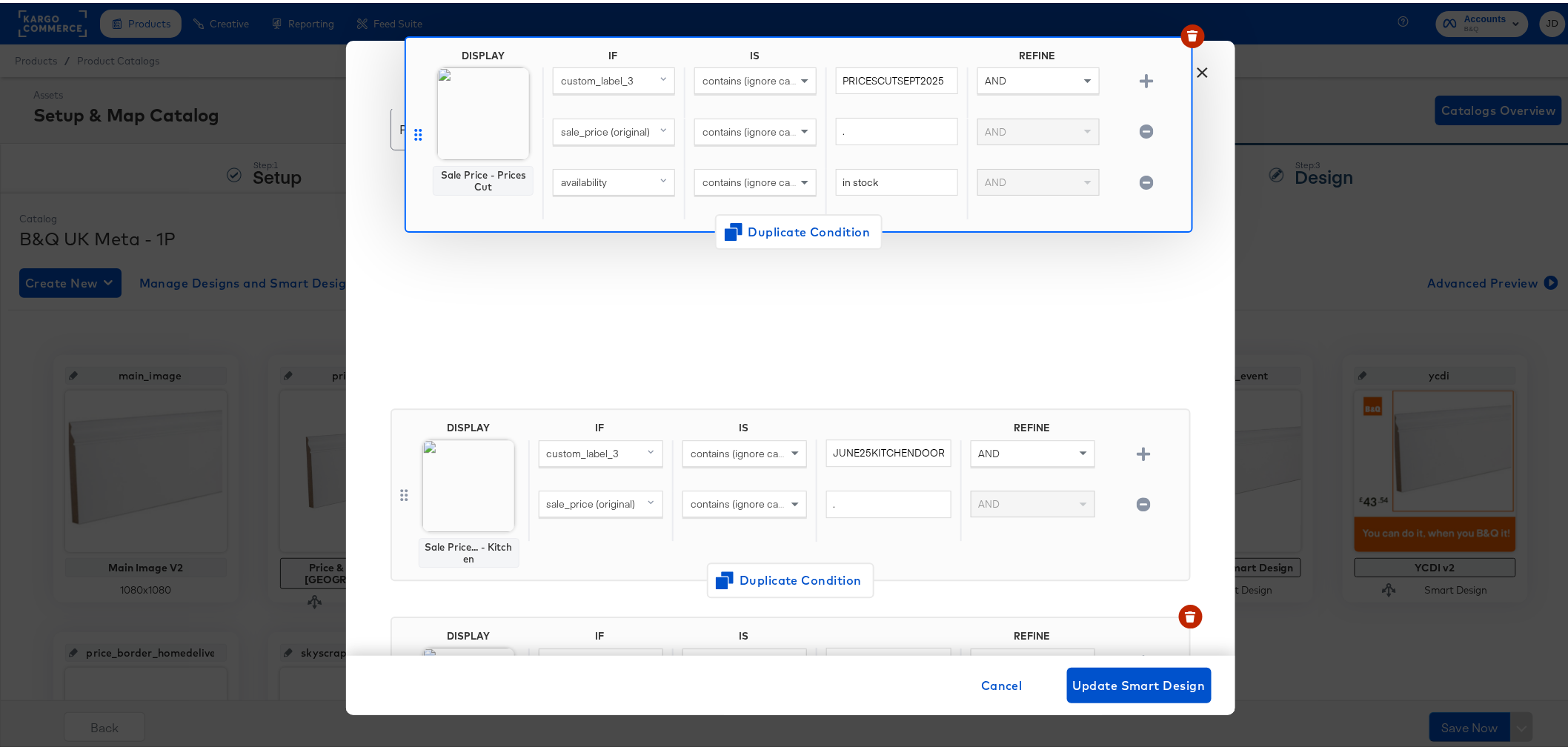
scroll to position [0, 0]
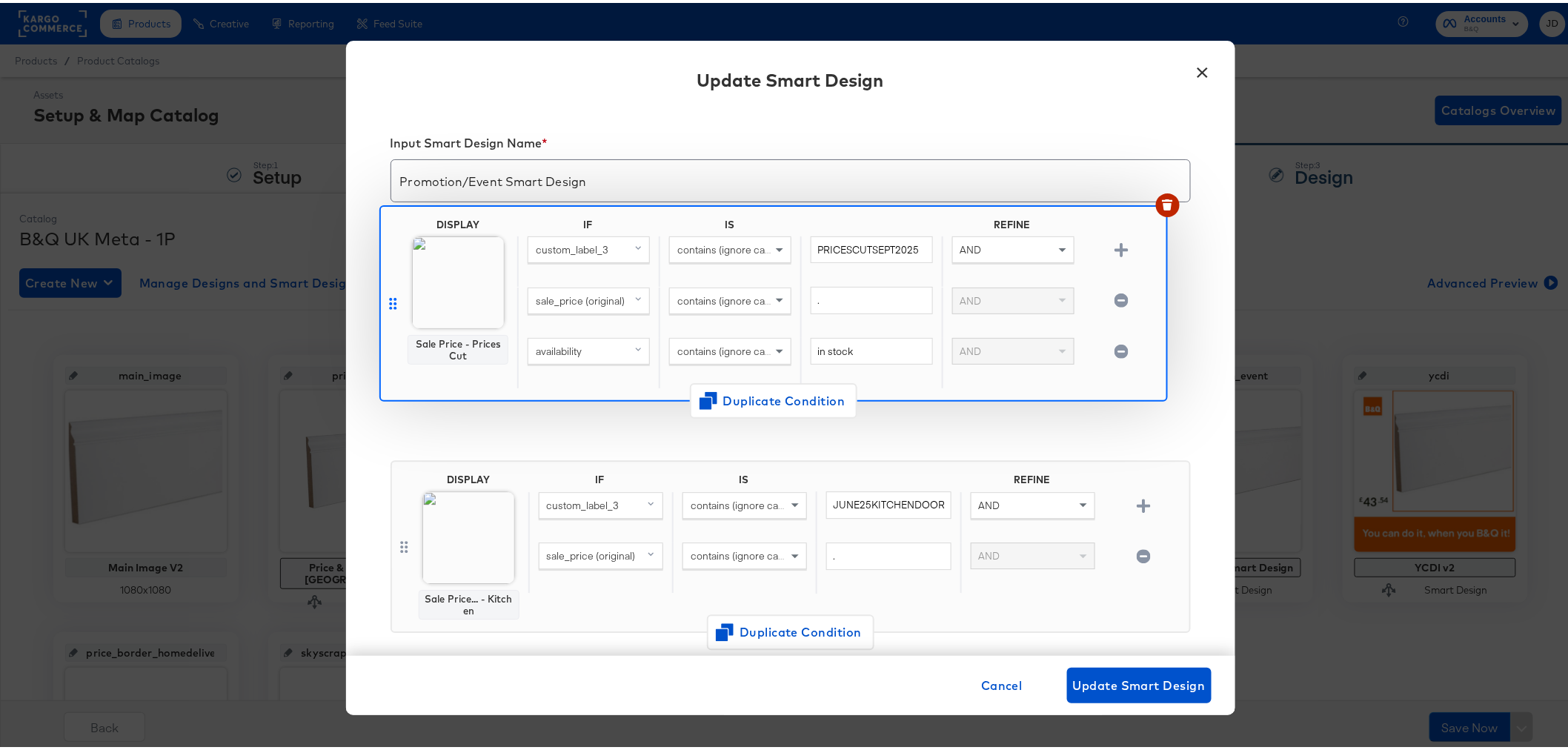
drag, startPoint x: 397, startPoint y: 270, endPoint x: 393, endPoint y: 298, distance: 28.3
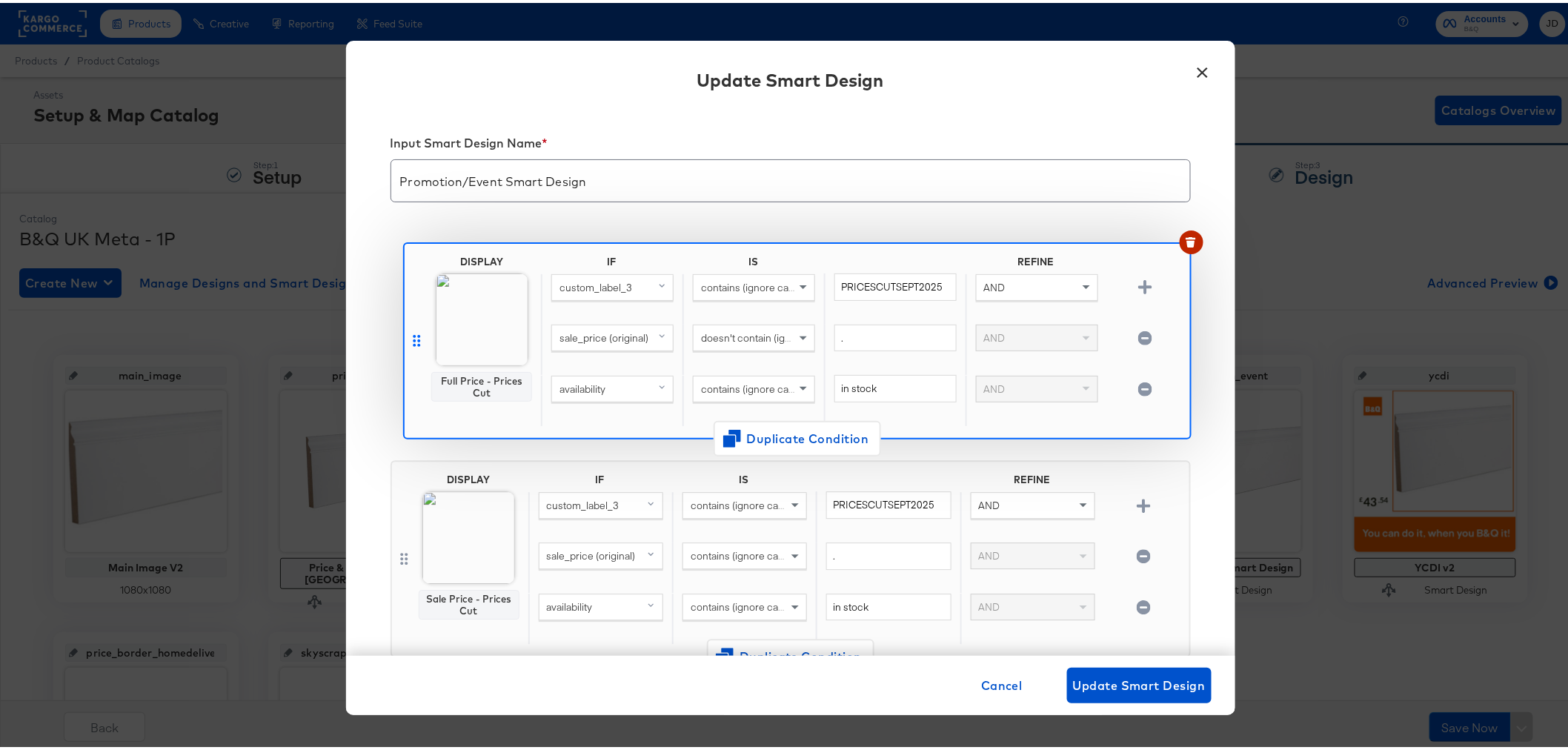
drag, startPoint x: 398, startPoint y: 401, endPoint x: 417, endPoint y: 331, distance: 72.5
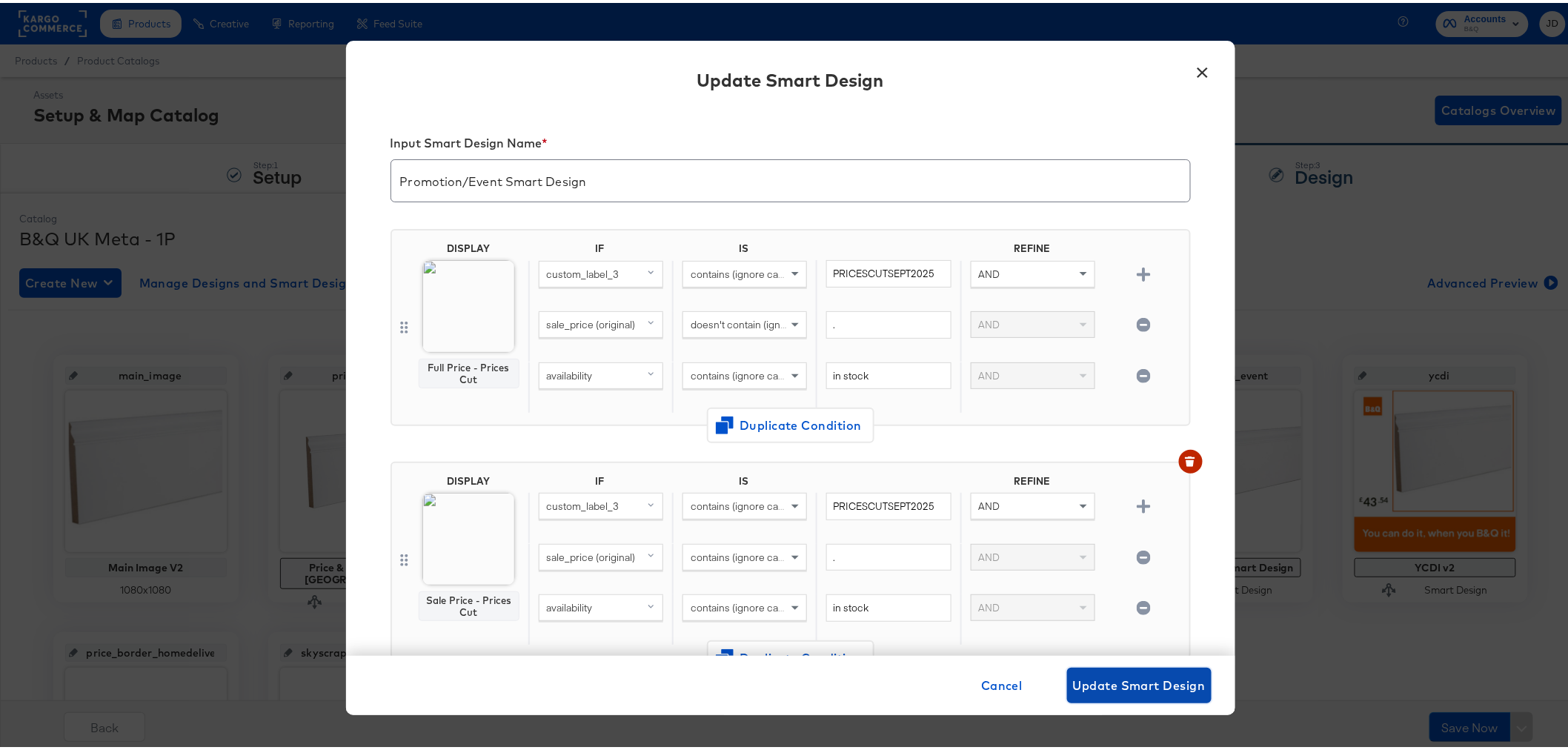
click at [1145, 678] on span "Update Smart Design" at bounding box center [1139, 683] width 132 height 21
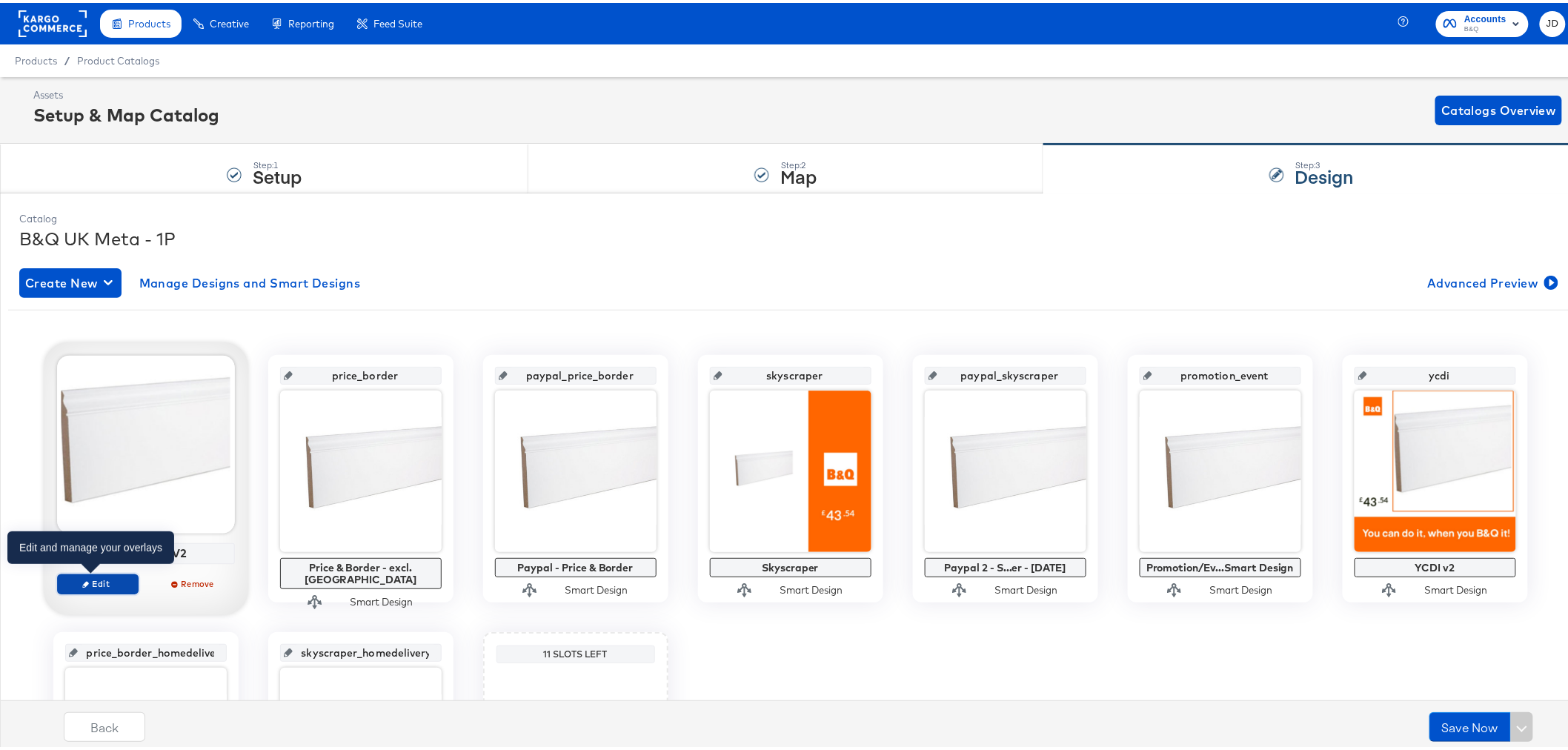
click at [98, 578] on span "Edit" at bounding box center [96, 581] width 69 height 12
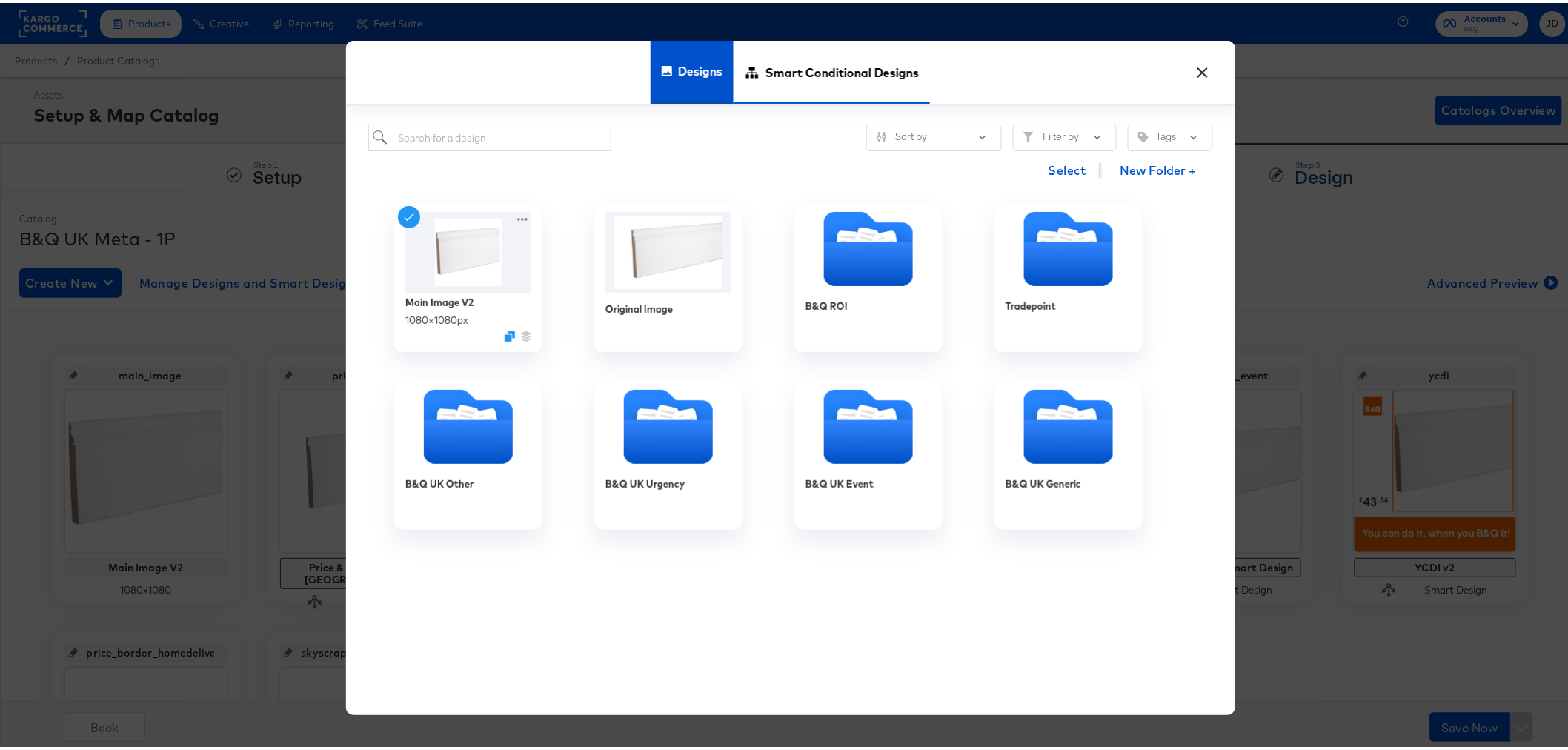
click at [798, 72] on span "Smart Conditional Designs" at bounding box center [841, 69] width 153 height 66
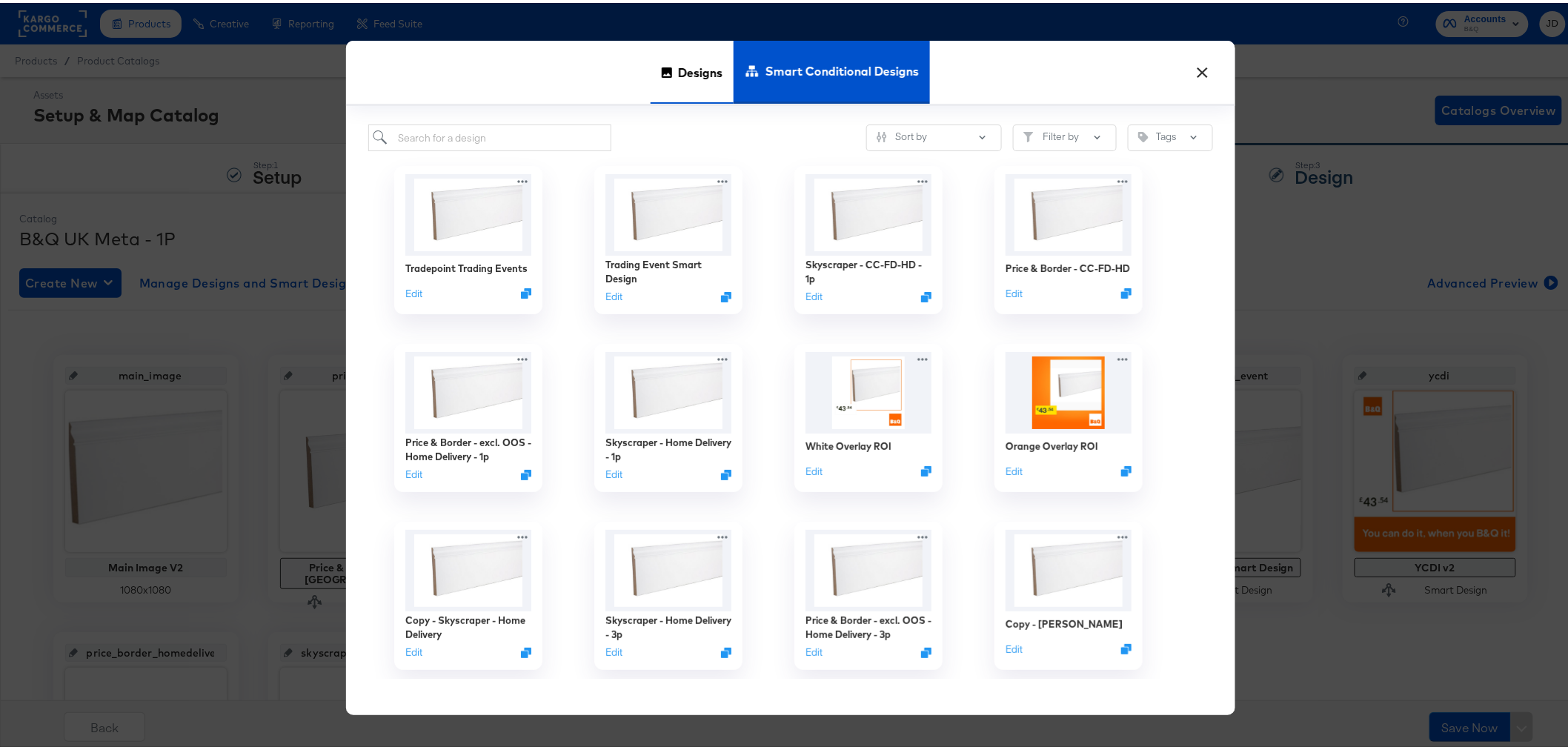
click at [721, 79] on div "Designs" at bounding box center [692, 69] width 83 height 63
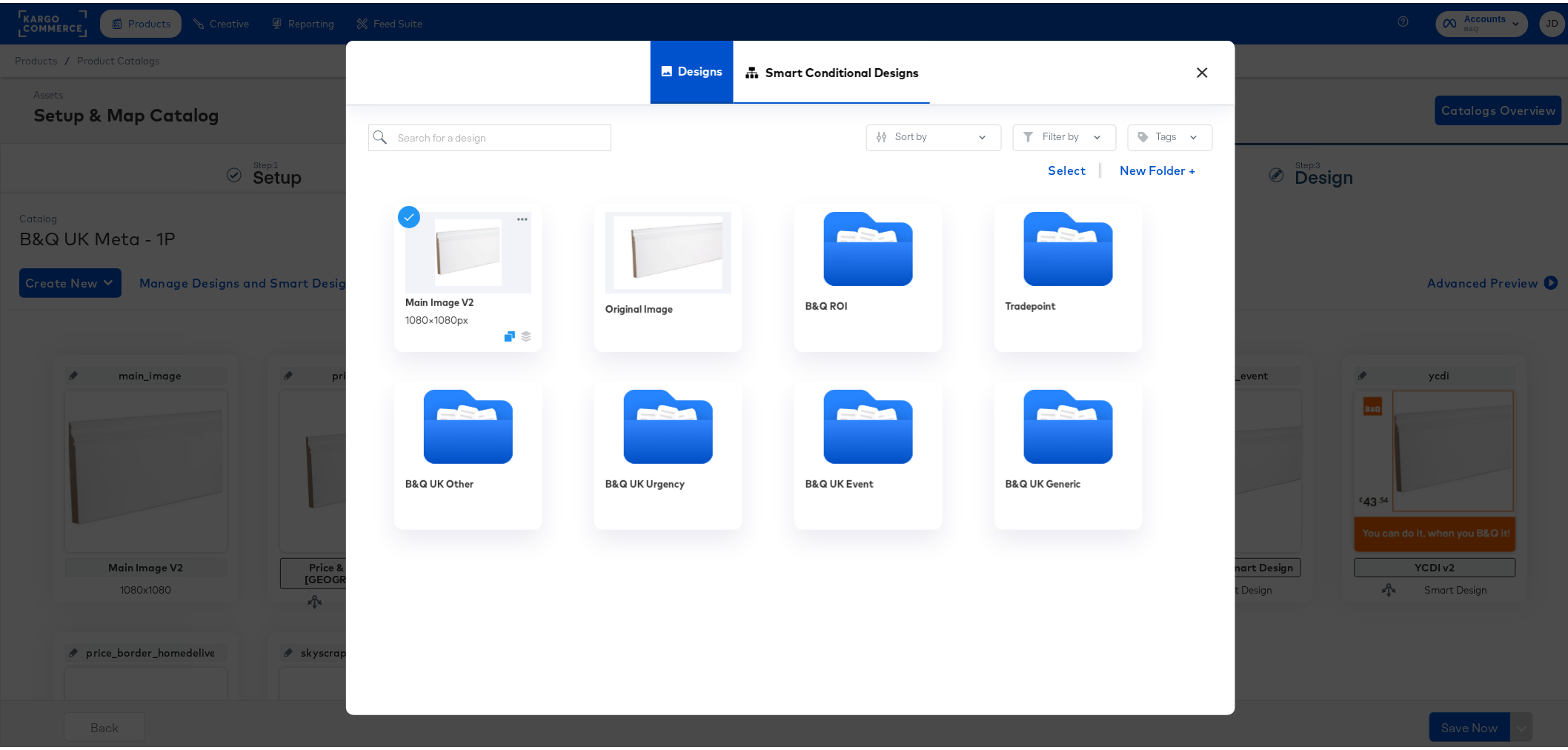
click at [801, 69] on span "Smart Conditional Designs" at bounding box center [841, 69] width 153 height 66
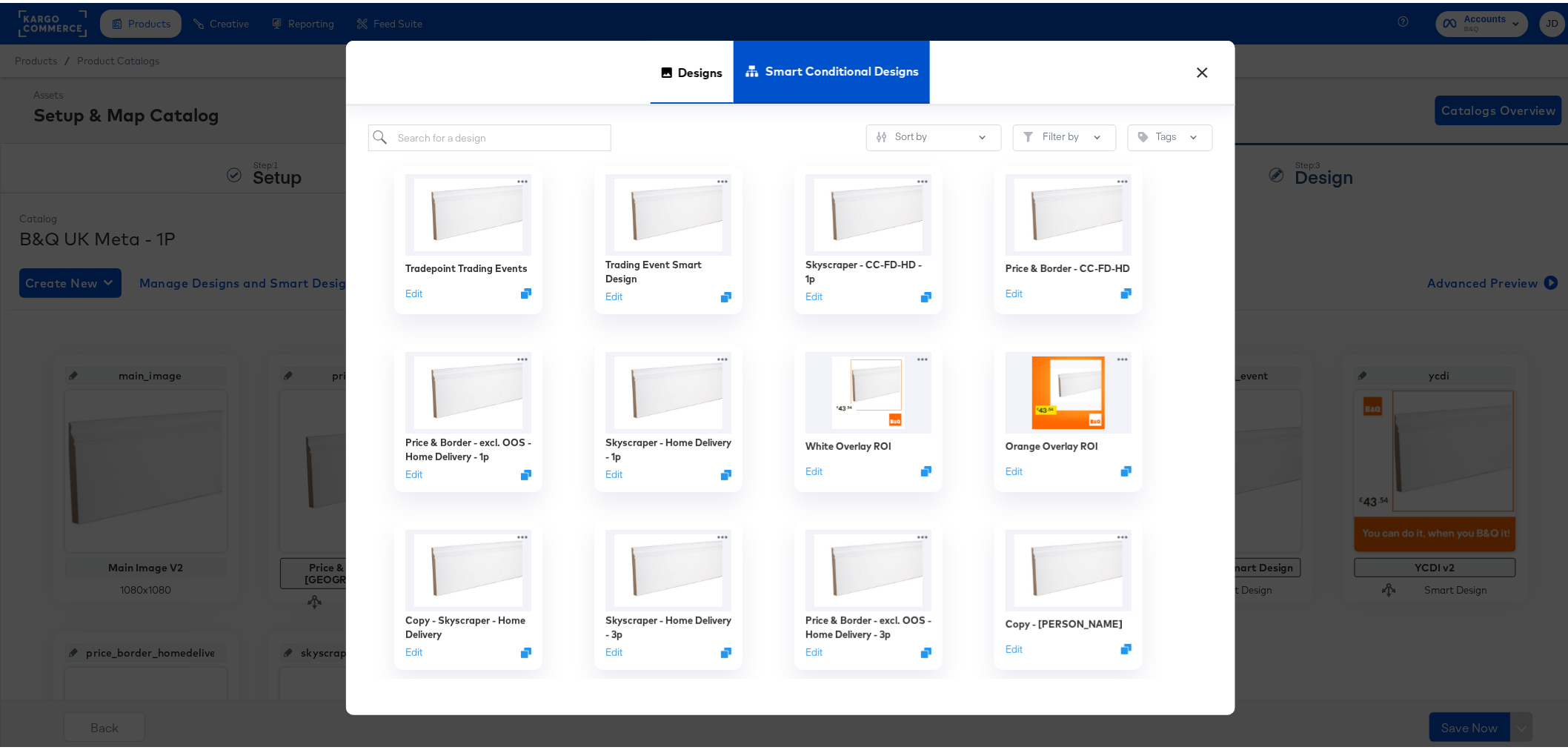
click at [689, 69] on span "Designs" at bounding box center [701, 69] width 44 height 66
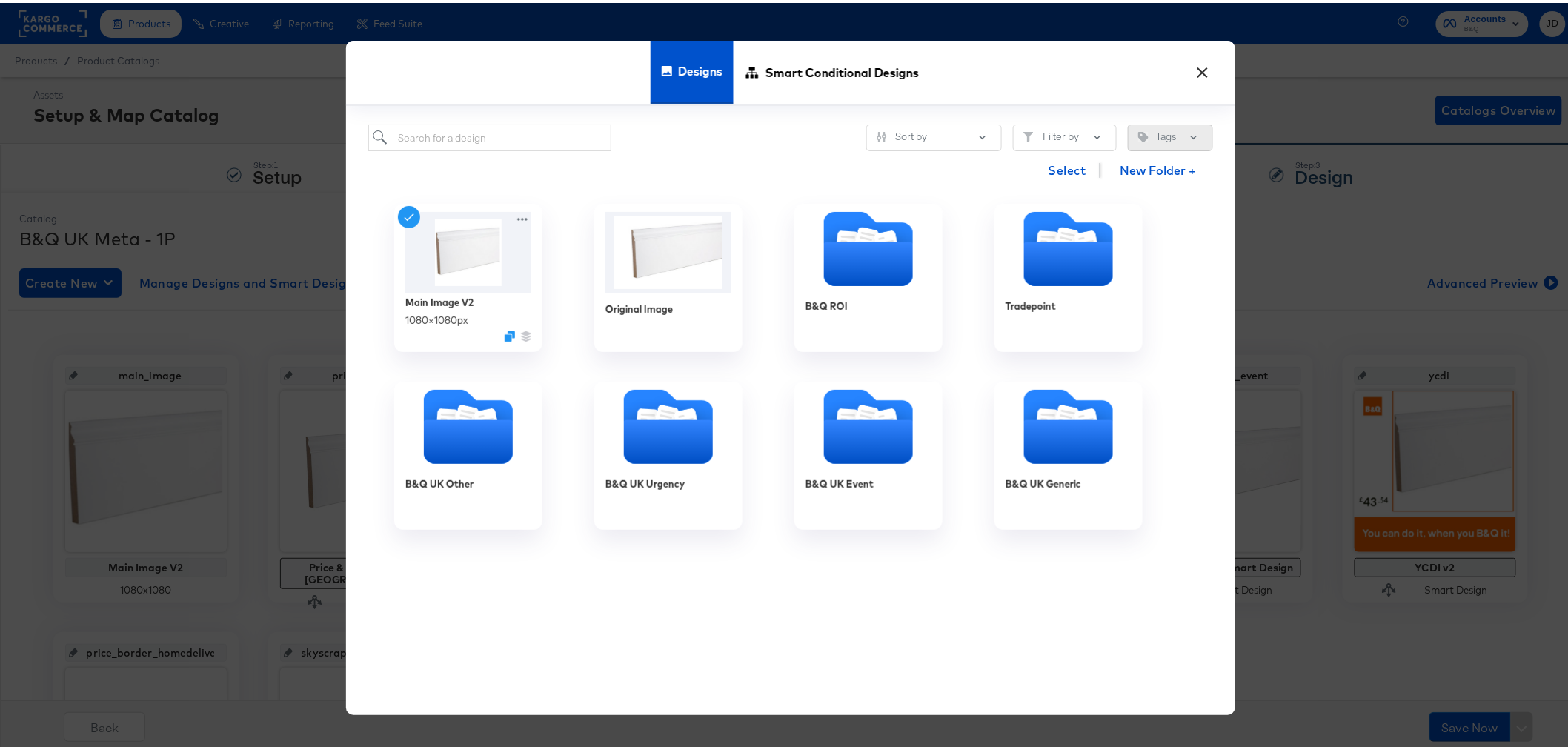
click at [1140, 130] on icon "Tag" at bounding box center [1143, 134] width 11 height 11
click at [1106, 178] on input "search" at bounding box center [1117, 172] width 174 height 27
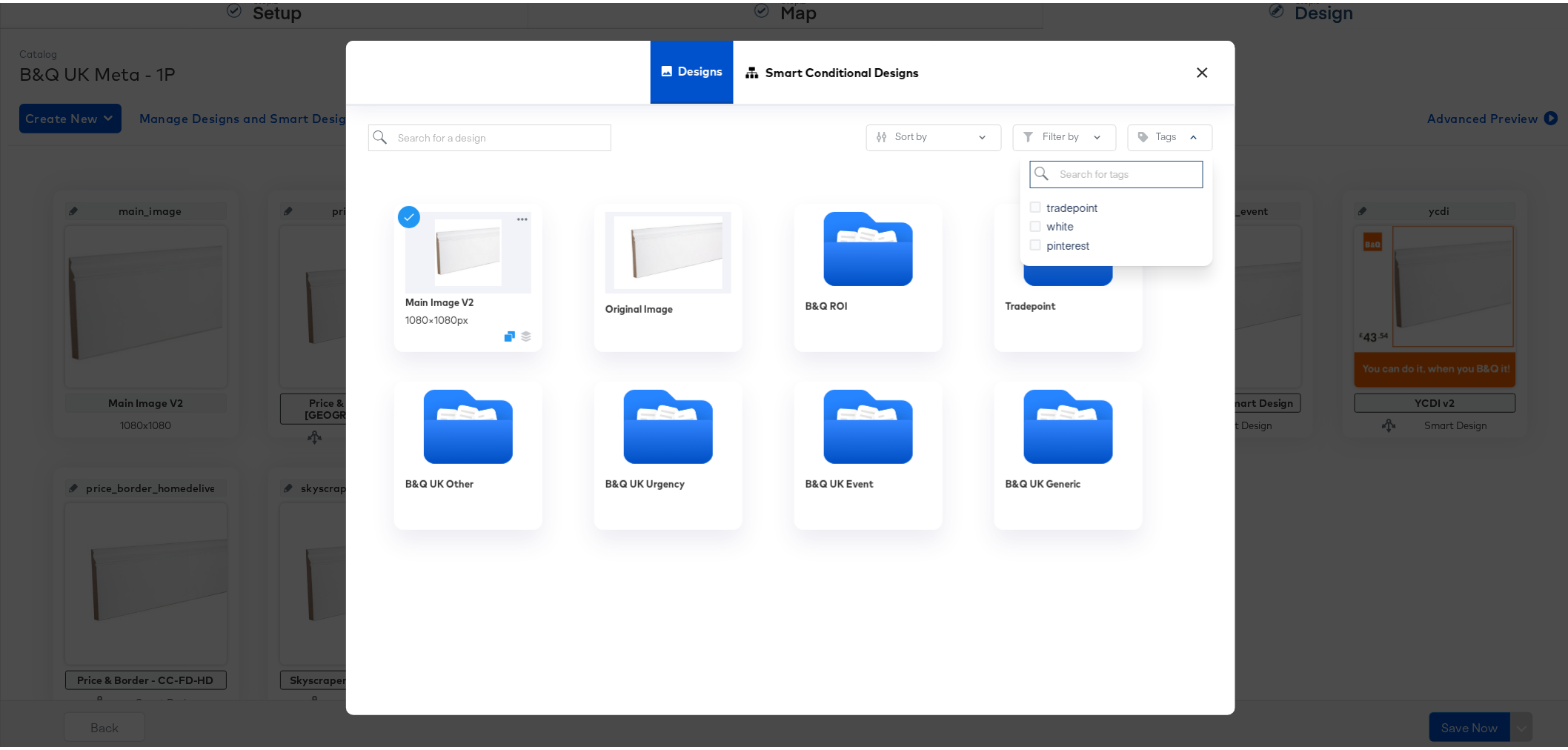
scroll to position [82, 0]
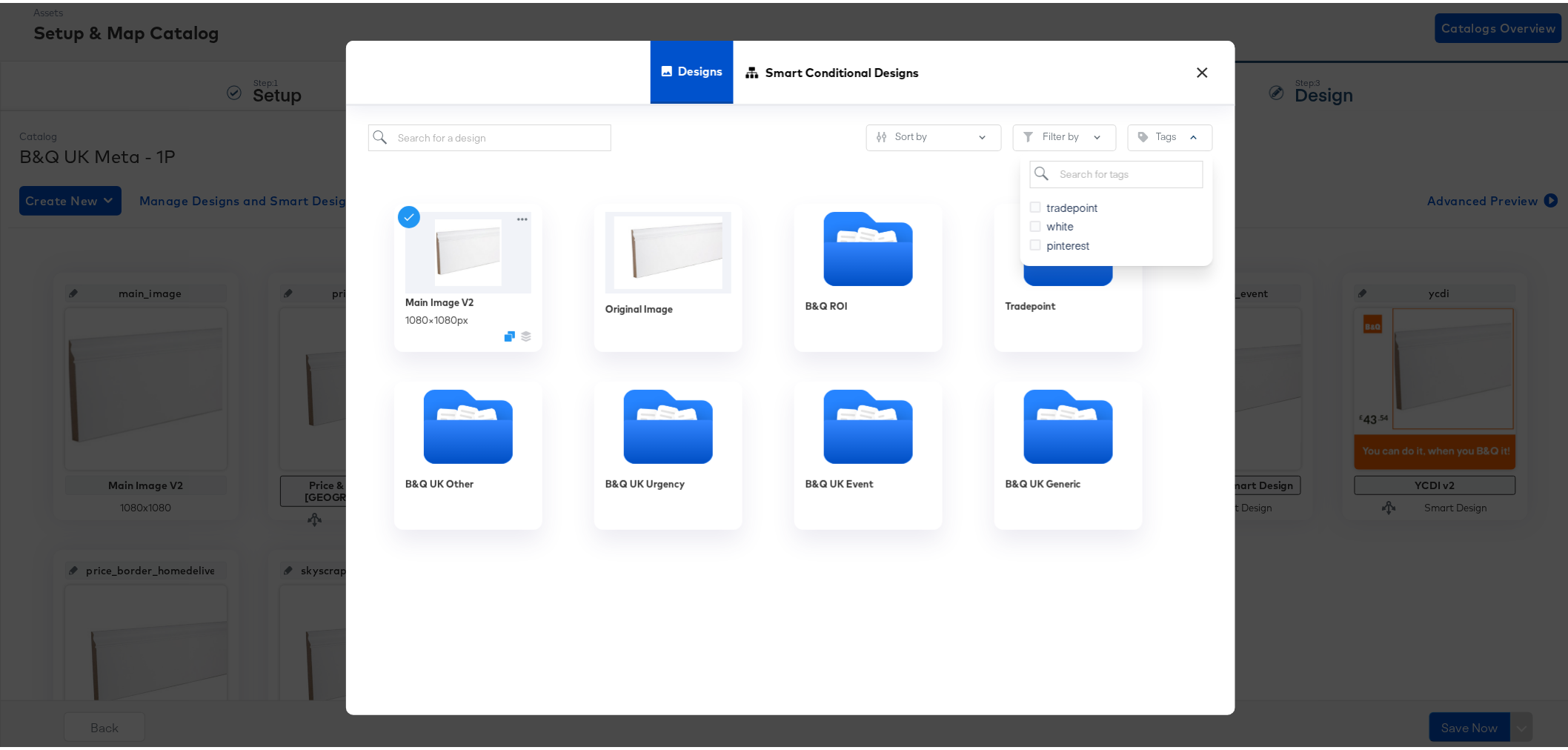
click at [781, 139] on div "Sort by Filter by Tags tradepoint white pinterest" at bounding box center [791, 135] width 845 height 27
click at [1194, 69] on button "×" at bounding box center [1204, 67] width 27 height 27
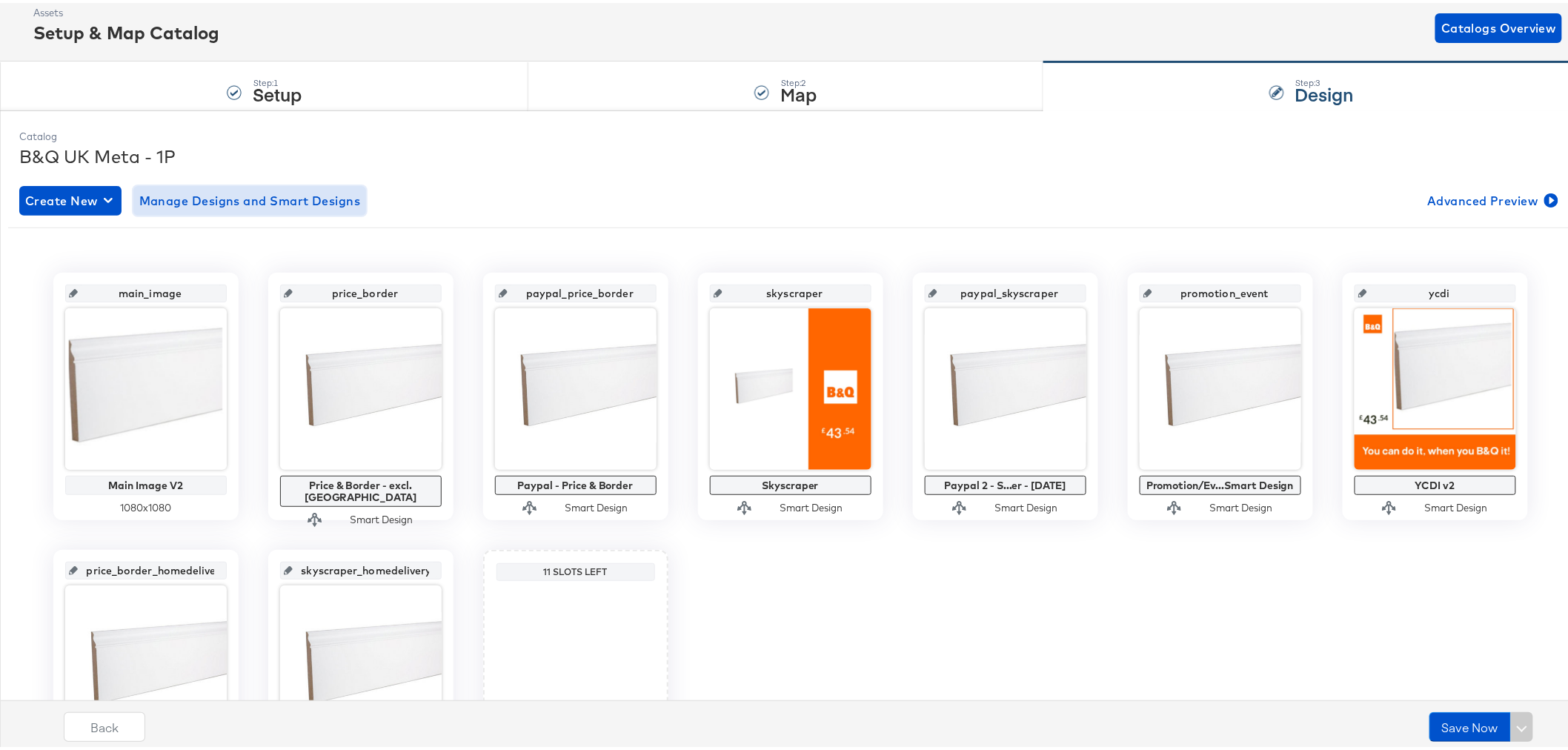
click at [251, 200] on span "Manage Designs and Smart Designs" at bounding box center [250, 198] width 222 height 21
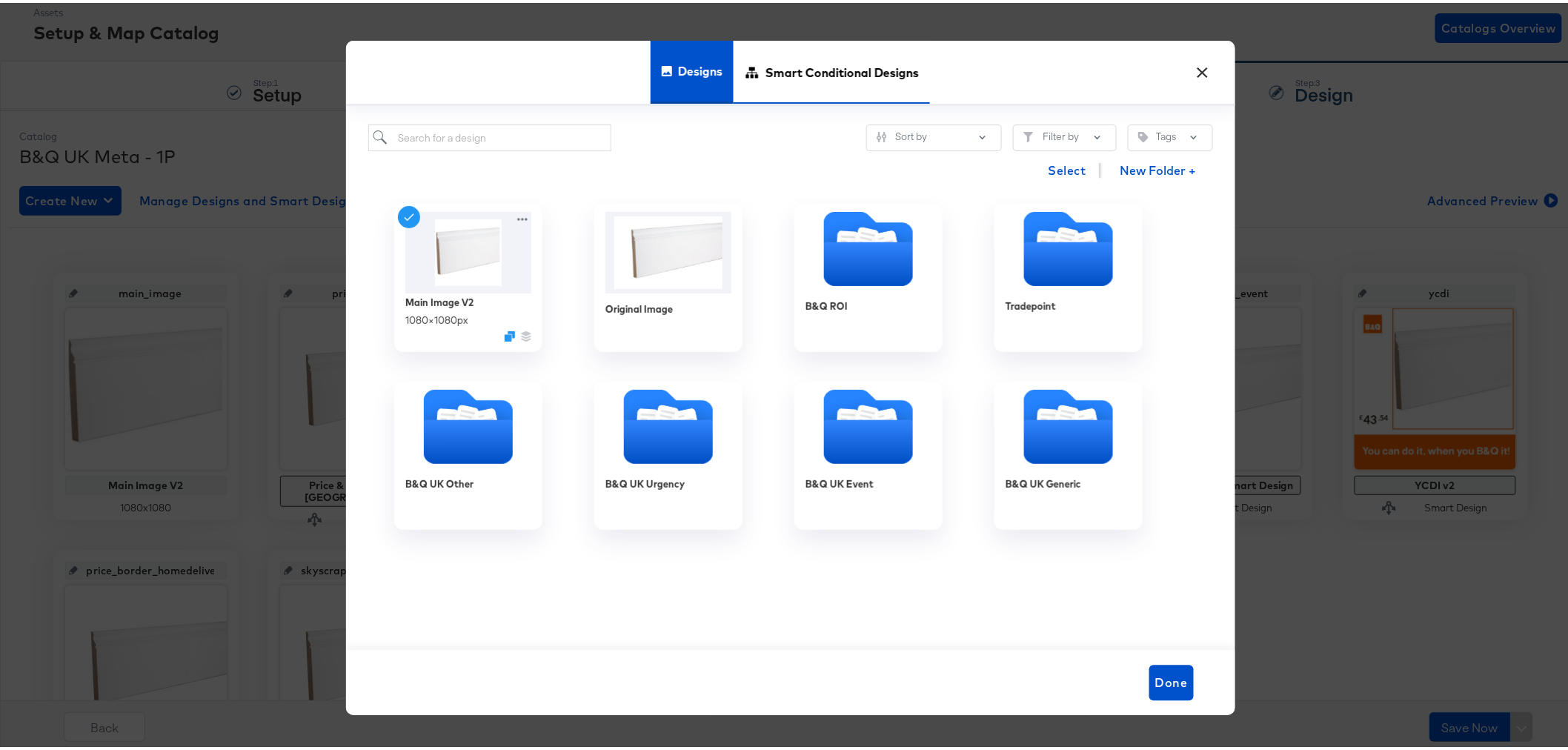
click at [783, 72] on span "Smart Conditional Designs" at bounding box center [841, 69] width 153 height 66
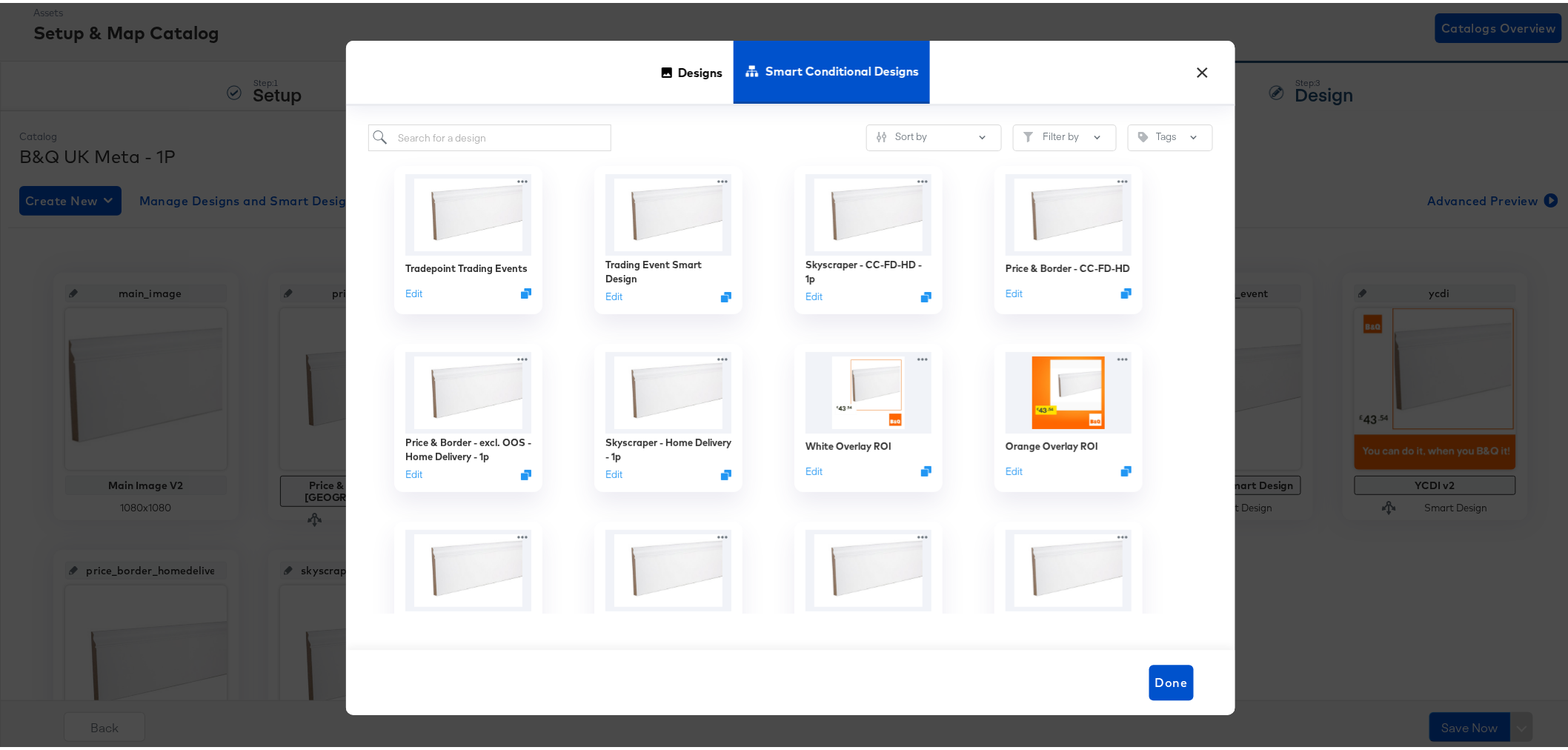
click at [1192, 69] on button "×" at bounding box center [1204, 67] width 27 height 27
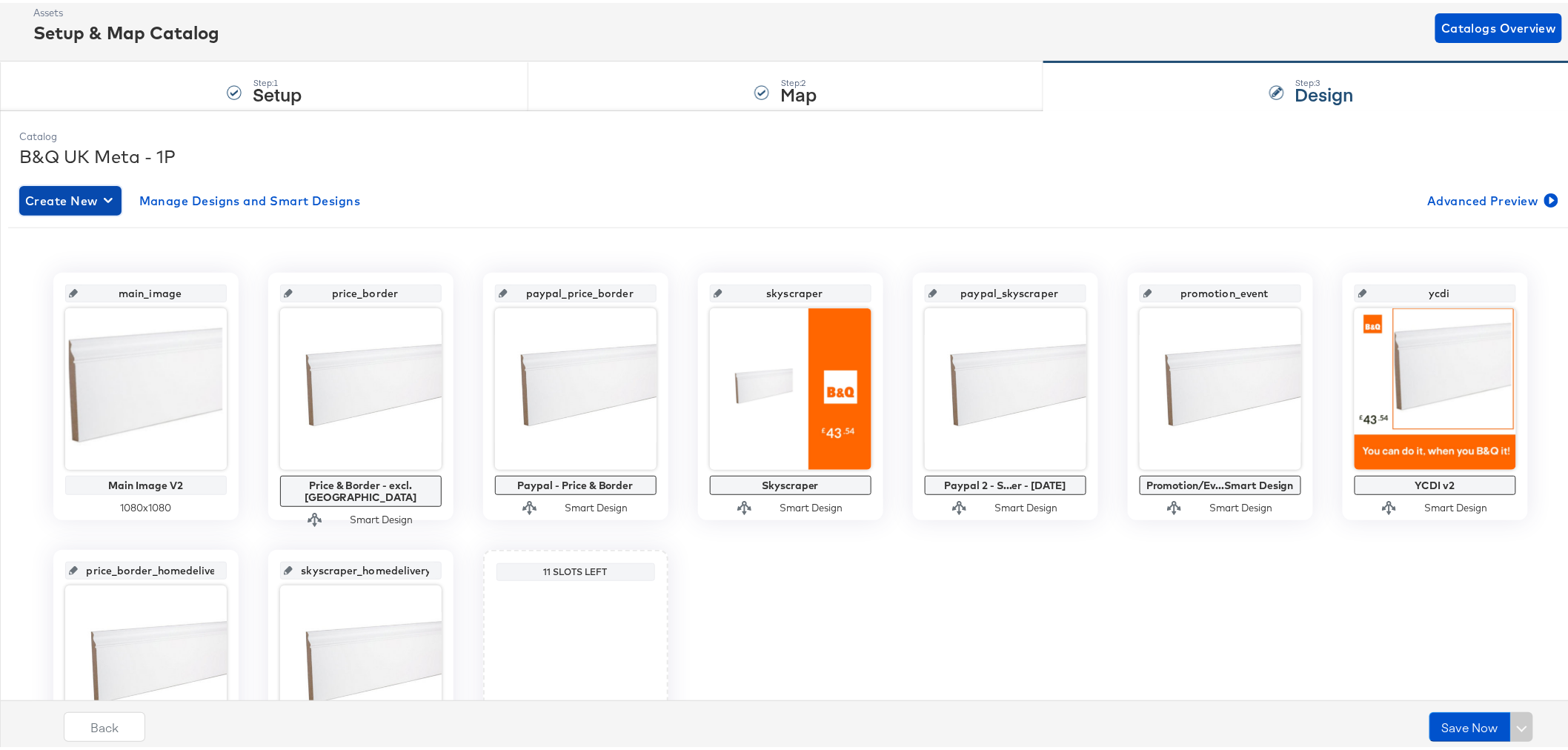
click at [88, 199] on span "Create New" at bounding box center [70, 198] width 91 height 21
click at [110, 255] on div "Create New Smart Design" at bounding box center [98, 258] width 141 height 12
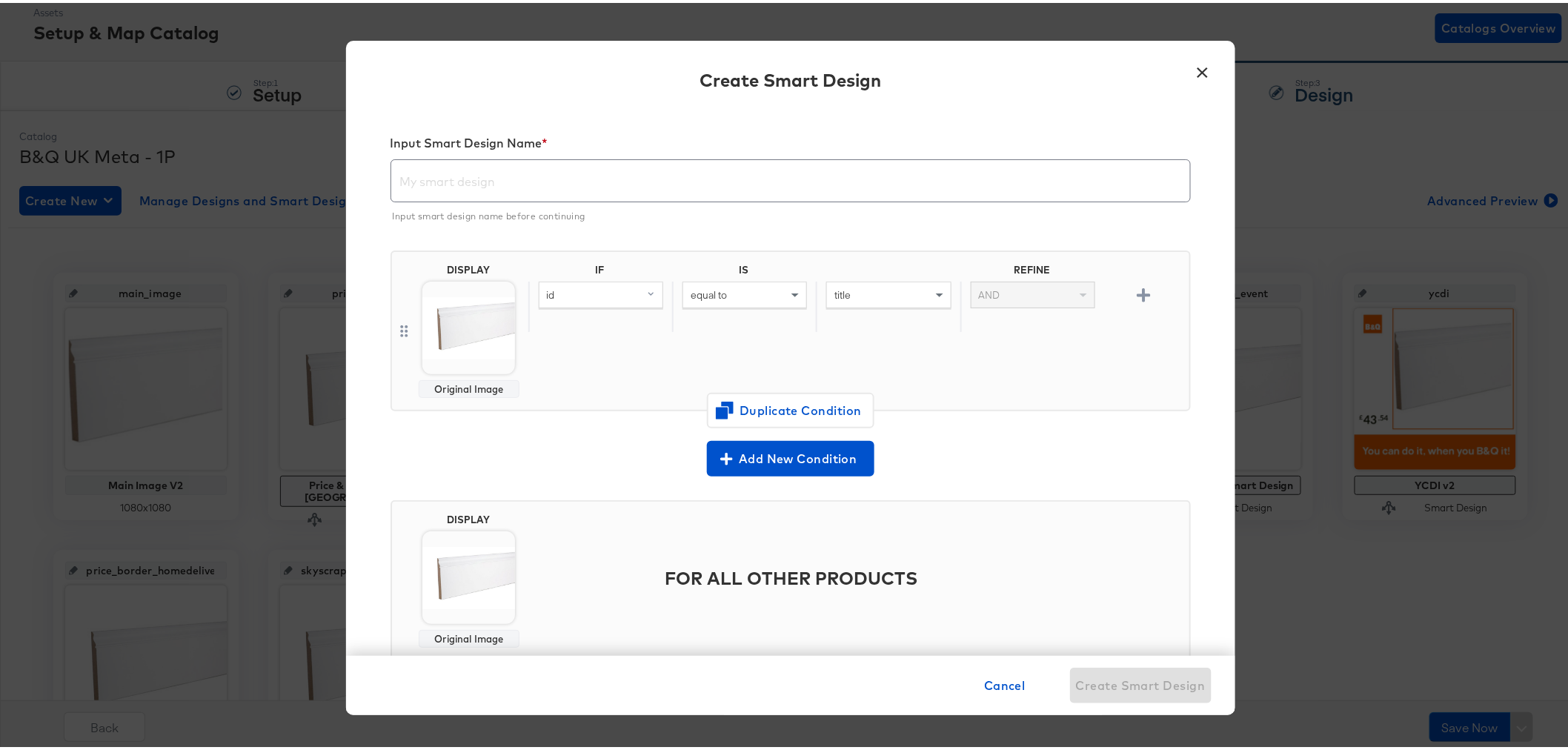
click at [508, 179] on input "text" at bounding box center [791, 172] width 799 height 42
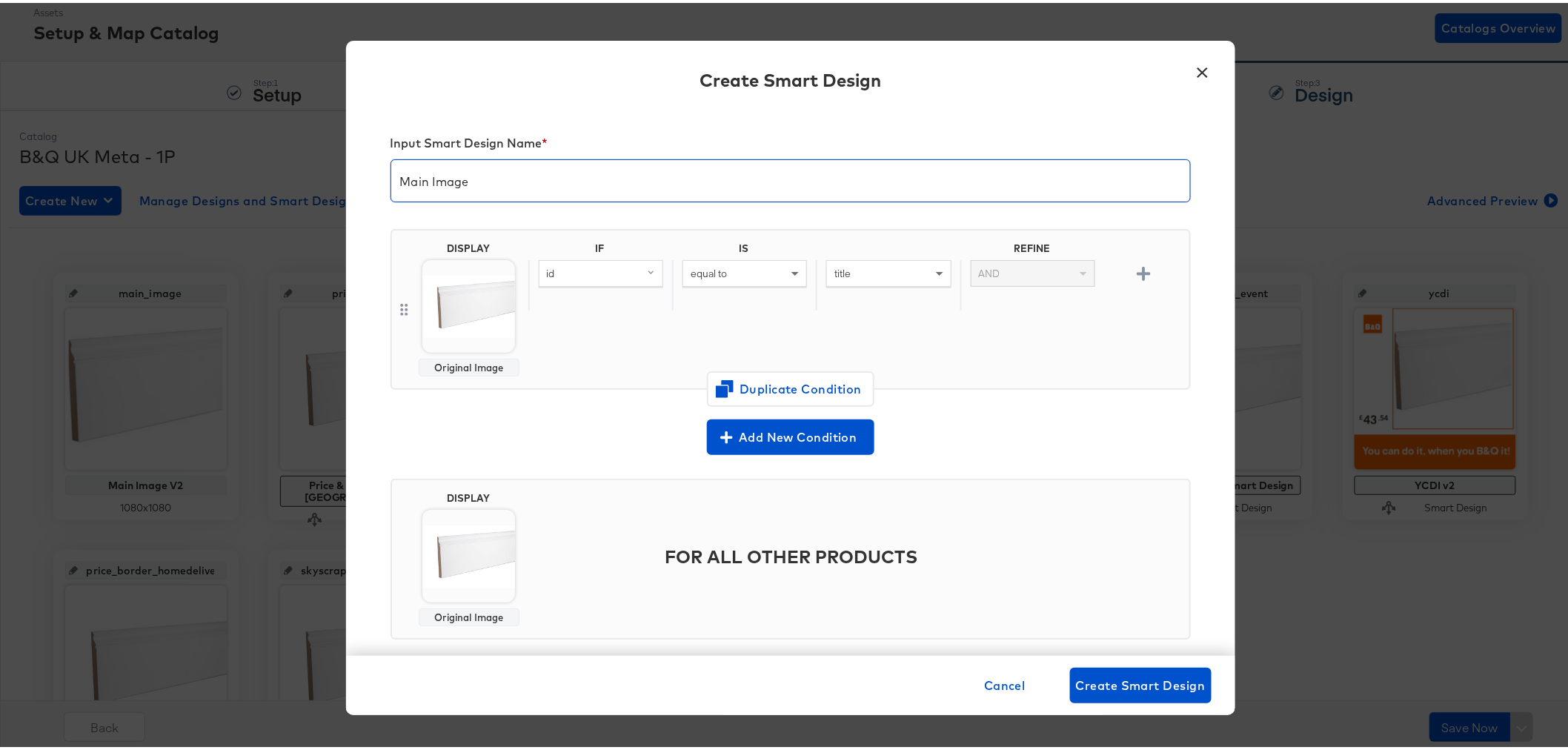
type input "Main Image"
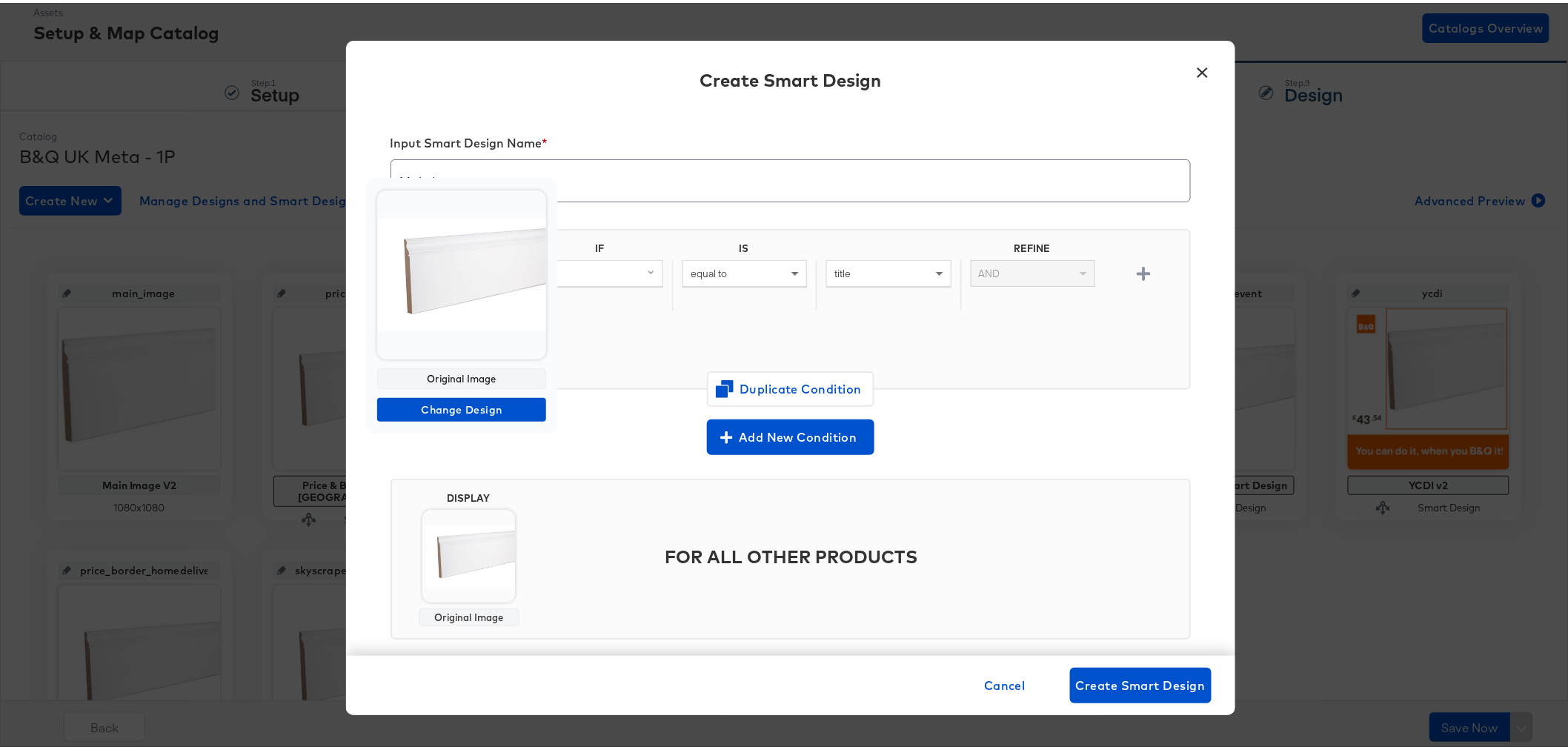
click at [468, 279] on img at bounding box center [461, 271] width 169 height 169
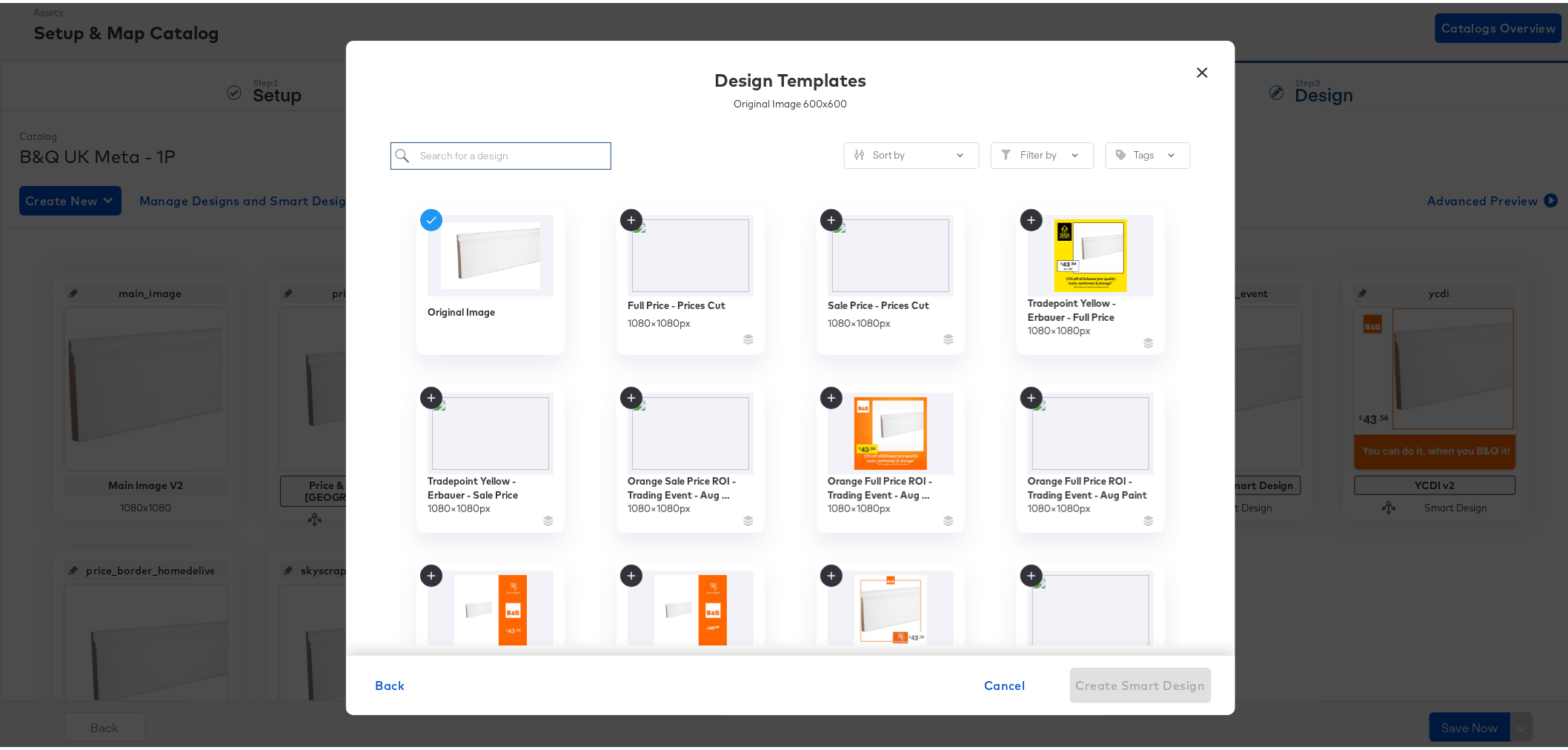
click at [461, 151] on input "search" at bounding box center [502, 153] width 222 height 27
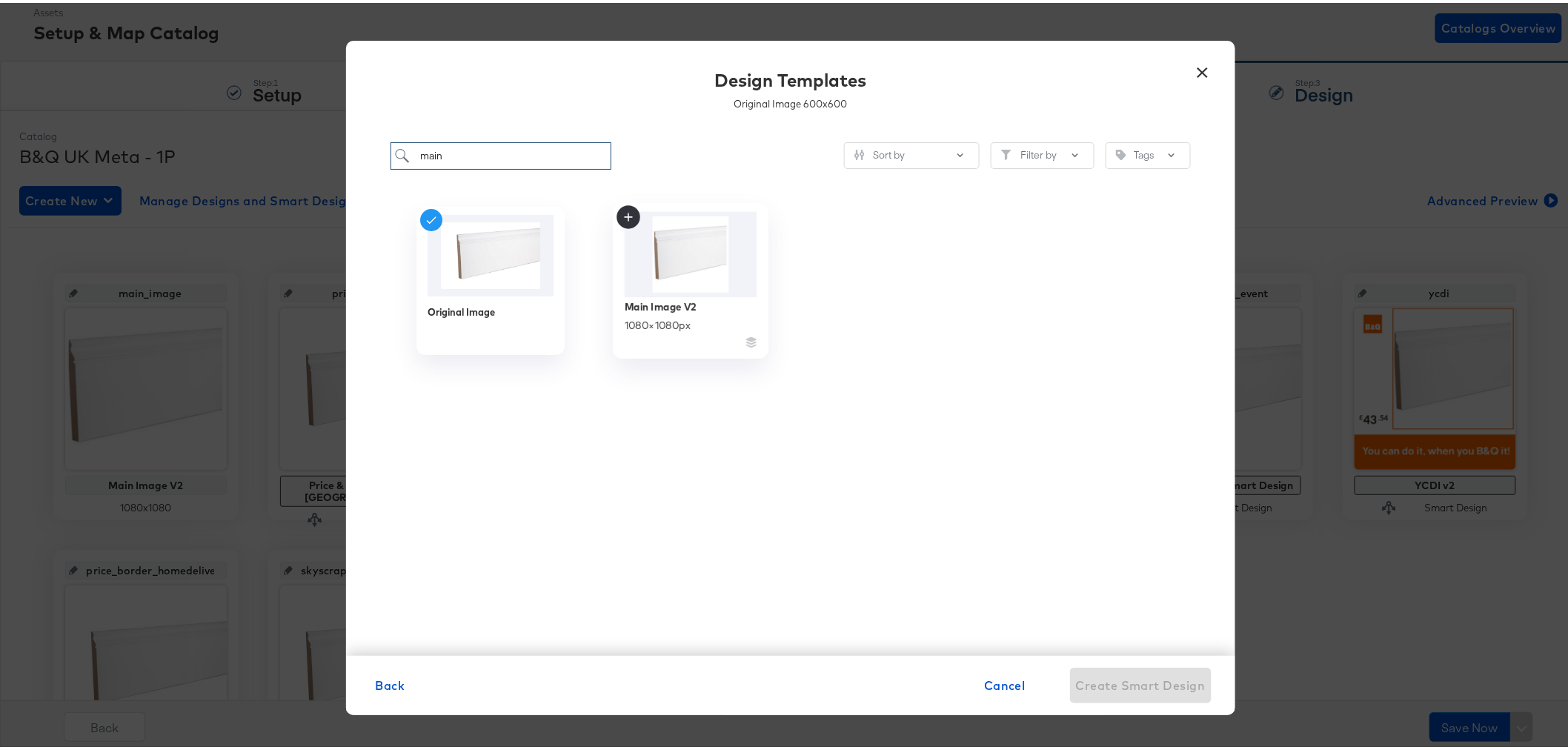
type input "main"
click at [682, 236] on img at bounding box center [690, 252] width 132 height 85
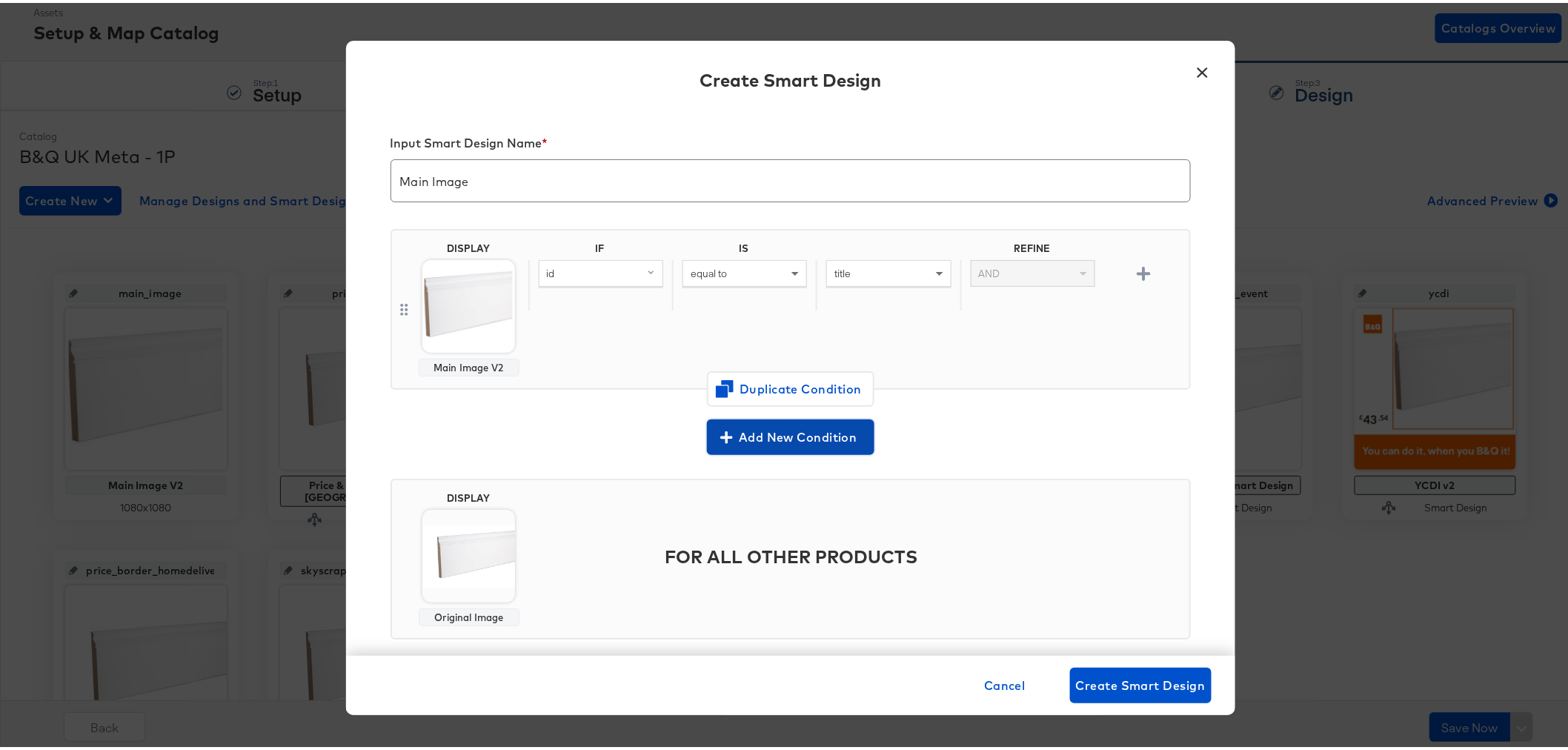
click at [796, 431] on span "Add New Condition" at bounding box center [790, 434] width 155 height 21
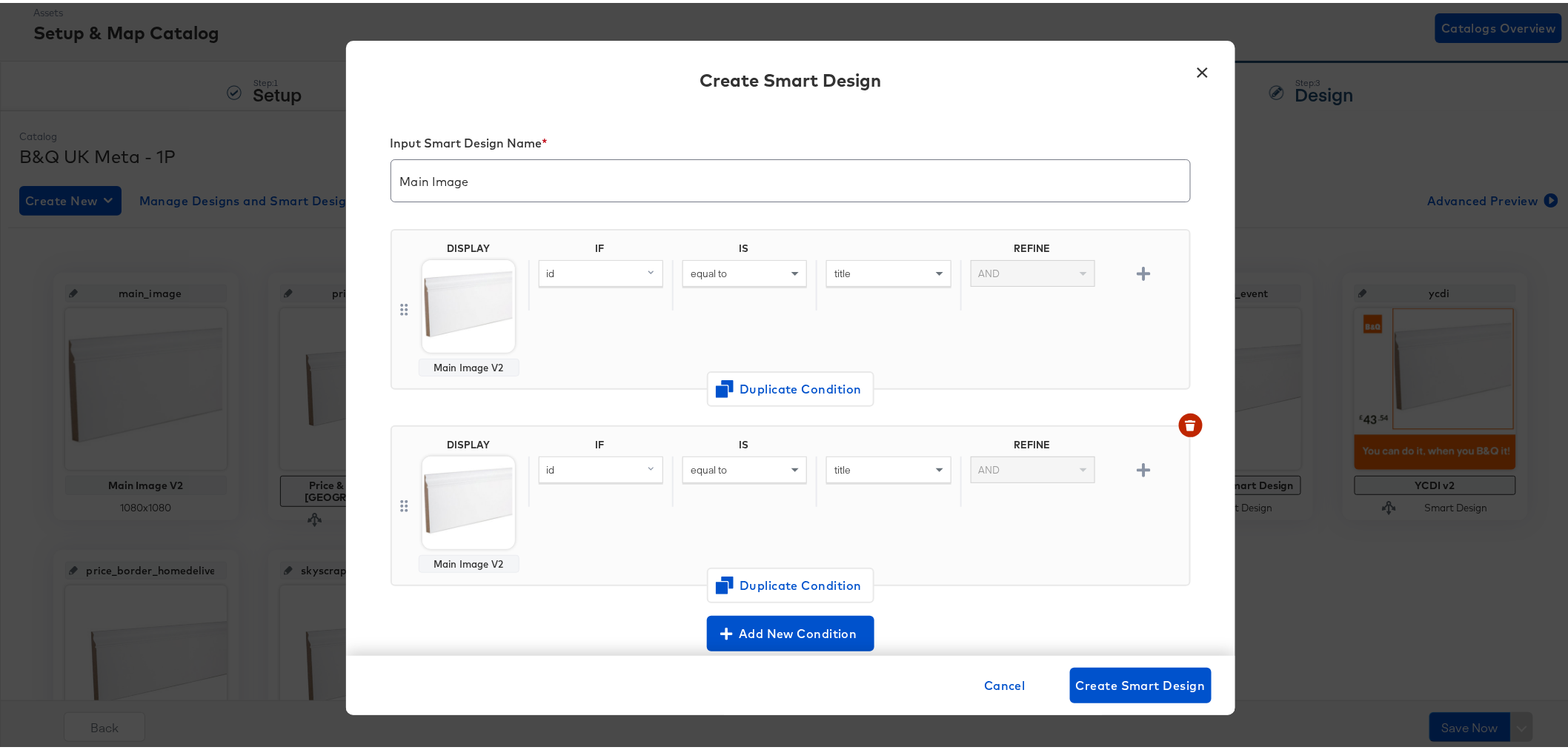
click at [587, 463] on div "id" at bounding box center [601, 467] width 124 height 25
type input "custom"
click at [603, 635] on div "custom_label_3" at bounding box center [580, 642] width 72 height 14
click at [729, 458] on div "equal to" at bounding box center [745, 467] width 124 height 25
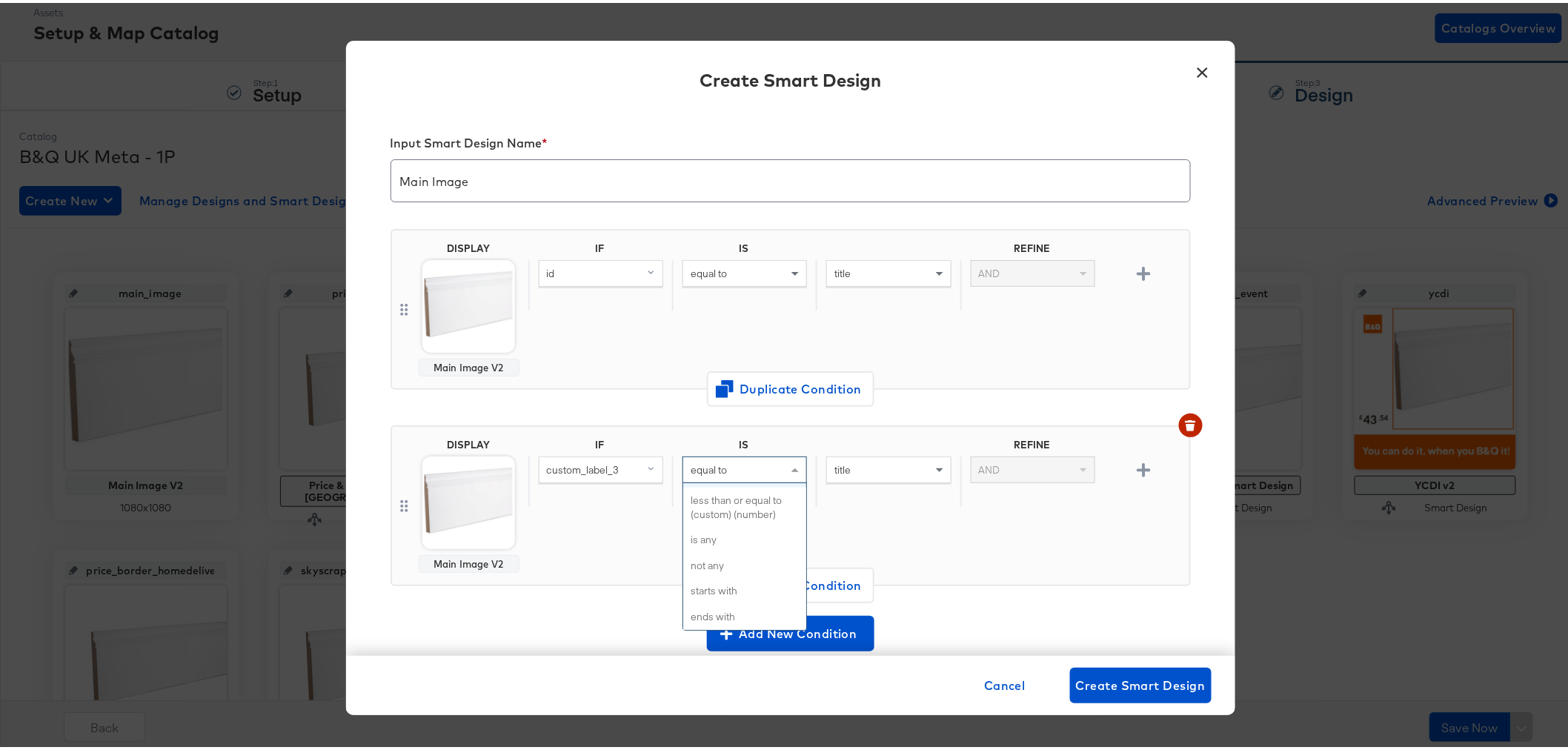
drag, startPoint x: 731, startPoint y: 465, endPoint x: 671, endPoint y: 469, distance: 60.1
click at [673, 469] on div "equal to equal to equal to (custom) not equal to not equal to (custom) equal to…" at bounding box center [744, 479] width 144 height 50
drag, startPoint x: 679, startPoint y: 465, endPoint x: 761, endPoint y: 462, distance: 82.1
click at [761, 462] on div "equal to" at bounding box center [745, 467] width 124 height 25
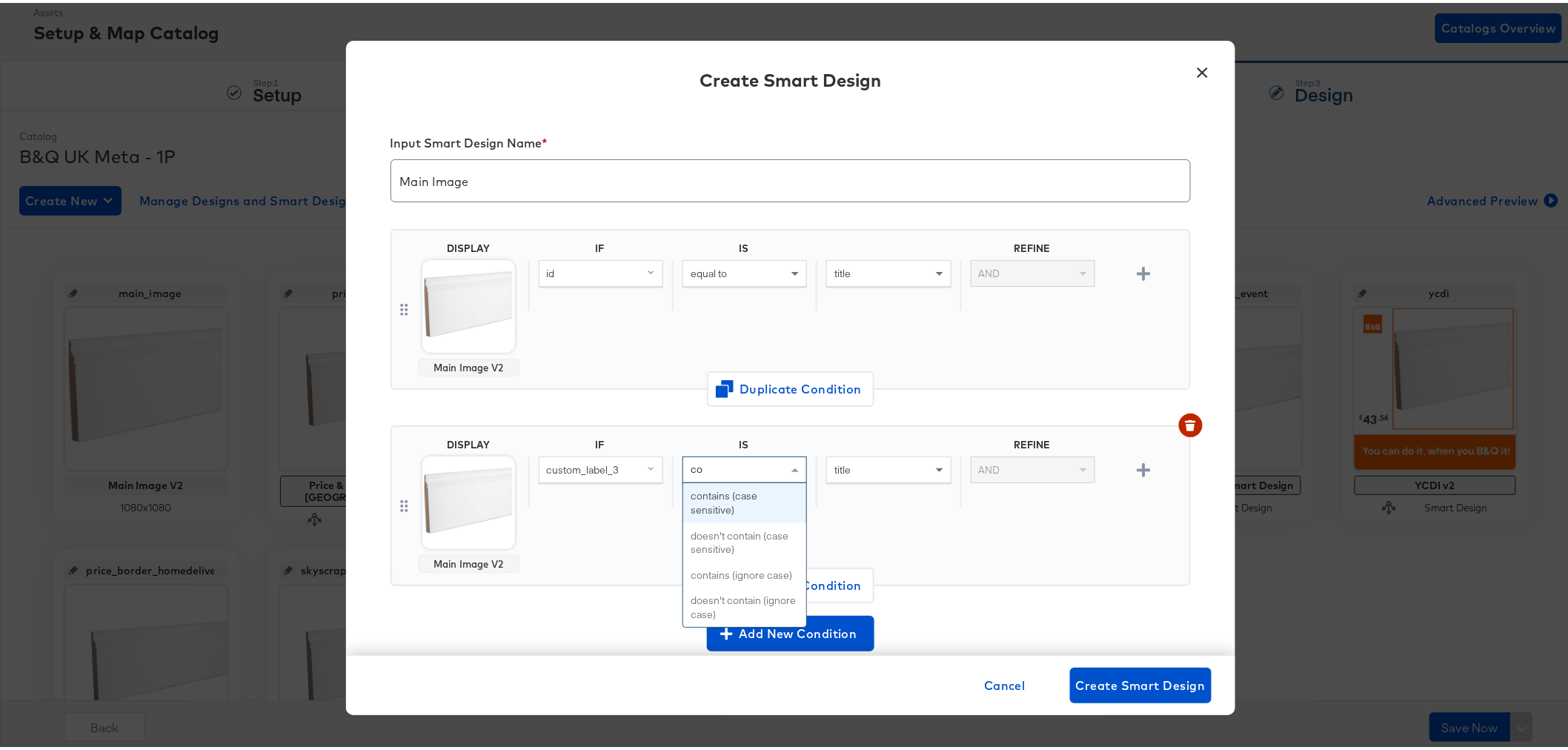
type input "con"
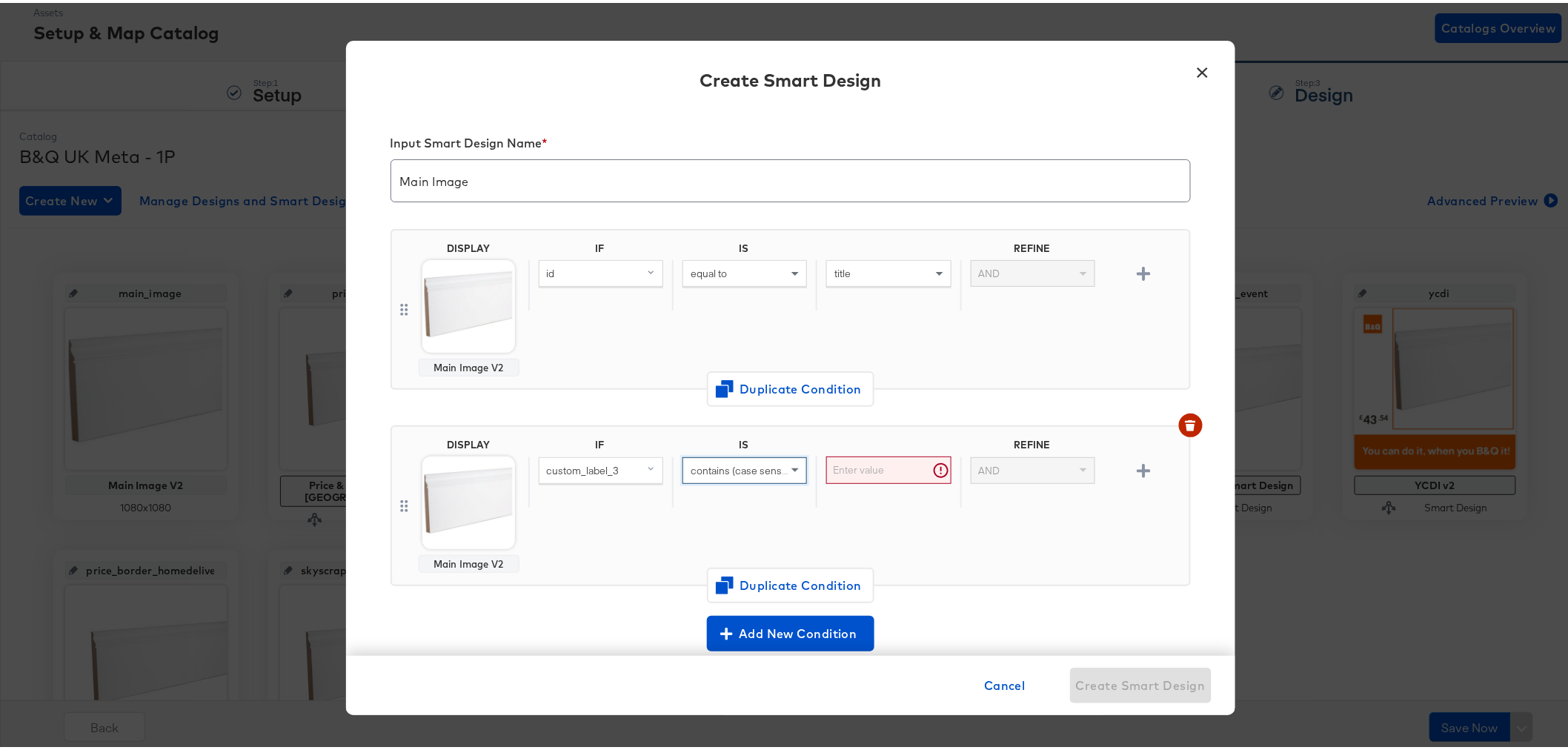
click at [863, 465] on input "text" at bounding box center [888, 467] width 124 height 27
paste input "PRICESCUTSEPT2025"
type input "PRICESCUTSEPT2025"
drag, startPoint x: 1078, startPoint y: 515, endPoint x: 1121, endPoint y: 483, distance: 53.6
click at [1079, 515] on div "IF IS REFINE custom_label_3 contains (case sensitive) PRICESCUTSEPT2025 AND" at bounding box center [856, 503] width 655 height 134
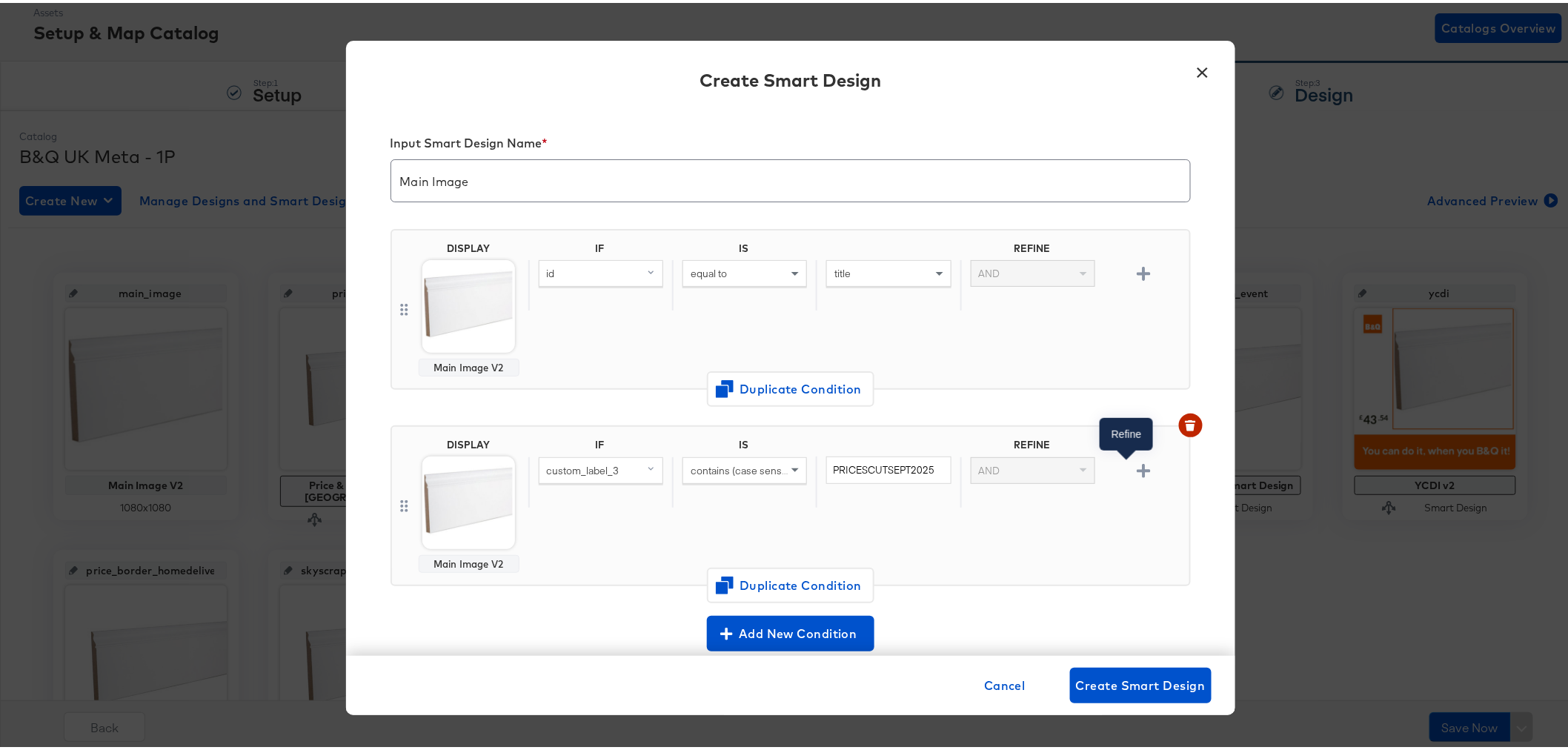
click at [1137, 465] on icon "button" at bounding box center [1143, 468] width 14 height 14
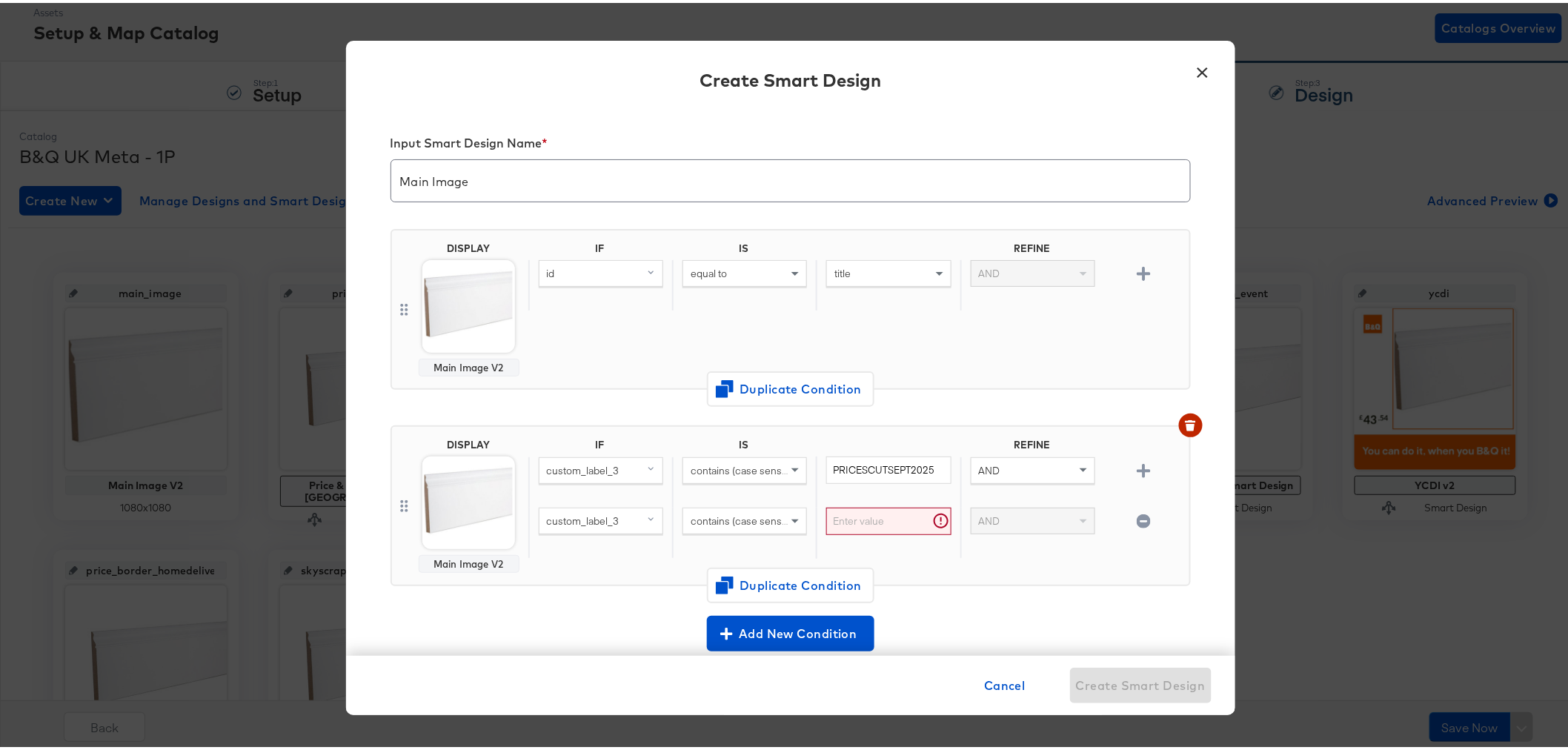
click at [603, 514] on span "custom_label_3" at bounding box center [583, 518] width 72 height 14
type input "avail"
click at [572, 617] on div "availability" at bounding box center [575, 621] width 63 height 14
click at [855, 514] on input "text" at bounding box center [888, 518] width 124 height 27
type input "in stock"
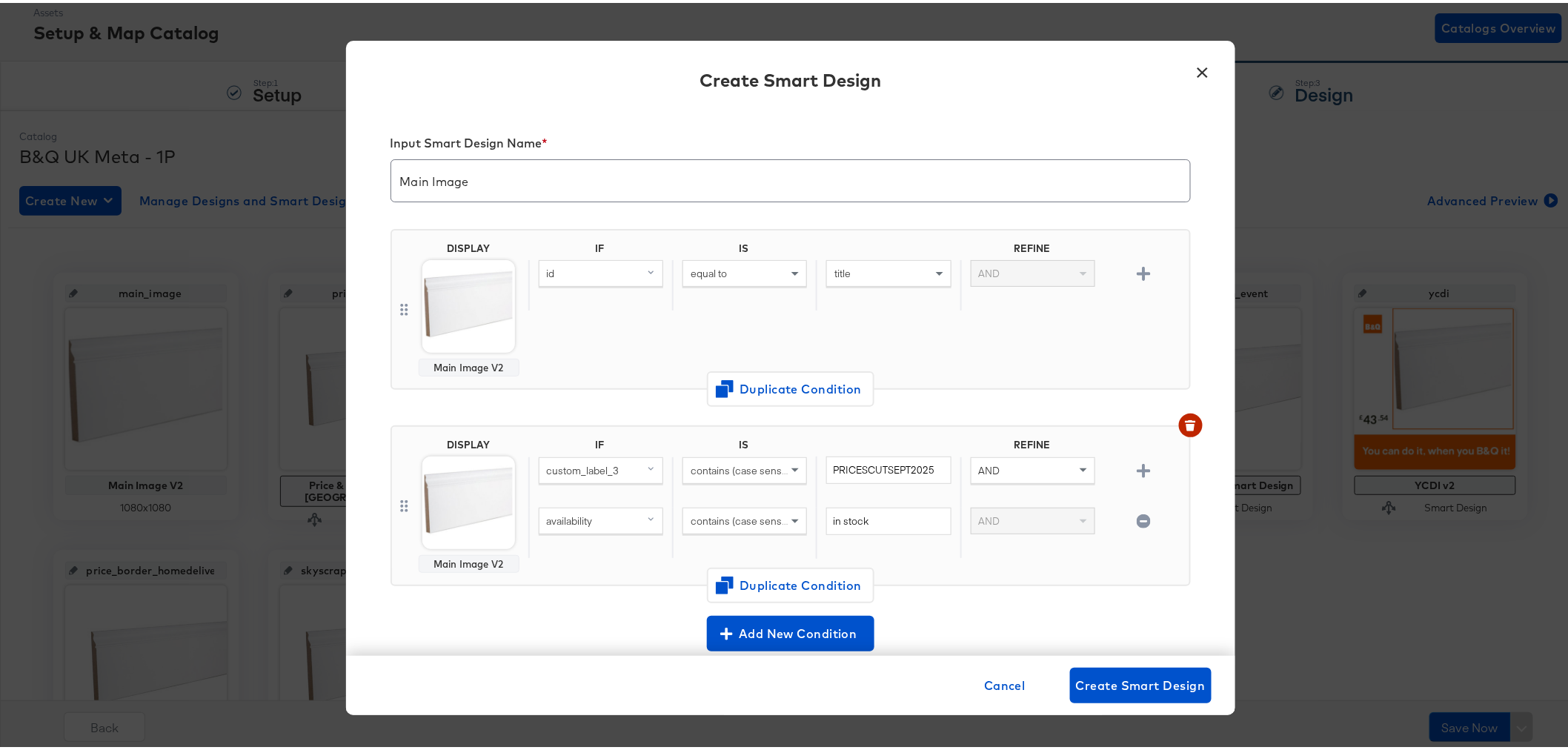
click at [968, 562] on div "IF IS REFINE custom_label_3 contains (case sensitive) PRICESCUTSEPT2025 AND ava…" at bounding box center [856, 503] width 655 height 134
click at [468, 498] on img at bounding box center [469, 500] width 93 height 93
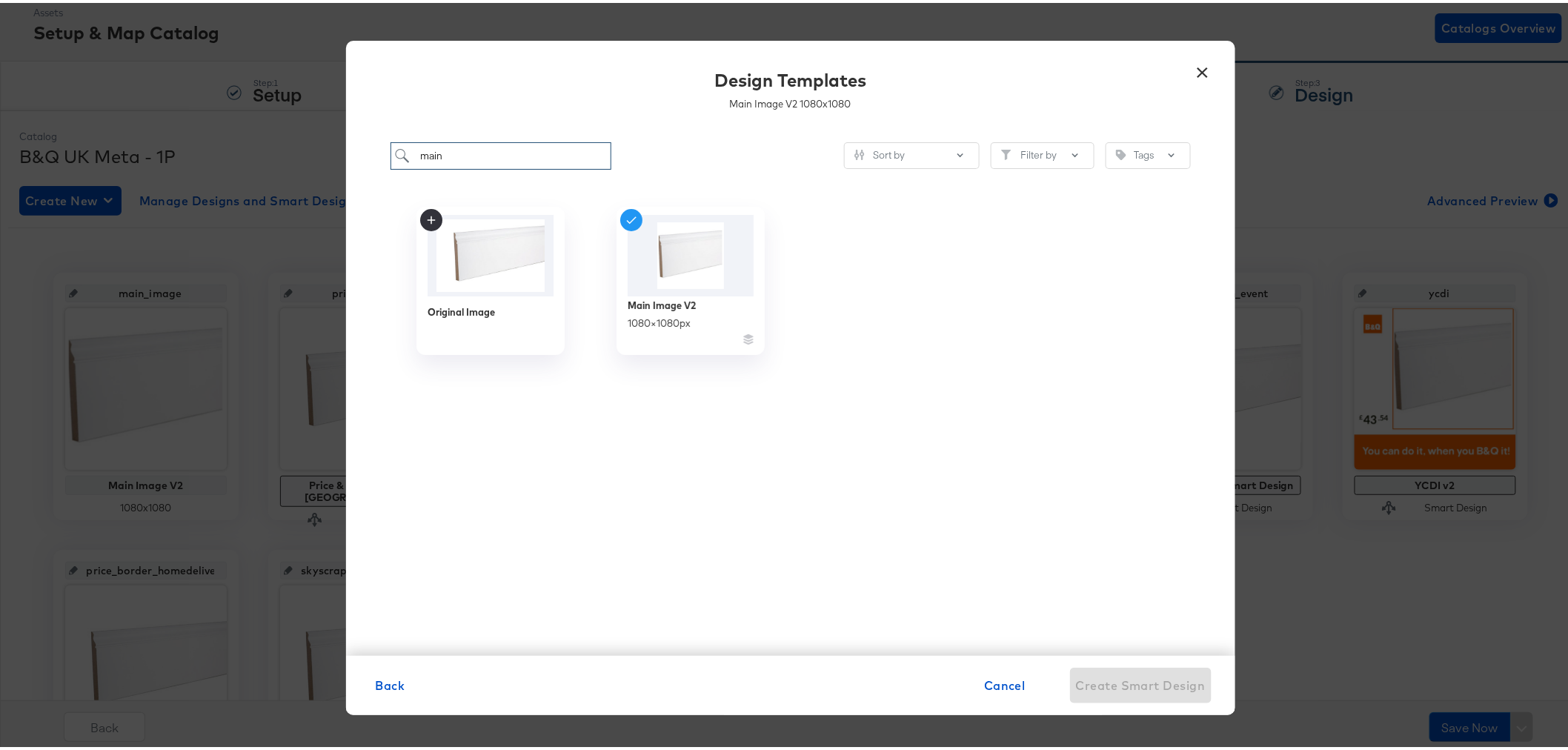
drag, startPoint x: 468, startPoint y: 153, endPoint x: 398, endPoint y: 161, distance: 70.5
click at [398, 161] on input "main" at bounding box center [502, 153] width 222 height 27
drag, startPoint x: 467, startPoint y: 158, endPoint x: 421, endPoint y: 159, distance: 46.0
click at [421, 159] on input "carousel" at bounding box center [502, 153] width 222 height 27
type input "collection"
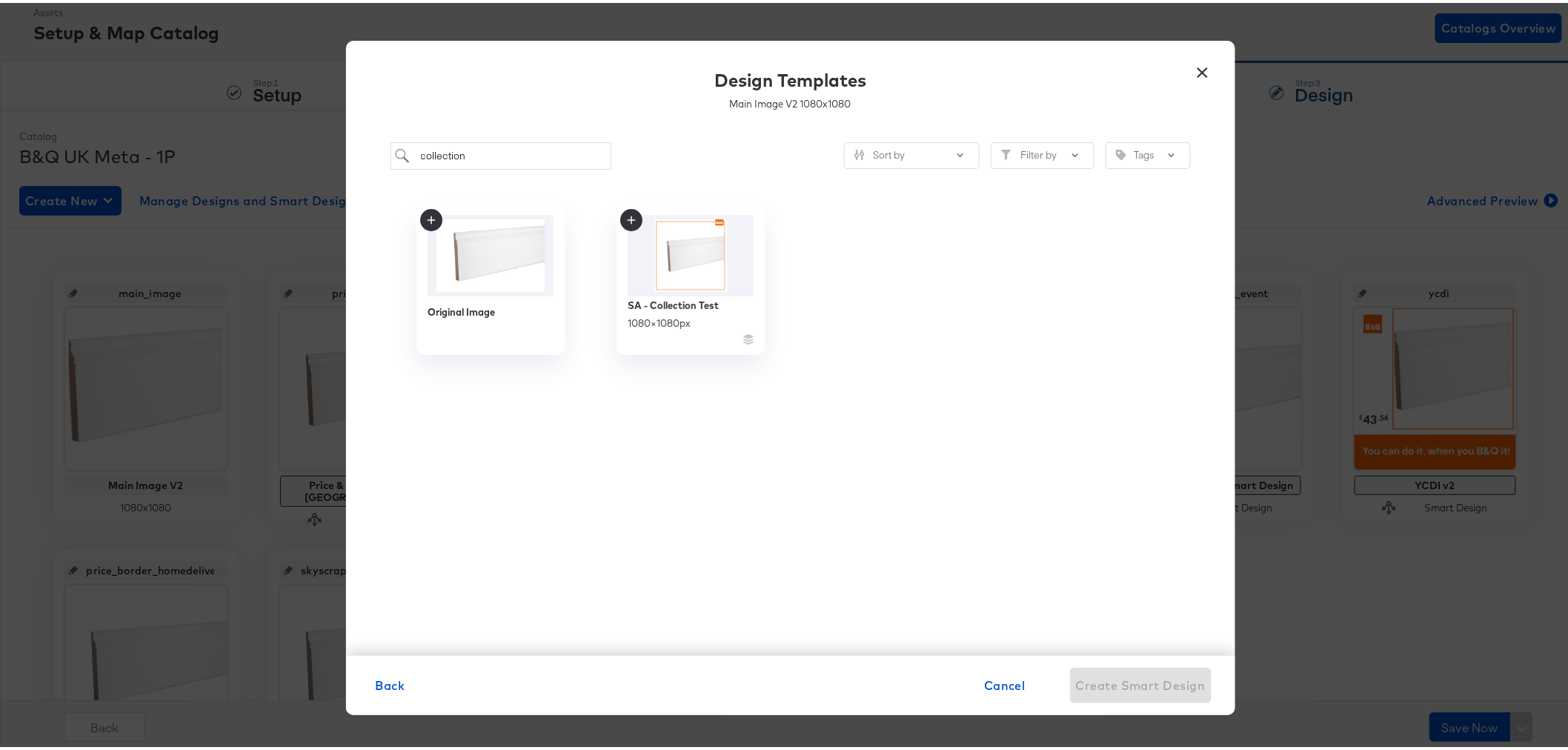
click at [1011, 265] on div at bounding box center [1090, 278] width 200 height 178
click at [670, 252] on img at bounding box center [690, 252] width 132 height 85
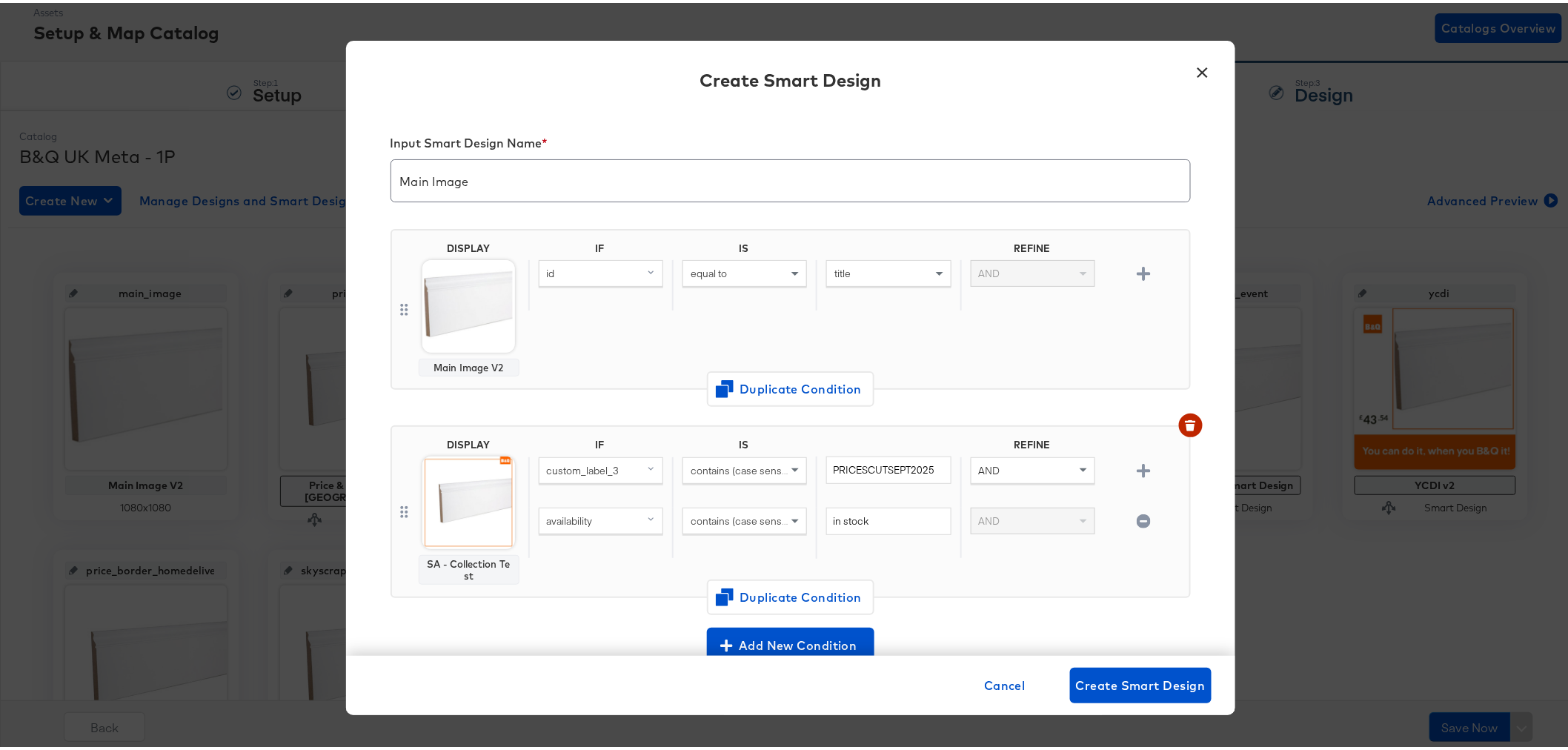
click at [531, 166] on input "Main Image" at bounding box center [791, 172] width 799 height 42
type input "Main Image Smart Design"
click at [613, 275] on div "id" at bounding box center [601, 270] width 124 height 25
click at [805, 334] on div "IF IS REFINE id equal to title AND" at bounding box center [856, 306] width 655 height 134
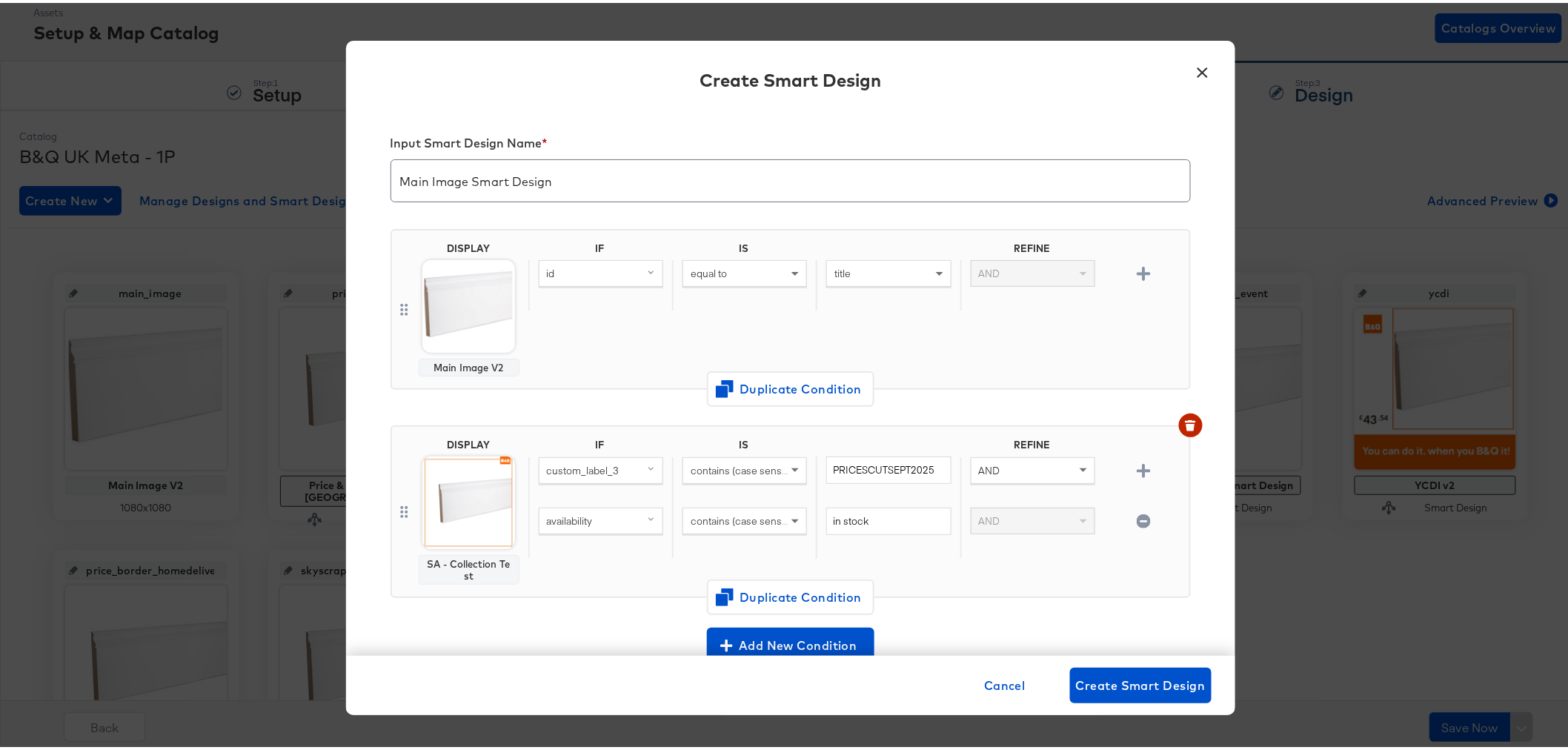
click at [628, 273] on div "id" at bounding box center [601, 270] width 124 height 25
click at [861, 332] on div "IF IS REFINE id equal to title AND" at bounding box center [856, 306] width 655 height 134
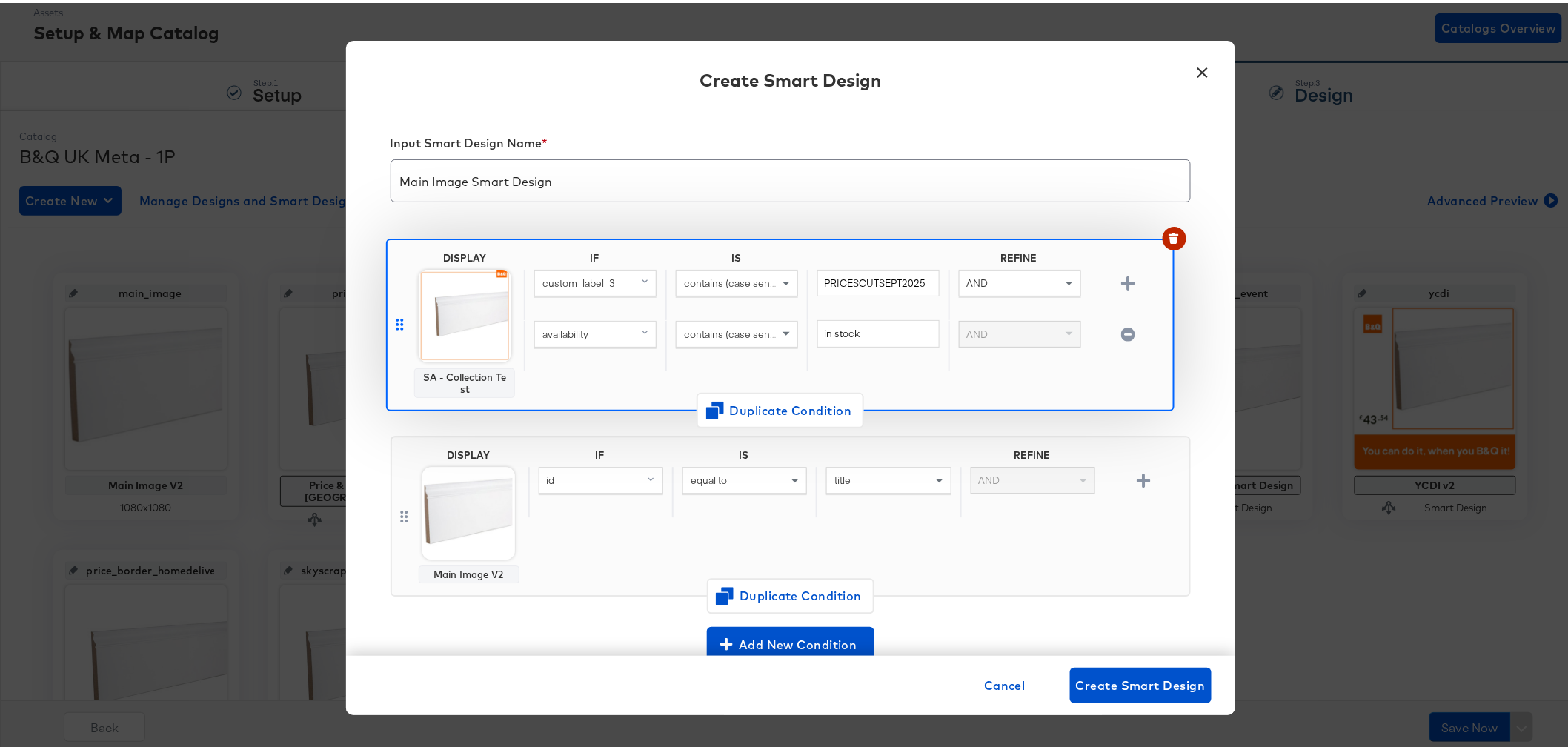
drag, startPoint x: 395, startPoint y: 507, endPoint x: 399, endPoint y: 295, distance: 212.0
click at [399, 295] on div "DISPLAY Main Image V2 IF IS REFINE id equal to title AND Duplicate Condition DI…" at bounding box center [791, 416] width 801 height 403
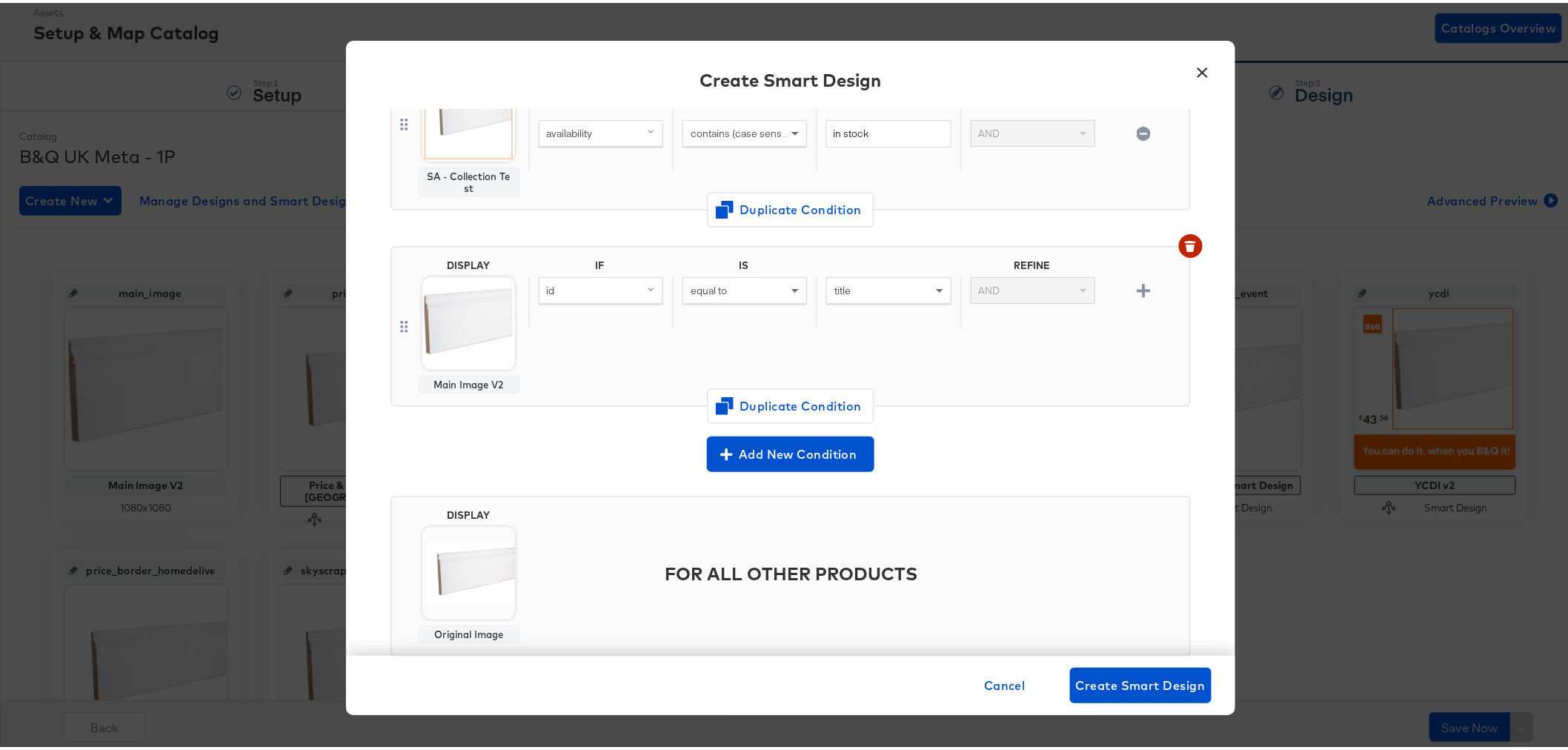
scroll to position [227, 0]
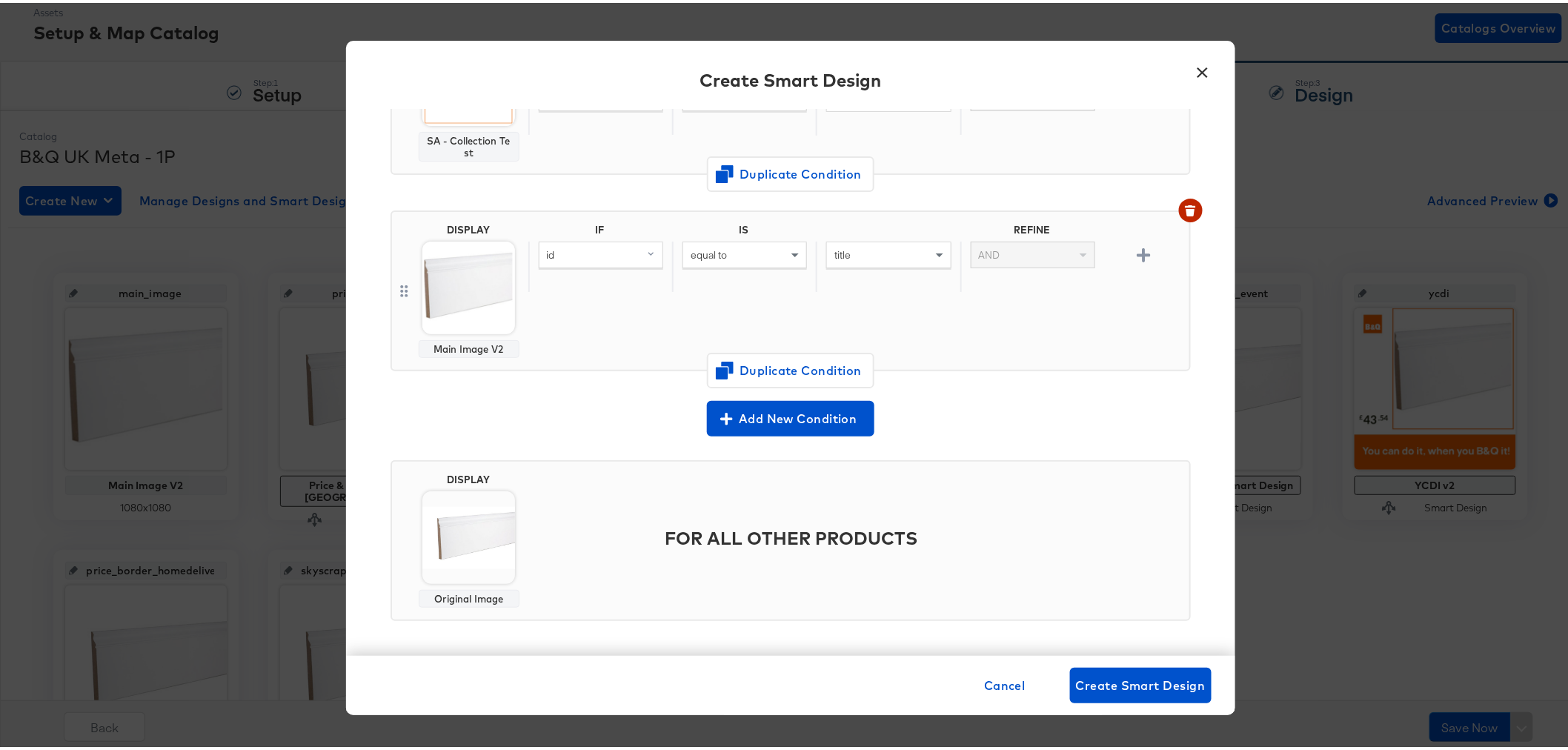
click at [476, 531] on img at bounding box center [469, 535] width 93 height 93
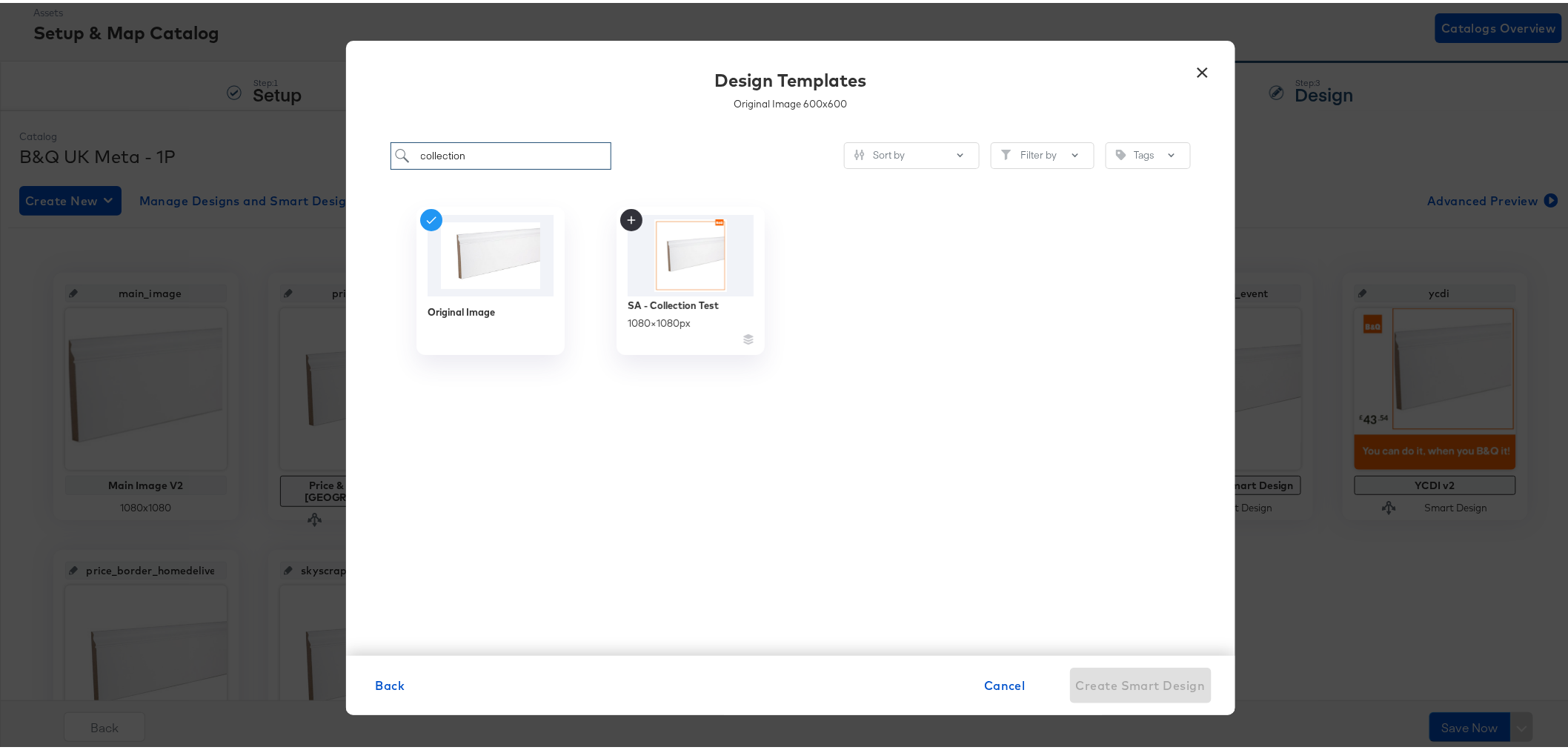
drag, startPoint x: 497, startPoint y: 149, endPoint x: 393, endPoint y: 149, distance: 104.0
click at [382, 149] on div "collection Sort by Filter by Tags Original Image SA - Collection Test 1080 × 10…" at bounding box center [791, 389] width 890 height 529
type input "main"
click at [697, 271] on img at bounding box center [690, 252] width 132 height 85
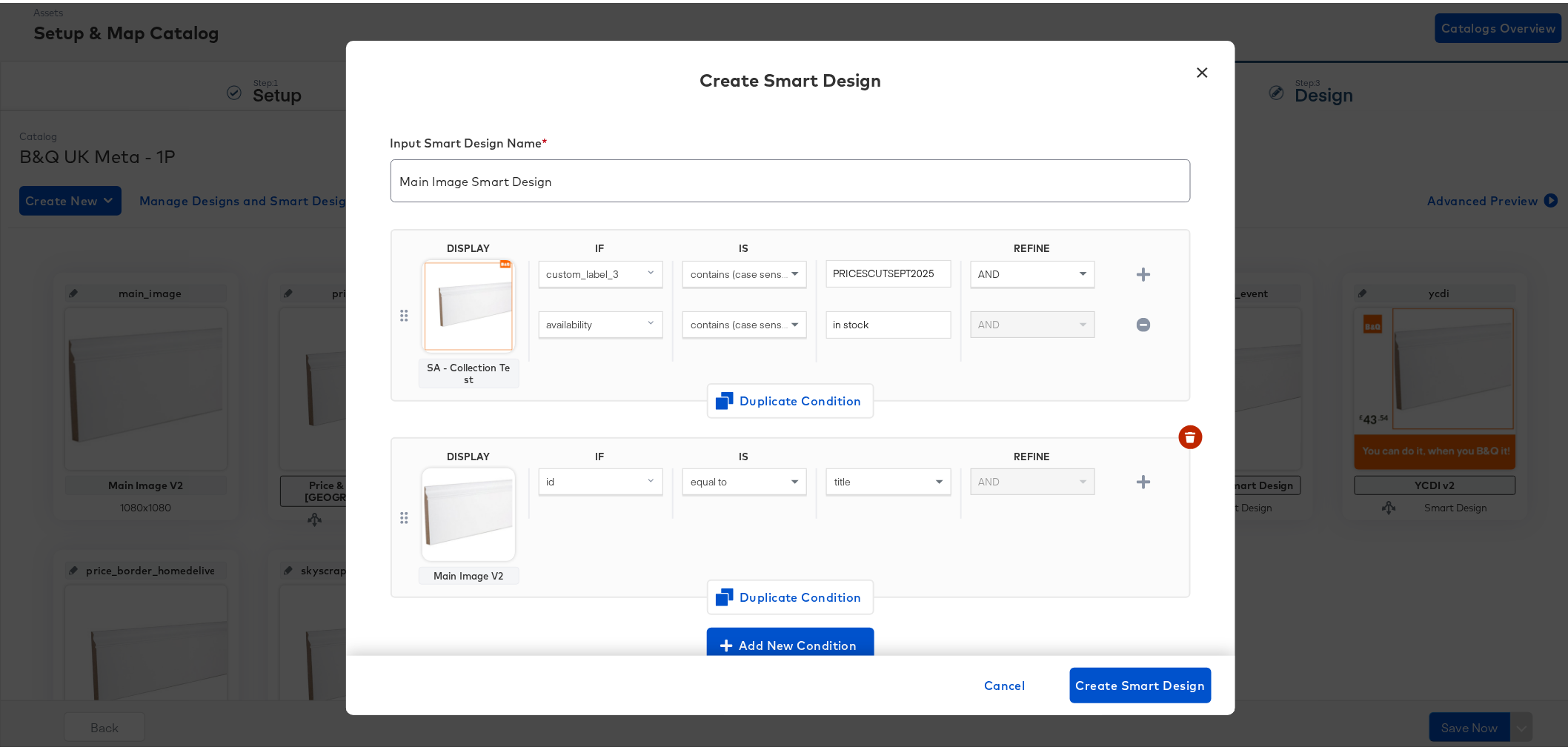
scroll to position [227, 0]
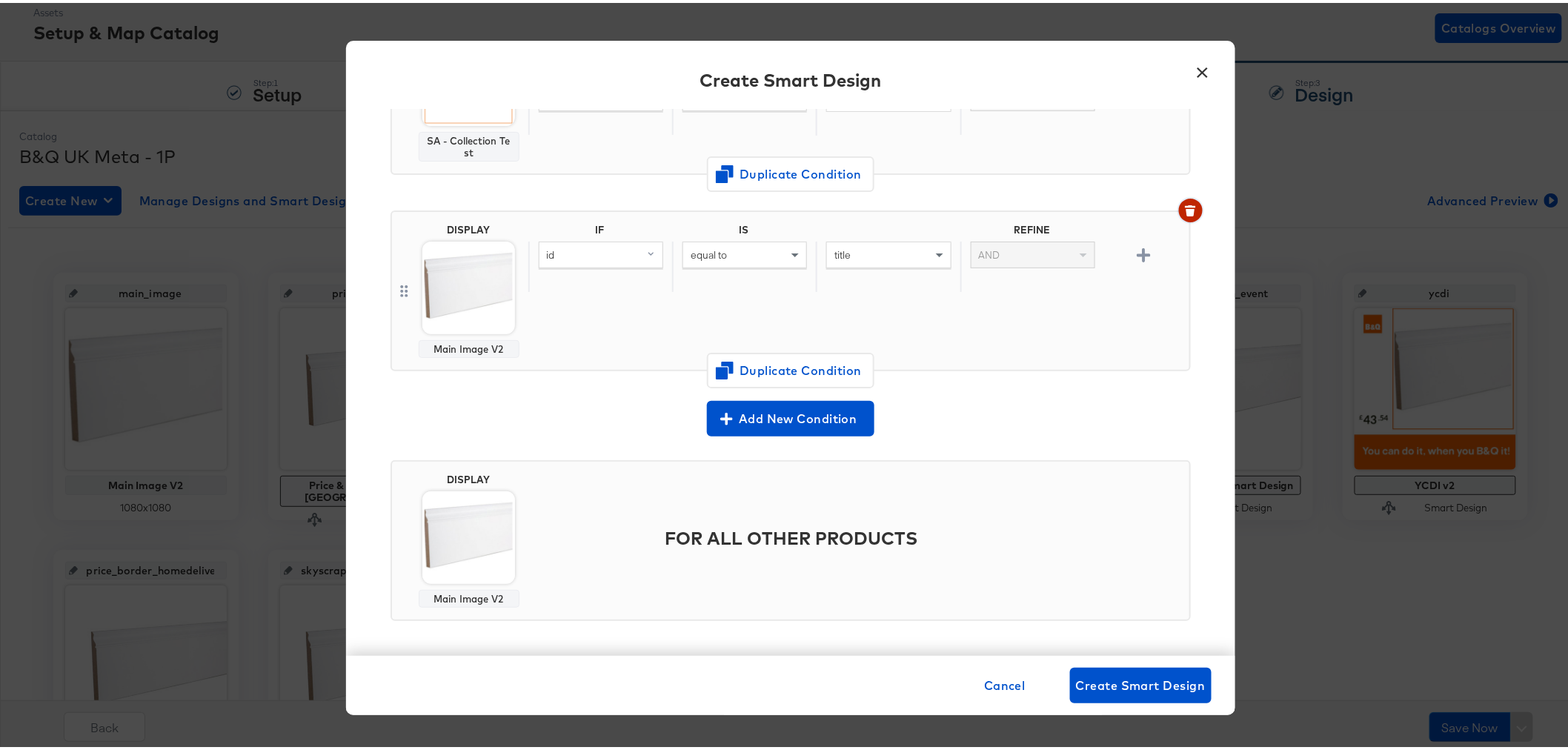
click at [1185, 206] on span "button" at bounding box center [1191, 208] width 12 height 11
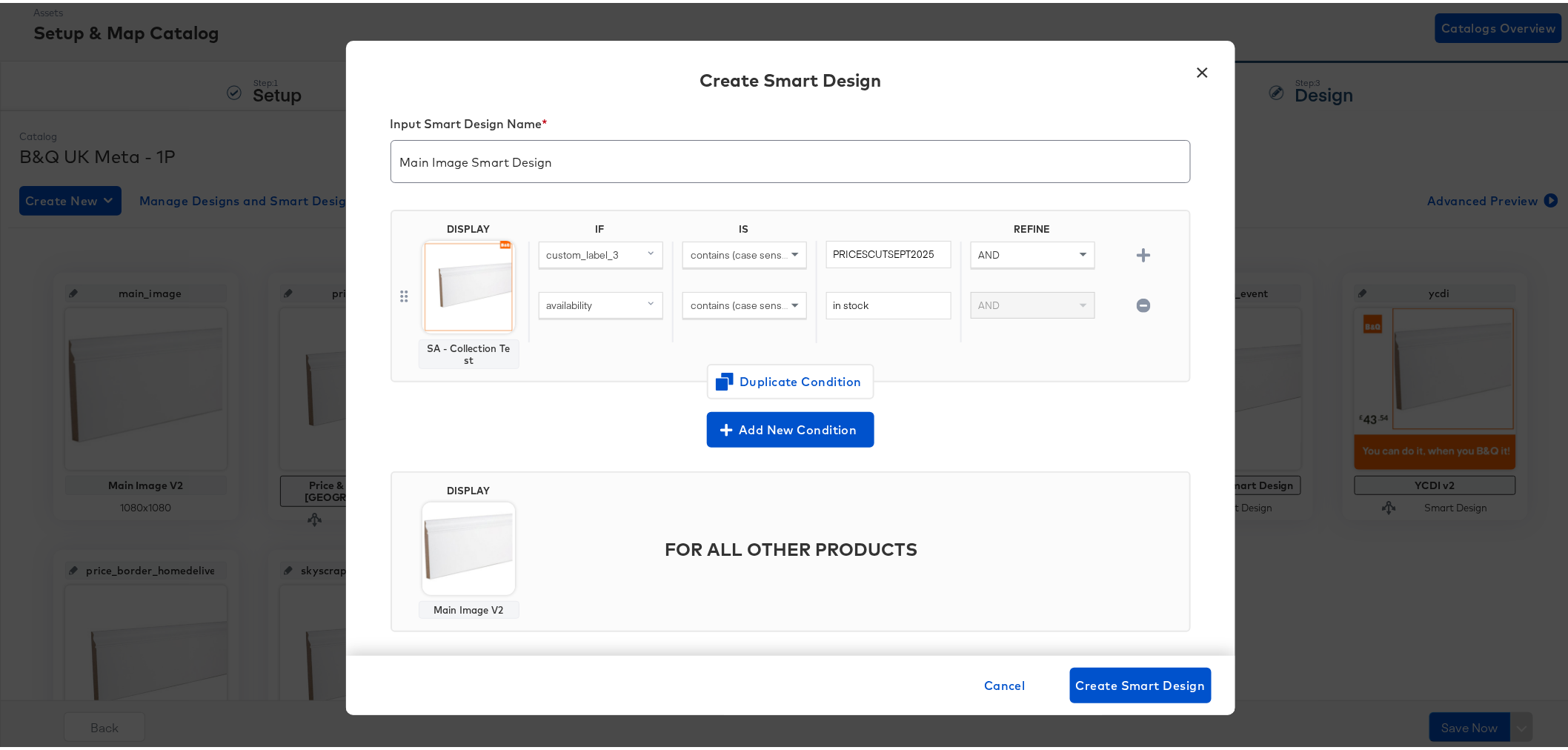
scroll to position [0, 0]
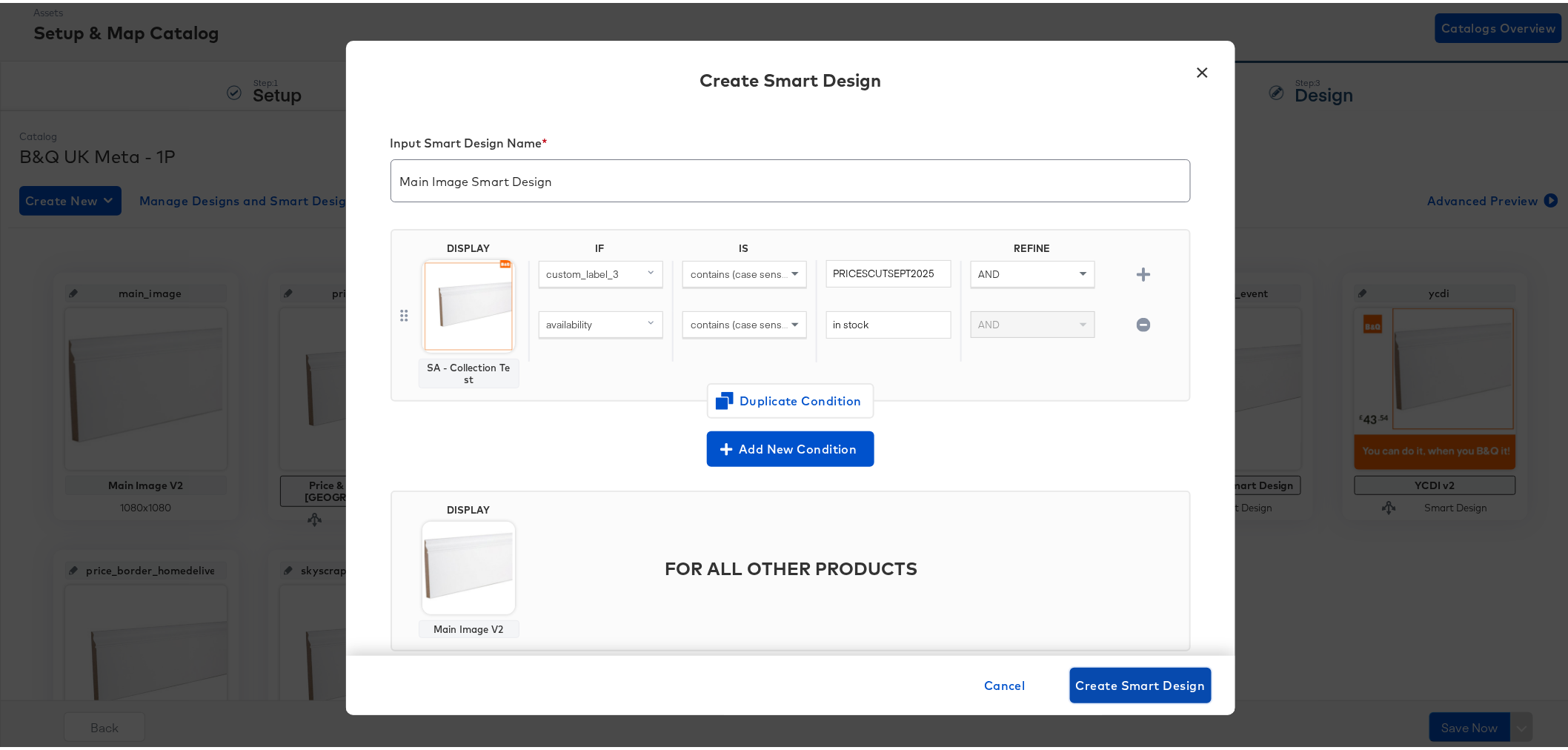
click at [1130, 676] on span "Create Smart Design" at bounding box center [1141, 683] width 129 height 21
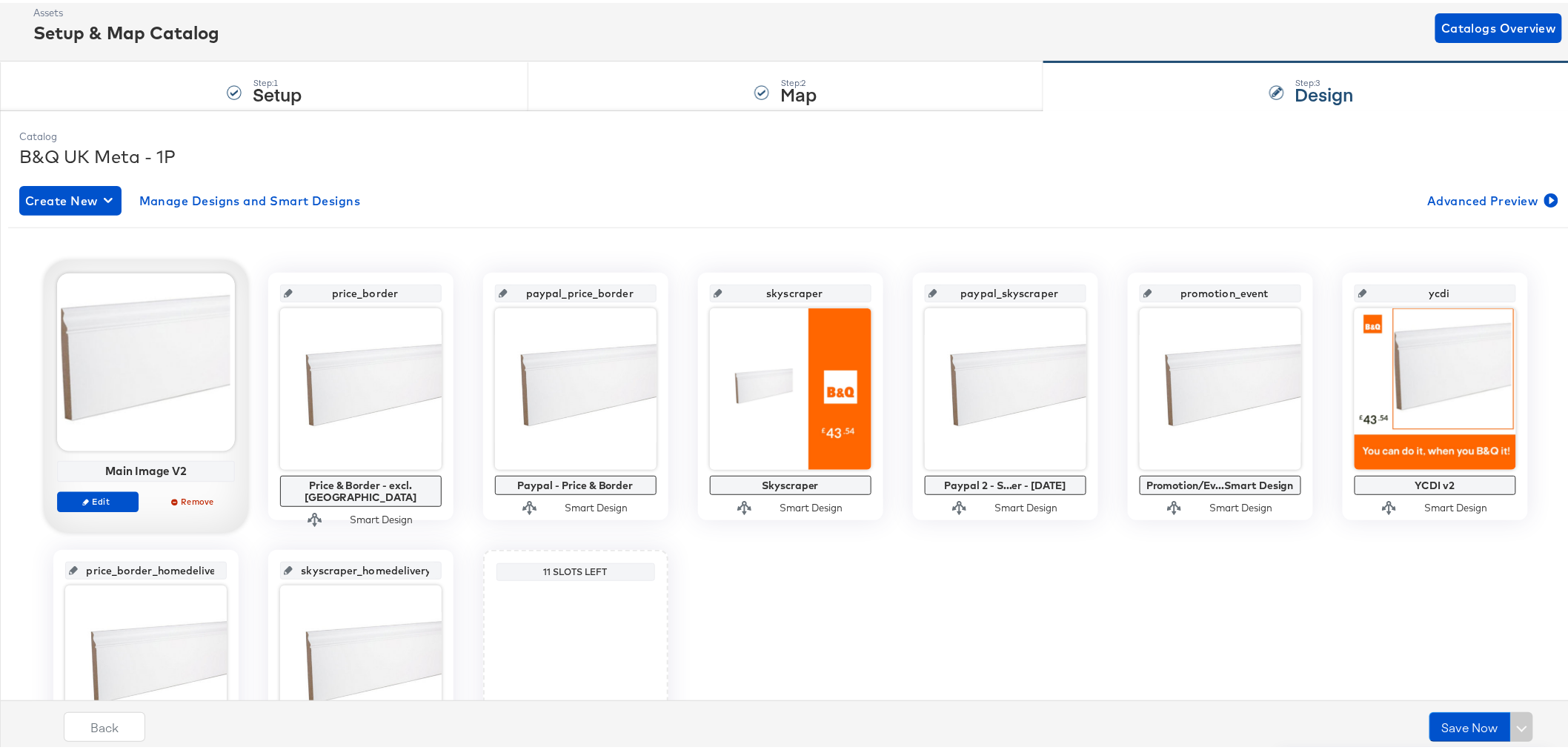
click at [147, 373] on div at bounding box center [146, 359] width 178 height 178
click at [99, 493] on span "Edit" at bounding box center [96, 499] width 69 height 12
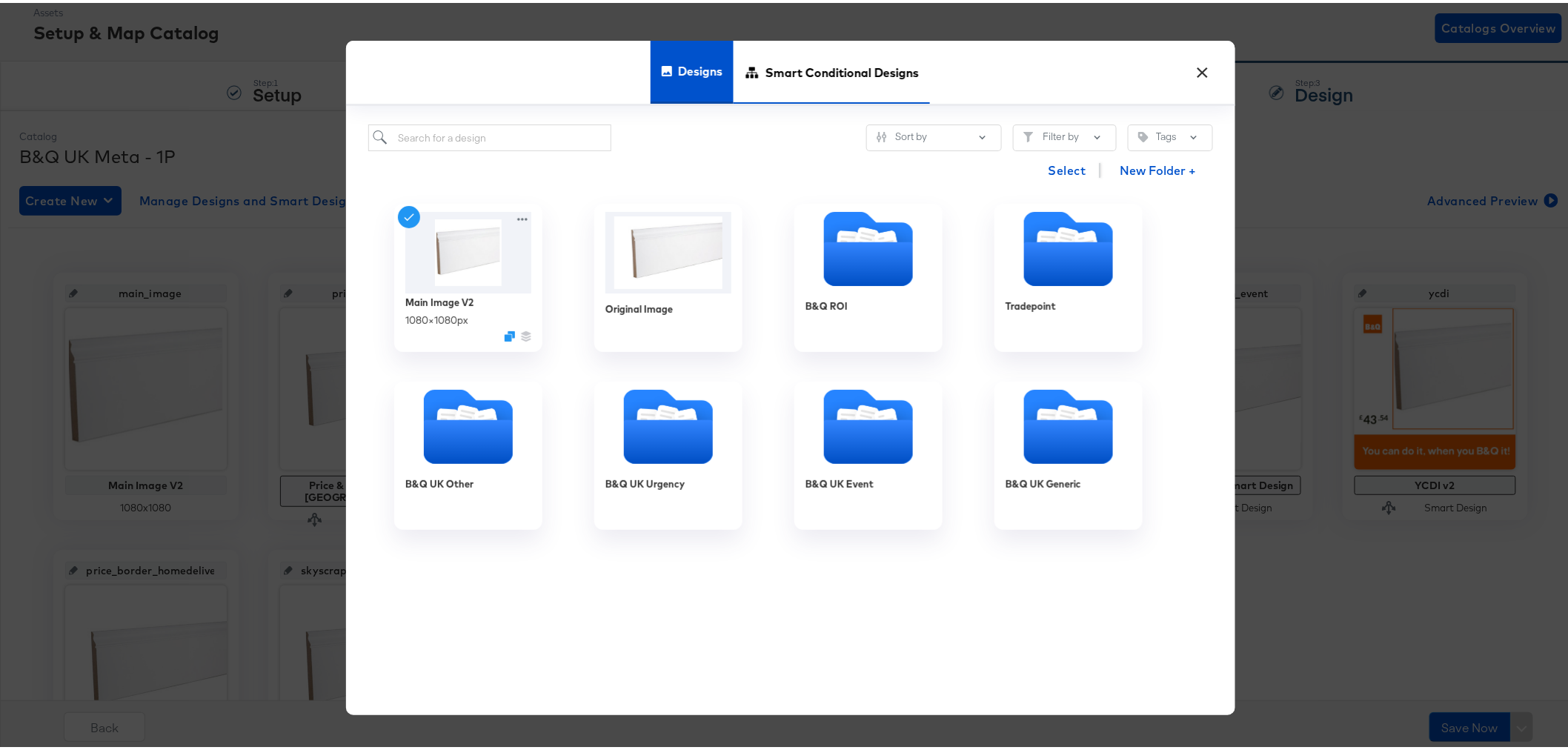
click at [791, 60] on span "Smart Conditional Designs" at bounding box center [841, 69] width 153 height 66
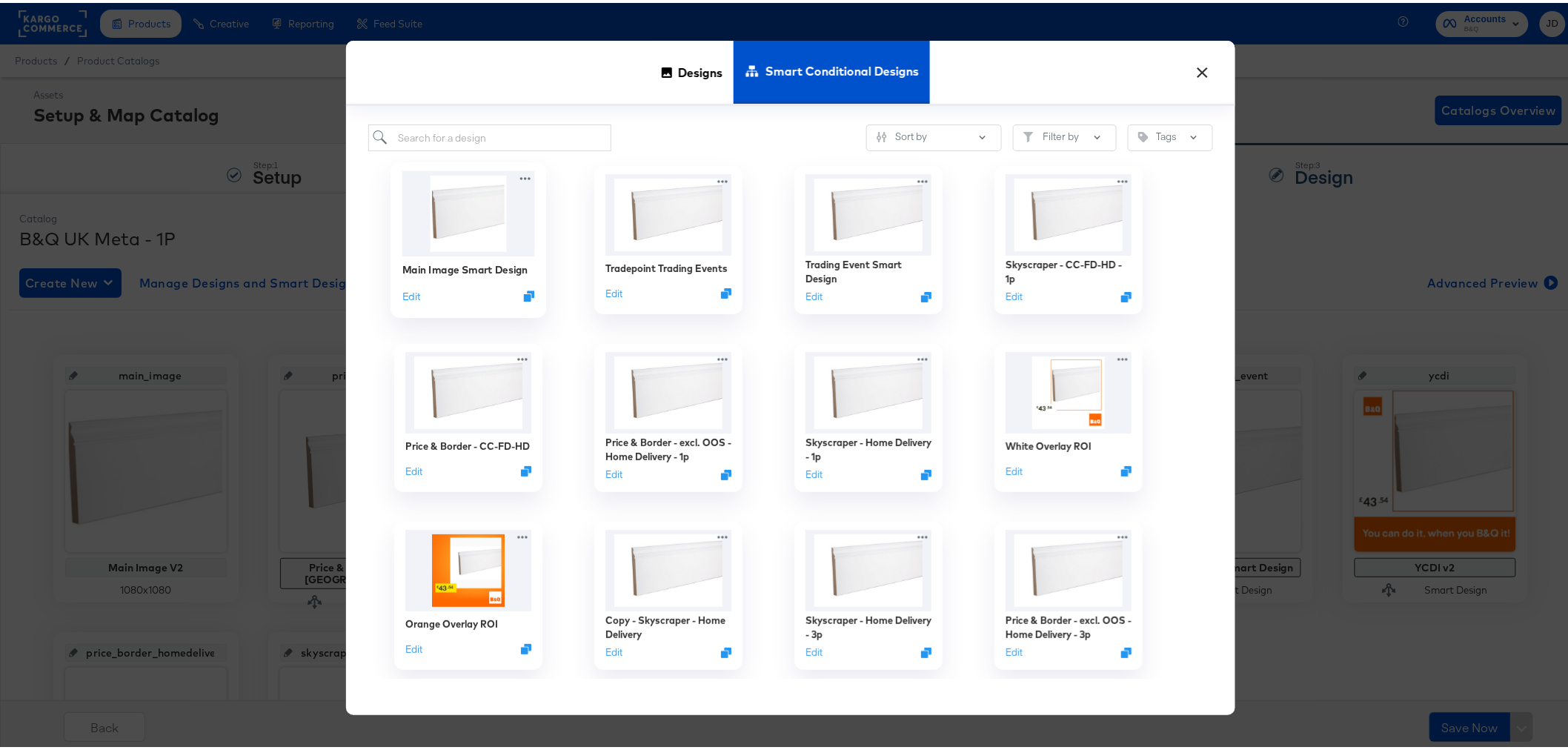
click at [490, 215] on img at bounding box center [467, 210] width 132 height 85
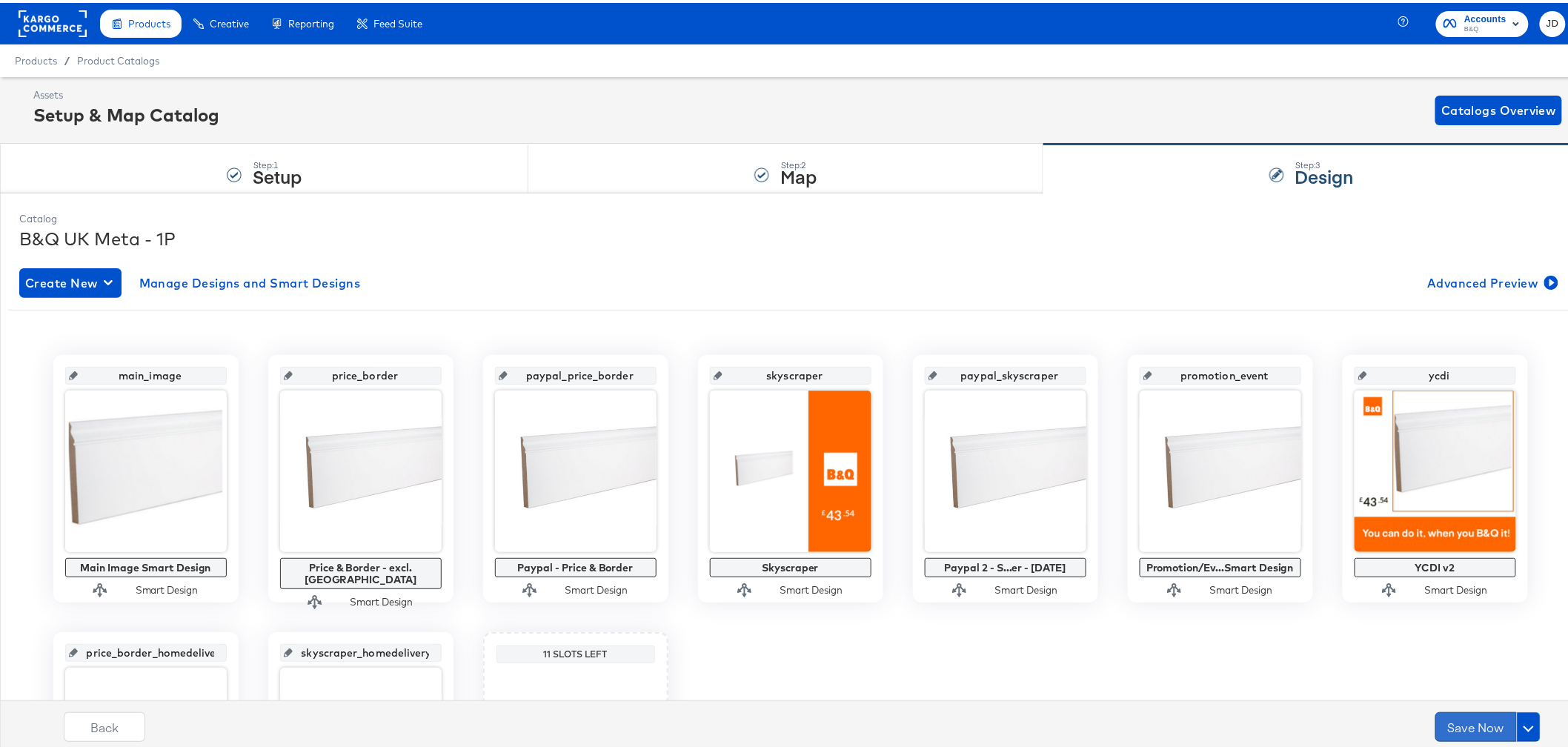
click at [1448, 728] on button "Save Now" at bounding box center [1476, 724] width 81 height 30
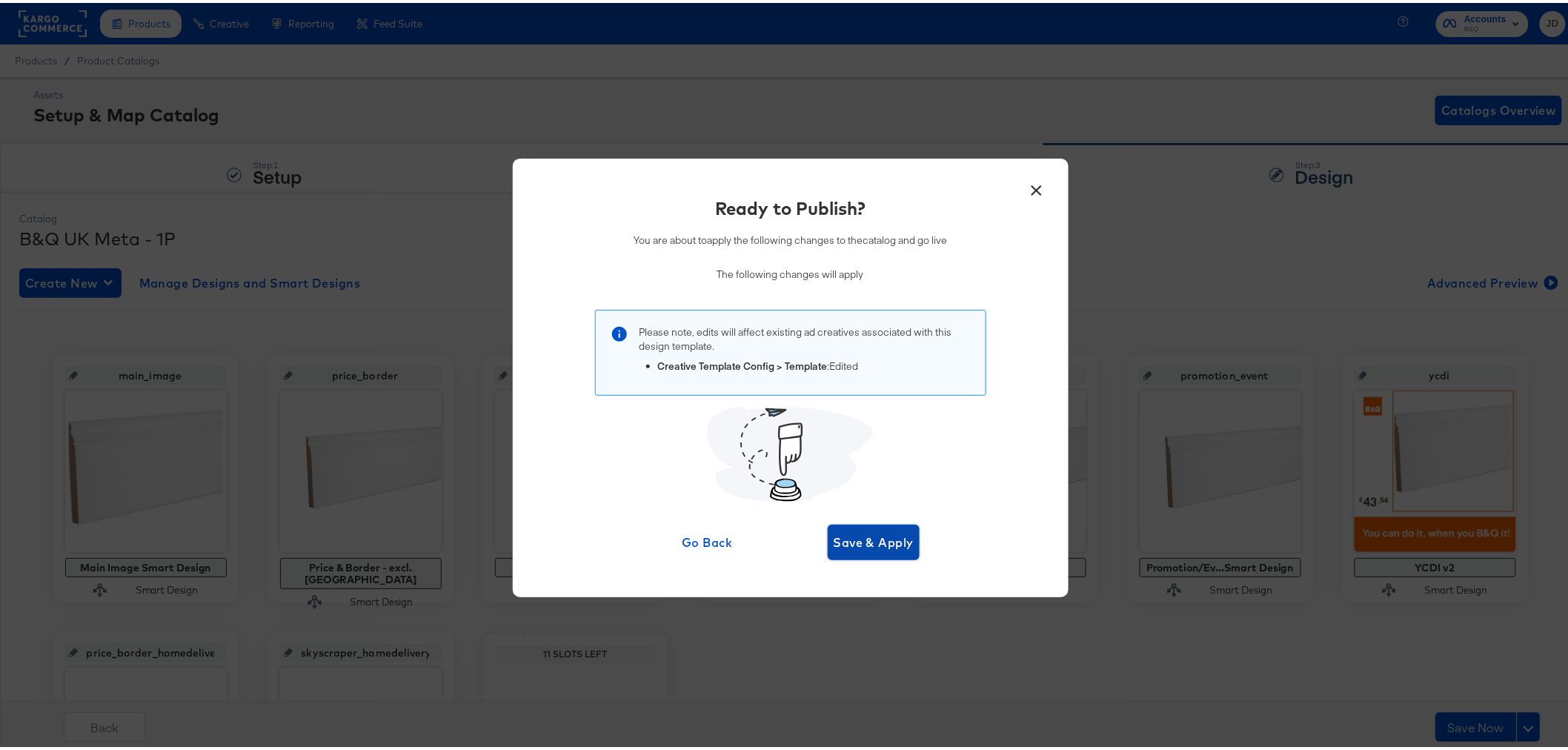
click at [874, 539] on span "Save & Apply" at bounding box center [874, 540] width 81 height 21
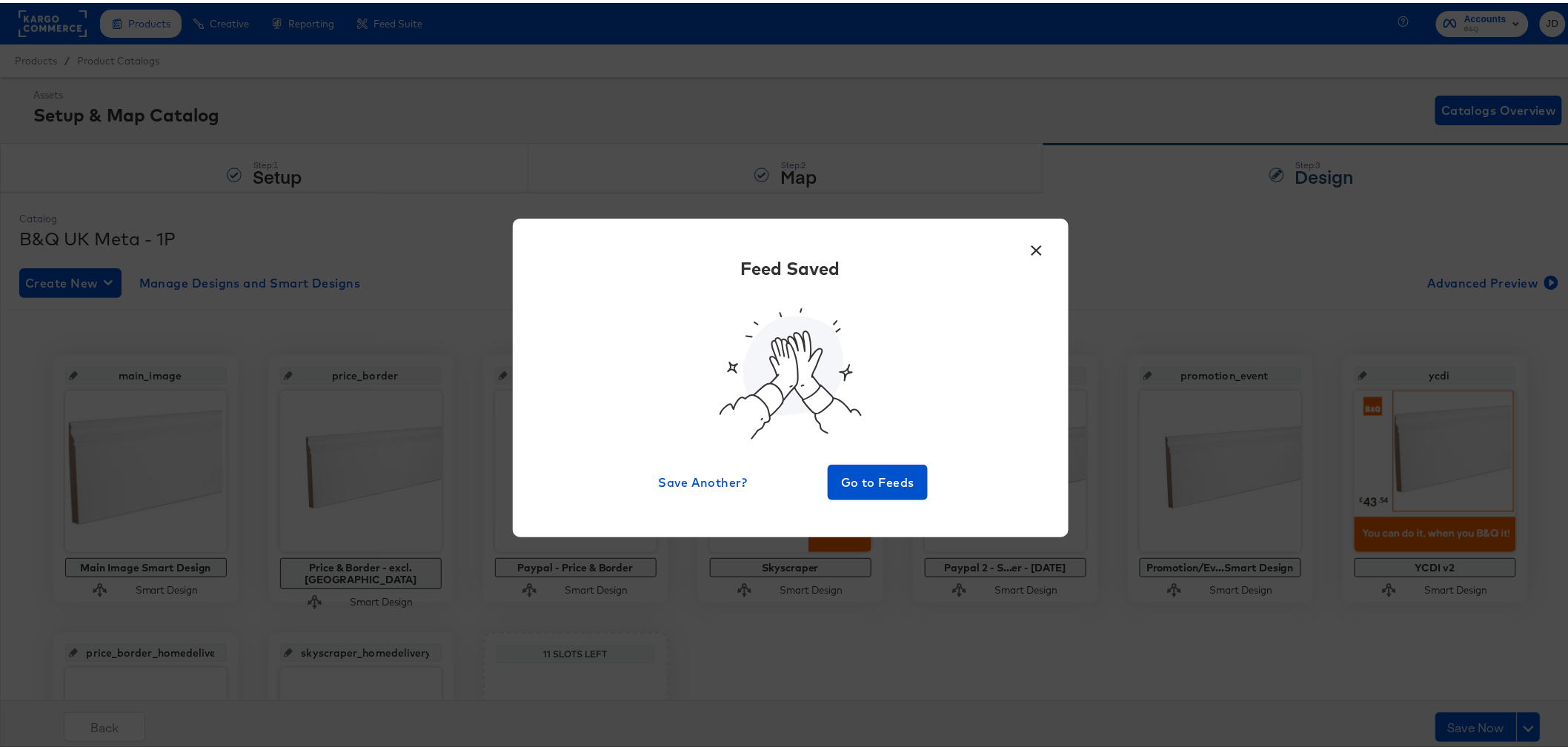
click at [1025, 247] on button "×" at bounding box center [1037, 244] width 27 height 27
